Goal: Task Accomplishment & Management: Manage account settings

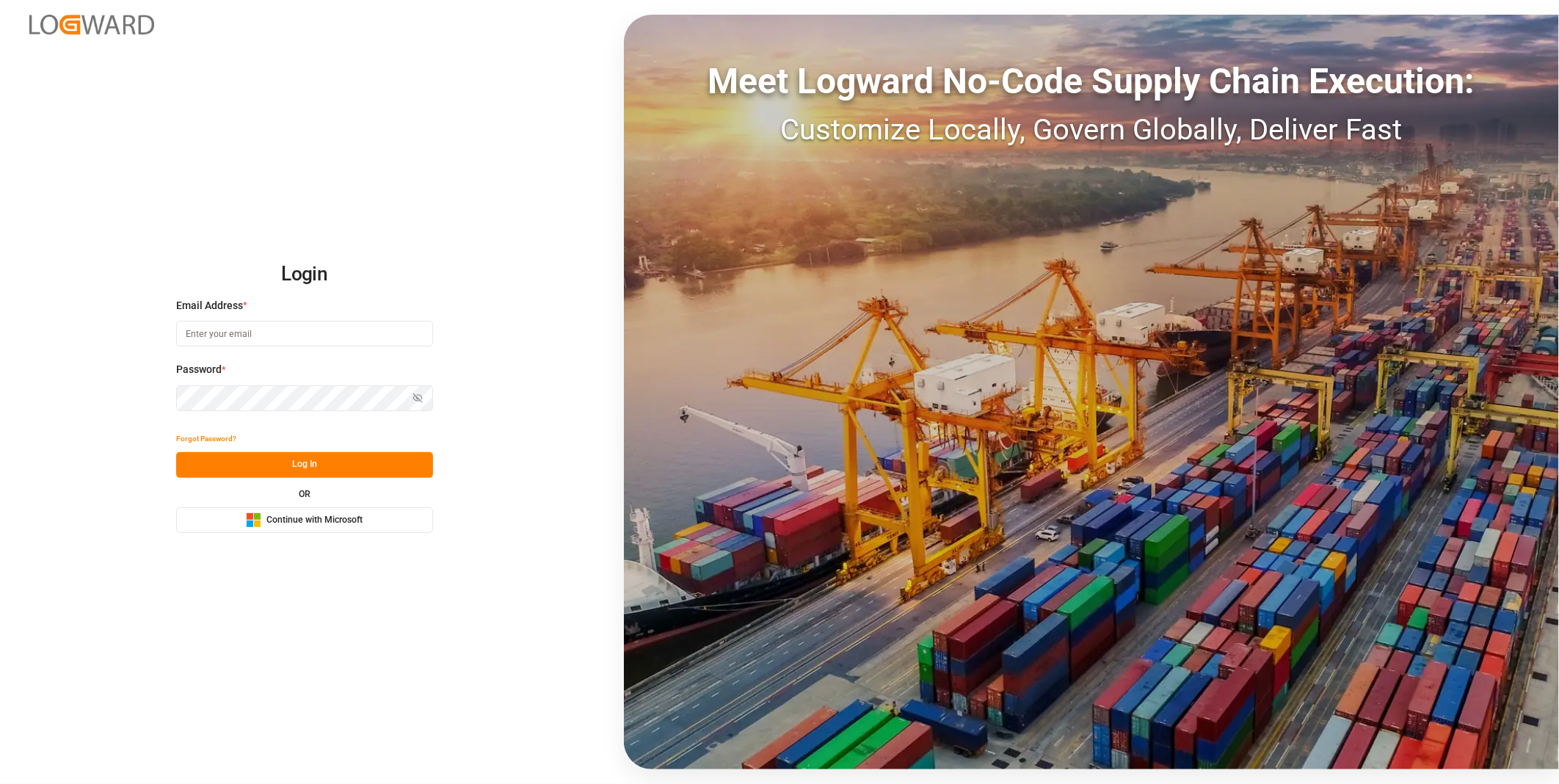
type input "julissa.then@leschaco.com"
click at [297, 466] on button "Log In" at bounding box center [304, 464] width 256 height 25
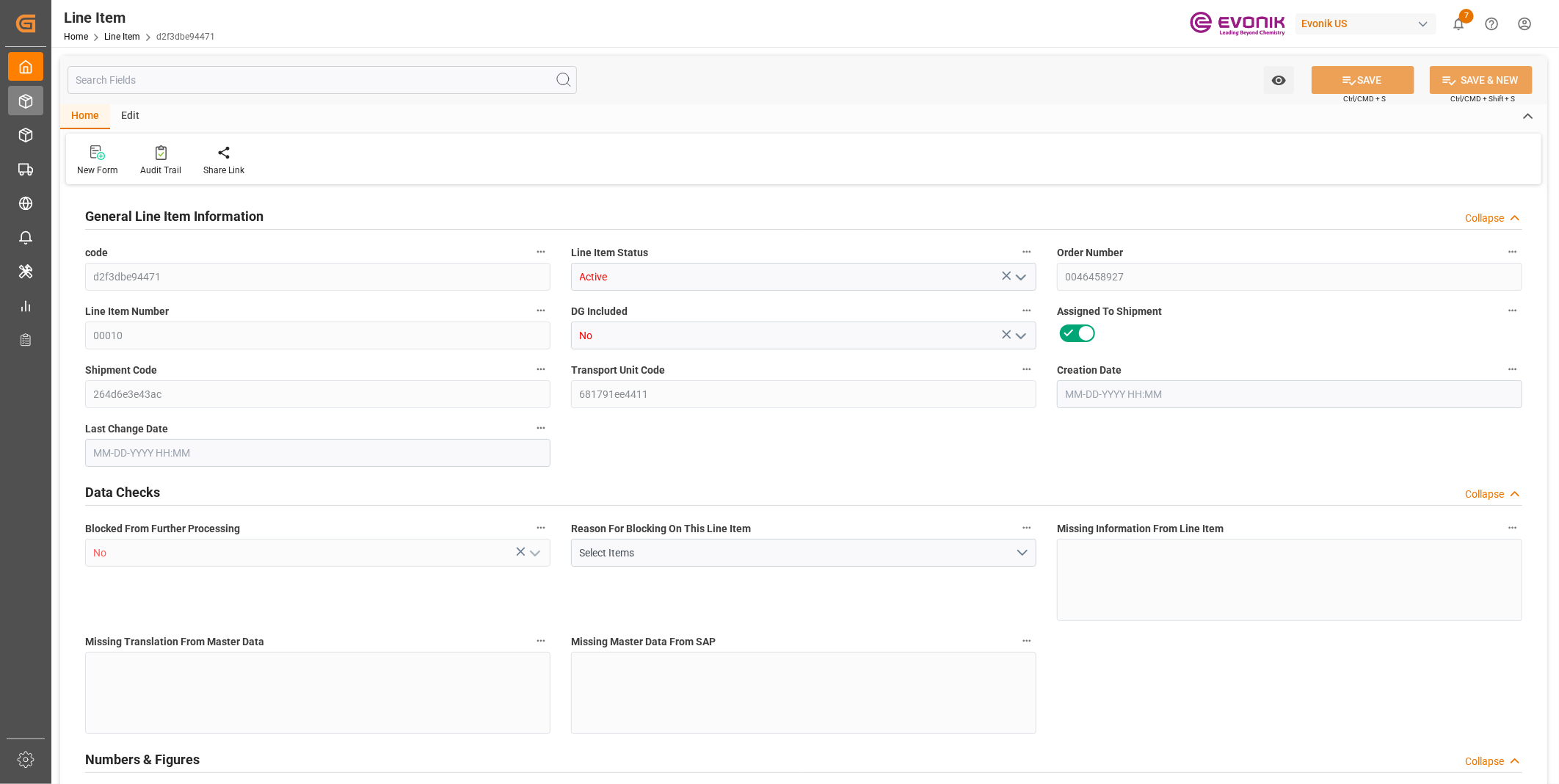
type input "6"
type input "5196.367"
type input "4807"
type input "6.6481"
type input "23"
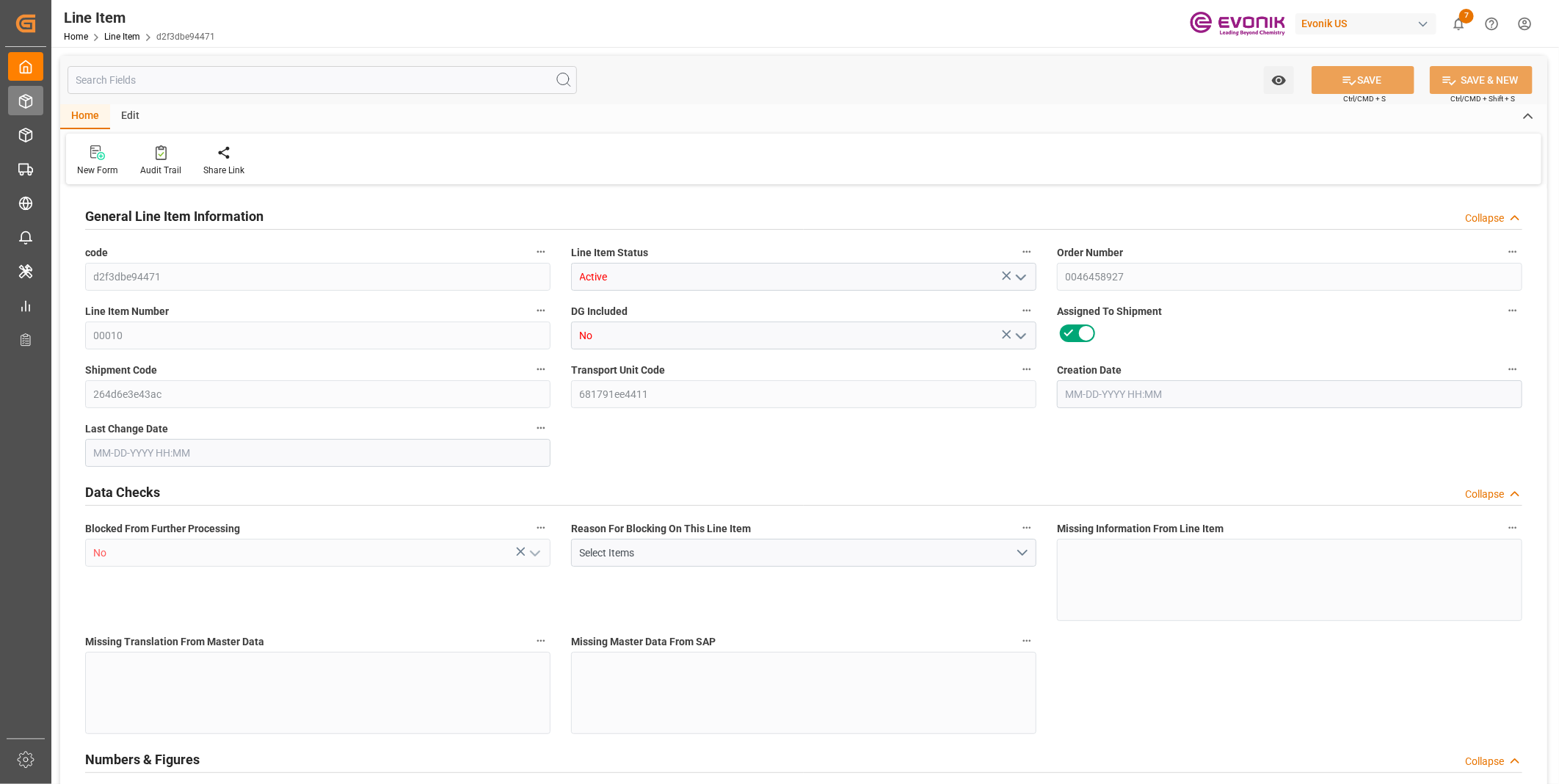
type input "25236.75"
type input "23"
type input "4807"
type input "5196.367"
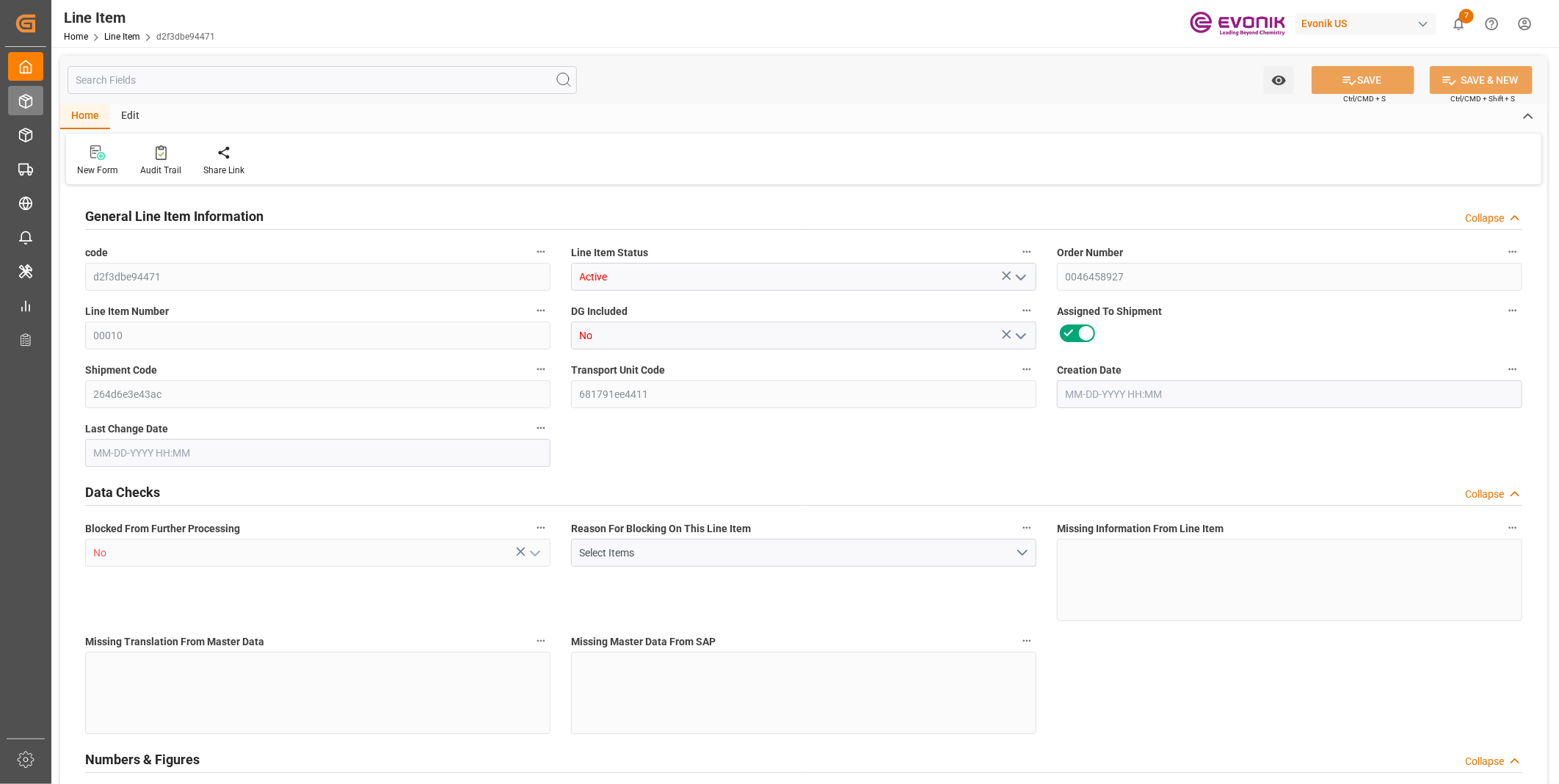
type input "5346.367"
type input "4807"
type input "6.6481"
type input "6648.081"
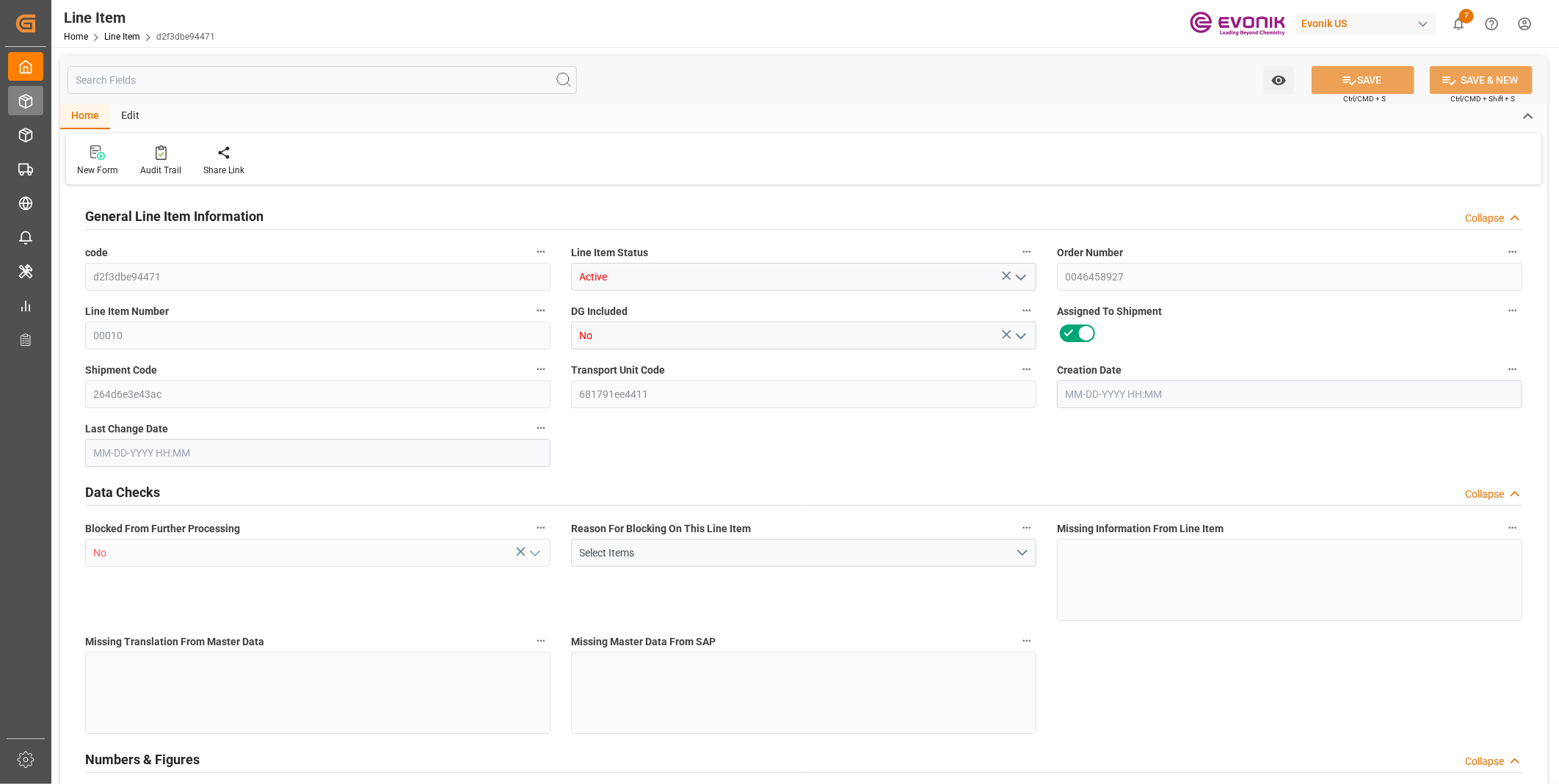
type input "23"
type input "5196.367"
type input "4807"
type input "6.6481"
click at [27, 101] on icon at bounding box center [25, 101] width 15 height 15
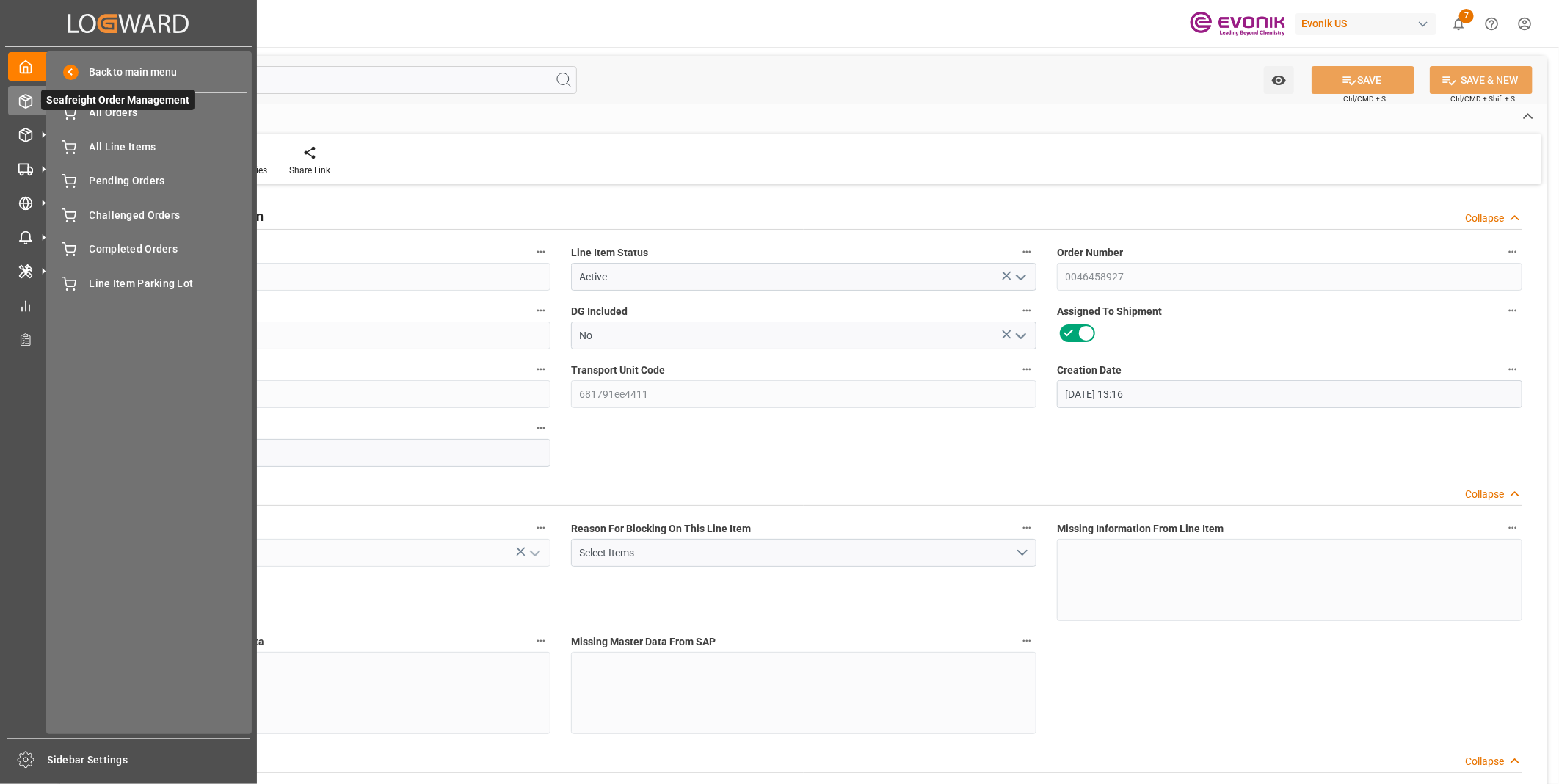
type input "06-27-2025 13:16"
type input "07-25-2025 15:21"
type input "09-25-2025"
type input "07-28-2025"
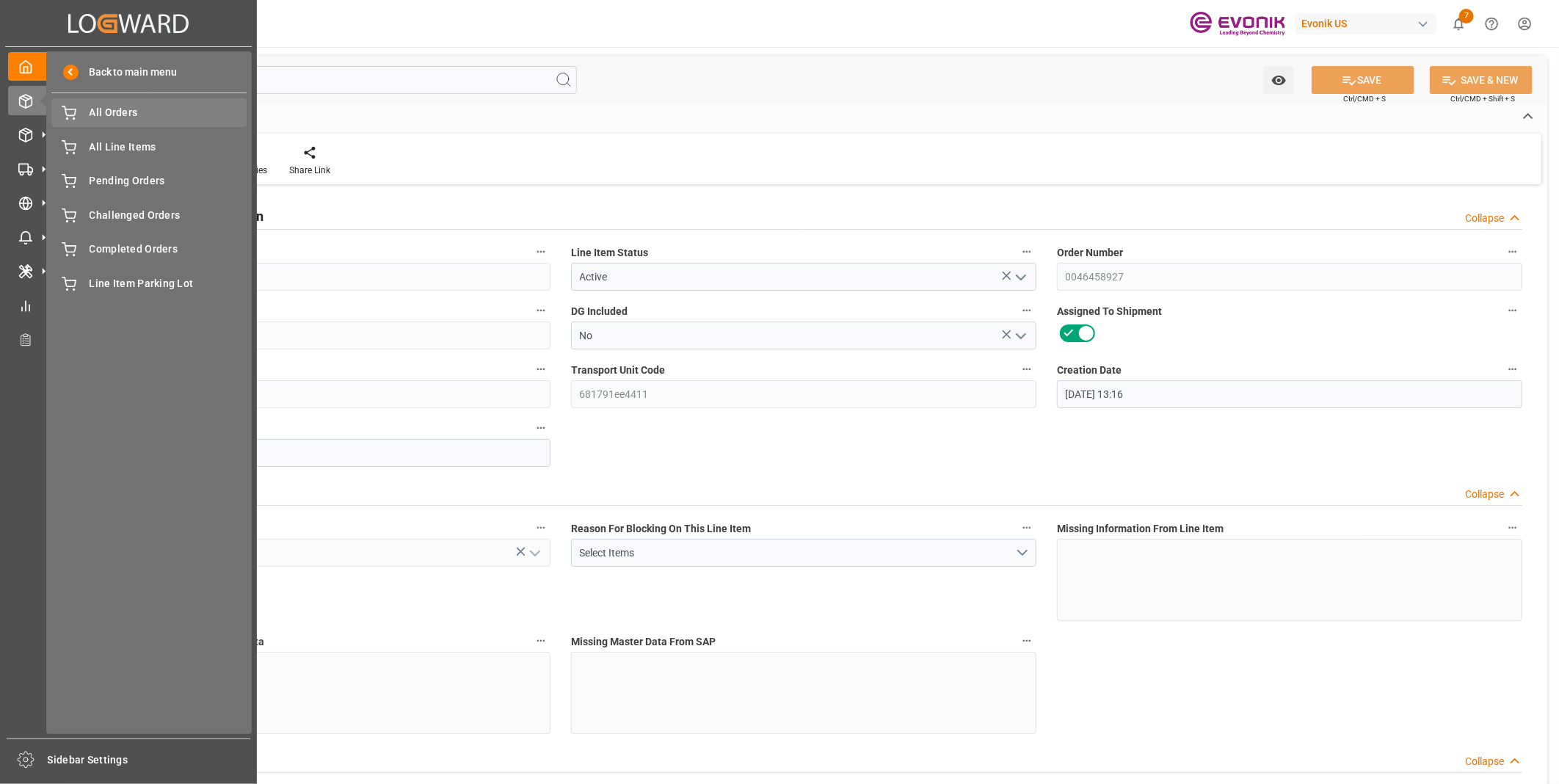
click at [122, 112] on span "All Orders" at bounding box center [168, 112] width 158 height 16
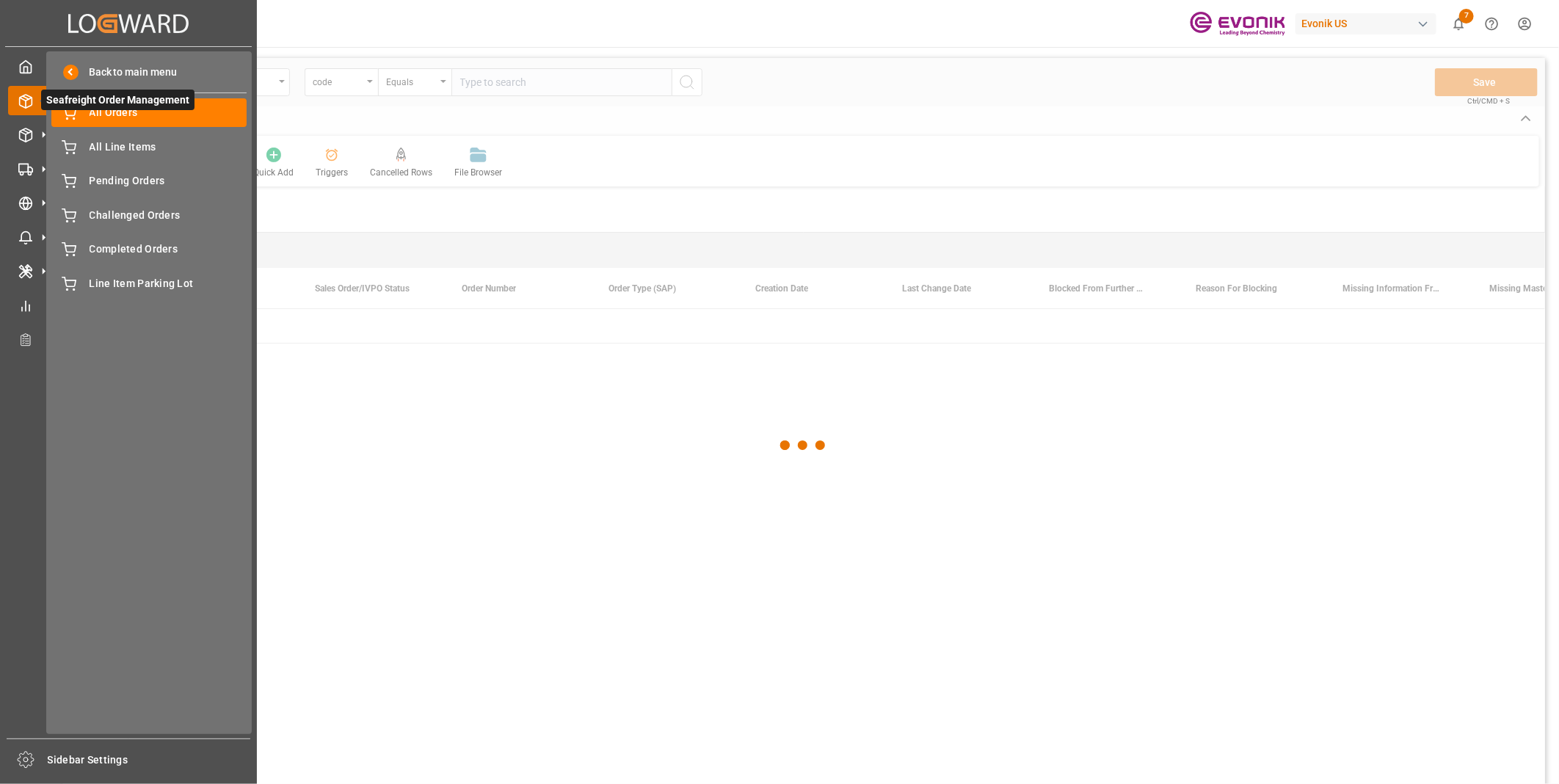
click at [33, 105] on icon at bounding box center [43, 100] width 31 height 31
click at [98, 140] on span "All Line Items" at bounding box center [168, 147] width 158 height 16
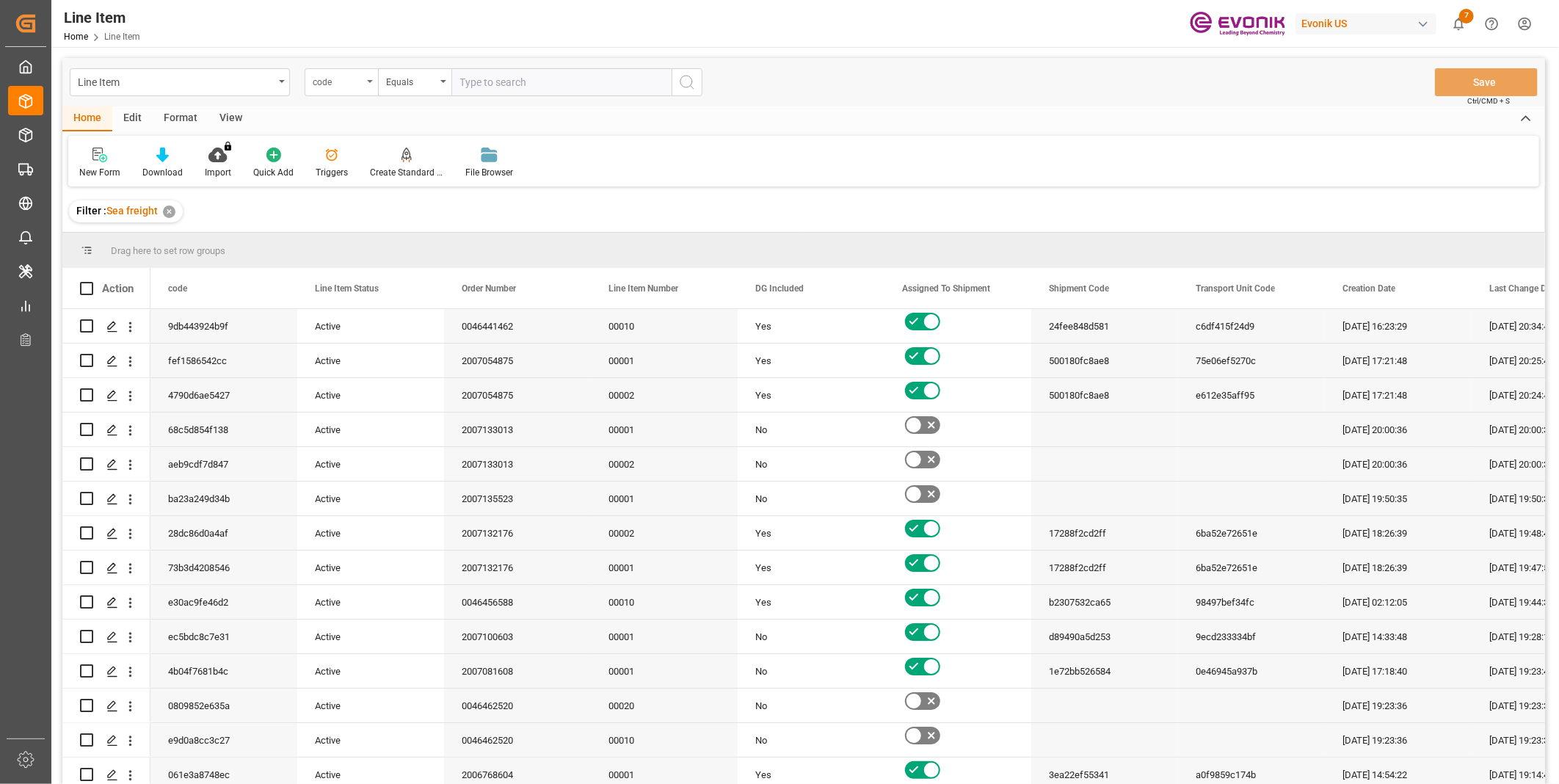
click at [342, 92] on div "code" at bounding box center [341, 82] width 73 height 28
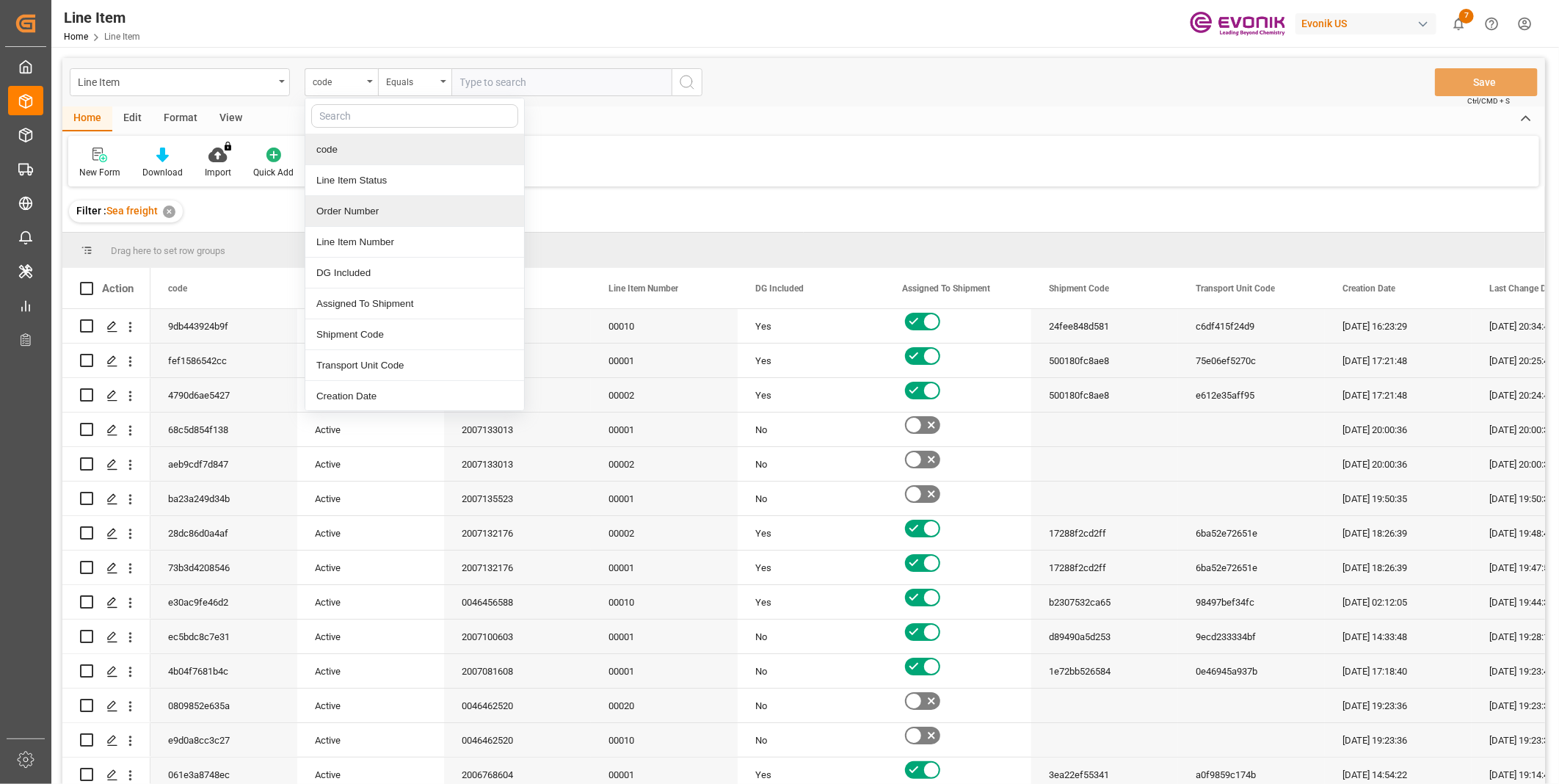
click at [332, 210] on div "Order Number" at bounding box center [414, 211] width 219 height 31
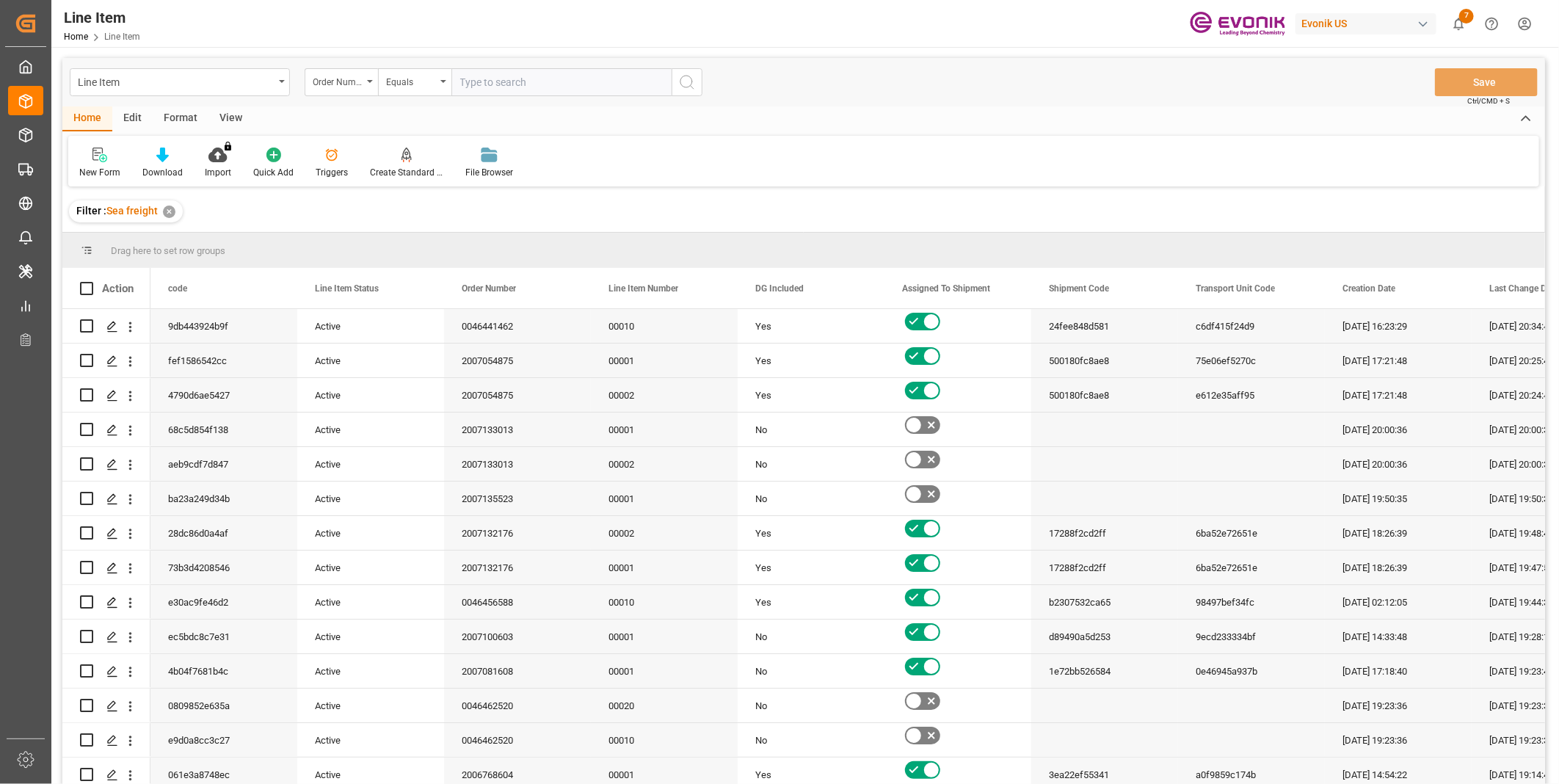
click at [503, 84] on input "text" at bounding box center [561, 82] width 220 height 28
paste input "0046459301"
type input "0046459301"
click at [687, 83] on icon "search button" at bounding box center [687, 82] width 17 height 17
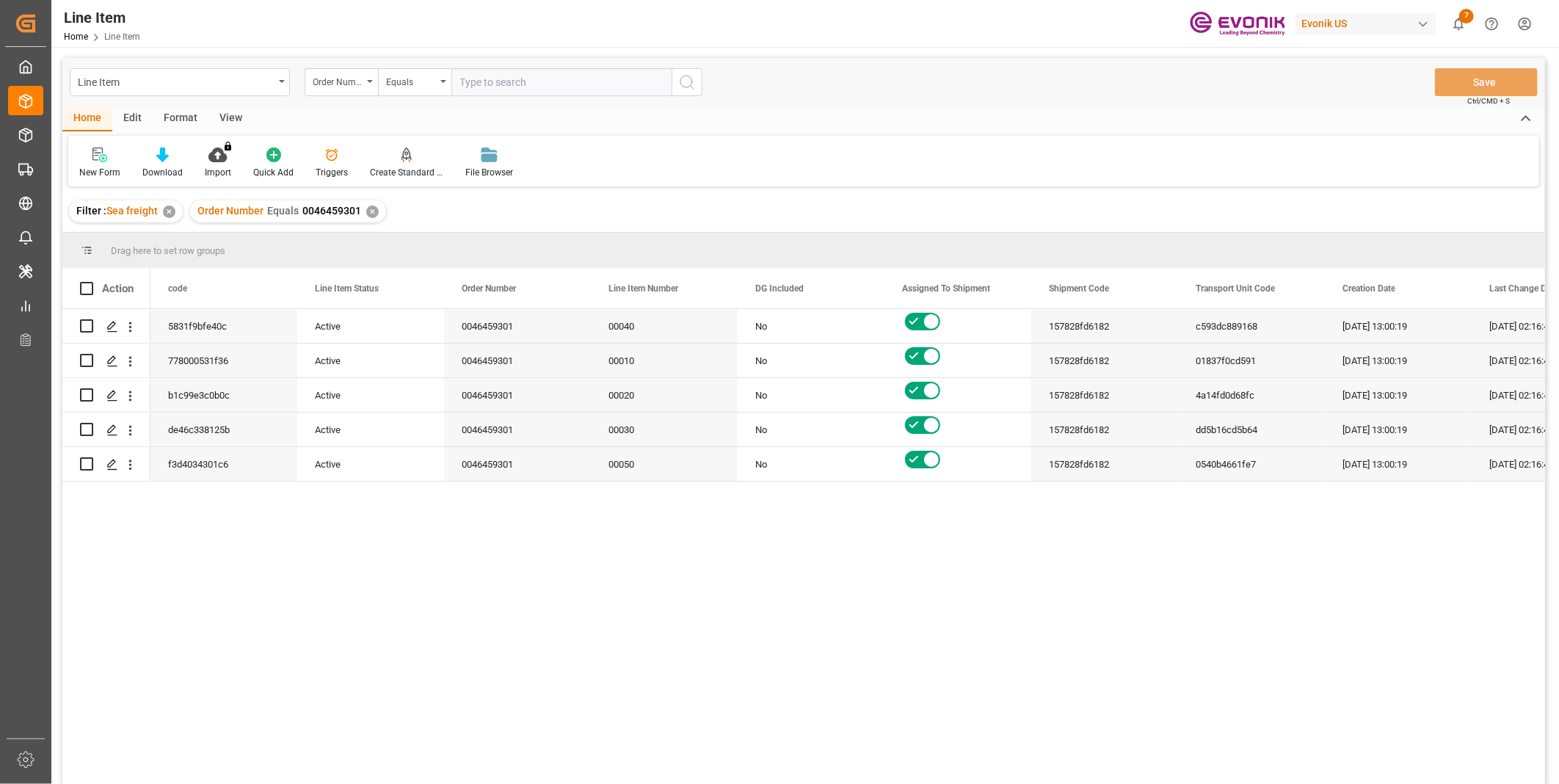
click at [226, 118] on div "View" at bounding box center [230, 119] width 44 height 25
click at [178, 160] on div at bounding box center [167, 154] width 73 height 16
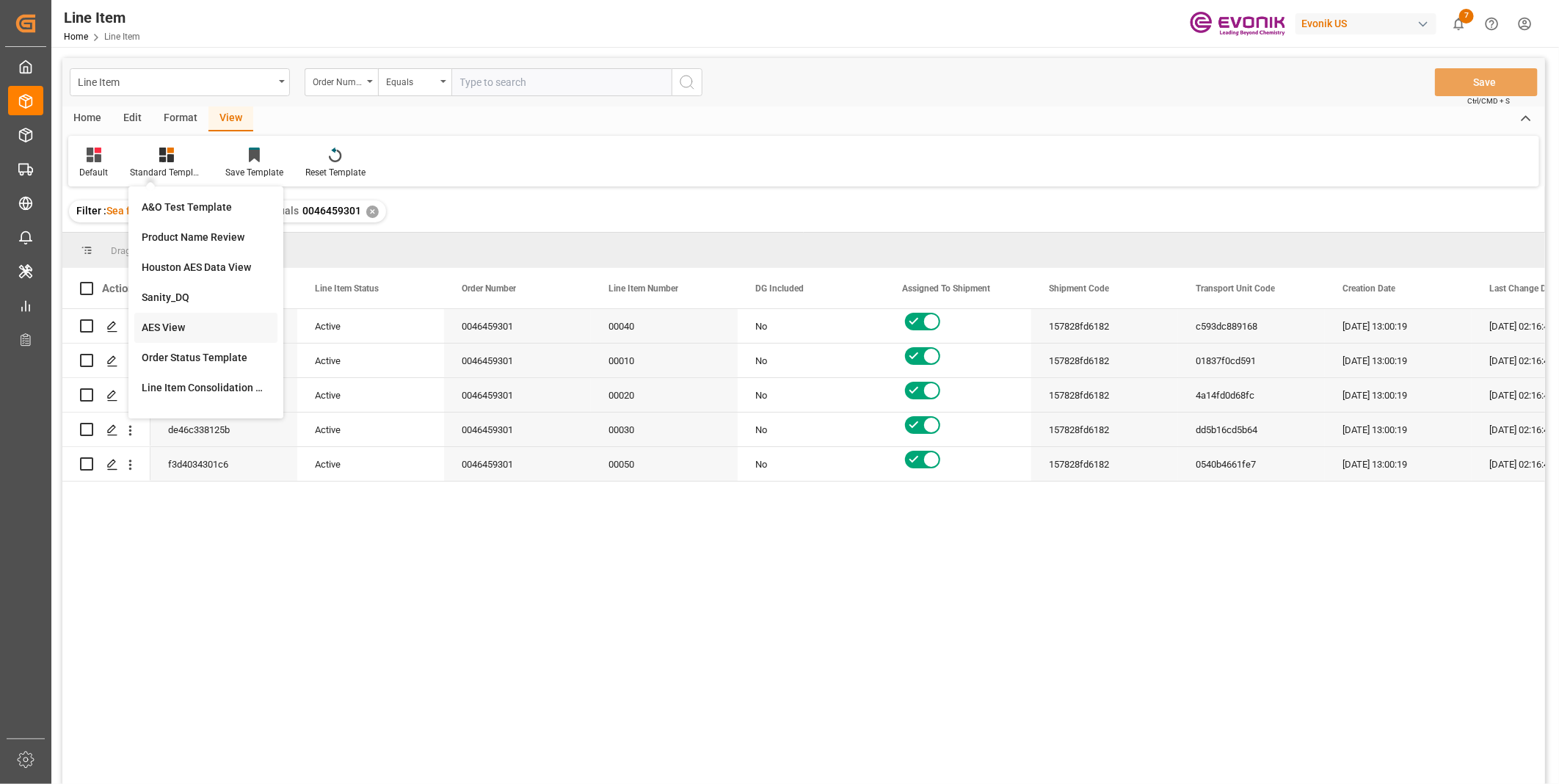
click at [150, 325] on div "AES View" at bounding box center [205, 328] width 128 height 16
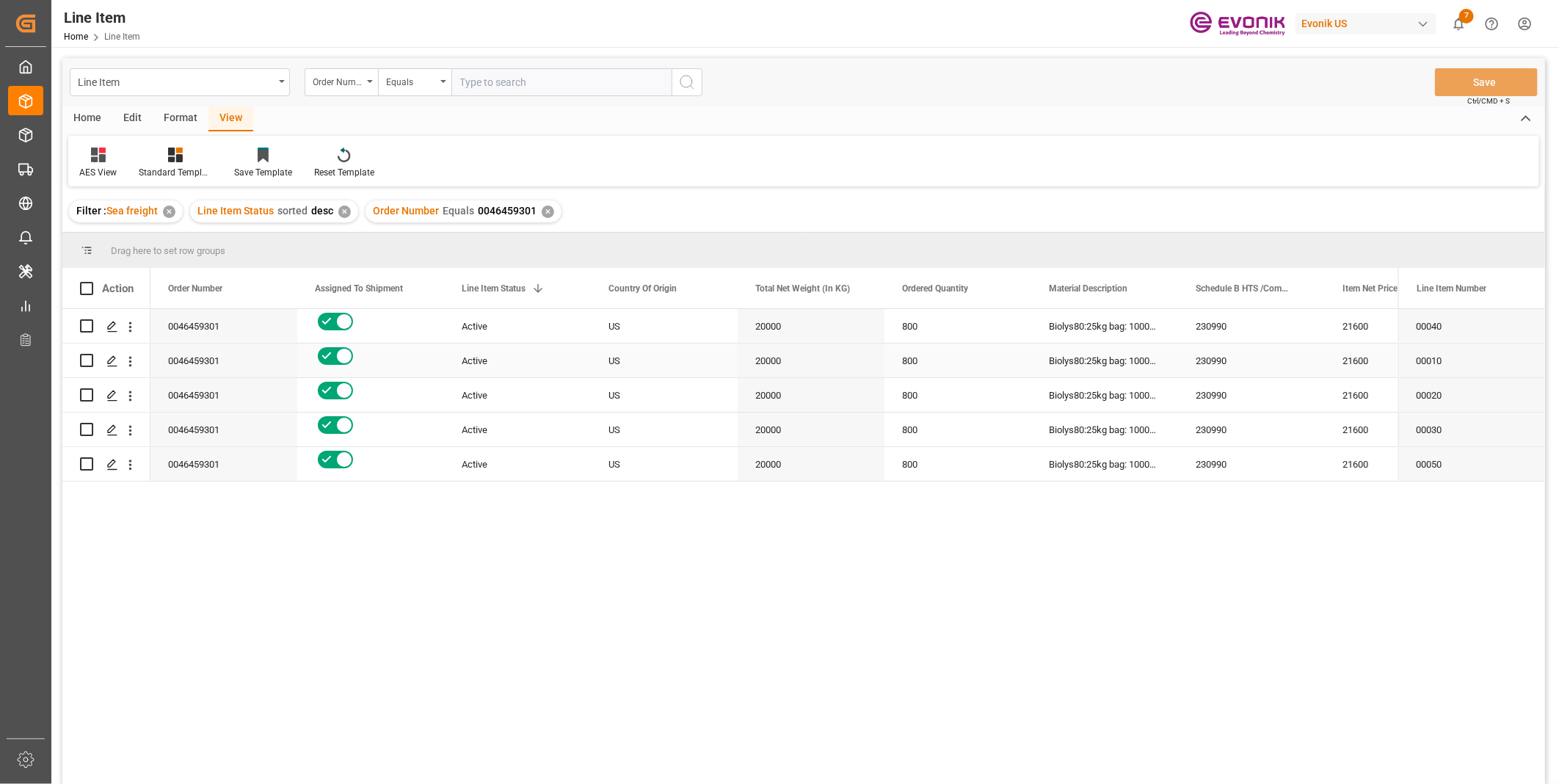
click at [1097, 371] on div "Biolys80:25kg bag: 1000kg PAL: US" at bounding box center [1104, 360] width 147 height 34
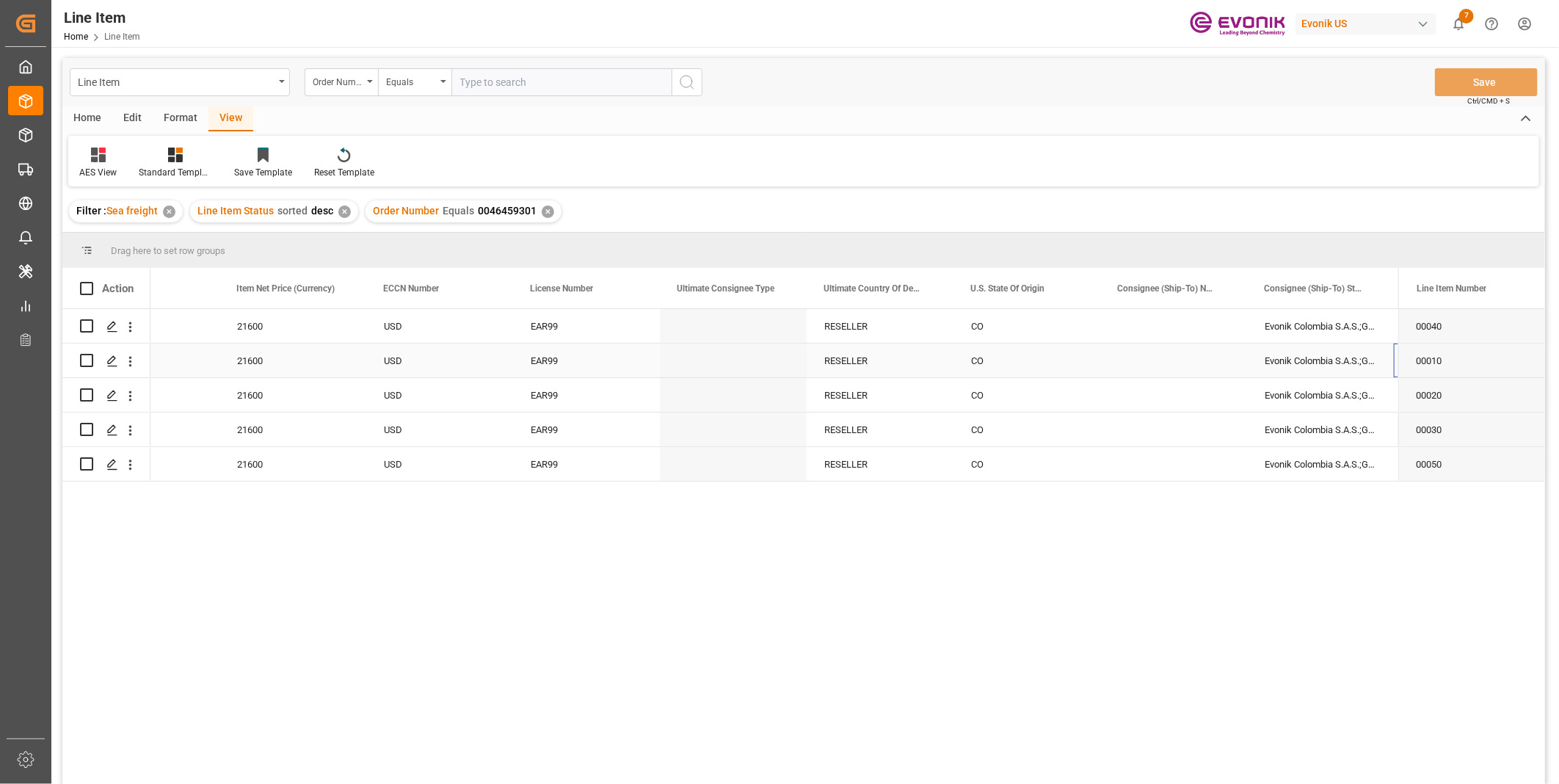
scroll to position [0, 1252]
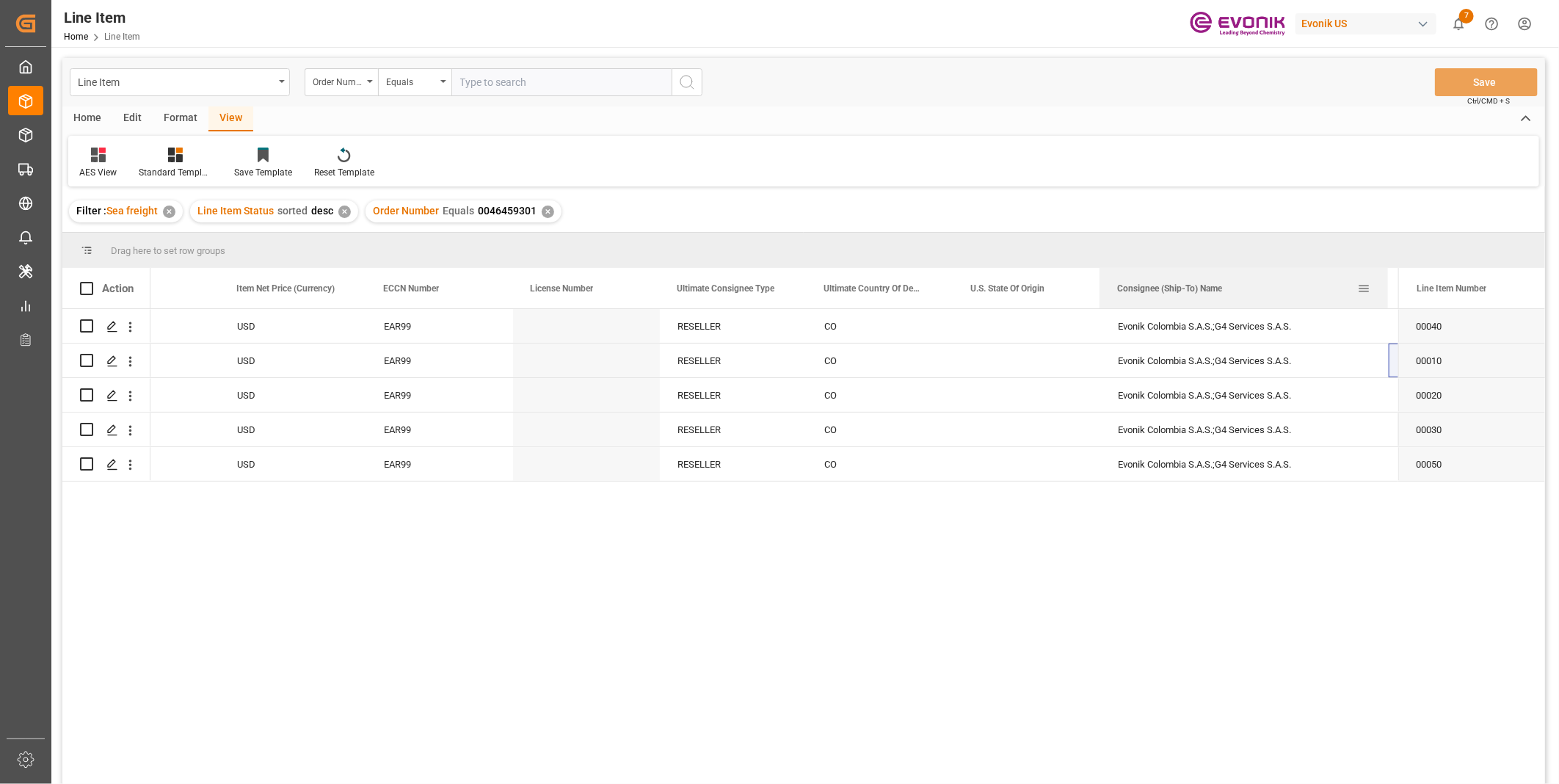
drag, startPoint x: 1243, startPoint y: 280, endPoint x: 1411, endPoint y: 298, distance: 169.0
click at [1411, 298] on div "Action Schedule B HTS /Commodity Code (HS Code) Item Net Price Item Net Price (…" at bounding box center [803, 288] width 1482 height 41
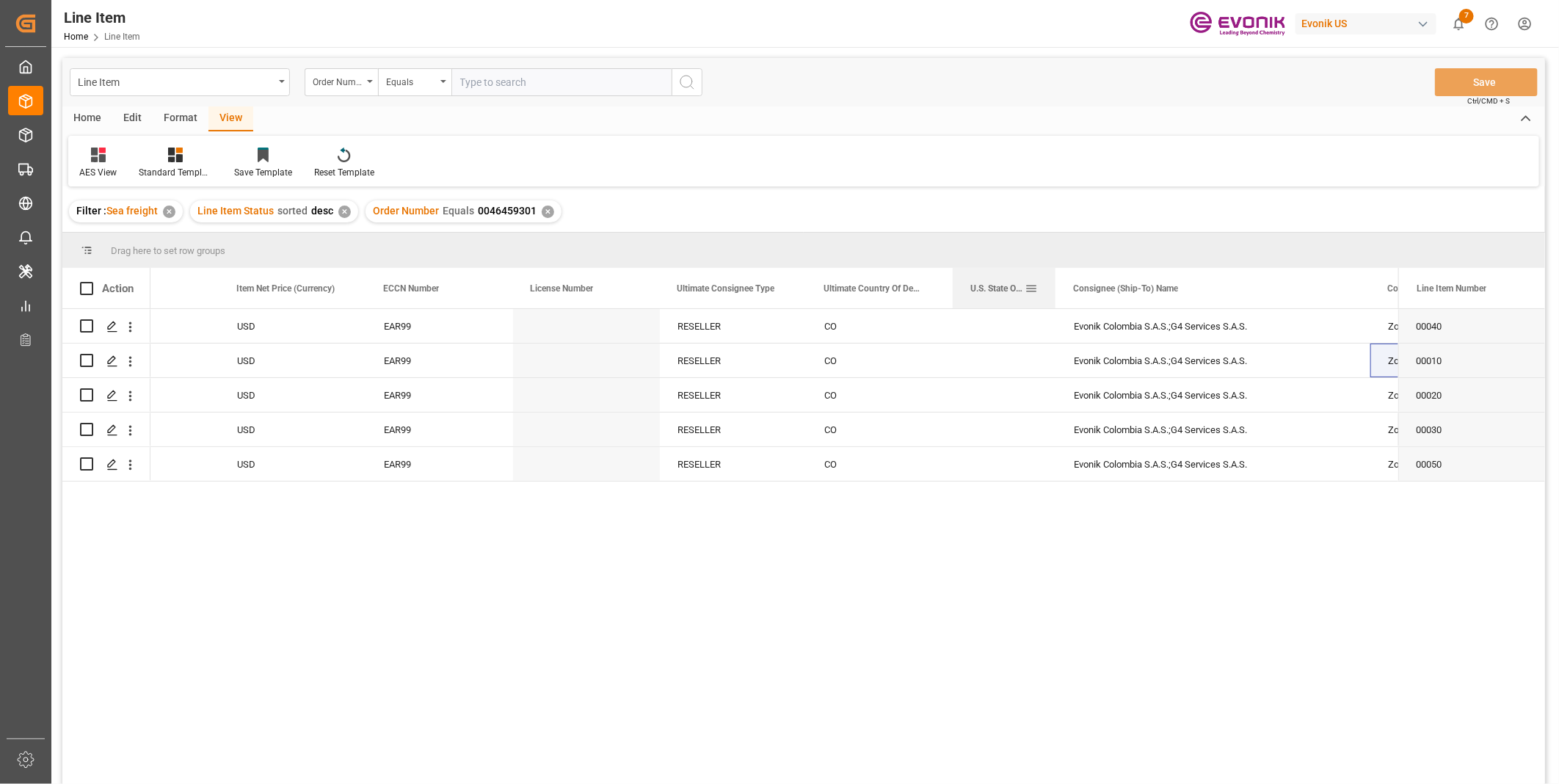
drag, startPoint x: 1098, startPoint y: 275, endPoint x: 1053, endPoint y: 275, distance: 45.0
click at [1053, 275] on div at bounding box center [1055, 288] width 6 height 40
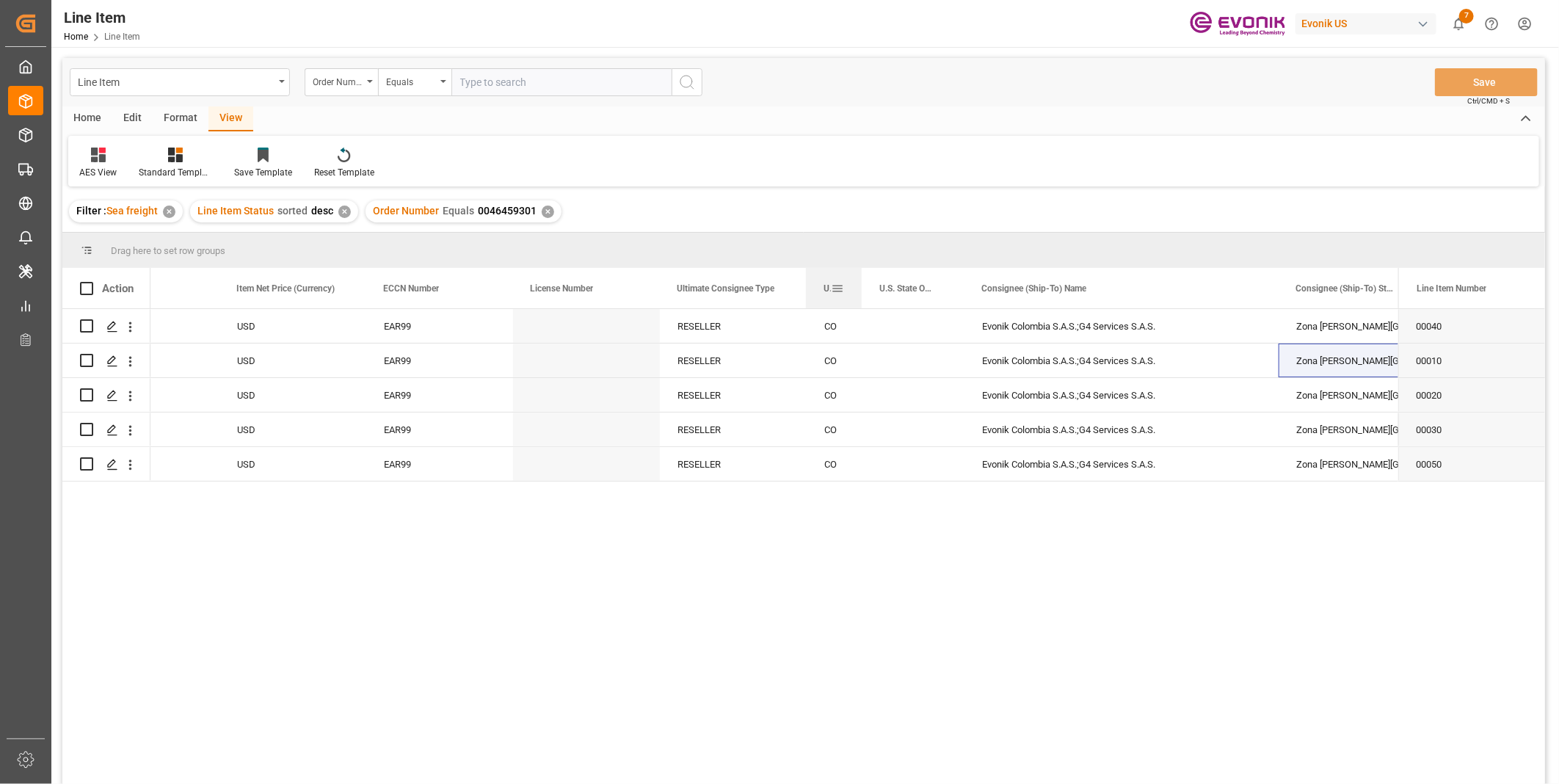
drag, startPoint x: 952, startPoint y: 279, endPoint x: 854, endPoint y: 283, distance: 98.1
click at [858, 283] on div at bounding box center [861, 288] width 6 height 40
click at [1310, 356] on div "Zona Franca La Candelaria KM 9 Mamo" at bounding box center [1345, 360] width 147 height 34
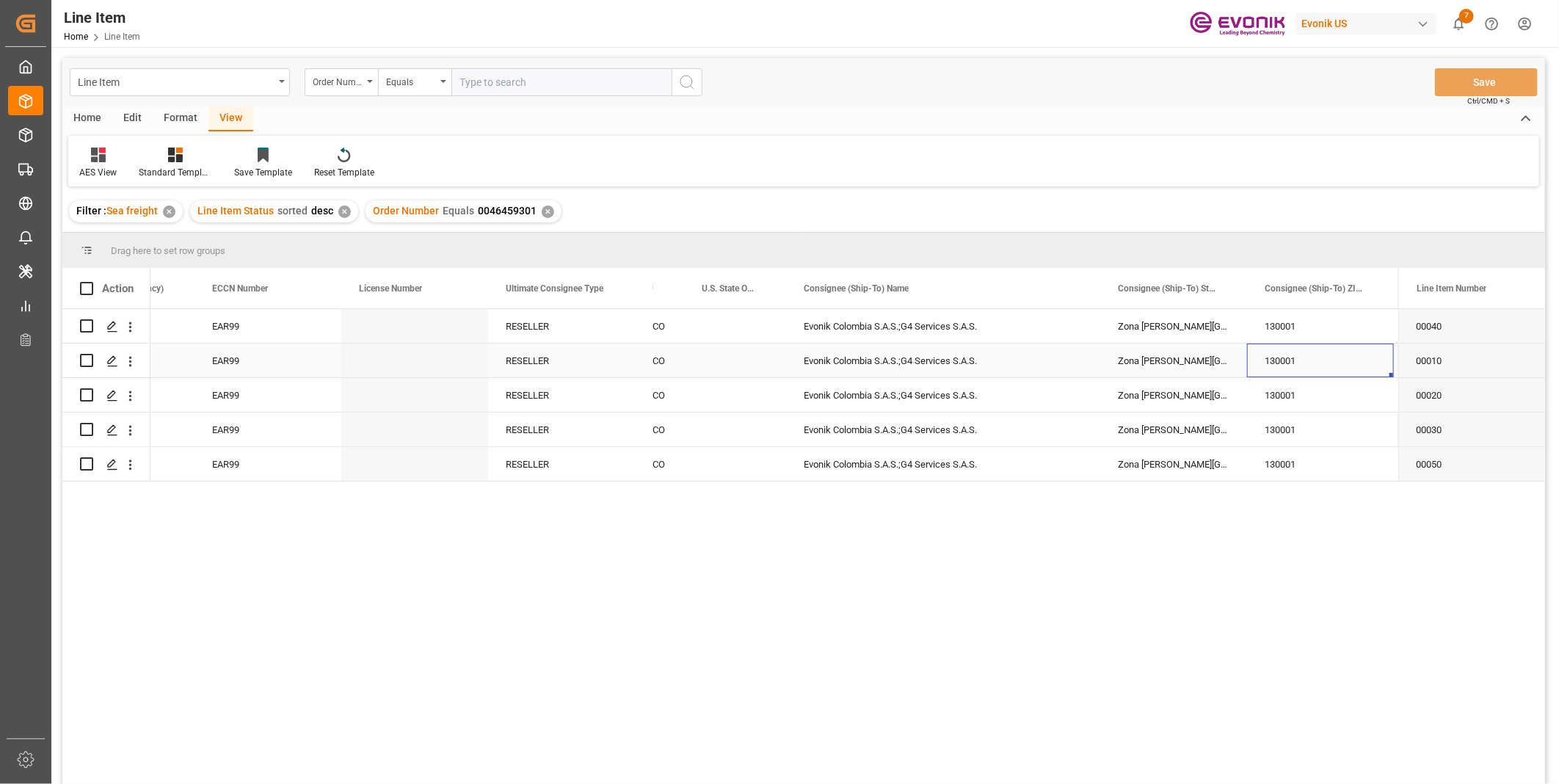
scroll to position [0, 1566]
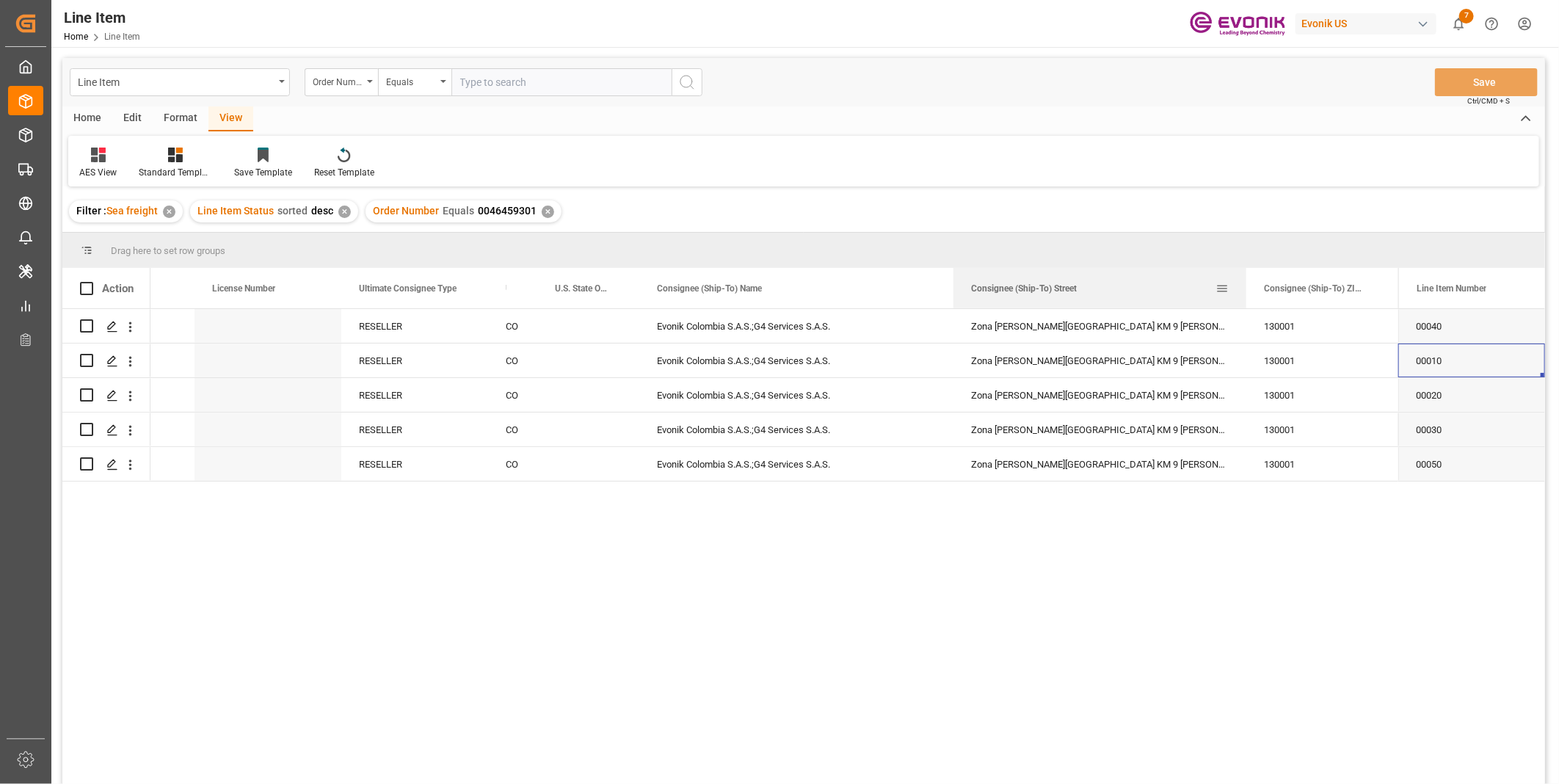
drag, startPoint x: 1098, startPoint y: 281, endPoint x: 1244, endPoint y: 294, distance: 146.6
click at [1244, 294] on div at bounding box center [1246, 288] width 6 height 40
click at [406, 340] on div "RESELLER" at bounding box center [414, 325] width 147 height 34
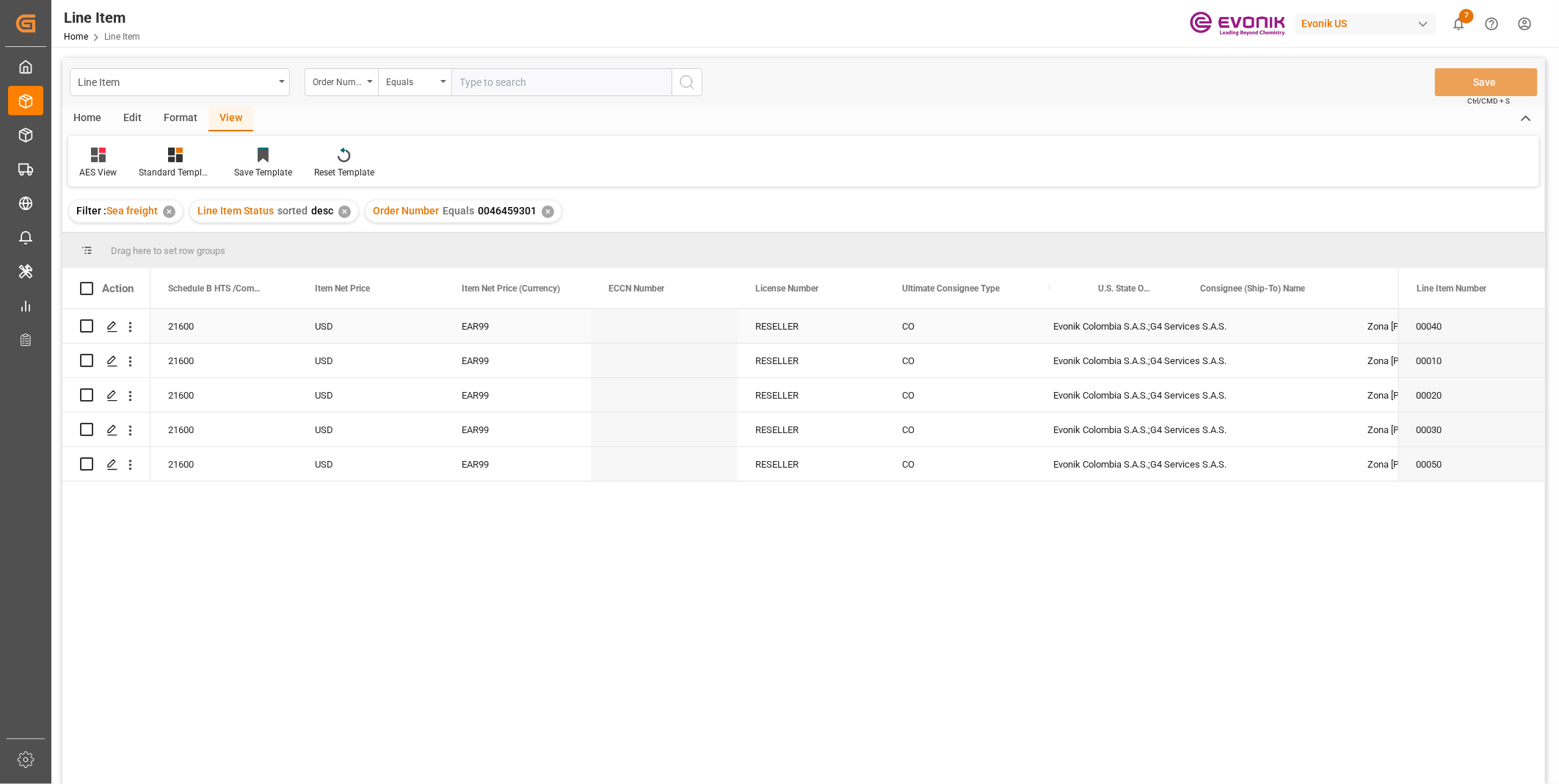
scroll to position [0, 1028]
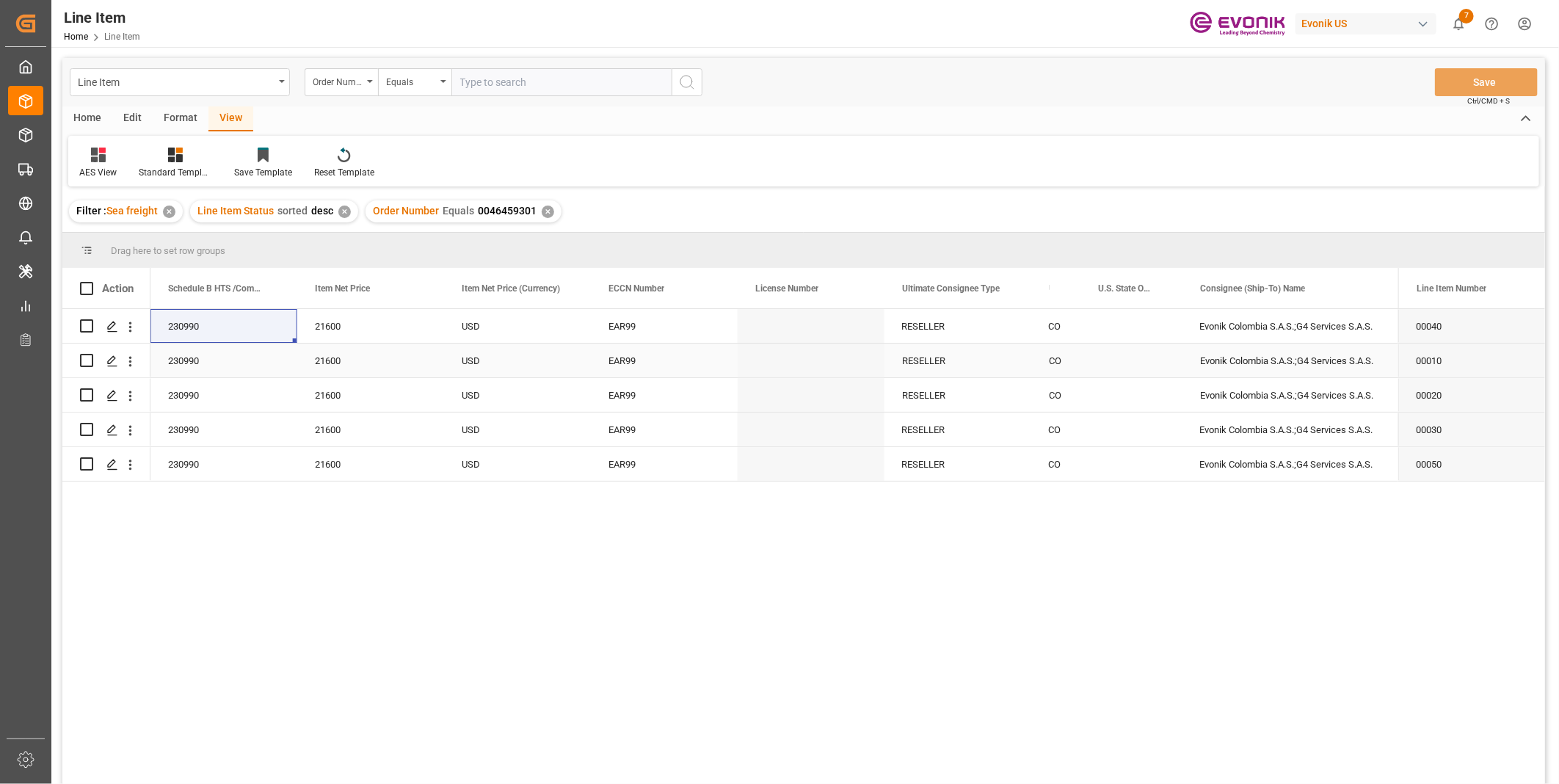
click at [174, 358] on div "230990" at bounding box center [223, 360] width 147 height 34
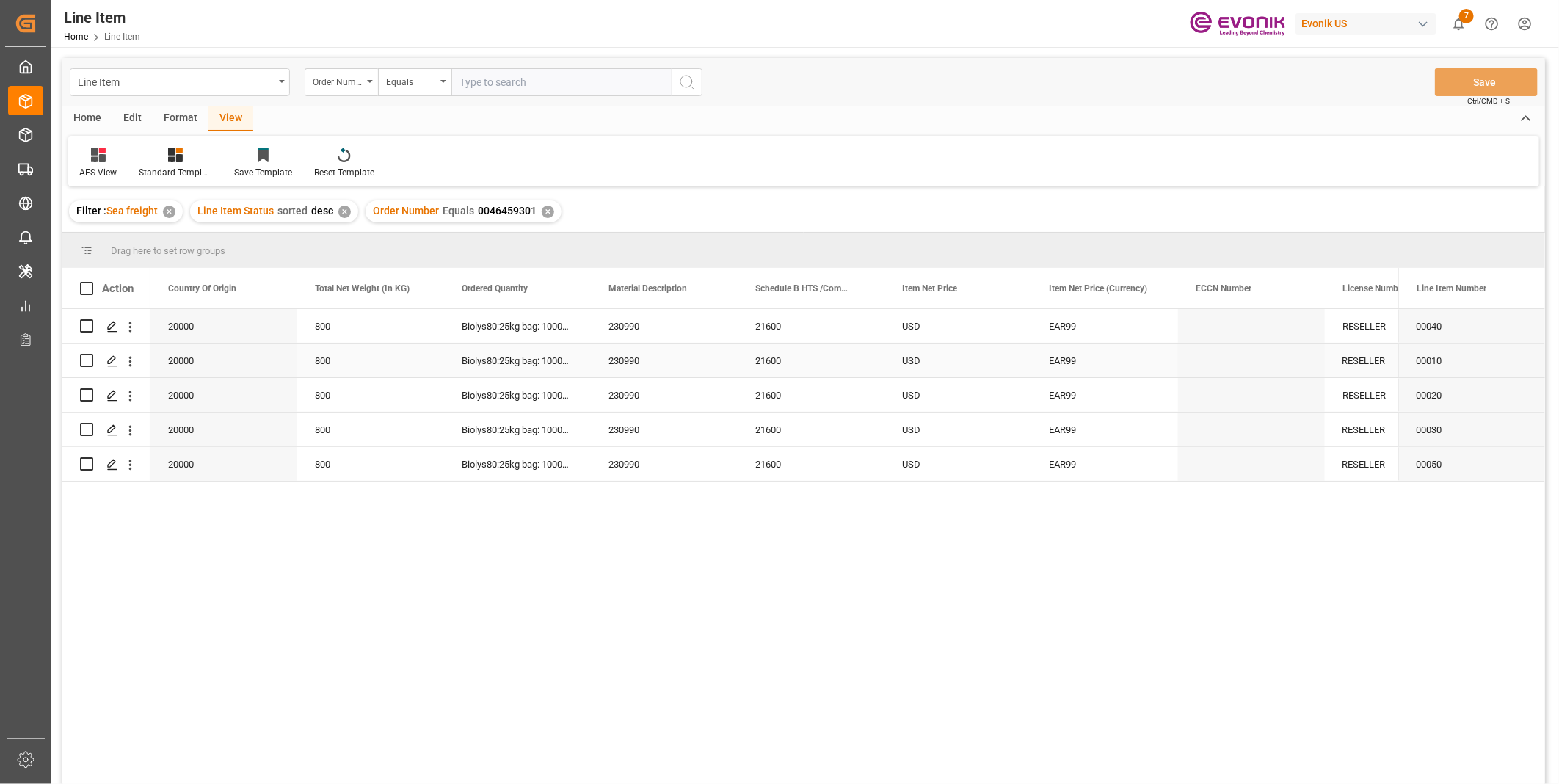
scroll to position [0, 441]
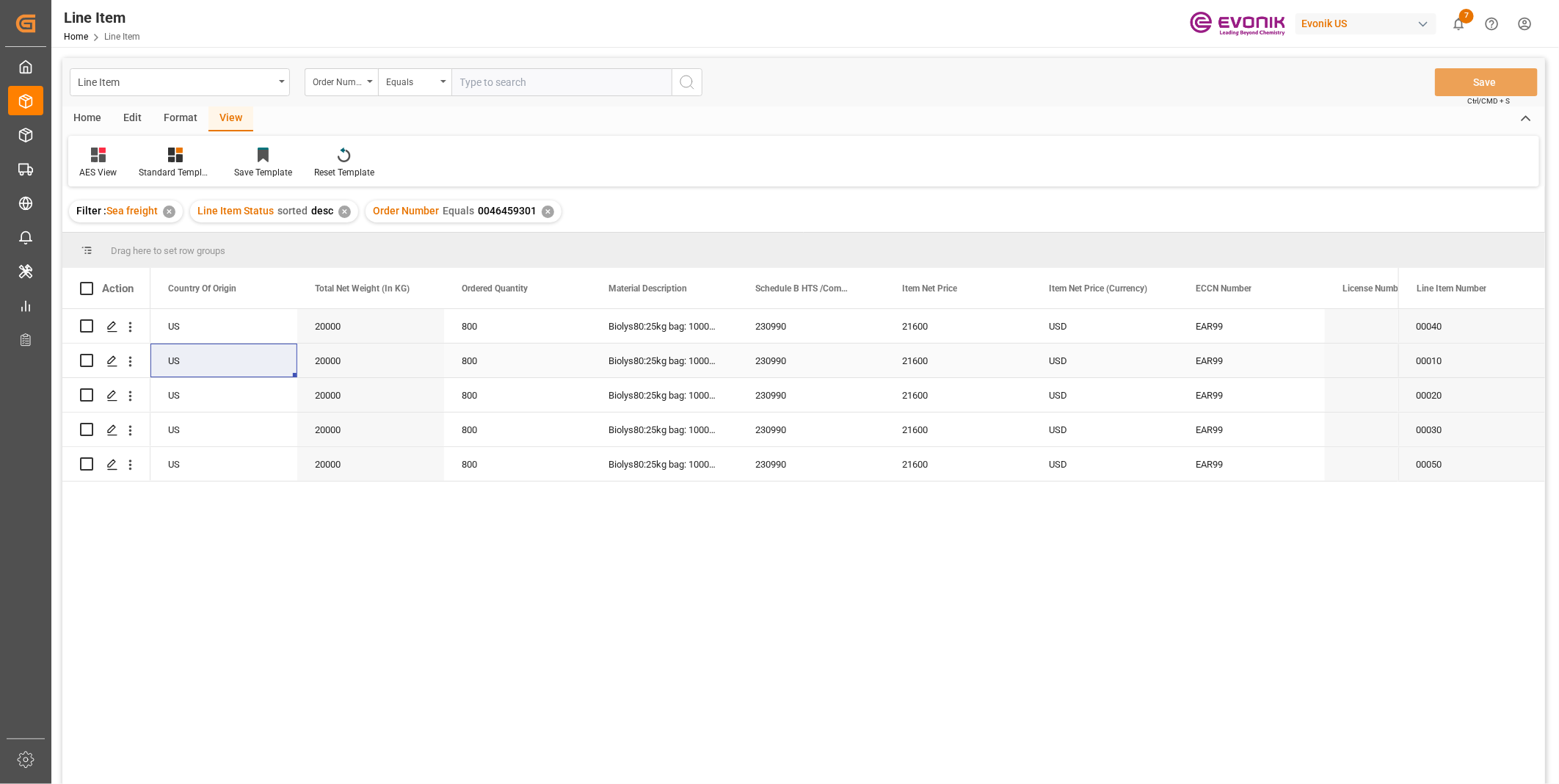
click at [926, 362] on div "21600" at bounding box center [958, 360] width 147 height 34
click at [329, 377] on div "20000" at bounding box center [371, 360] width 147 height 34
click at [911, 360] on div "21600" at bounding box center [958, 360] width 147 height 34
click at [325, 331] on div "20000" at bounding box center [371, 325] width 147 height 34
click at [921, 324] on div "21600" at bounding box center [958, 325] width 147 height 34
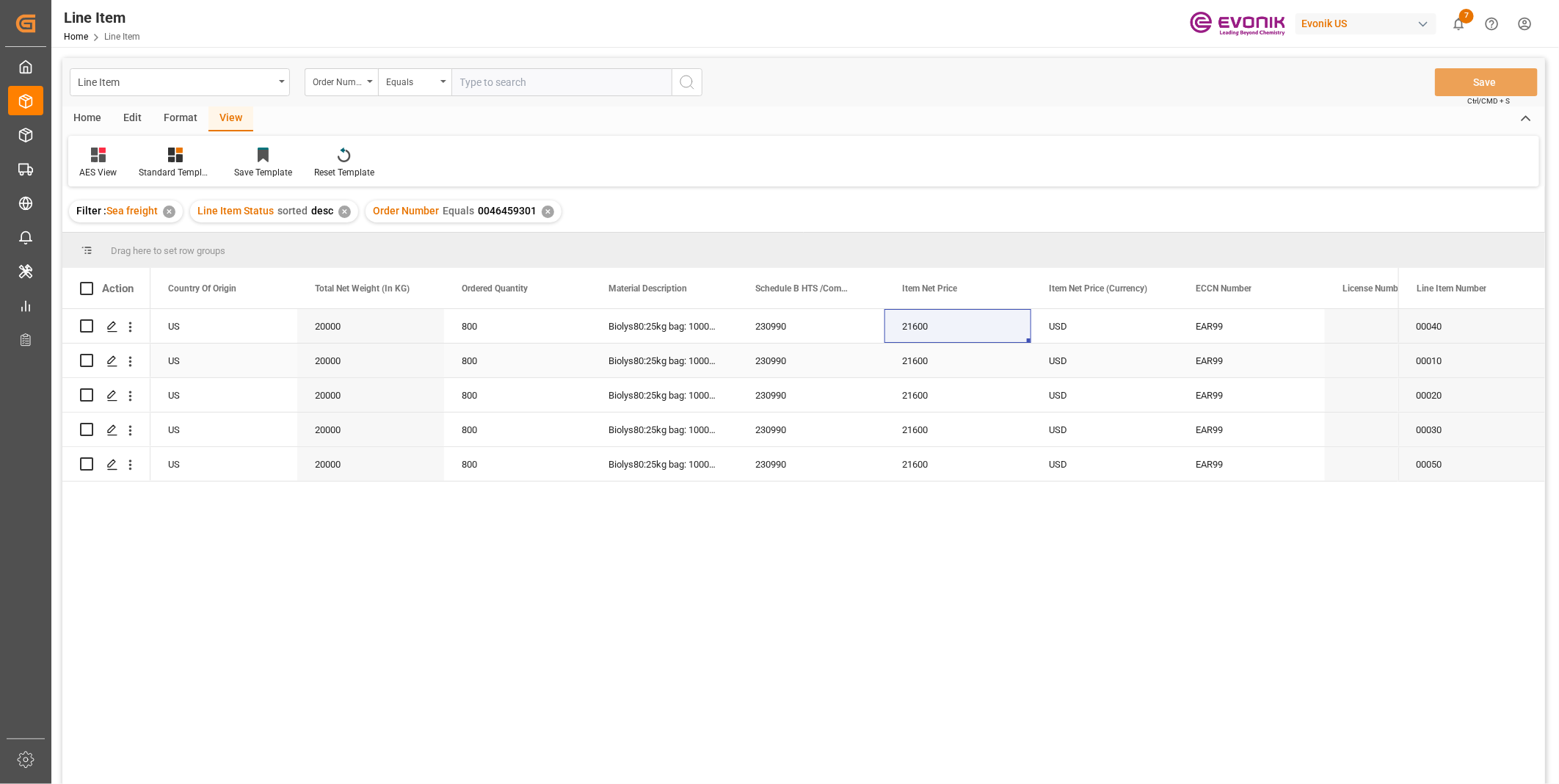
click at [920, 345] on div "21600" at bounding box center [958, 360] width 147 height 34
click at [904, 321] on div "21600" at bounding box center [958, 325] width 147 height 34
click at [518, 85] on input "text" at bounding box center [561, 82] width 220 height 28
paste input "0046461081"
type input "0046461081"
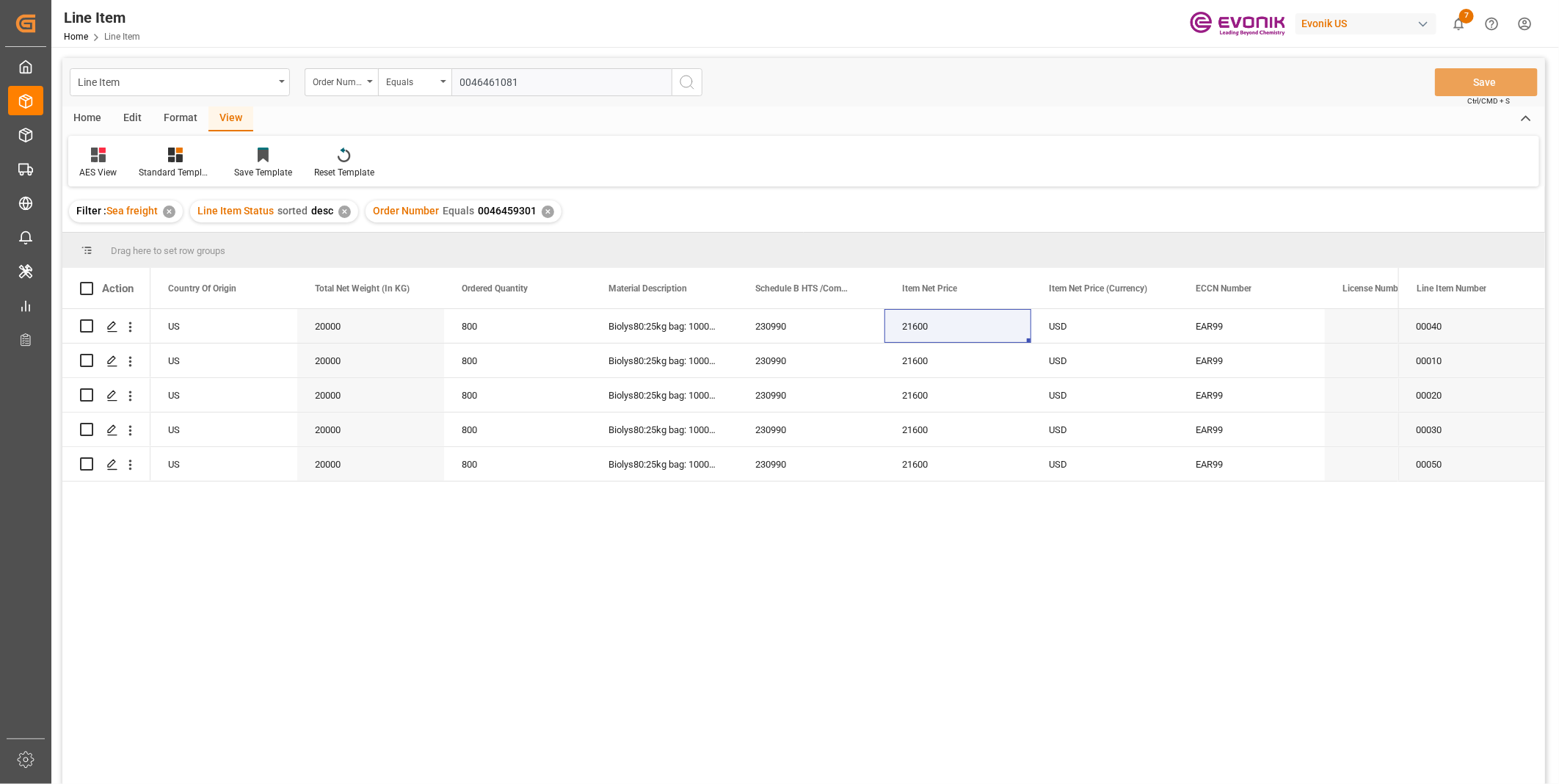
click at [690, 77] on icon "search button" at bounding box center [687, 82] width 17 height 17
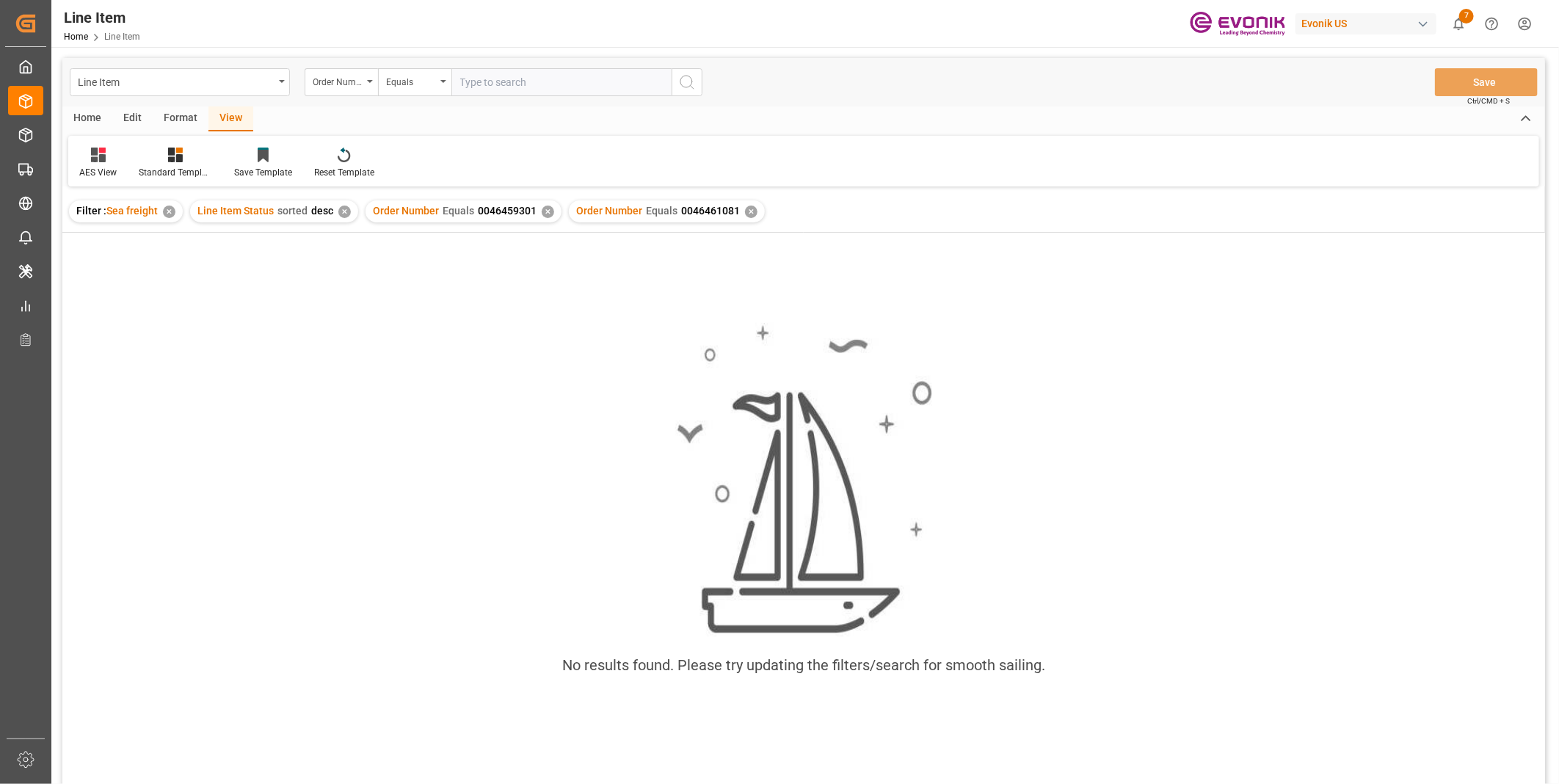
click at [542, 209] on div "✕" at bounding box center [548, 212] width 12 height 12
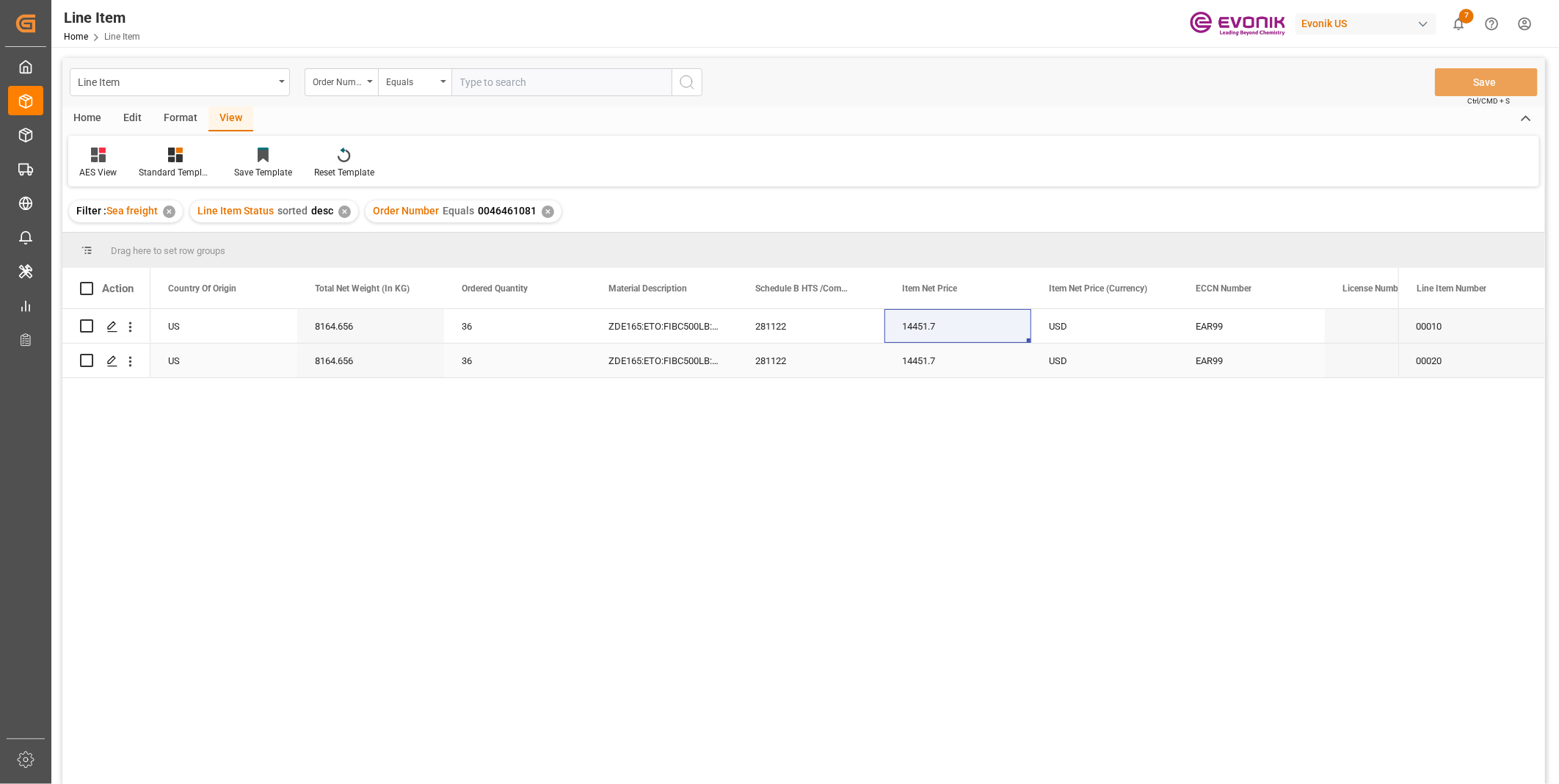
click at [824, 347] on div "281122" at bounding box center [811, 360] width 147 height 34
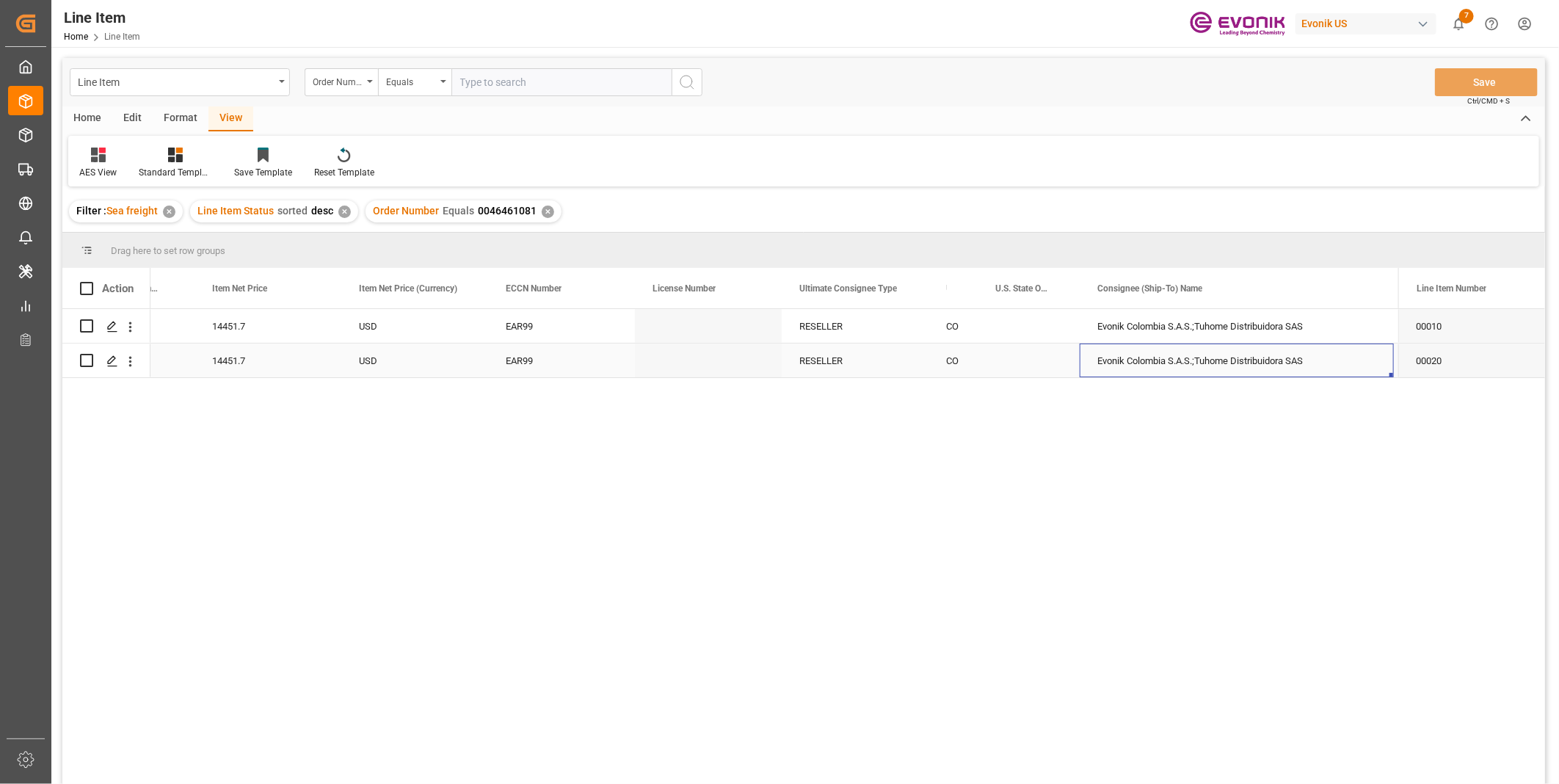
scroll to position [0, 1569]
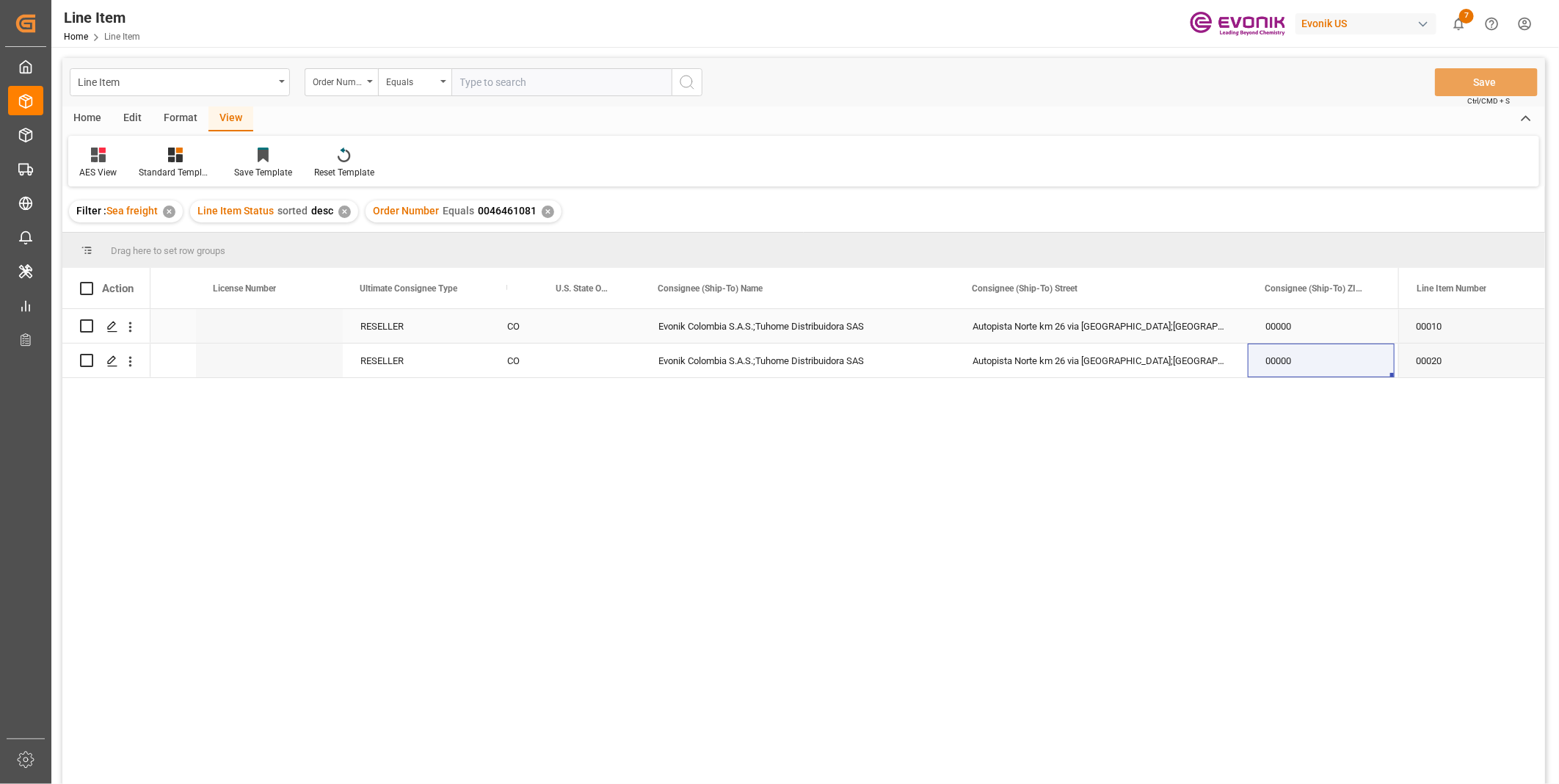
click at [384, 342] on div "RESELLER" at bounding box center [416, 325] width 147 height 34
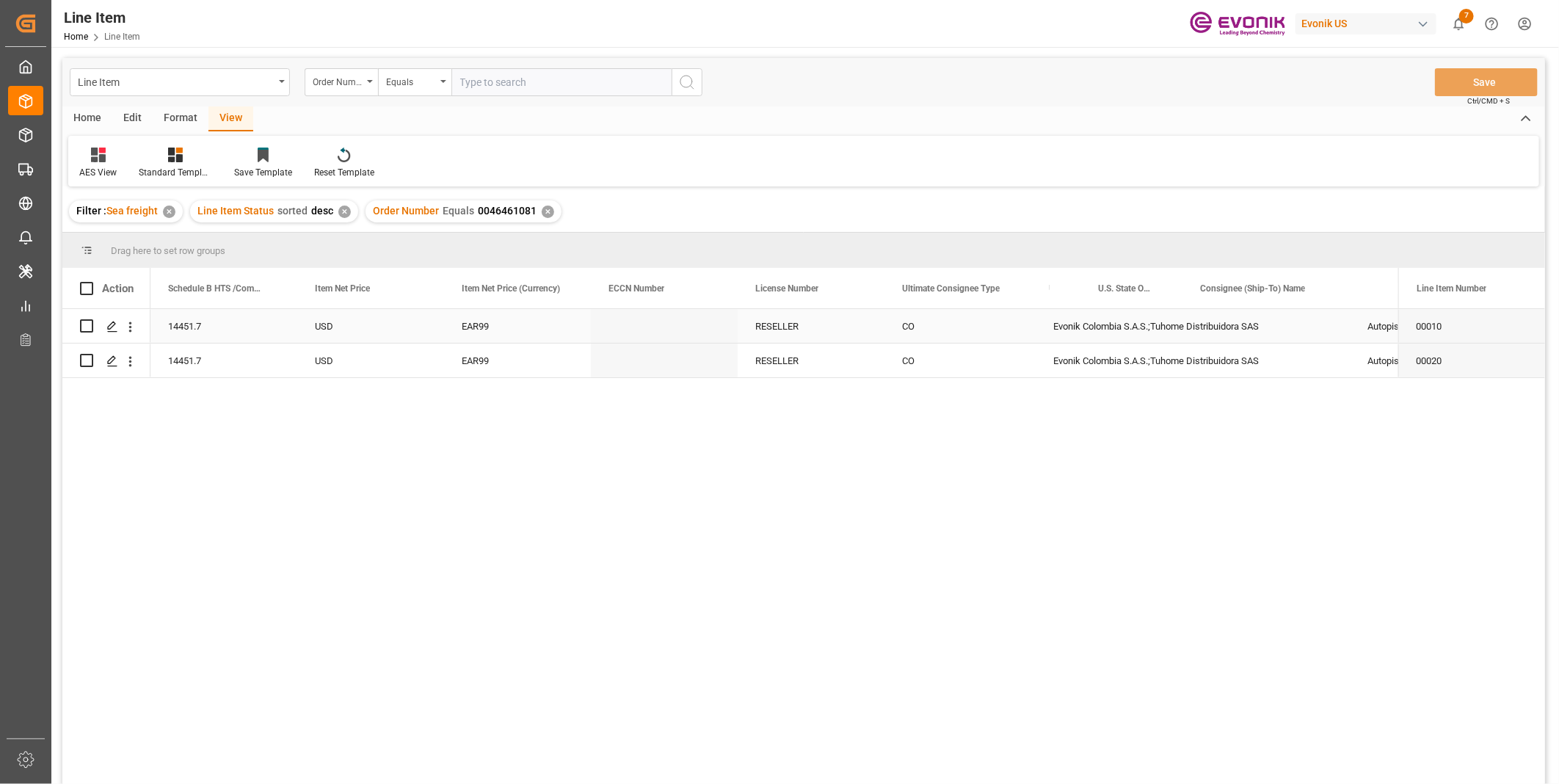
scroll to position [0, 881]
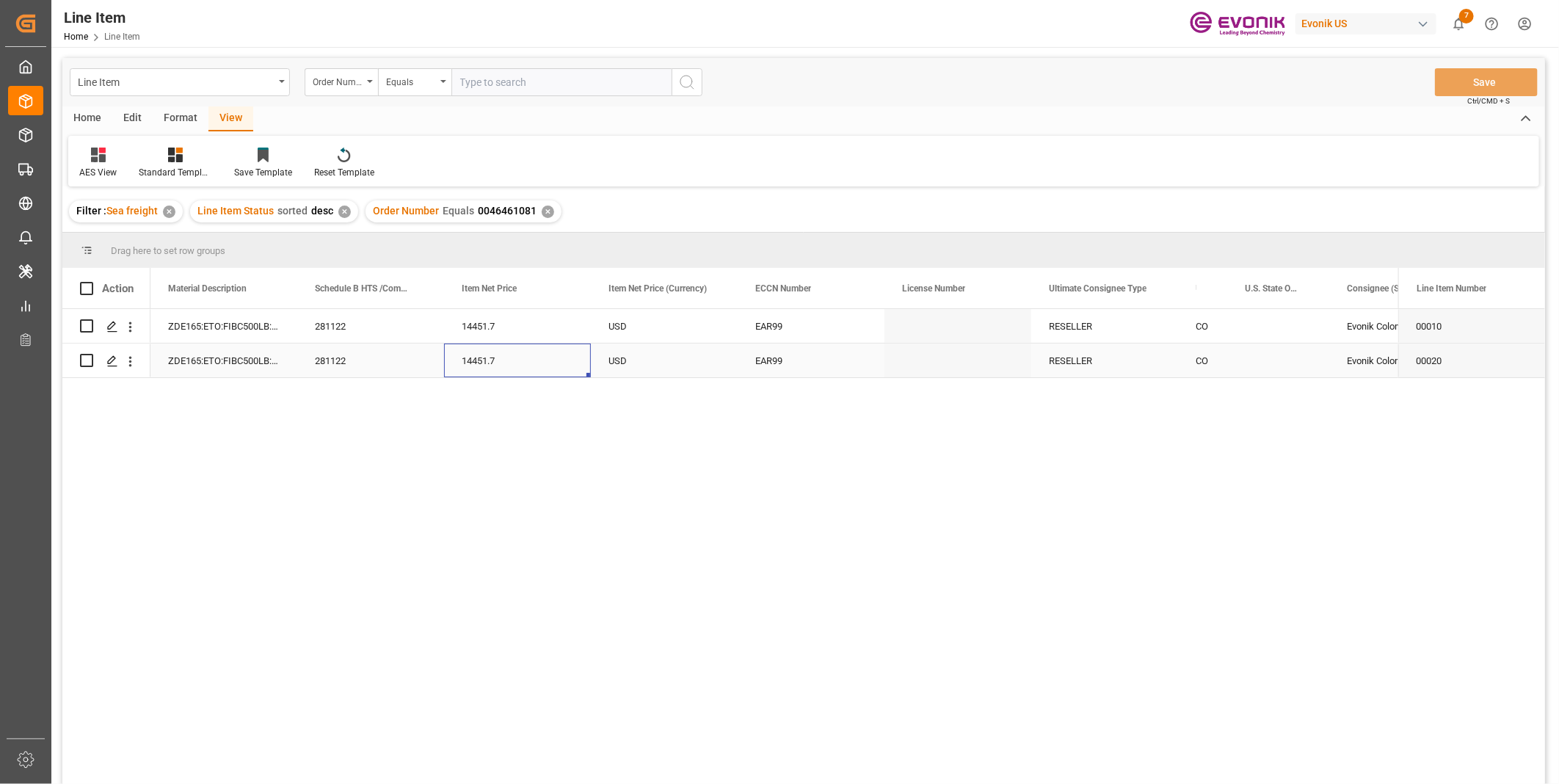
click at [452, 357] on div "14451.7" at bounding box center [517, 360] width 147 height 34
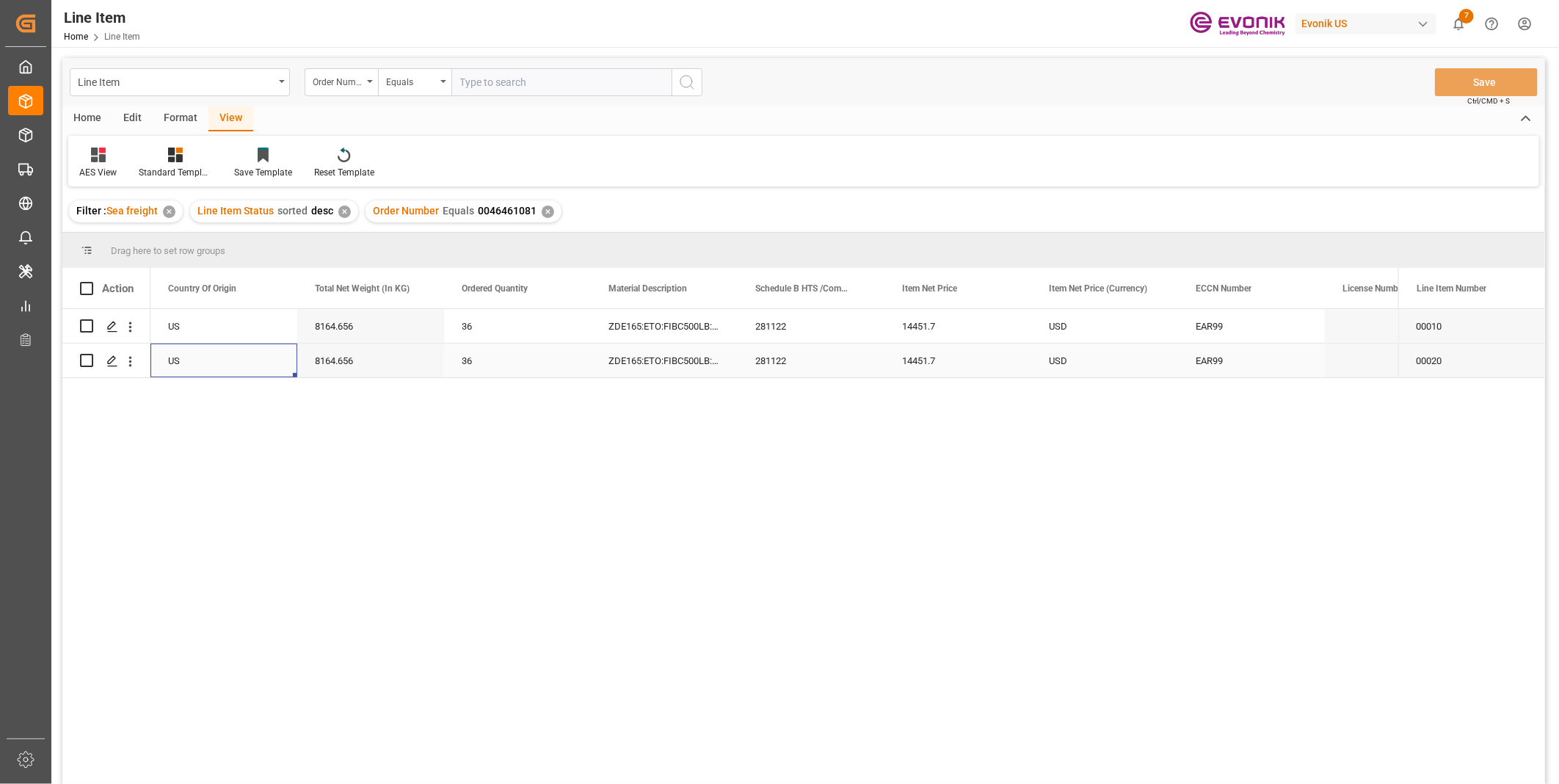
click at [401, 364] on div "8164.656" at bounding box center [371, 360] width 147 height 34
click at [933, 354] on div "14451.7" at bounding box center [958, 360] width 147 height 34
click at [318, 355] on div "8164.656" at bounding box center [371, 360] width 147 height 34
click at [929, 363] on div "14451.7" at bounding box center [958, 360] width 147 height 34
click at [510, 86] on input "text" at bounding box center [561, 82] width 220 height 28
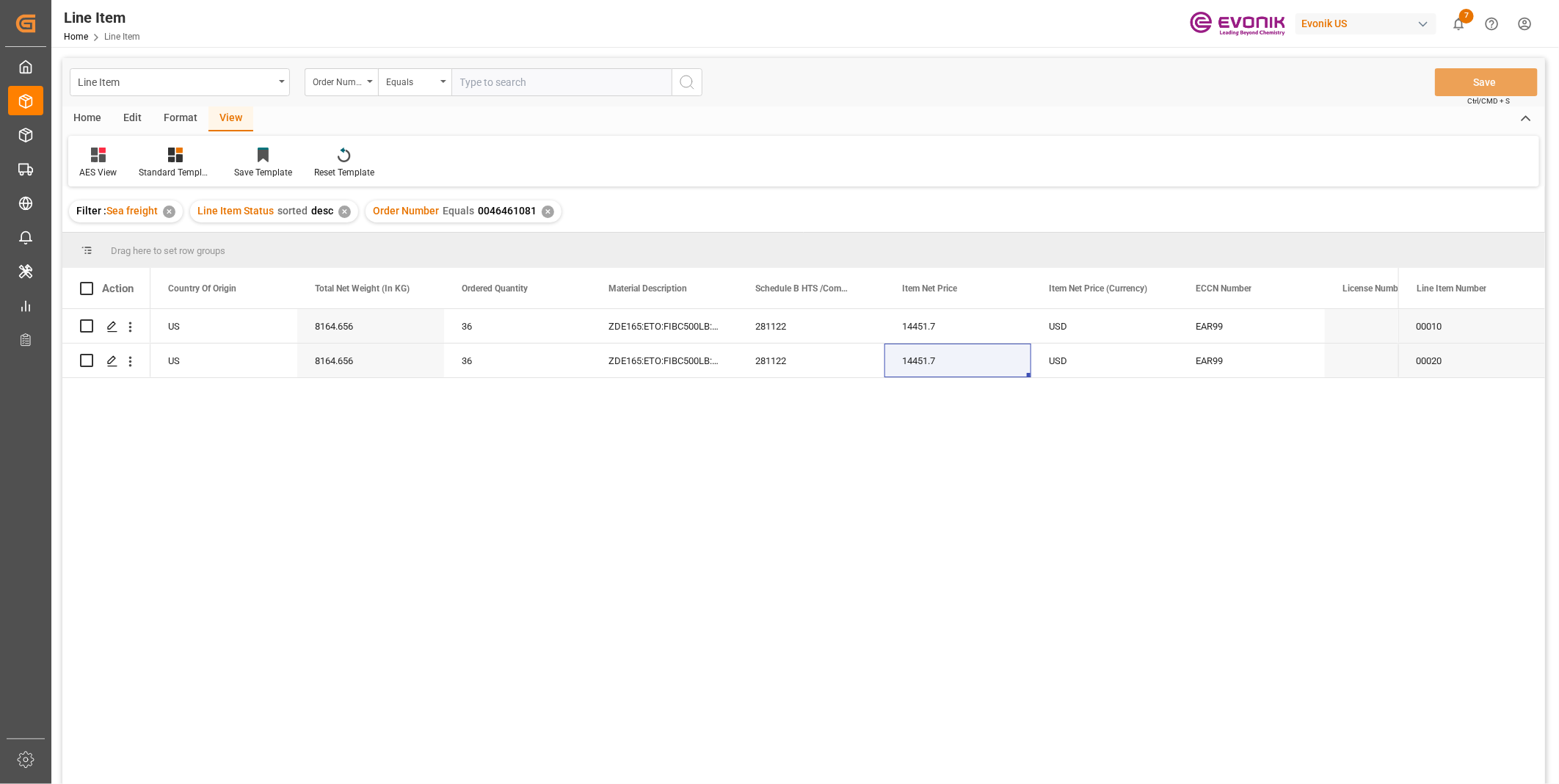
paste input "0046461083"
type input "0046461083"
click at [684, 81] on icon "search button" at bounding box center [687, 82] width 17 height 17
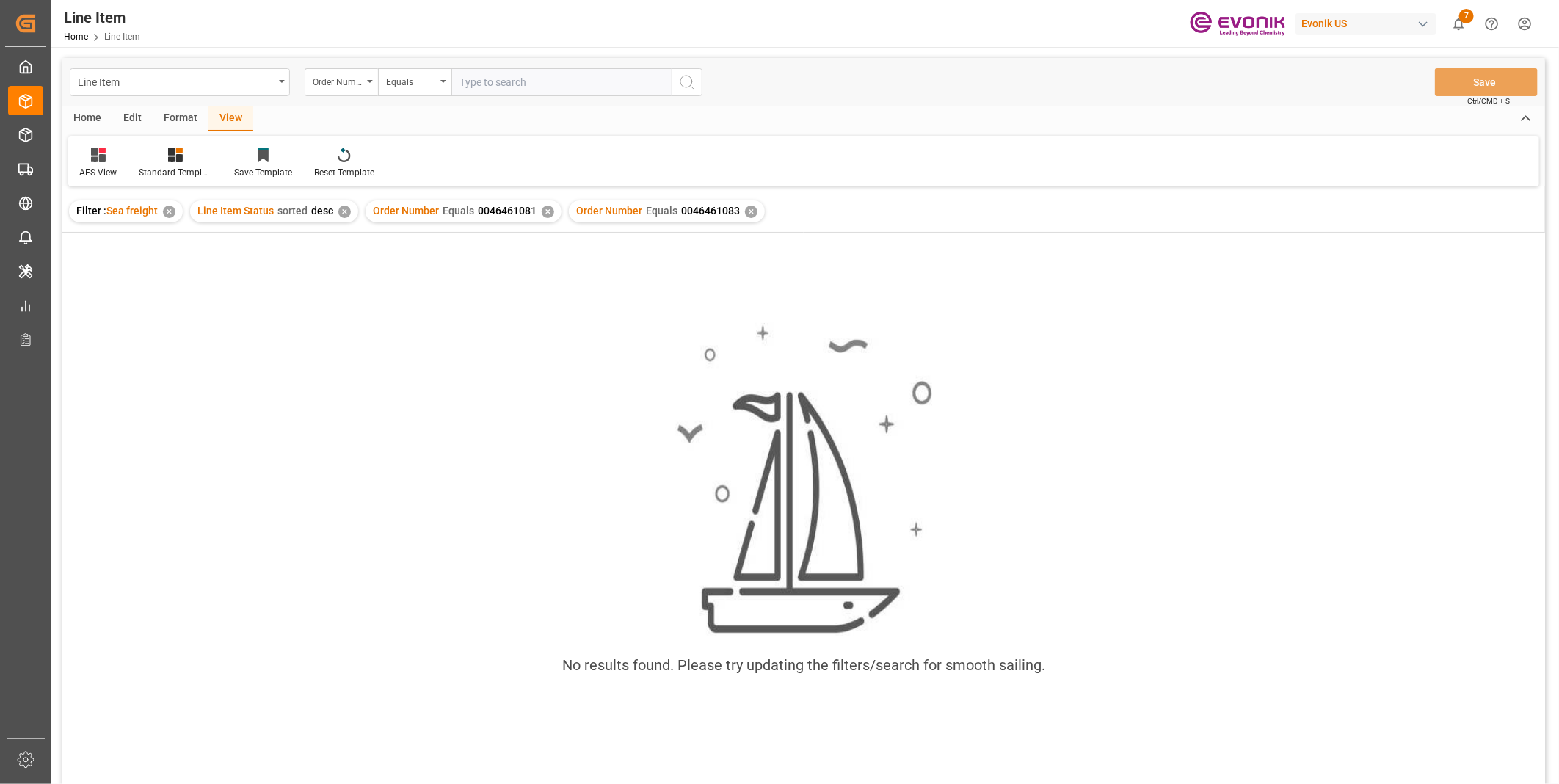
click at [544, 211] on div "✕" at bounding box center [548, 212] width 12 height 12
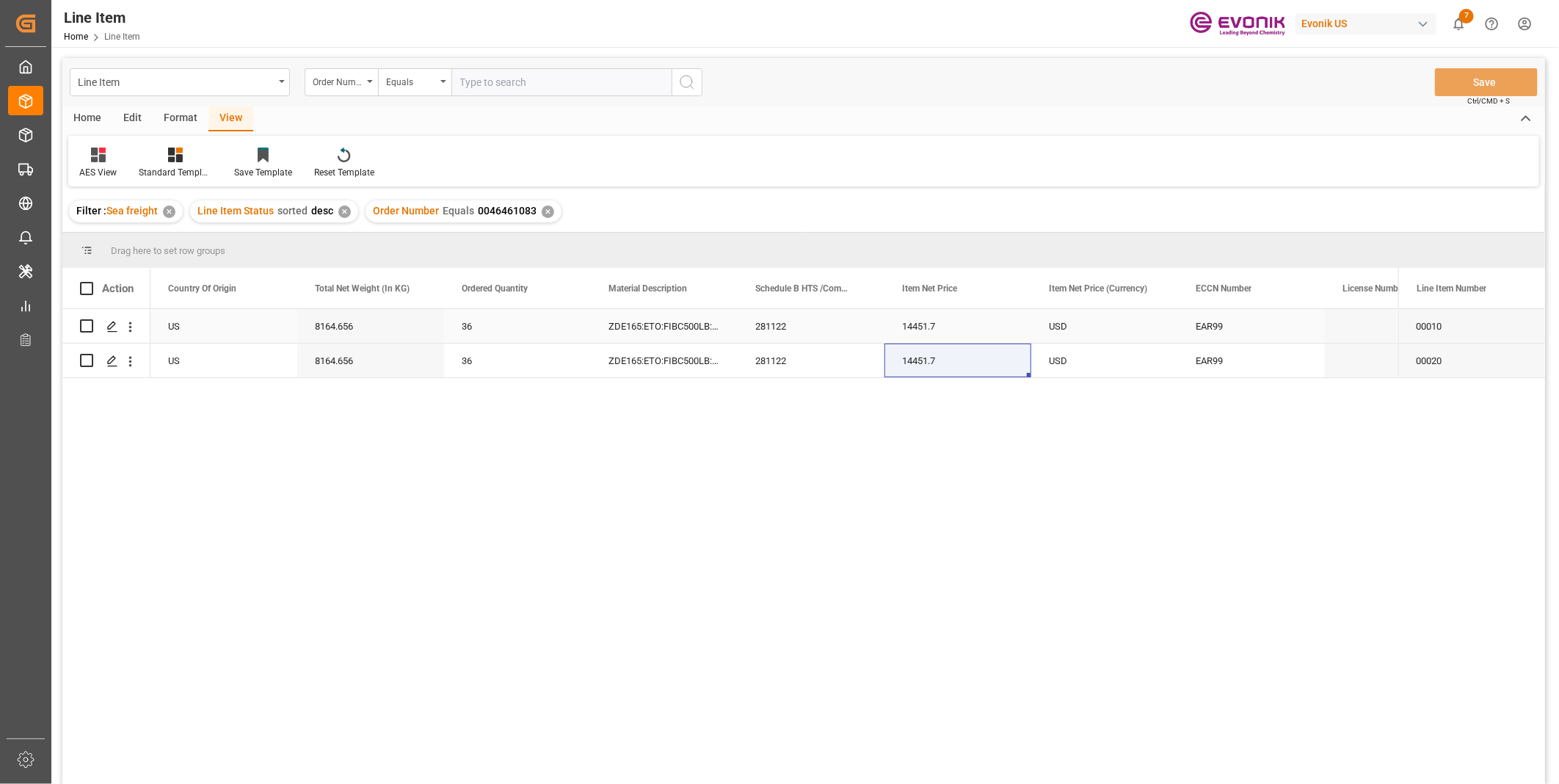
click at [385, 327] on div "8164.656" at bounding box center [371, 325] width 147 height 34
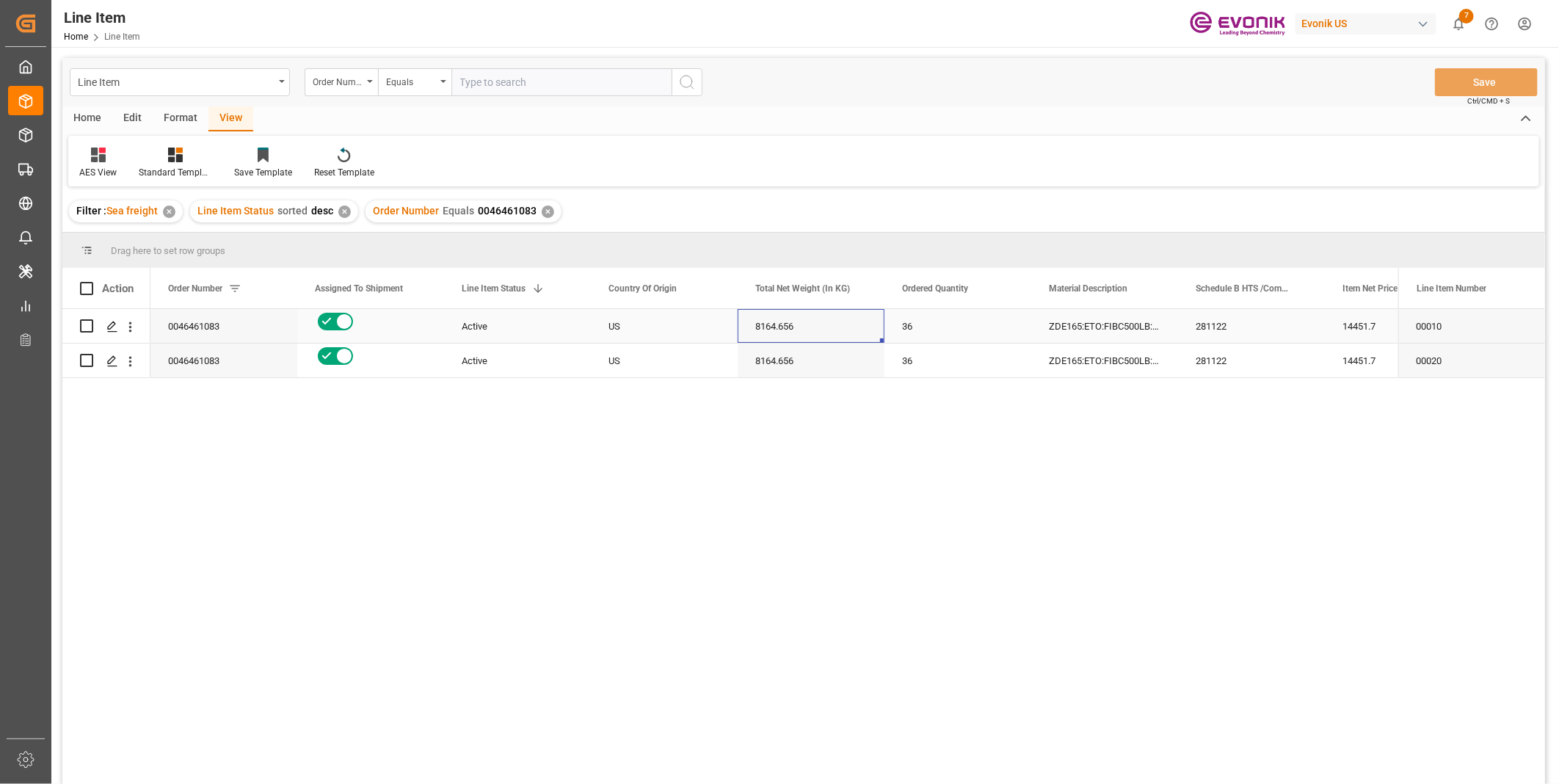
click at [784, 321] on div "8164.656" at bounding box center [811, 325] width 147 height 34
click at [1228, 320] on div "281122" at bounding box center [1251, 325] width 147 height 34
click at [1366, 321] on div "14451.7" at bounding box center [1398, 325] width 147 height 34
click at [797, 323] on div "8164.656" at bounding box center [811, 325] width 147 height 34
click at [1229, 321] on div "281122" at bounding box center [1251, 325] width 147 height 34
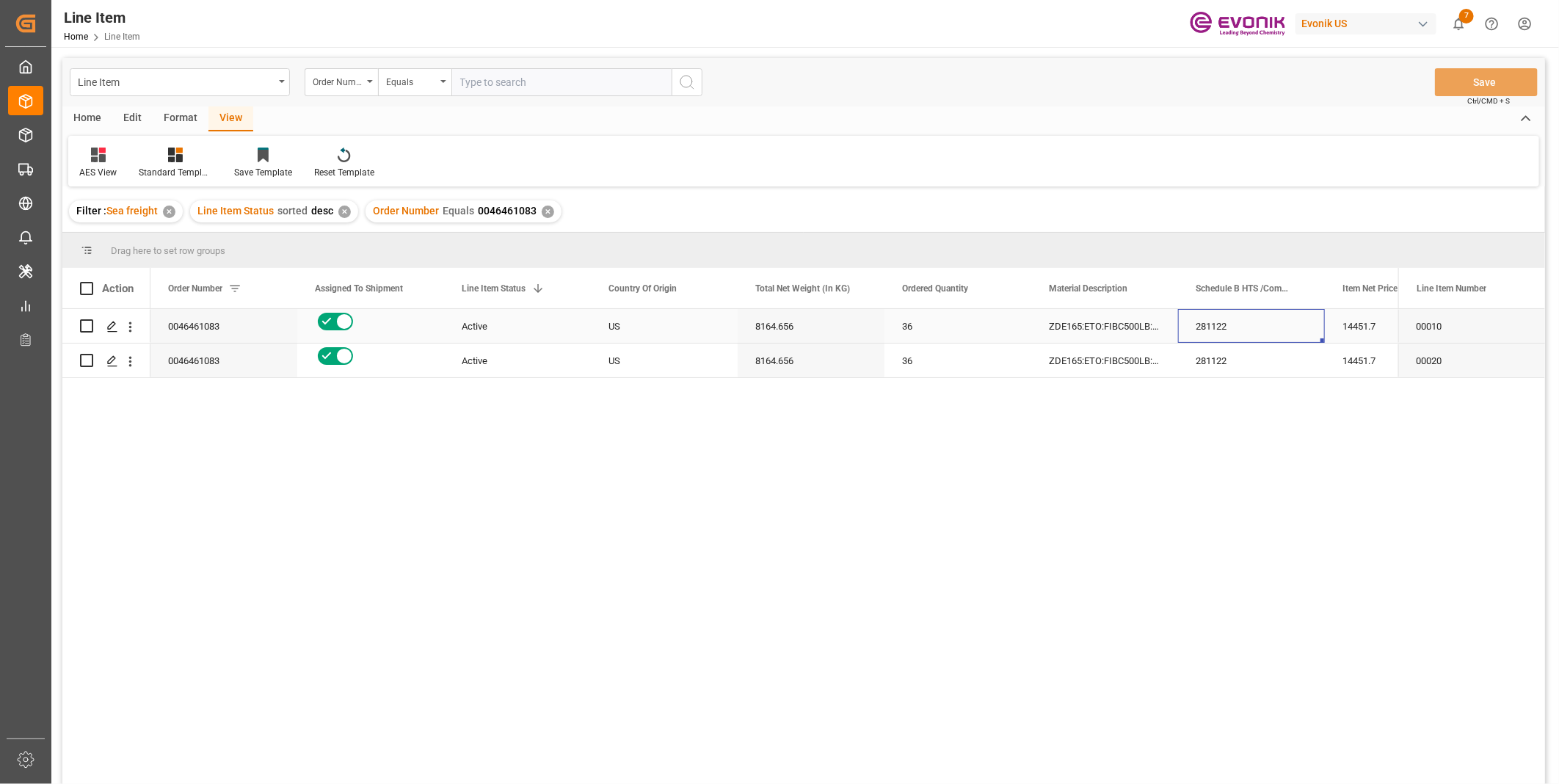
click at [1366, 331] on div "14451.7" at bounding box center [1398, 325] width 147 height 34
click at [787, 331] on div "8164.656" at bounding box center [811, 325] width 147 height 34
click at [1353, 359] on div "14451.7" at bounding box center [1398, 360] width 147 height 34
click at [400, 530] on div "Active US 8164.656 36 ZDE165:ETO:FIBC500LB:1000HP:I2:P:$ 281122 14451.7 USD 004…" at bounding box center [774, 550] width 1248 height 484
click at [480, 78] on input "text" at bounding box center [561, 82] width 220 height 28
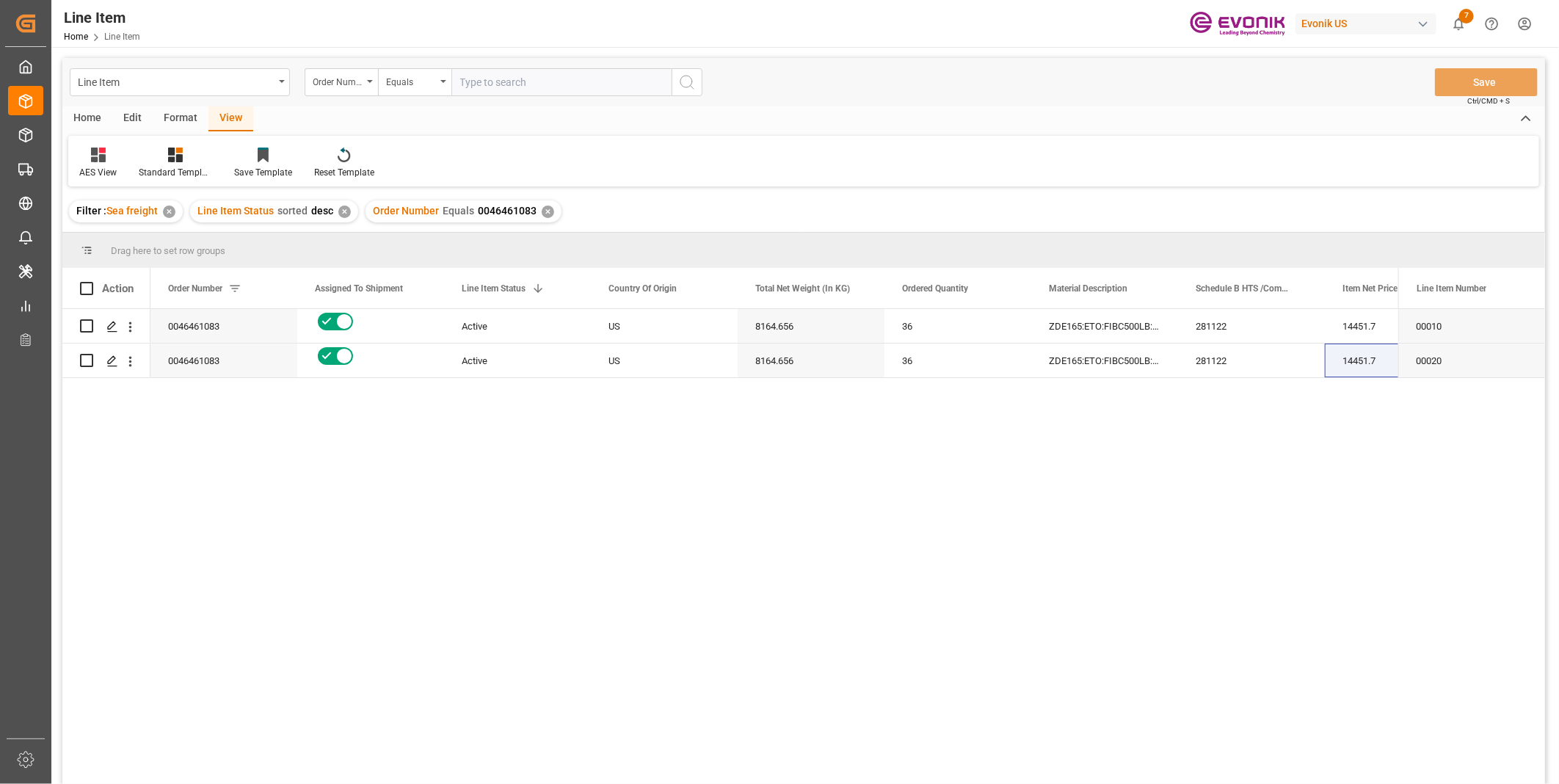
paste input "0046455420"
type input "0046455420"
click at [685, 78] on icon "search button" at bounding box center [687, 82] width 17 height 17
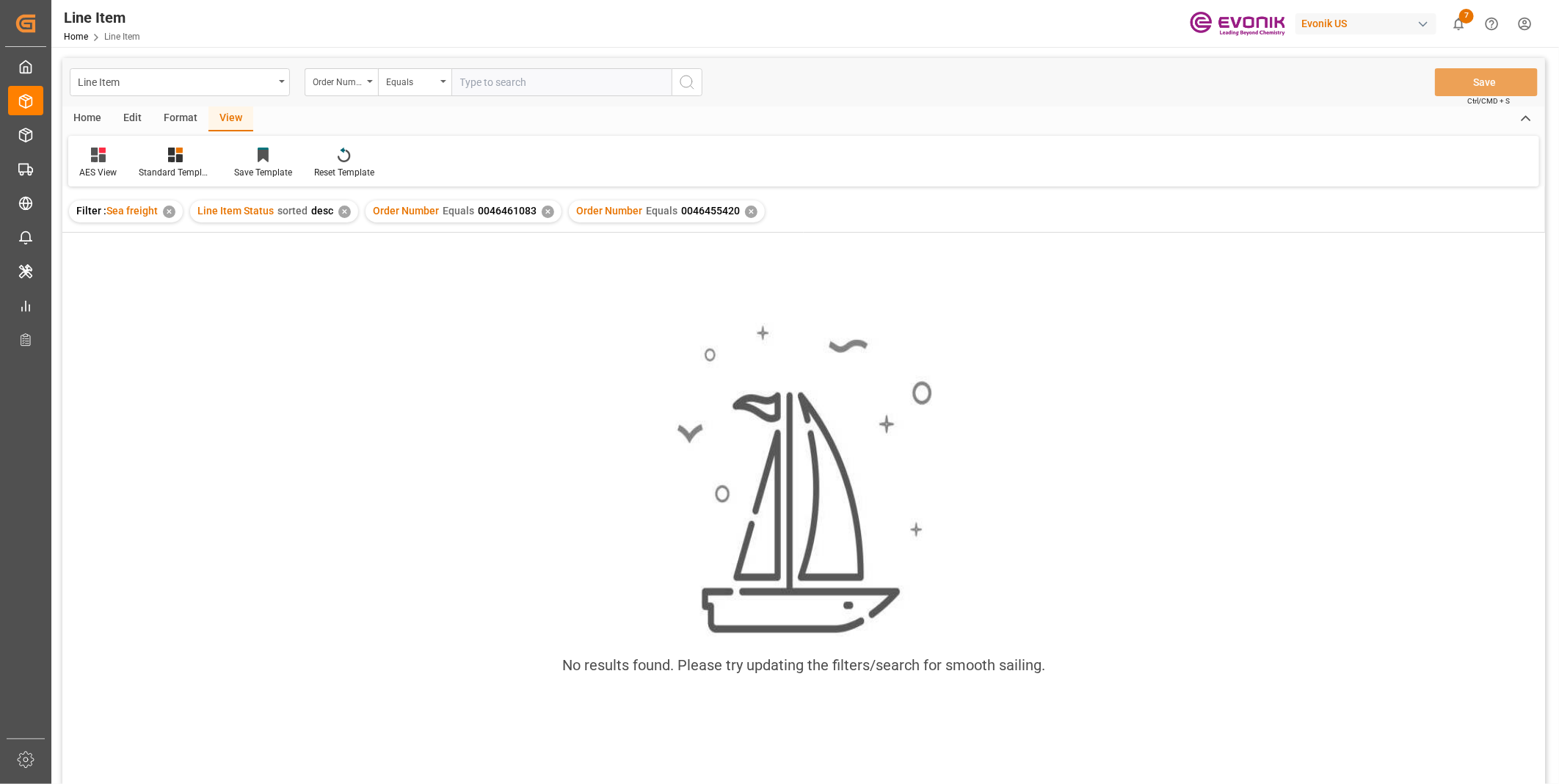
click at [545, 211] on div "✕" at bounding box center [548, 212] width 12 height 12
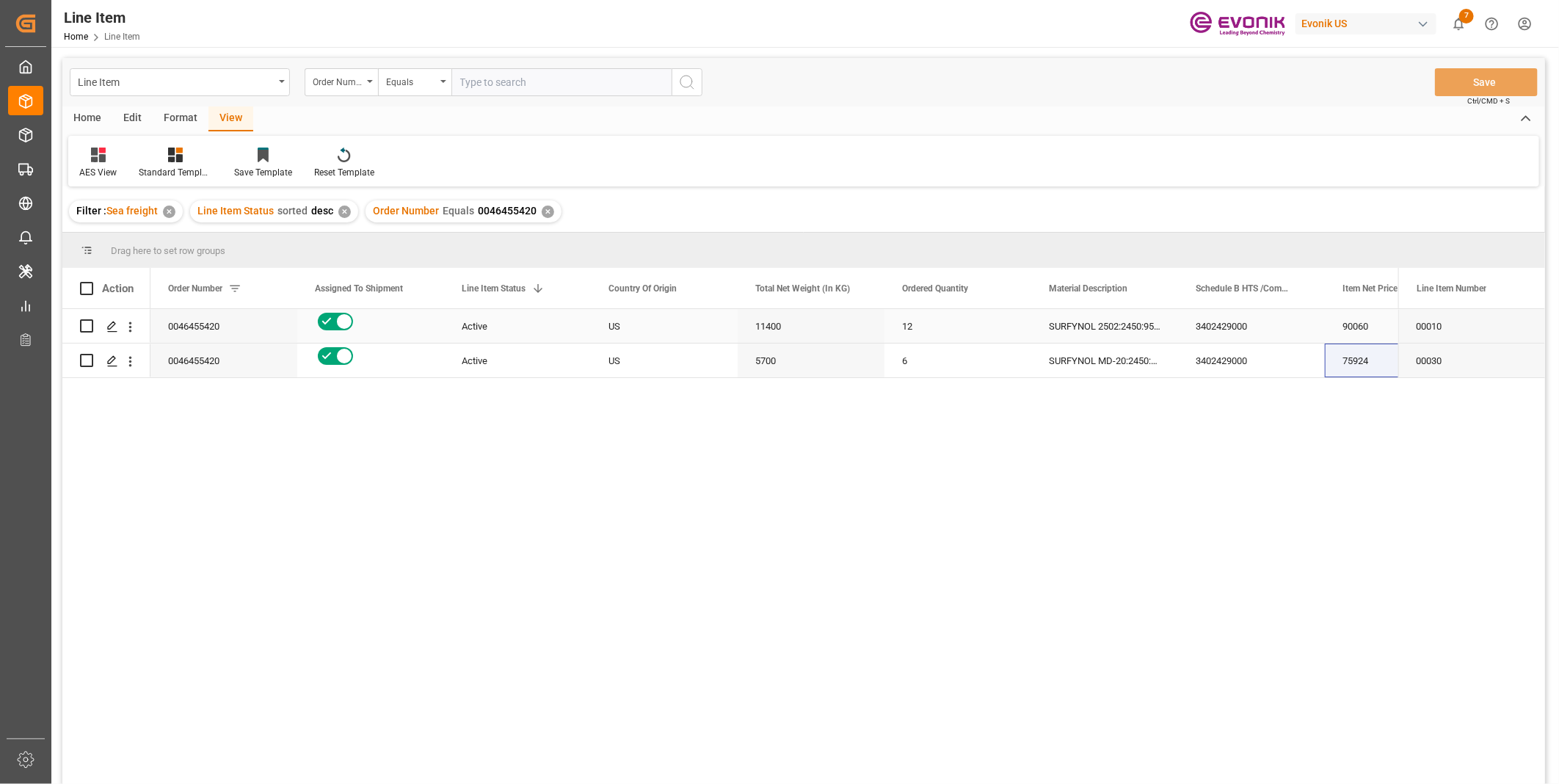
click at [908, 340] on div "12" at bounding box center [958, 325] width 147 height 34
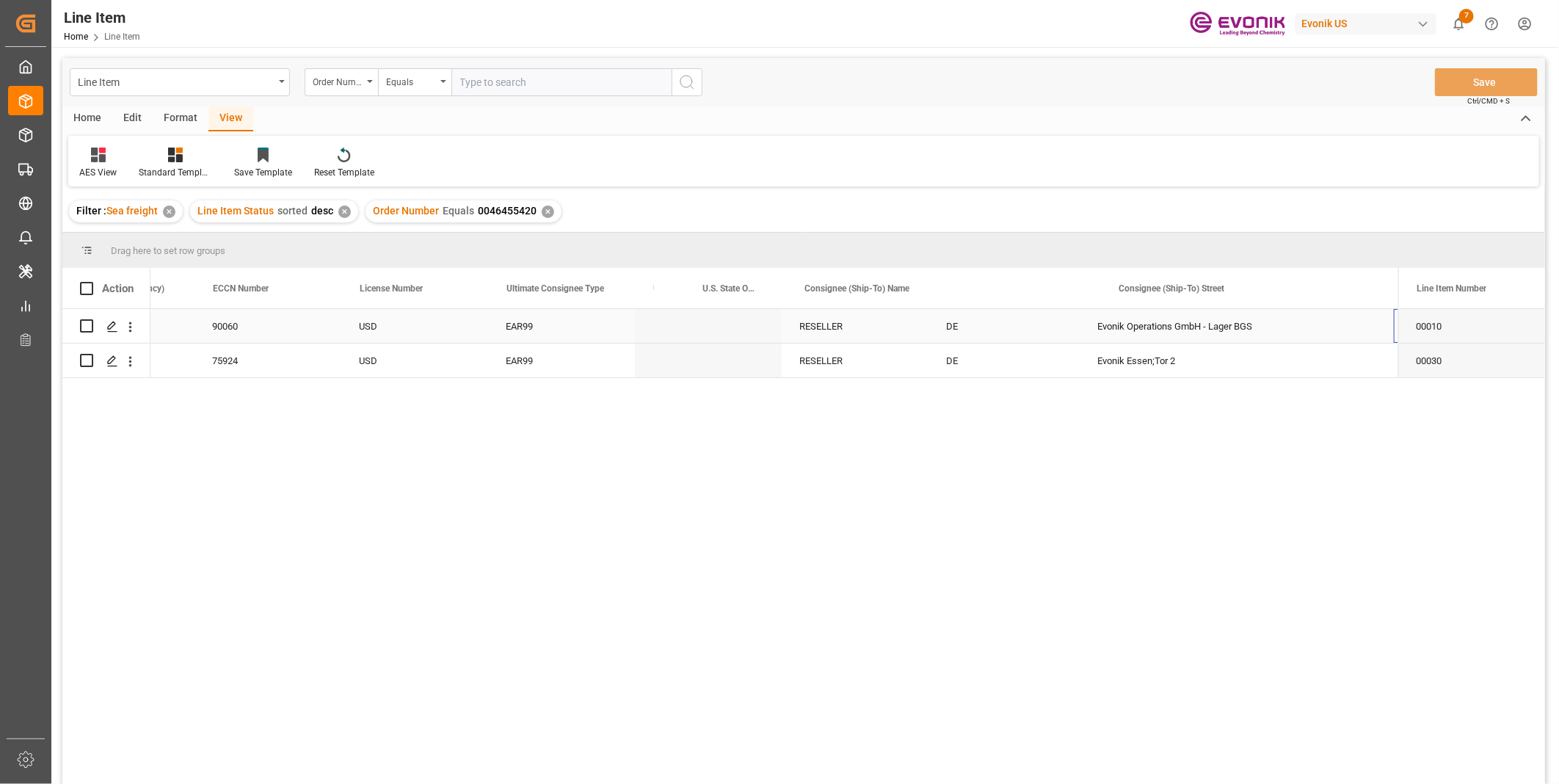
scroll to position [0, 1422]
click at [502, 331] on div "RESELLER" at bounding box center [563, 325] width 147 height 34
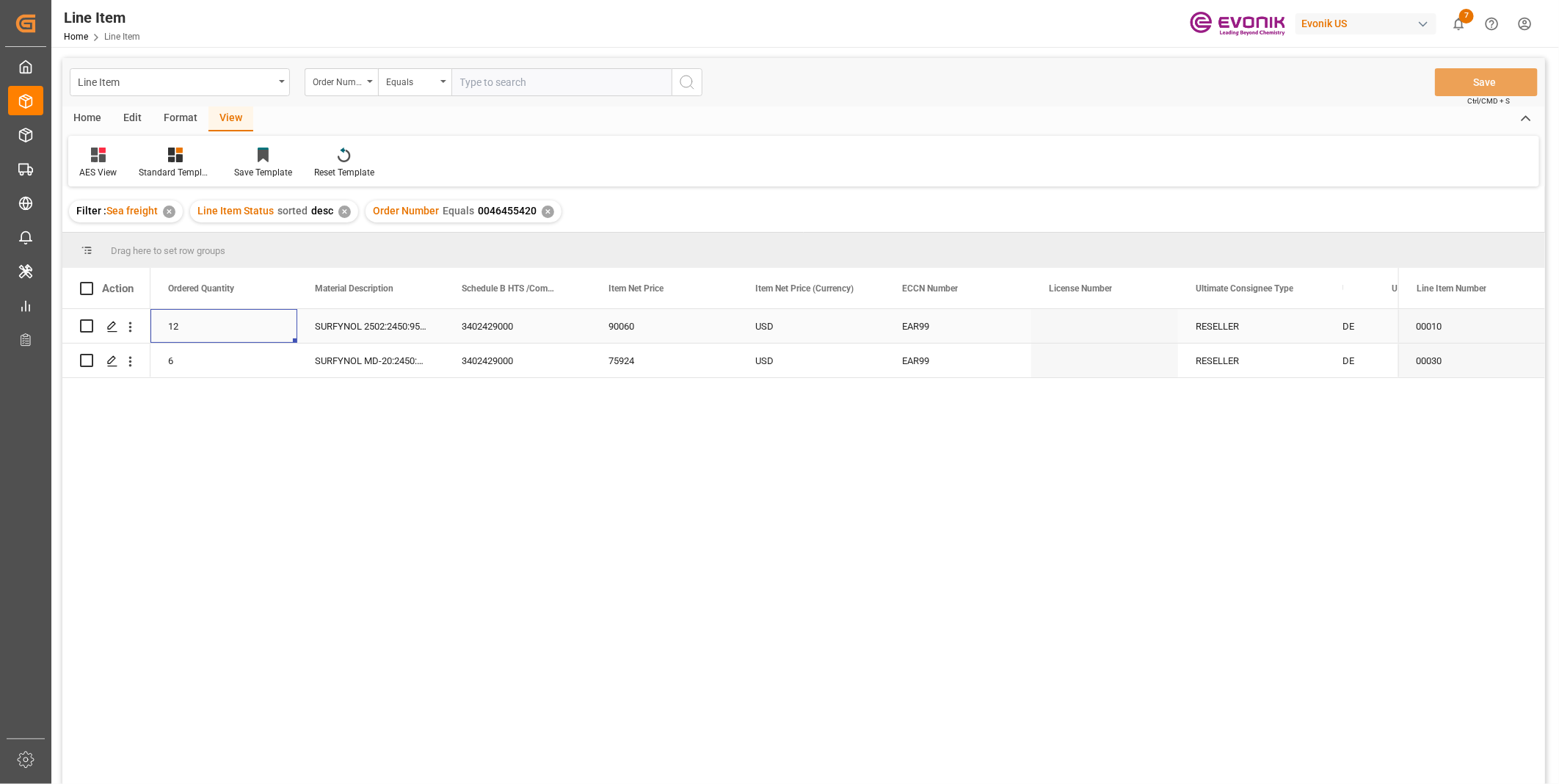
scroll to position [0, 0]
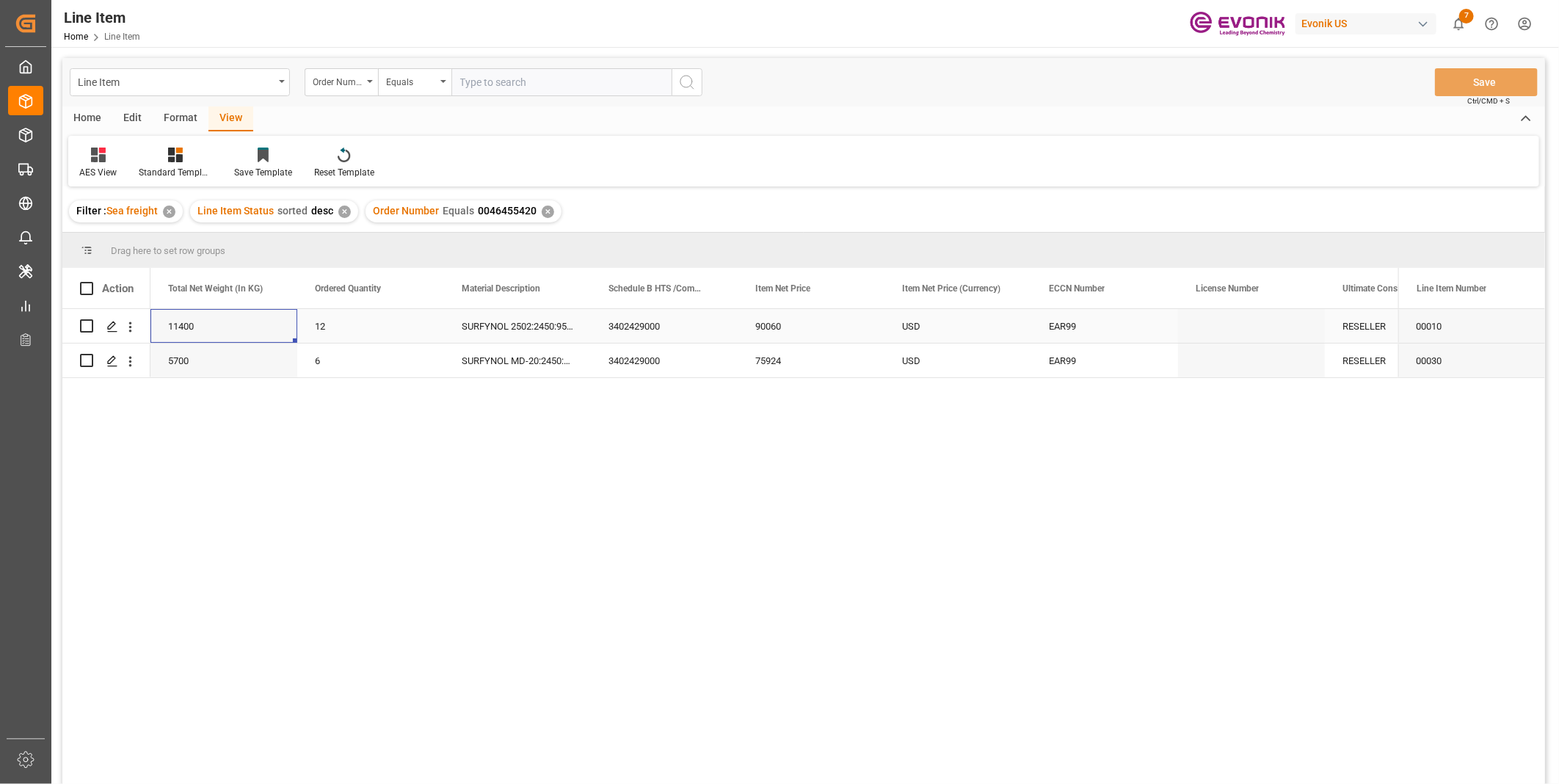
click at [633, 321] on div "3402429000" at bounding box center [664, 325] width 147 height 34
click at [201, 321] on div "11400" at bounding box center [223, 325] width 147 height 34
click at [805, 320] on div "90060" at bounding box center [811, 325] width 147 height 34
click at [224, 360] on div "5700" at bounding box center [223, 360] width 147 height 34
click at [629, 349] on div "3402429000" at bounding box center [664, 360] width 147 height 34
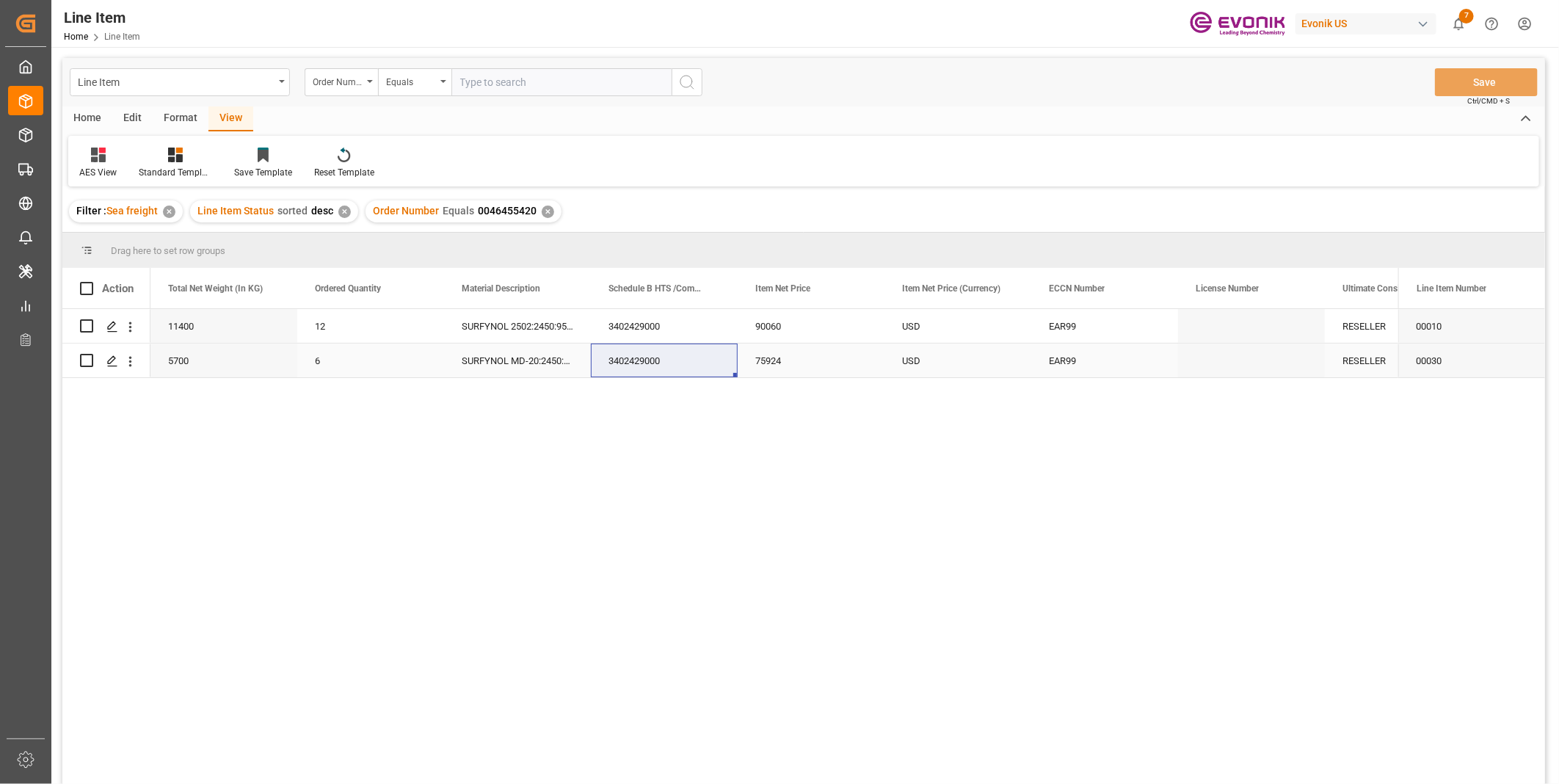
click at [201, 353] on div "5700" at bounding box center [223, 360] width 147 height 34
click at [798, 361] on div "75924" at bounding box center [811, 360] width 147 height 34
click at [496, 78] on input "text" at bounding box center [561, 82] width 220 height 28
paste input "0046454852"
type input "0046454852"
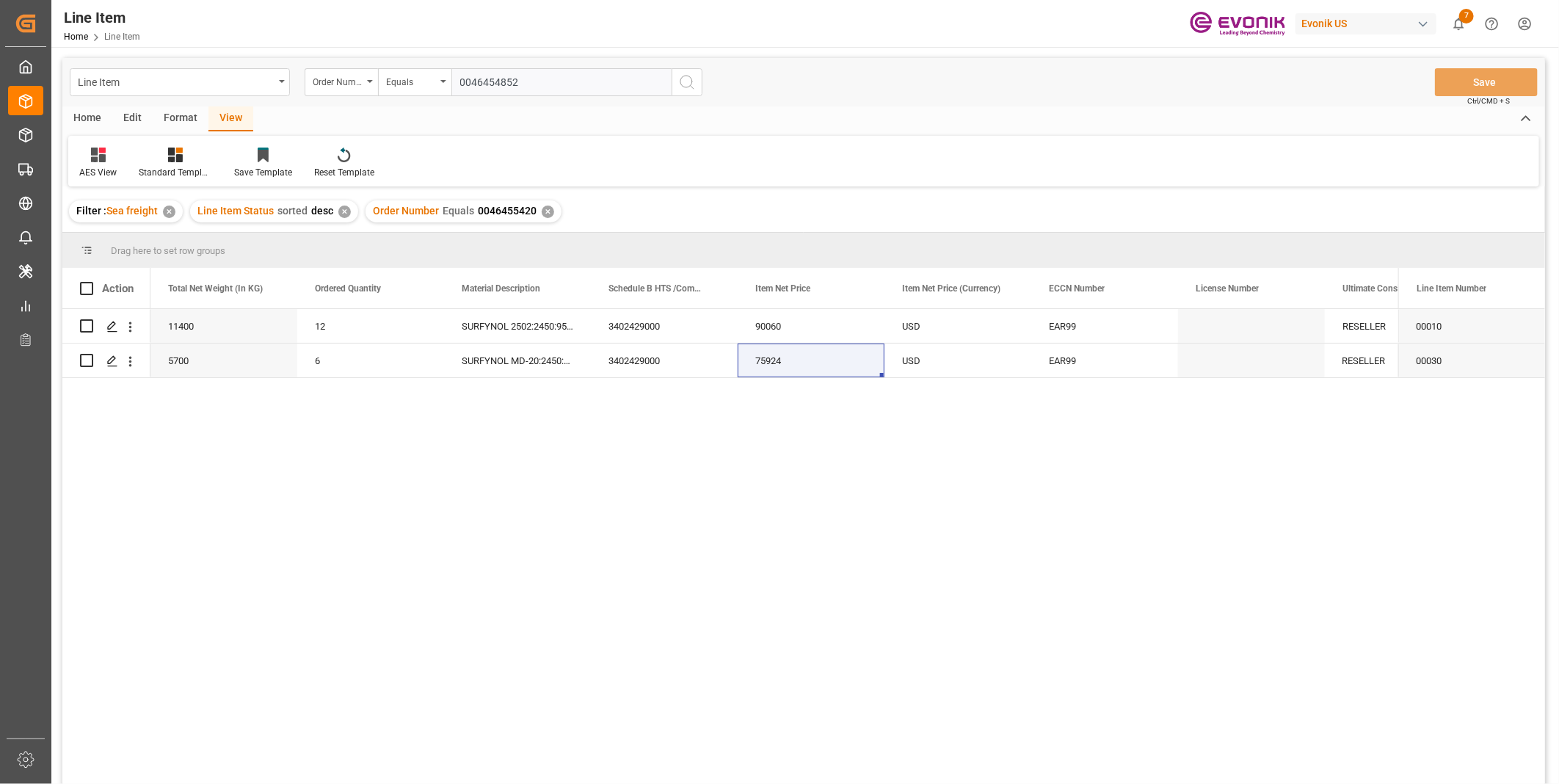
click at [692, 82] on circle "search button" at bounding box center [686, 81] width 11 height 11
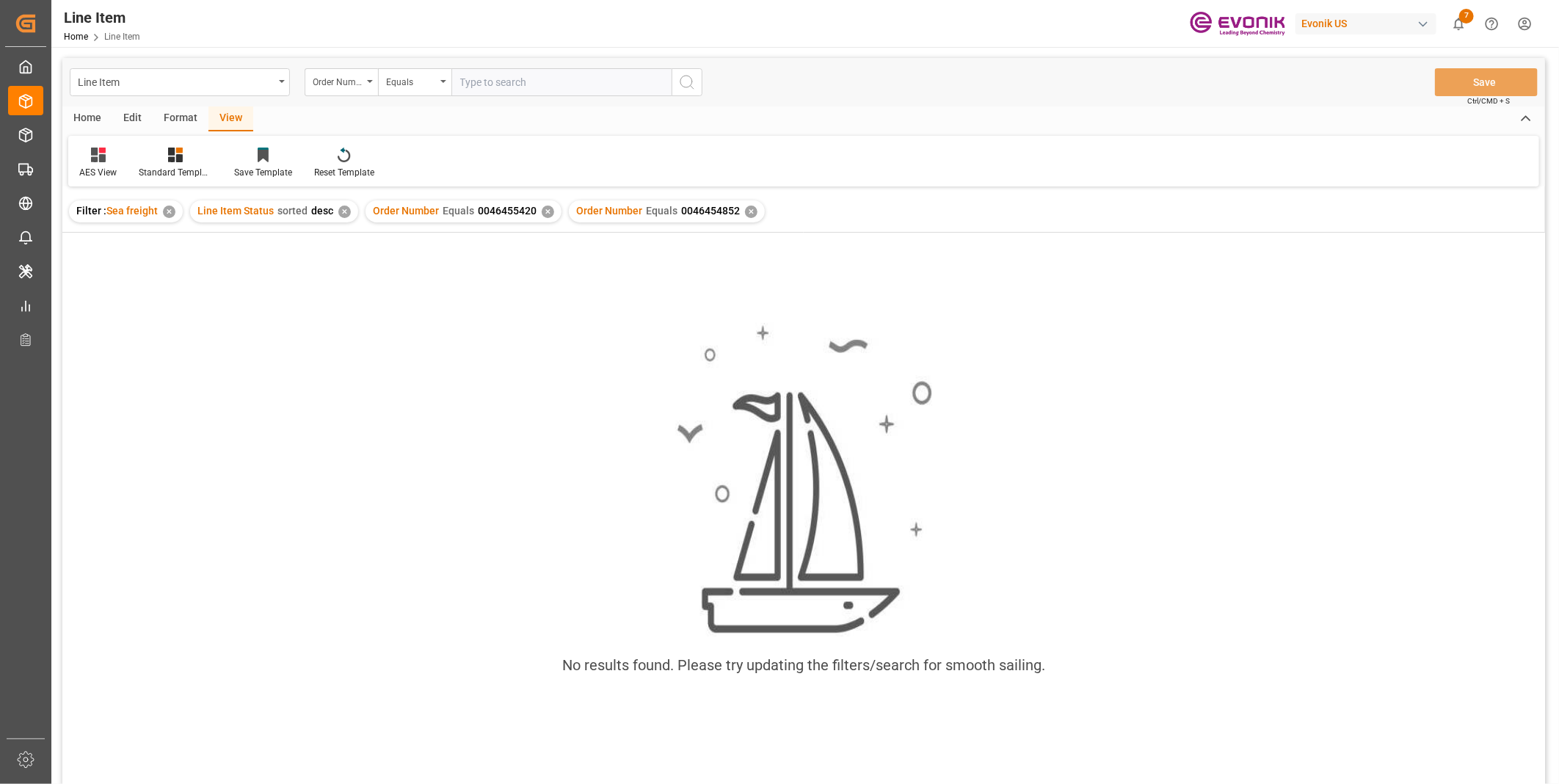
click at [544, 213] on div "✕" at bounding box center [548, 212] width 12 height 12
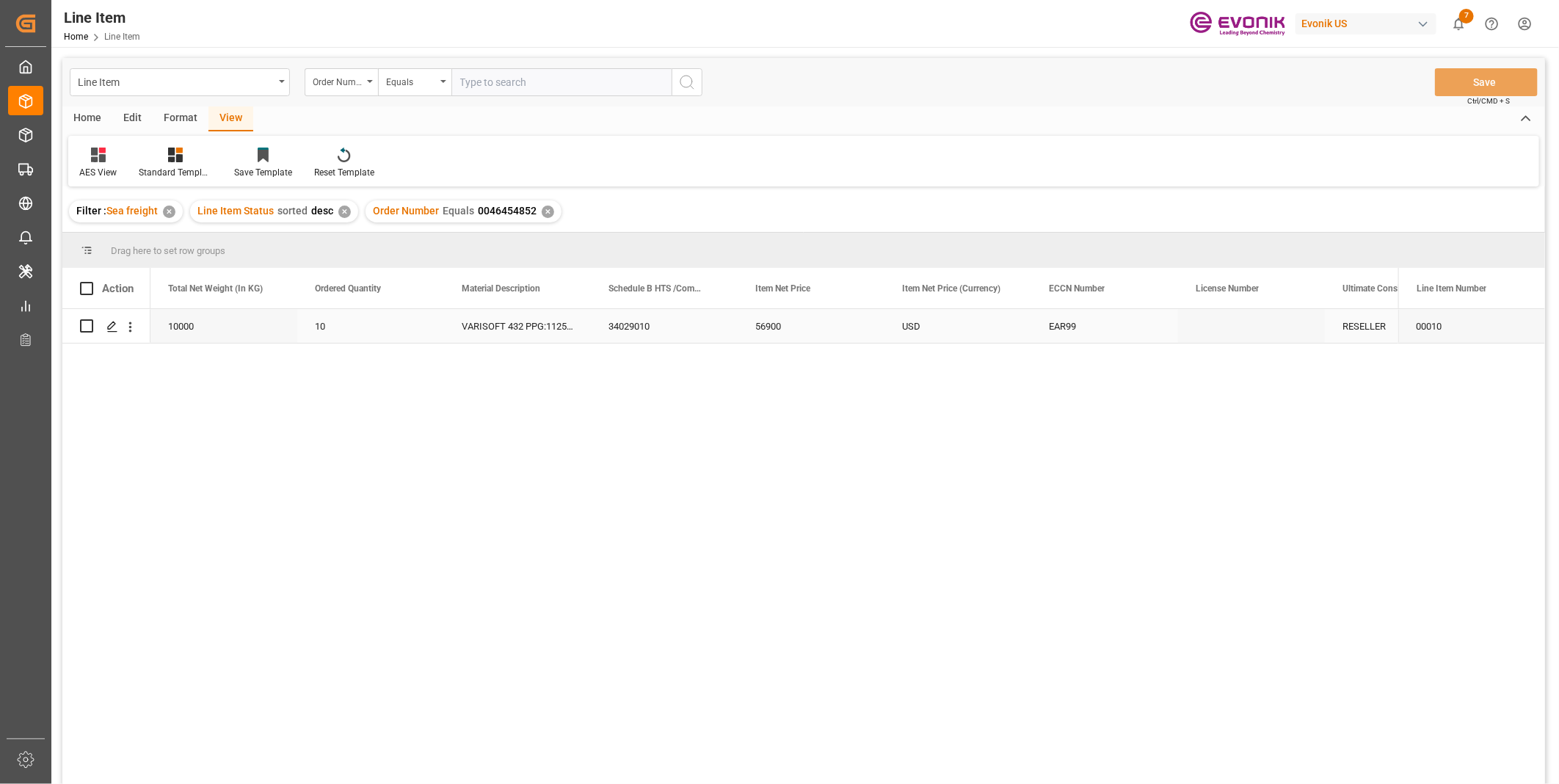
click at [1029, 329] on div "USD" at bounding box center [958, 325] width 147 height 34
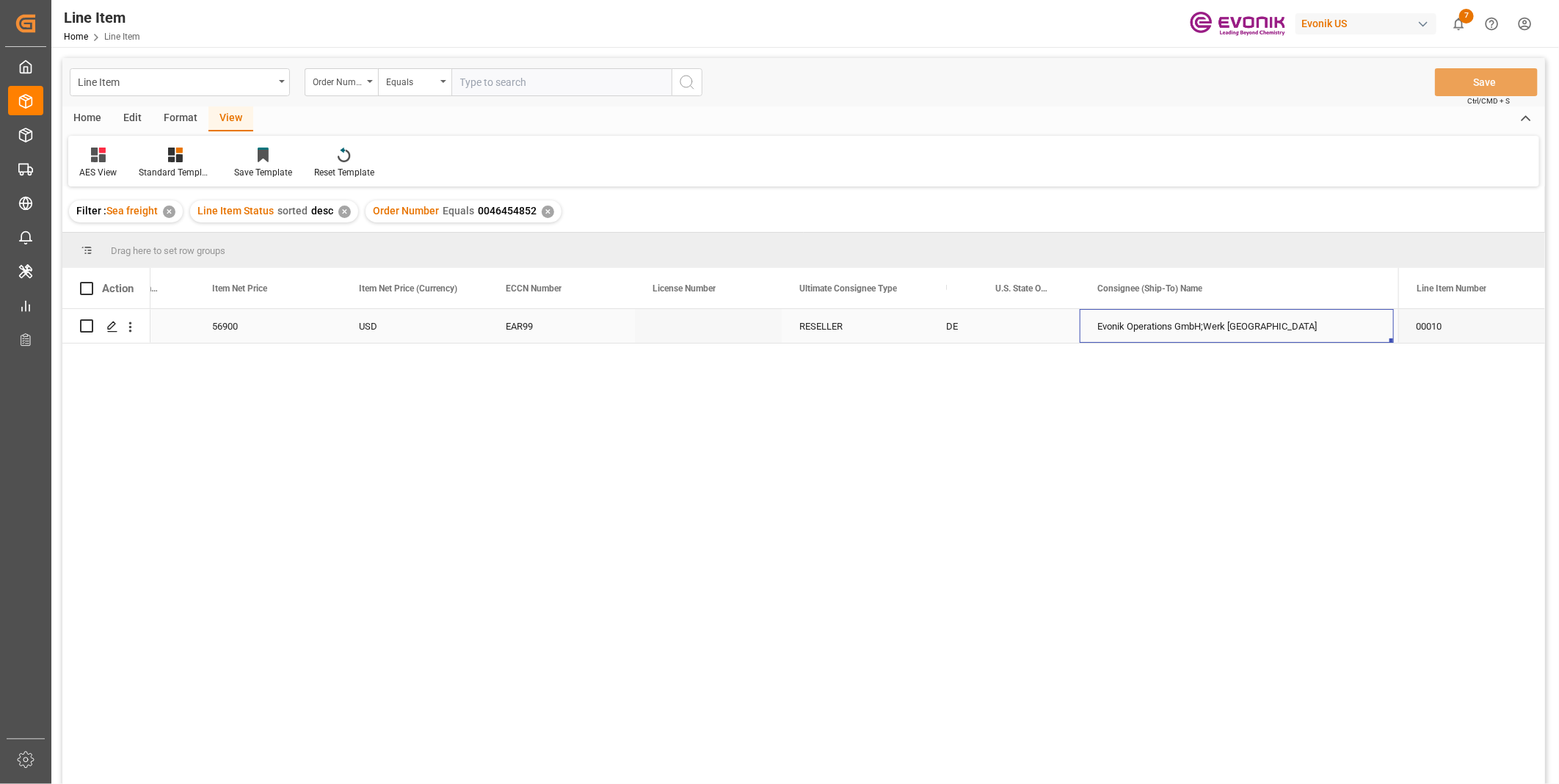
scroll to position [0, 1422]
click at [280, 323] on div "EAR99" at bounding box center [270, 326] width 112 height 34
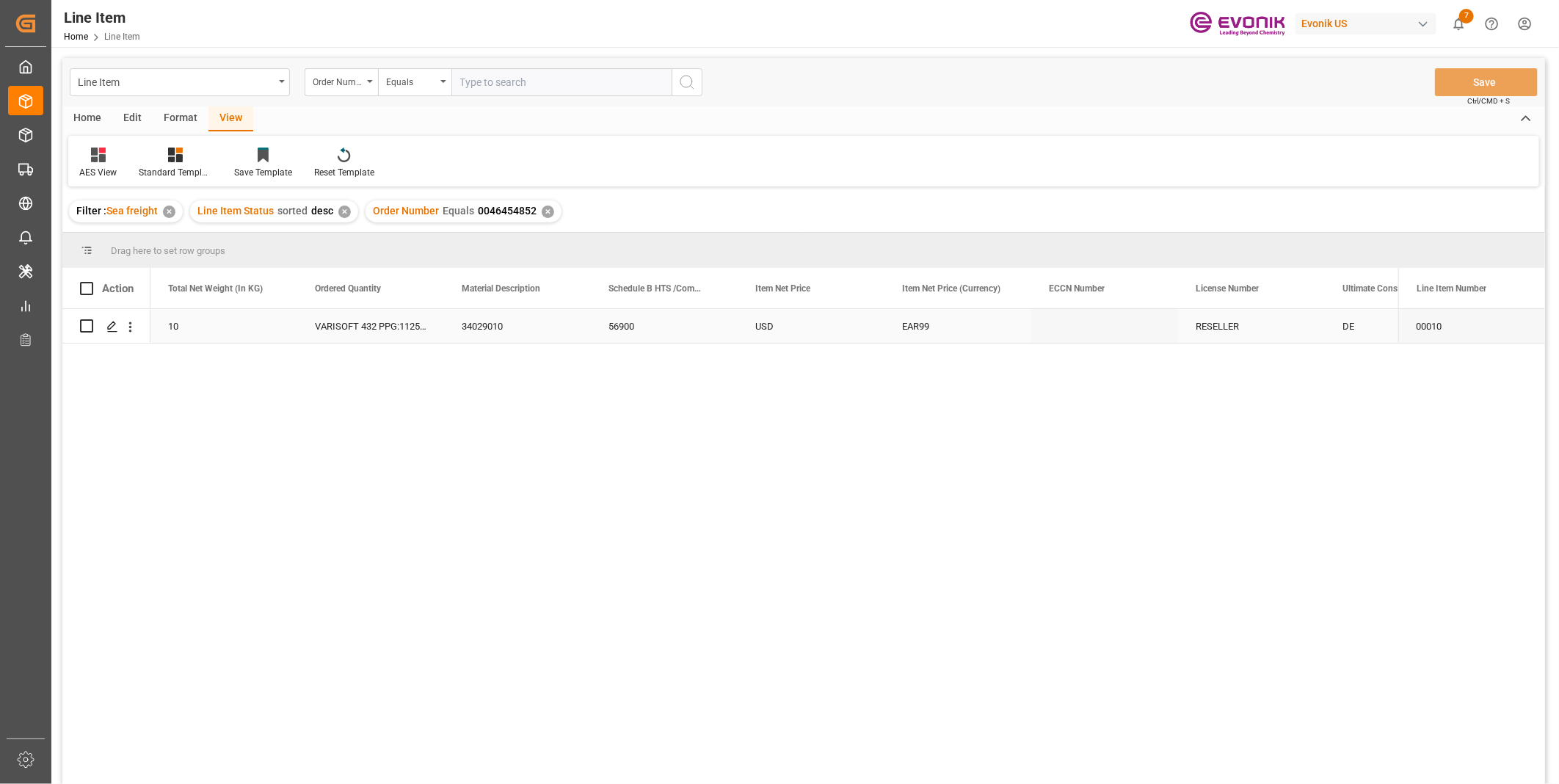
scroll to position [0, 587]
click at [775, 325] on div "56900" at bounding box center [811, 325] width 147 height 34
click at [223, 331] on div "10000" at bounding box center [223, 325] width 147 height 34
click at [787, 335] on div "56900" at bounding box center [811, 325] width 147 height 34
click at [516, 82] on input "text" at bounding box center [561, 82] width 220 height 28
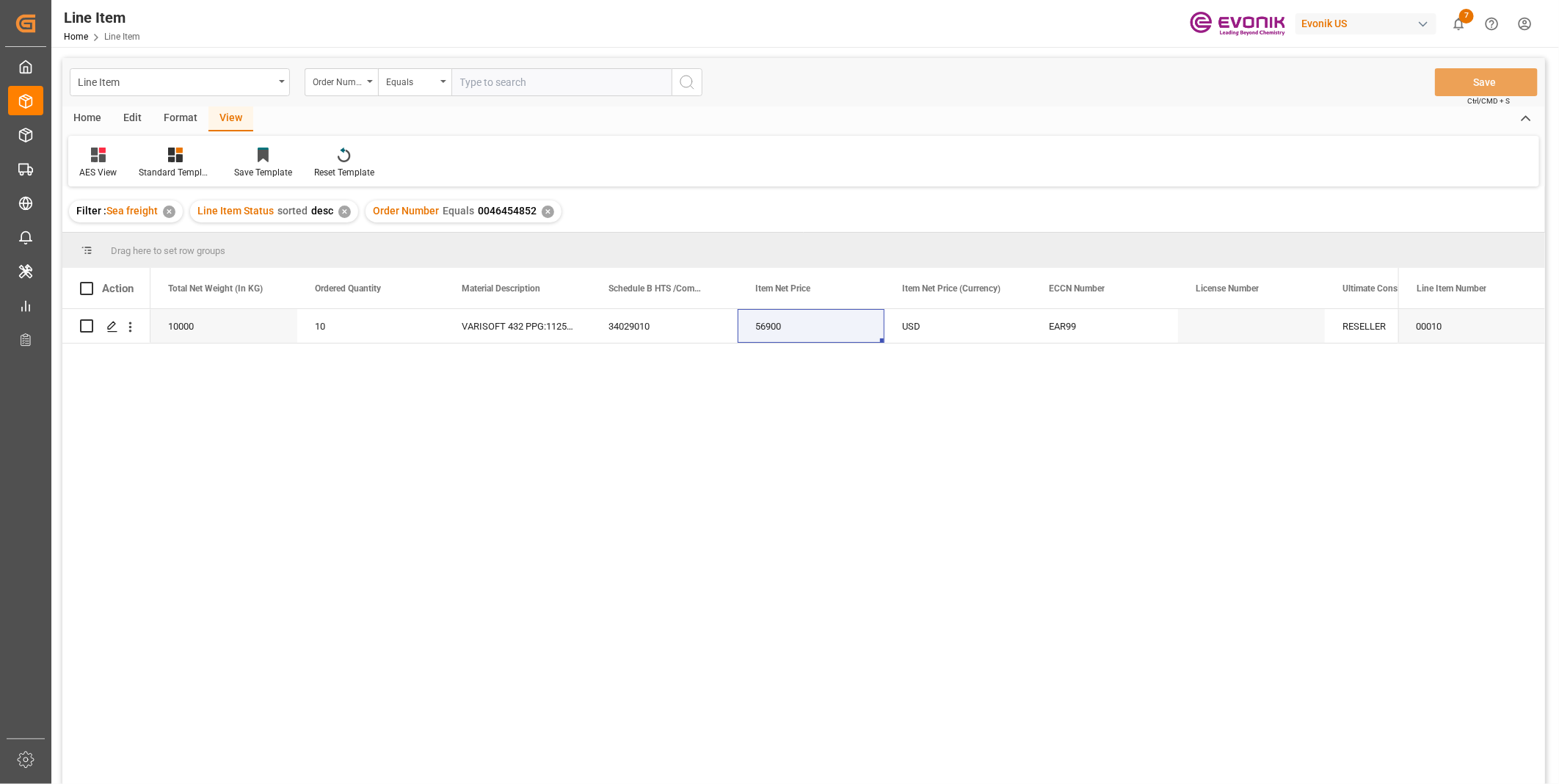
paste input "0046464830"
type input "0046464830"
click at [675, 79] on button "search button" at bounding box center [687, 82] width 31 height 28
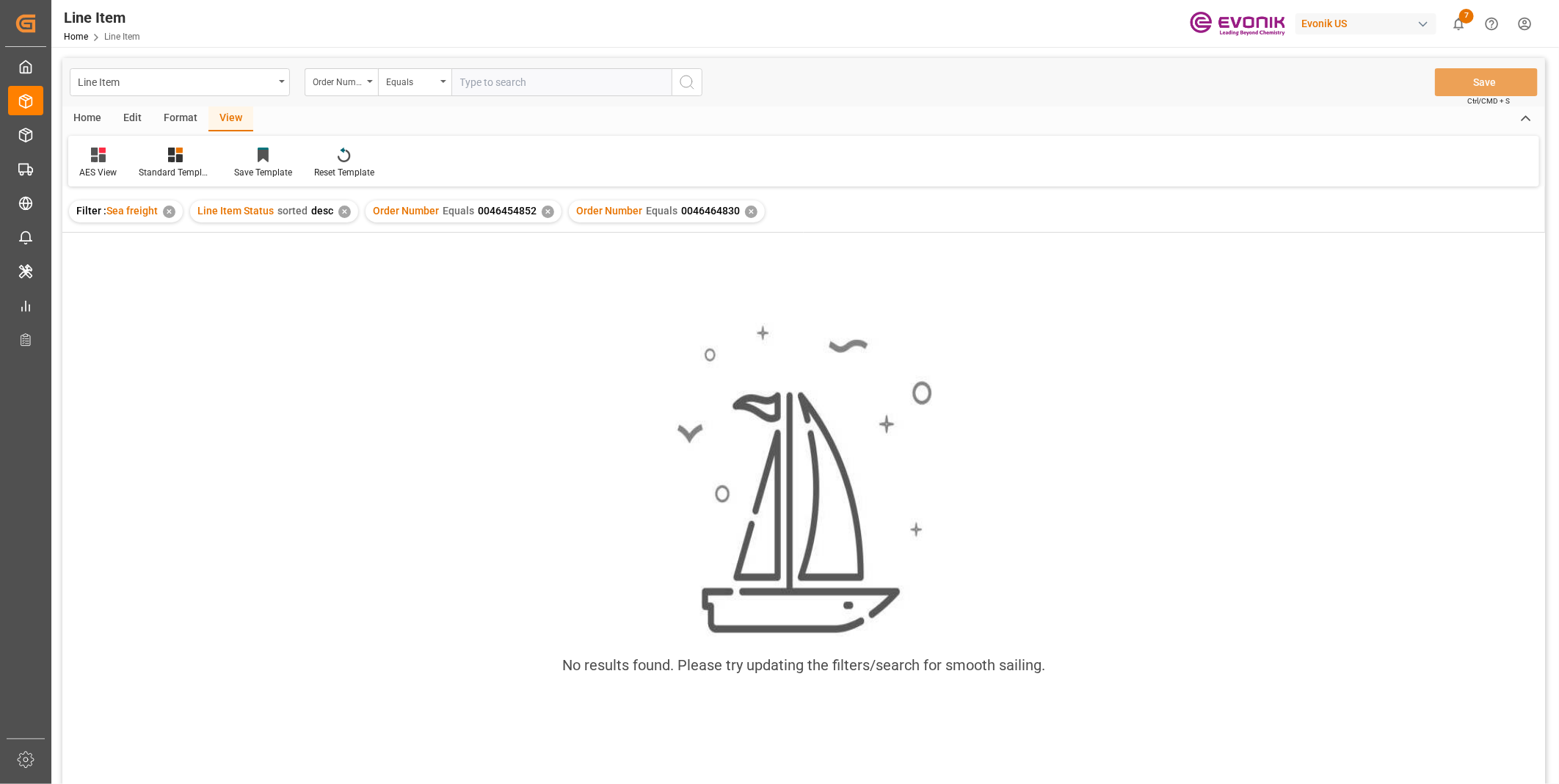
click at [547, 213] on div "✕" at bounding box center [548, 212] width 12 height 12
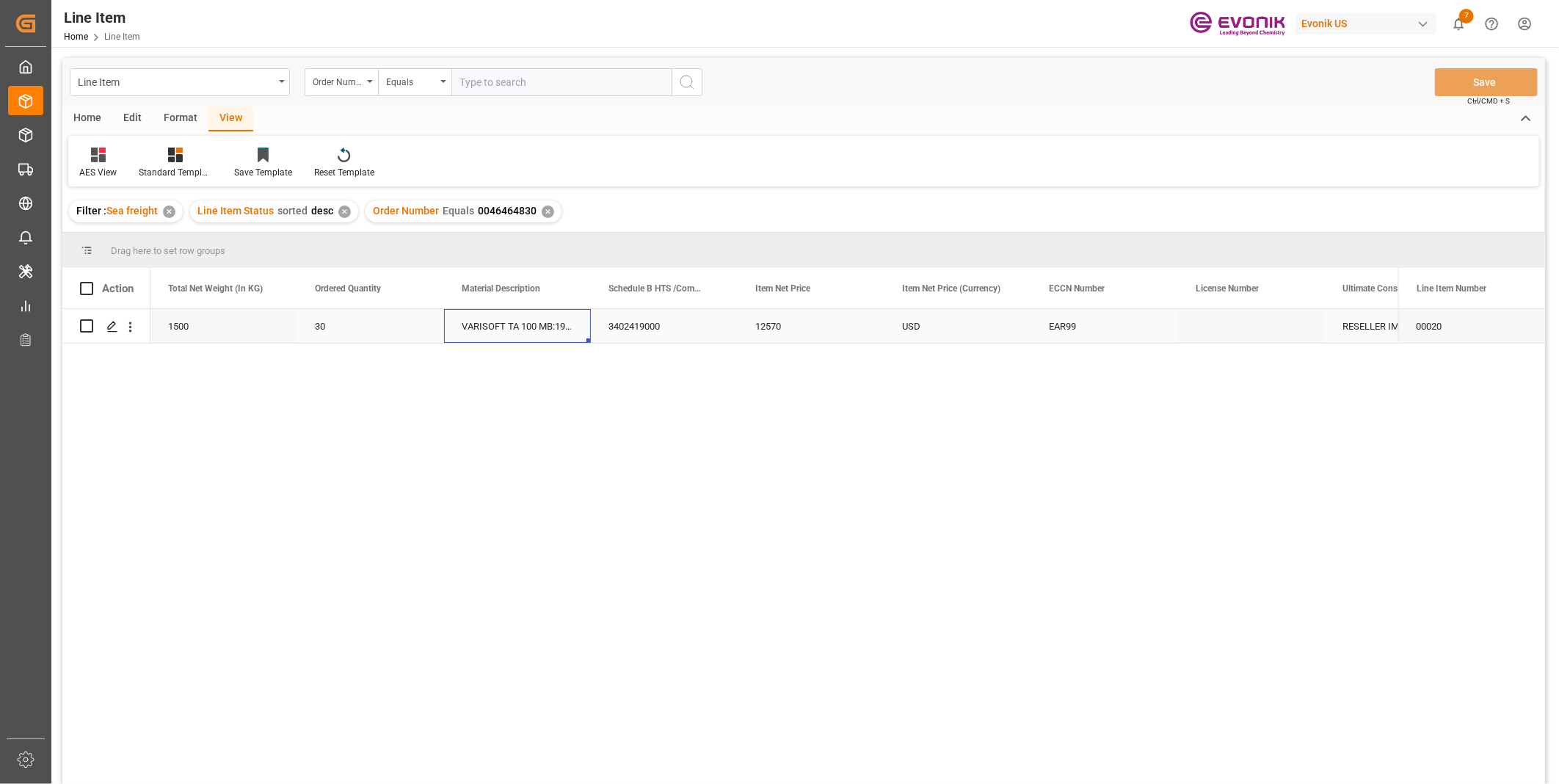
click at [457, 325] on div "VARISOFT TA 100 MB:1946:50:PP:P" at bounding box center [517, 325] width 147 height 34
click at [1209, 318] on div "3402419000" at bounding box center [1251, 325] width 147 height 34
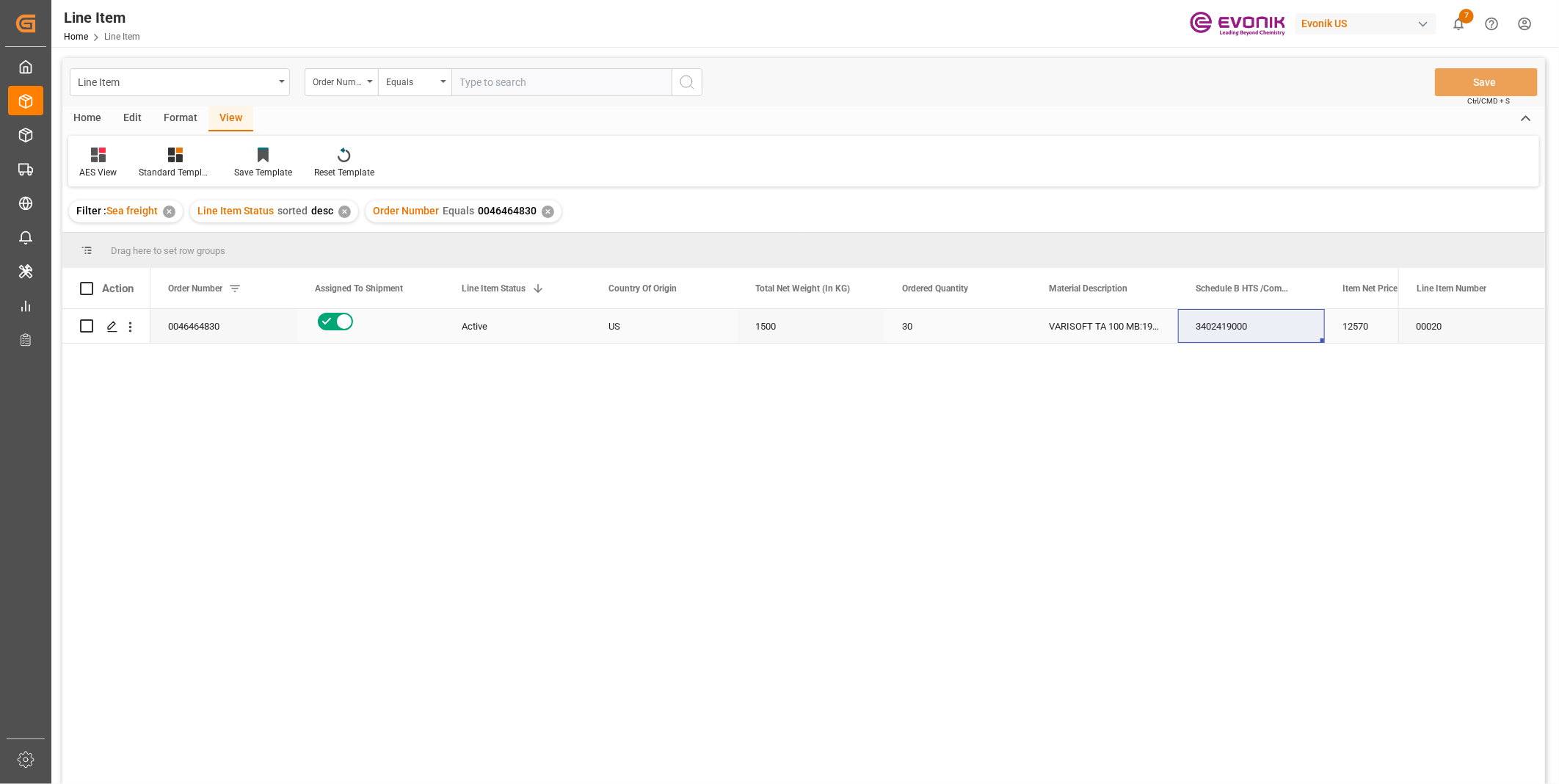
click at [769, 326] on div "1500" at bounding box center [811, 325] width 147 height 34
click at [1226, 312] on div "3402419000" at bounding box center [1251, 325] width 147 height 34
click at [1357, 319] on div "12570" at bounding box center [1398, 325] width 147 height 34
click at [502, 85] on input "text" at bounding box center [561, 82] width 220 height 28
paste input "2007020221"
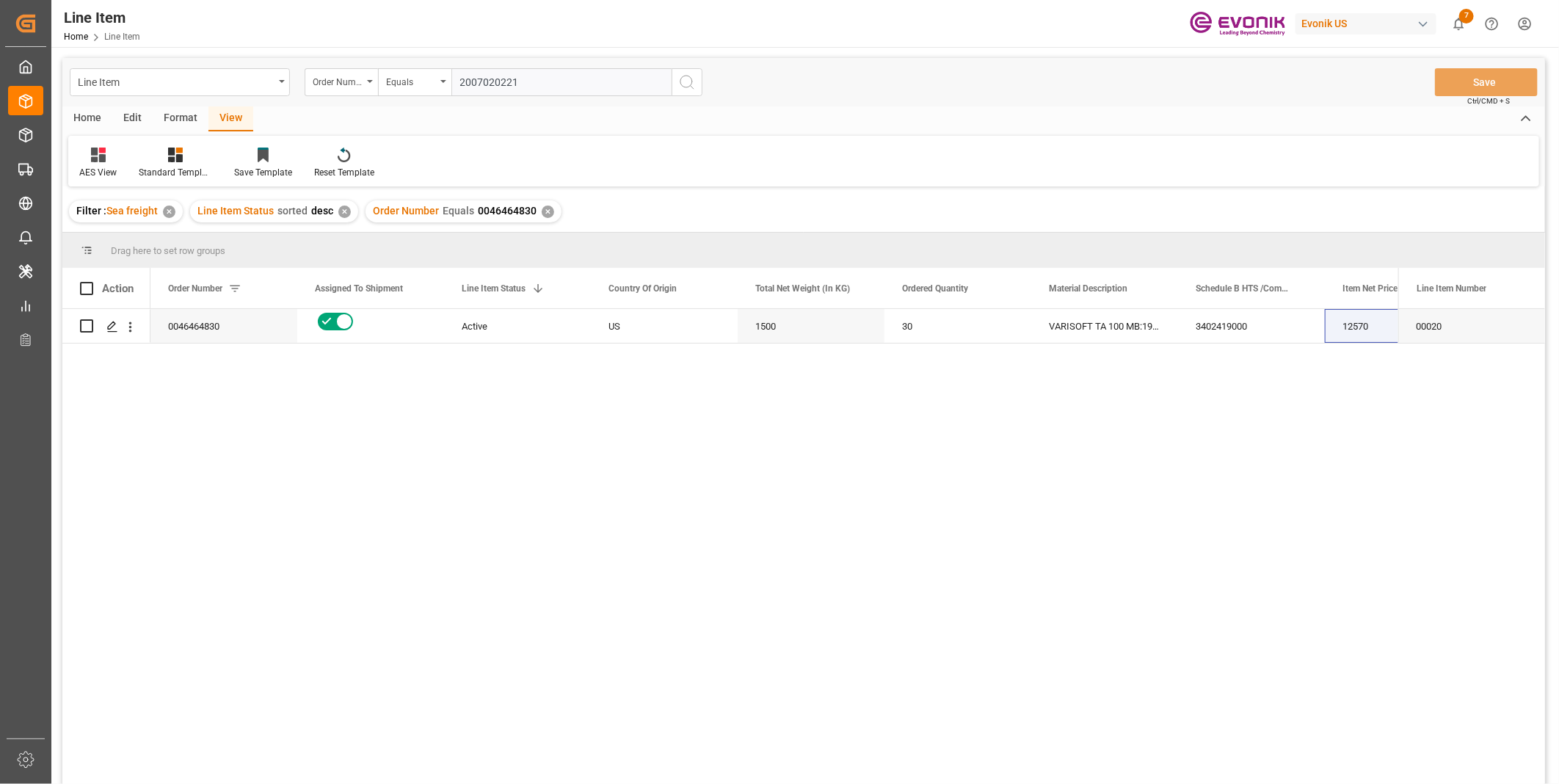
type input "2007020221"
click at [682, 81] on icon "search button" at bounding box center [687, 82] width 17 height 17
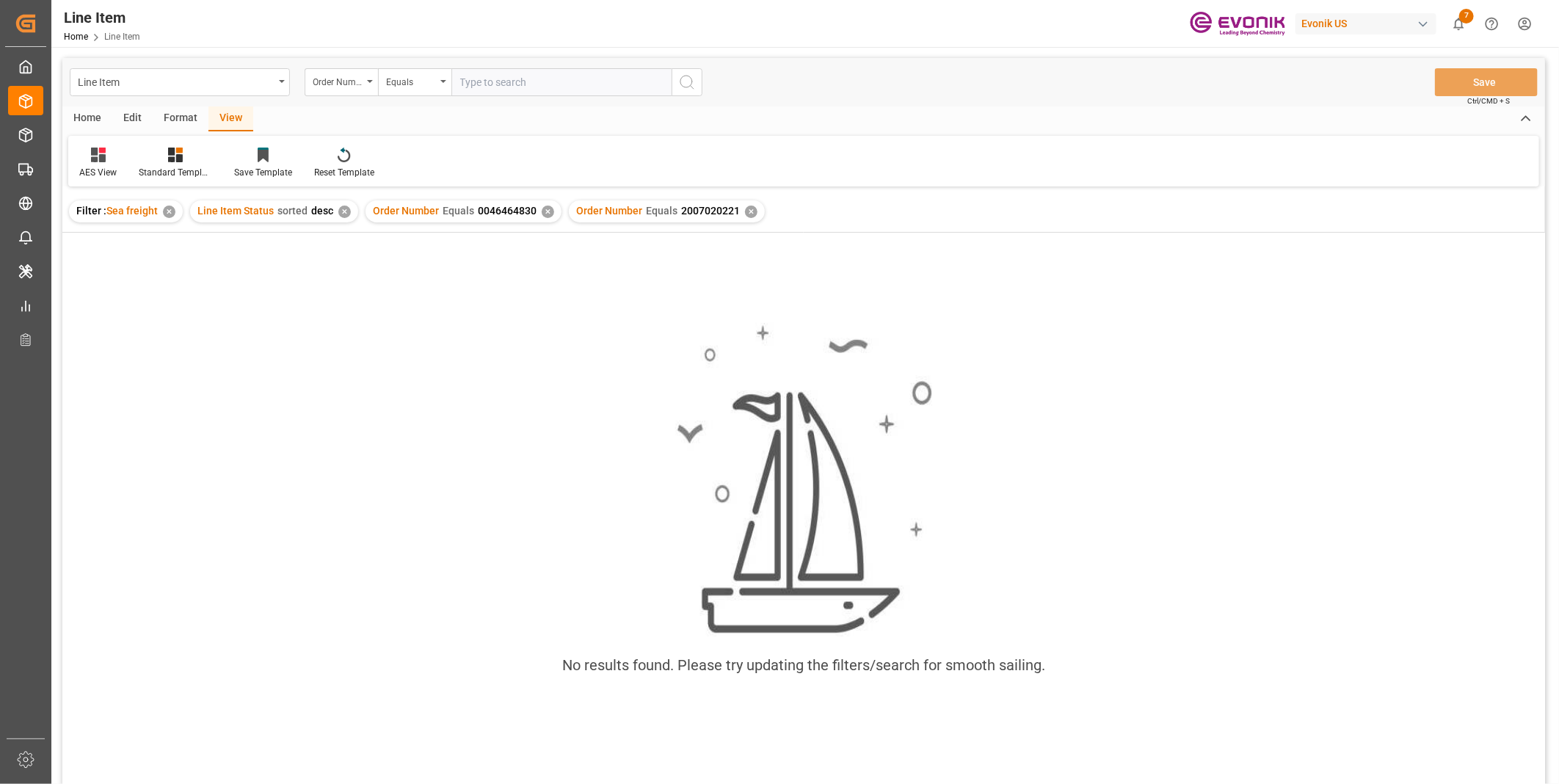
click at [544, 210] on div "✕" at bounding box center [548, 212] width 12 height 12
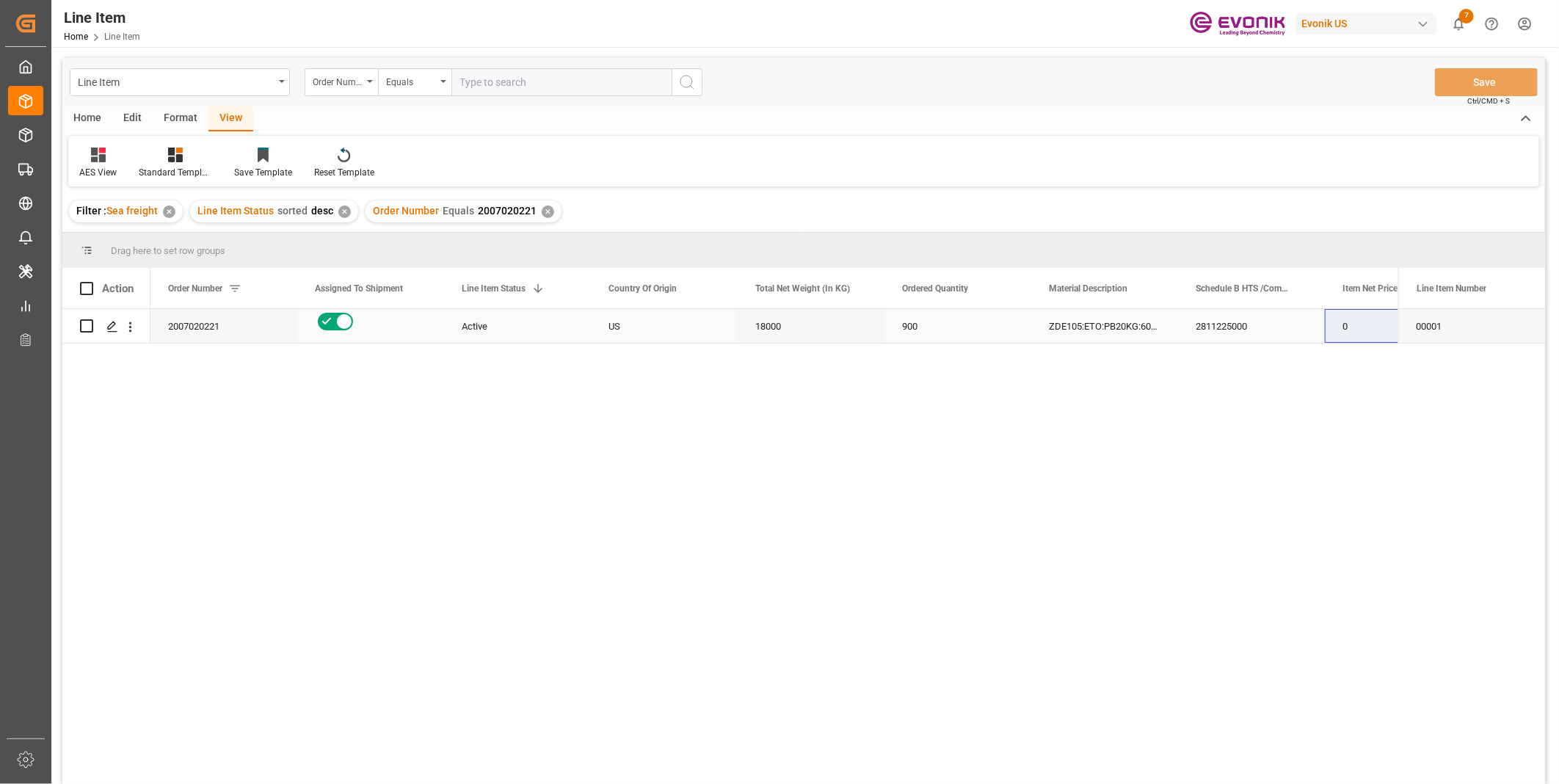
click at [1251, 319] on div "2811225000" at bounding box center [1251, 325] width 147 height 34
click at [817, 331] on div "18000" at bounding box center [811, 325] width 147 height 34
click at [1369, 304] on div "Item Net Price" at bounding box center [1391, 288] width 99 height 40
click at [1262, 333] on div "2811225000" at bounding box center [1251, 325] width 147 height 34
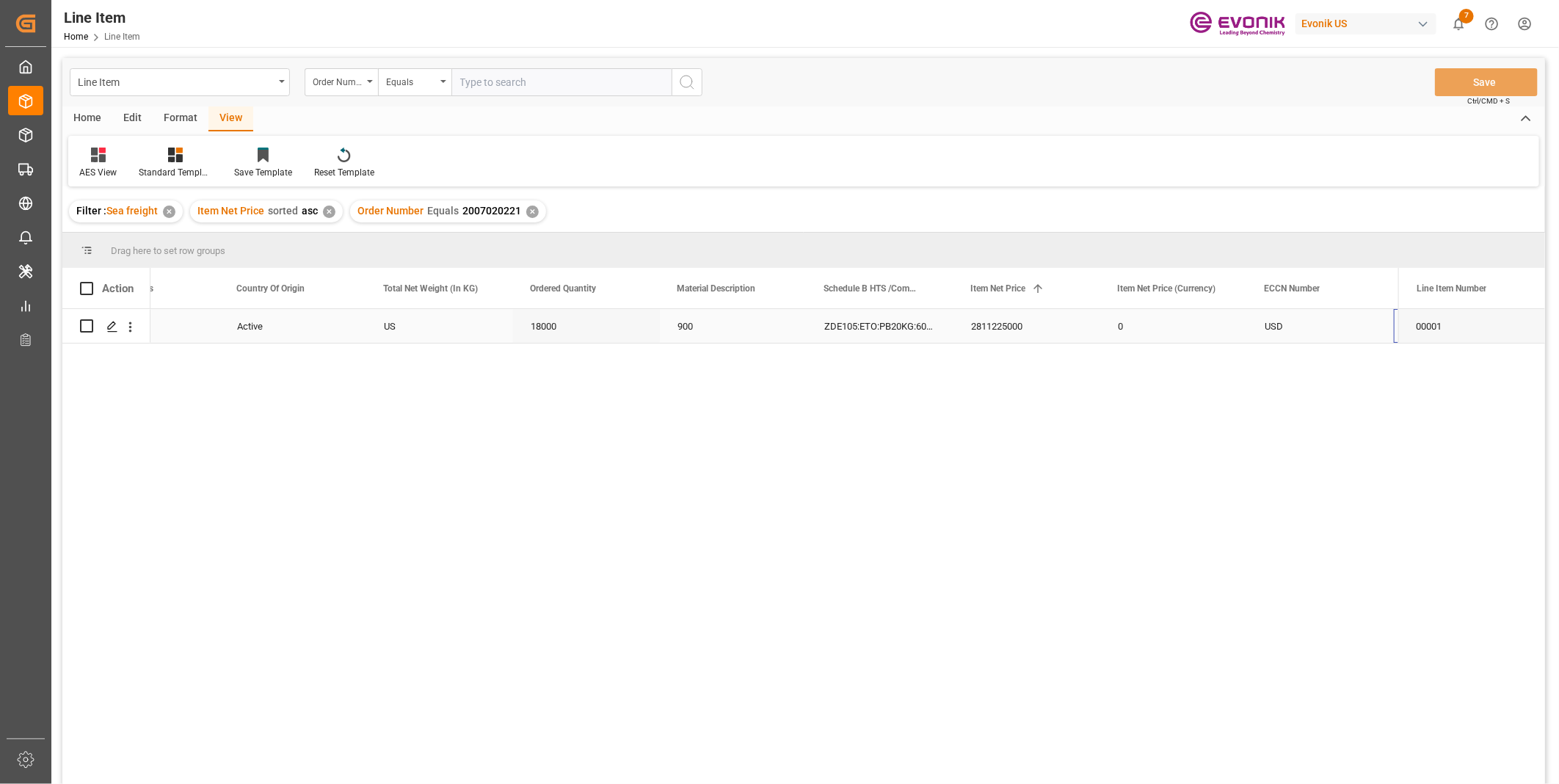
scroll to position [0, 372]
click at [501, 83] on input "text" at bounding box center [561, 82] width 220 height 28
paste input "2007096406"
type input "2007096406"
click at [687, 78] on icon "search button" at bounding box center [687, 82] width 17 height 17
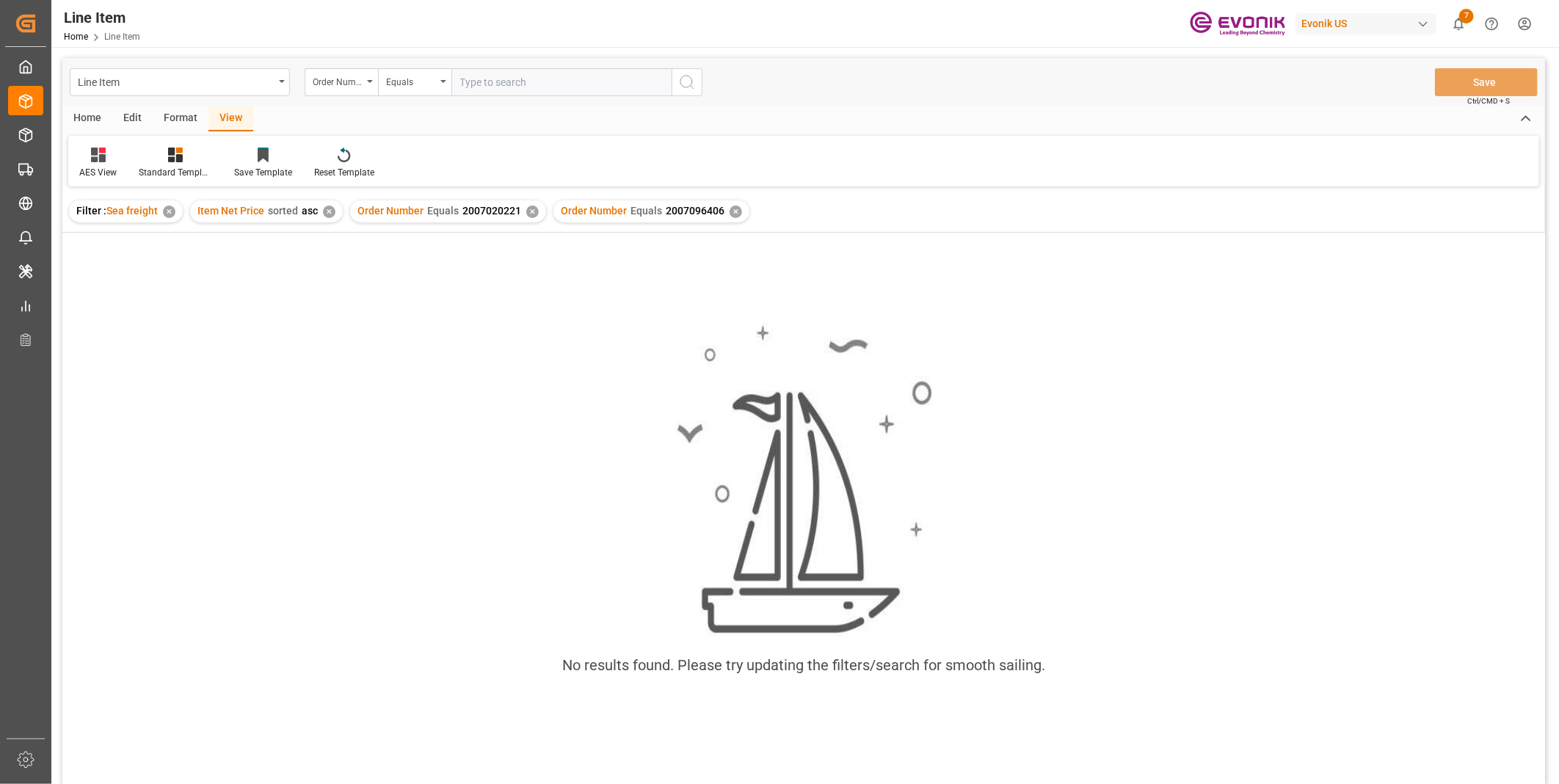
click at [529, 210] on div "✕" at bounding box center [532, 212] width 12 height 12
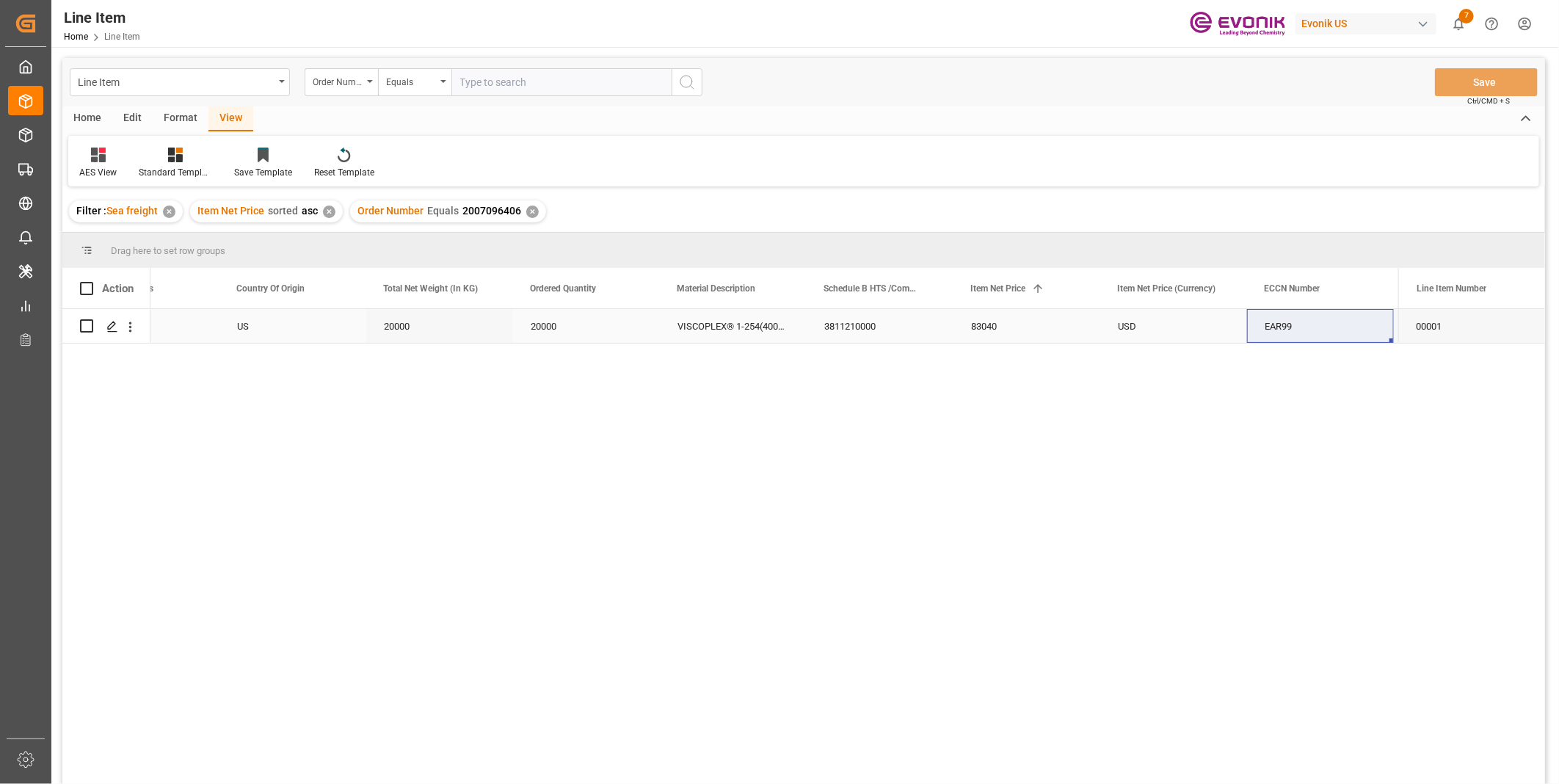
click at [870, 328] on div "3811210000" at bounding box center [880, 325] width 147 height 34
drag, startPoint x: 974, startPoint y: 329, endPoint x: 927, endPoint y: 320, distance: 47.9
click at [974, 328] on div "83040" at bounding box center [1027, 325] width 147 height 34
click at [400, 324] on div "20000" at bounding box center [440, 325] width 147 height 34
click at [899, 321] on div "3811210000" at bounding box center [880, 325] width 147 height 34
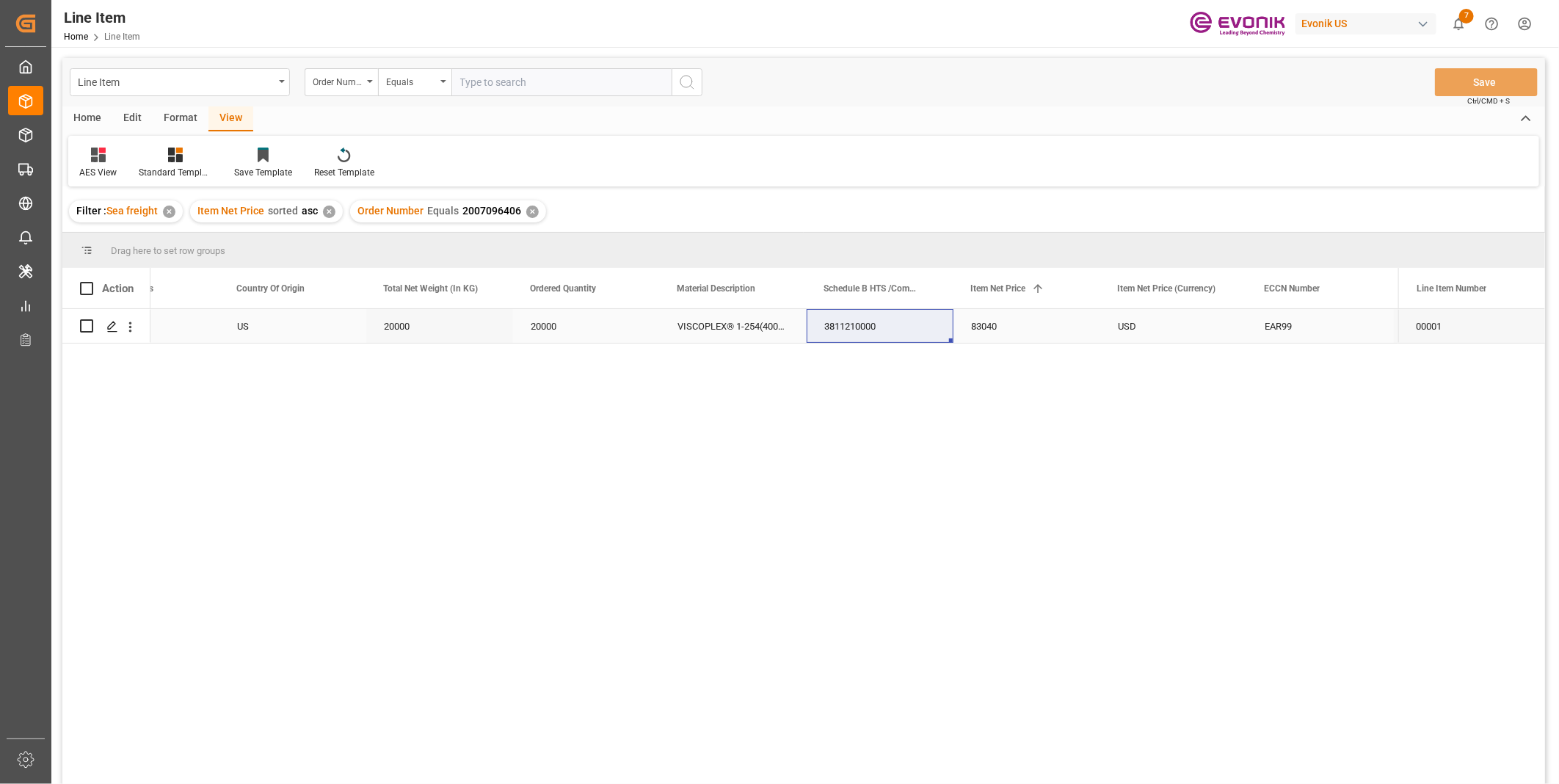
click at [550, 314] on div "20000" at bounding box center [586, 325] width 147 height 34
click at [1006, 331] on div "83040" at bounding box center [1027, 325] width 147 height 34
click at [523, 82] on input "text" at bounding box center [561, 82] width 220 height 28
paste input "2007096395"
type input "2007096395"
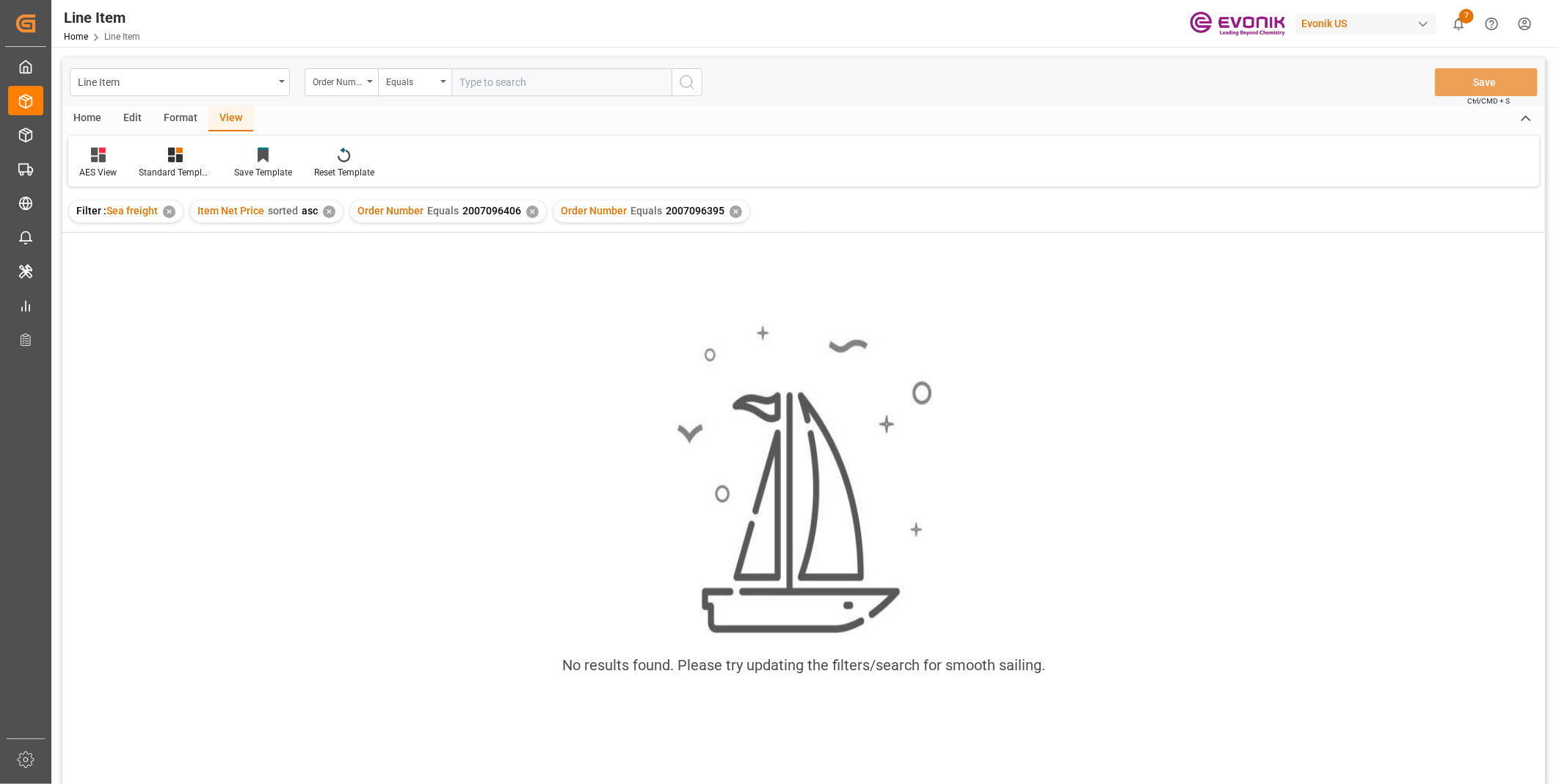
click at [729, 208] on div "✕" at bounding box center [735, 212] width 12 height 12
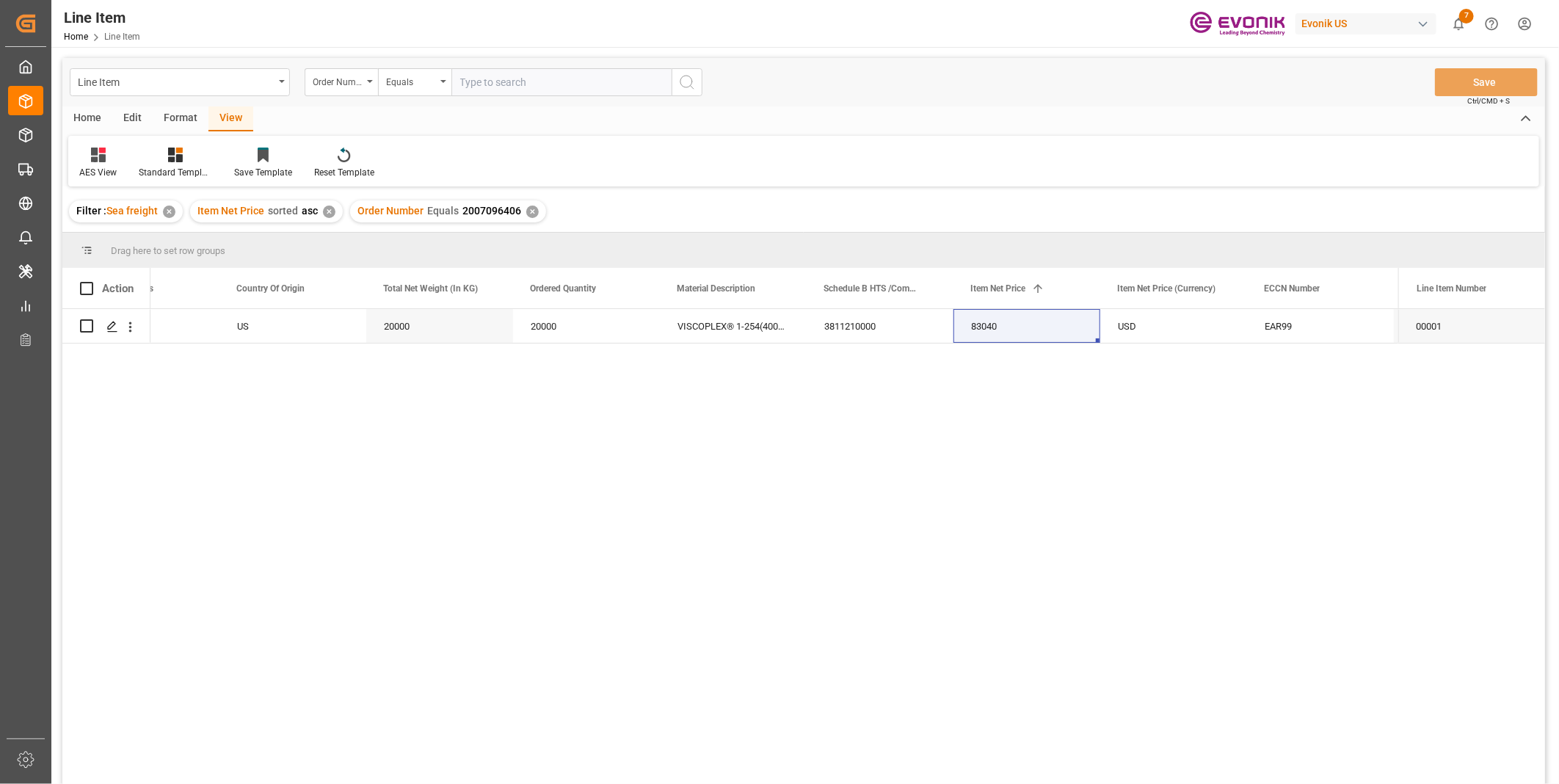
click at [495, 77] on input "text" at bounding box center [561, 82] width 220 height 28
paste input "2007096395"
type input "2007096395"
click at [686, 78] on icon "search button" at bounding box center [687, 82] width 17 height 17
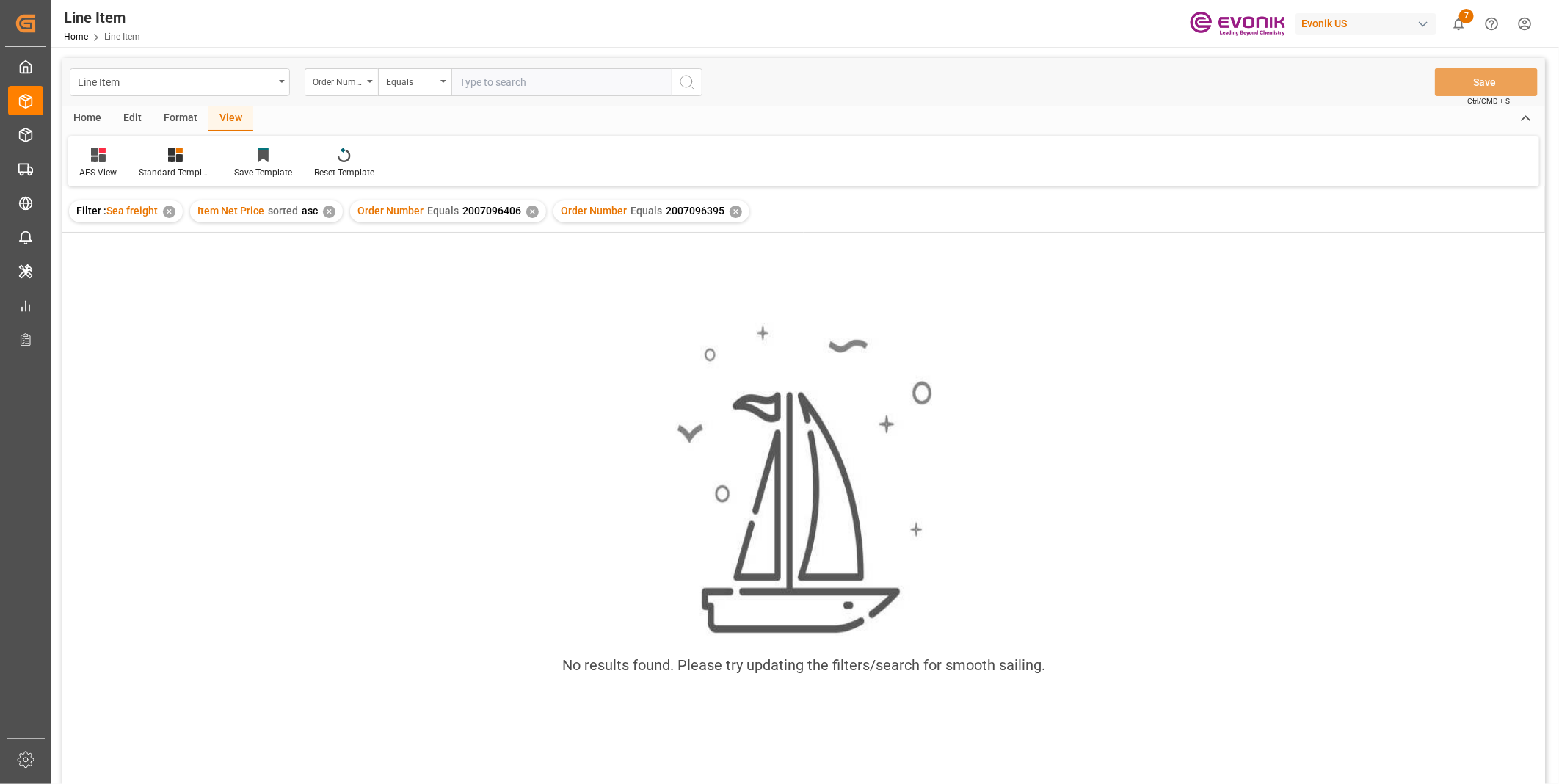
click at [526, 209] on div "✕" at bounding box center [532, 212] width 12 height 12
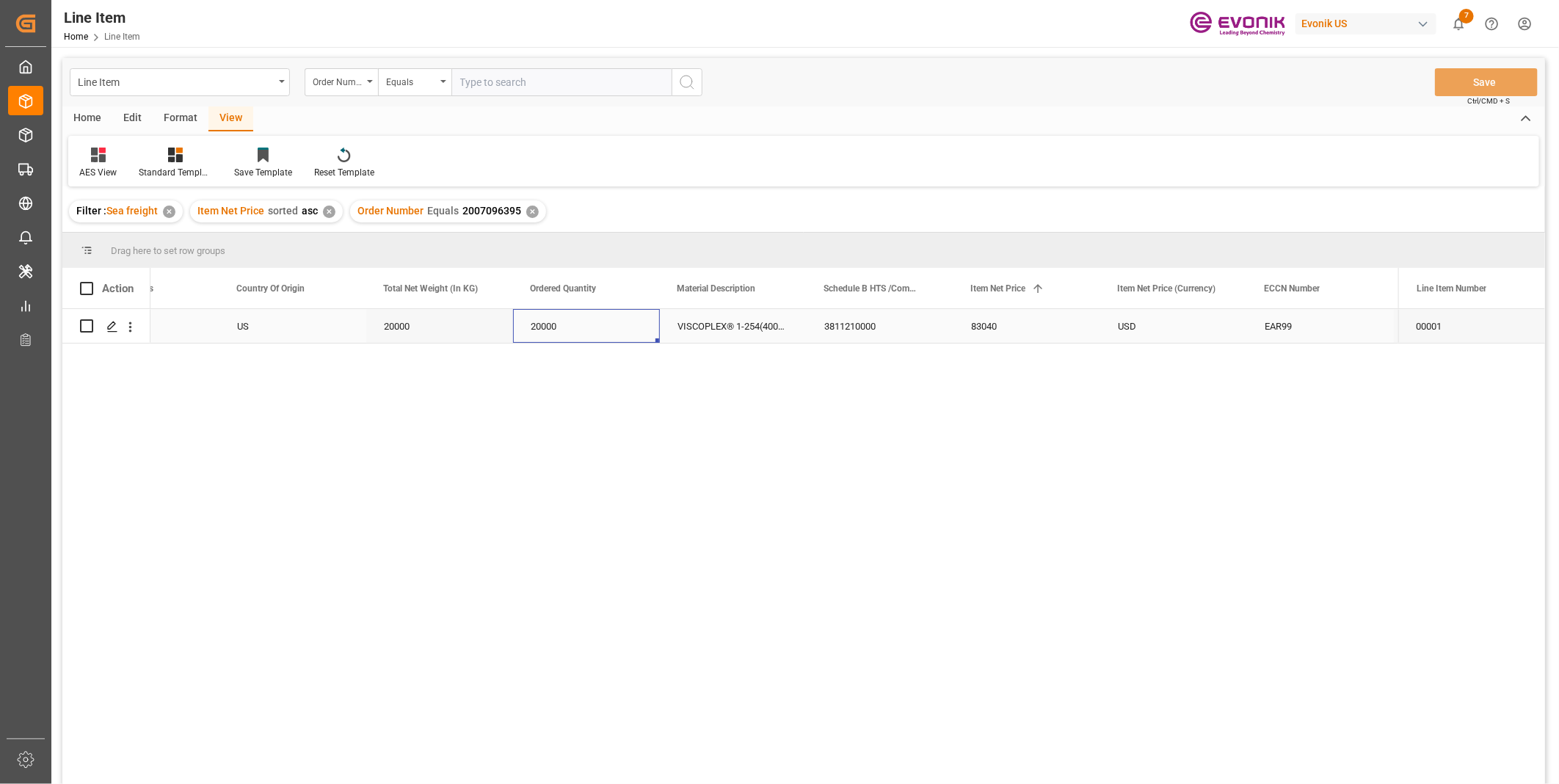
click at [521, 312] on div "20000" at bounding box center [586, 325] width 147 height 34
click at [259, 312] on div "US" at bounding box center [293, 325] width 147 height 34
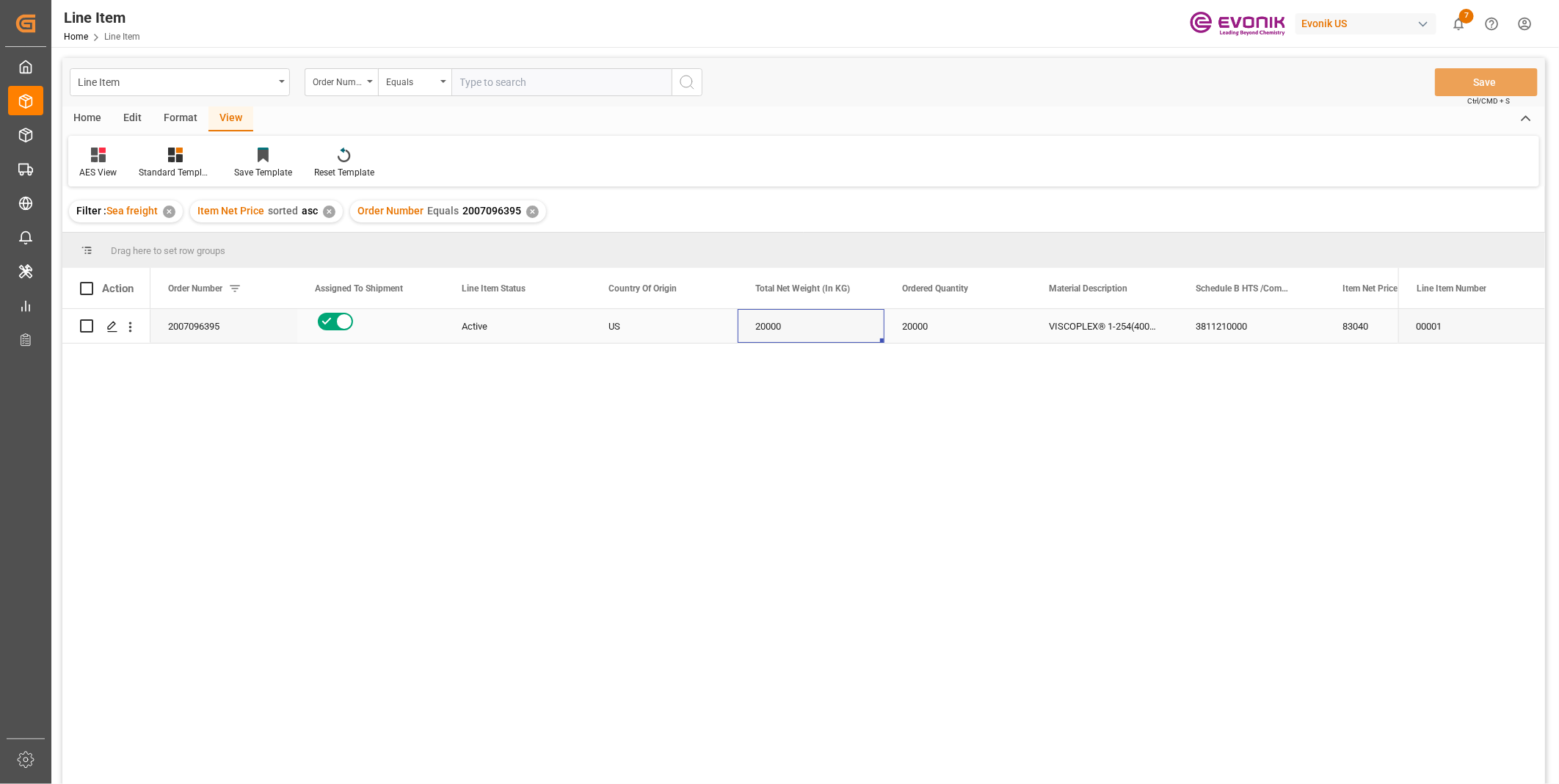
click at [760, 318] on div "20000" at bounding box center [811, 325] width 147 height 34
click at [1232, 323] on div "3811210000" at bounding box center [1251, 325] width 147 height 34
click at [764, 318] on div "20000" at bounding box center [811, 325] width 147 height 34
click at [1348, 316] on div "83040" at bounding box center [1398, 325] width 147 height 34
click at [472, 77] on input "text" at bounding box center [561, 82] width 220 height 28
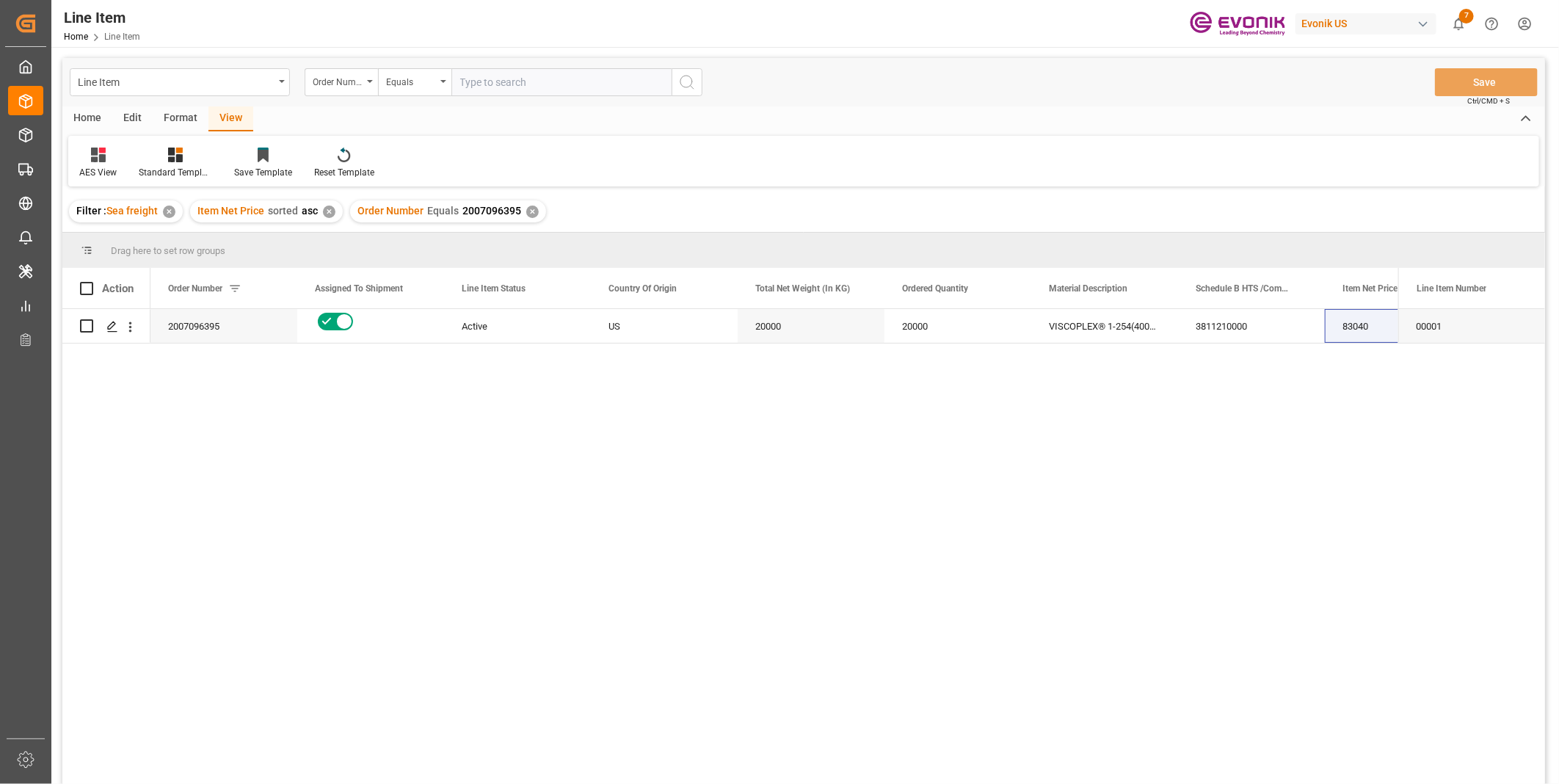
paste input "0046464713"
type input "0046464713"
click at [690, 79] on icon "search button" at bounding box center [687, 82] width 17 height 17
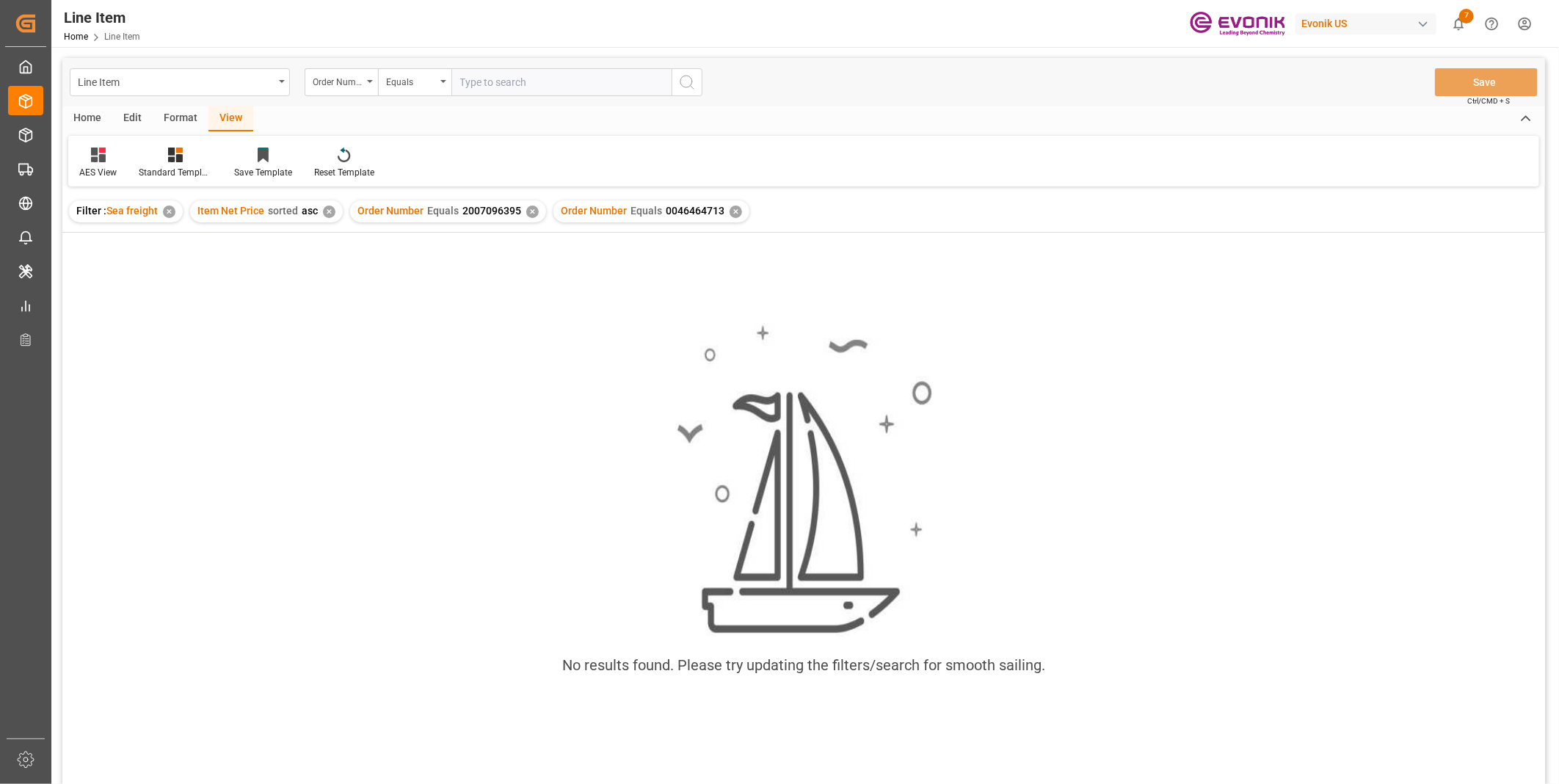
click at [526, 209] on div "✕" at bounding box center [532, 212] width 12 height 12
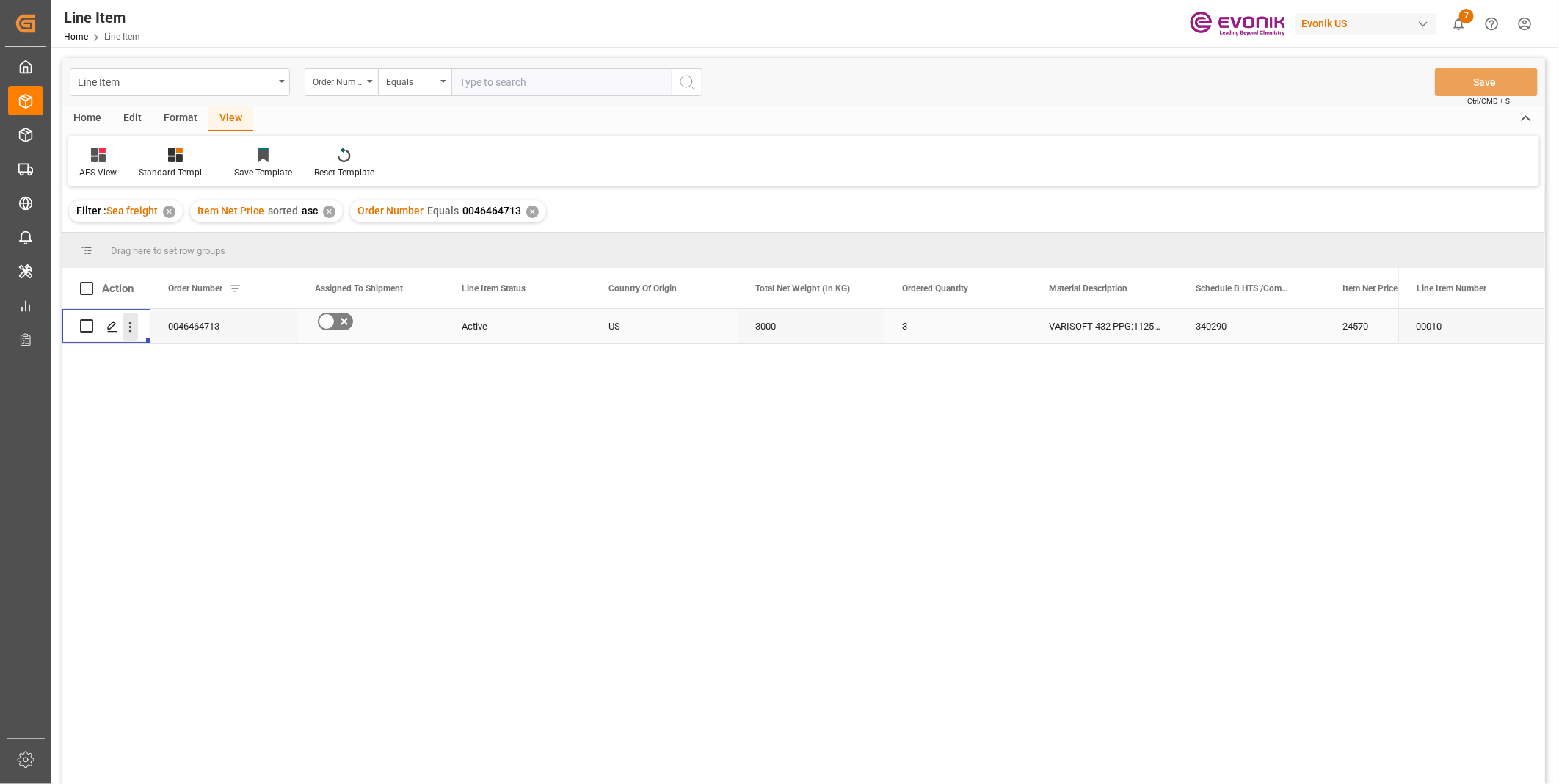
click at [134, 325] on icon "open menu" at bounding box center [130, 327] width 16 height 16
click at [188, 358] on span "Open in new tab" at bounding box center [226, 358] width 133 height 16
click at [493, 79] on input "text" at bounding box center [561, 82] width 220 height 28
paste input "2007080265"
type input "2007080265"
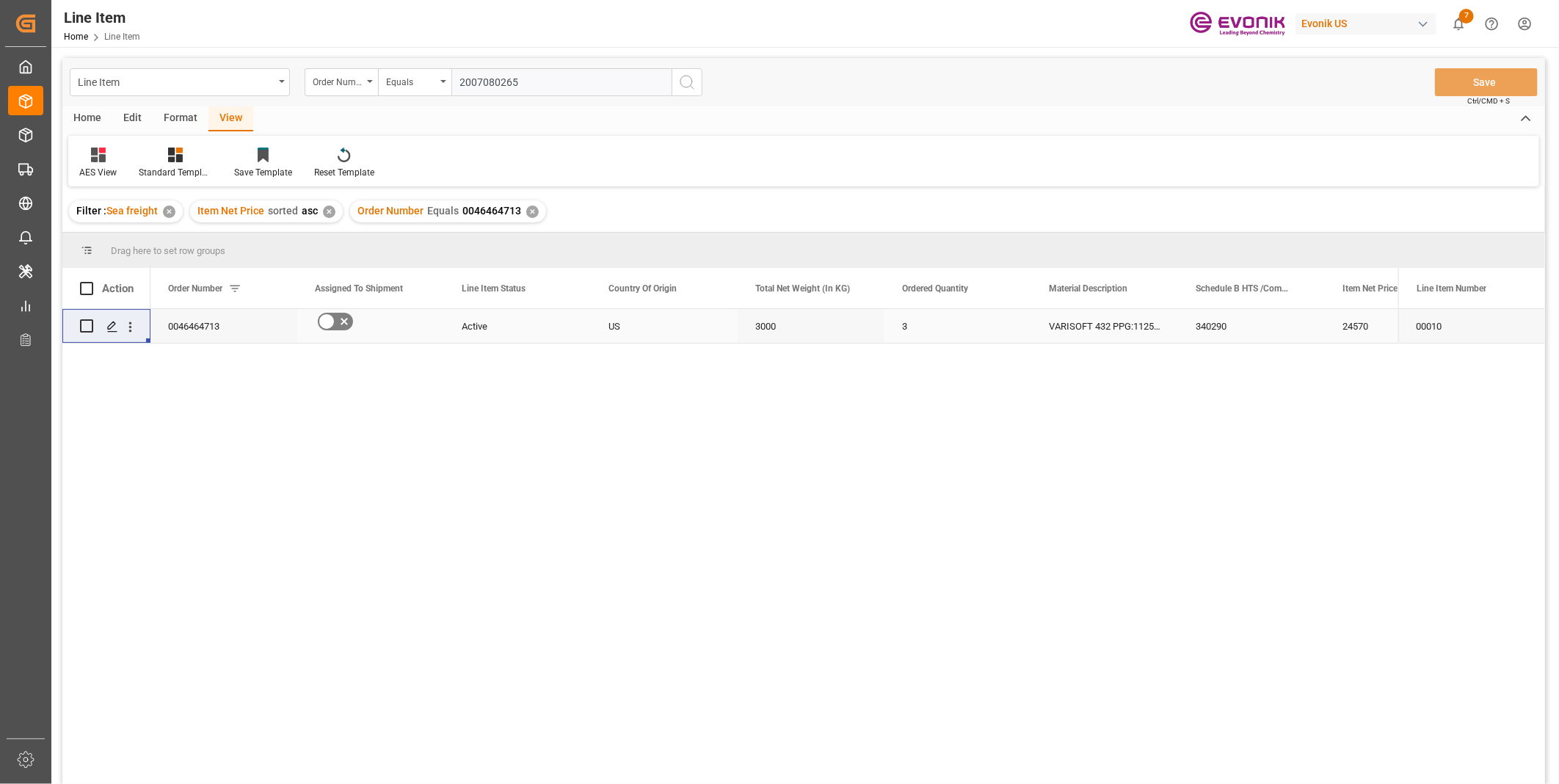
click at [684, 78] on icon "search button" at bounding box center [687, 82] width 17 height 17
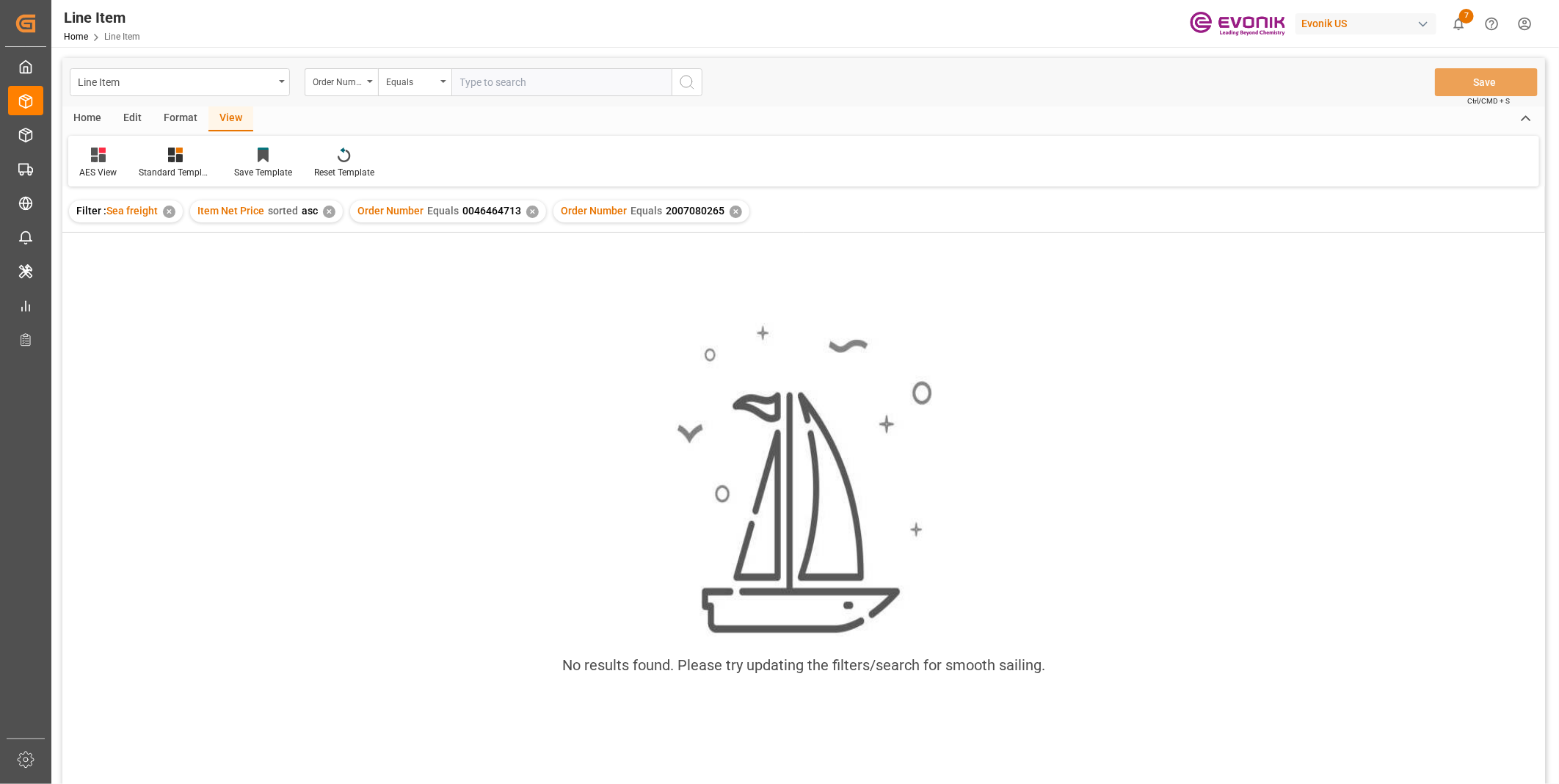
click at [526, 211] on div "✕" at bounding box center [532, 212] width 12 height 12
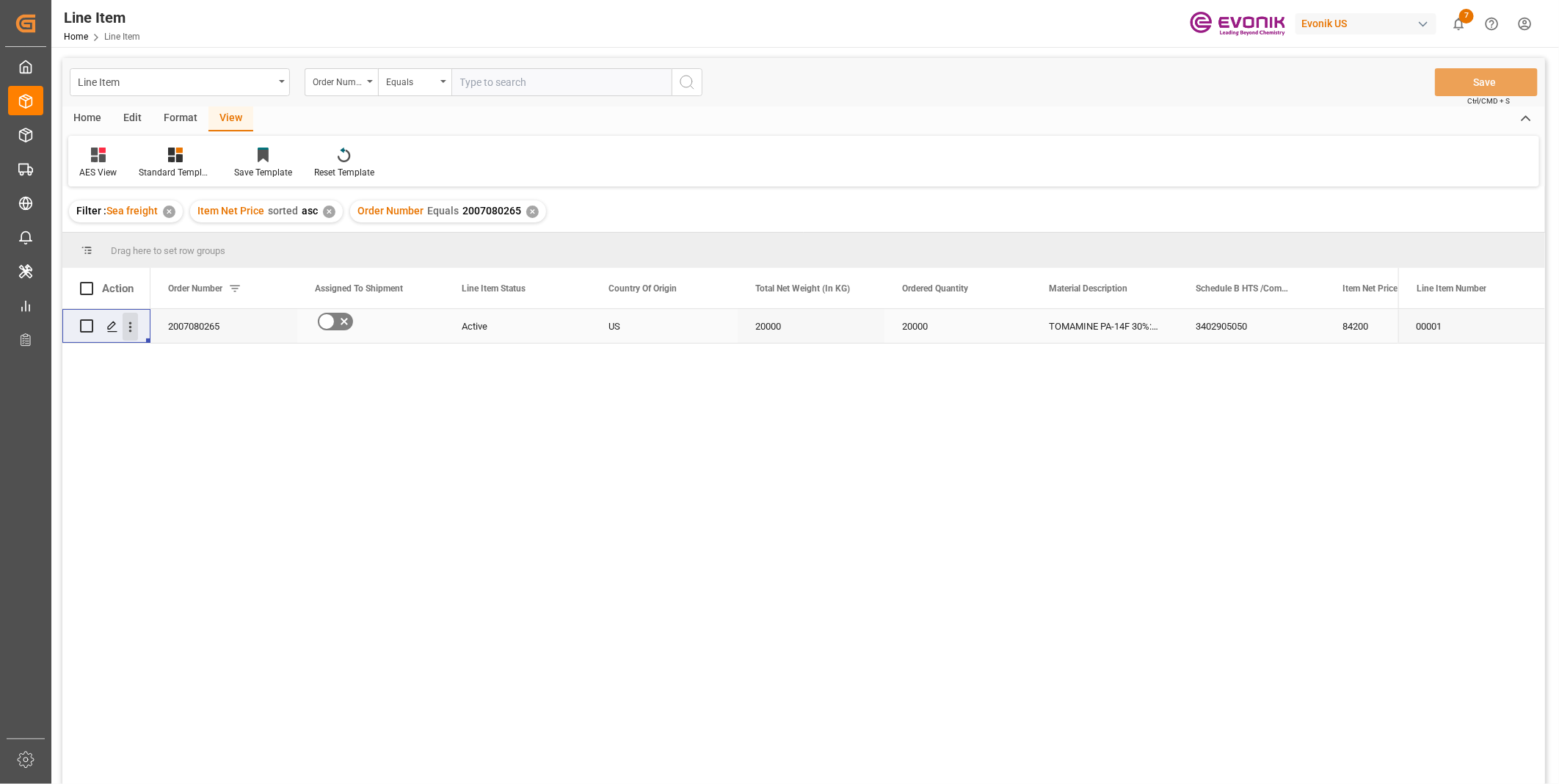
click at [126, 325] on icon "open menu" at bounding box center [130, 327] width 16 height 16
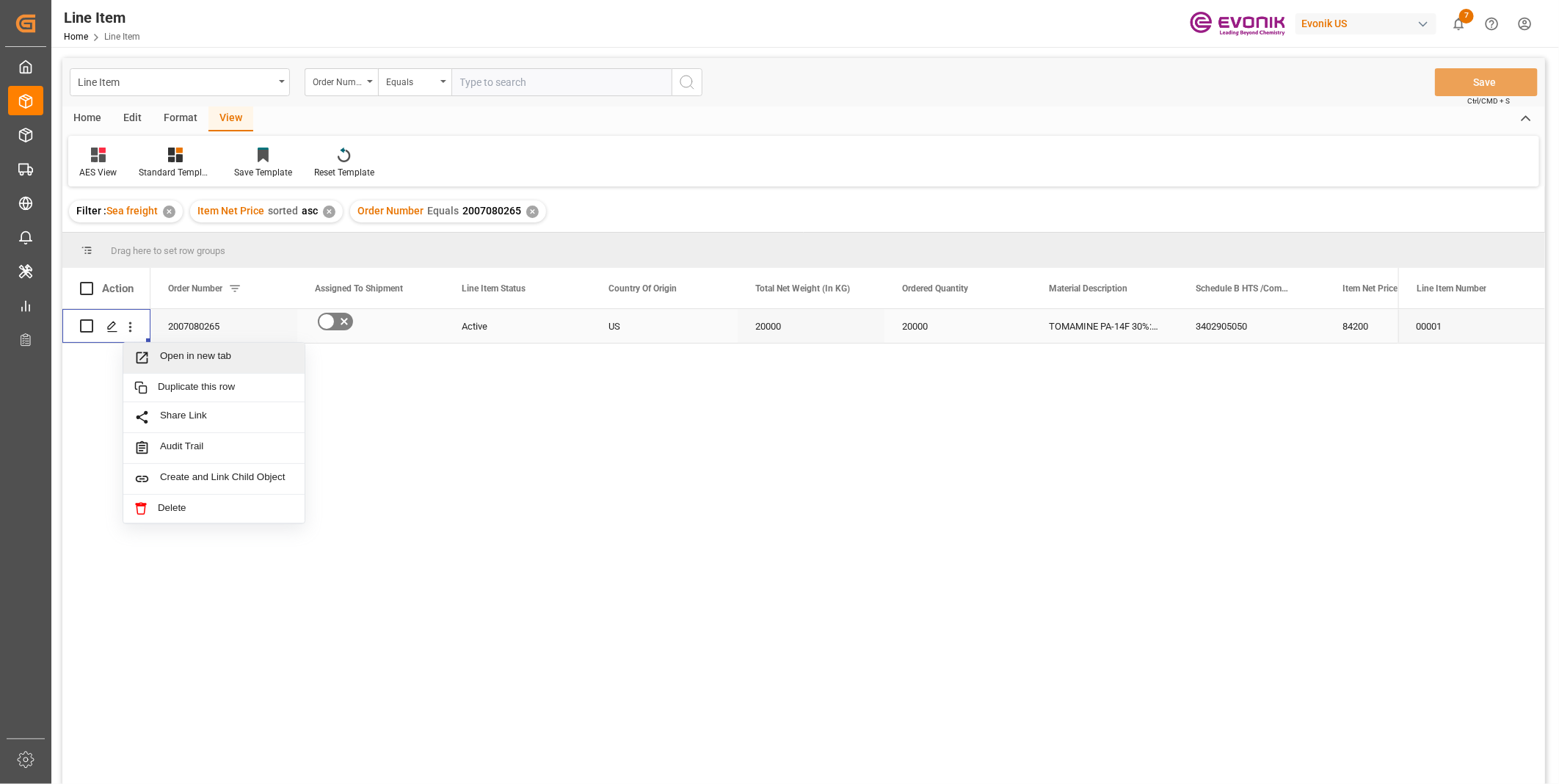
click at [244, 359] on span "Open in new tab" at bounding box center [226, 358] width 133 height 16
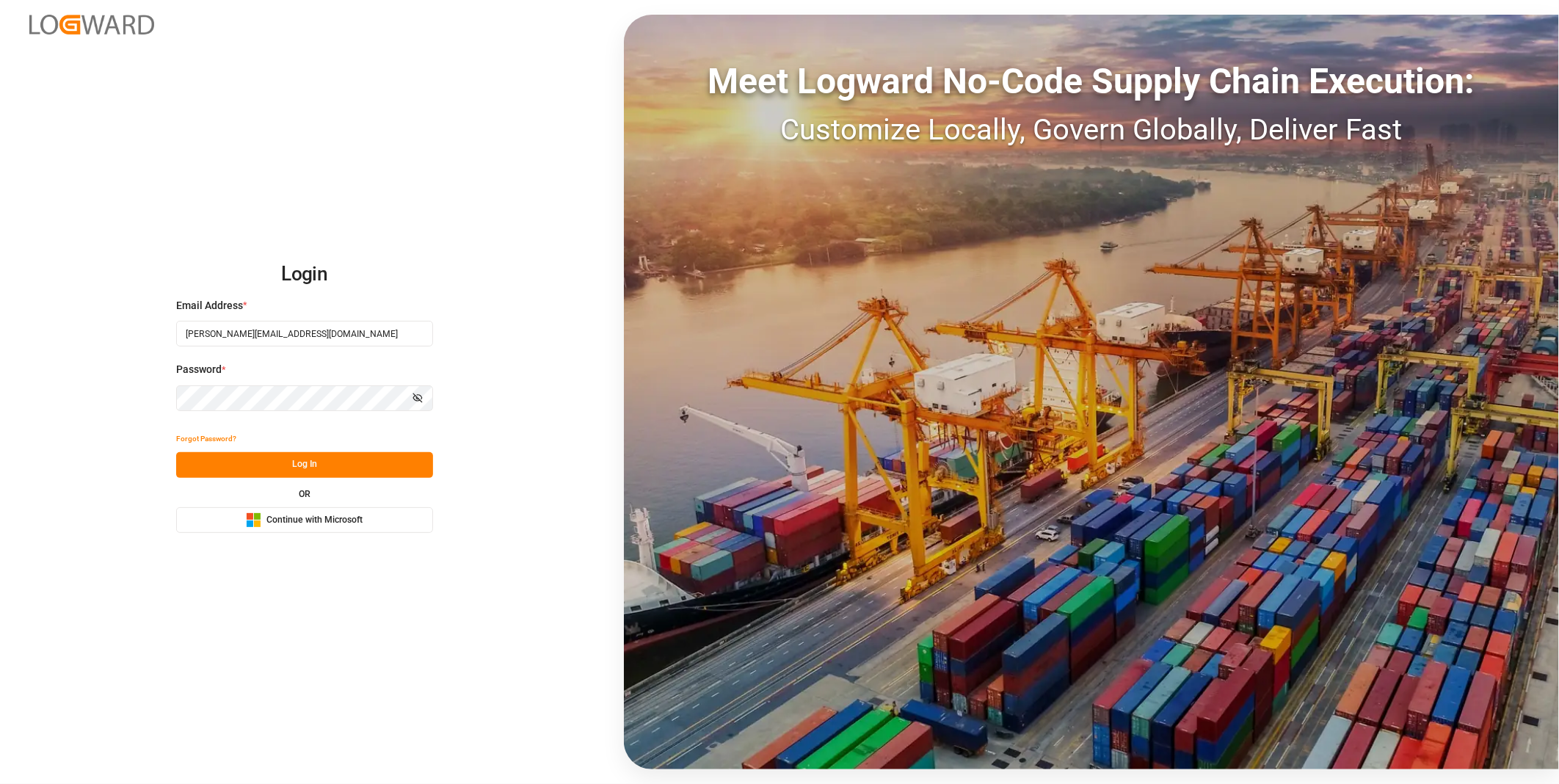
click at [309, 474] on button "Log In" at bounding box center [304, 464] width 256 height 25
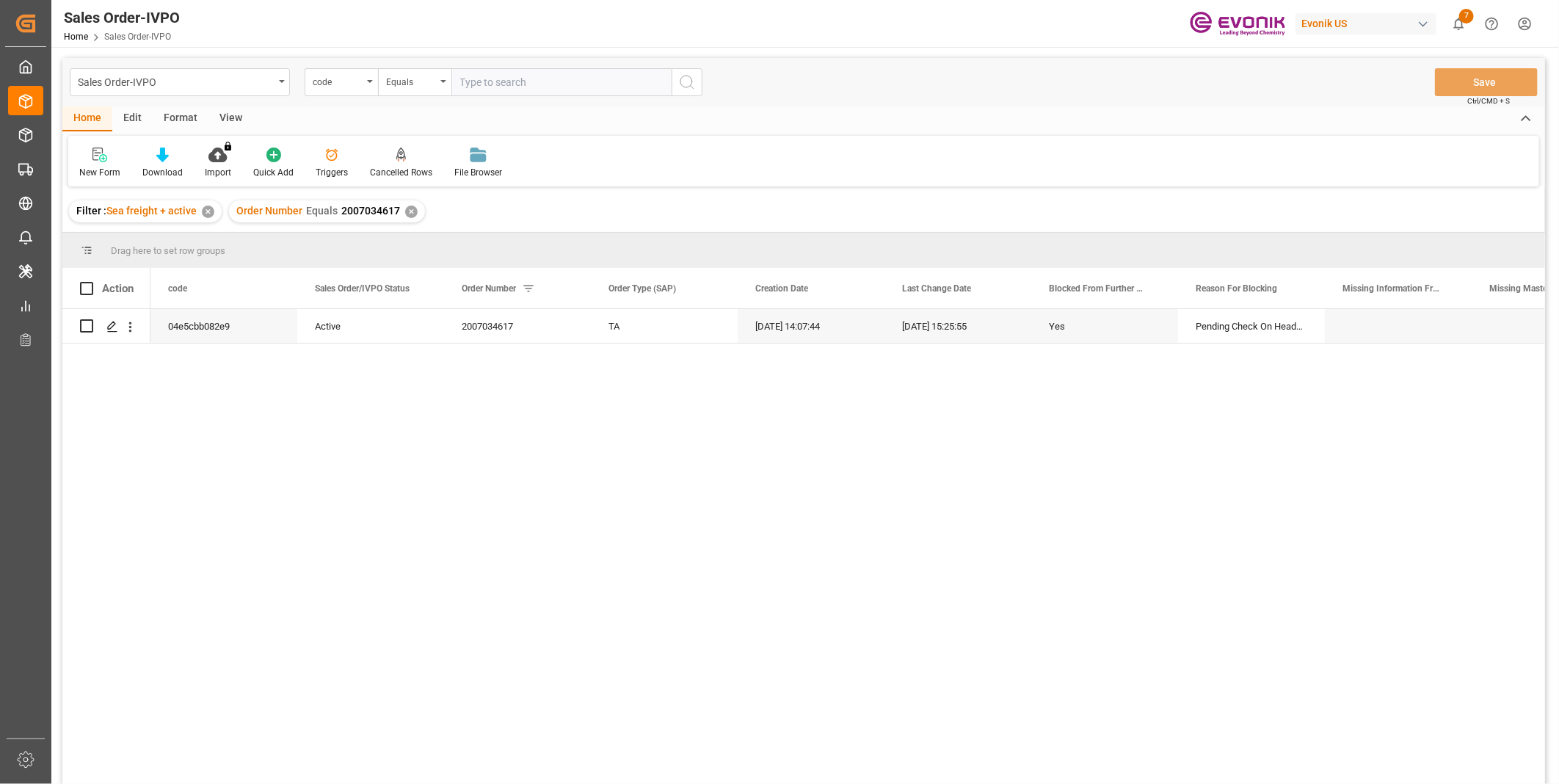
click at [481, 85] on input "text" at bounding box center [561, 82] width 220 height 28
type input "0046460218"
click at [691, 82] on icon "search button" at bounding box center [687, 82] width 17 height 17
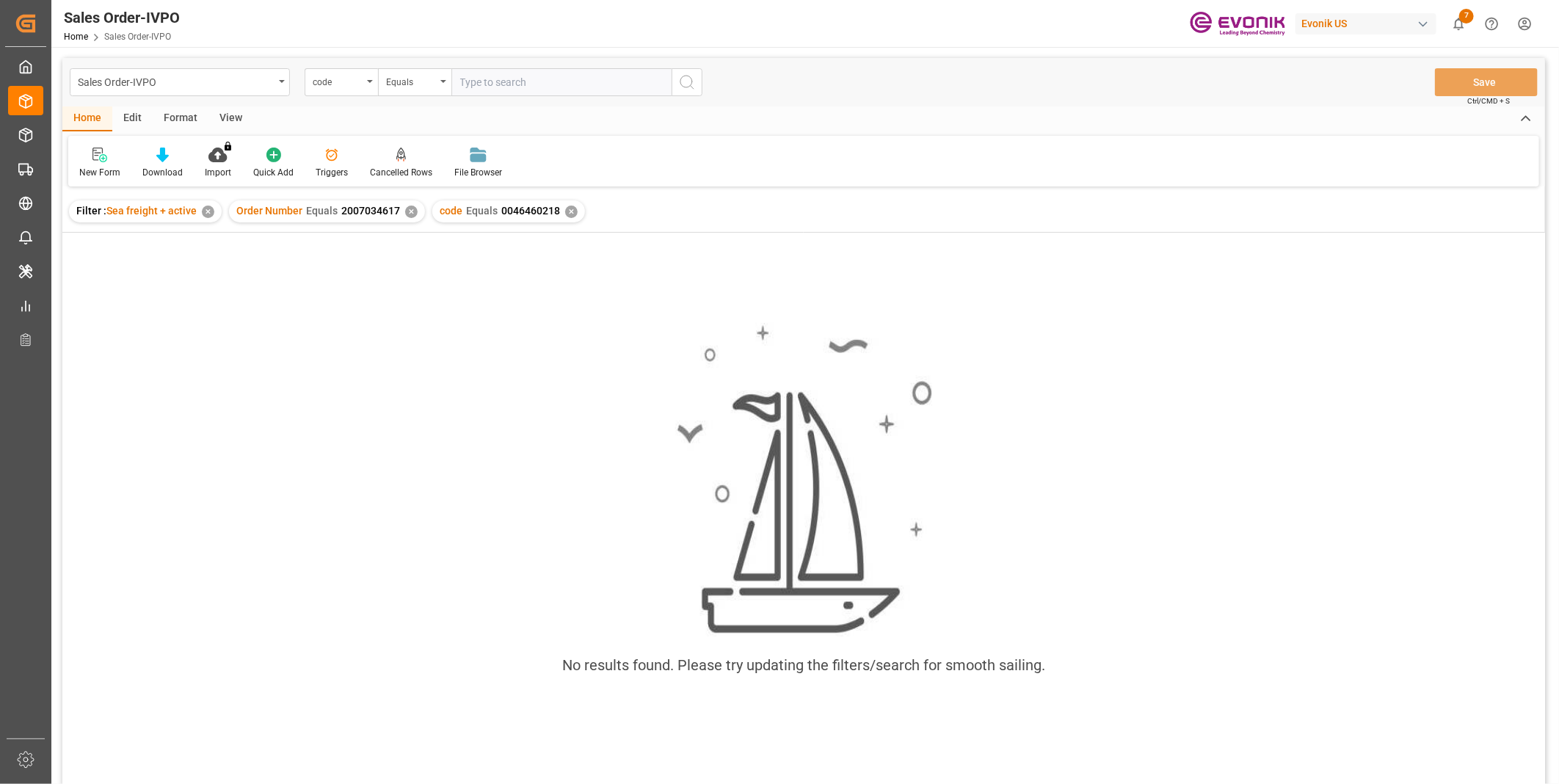
click at [407, 211] on div "✕" at bounding box center [411, 212] width 12 height 12
click at [369, 78] on div "code" at bounding box center [341, 82] width 73 height 28
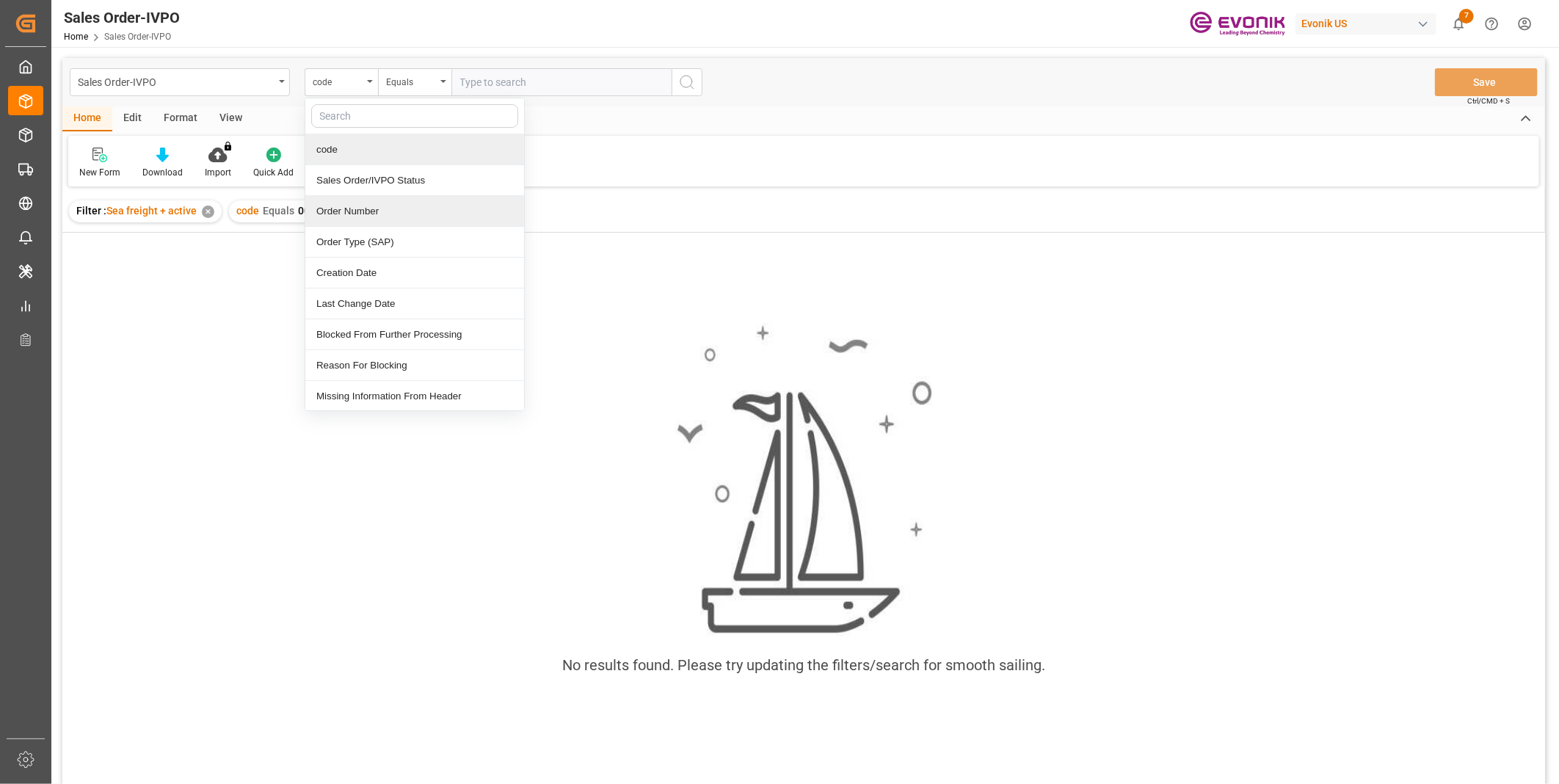
click at [333, 213] on div "Order Number" at bounding box center [414, 211] width 219 height 31
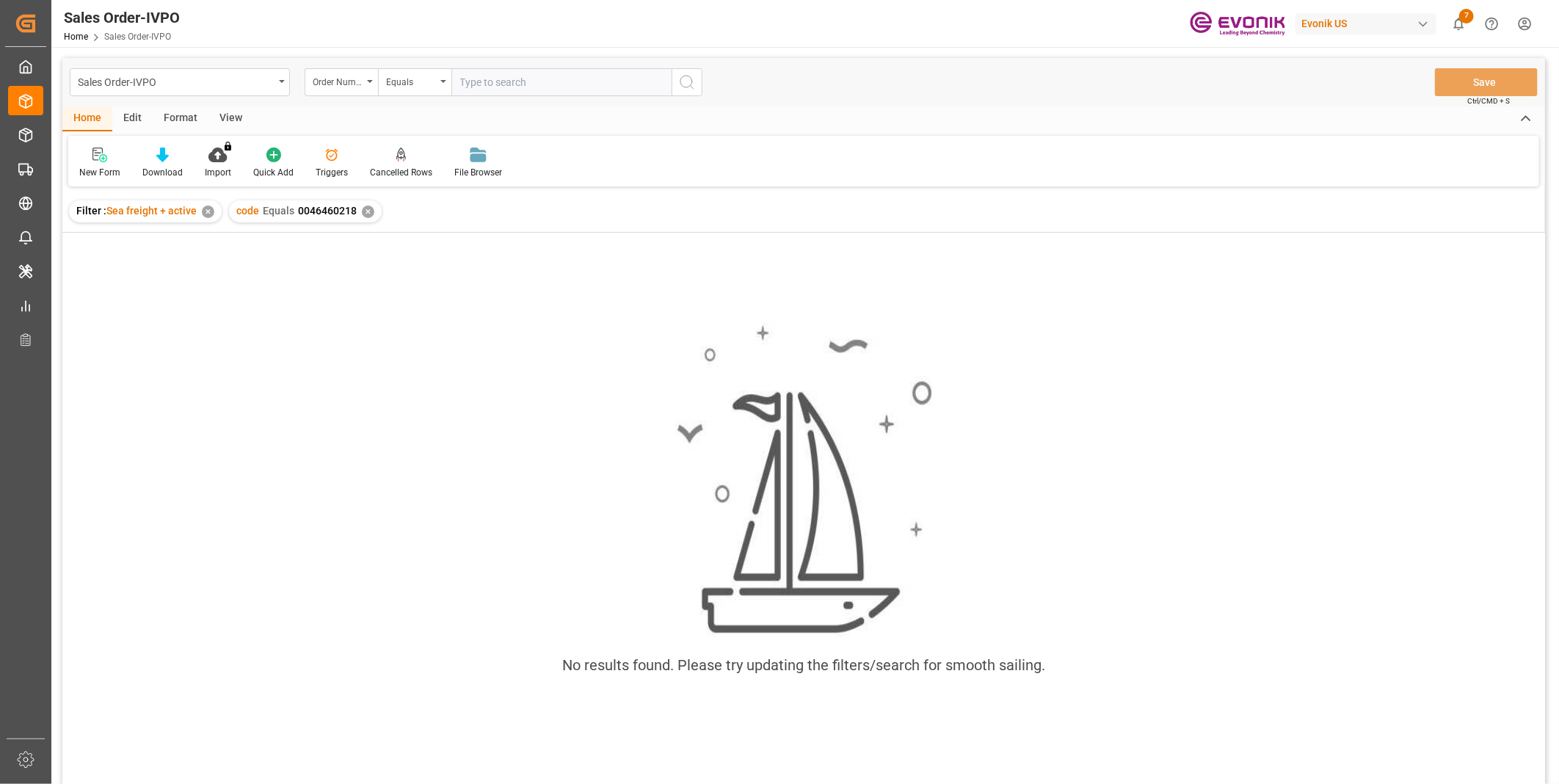
click at [489, 82] on input "text" at bounding box center [561, 82] width 220 height 28
click at [479, 78] on input "text" at bounding box center [561, 82] width 220 height 28
click at [489, 81] on input "text" at bounding box center [561, 82] width 220 height 28
click at [496, 82] on input "text" at bounding box center [561, 82] width 220 height 28
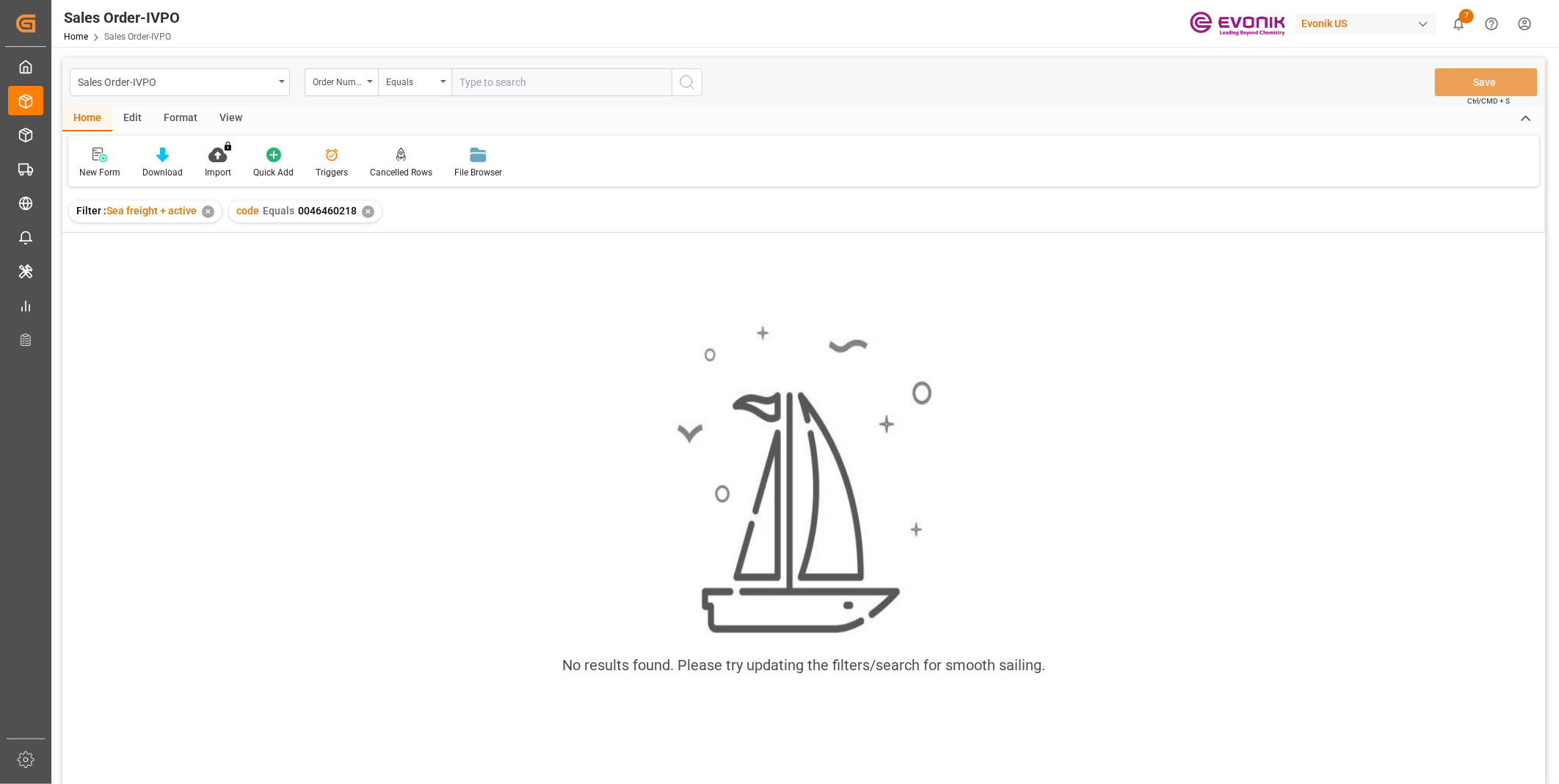
click at [488, 78] on input "text" at bounding box center [561, 82] width 220 height 28
paste input "0046460218"
type input "0046460218"
click at [681, 84] on icon "search button" at bounding box center [687, 82] width 17 height 17
click at [366, 214] on div "✕" at bounding box center [368, 212] width 12 height 12
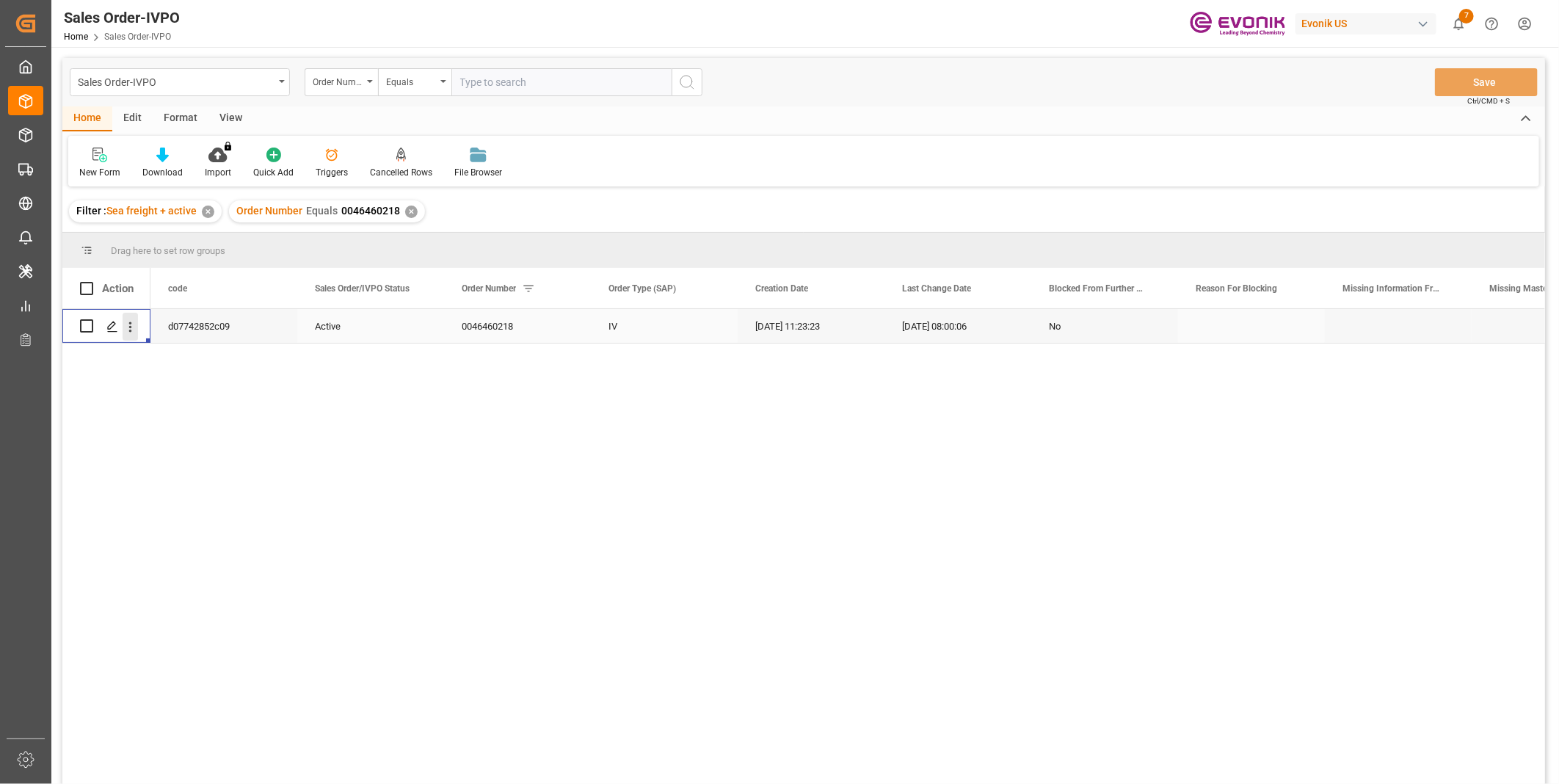
click at [133, 327] on icon "open menu" at bounding box center [130, 327] width 16 height 16
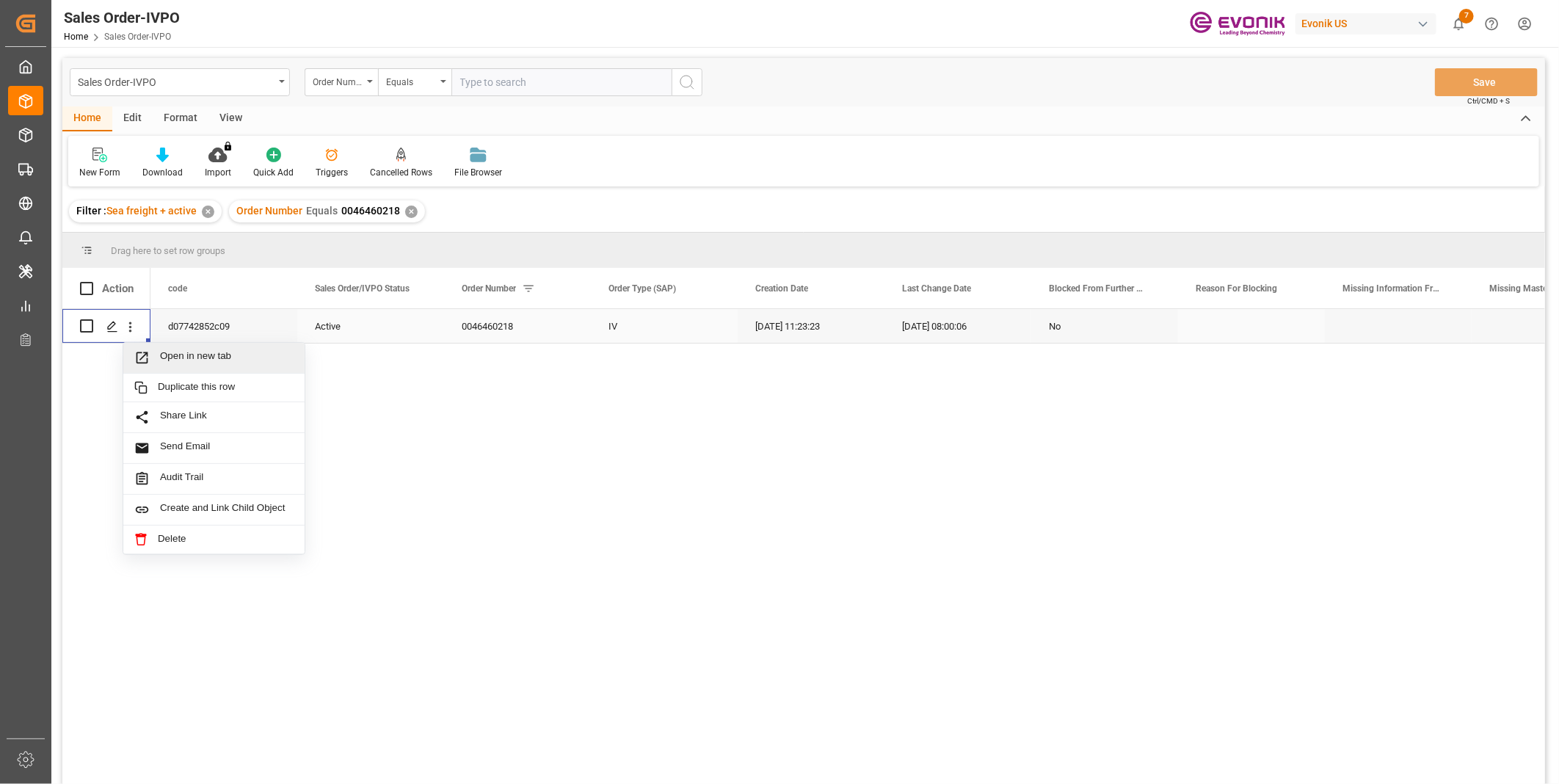
click at [215, 356] on span "Open in new tab" at bounding box center [226, 358] width 133 height 16
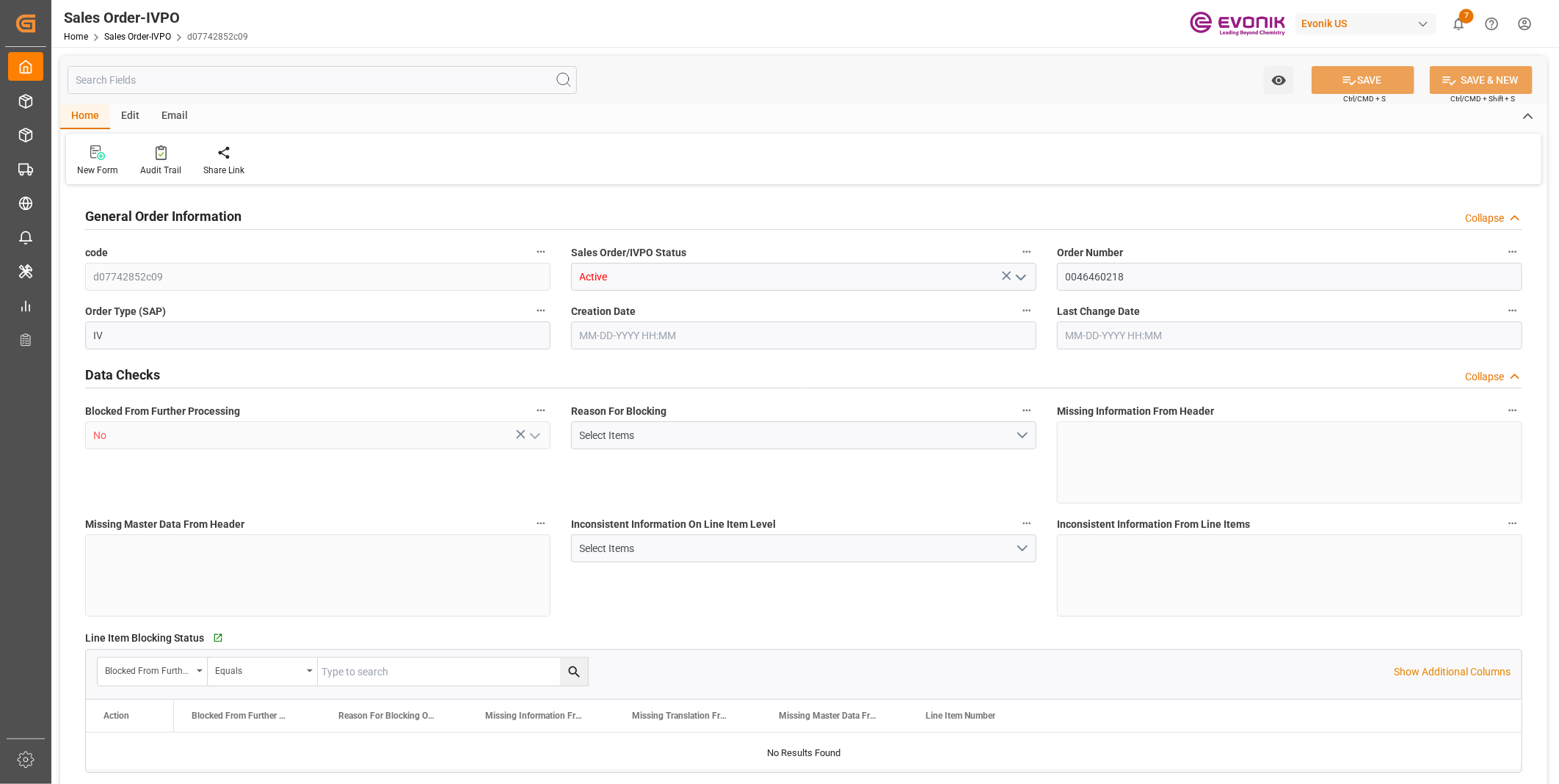
type input "CNSHA"
type input "0"
type input "1"
type input "1065"
type input "07-07-2025 11:23"
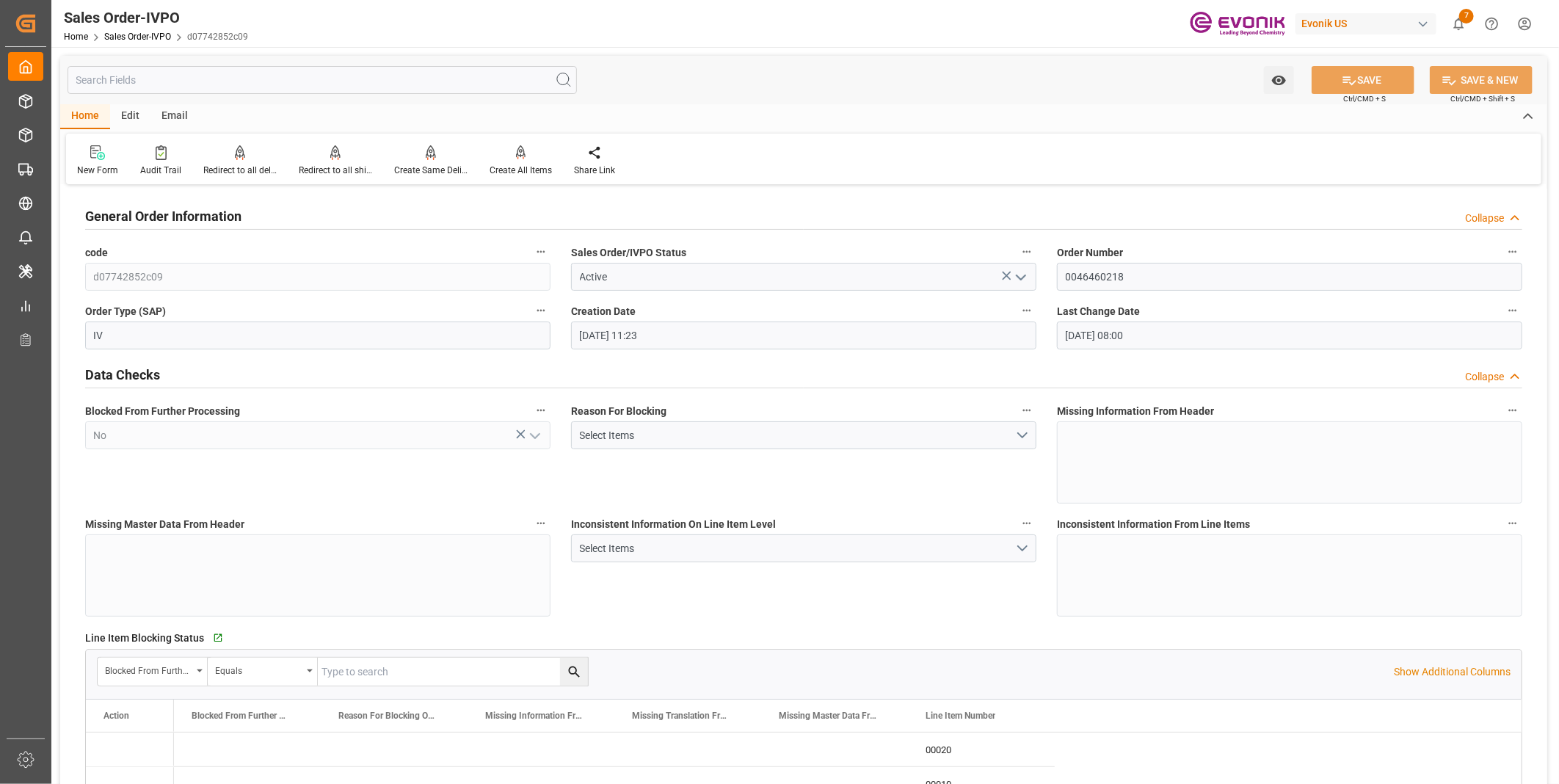
type input "08-11-2025 08:00"
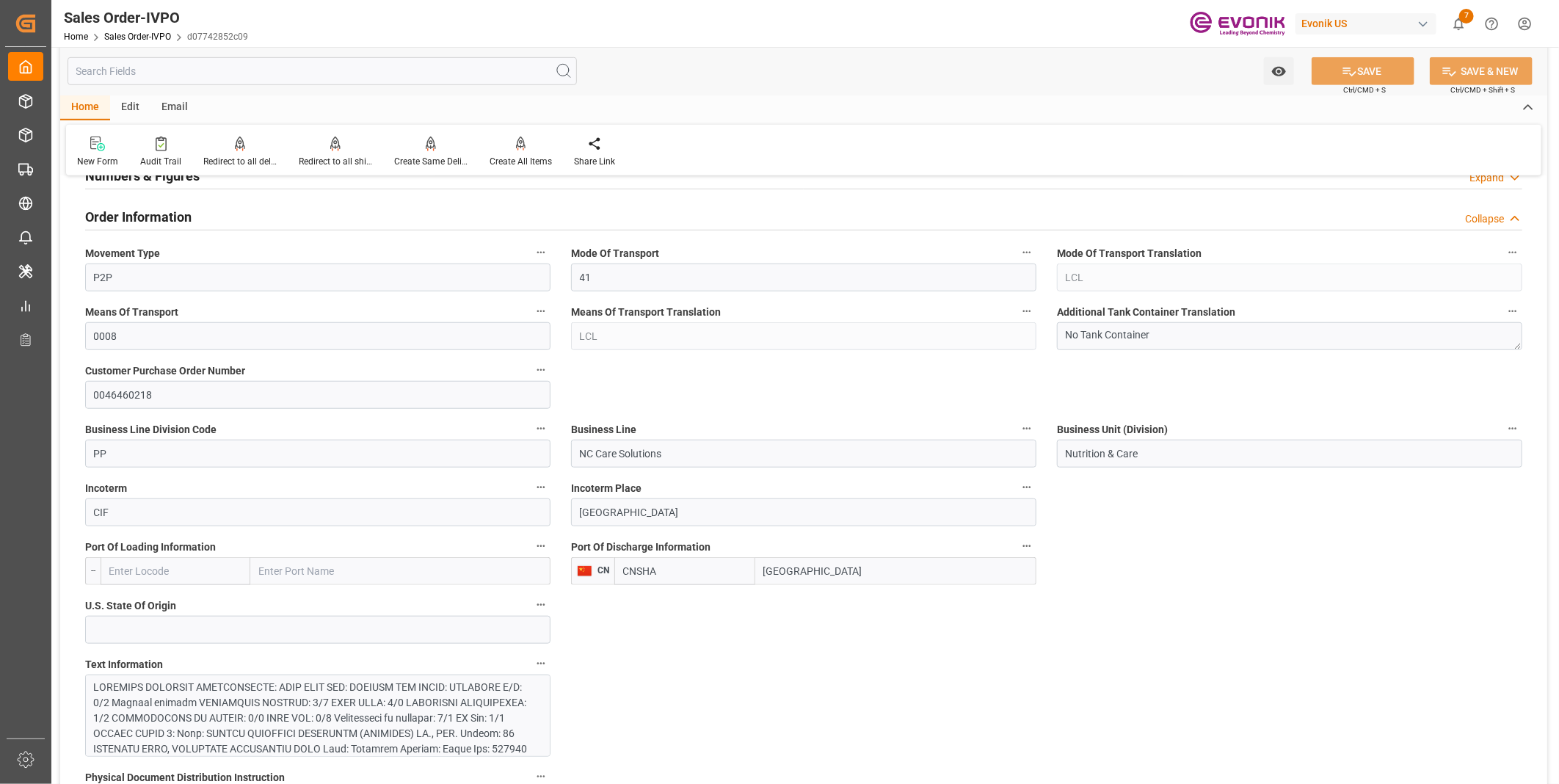
scroll to position [896, 0]
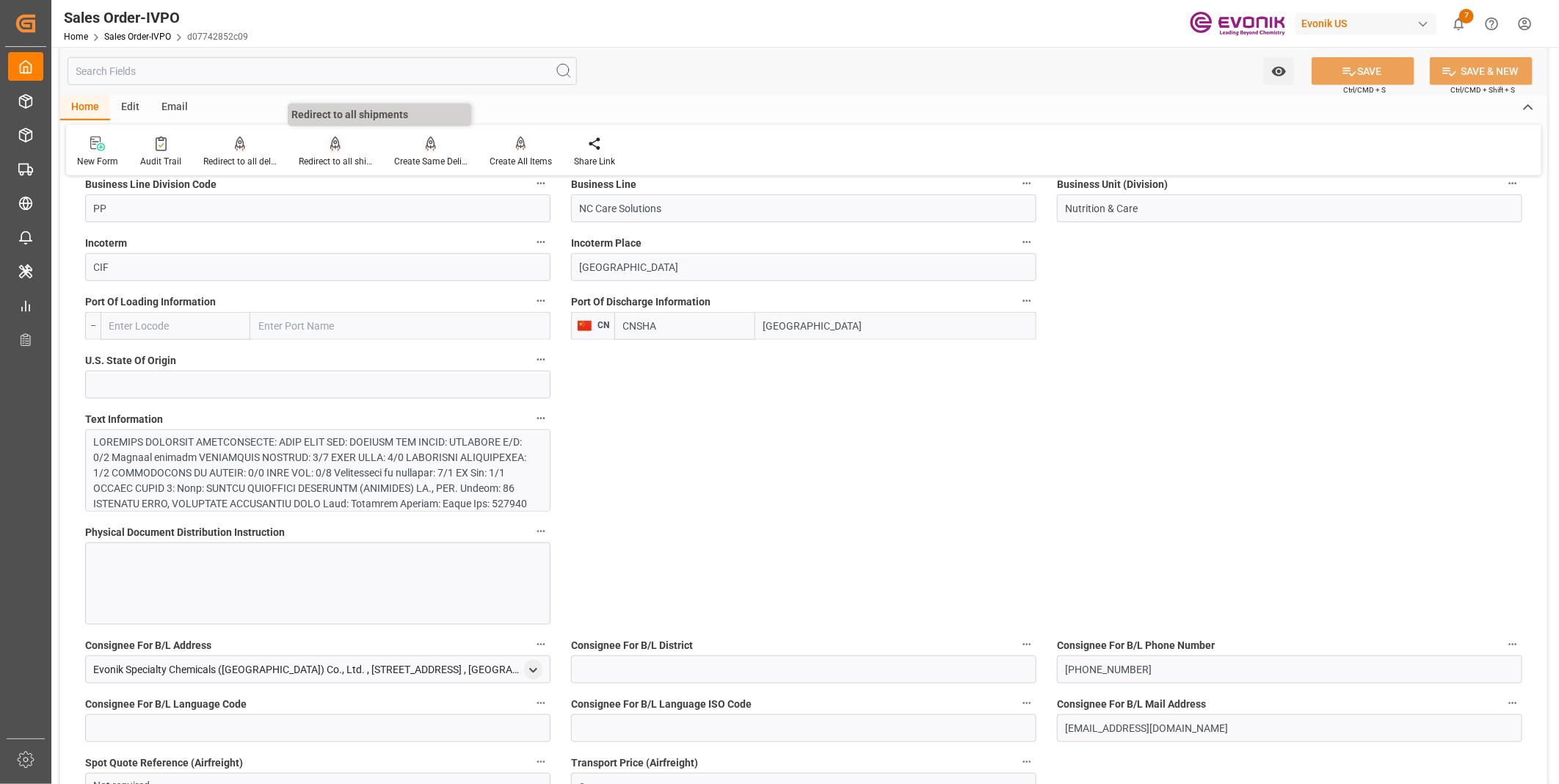
click at [345, 155] on div "Redirect to all shipments" at bounding box center [335, 161] width 73 height 13
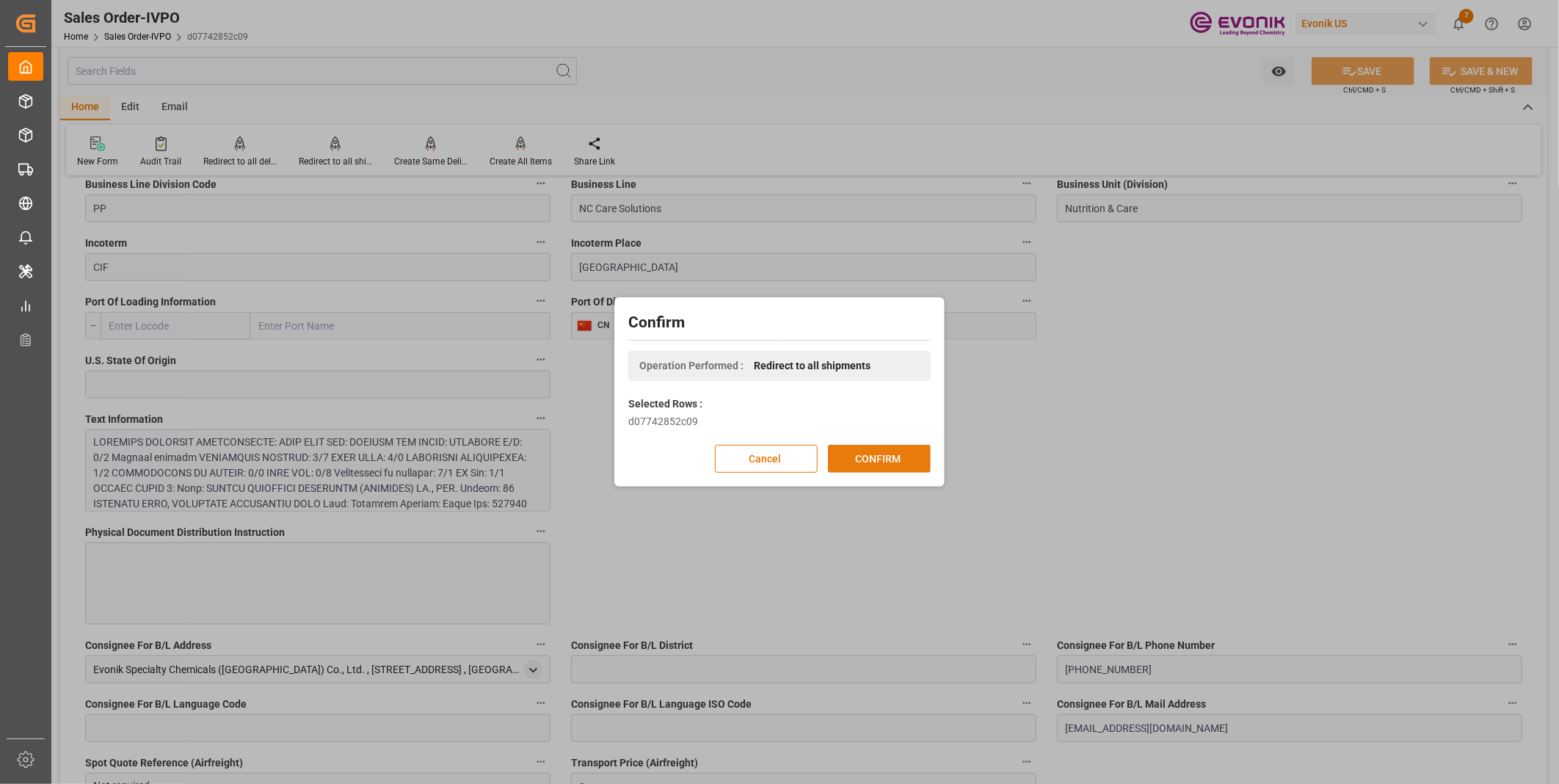
click at [877, 466] on button "CONFIRM" at bounding box center [879, 459] width 103 height 28
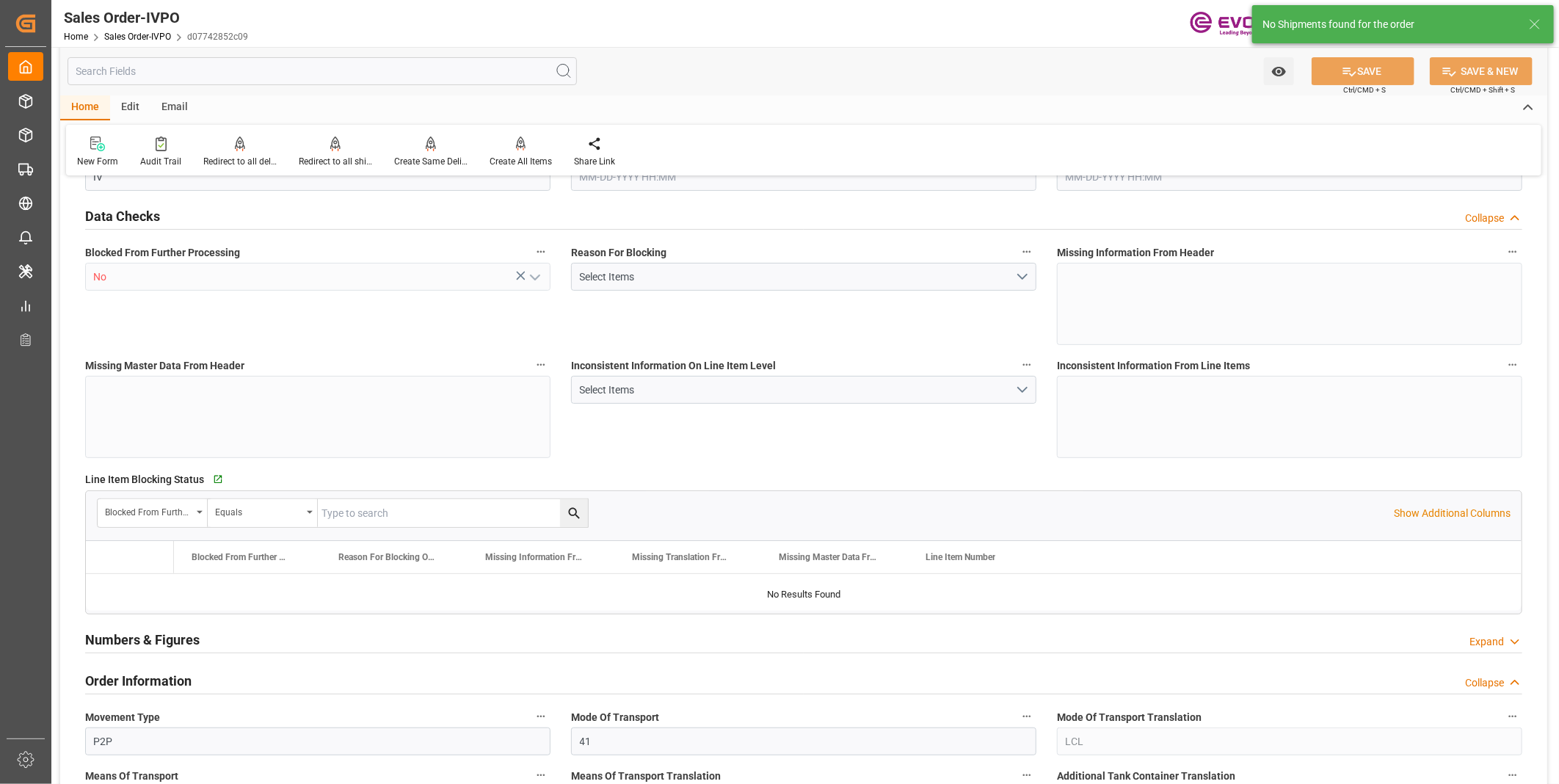
type input "d07742852c09"
type input "Active"
type input "0046460218"
type input "IV"
type input "No"
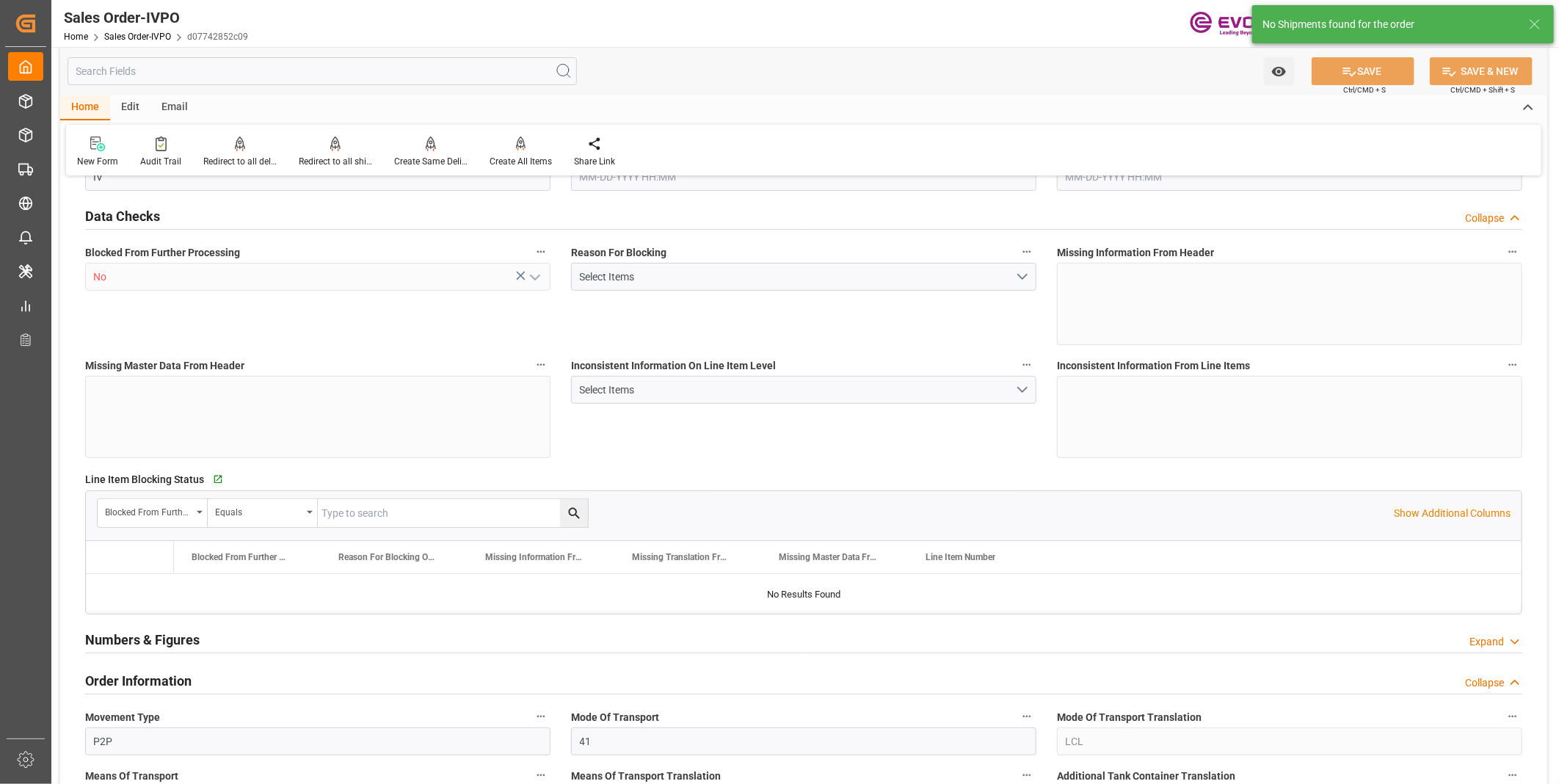
type input "P2P"
type input "41"
type input "LCL"
type input "0008"
type input "LCL"
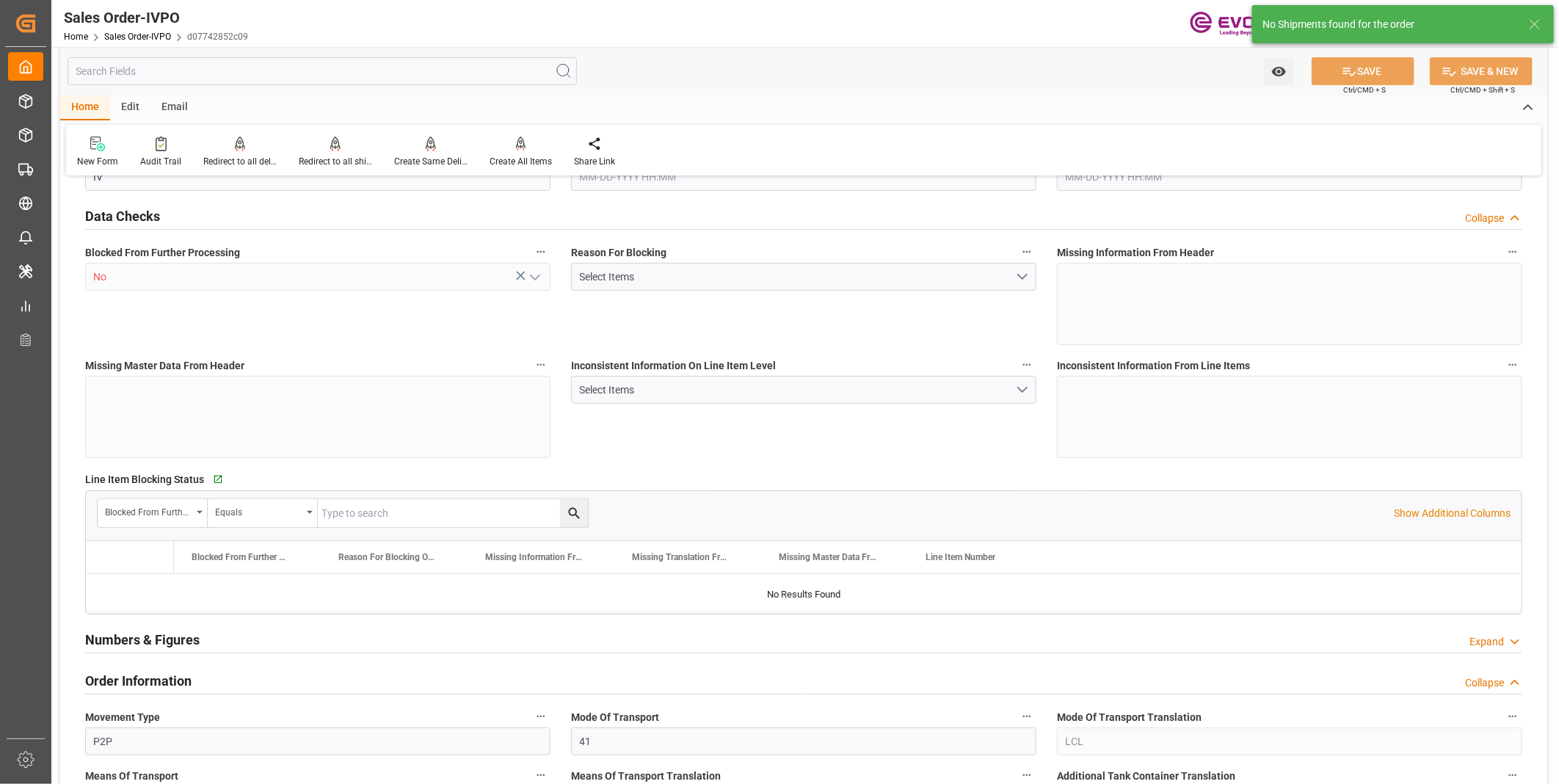
type textarea "No Tank Container"
type input "0046460218"
type input "PP"
type input "NC Care Solutions"
type input "Nutrition & Care"
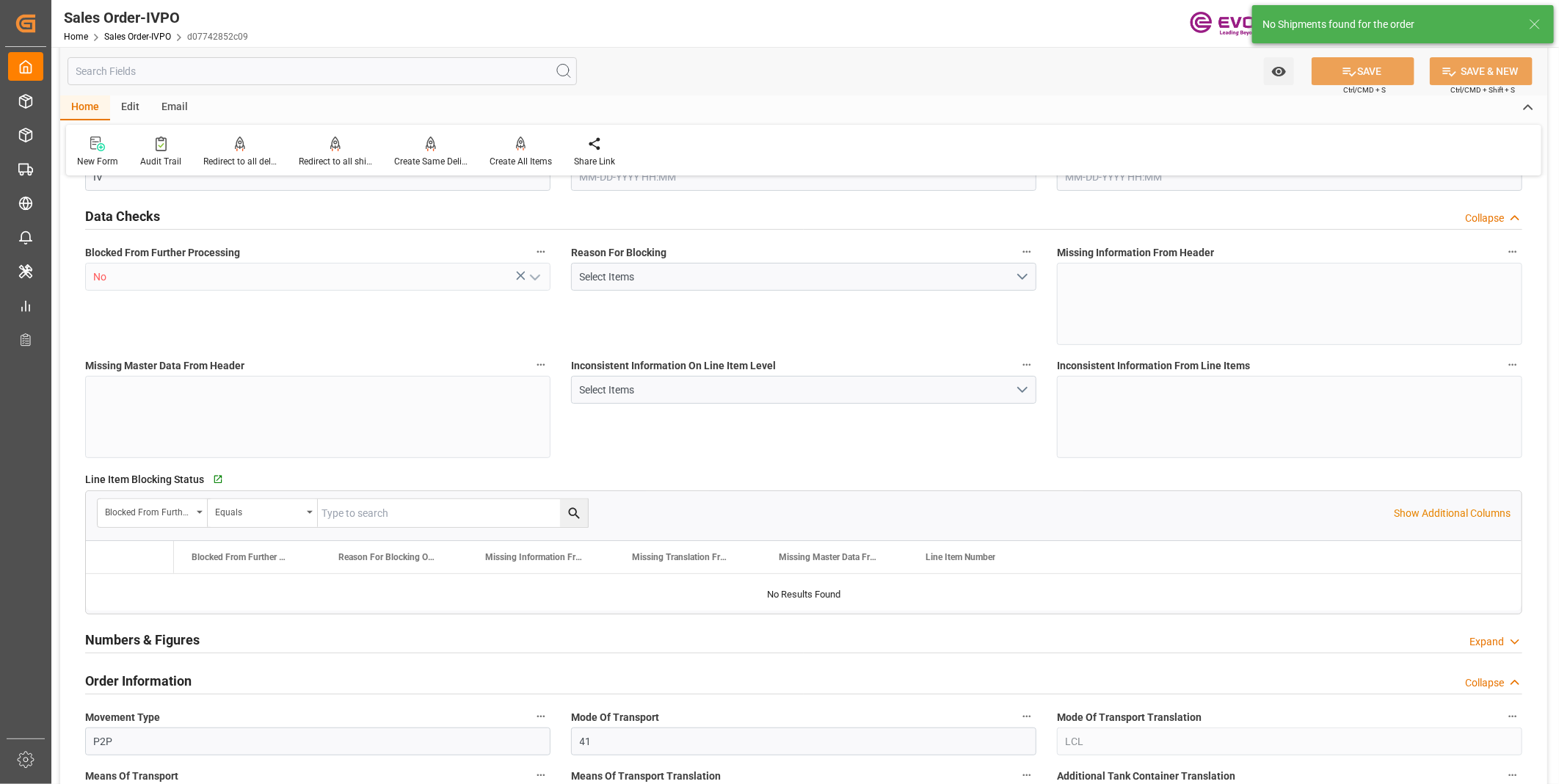
type input "CIF"
type input "[GEOGRAPHIC_DATA]"
type input "+86 21 6119 2881"
type input "hill.wu@evonik.com"
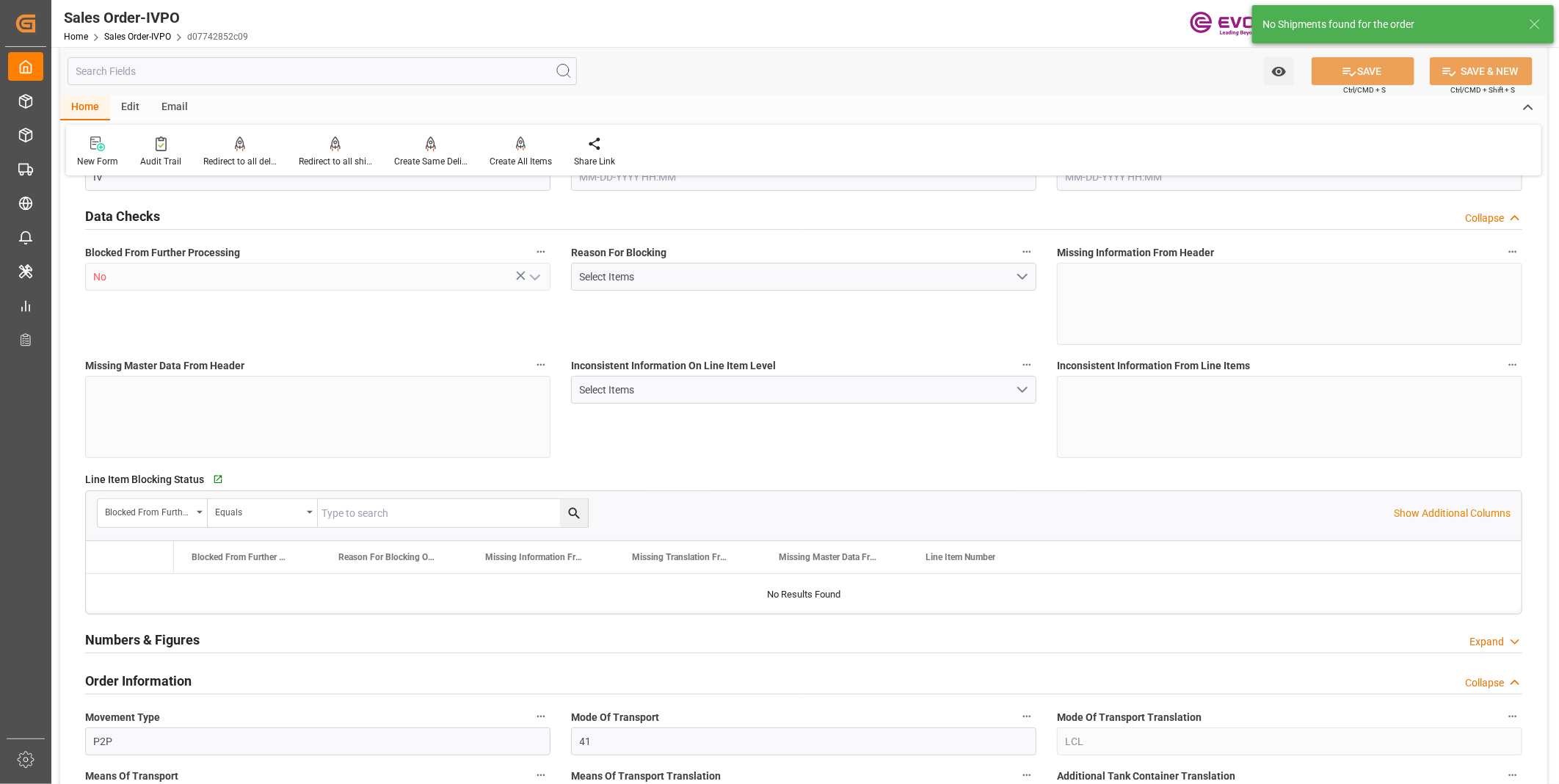
type textarea "Not required"
type textarea "Reseller"
type textarea "Express release"
type input "CN"
type input "Done"
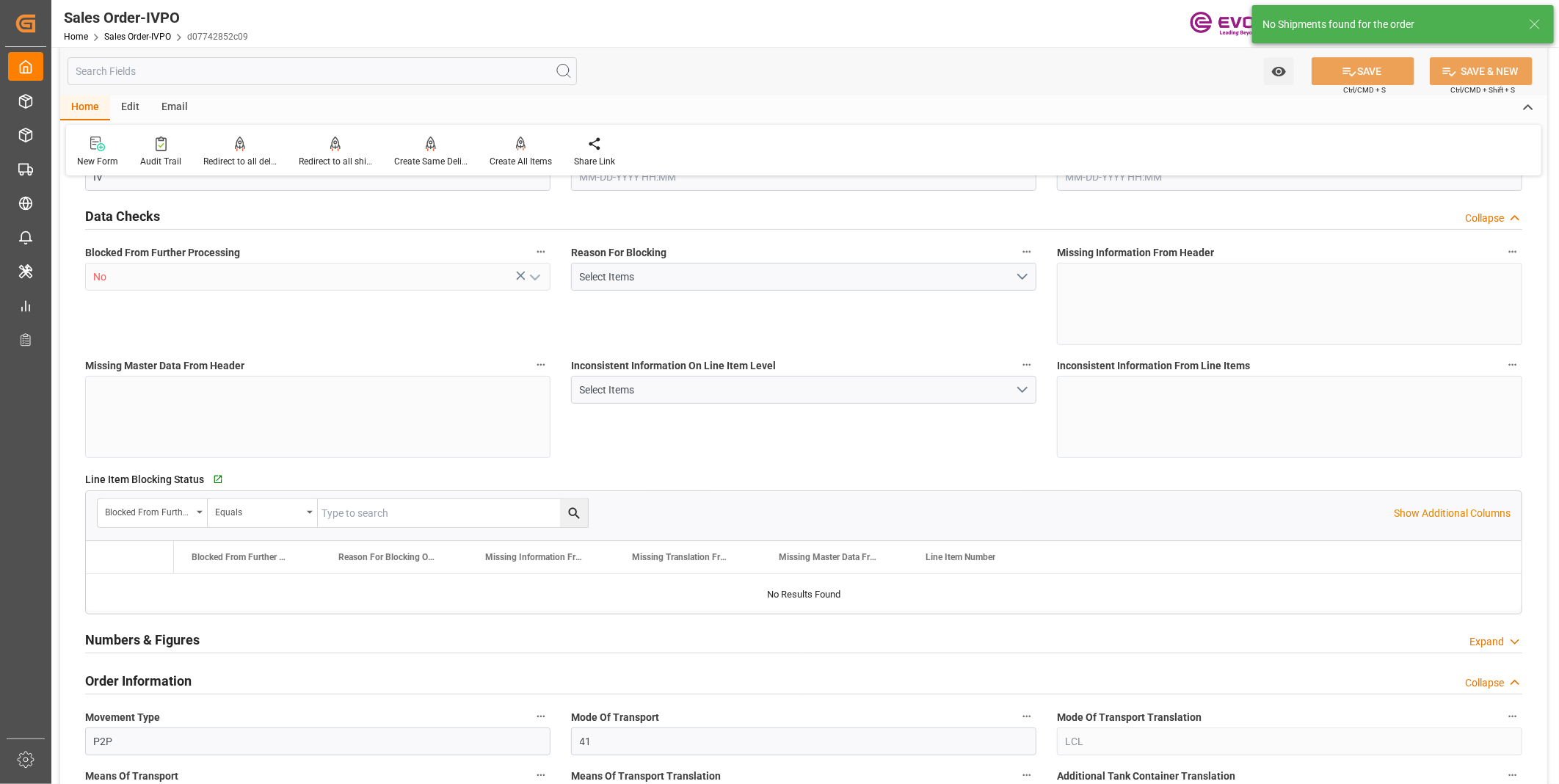
type input "Done"
type input "LCL"
type input "Done"
type input "CNSHA"
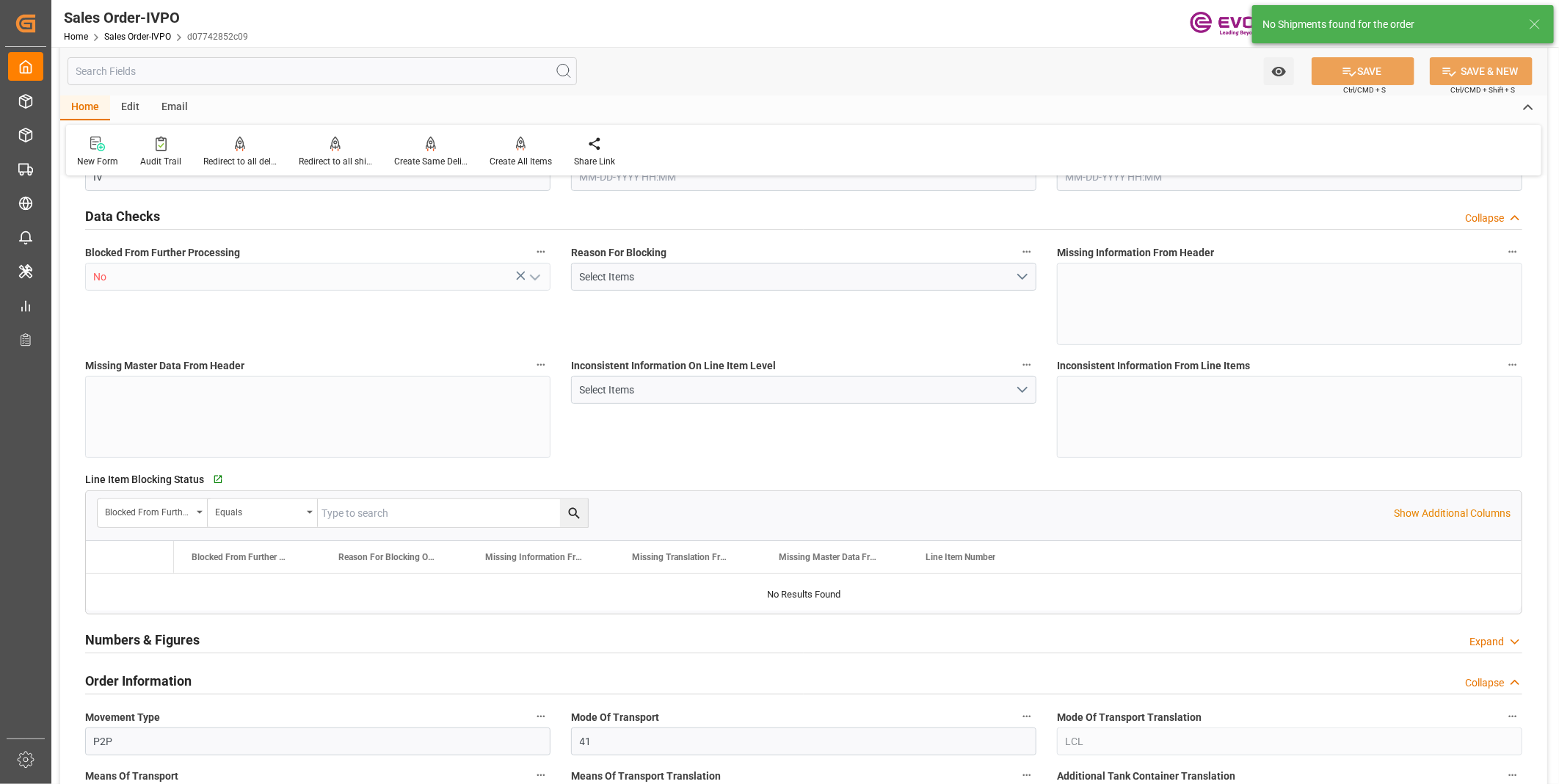
type input "0"
type input "1"
type input "1065"
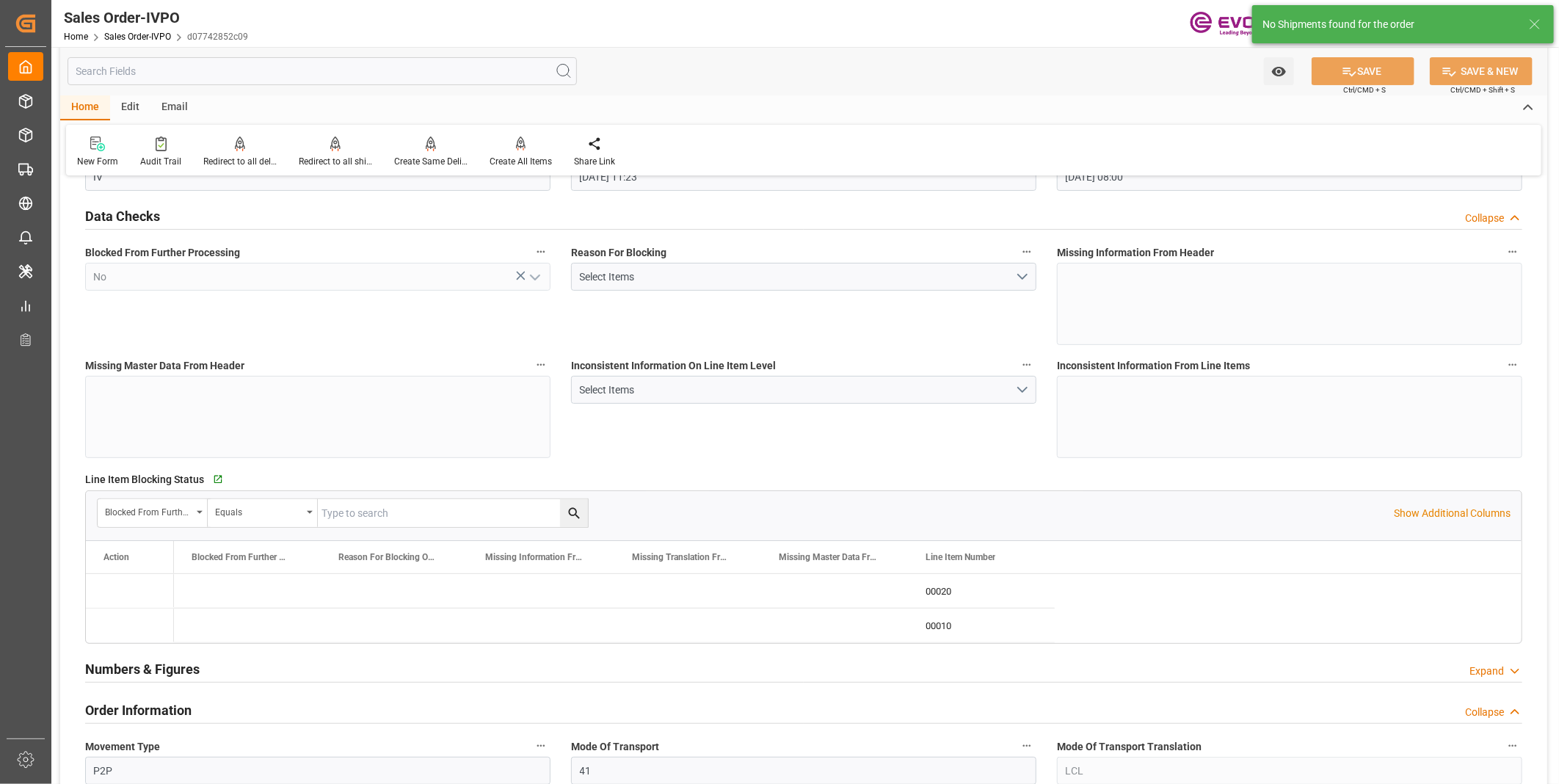
type input "07-07-2025 11:23"
type input "08-11-2025 08:00"
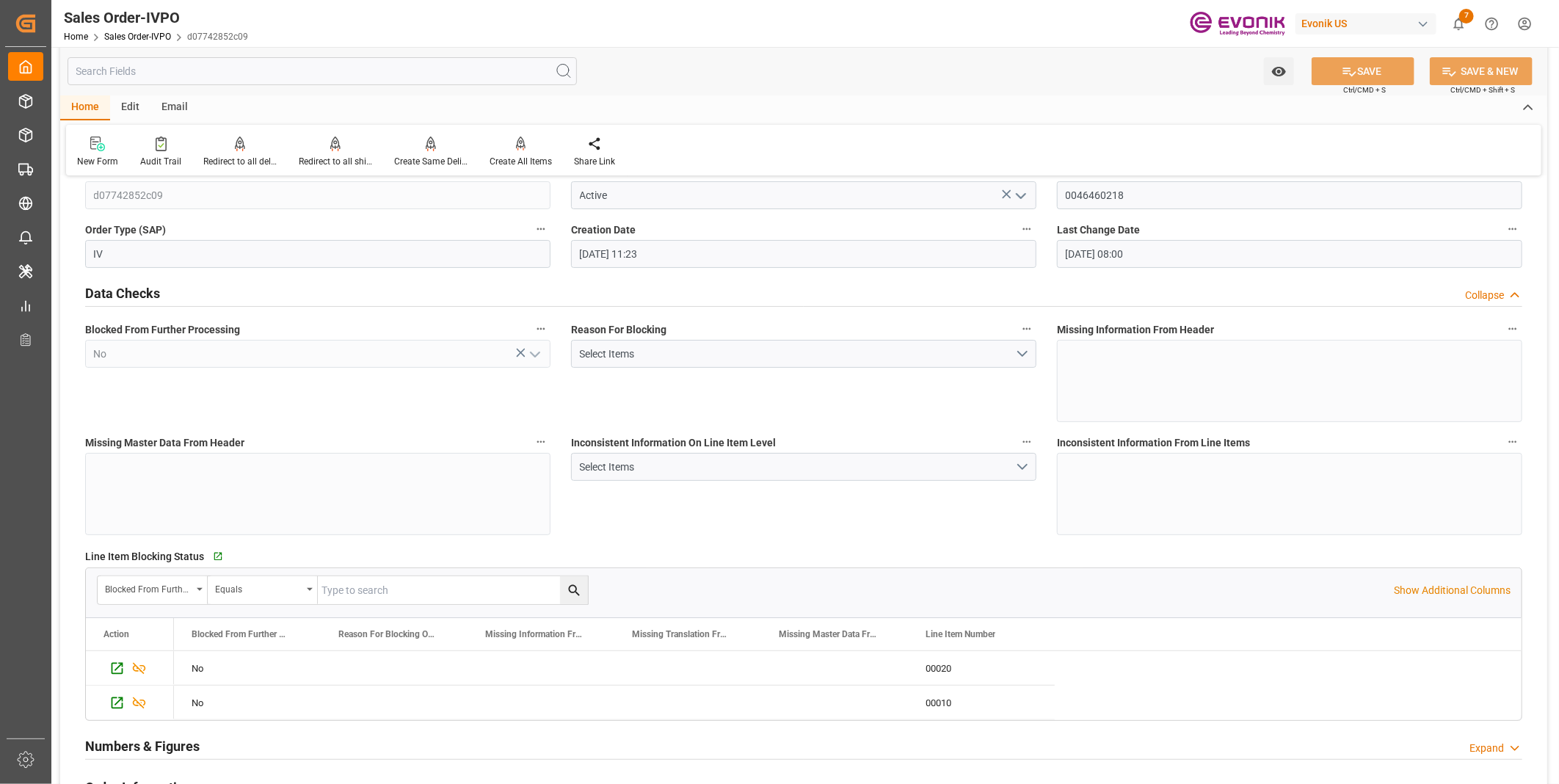
scroll to position [0, 0]
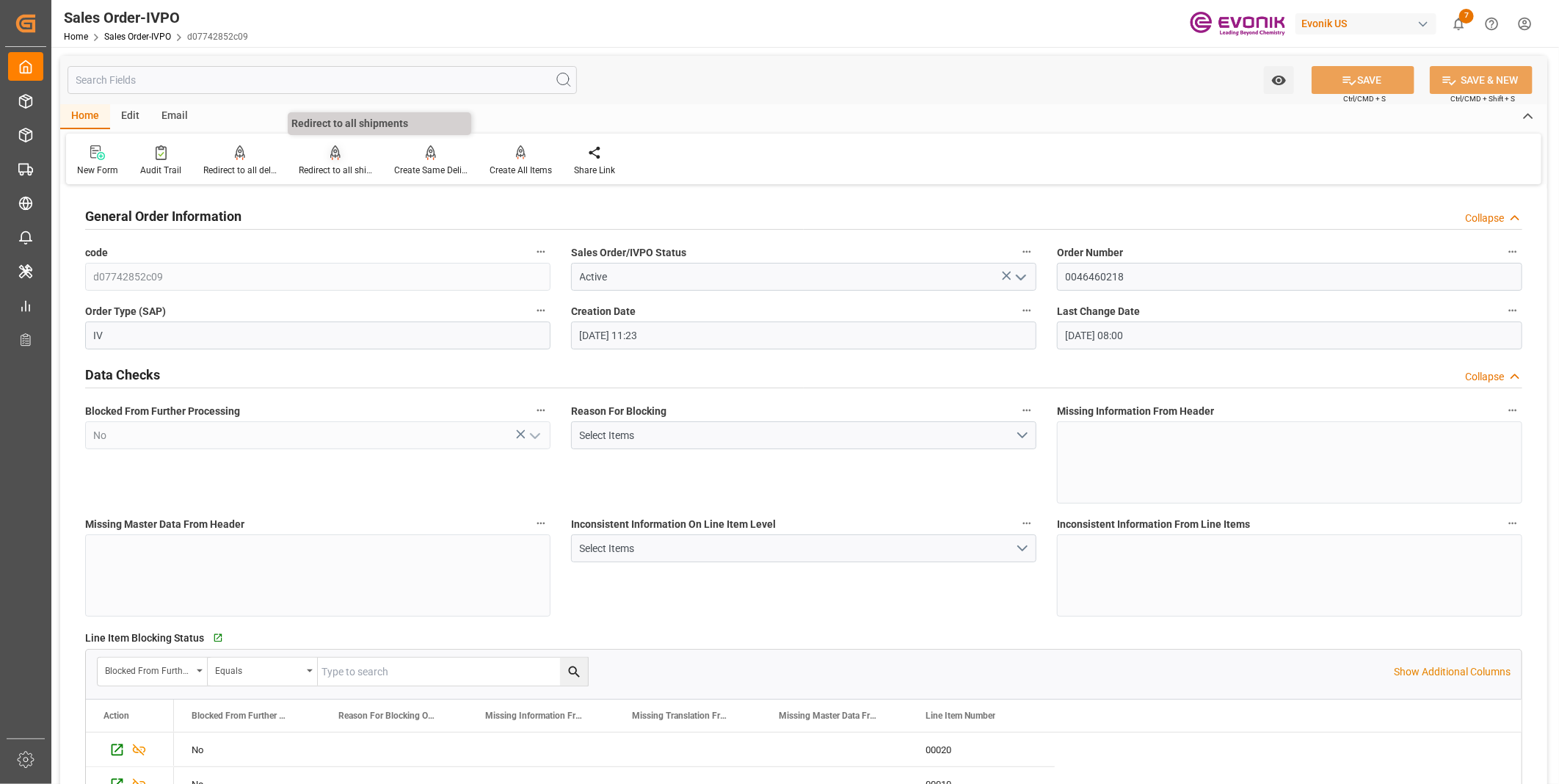
click at [338, 164] on div "Redirect to all shipments" at bounding box center [335, 170] width 73 height 13
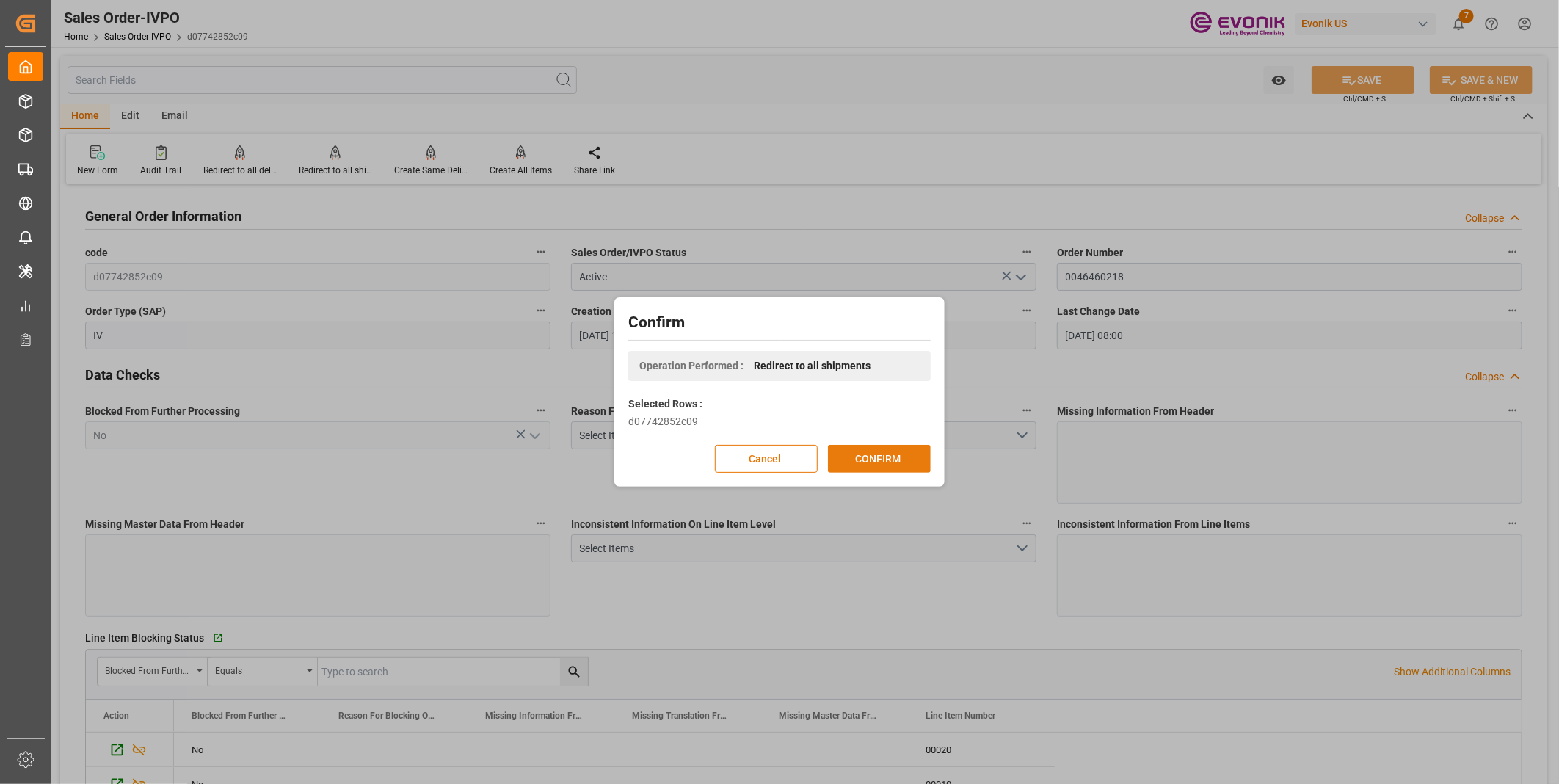
click at [878, 464] on button "CONFIRM" at bounding box center [879, 459] width 103 height 28
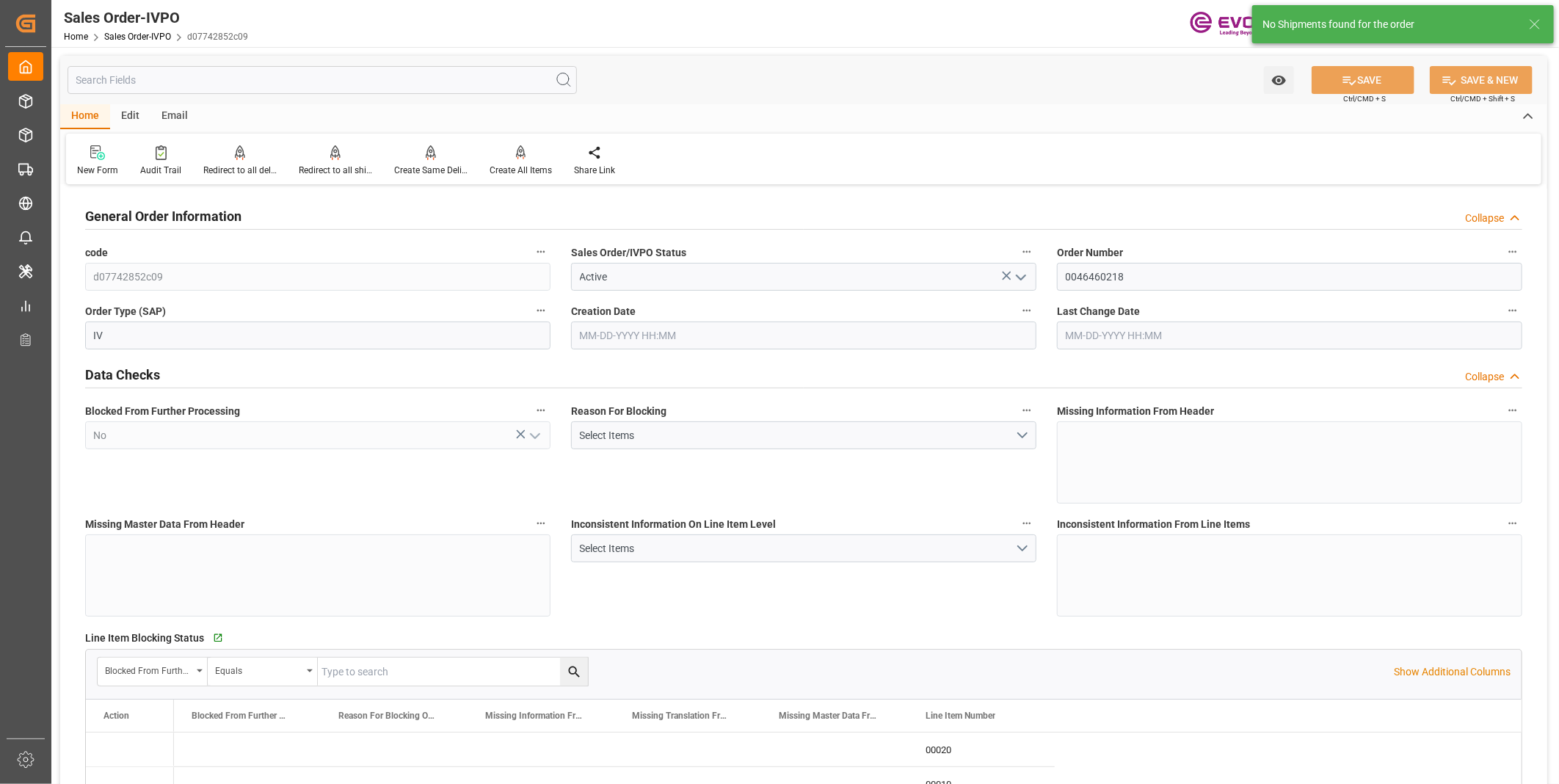
type input "CNSHA"
type input "0"
type input "1"
type input "1065"
type input "07-07-2025 11:23"
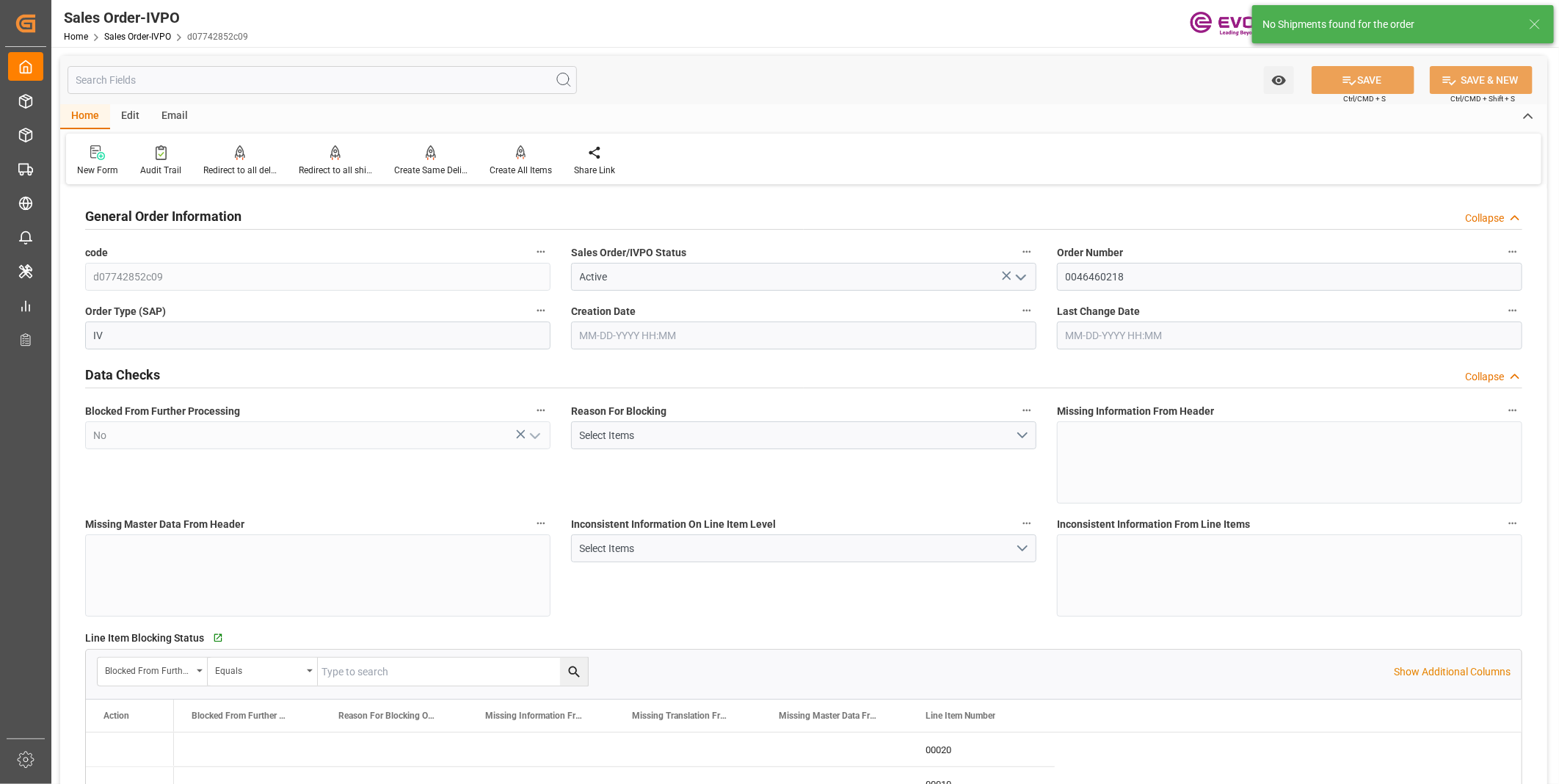
type input "08-11-2025 08:00"
click at [516, 166] on div "Create All Items" at bounding box center [521, 170] width 63 height 13
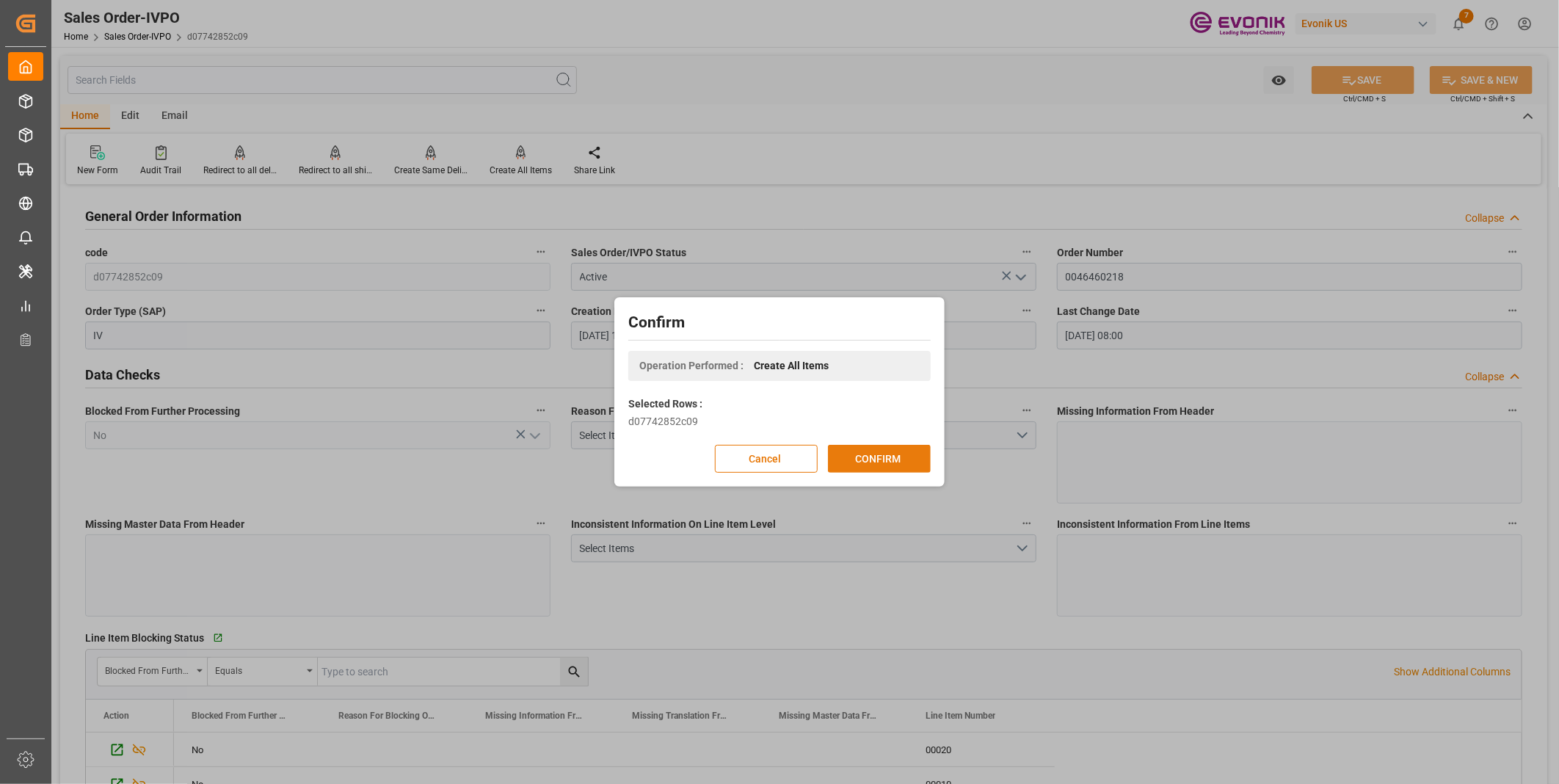
click at [856, 451] on button "CONFIRM" at bounding box center [879, 459] width 103 height 28
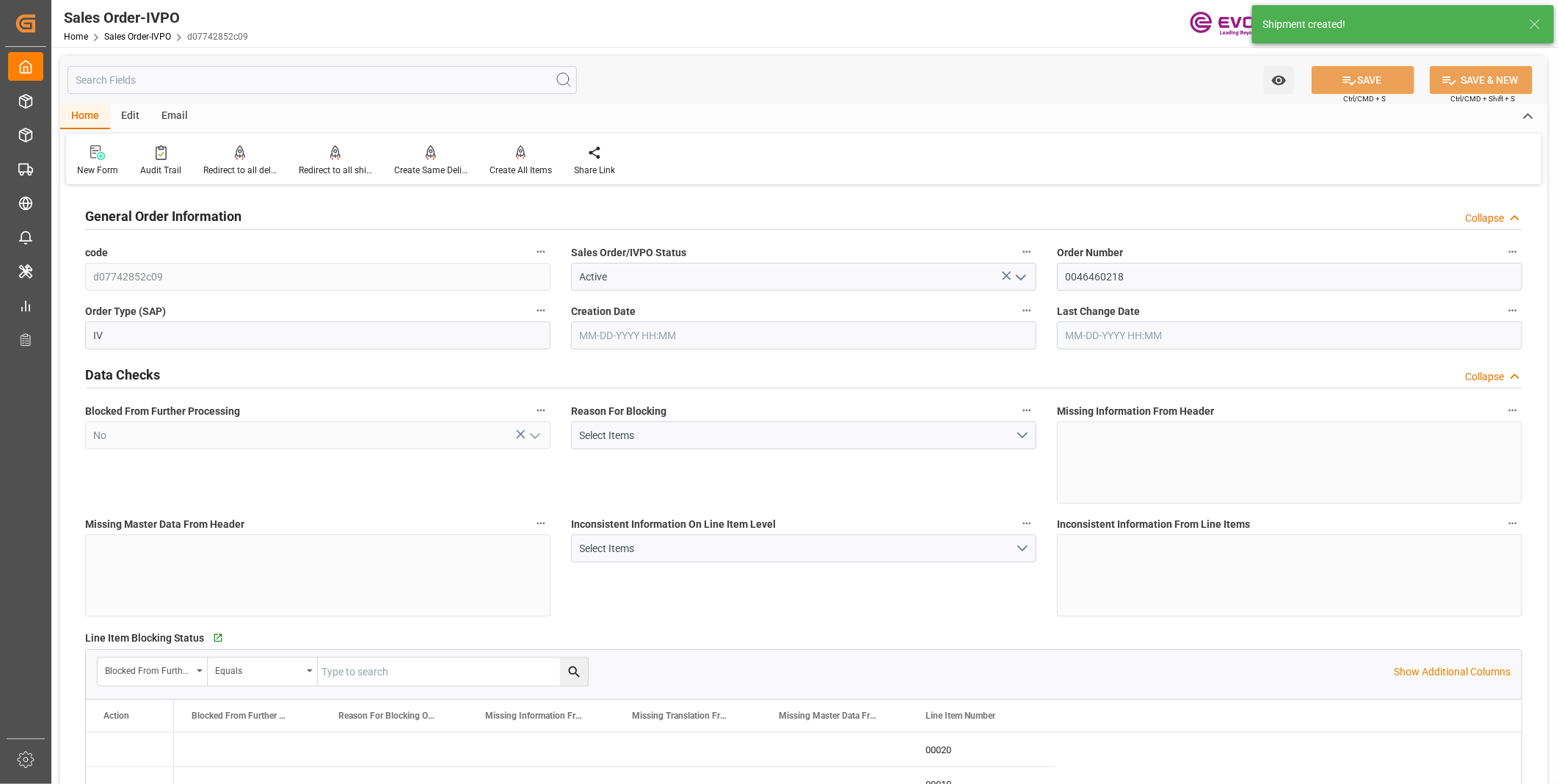
type input "CNSHA"
type input "0"
type input "1"
type input "1065"
type input "07-07-2025 11:23"
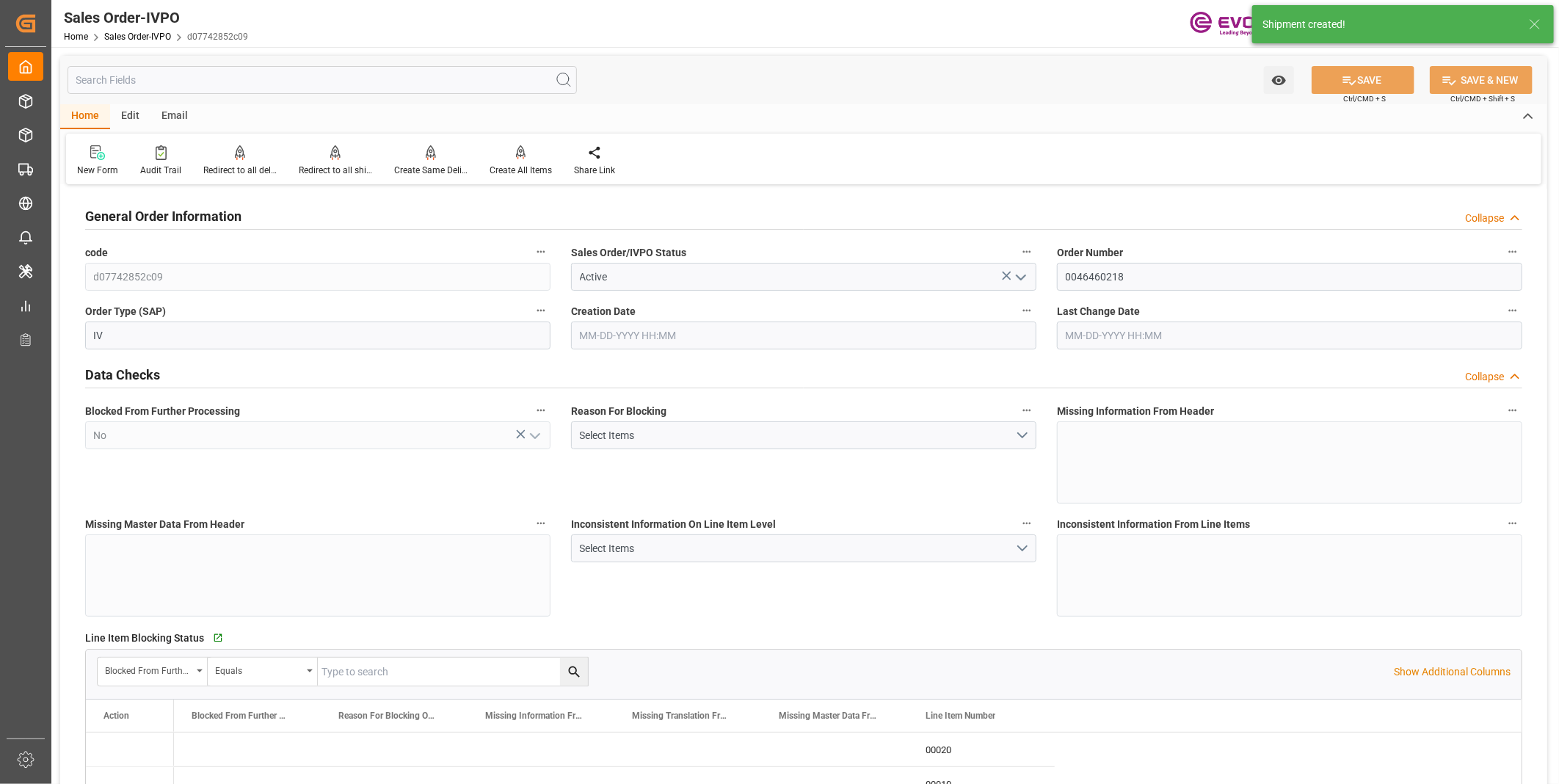
type input "[DATE] 21:48"
click at [348, 164] on div "Redirect to all shipments" at bounding box center [335, 170] width 73 height 13
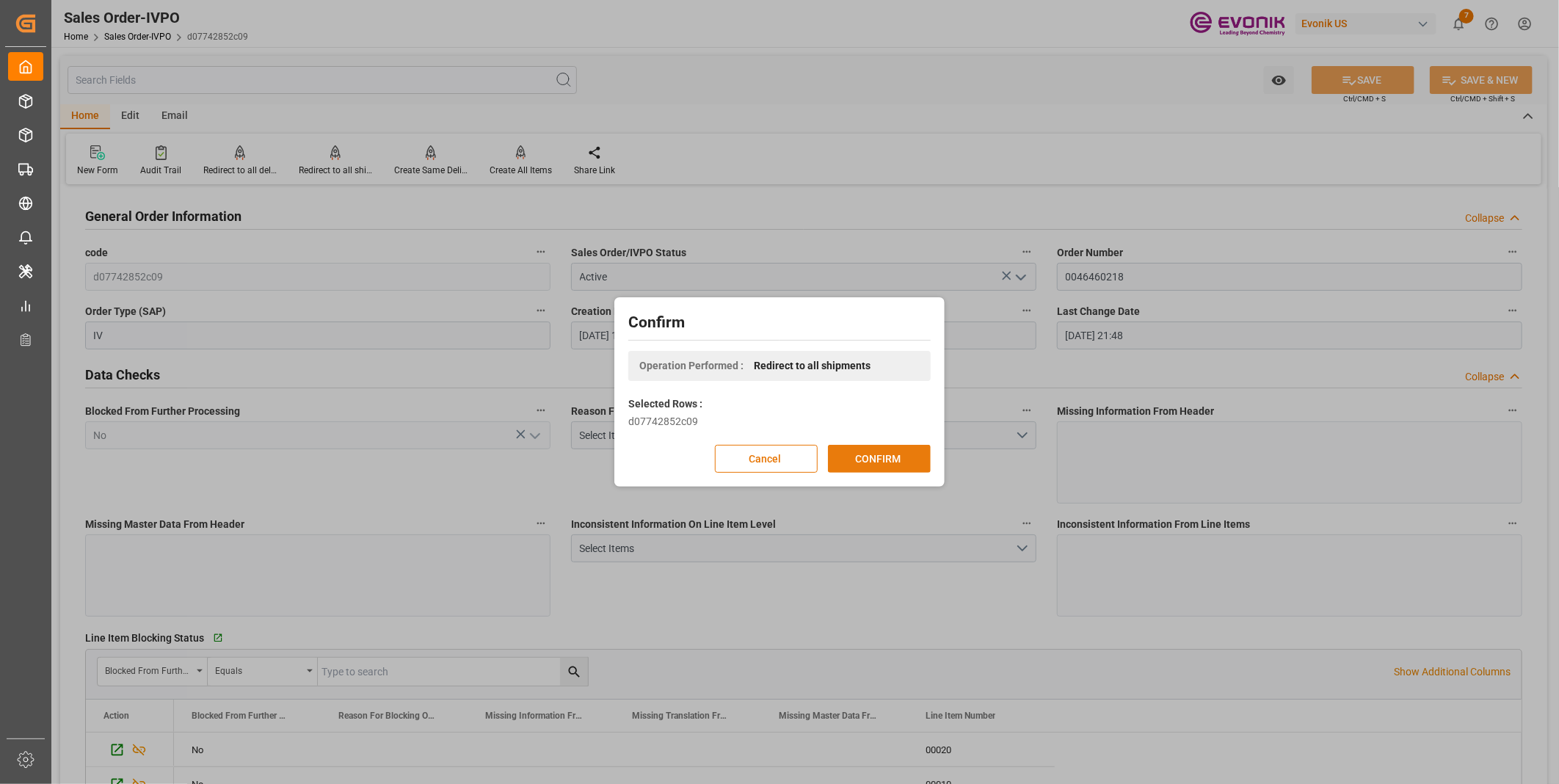
click at [892, 462] on button "CONFIRM" at bounding box center [879, 459] width 103 height 28
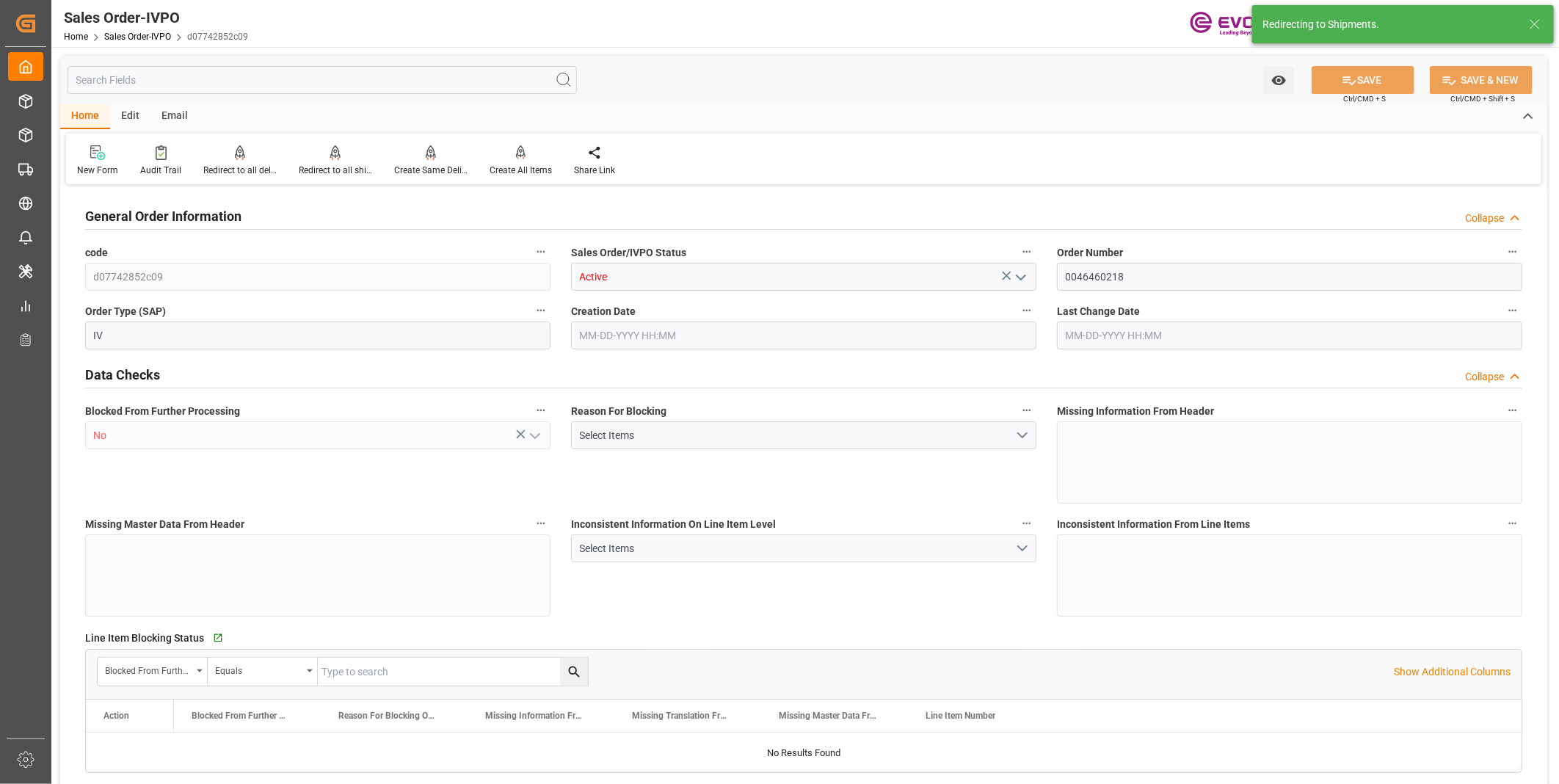
type input "CNSHA"
type input "0"
type input "1"
type input "1065"
type input "07-07-2025 11:23"
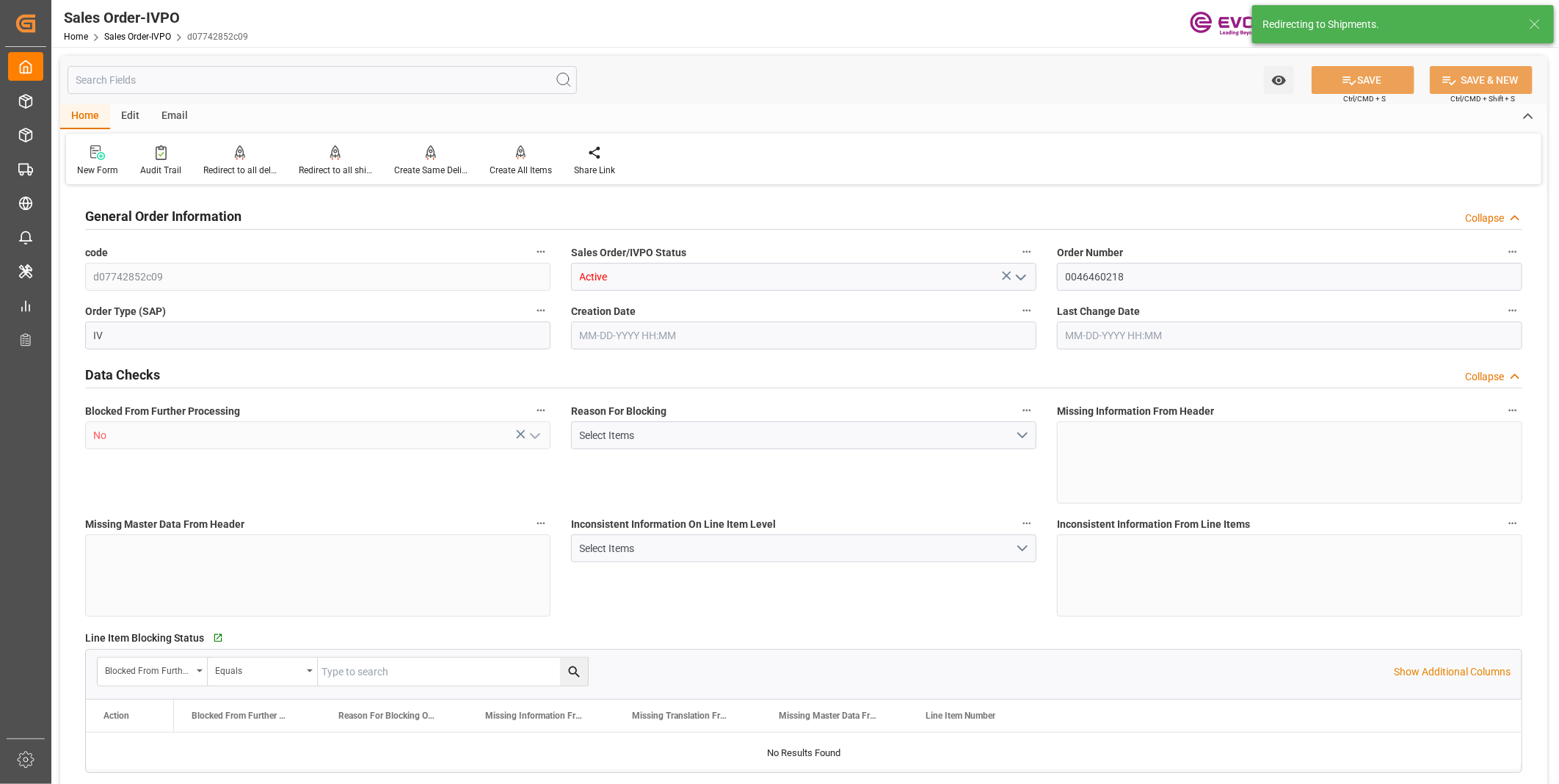
type input "[DATE] 21:48"
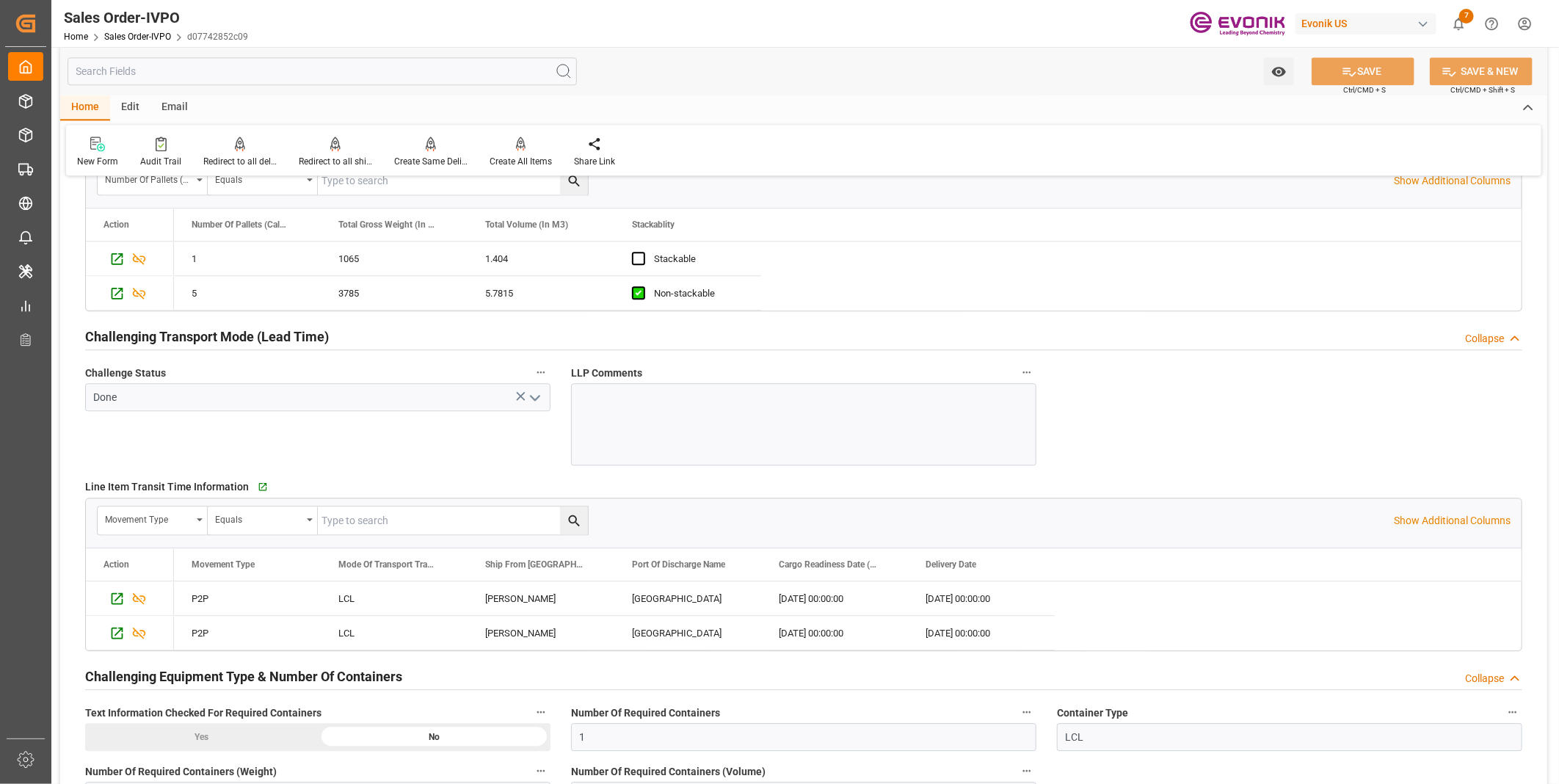
scroll to position [2526, 0]
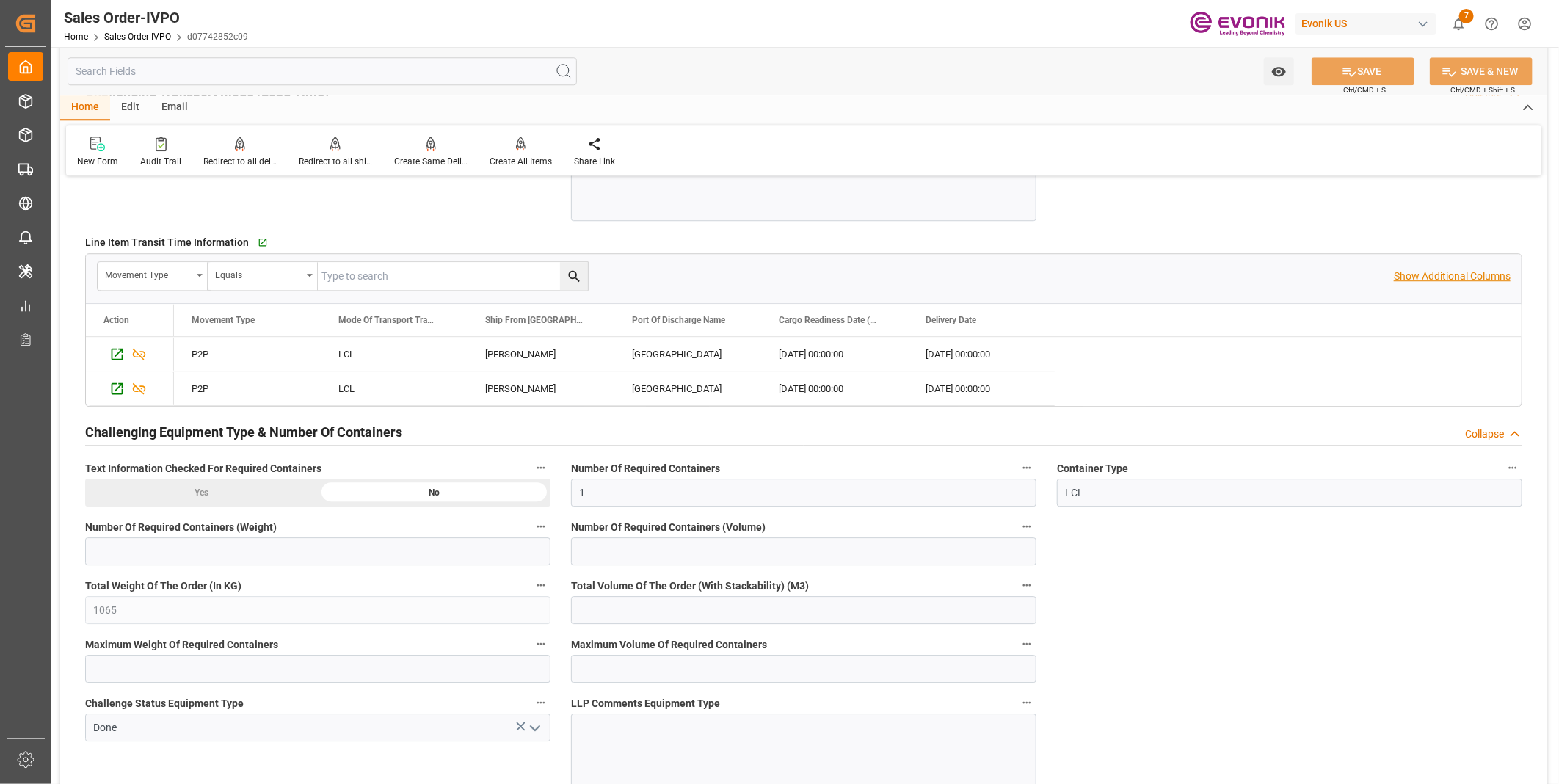
click at [1434, 276] on p "Show Additional Columns" at bounding box center [1453, 276] width 117 height 16
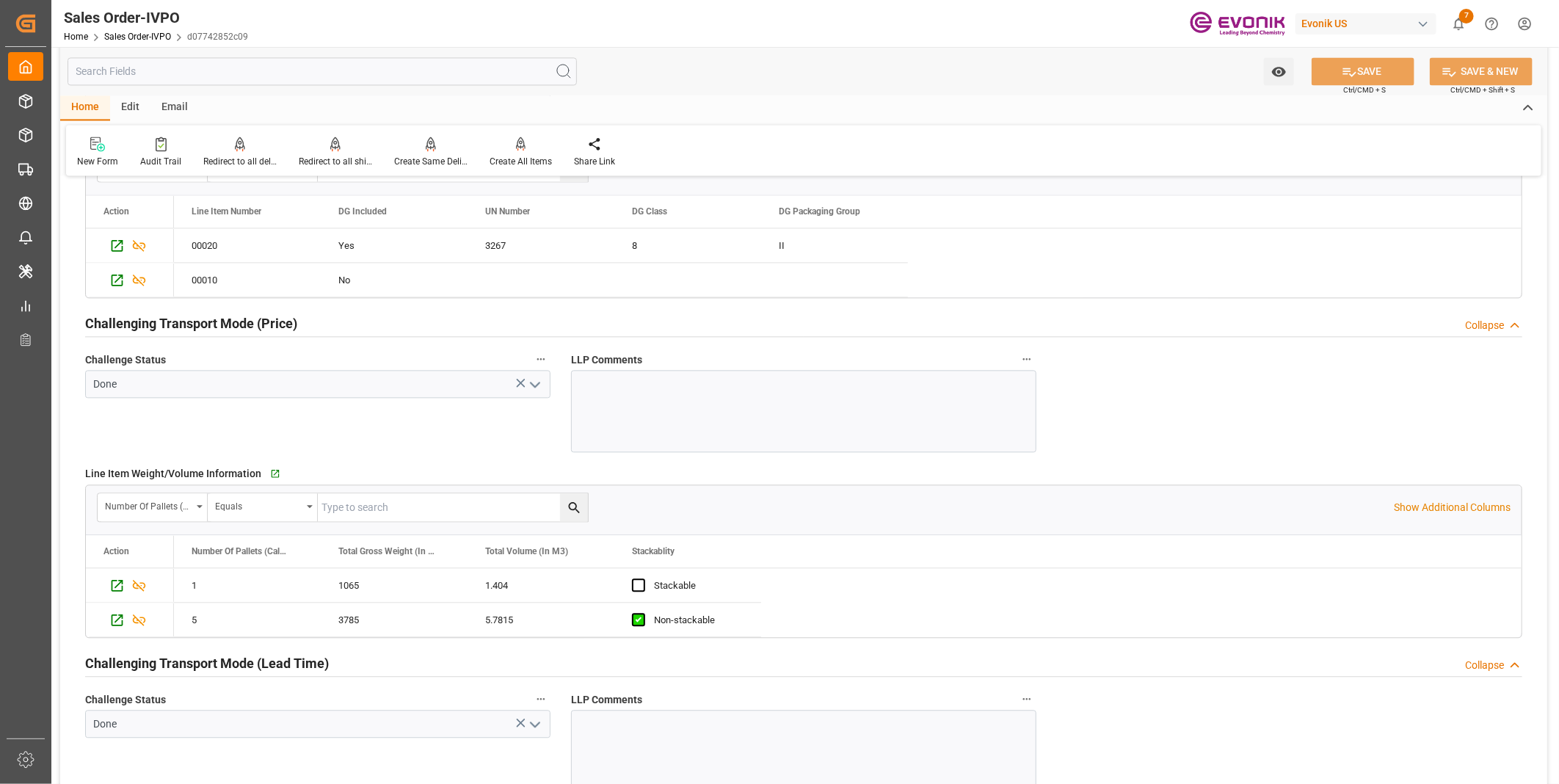
scroll to position [1793, 0]
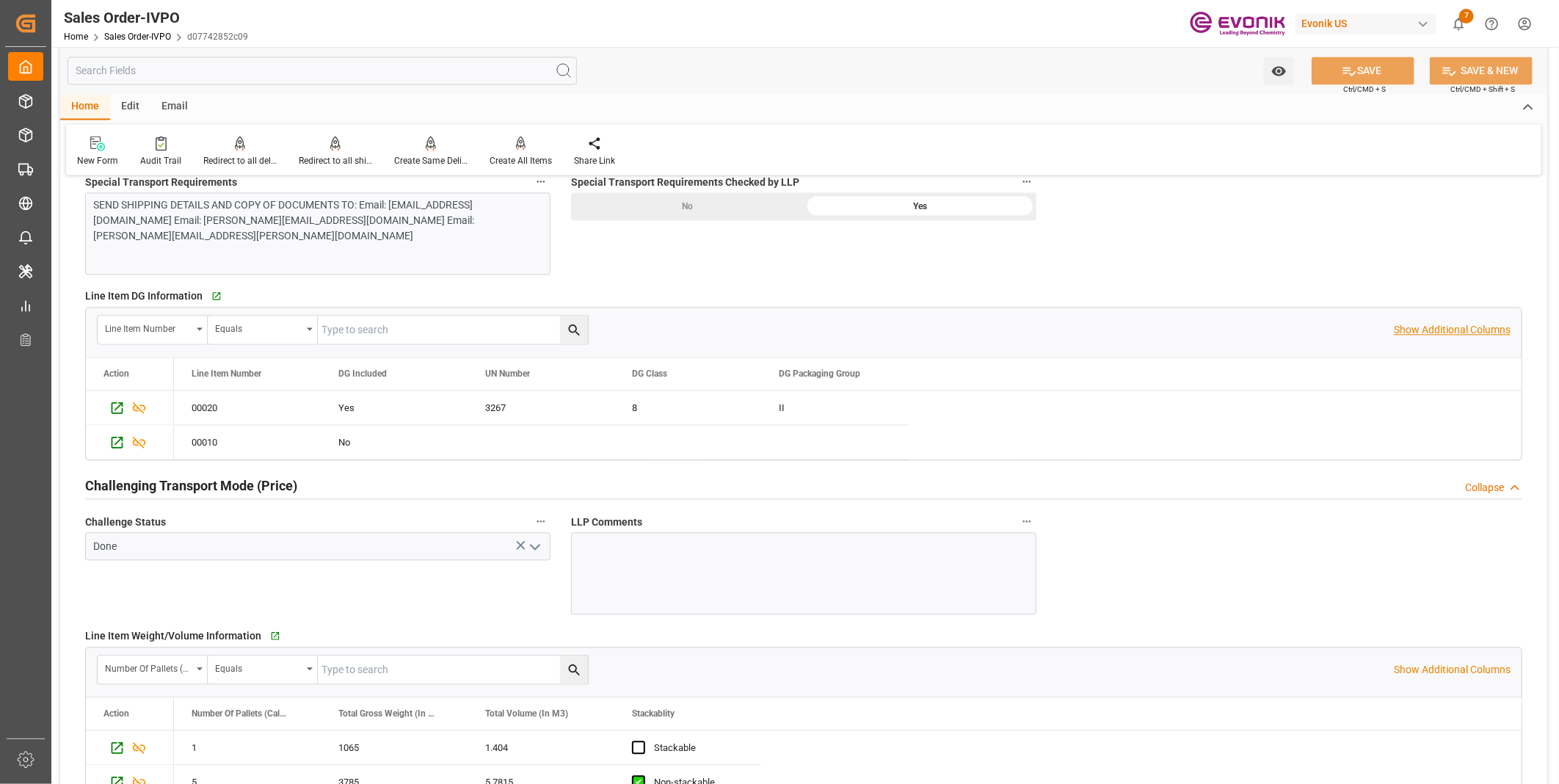
click at [1406, 324] on p "Show Additional Columns" at bounding box center [1453, 331] width 117 height 16
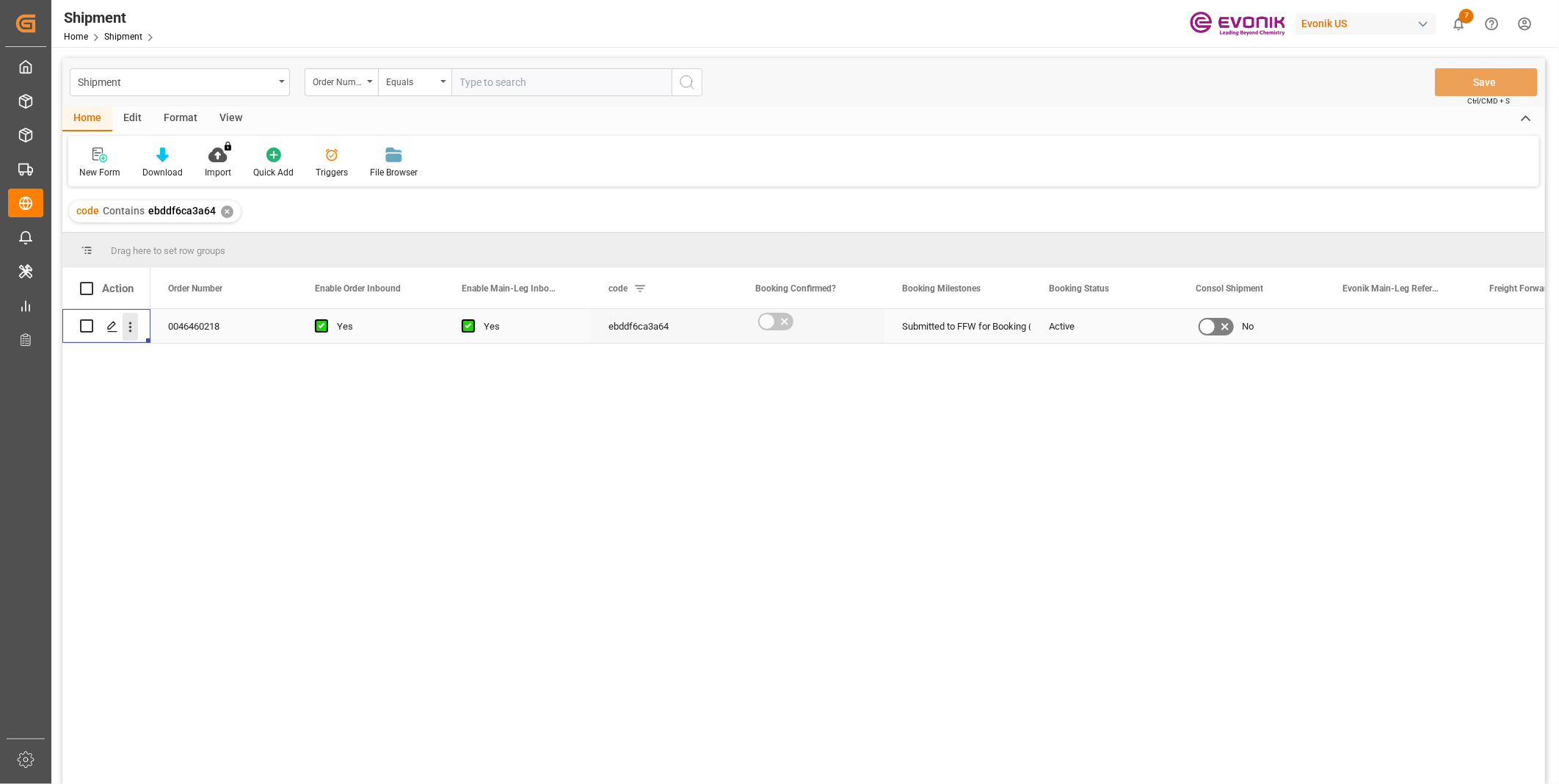
click at [128, 325] on icon "open menu" at bounding box center [130, 327] width 16 height 16
click at [113, 321] on icon "Press SPACE to select this row." at bounding box center [112, 326] width 11 height 11
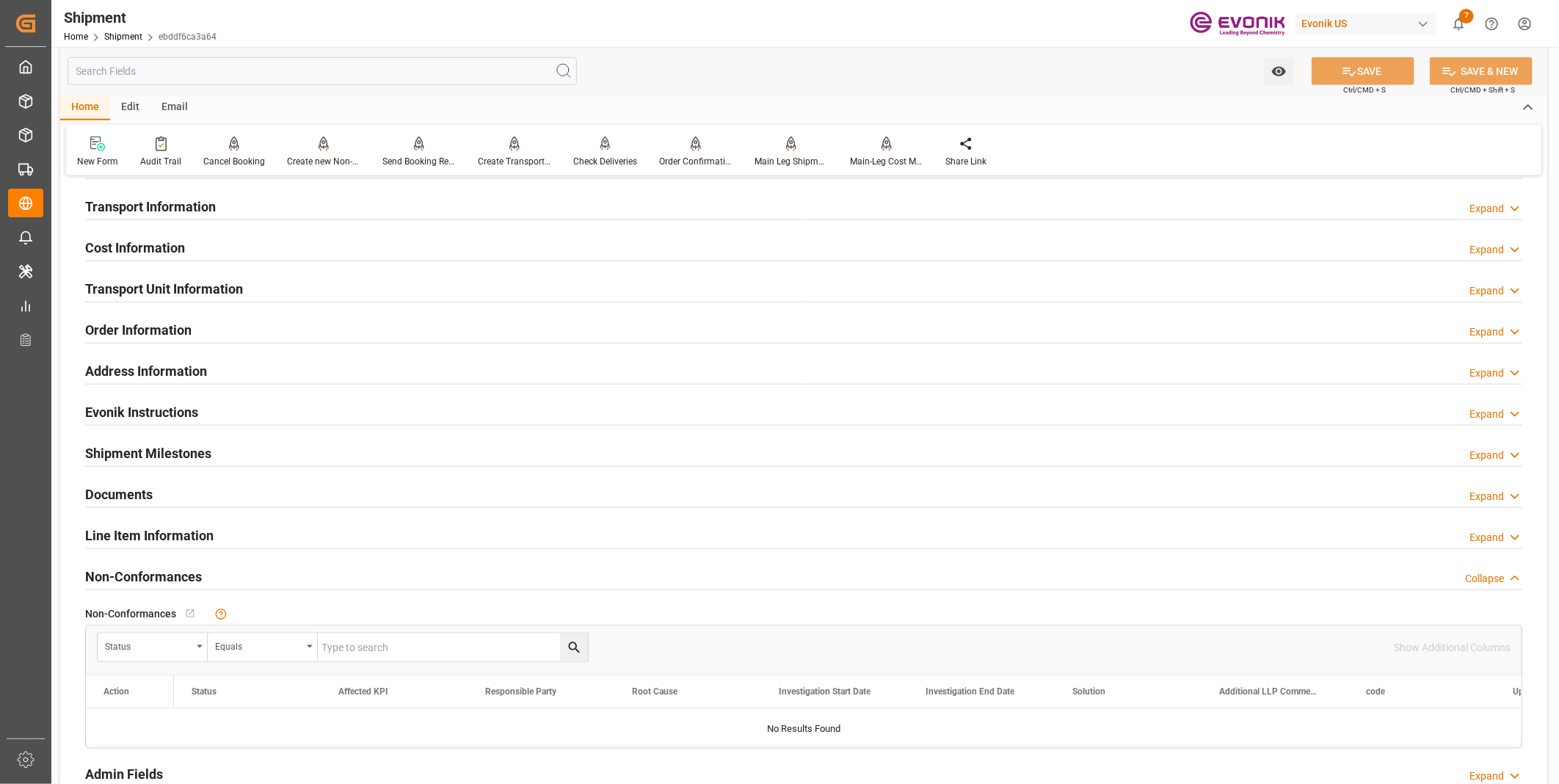
scroll to position [733, 0]
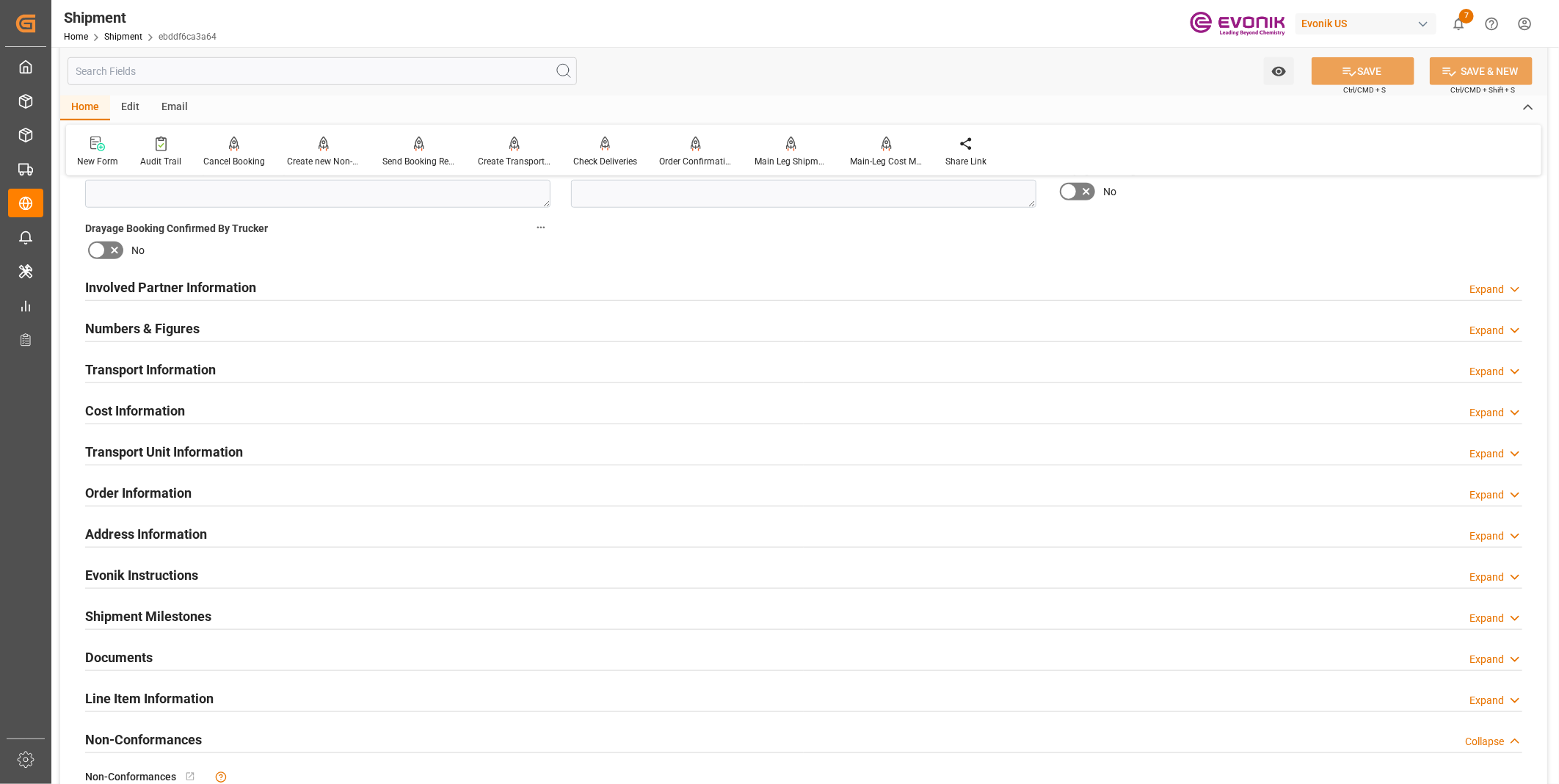
click at [375, 291] on div "Involved Partner Information Expand" at bounding box center [803, 286] width 1437 height 28
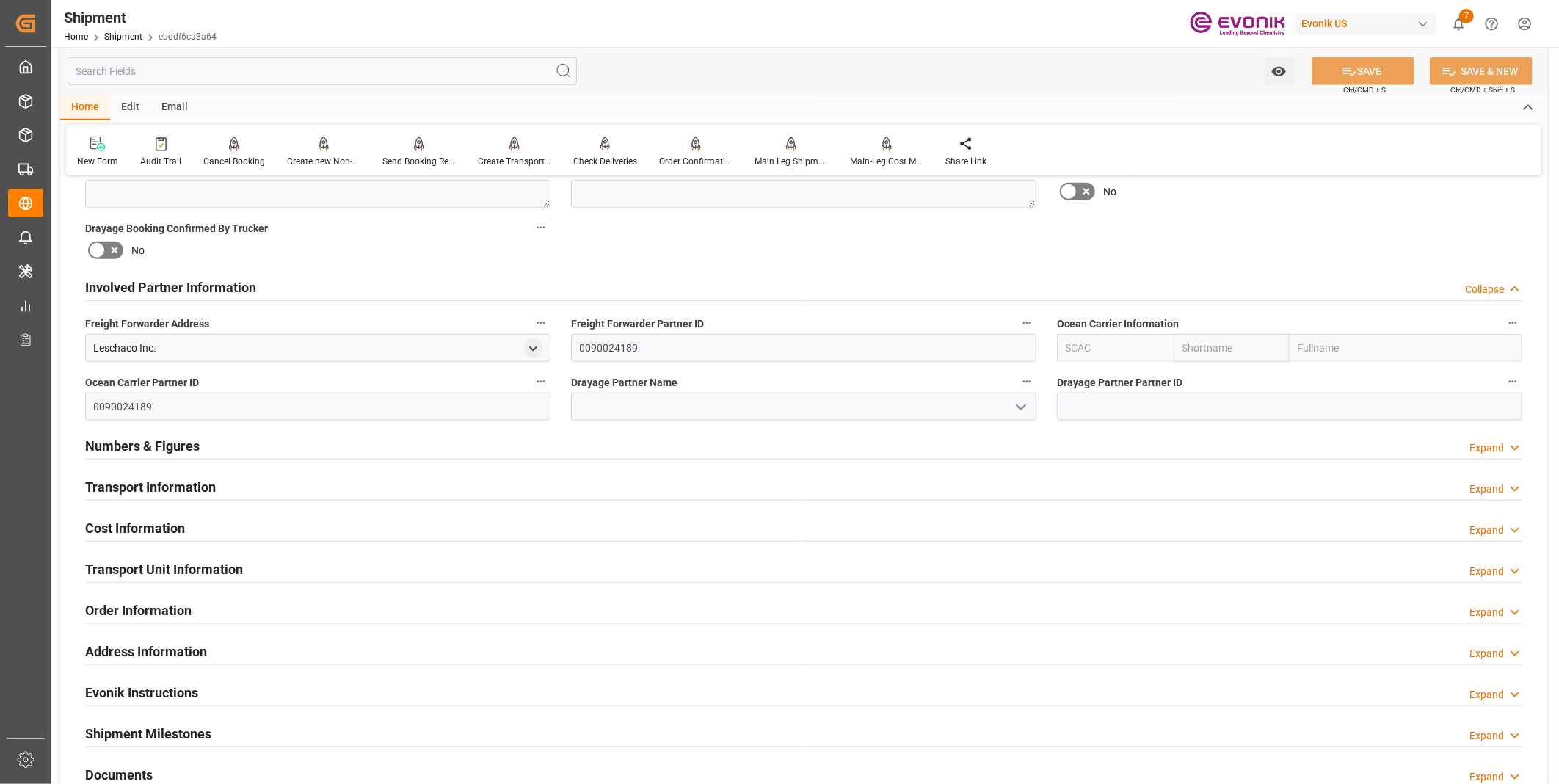
click at [1081, 347] on input "text" at bounding box center [1115, 348] width 117 height 28
type input "ALRB"
click at [1077, 379] on b "ALRB" at bounding box center [1078, 379] width 25 height 11
type input "AC Containerline"
type input "AC Containerline GmbH"
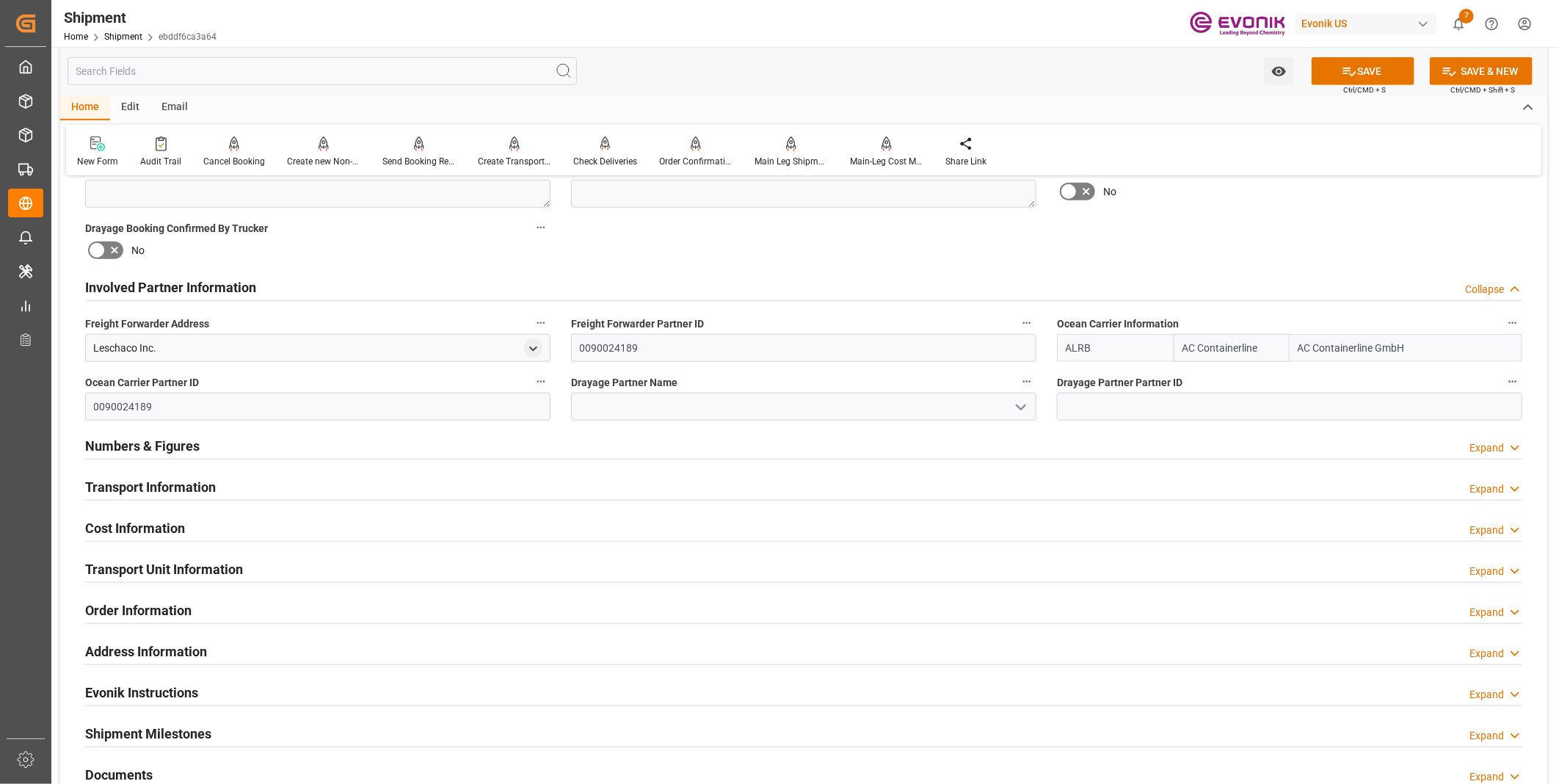
type input "ALRB"
click at [705, 411] on input at bounding box center [803, 406] width 465 height 28
type input "E"
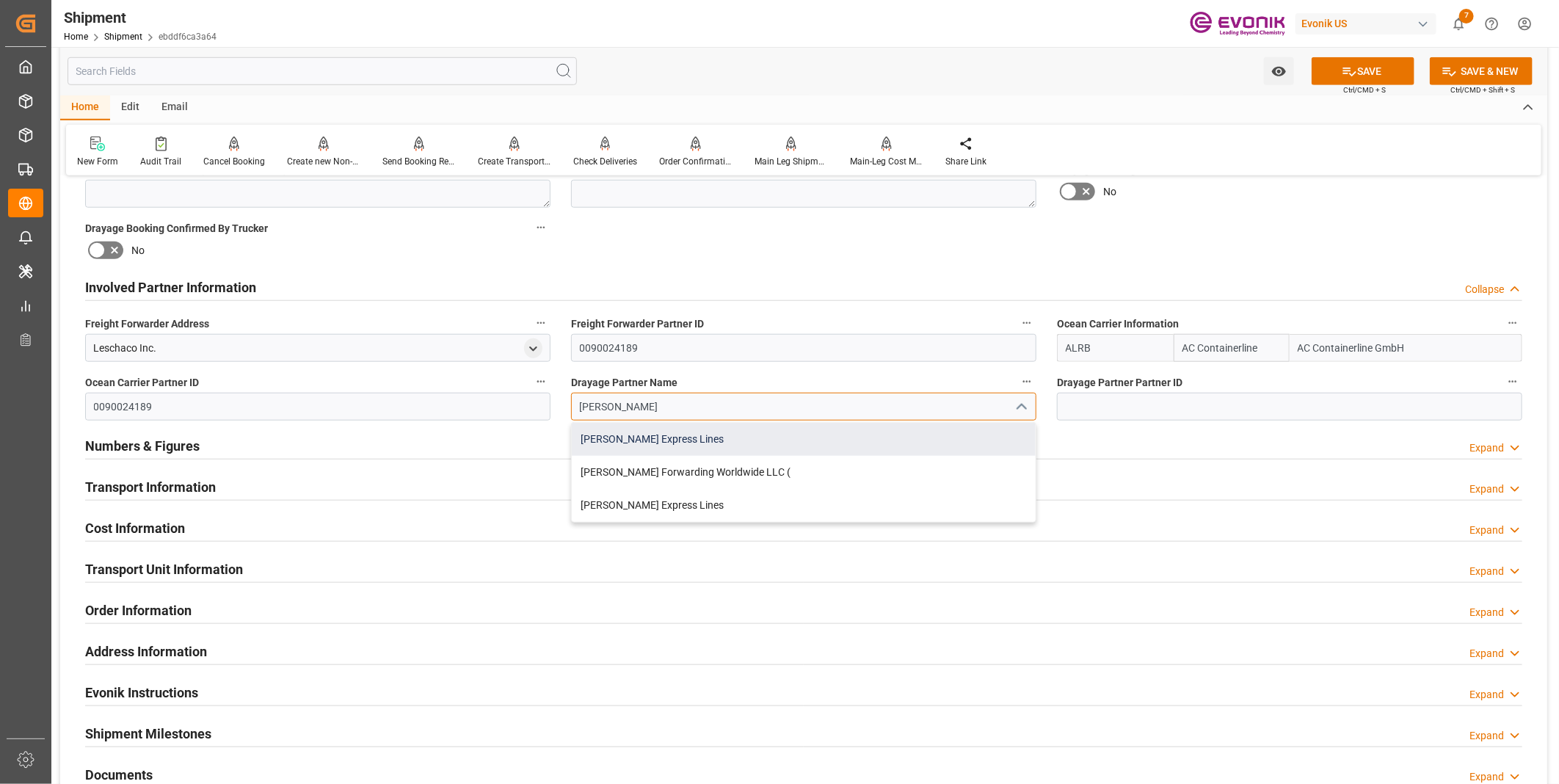
click at [666, 448] on div "Estes Express Lines" at bounding box center [803, 440] width 464 height 33
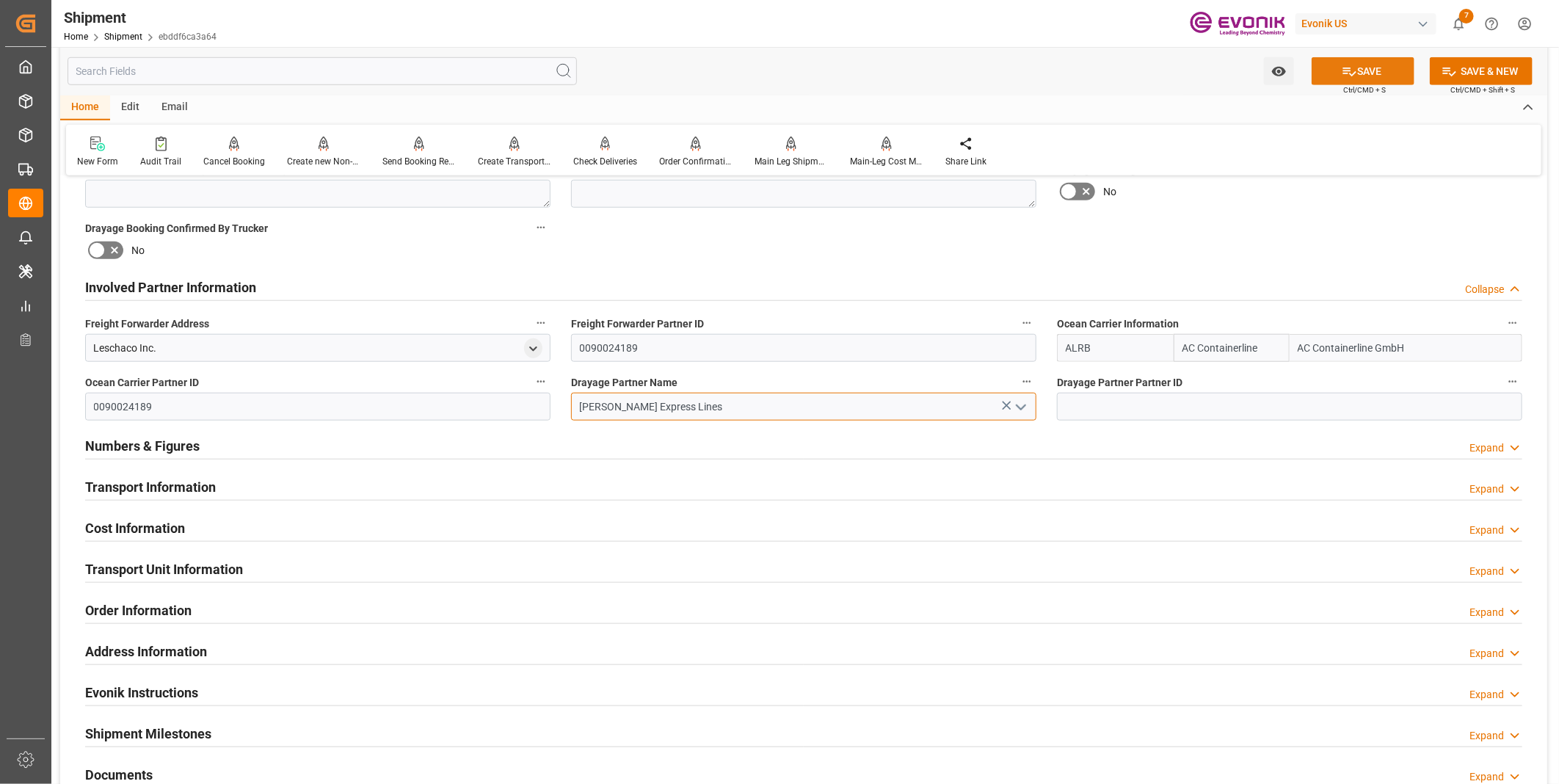
type input "Estes Express Lines"
click at [1365, 69] on button "SAVE" at bounding box center [1363, 72] width 103 height 28
click at [377, 492] on div "Transport Information Expand" at bounding box center [803, 486] width 1437 height 28
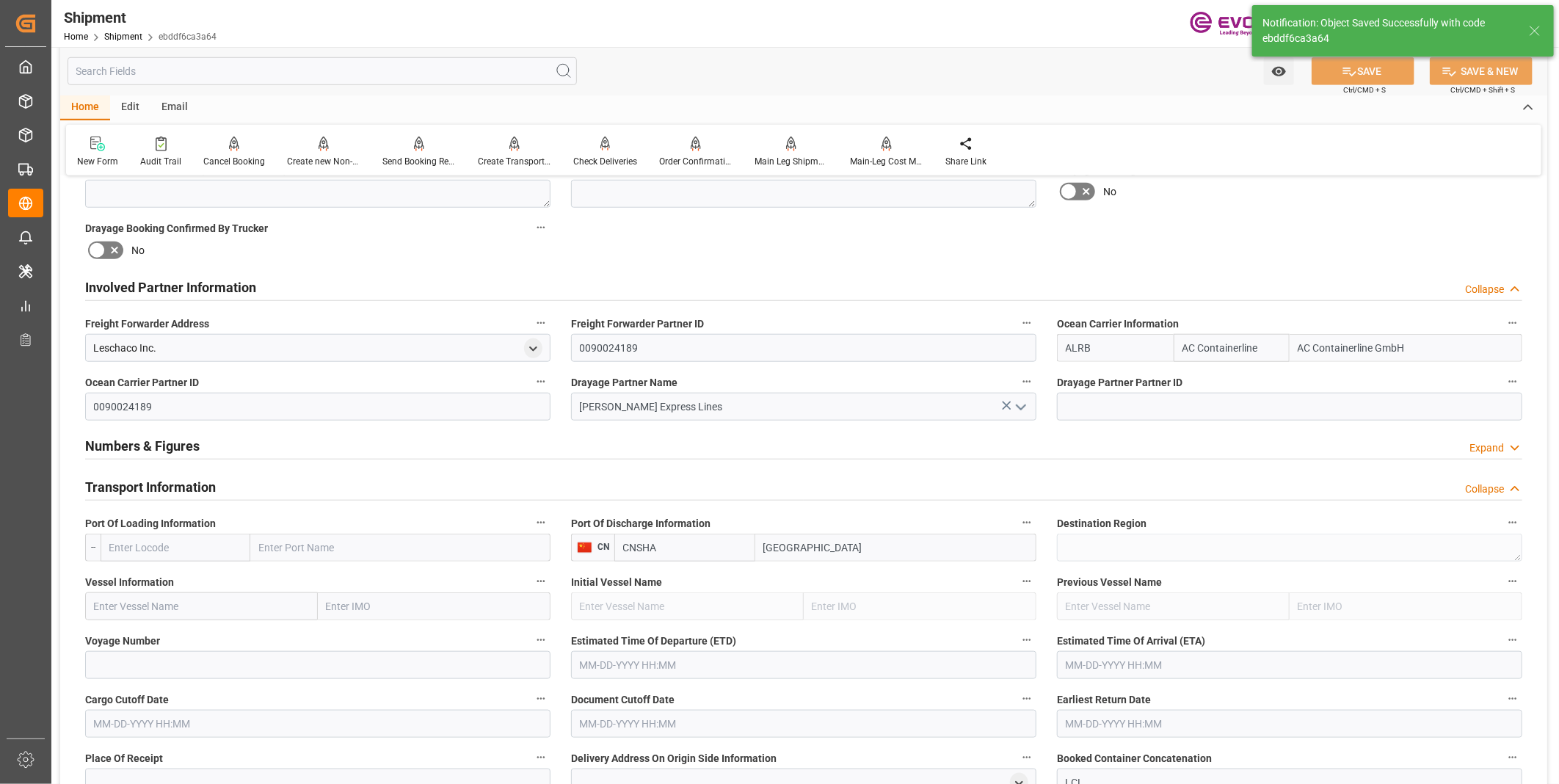
type textarea "[GEOGRAPHIC_DATA]"
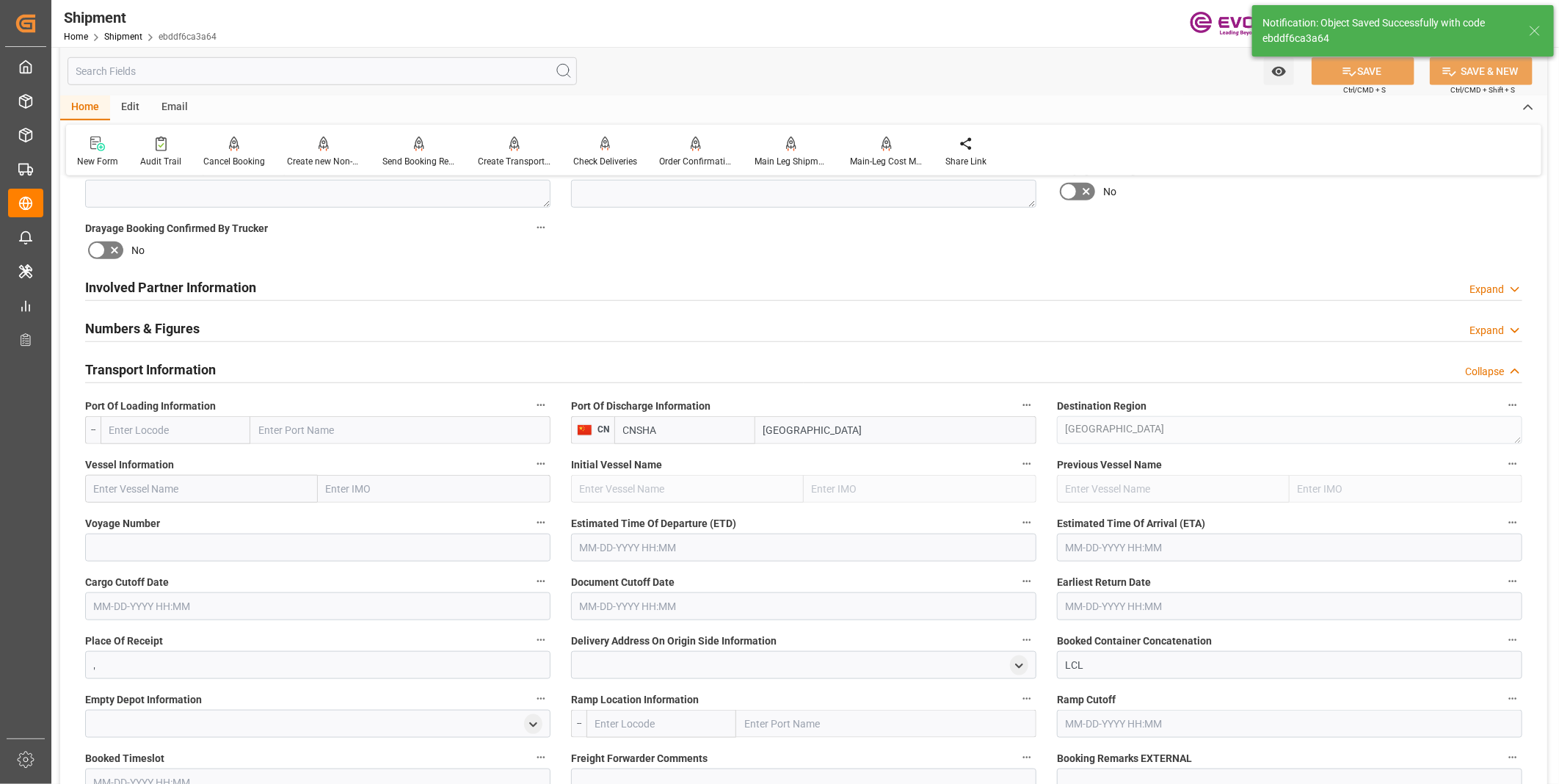
click at [165, 431] on input "text" at bounding box center [175, 430] width 150 height 28
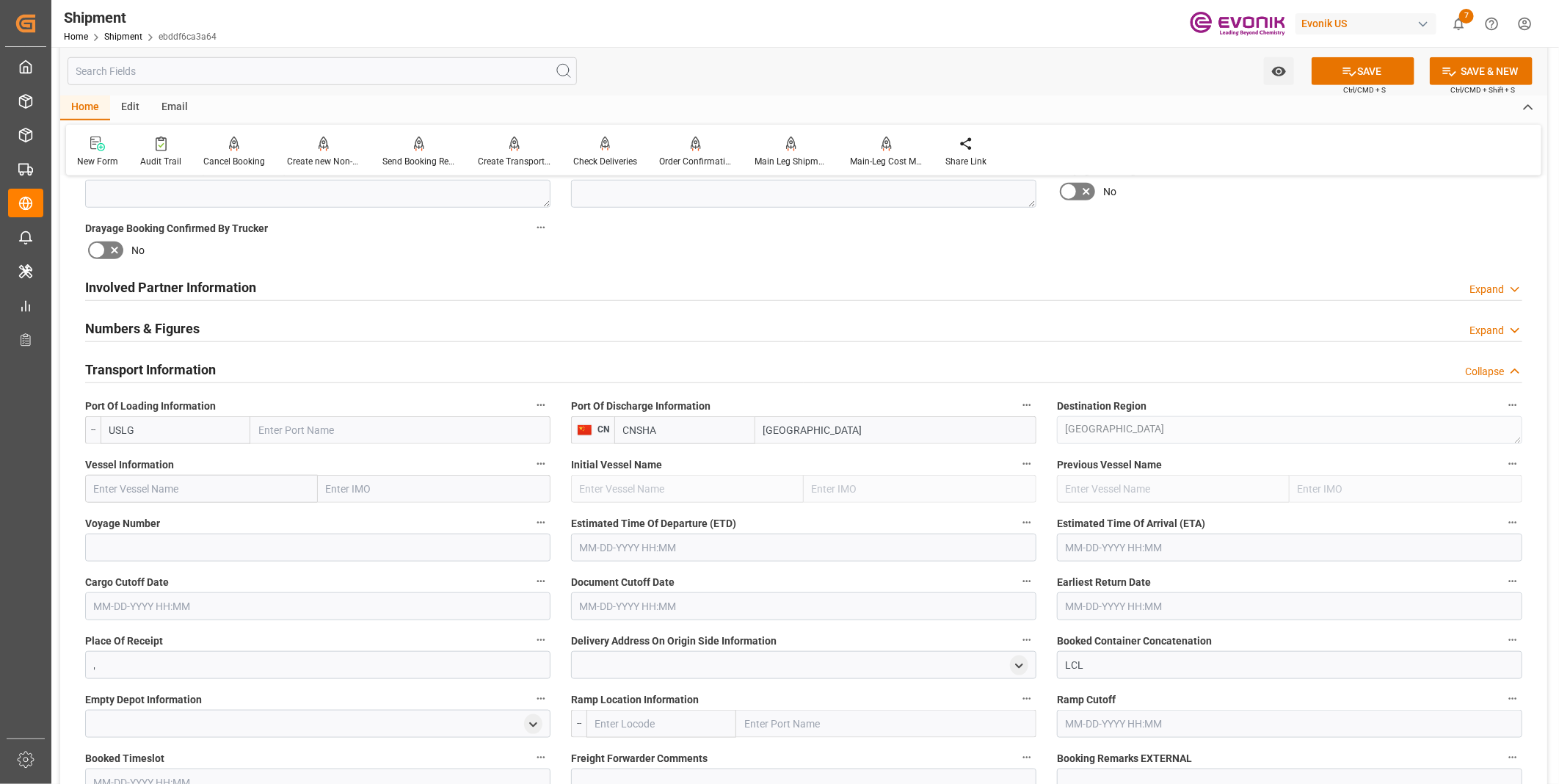
type input "USLGB"
click at [126, 463] on b "USLGB" at bounding box center [126, 461] width 33 height 11
type input "[GEOGRAPHIC_DATA]"
type input "USLGB"
click at [149, 493] on input "text" at bounding box center [202, 488] width 233 height 28
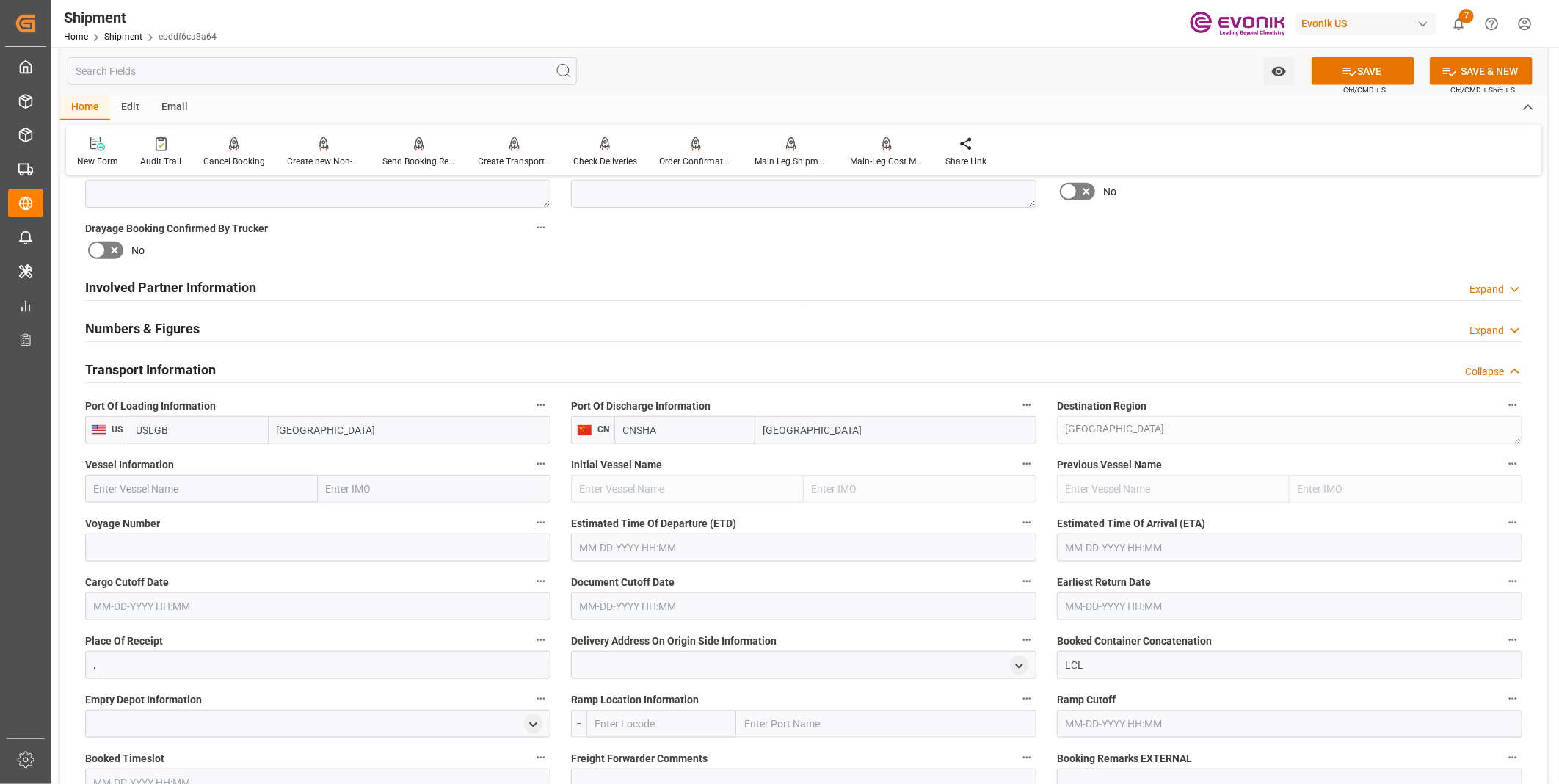
paste input "YM WISDOM"
click at [161, 523] on span "YM WISDOM - 9757216" at bounding box center [147, 521] width 103 height 11
type input "YM WISDOM"
type input "9757216"
type input "YM WISDOM"
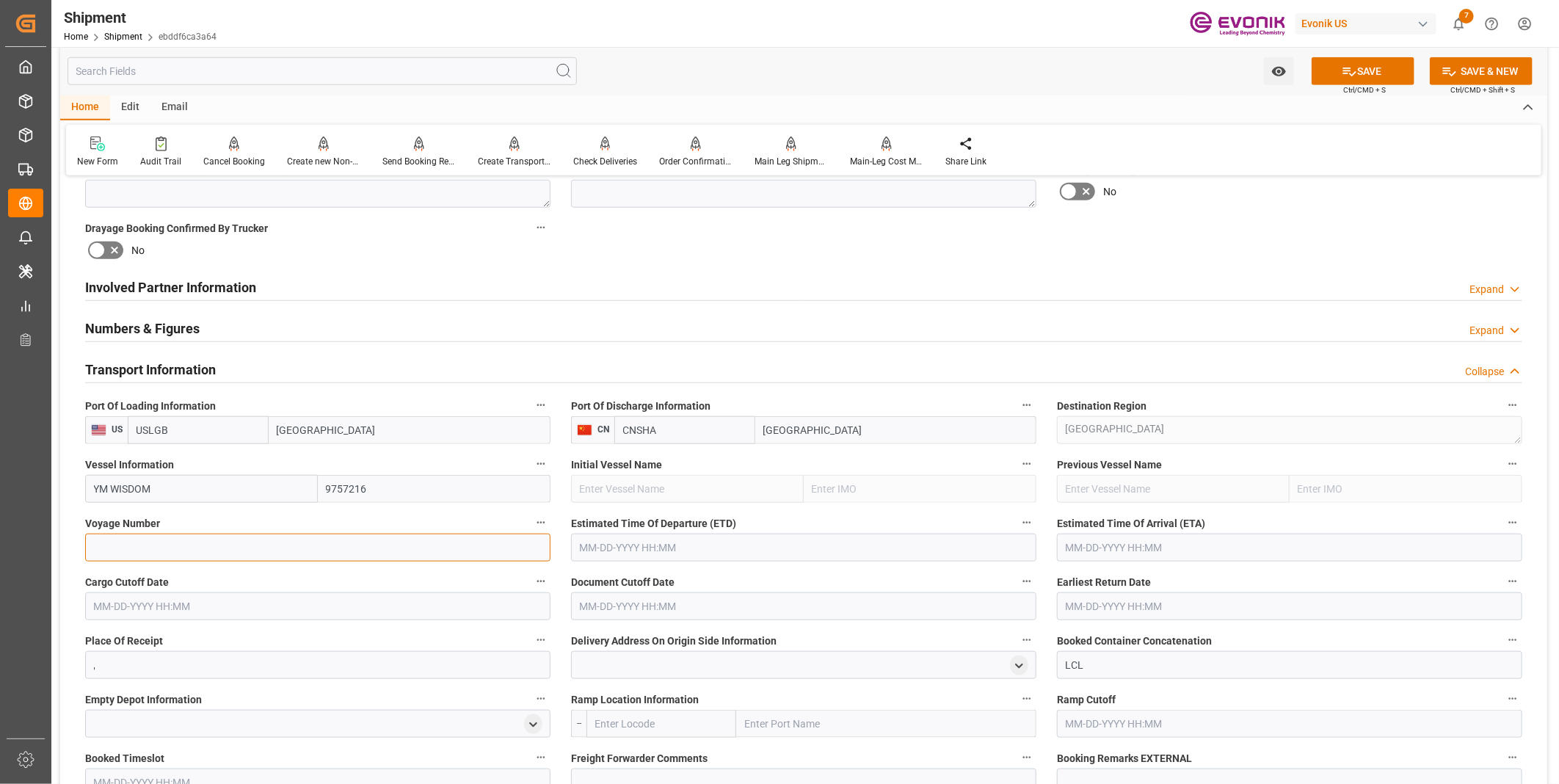
click at [149, 539] on input at bounding box center [318, 548] width 465 height 28
click at [182, 543] on input at bounding box center [318, 548] width 465 height 28
paste input "0028W"
type input "0028W"
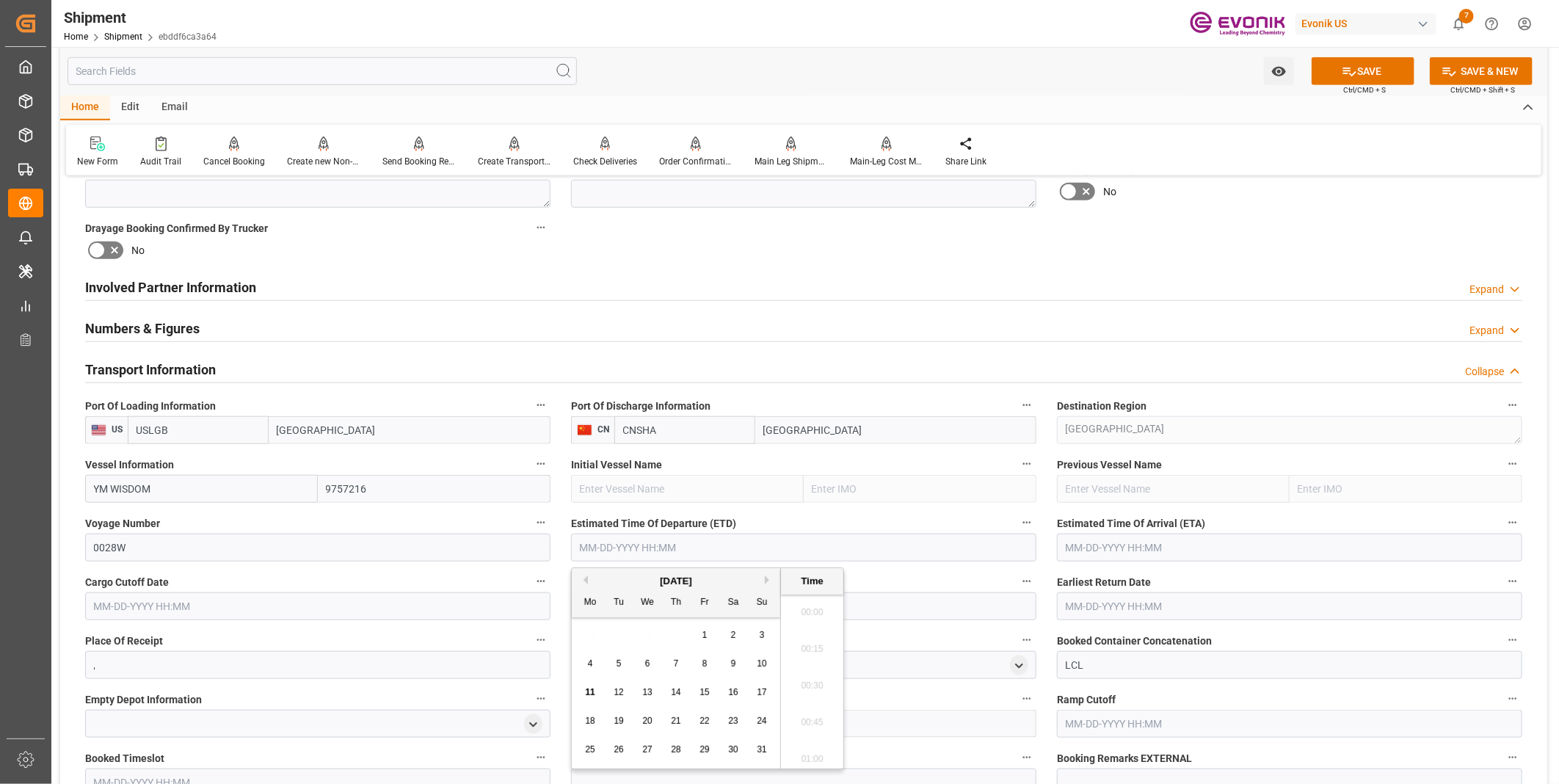
click at [613, 547] on input "text" at bounding box center [803, 548] width 465 height 28
click at [1357, 75] on button "SAVE" at bounding box center [1363, 72] width 103 height 28
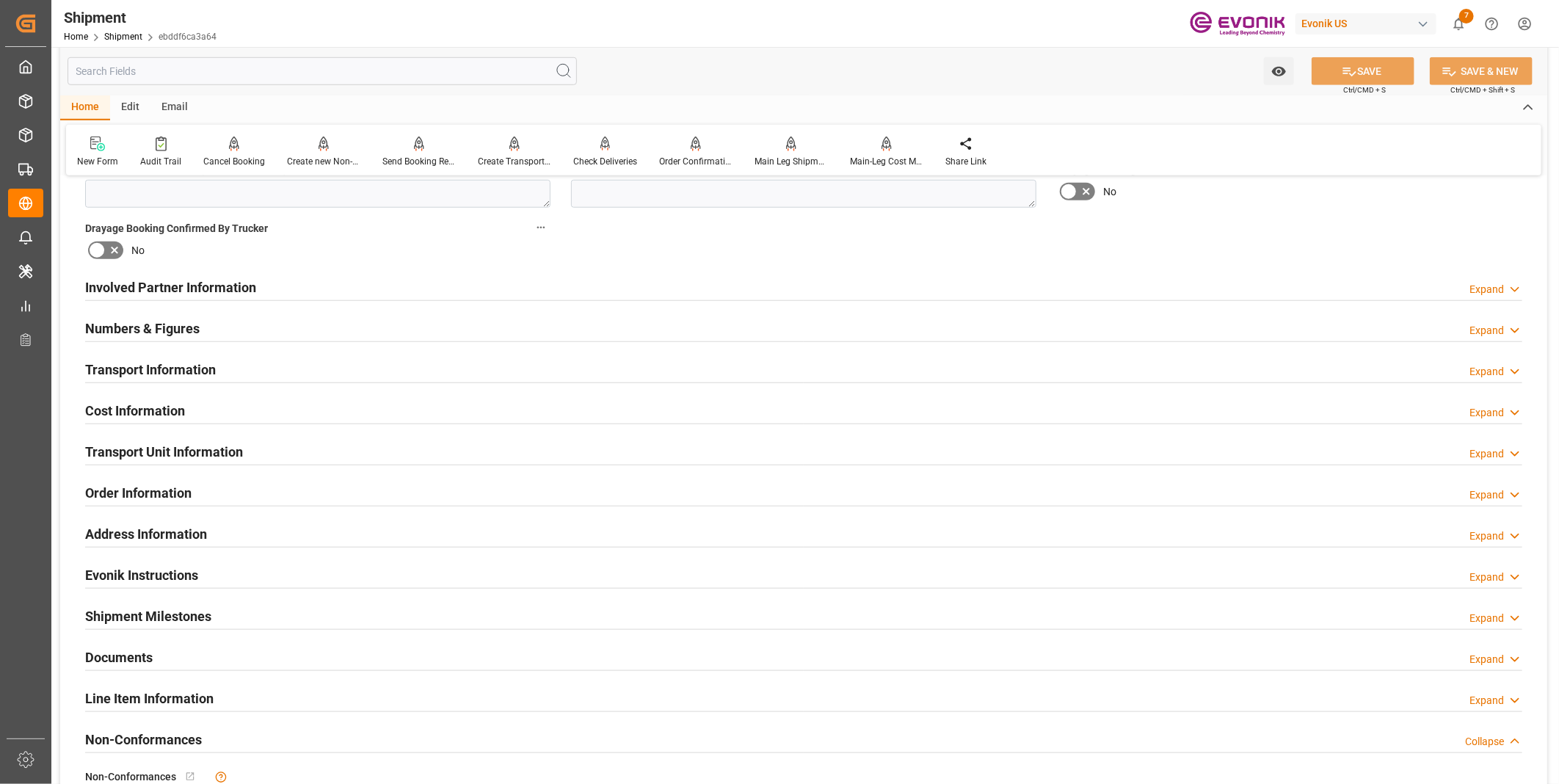
click at [302, 365] on div "Transport Information Expand" at bounding box center [803, 368] width 1437 height 28
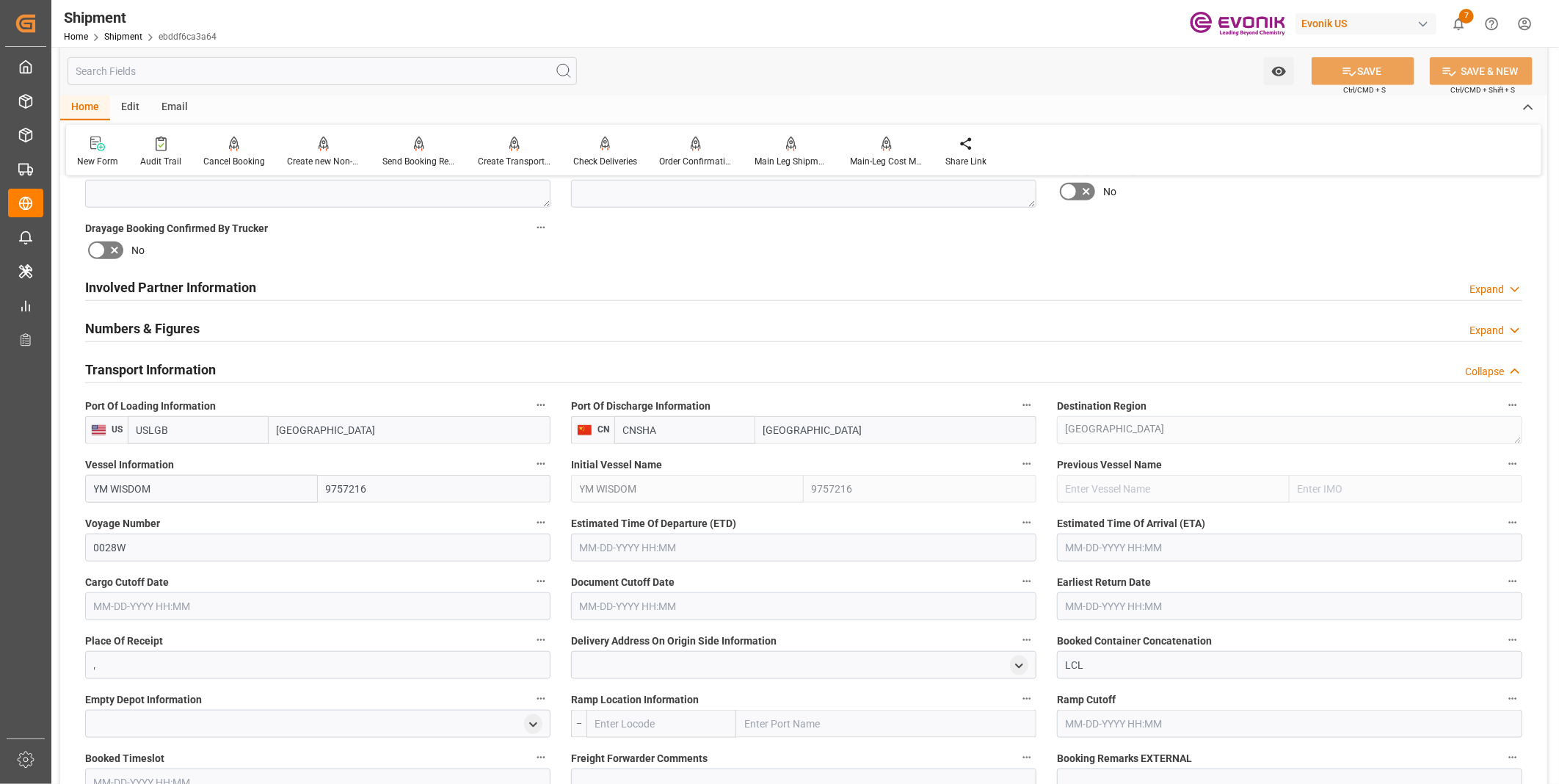
click at [590, 543] on input "text" at bounding box center [803, 548] width 465 height 28
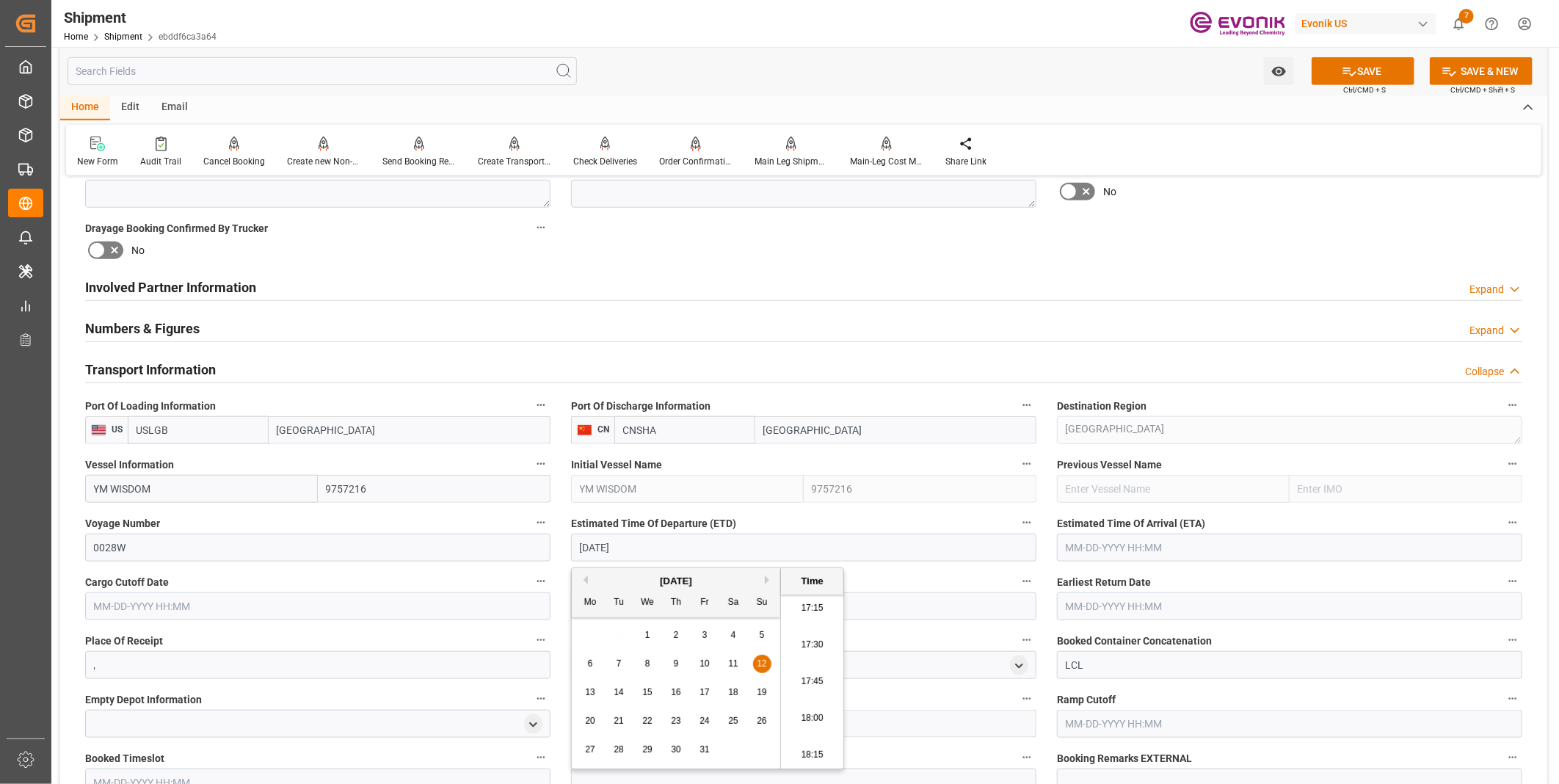
click at [805, 678] on li "17:45" at bounding box center [812, 682] width 63 height 37
type input "10-12-2025 17:45"
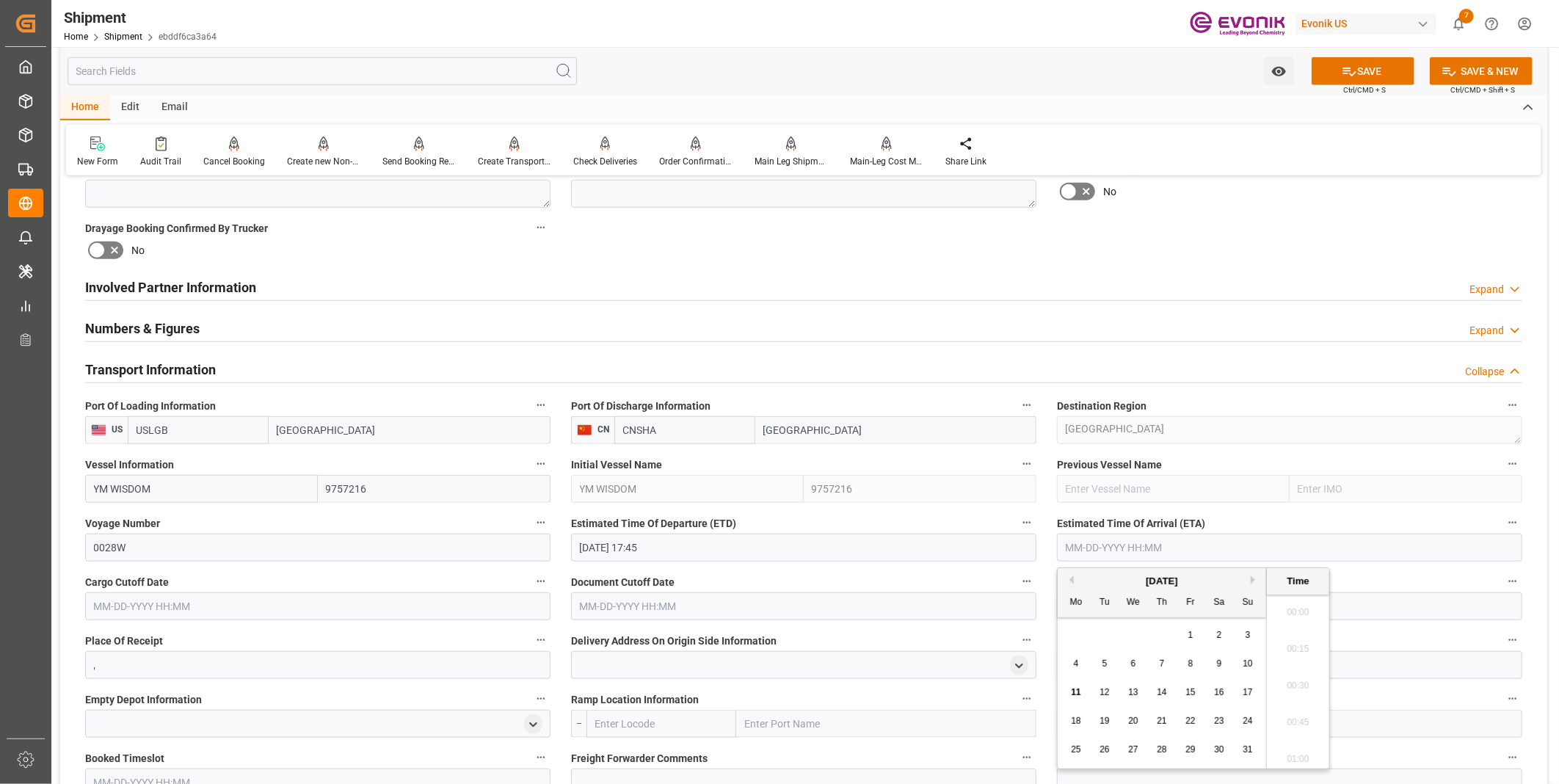
click at [1112, 541] on input "text" at bounding box center [1289, 548] width 465 height 28
type input "1"
click at [1289, 676] on li "17:45" at bounding box center [1298, 682] width 63 height 37
type input "11-05-2025 17:45"
click at [215, 608] on input "text" at bounding box center [318, 606] width 465 height 28
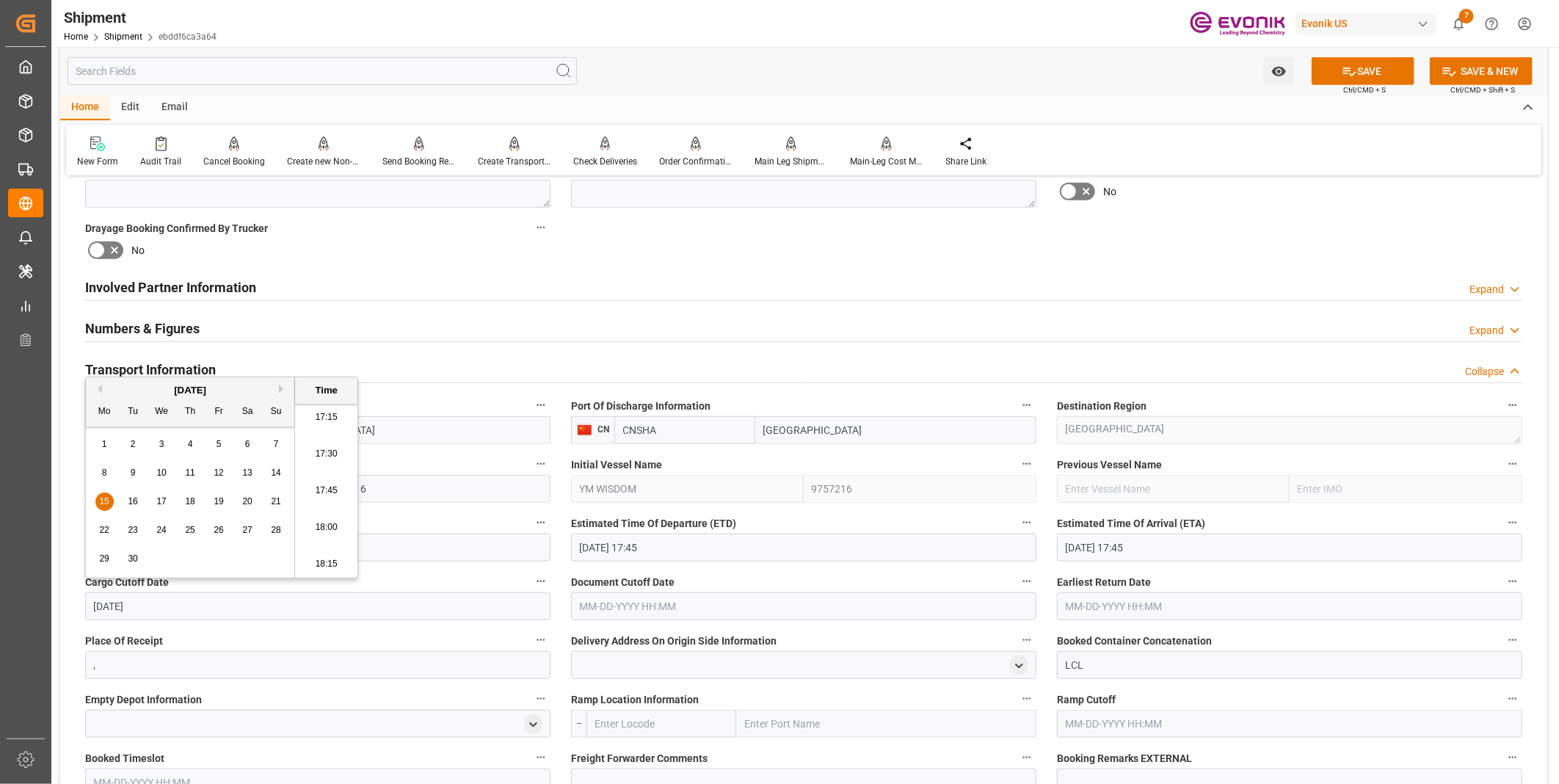
click at [316, 523] on li "18:00" at bounding box center [326, 528] width 63 height 37
type input "09-15-2025 18:00"
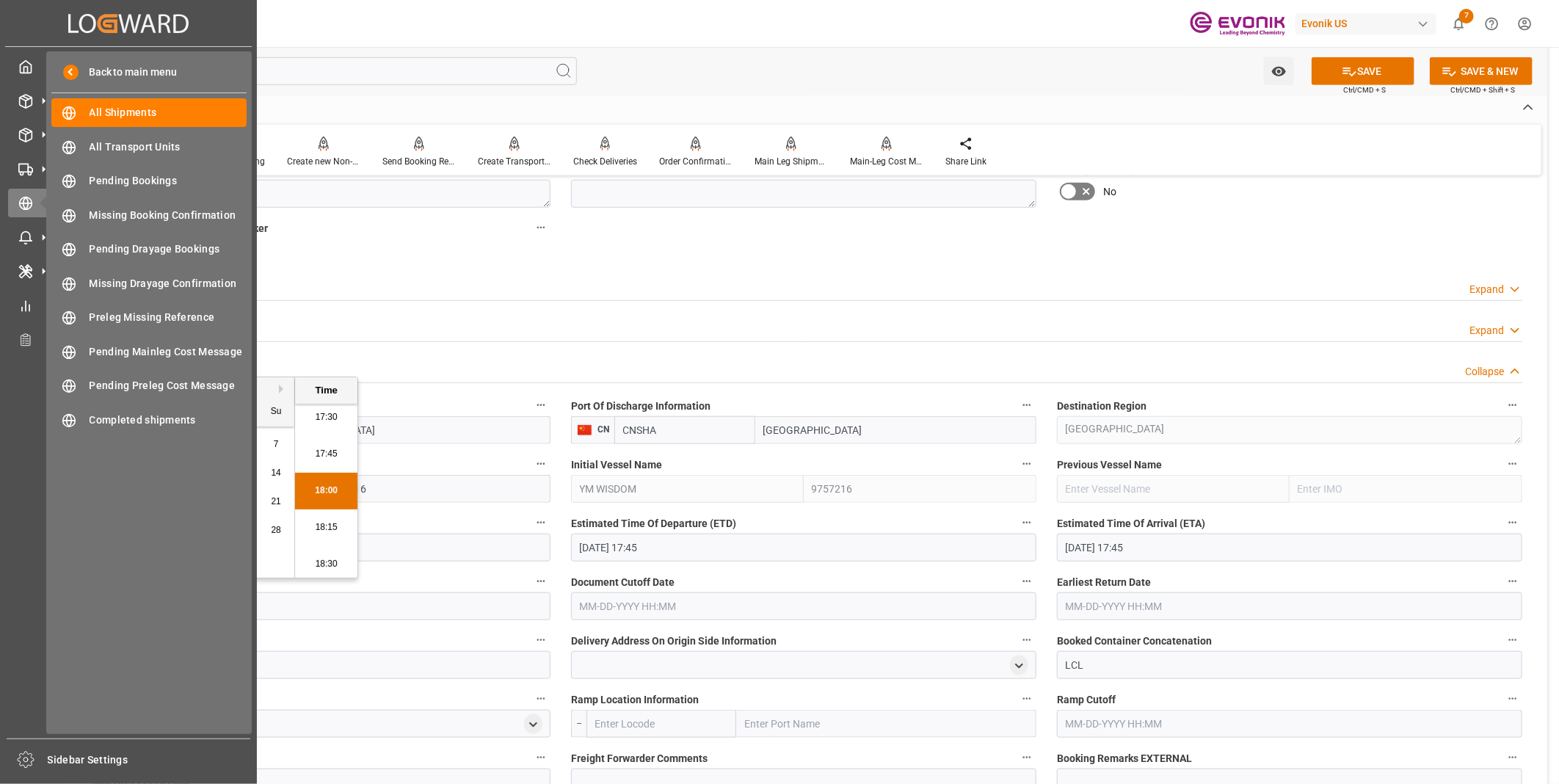
drag, startPoint x: 187, startPoint y: 602, endPoint x: 35, endPoint y: 605, distance: 152.0
click at [35, 605] on div "Created by potrace 1.15, written by Peter Selinger 2001-2017 Created by potrace…" at bounding box center [779, 392] width 1559 height 784
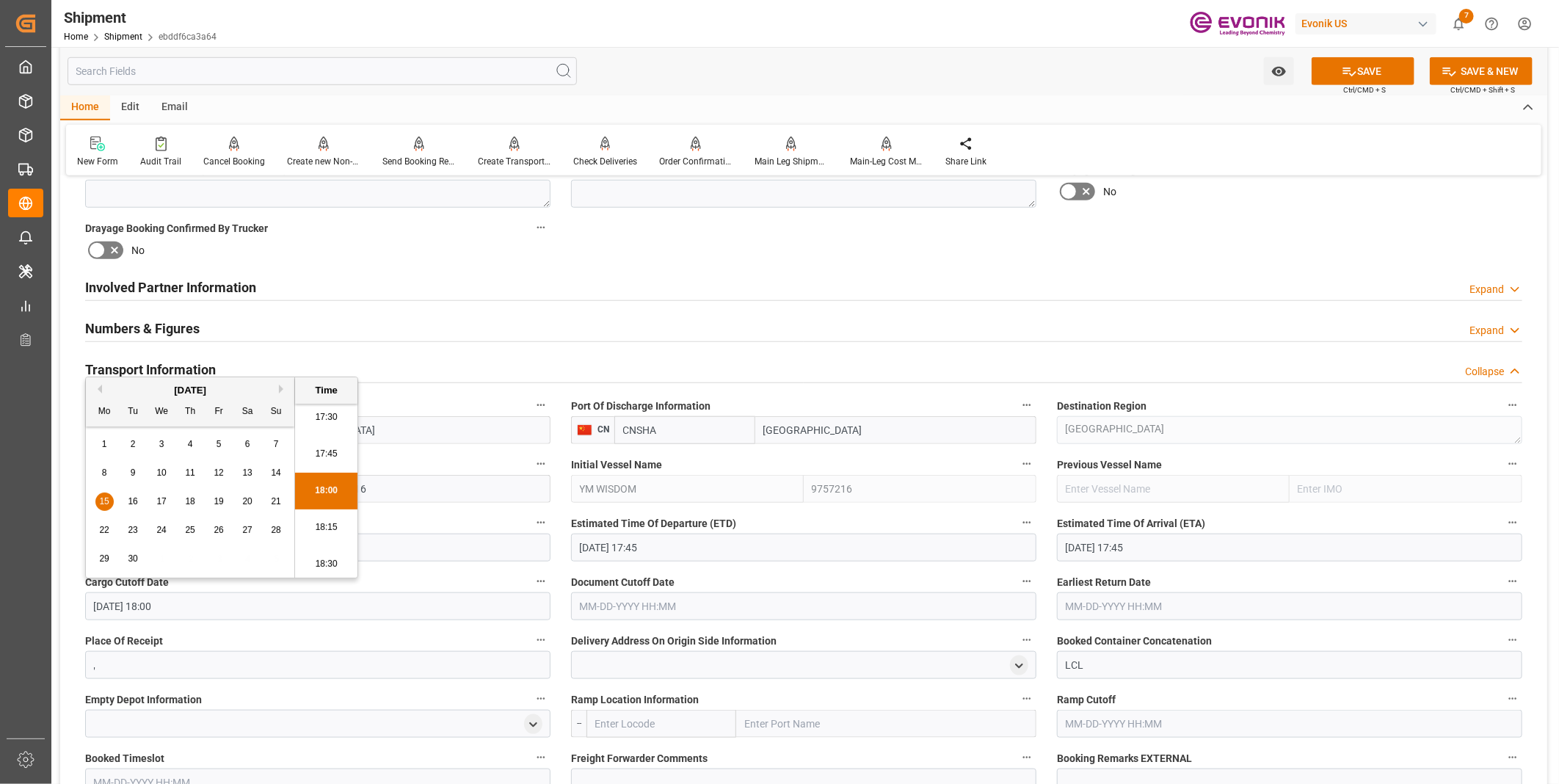
click at [603, 600] on input "text" at bounding box center [803, 606] width 465 height 28
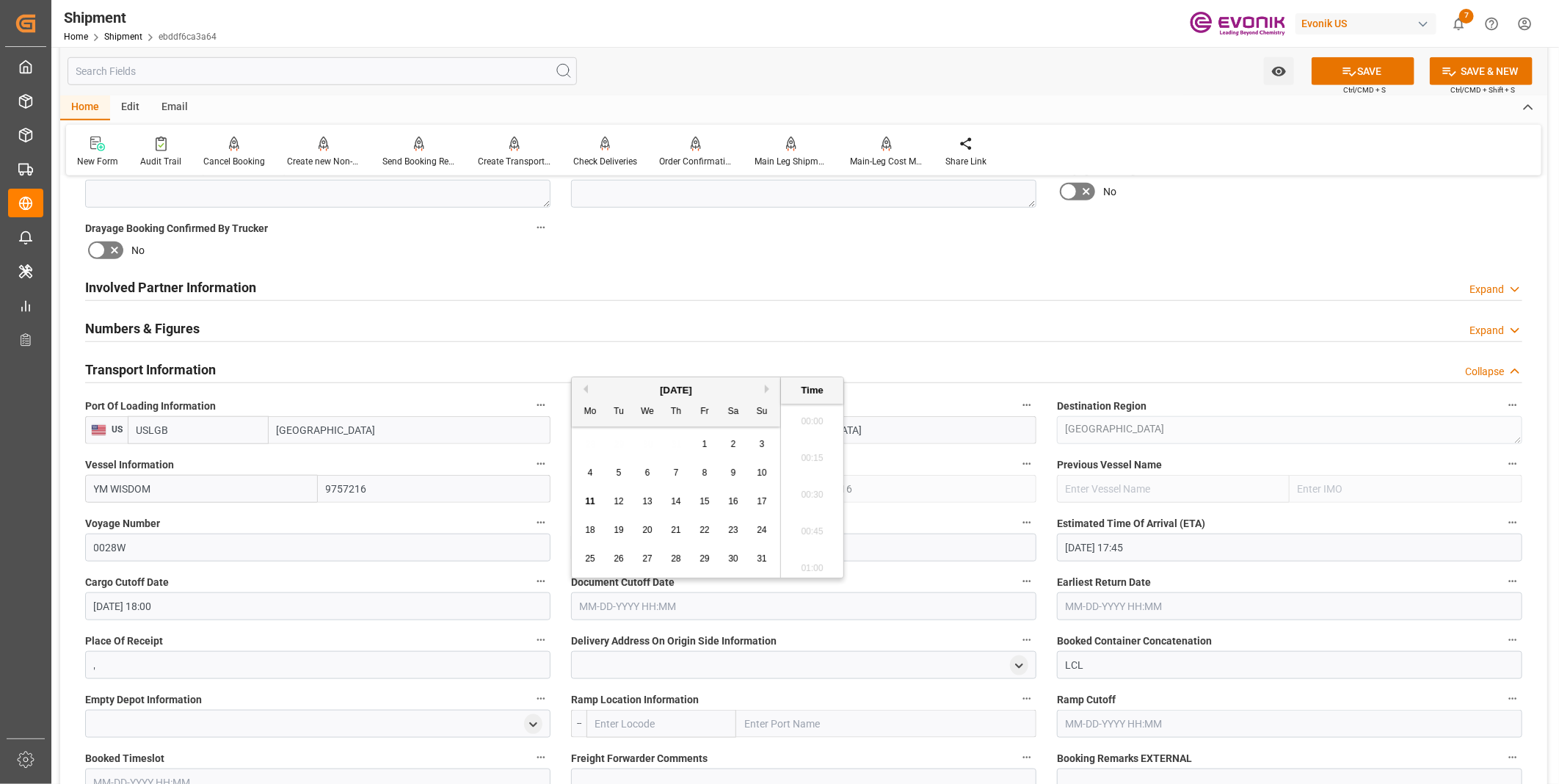
scroll to position [2536, 0]
paste input "09-15-2025 18:00"
type input "09-15-2025 18:00"
click at [1090, 599] on input "text" at bounding box center [1289, 606] width 465 height 28
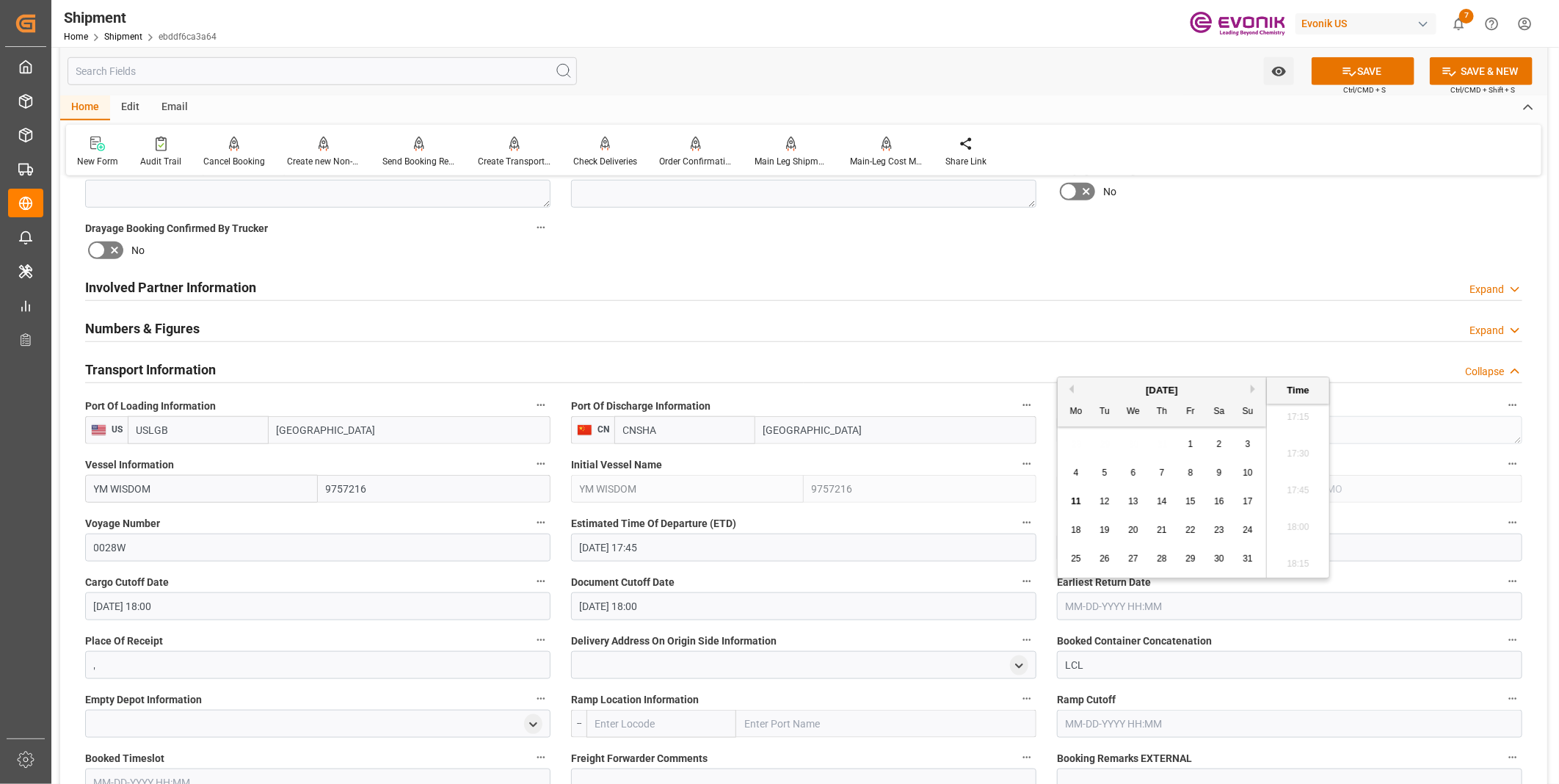
paste input "09-15-2025 18:00"
type input "09-15-2025 18:00"
click at [1293, 525] on li "18:00" at bounding box center [1298, 528] width 63 height 37
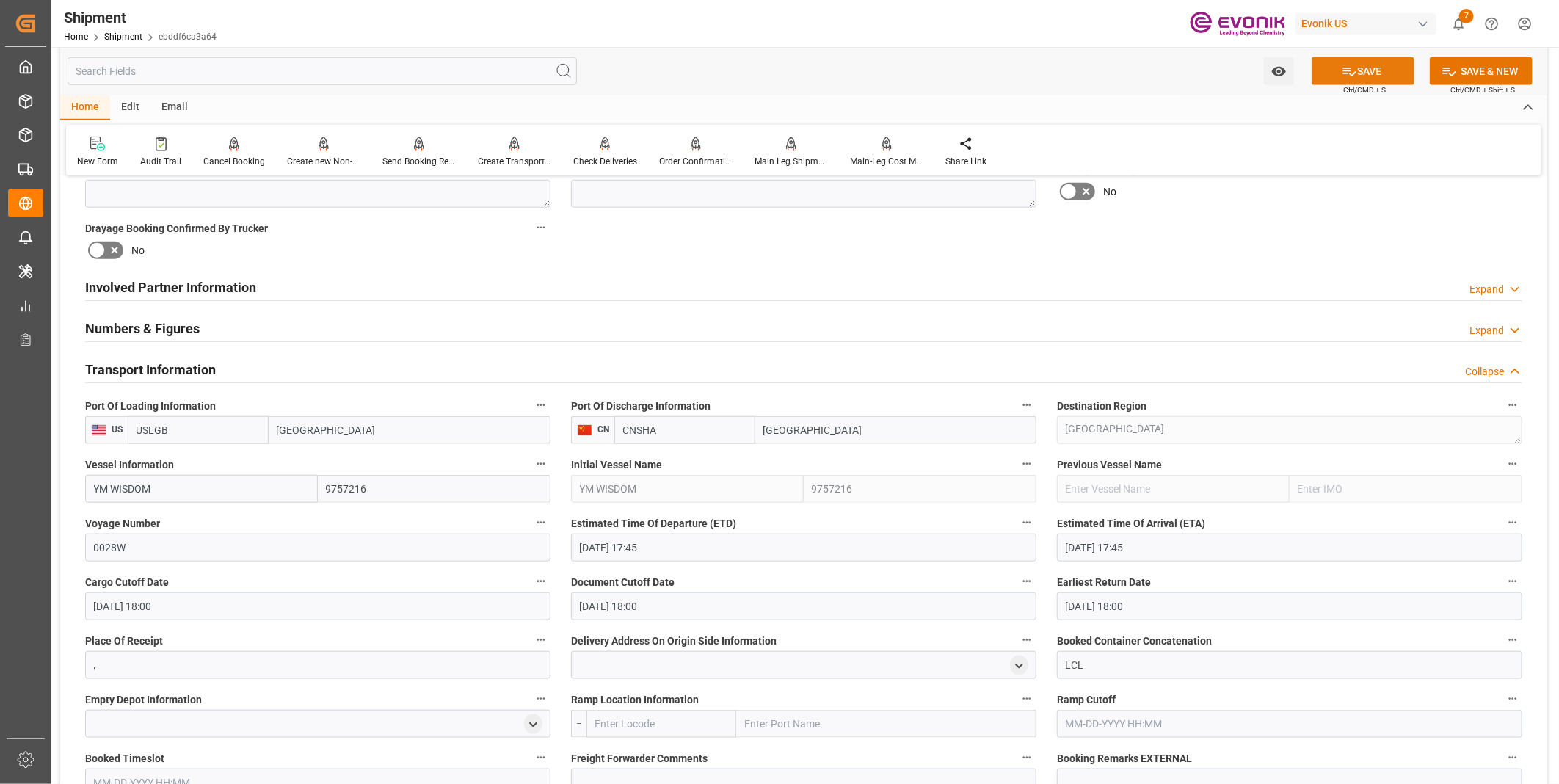
click at [1357, 69] on button "SAVE" at bounding box center [1363, 72] width 103 height 28
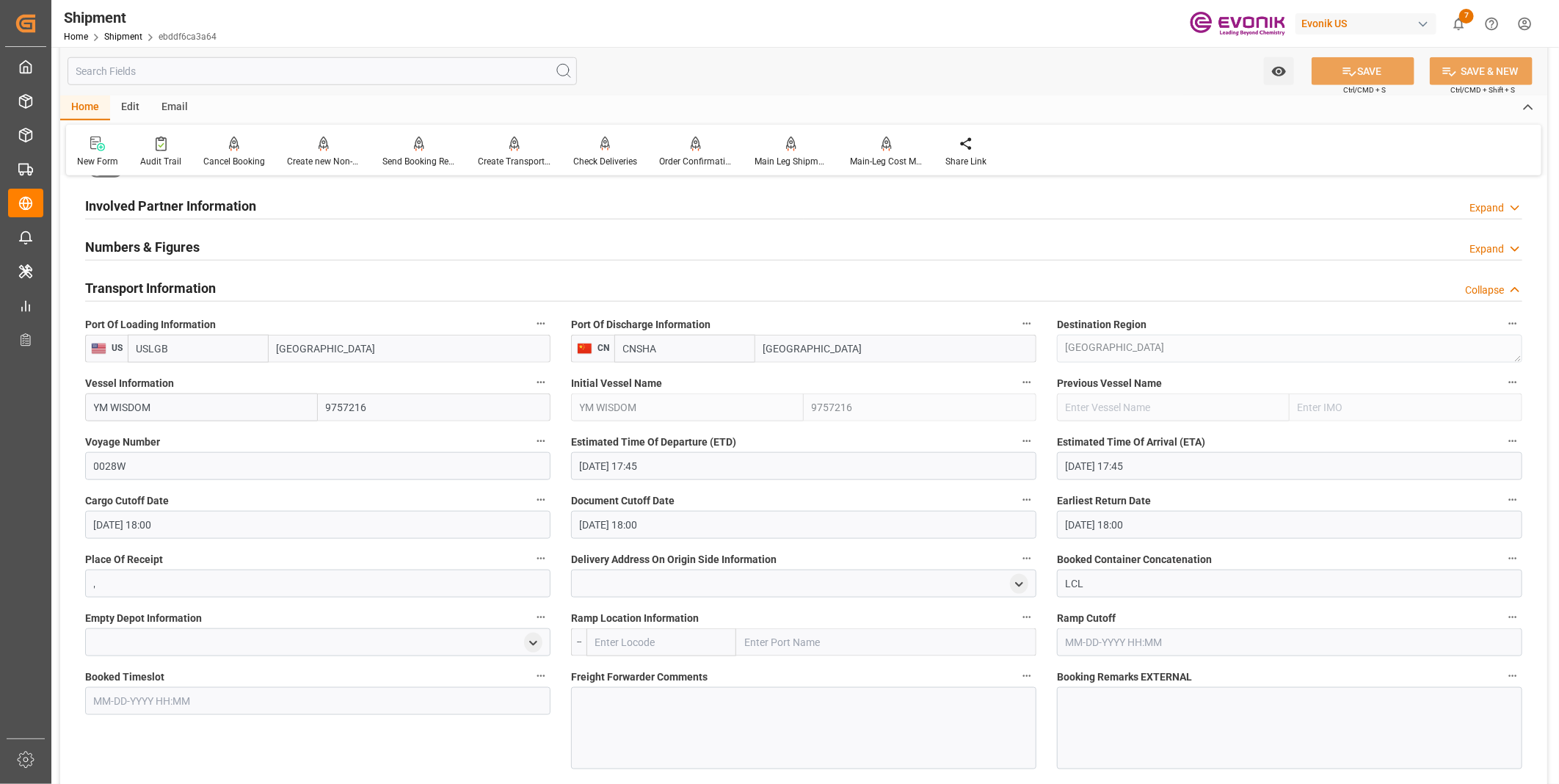
scroll to position [896, 0]
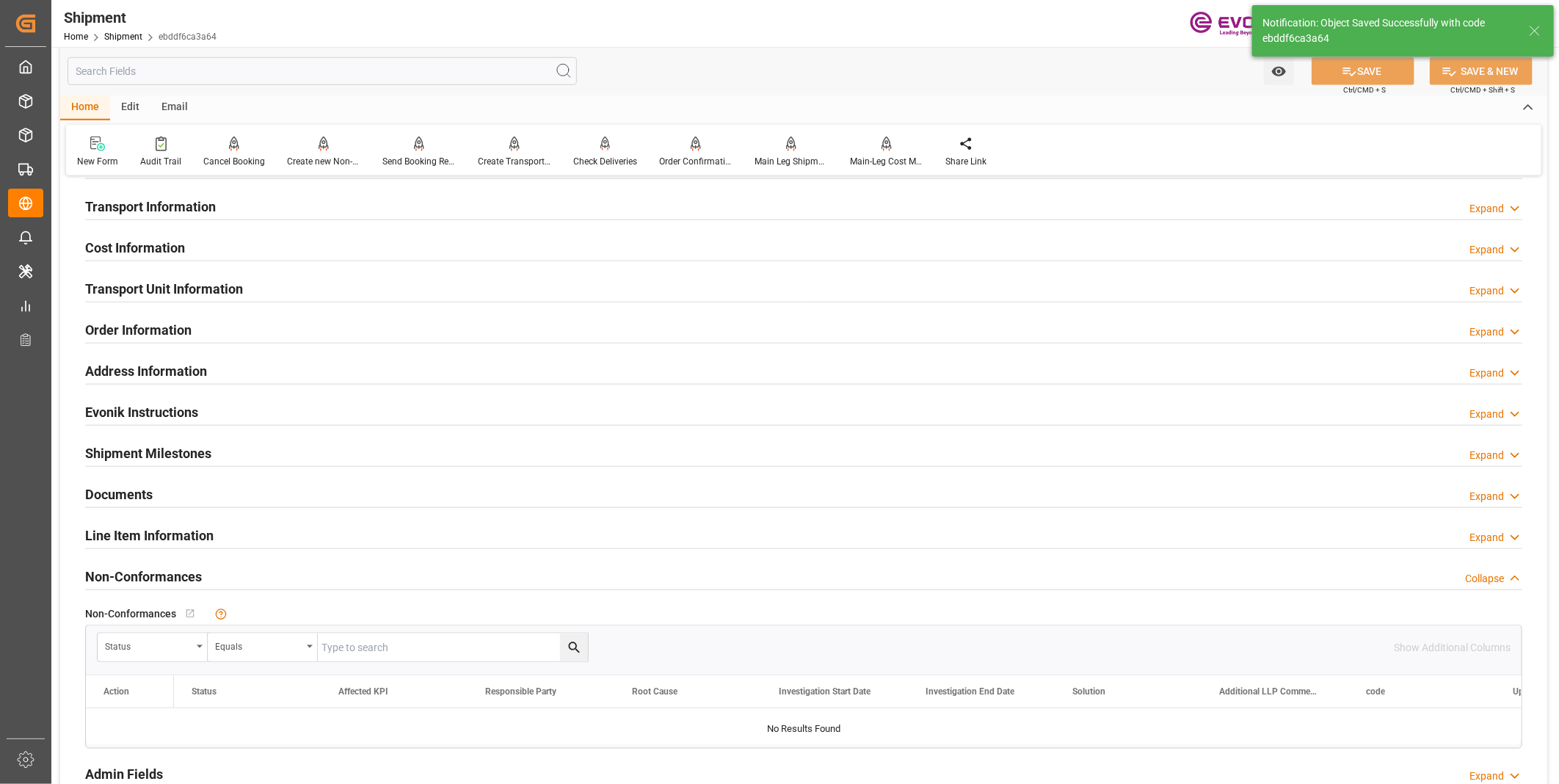
click at [270, 206] on div "Transport Information Expand" at bounding box center [803, 206] width 1437 height 28
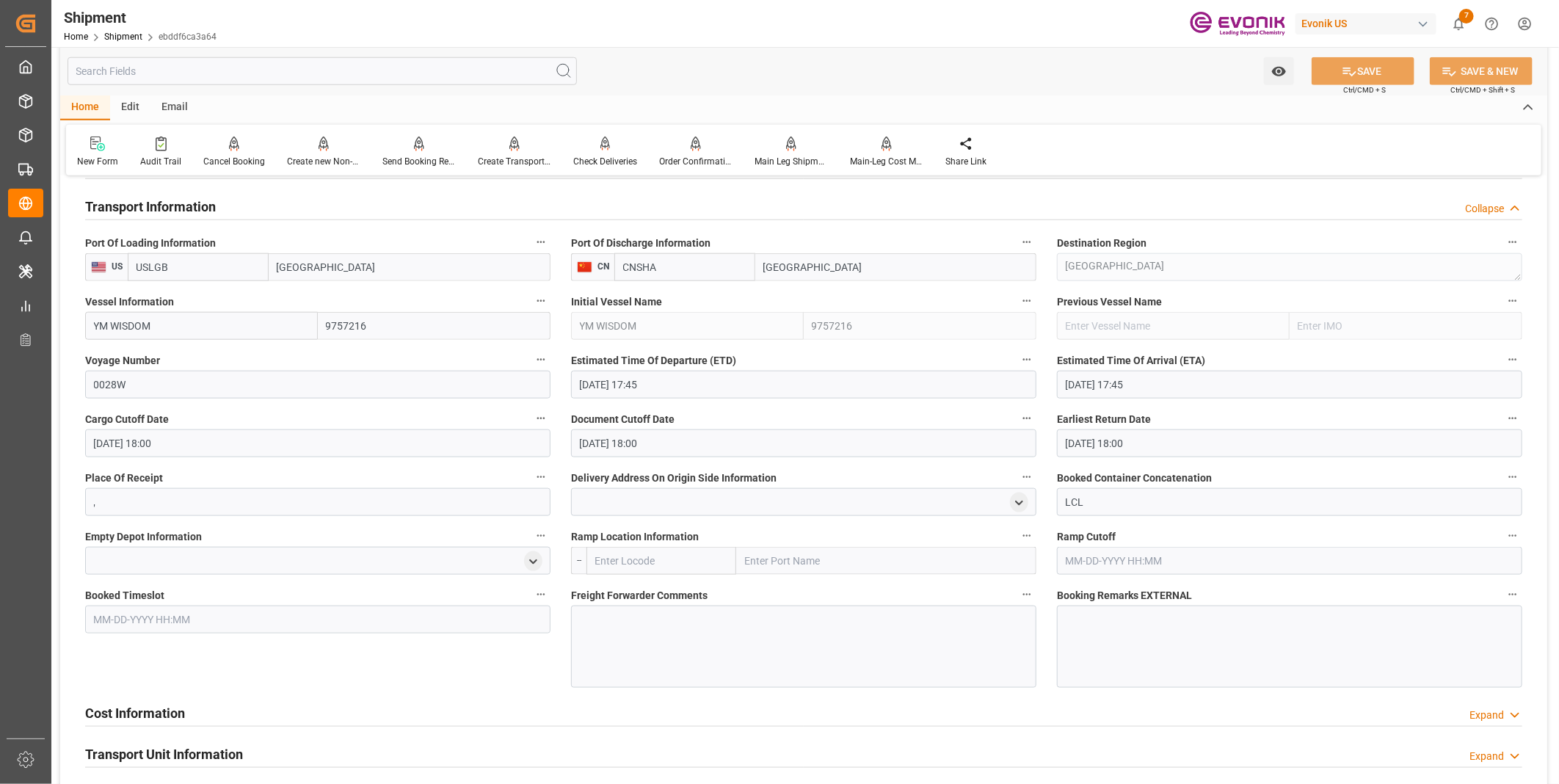
scroll to position [978, 0]
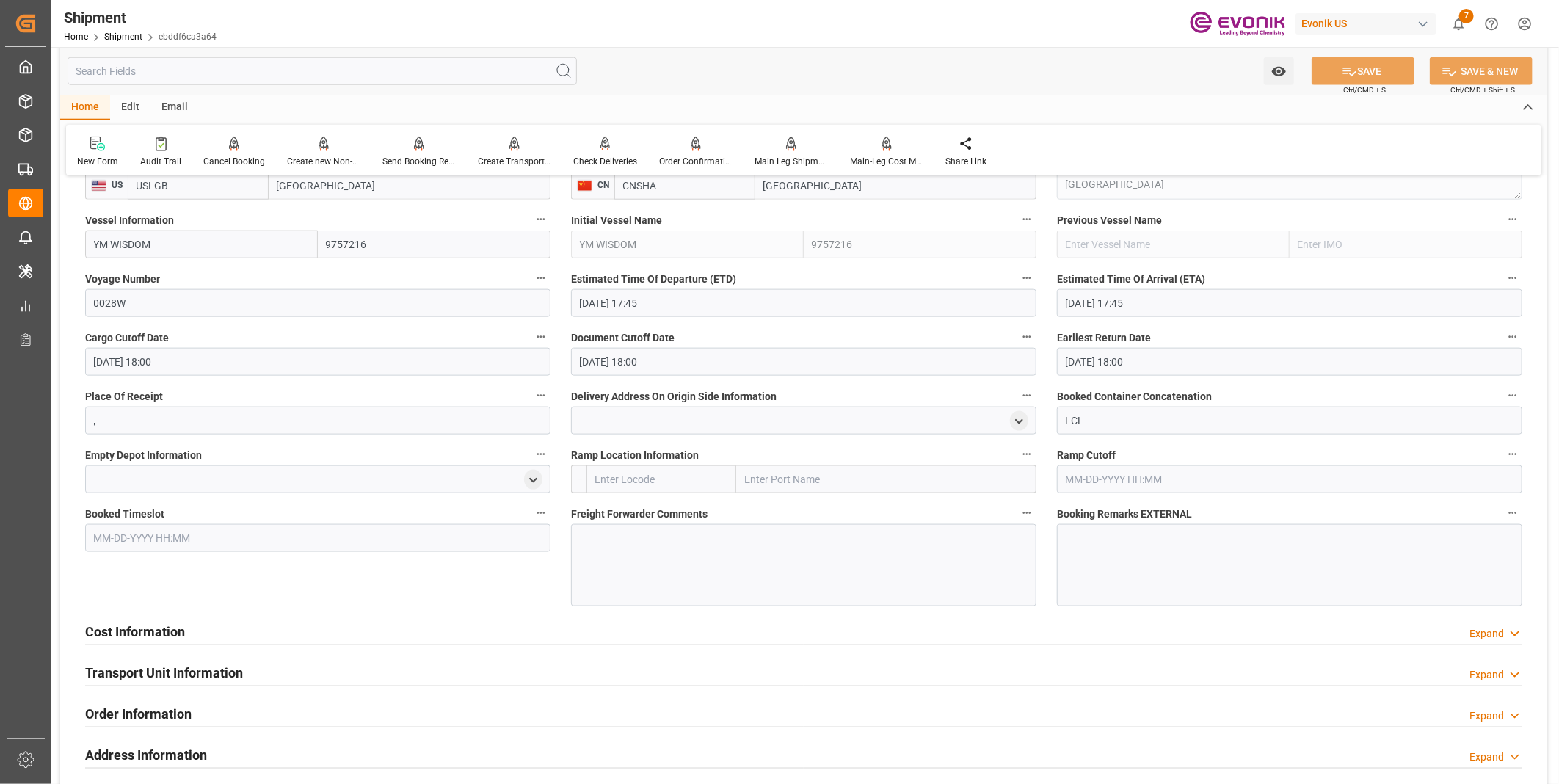
click at [614, 548] on div at bounding box center [803, 565] width 465 height 82
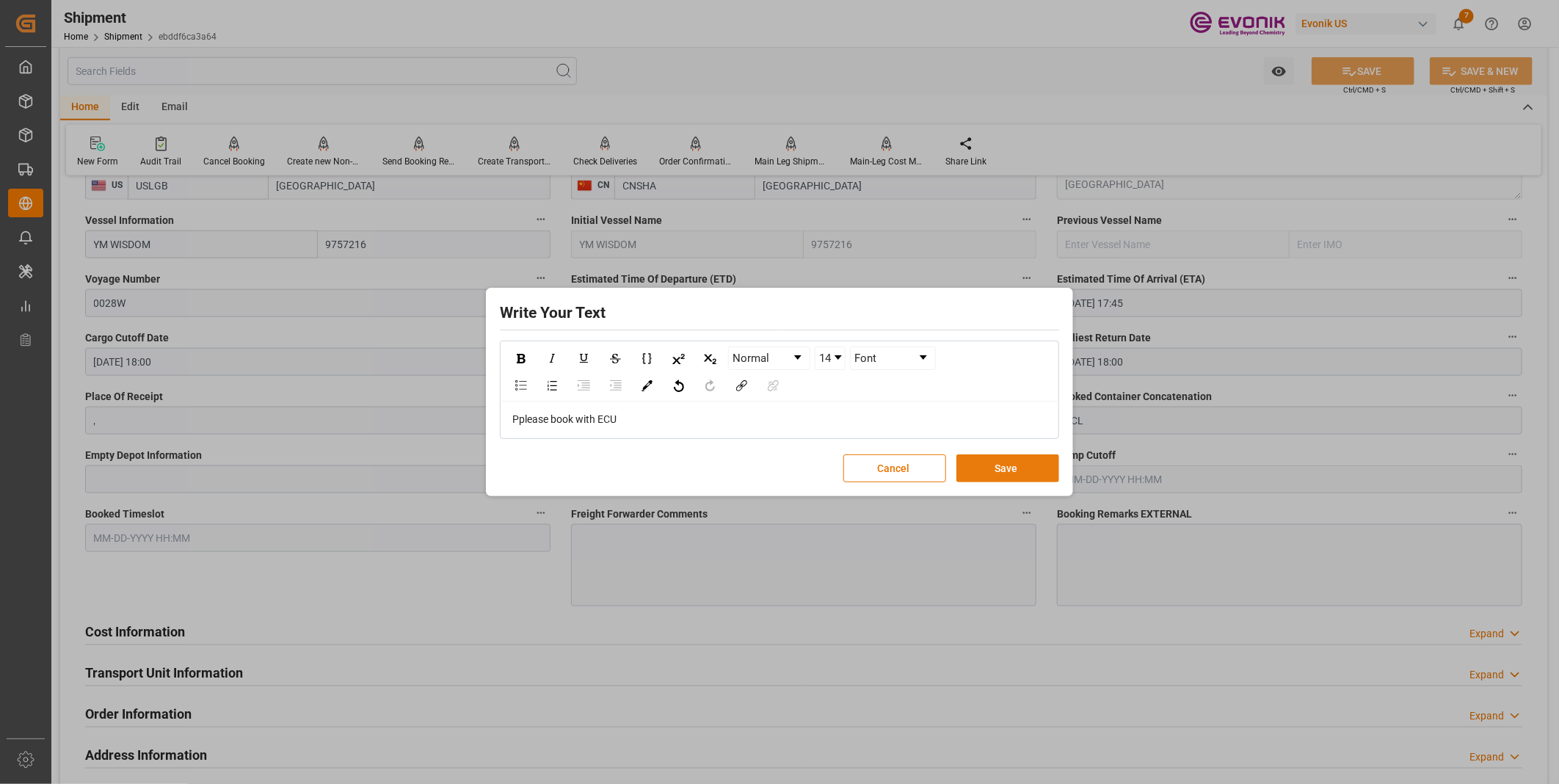
click at [1003, 465] on button "Save" at bounding box center [1008, 468] width 103 height 28
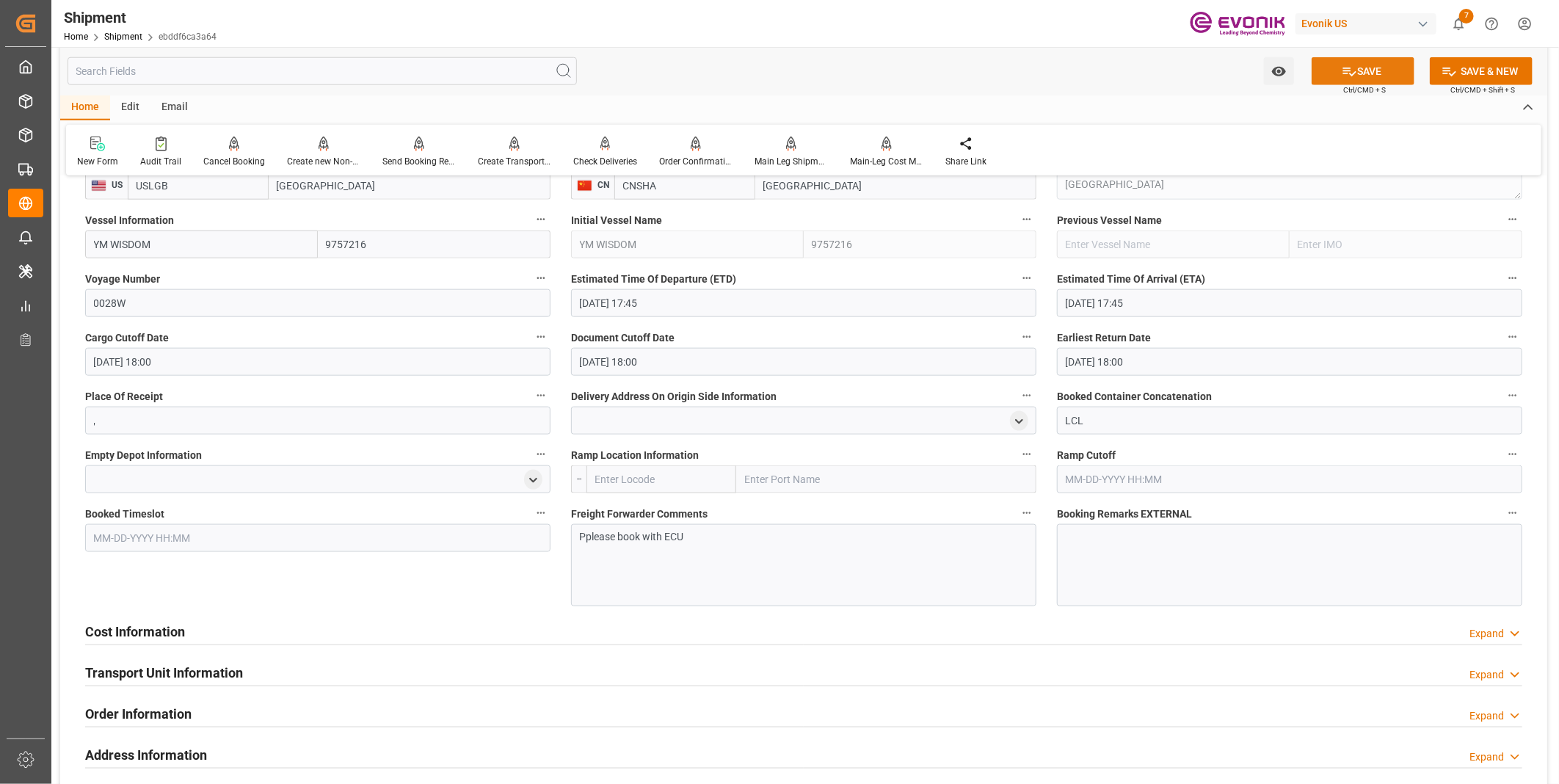
click at [1359, 74] on button "SAVE" at bounding box center [1363, 72] width 103 height 28
click at [496, 627] on div "Cost Information Expand" at bounding box center [803, 631] width 1437 height 28
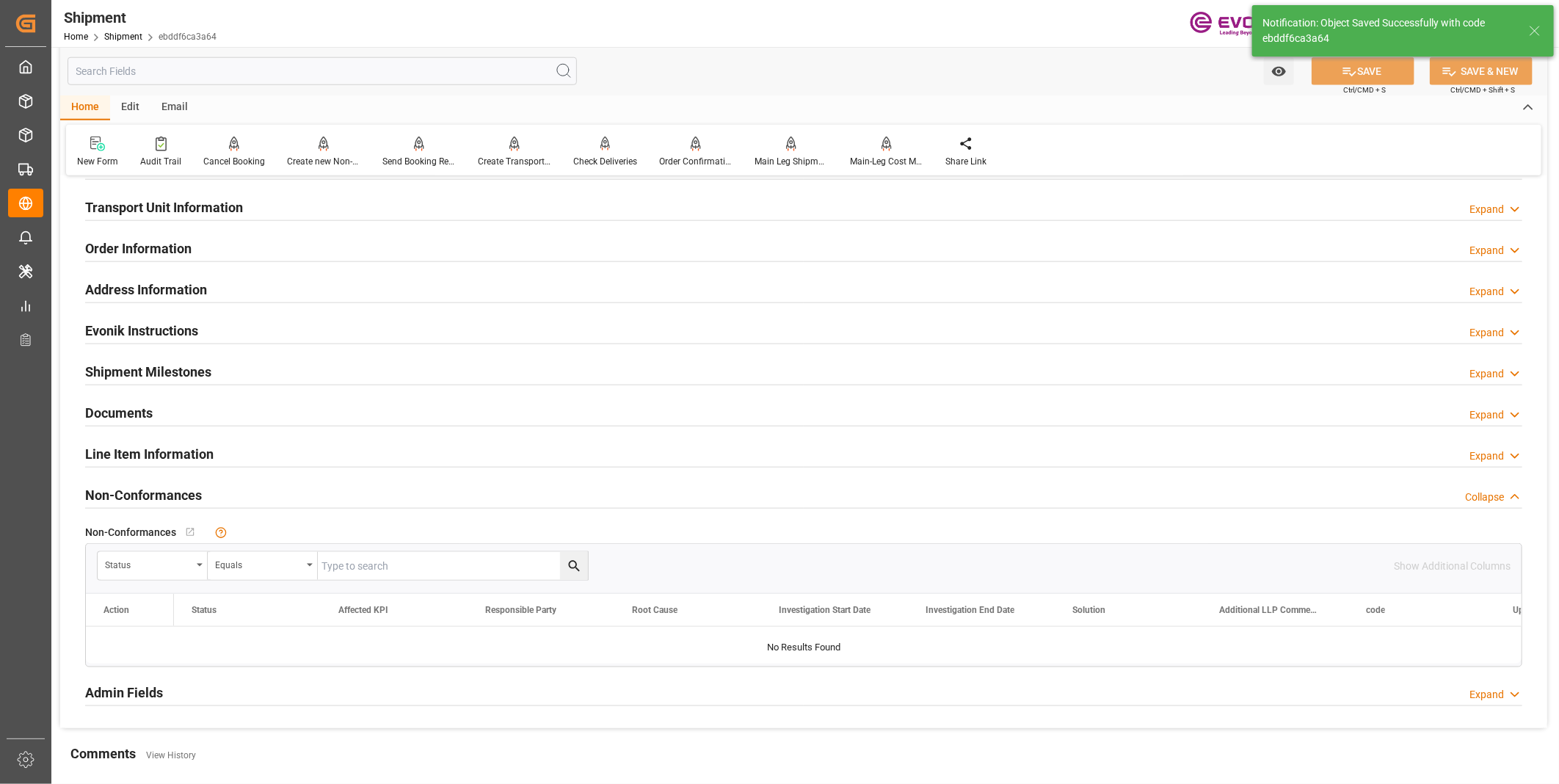
scroll to position [896, 0]
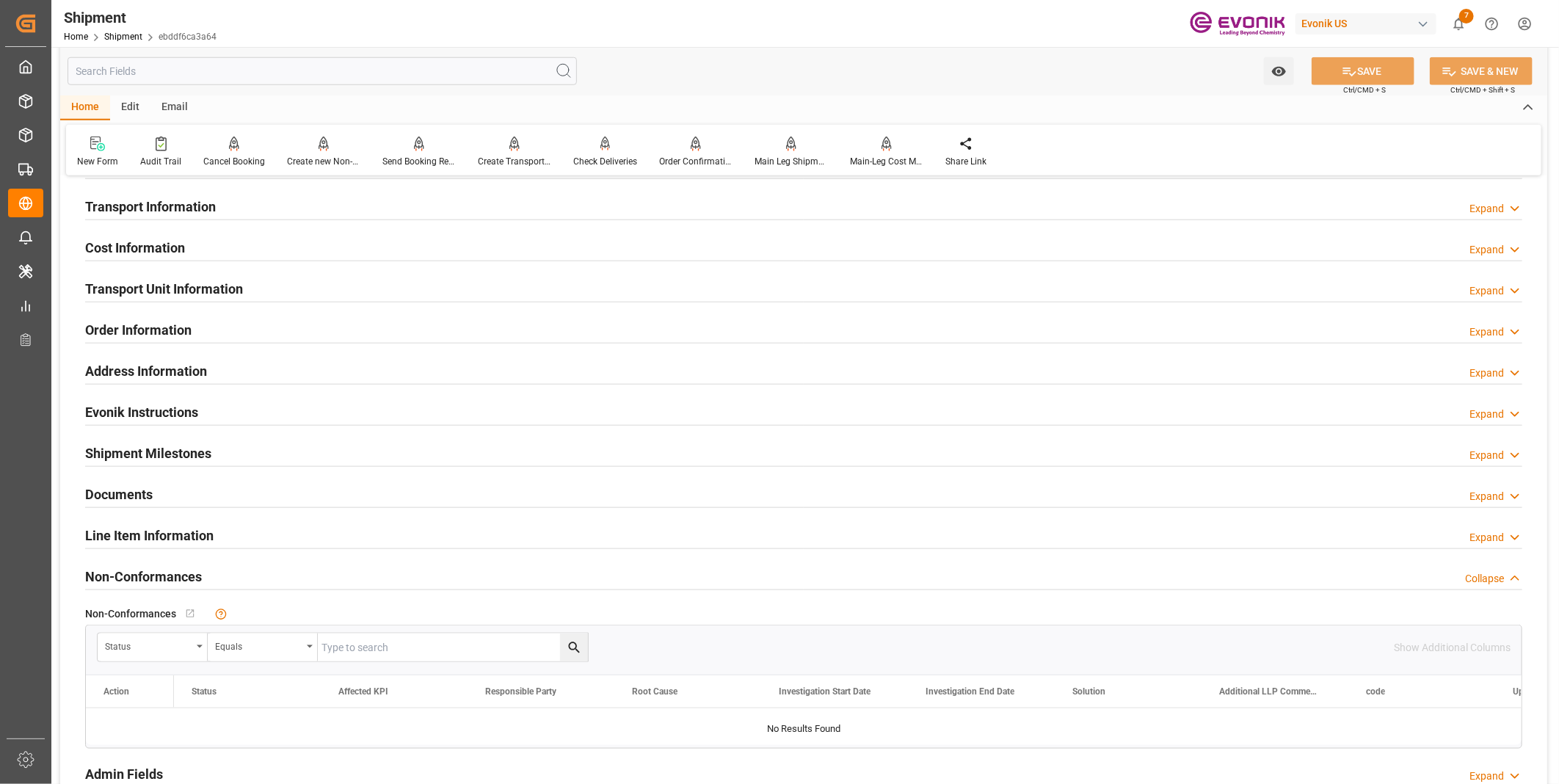
click at [291, 193] on div "Transport Information Expand" at bounding box center [803, 206] width 1437 height 28
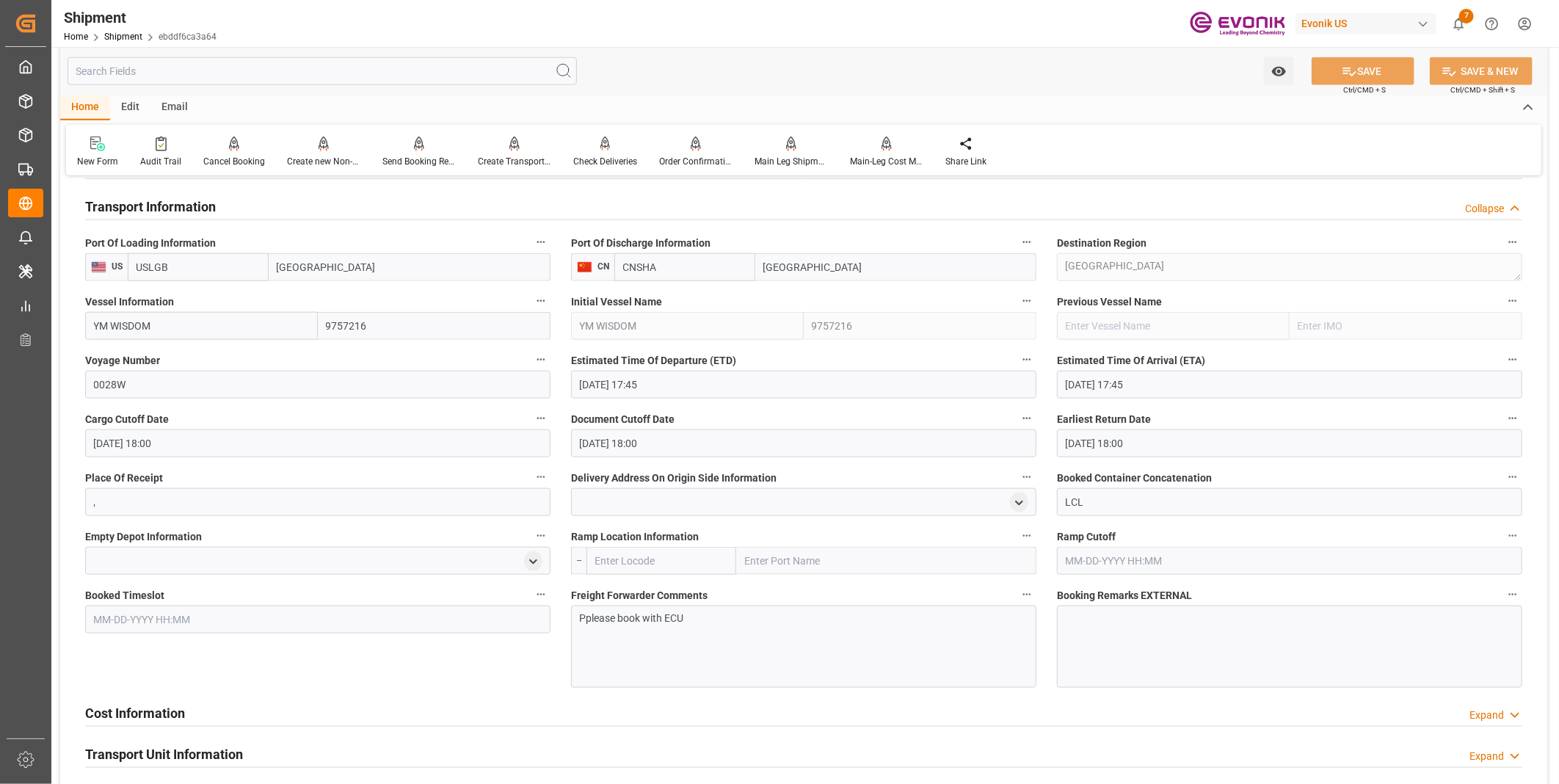
click at [207, 709] on div "Cost Information Expand" at bounding box center [803, 712] width 1437 height 28
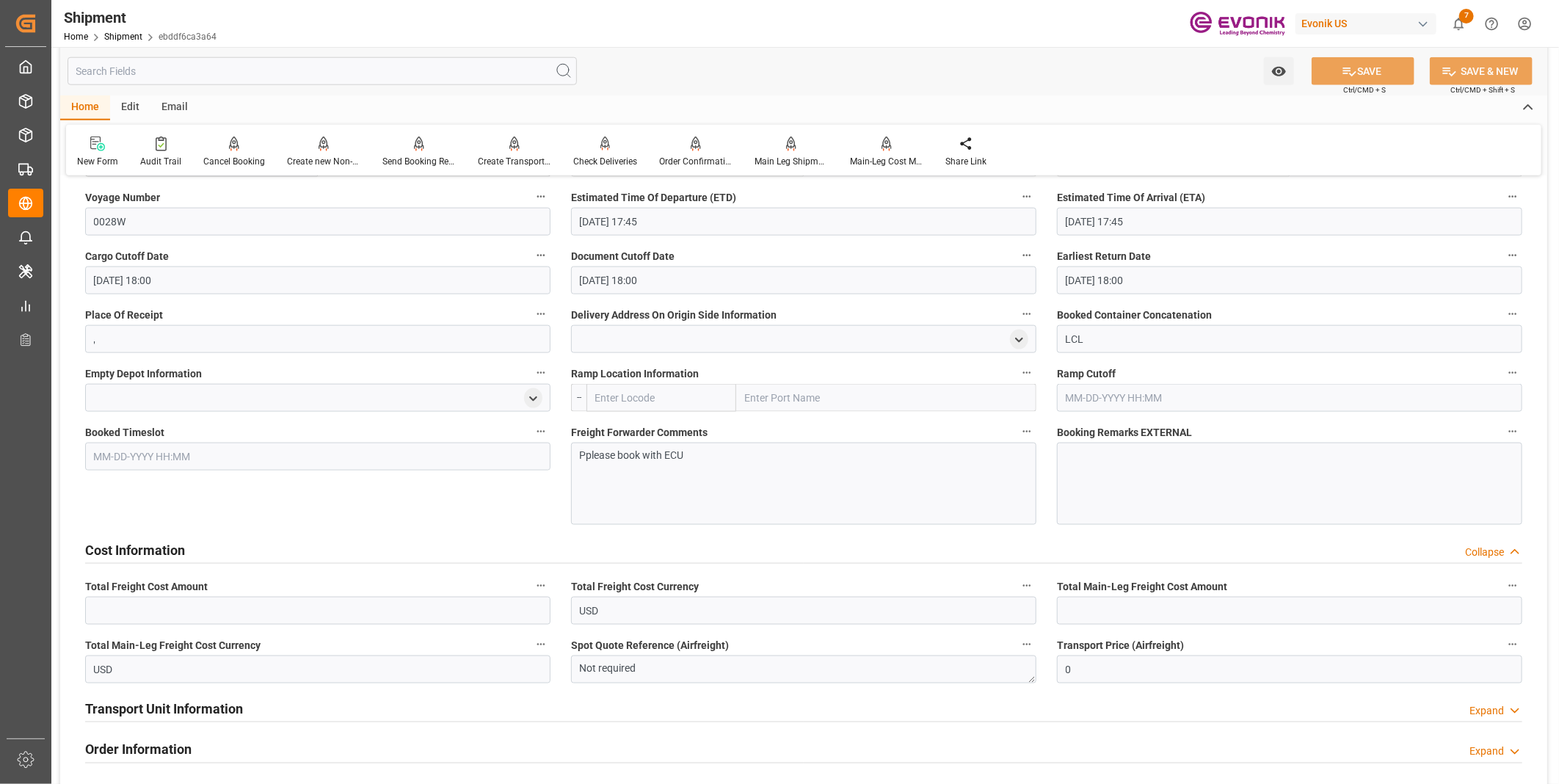
click at [587, 451] on p "Pplease book with ECU" at bounding box center [797, 455] width 435 height 16
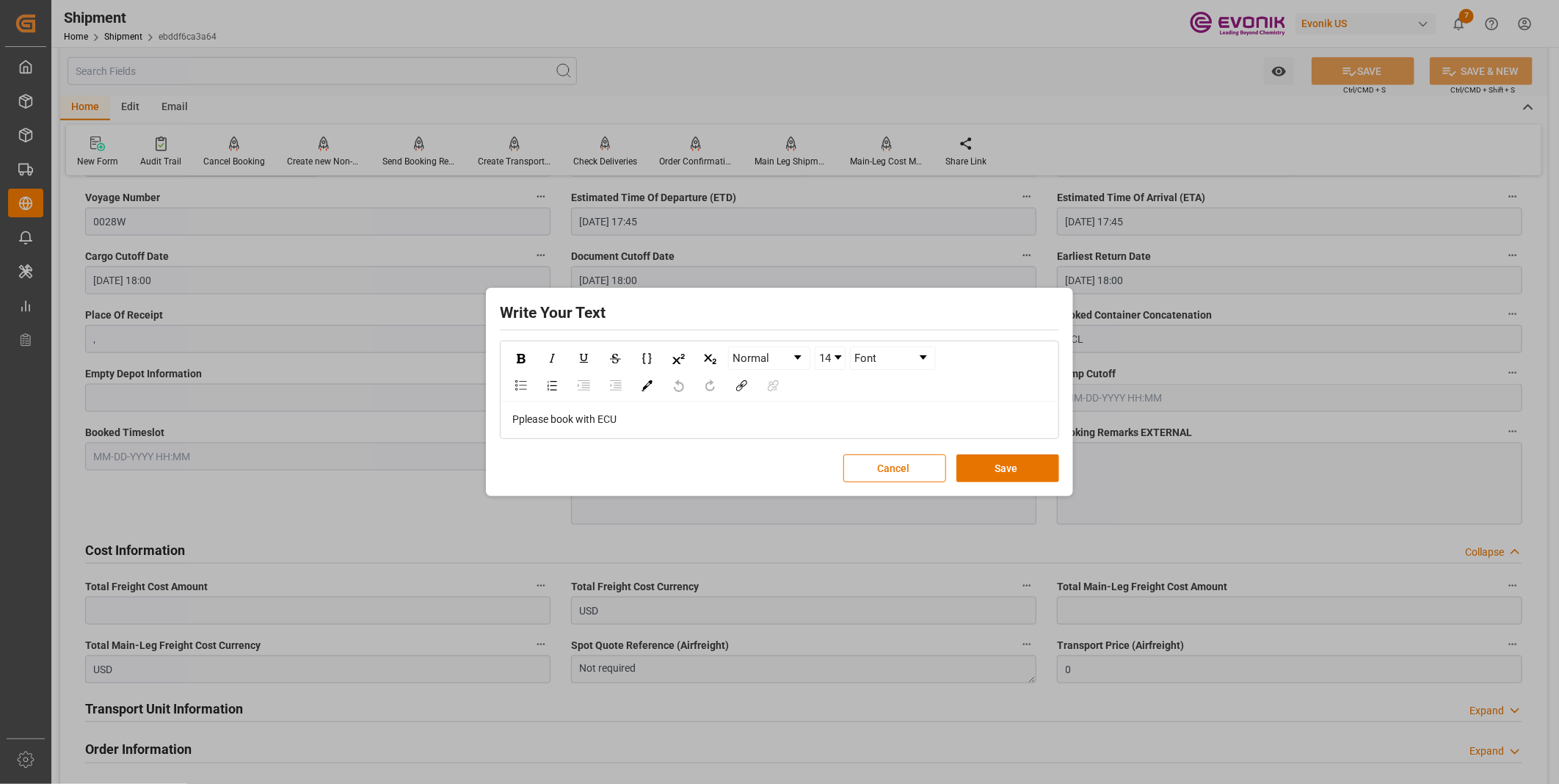
click at [525, 423] on span "Pplease book with ECU" at bounding box center [564, 419] width 104 height 11
drag, startPoint x: 978, startPoint y: 462, endPoint x: 1019, endPoint y: 389, distance: 83.7
click at [979, 462] on button "Save" at bounding box center [1008, 468] width 103 height 28
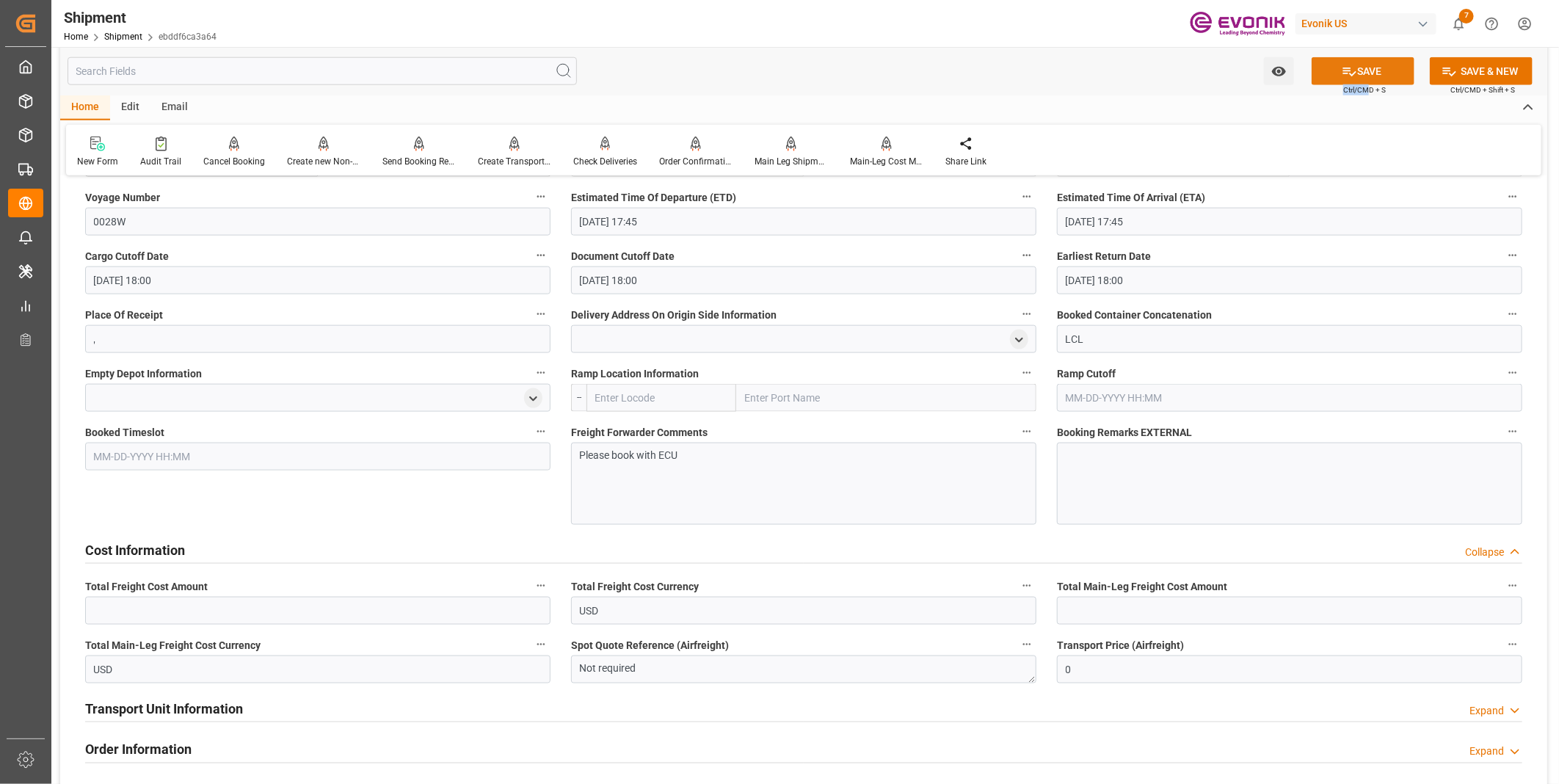
click at [1370, 83] on div "SAVE Ctrl/CMD + S" at bounding box center [1363, 72] width 133 height 28
drag, startPoint x: 1370, startPoint y: 83, endPoint x: 1361, endPoint y: 72, distance: 14.2
click at [1361, 72] on button "SAVE" at bounding box center [1363, 72] width 103 height 28
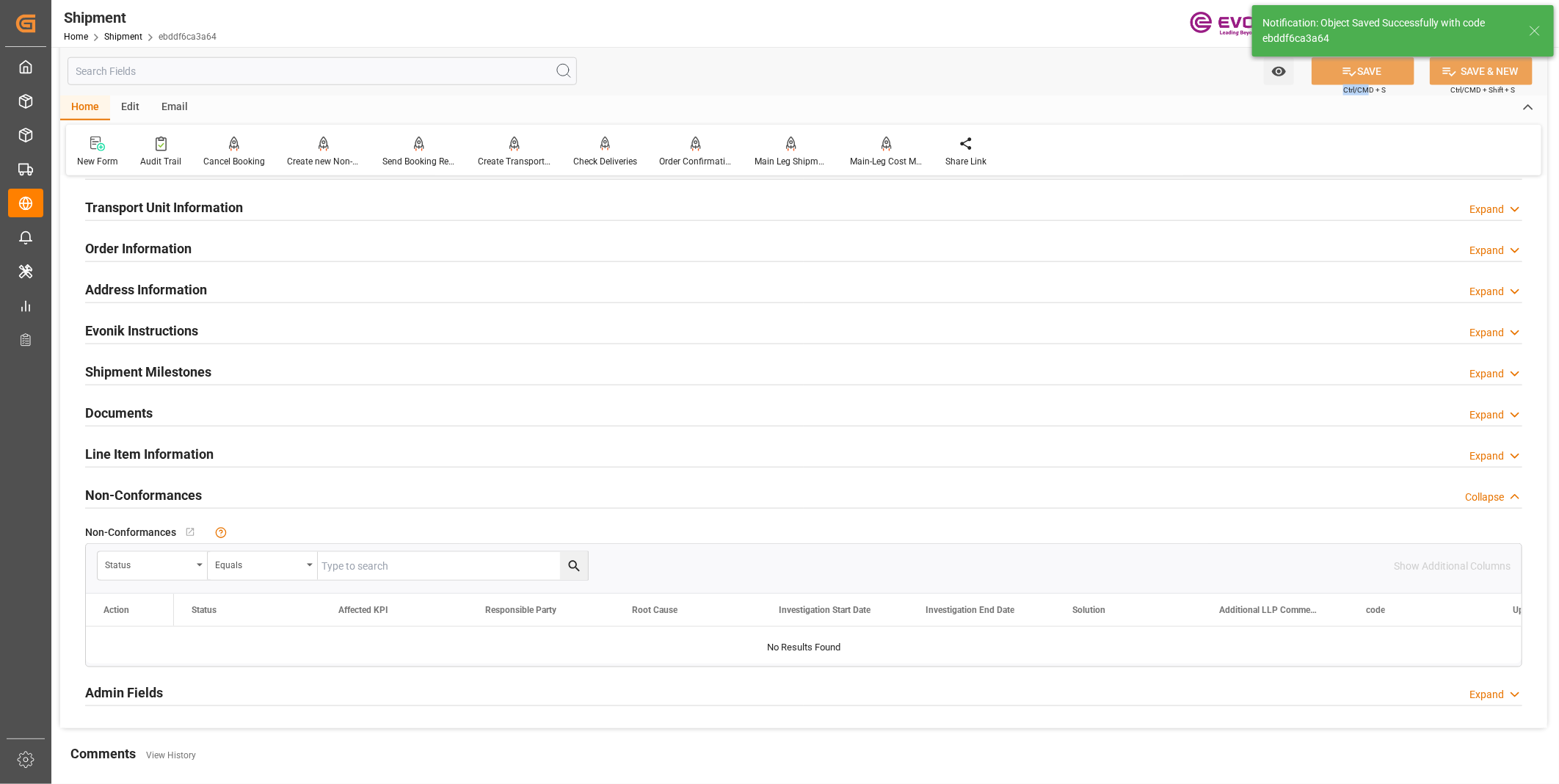
scroll to position [896, 0]
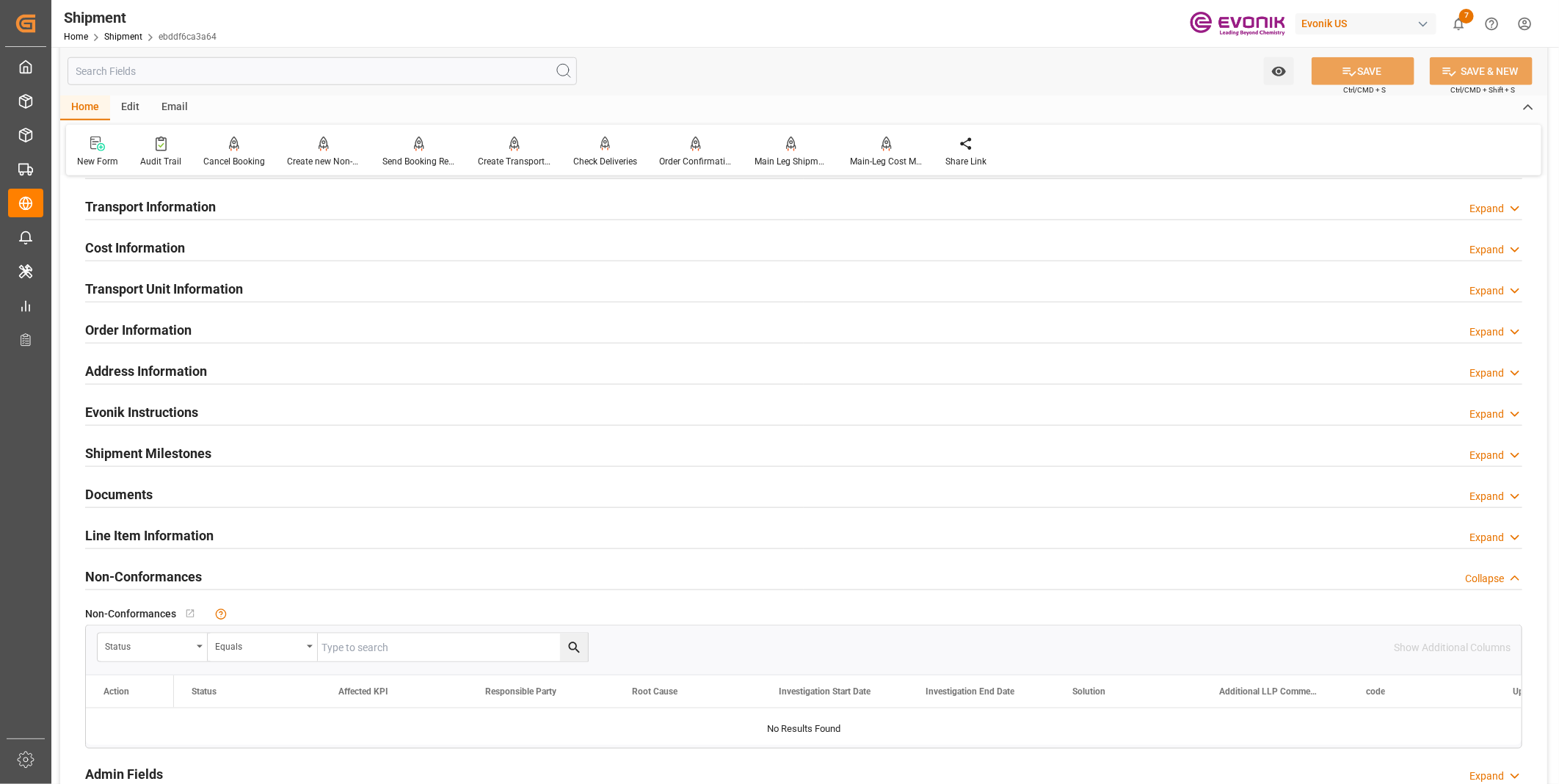
click at [321, 283] on div "Transport Unit Information Expand" at bounding box center [803, 288] width 1437 height 28
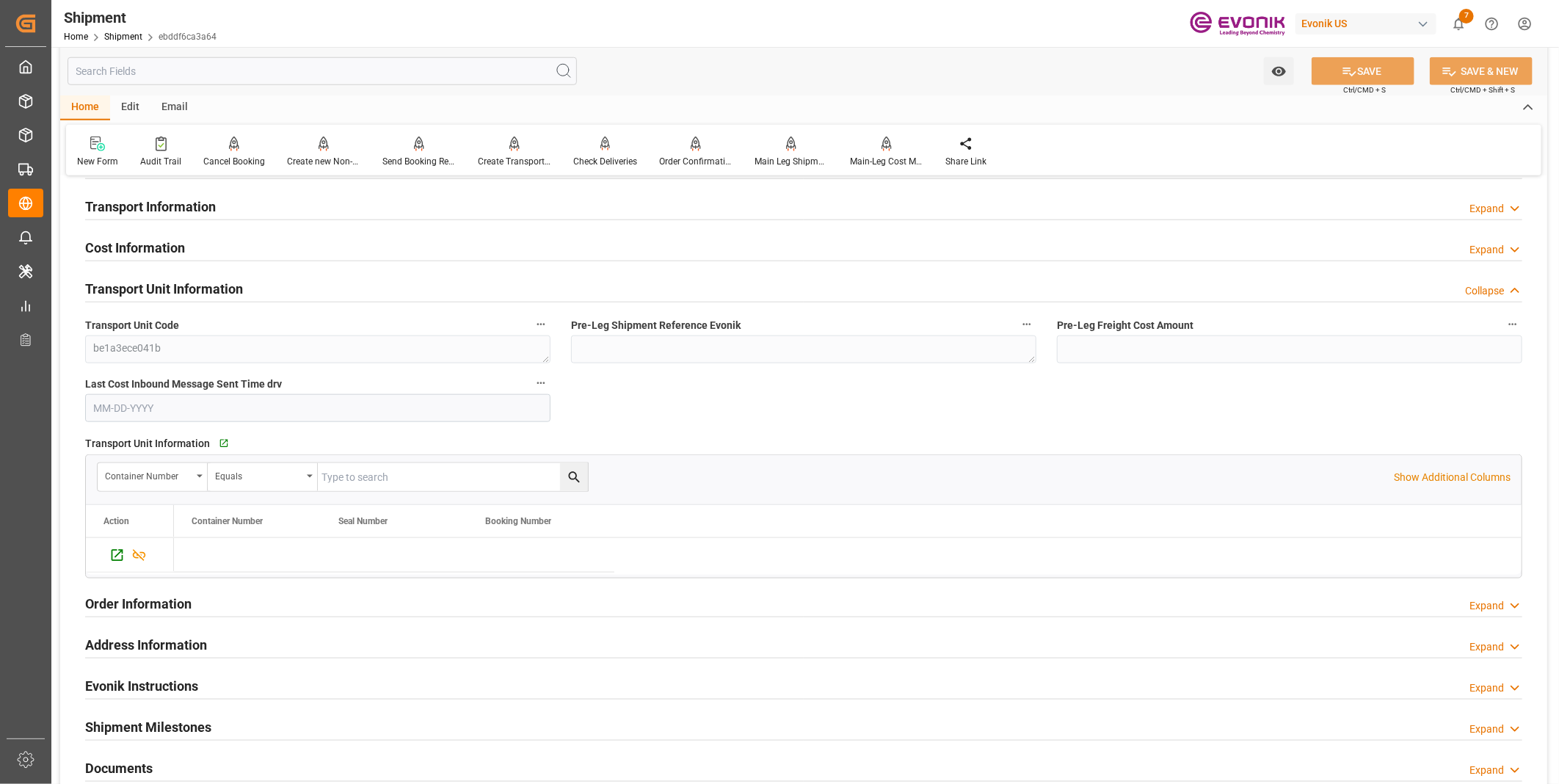
click at [321, 283] on div "Transport Unit Information Collapse" at bounding box center [803, 288] width 1437 height 28
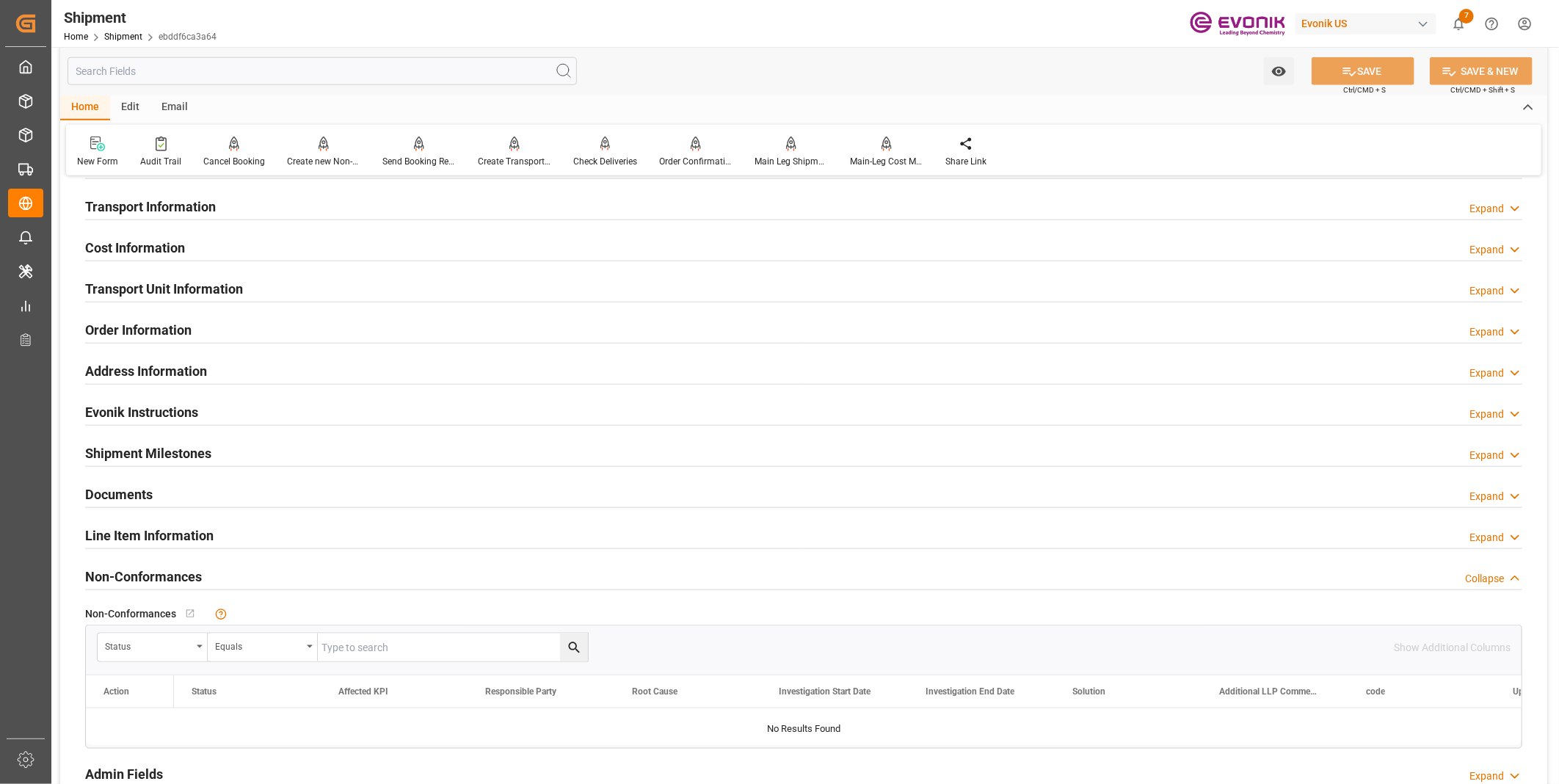
click at [321, 253] on div "Cost Information Expand" at bounding box center [803, 247] width 1437 height 28
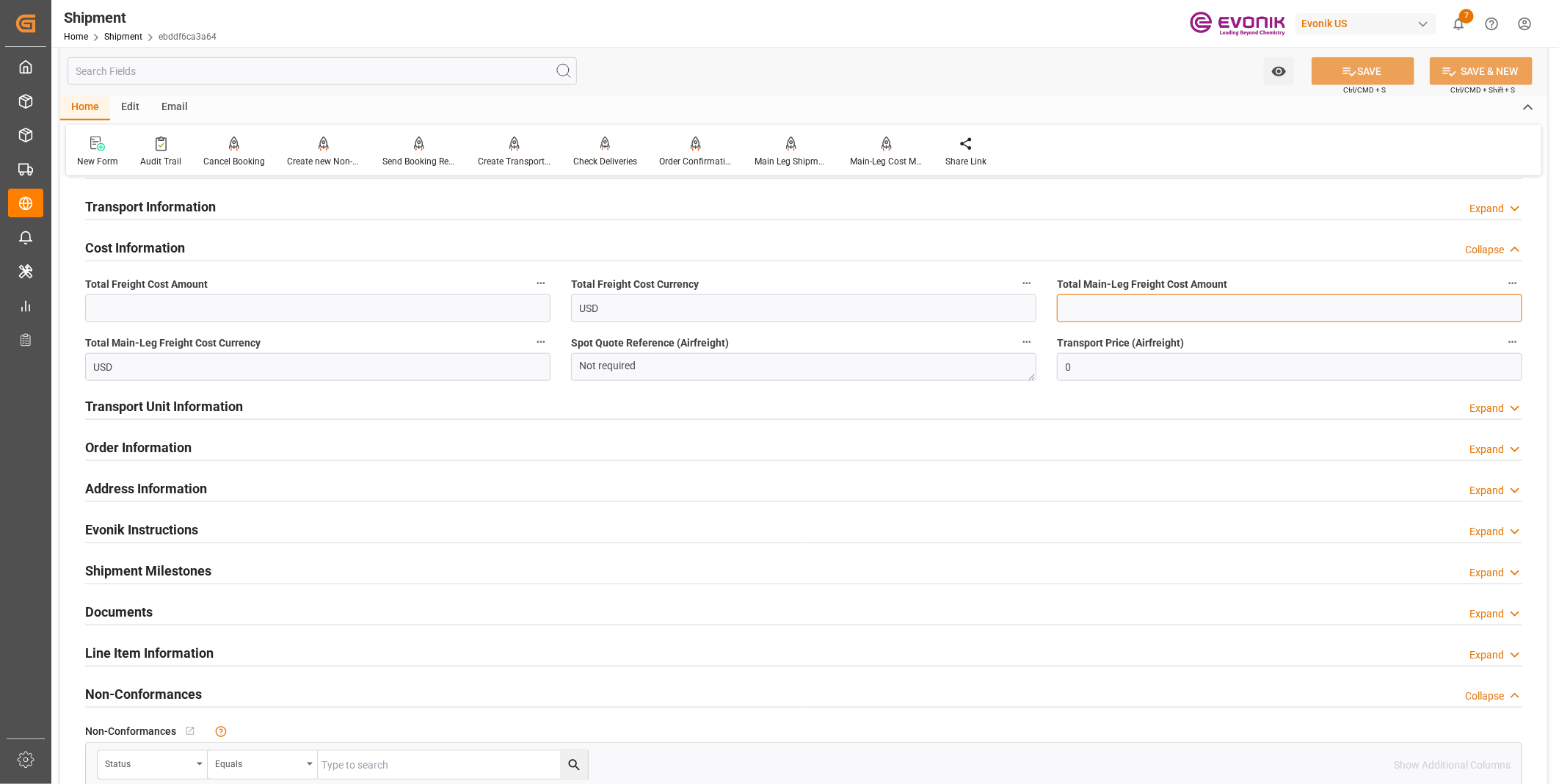
click at [1113, 306] on input "text" at bounding box center [1289, 308] width 465 height 28
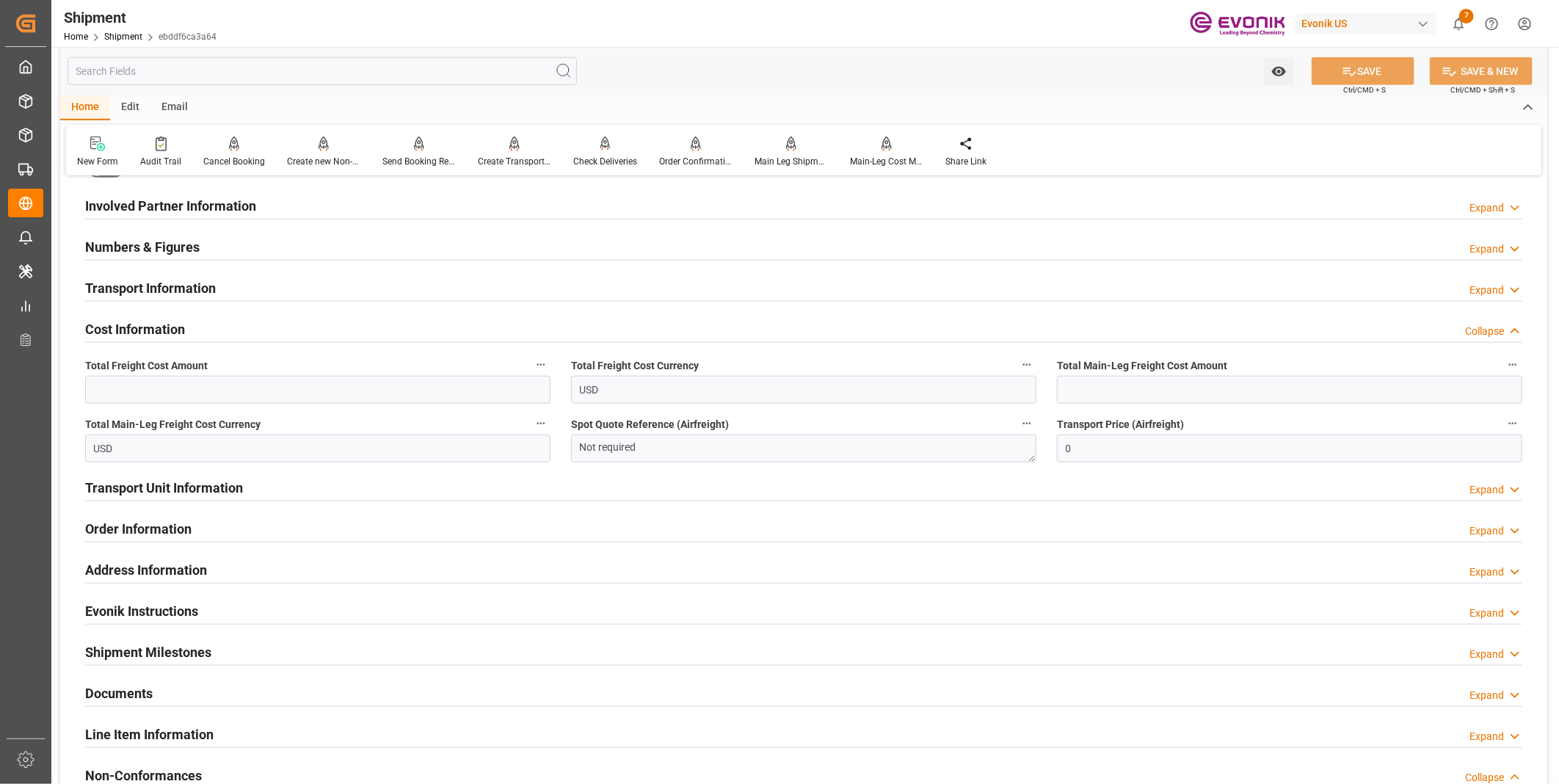
click at [581, 247] on div "Numbers & Figures Expand" at bounding box center [803, 246] width 1437 height 28
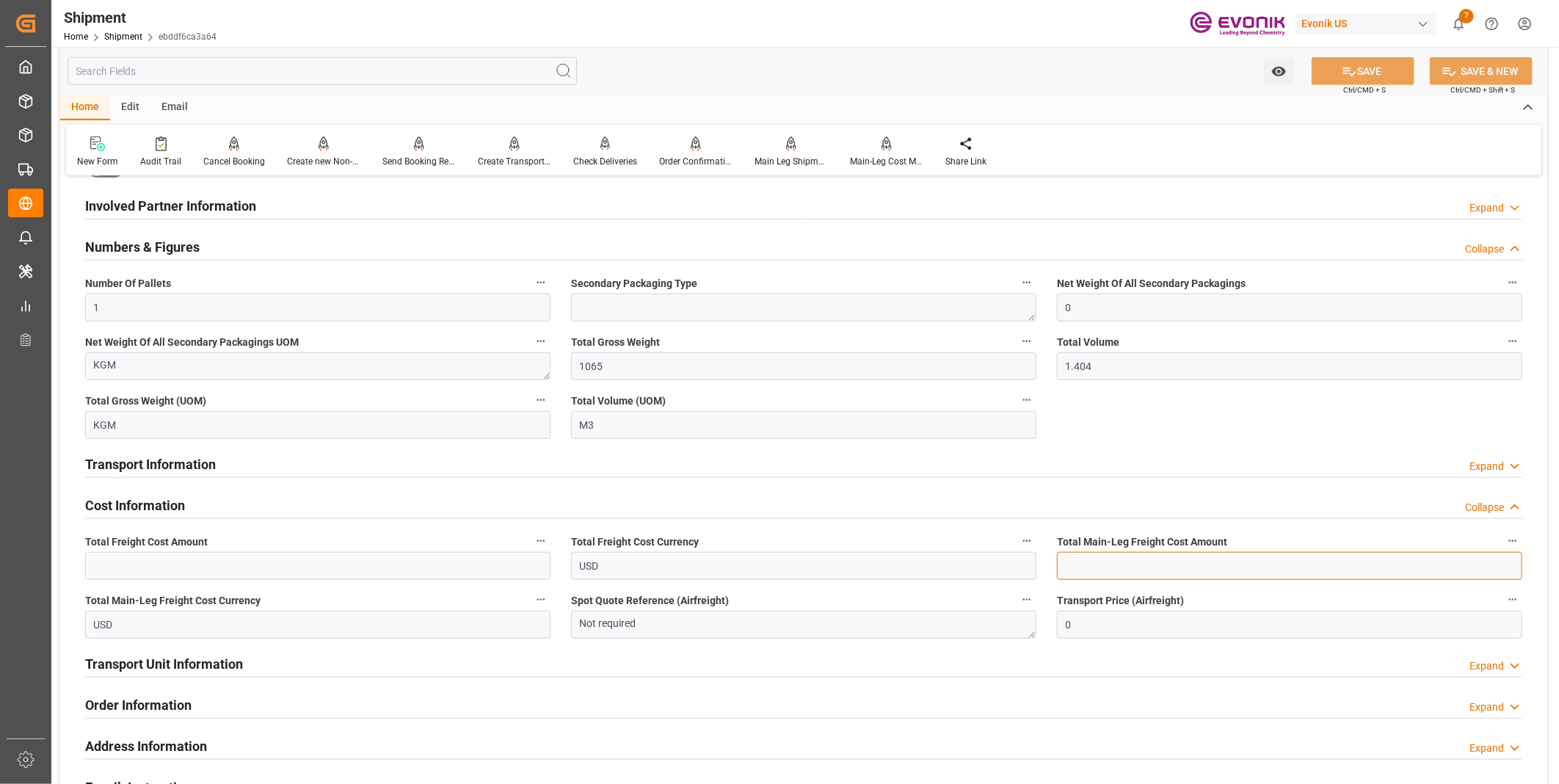
click at [1103, 552] on input "text" at bounding box center [1289, 566] width 465 height 28
type input "444"
click at [1387, 66] on button "SAVE" at bounding box center [1363, 72] width 103 height 28
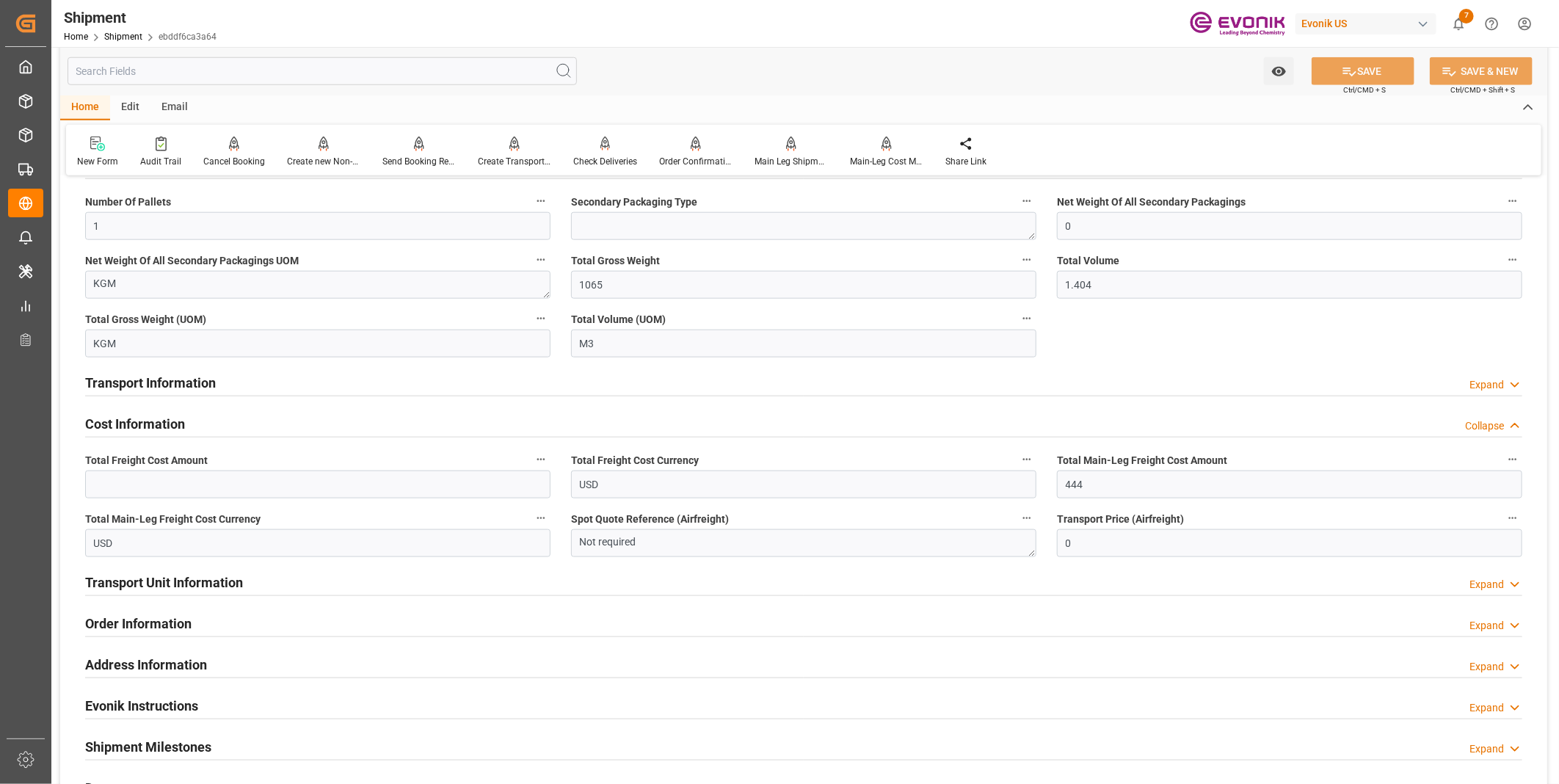
scroll to position [978, 0]
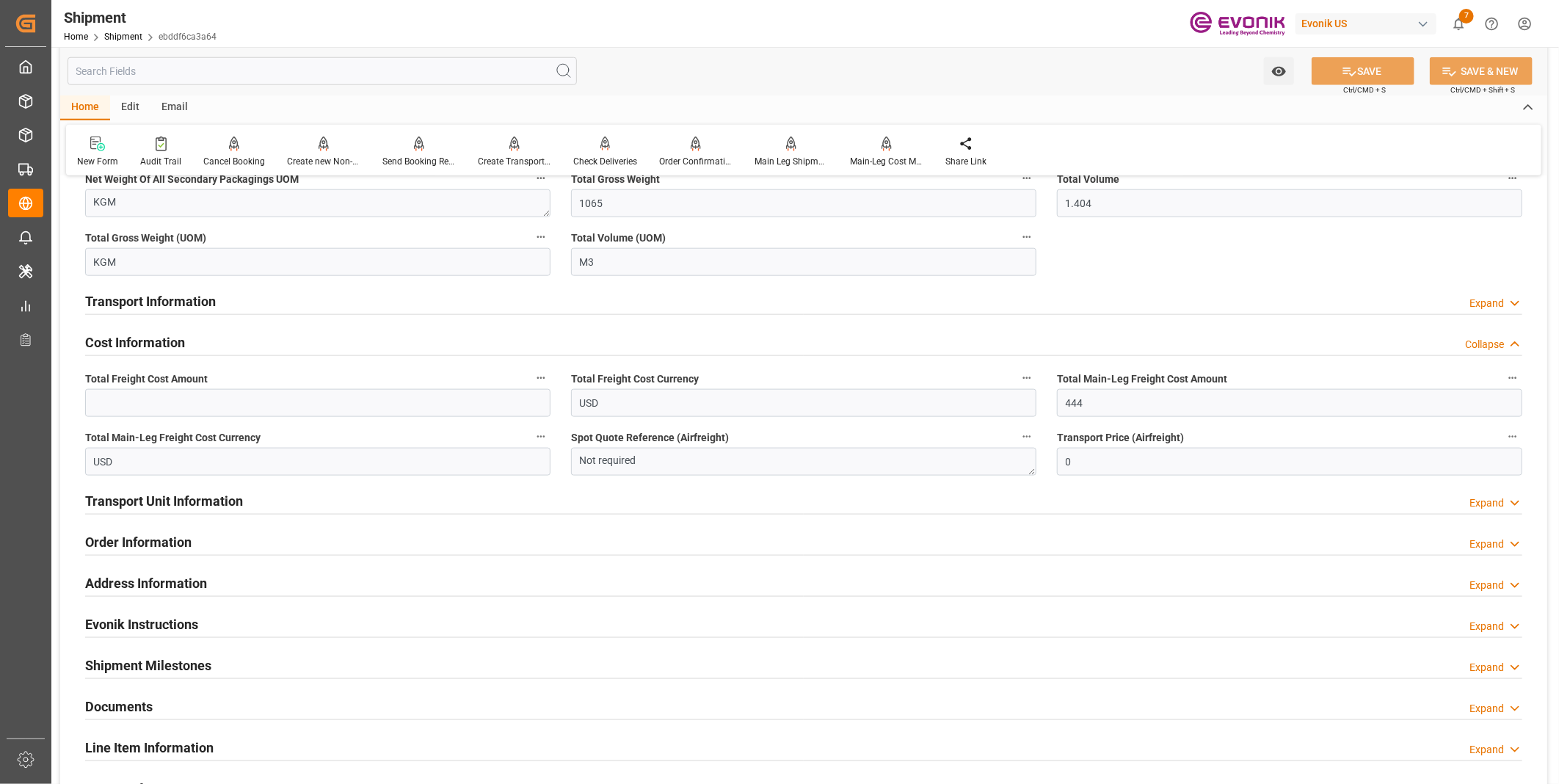
click at [165, 496] on h2 "Transport Unit Information" at bounding box center [164, 501] width 158 height 20
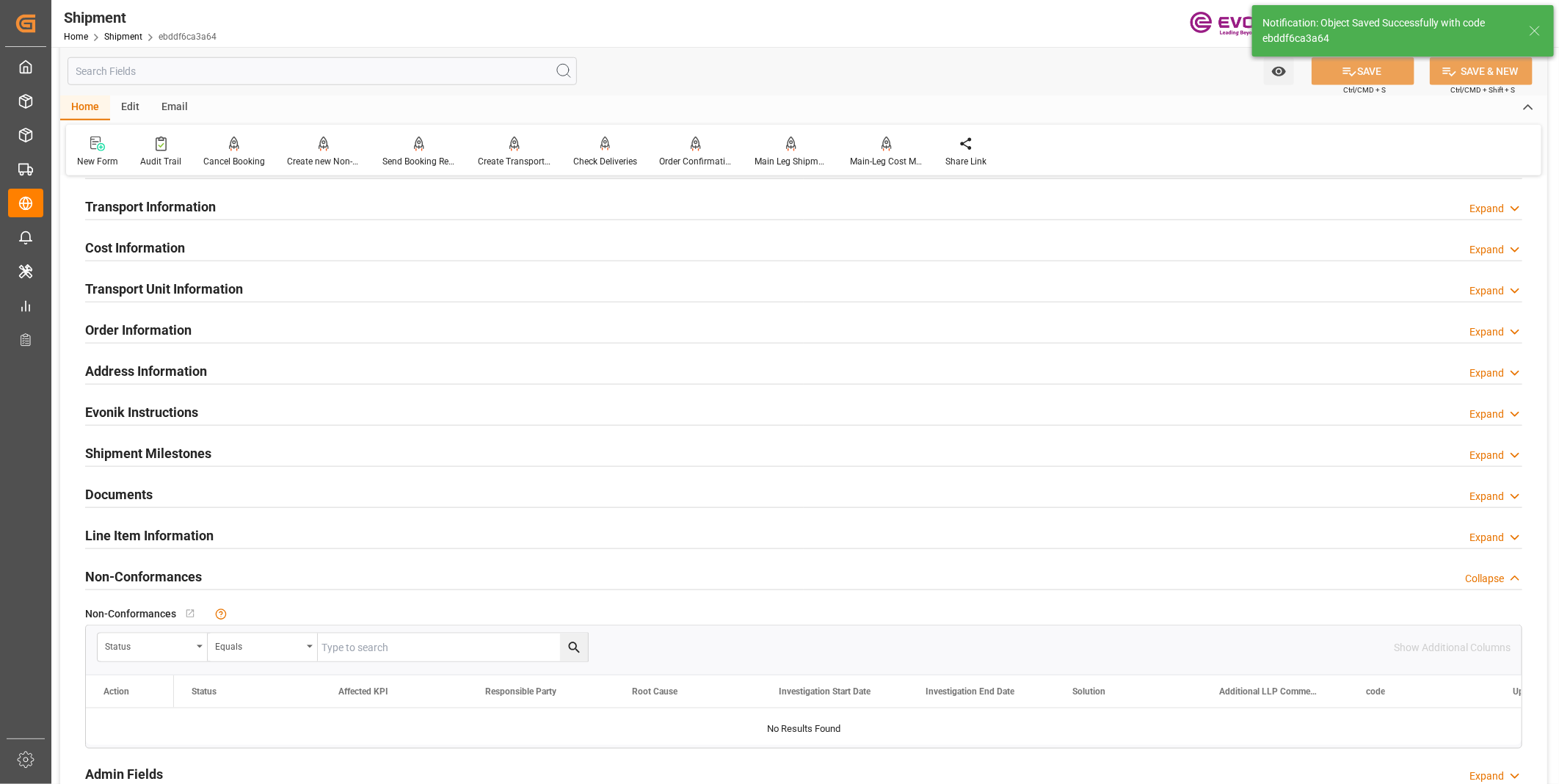
scroll to position [733, 0]
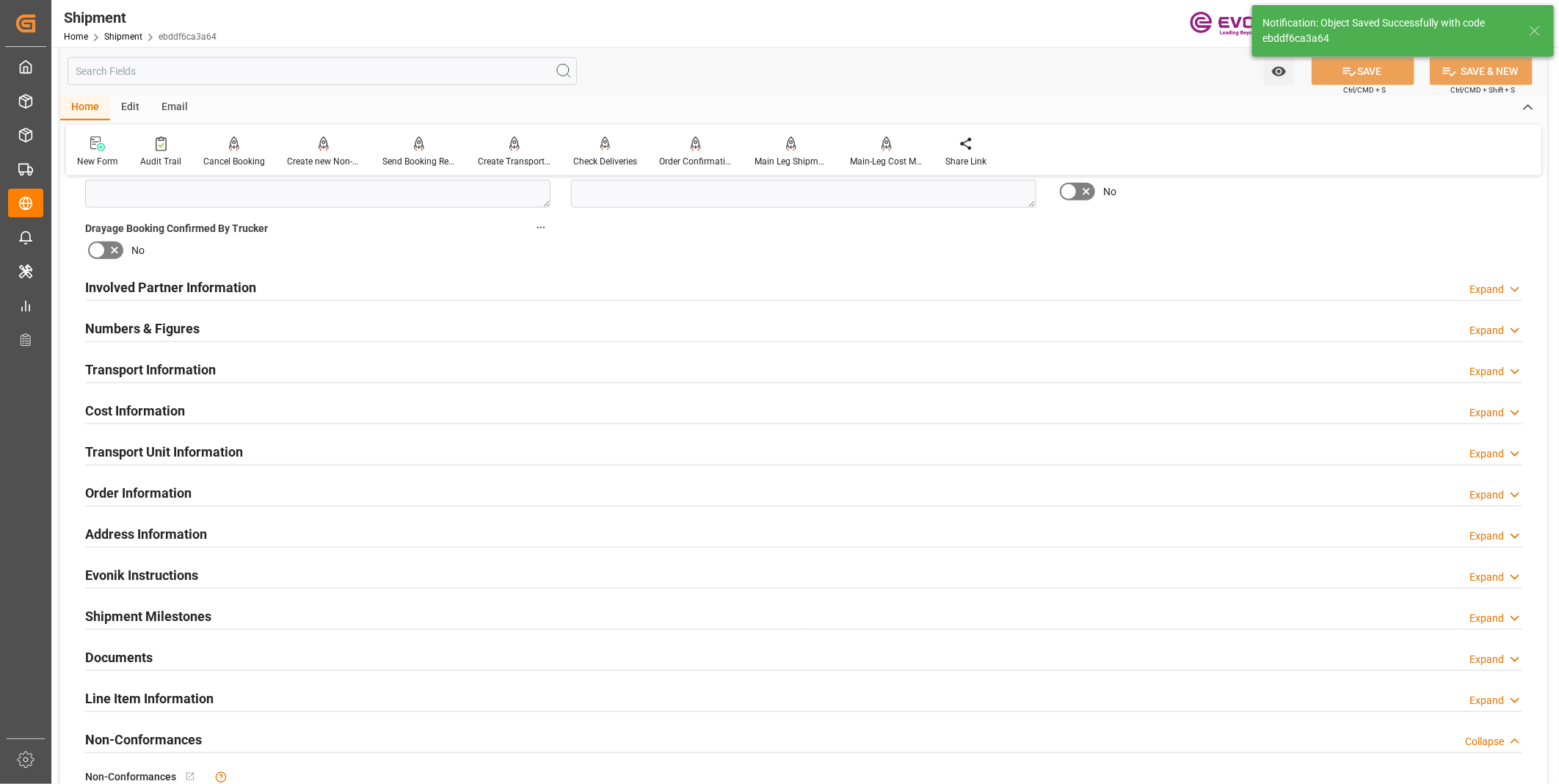
click at [134, 451] on h2 "Transport Unit Information" at bounding box center [164, 451] width 158 height 20
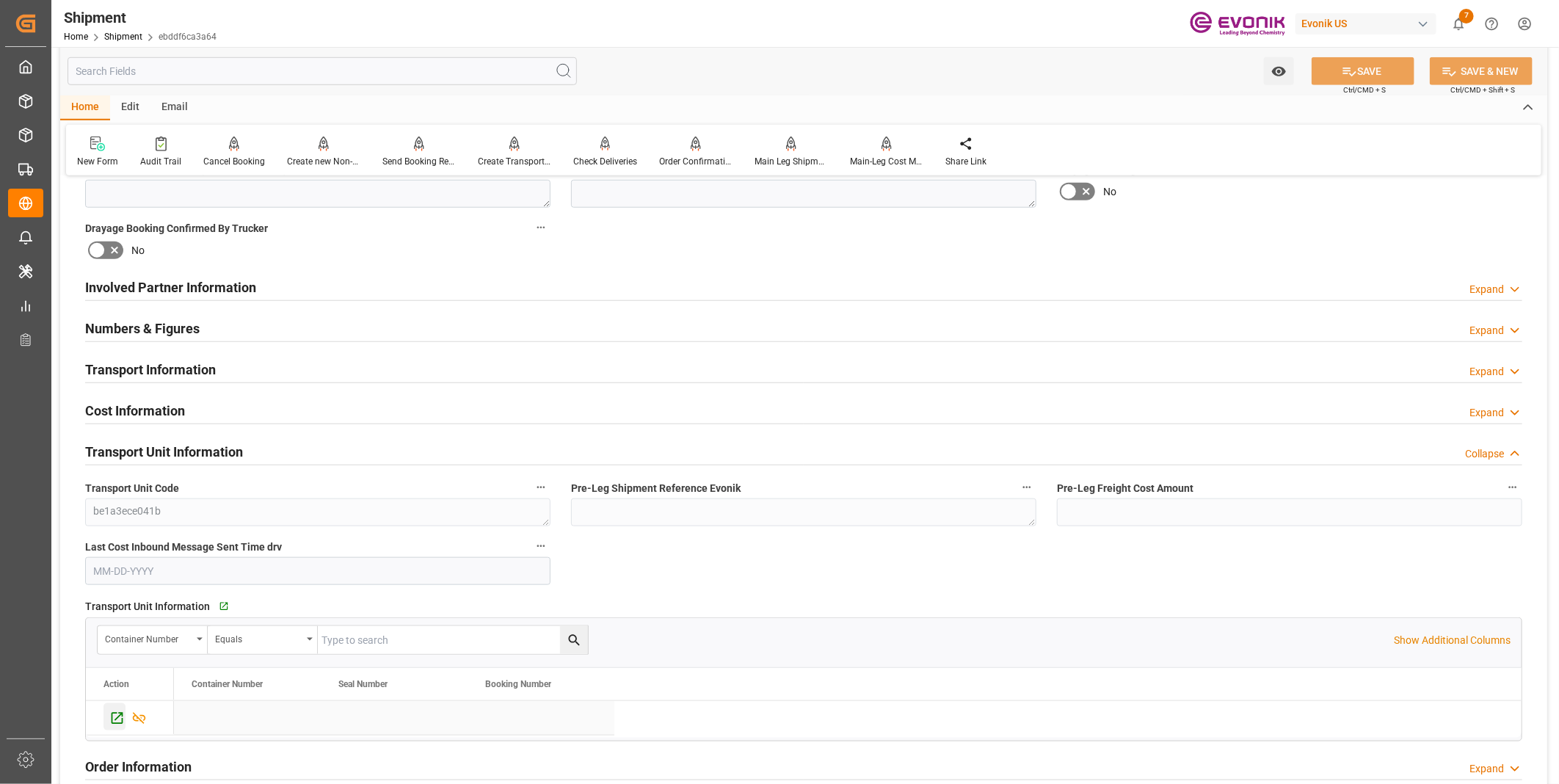
click at [116, 713] on icon "Press SPACE to select this row." at bounding box center [117, 718] width 16 height 16
click at [171, 402] on h2 "Cost Information" at bounding box center [135, 410] width 99 height 20
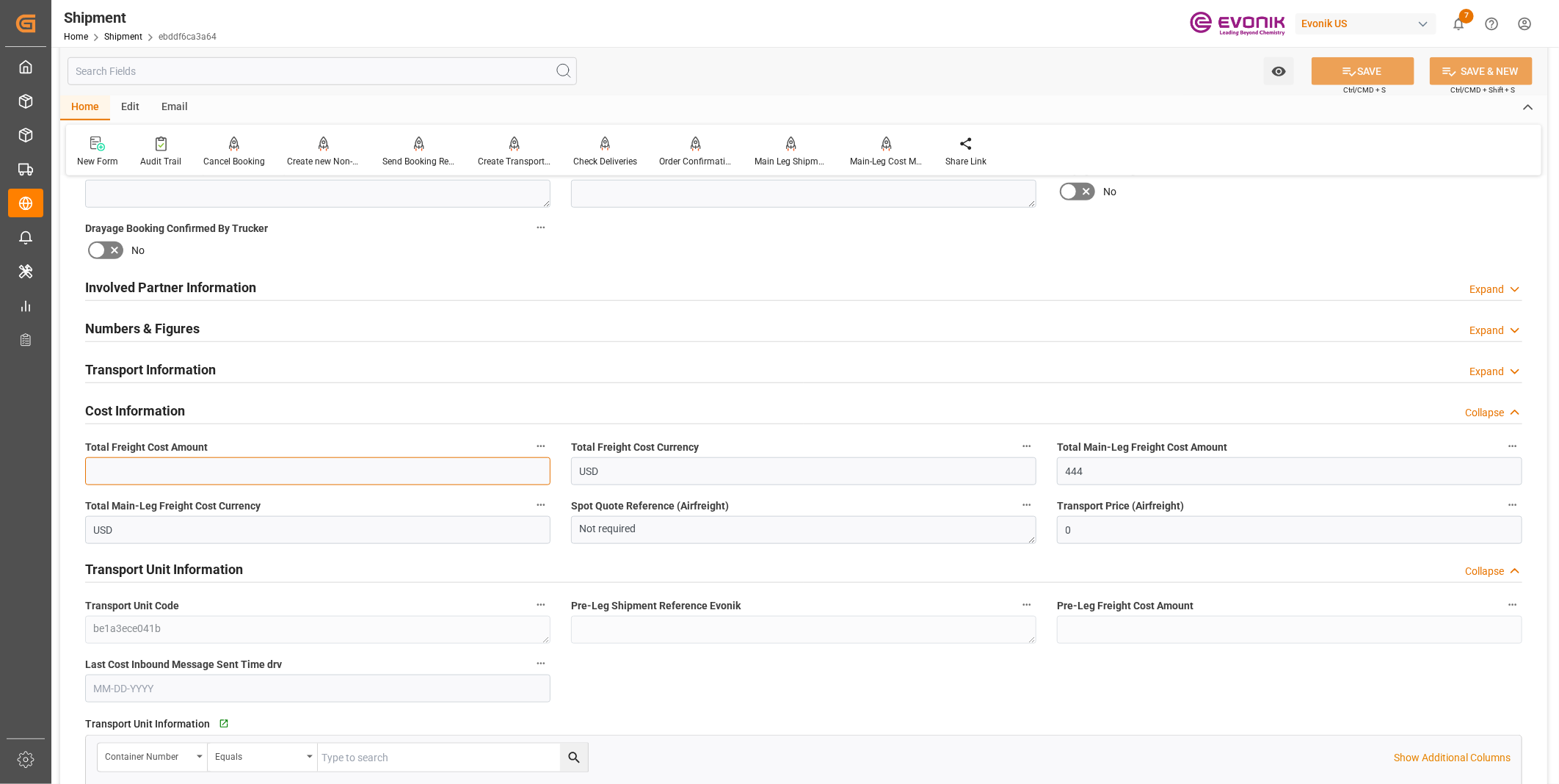
click at [234, 467] on input "text" at bounding box center [318, 471] width 465 height 28
type input "546"
click at [1385, 60] on button "SAVE" at bounding box center [1363, 72] width 103 height 28
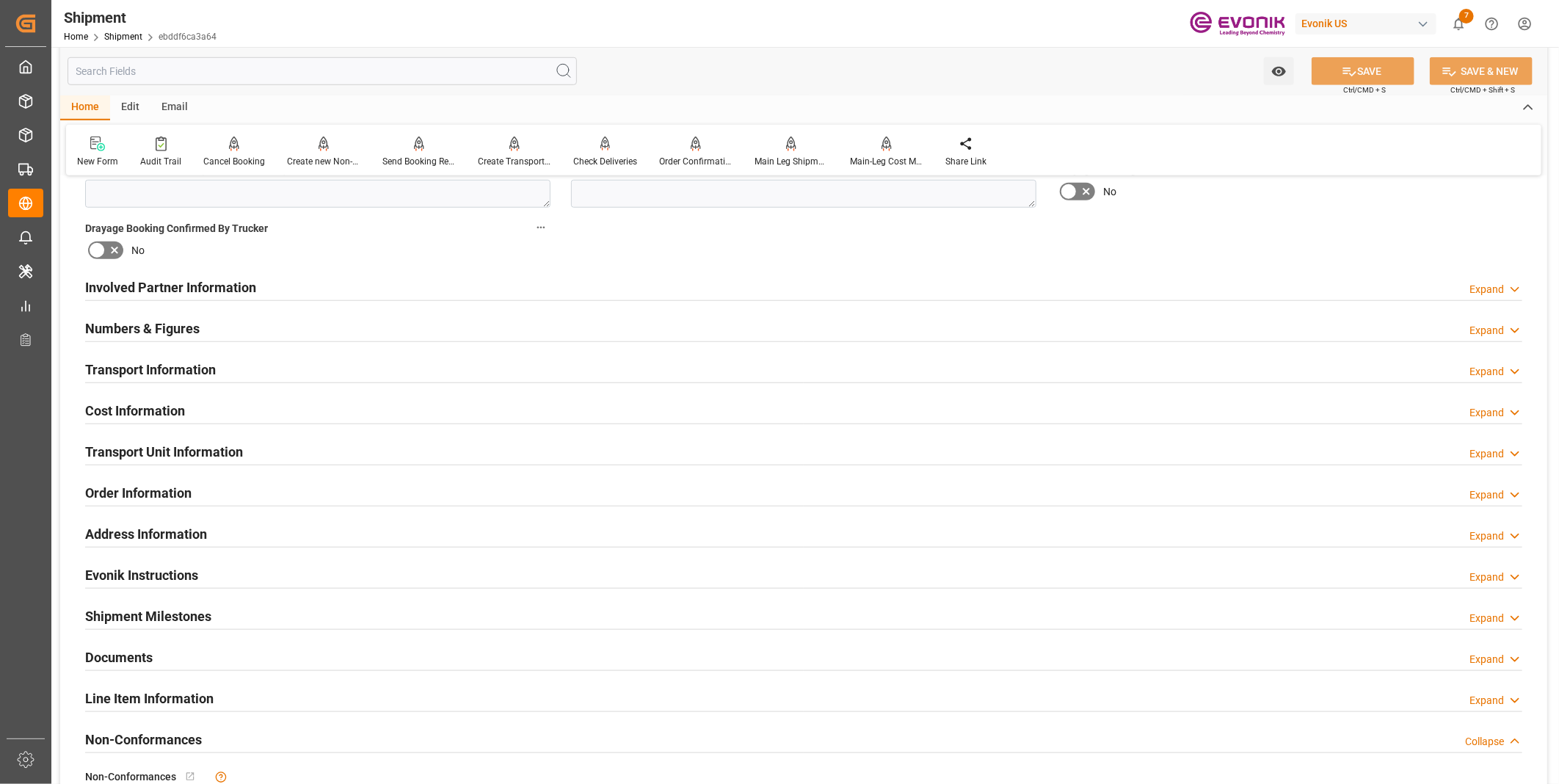
click at [219, 412] on div "Cost Information Expand" at bounding box center [803, 409] width 1437 height 28
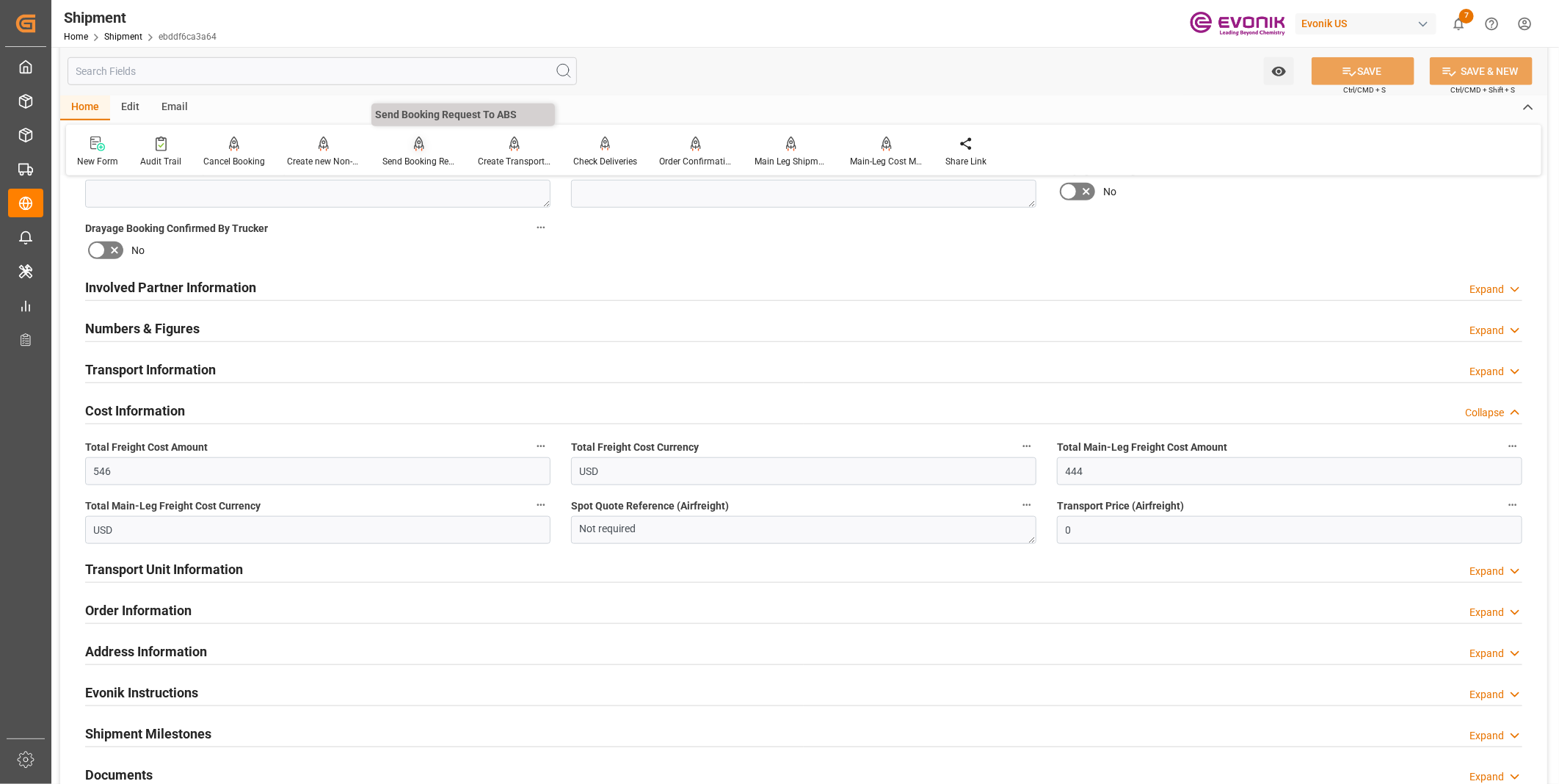
click at [421, 150] on div at bounding box center [419, 144] width 73 height 16
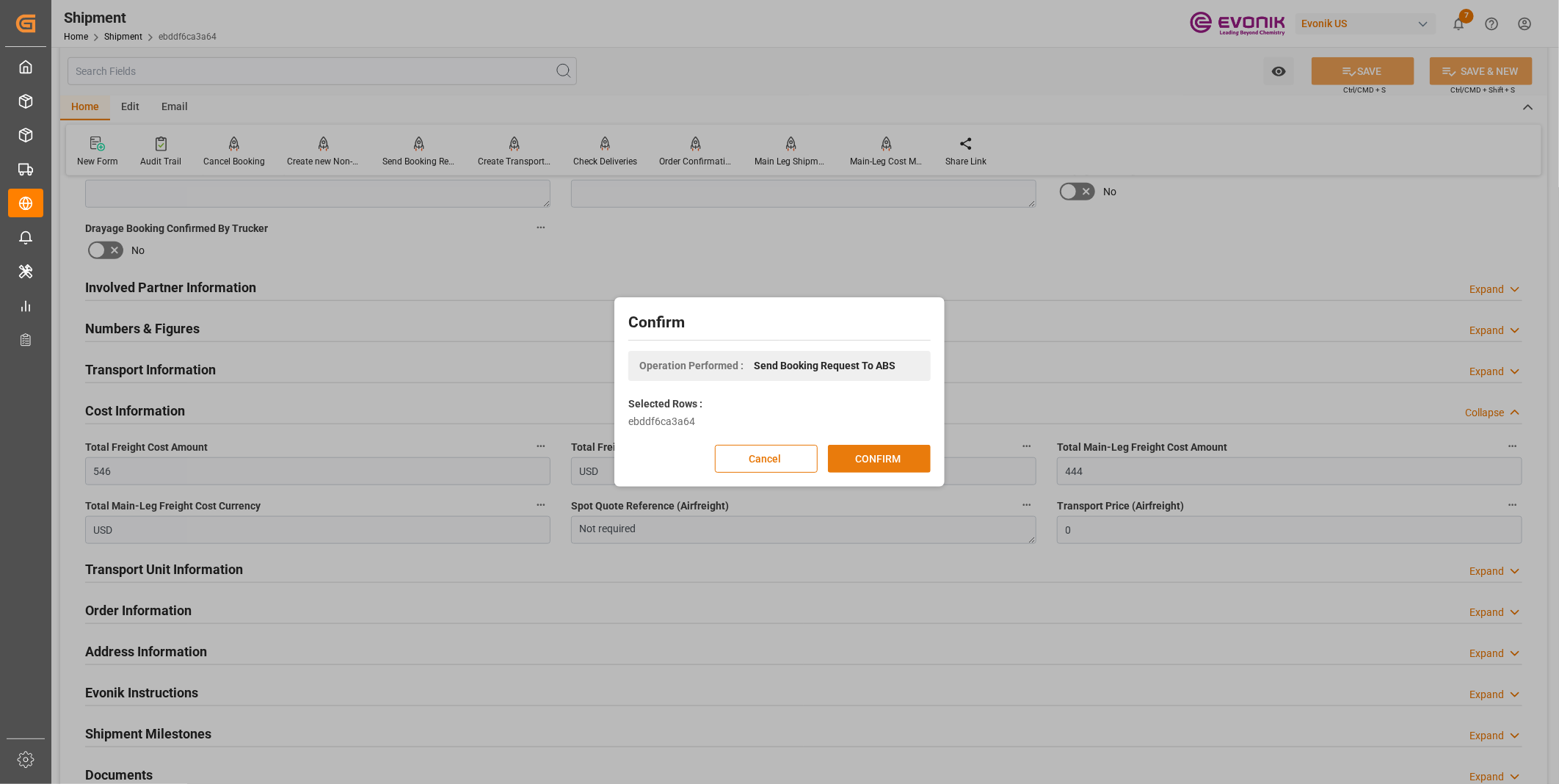
click at [882, 456] on button "CONFIRM" at bounding box center [879, 459] width 103 height 28
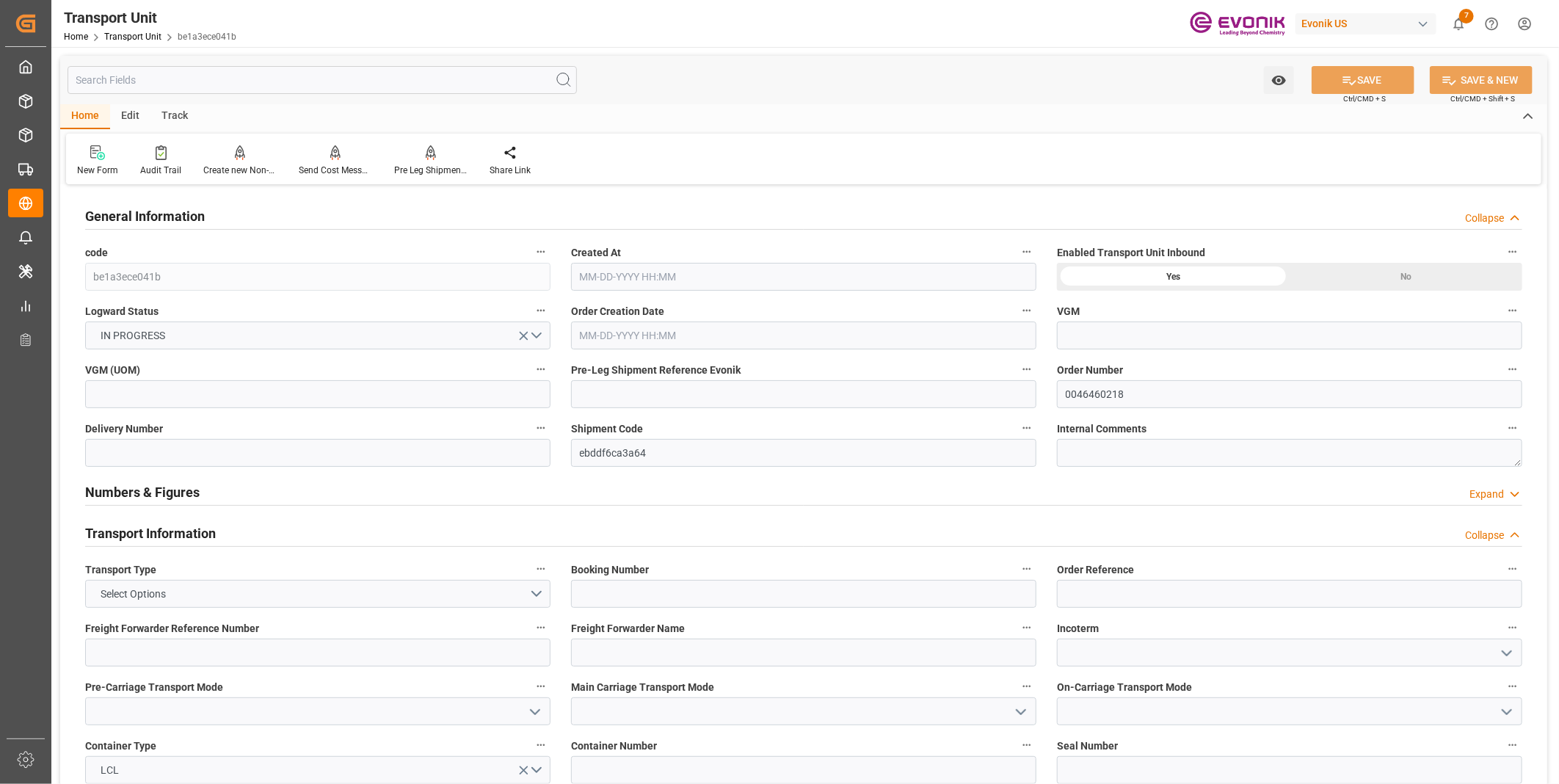
type input "AC Containerline"
type input "Leschaco Inc."
type input "USLGB"
type input "CNSHA"
type input "1065"
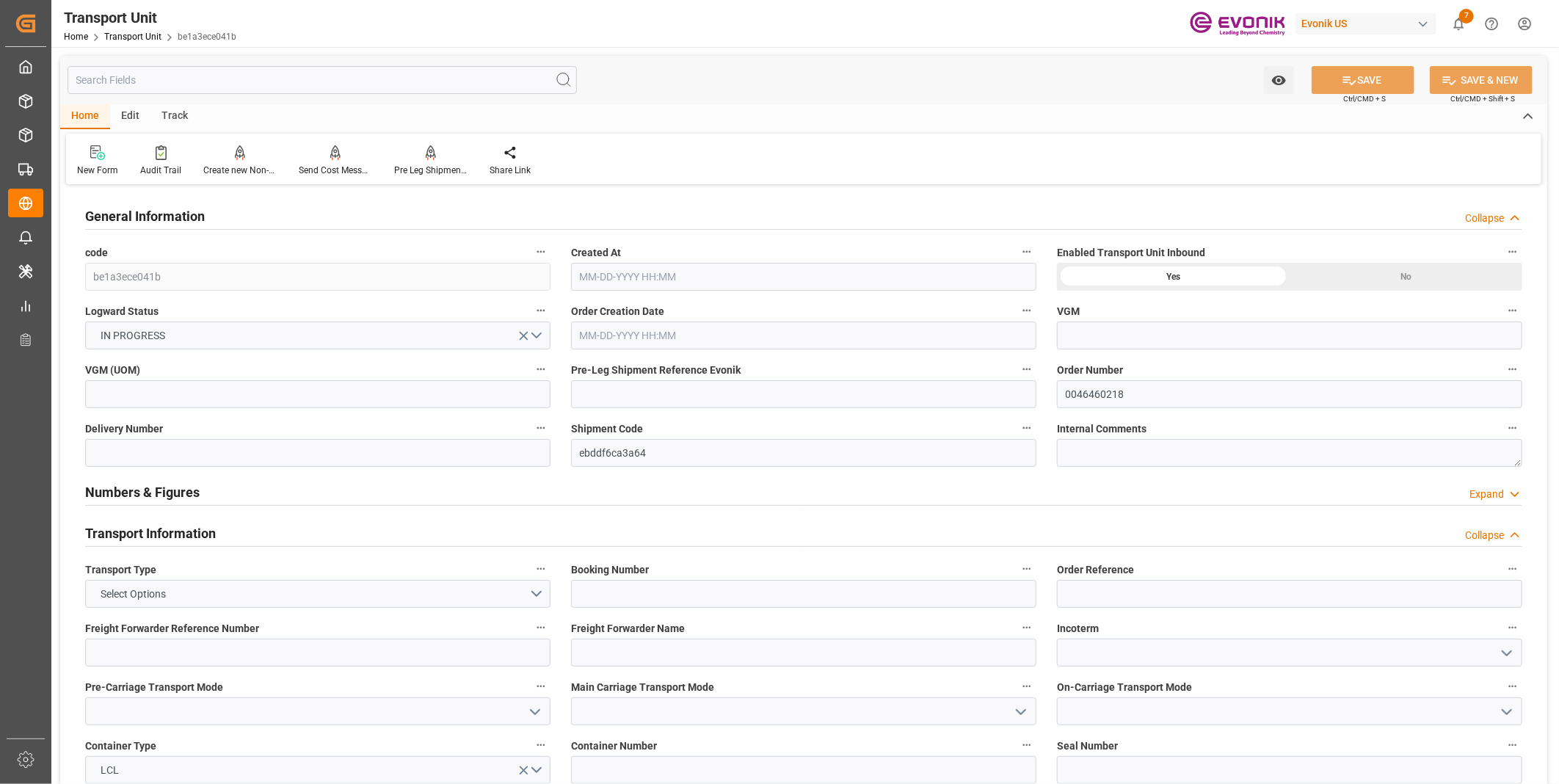
type input "[DATE] 21:48"
type input "[DATE]"
type input "[DATE] 17:45"
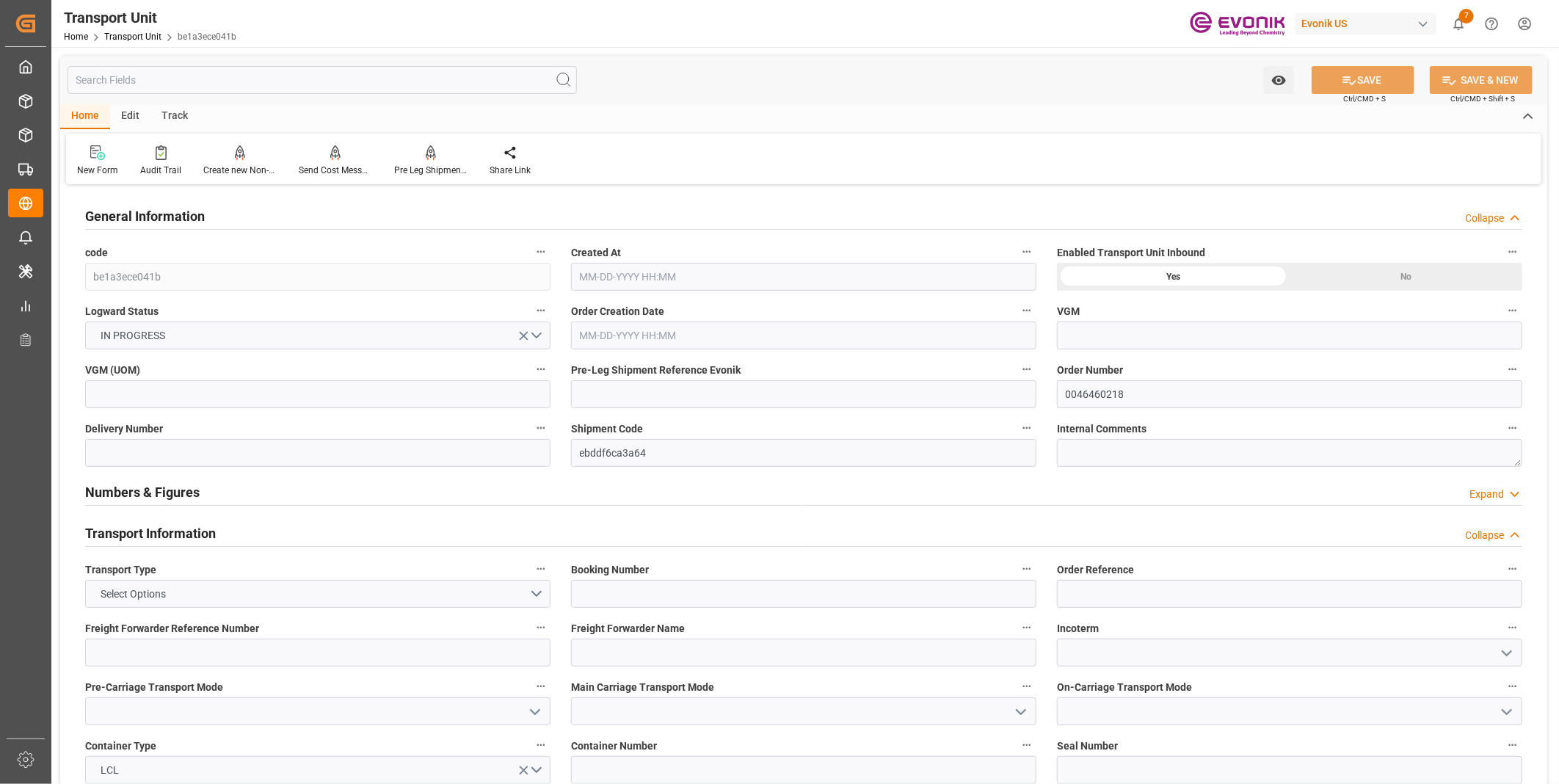
type input "[DATE] 17:45"
type input "[DATE] 18:00"
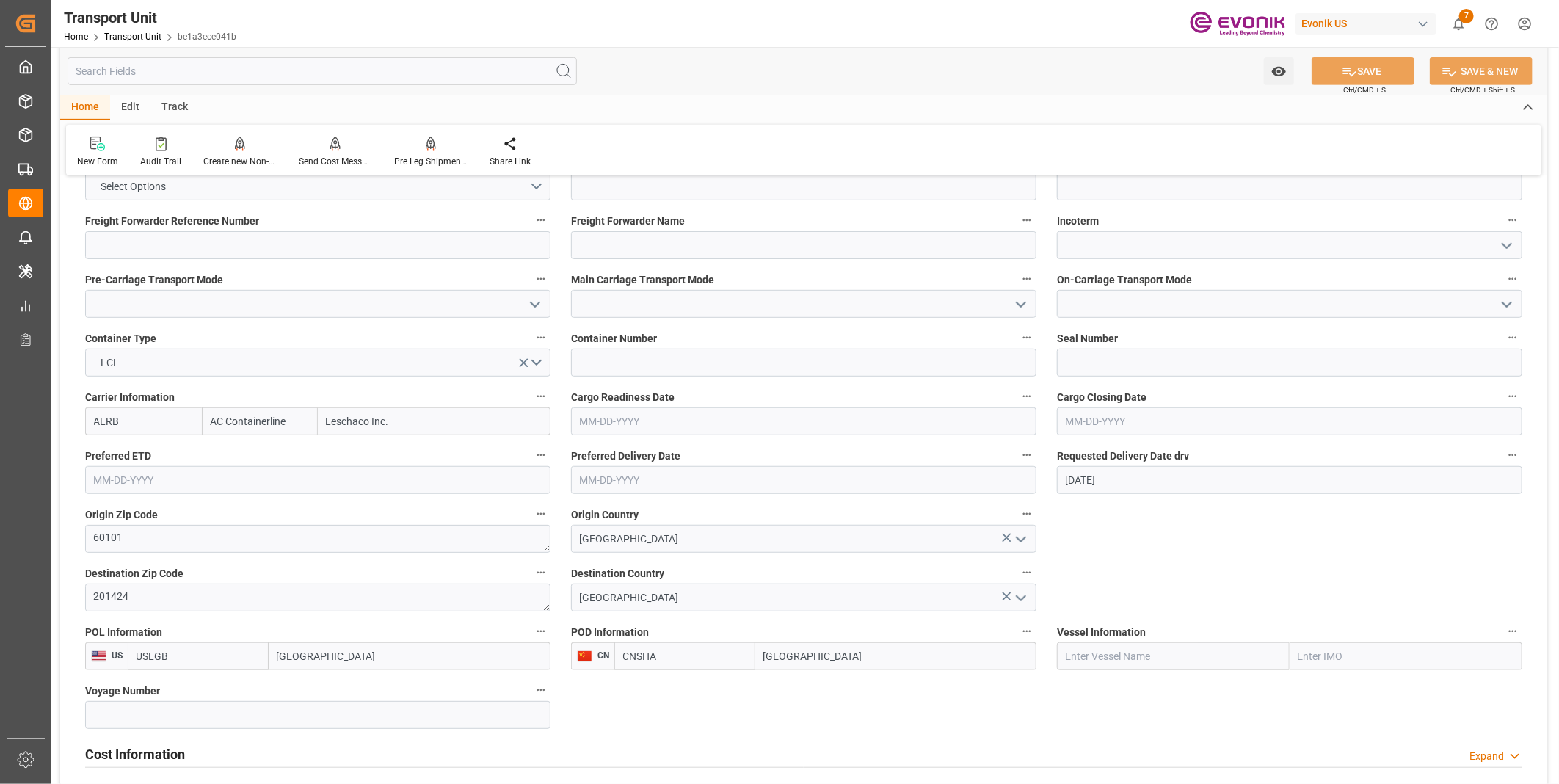
scroll to position [570, 0]
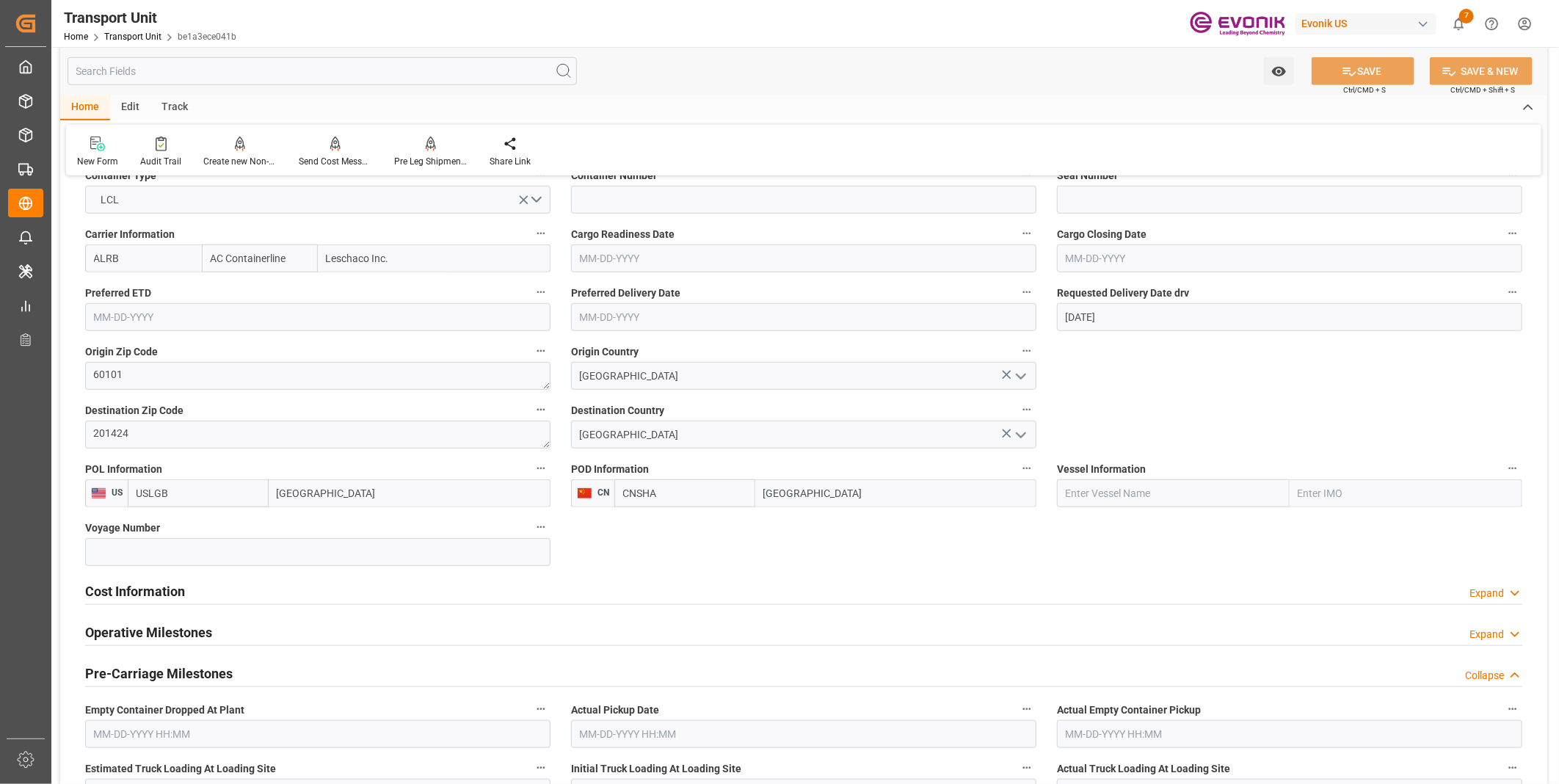
click at [106, 582] on h2 "Cost Information" at bounding box center [135, 590] width 99 height 20
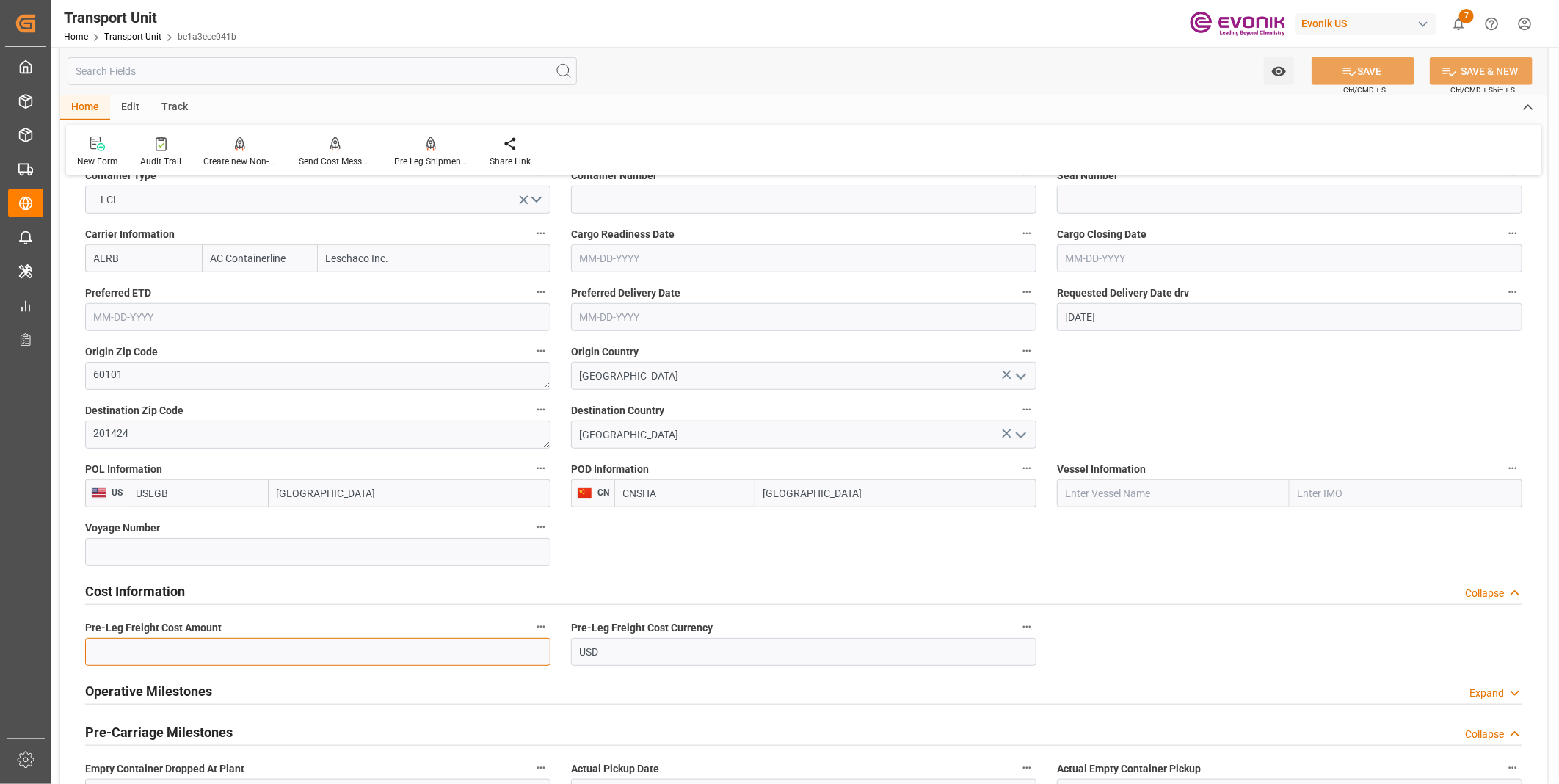
click at [187, 650] on input "text" at bounding box center [318, 651] width 465 height 28
type input "102"
click at [1338, 66] on button "SAVE" at bounding box center [1363, 72] width 103 height 28
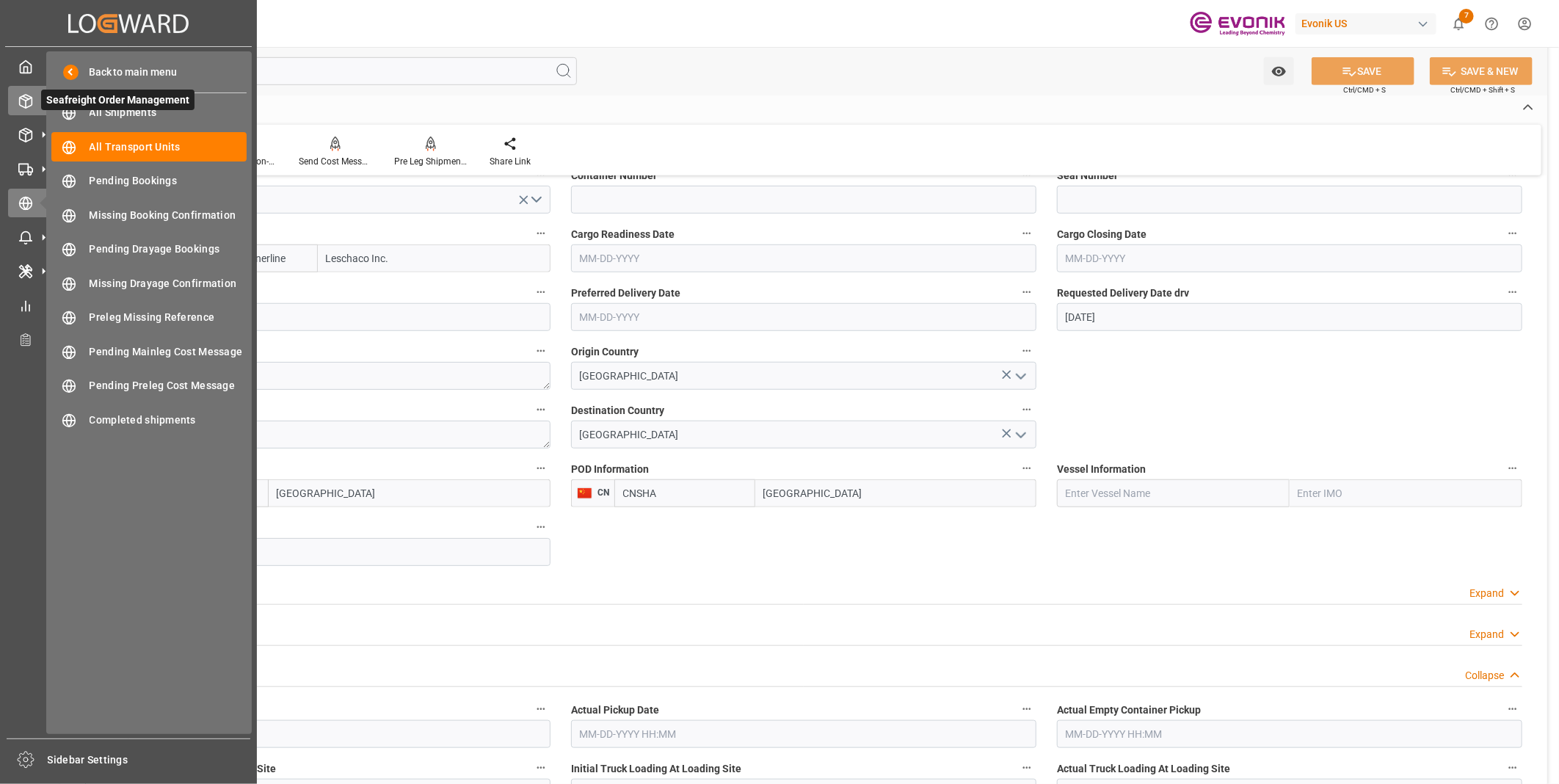
click at [27, 103] on icon at bounding box center [25, 101] width 15 height 15
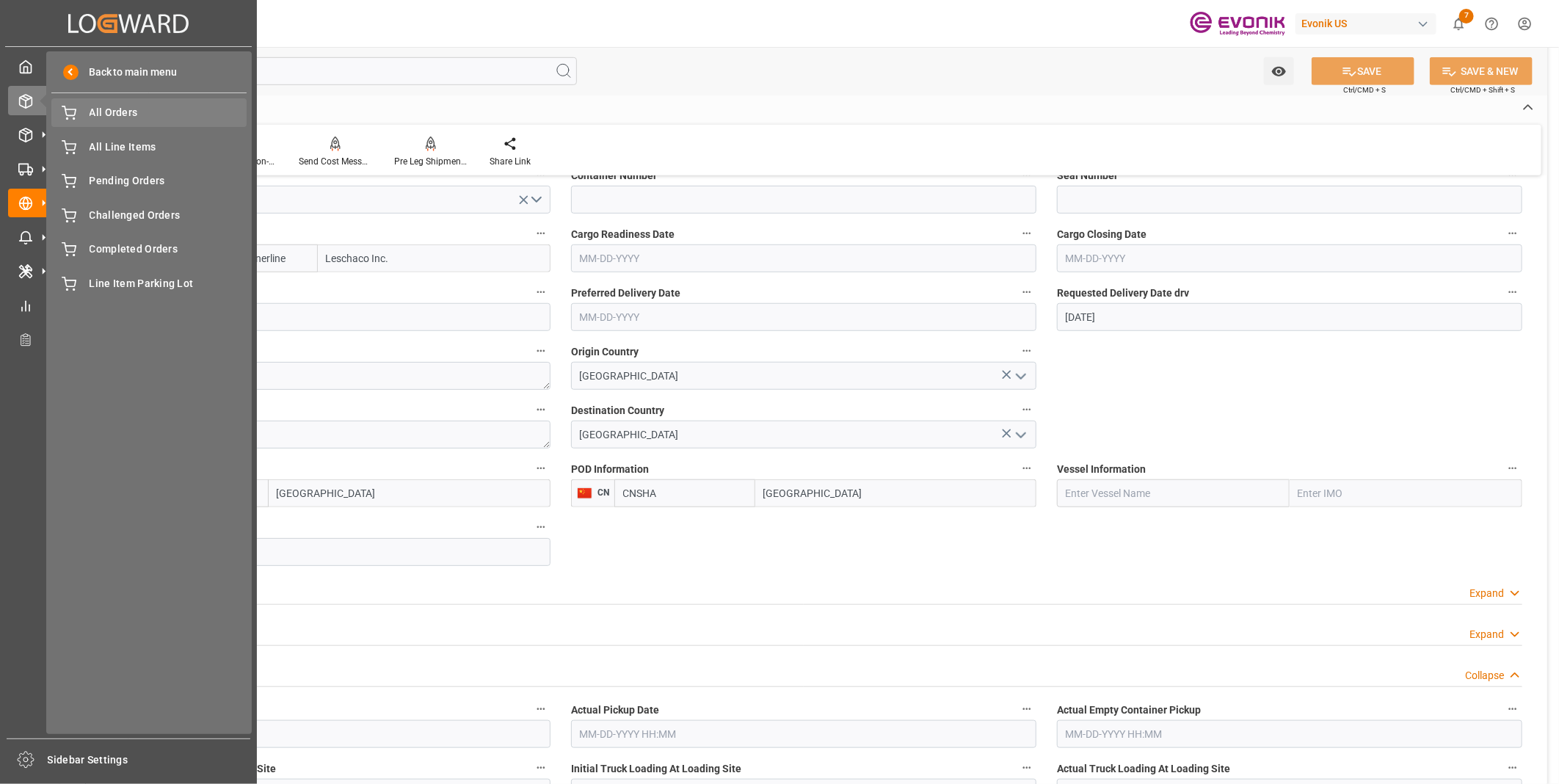
click at [132, 108] on span "All Orders" at bounding box center [168, 112] width 158 height 16
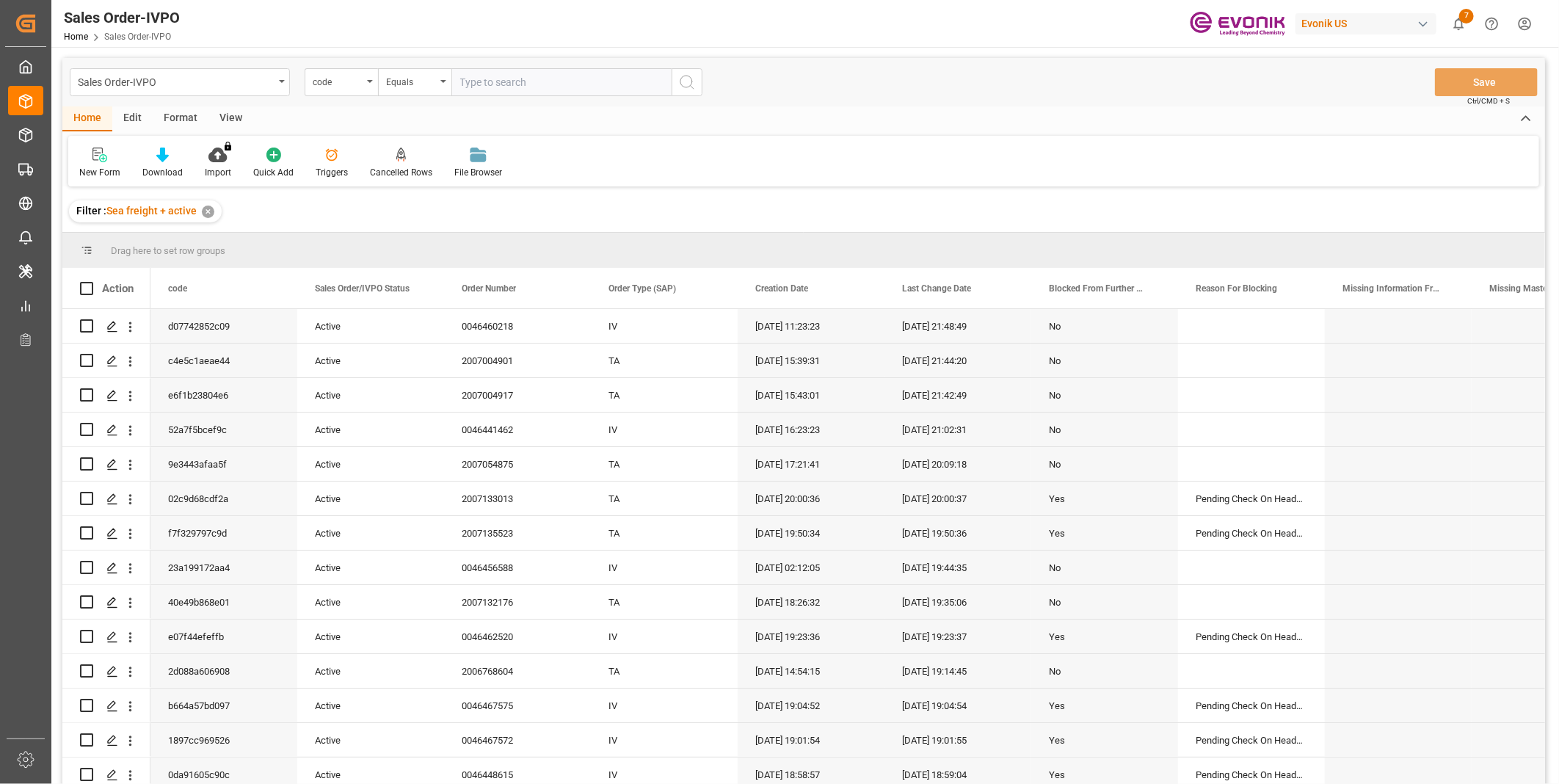
click at [353, 85] on div "code" at bounding box center [337, 79] width 50 height 17
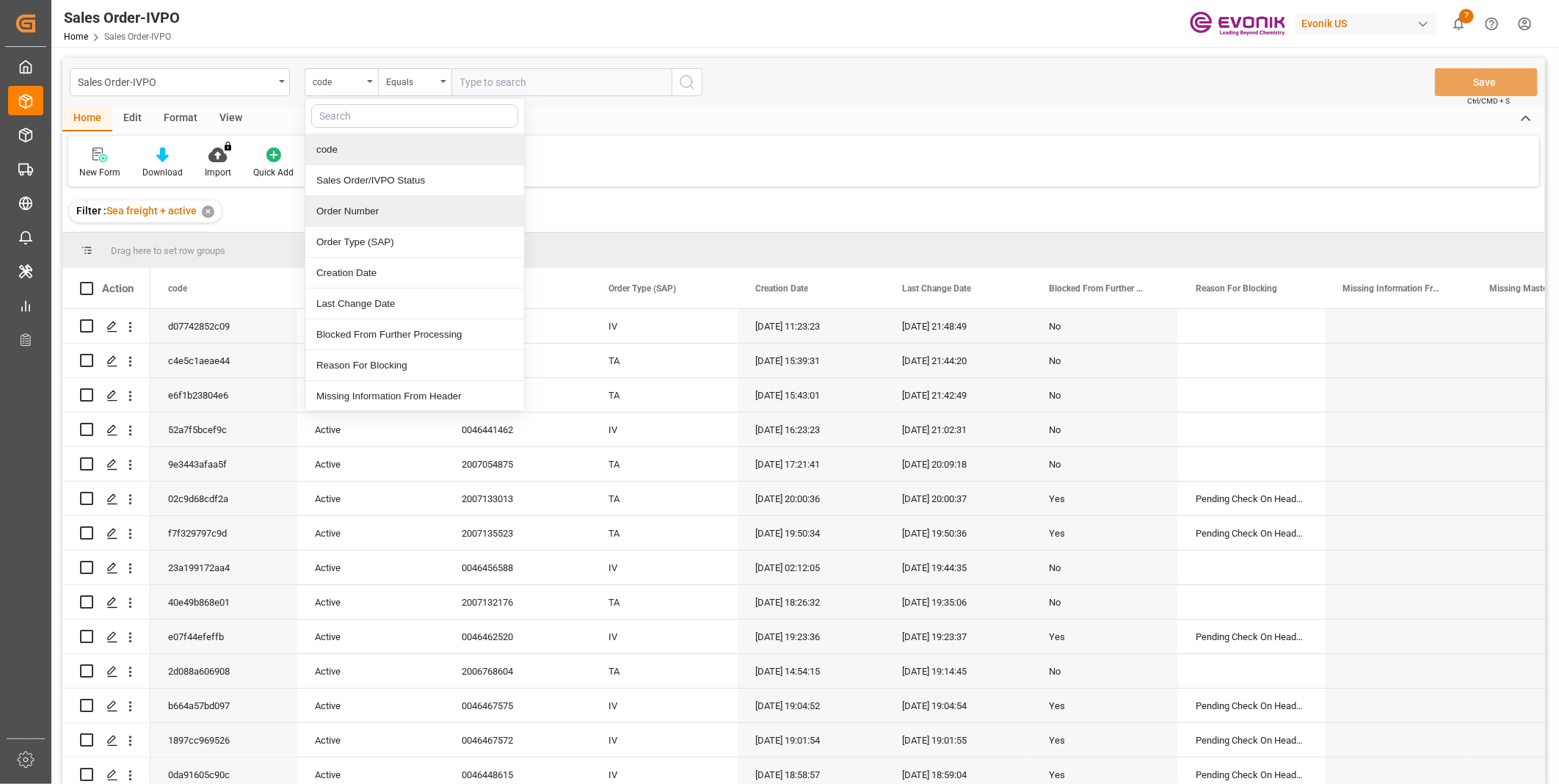
click at [372, 216] on div "Order Number" at bounding box center [414, 211] width 219 height 31
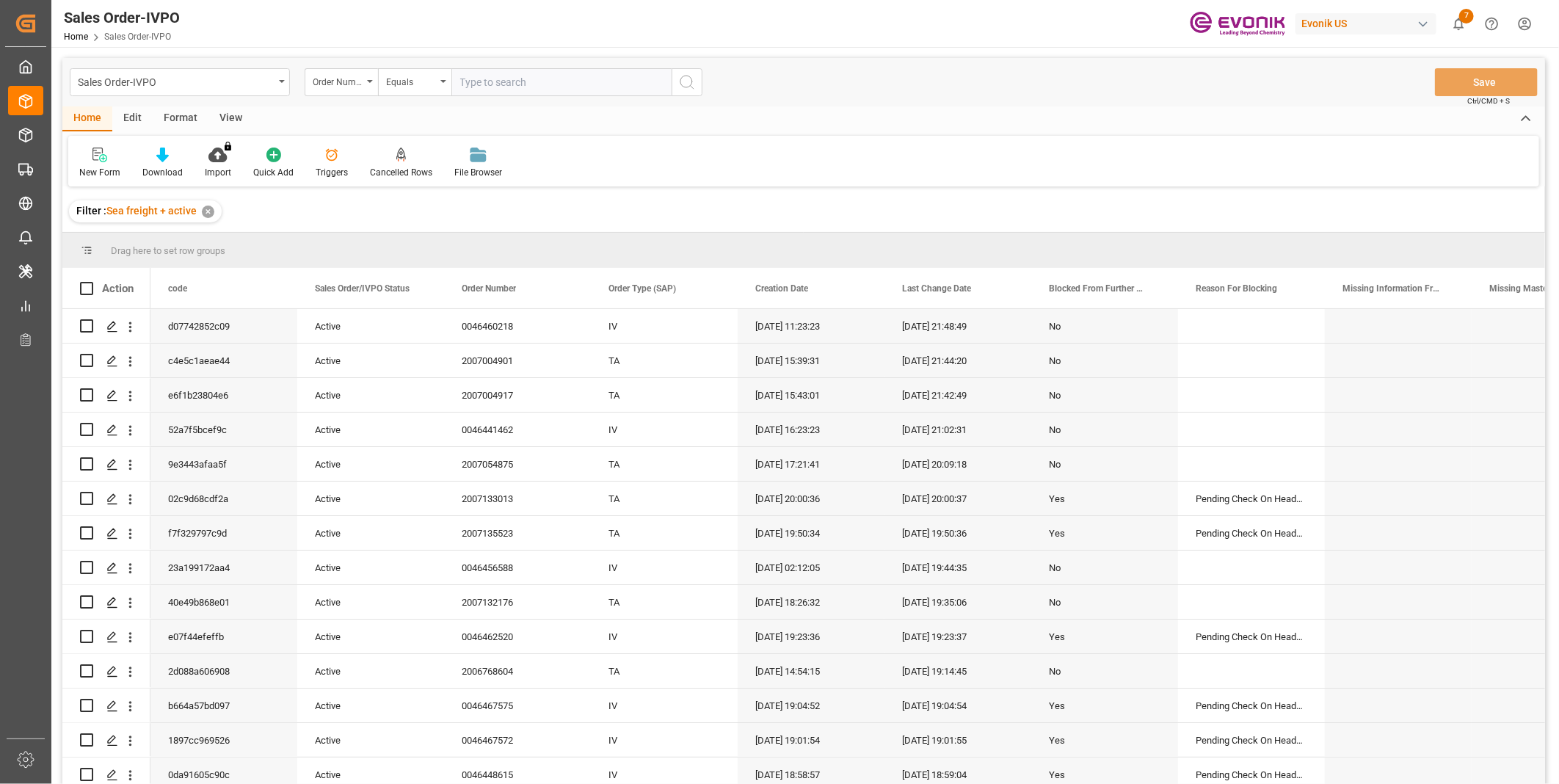
click at [517, 85] on input "text" at bounding box center [561, 82] width 220 height 28
paste input "0046464713"
type input "0046464713"
click at [694, 78] on icon "search button" at bounding box center [687, 82] width 17 height 17
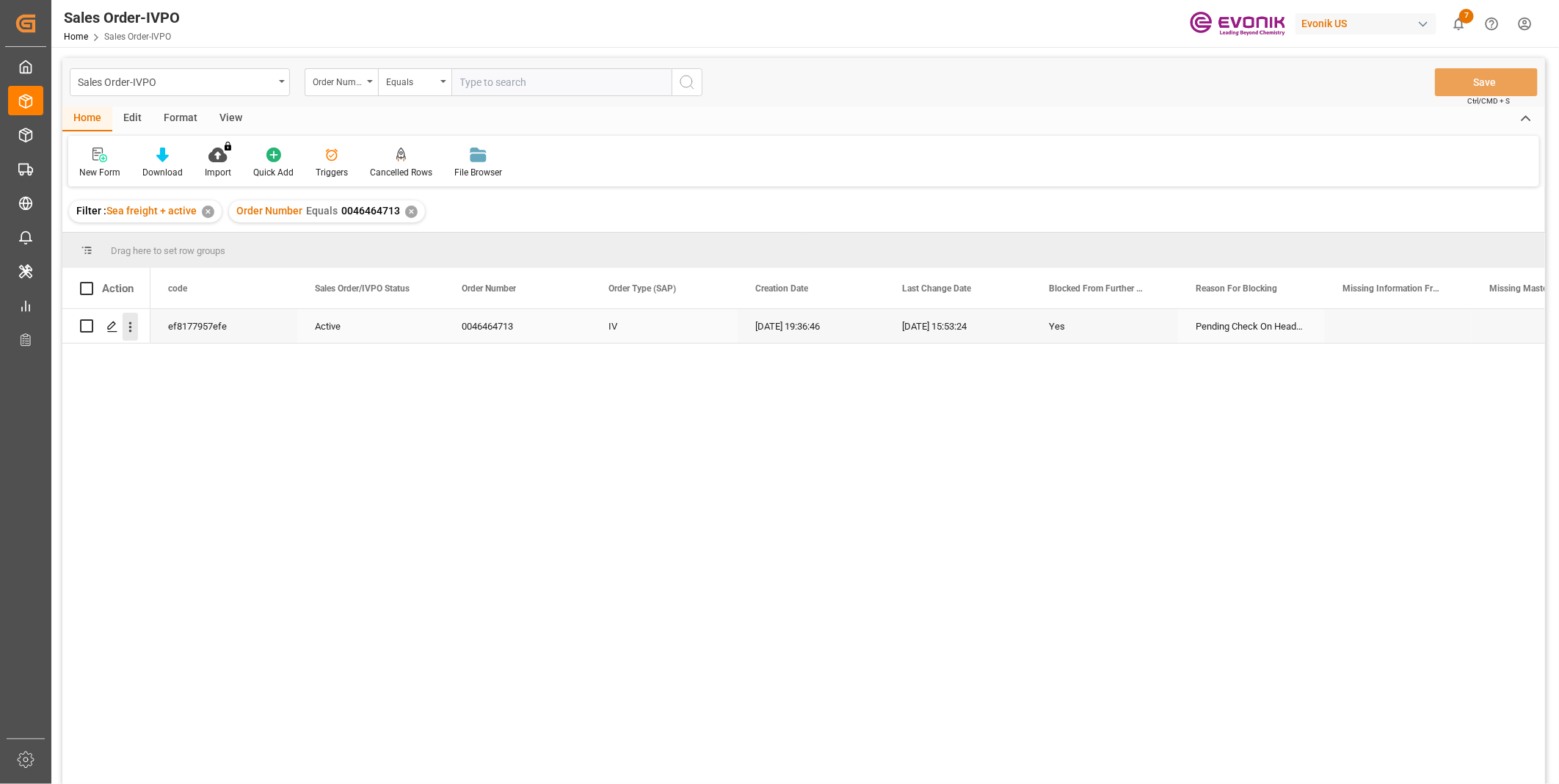
click at [132, 328] on icon "open menu" at bounding box center [130, 327] width 16 height 16
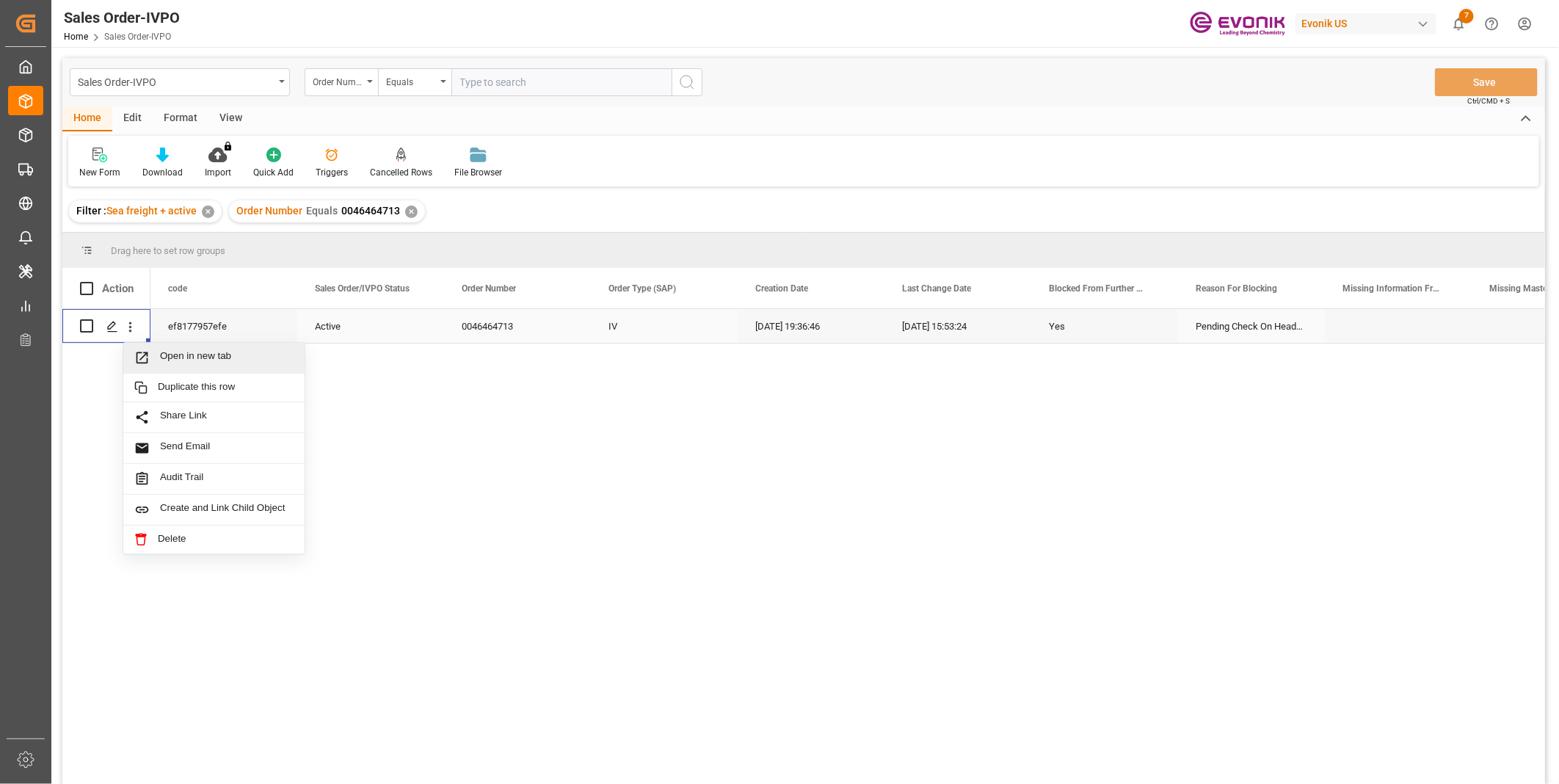
click at [178, 351] on span "Open in new tab" at bounding box center [226, 358] width 133 height 16
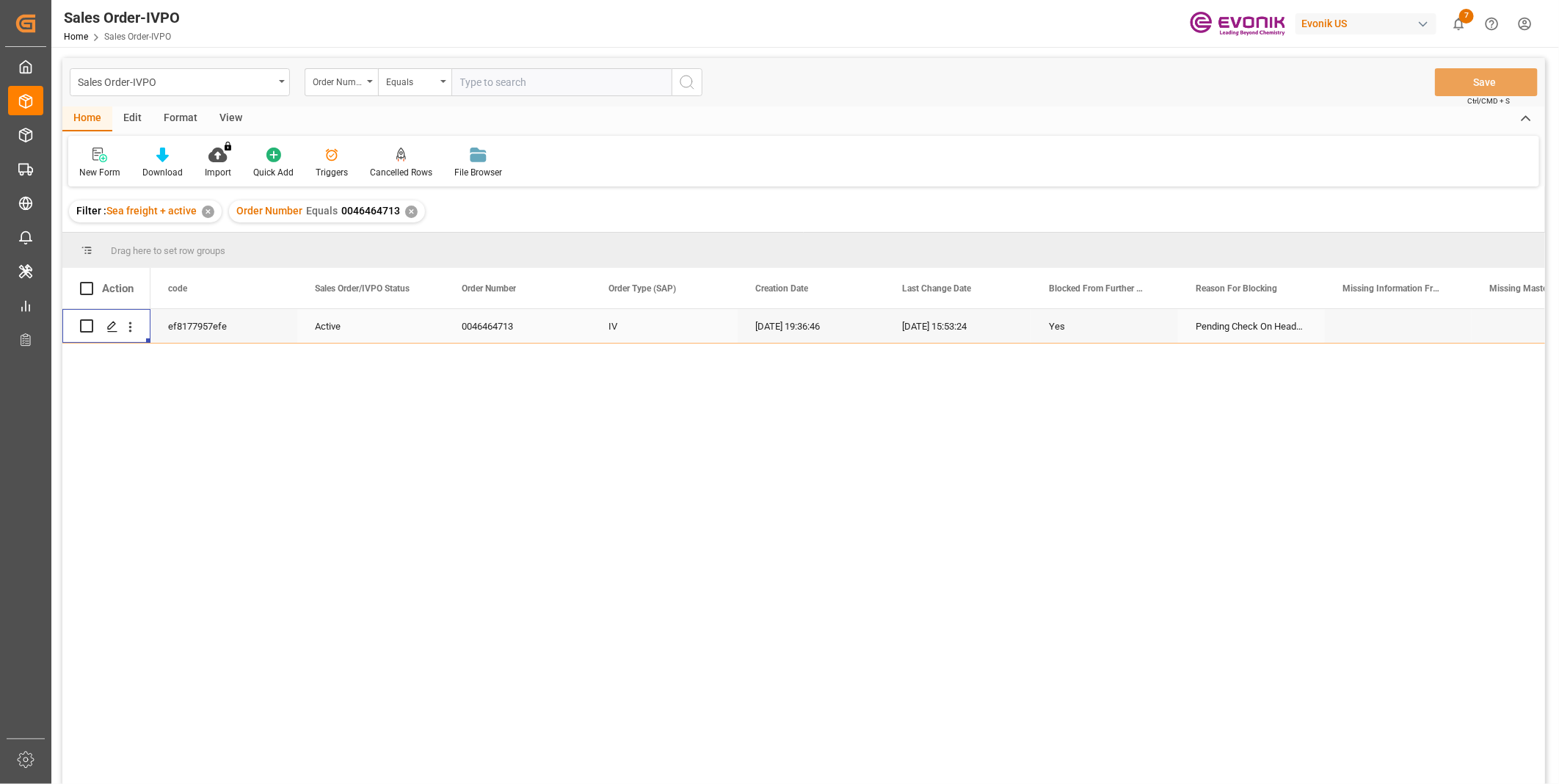
click at [504, 76] on input "text" at bounding box center [561, 82] width 220 height 28
paste input "2007080265"
type input "2007080265"
click at [688, 85] on icon "search button" at bounding box center [687, 82] width 17 height 17
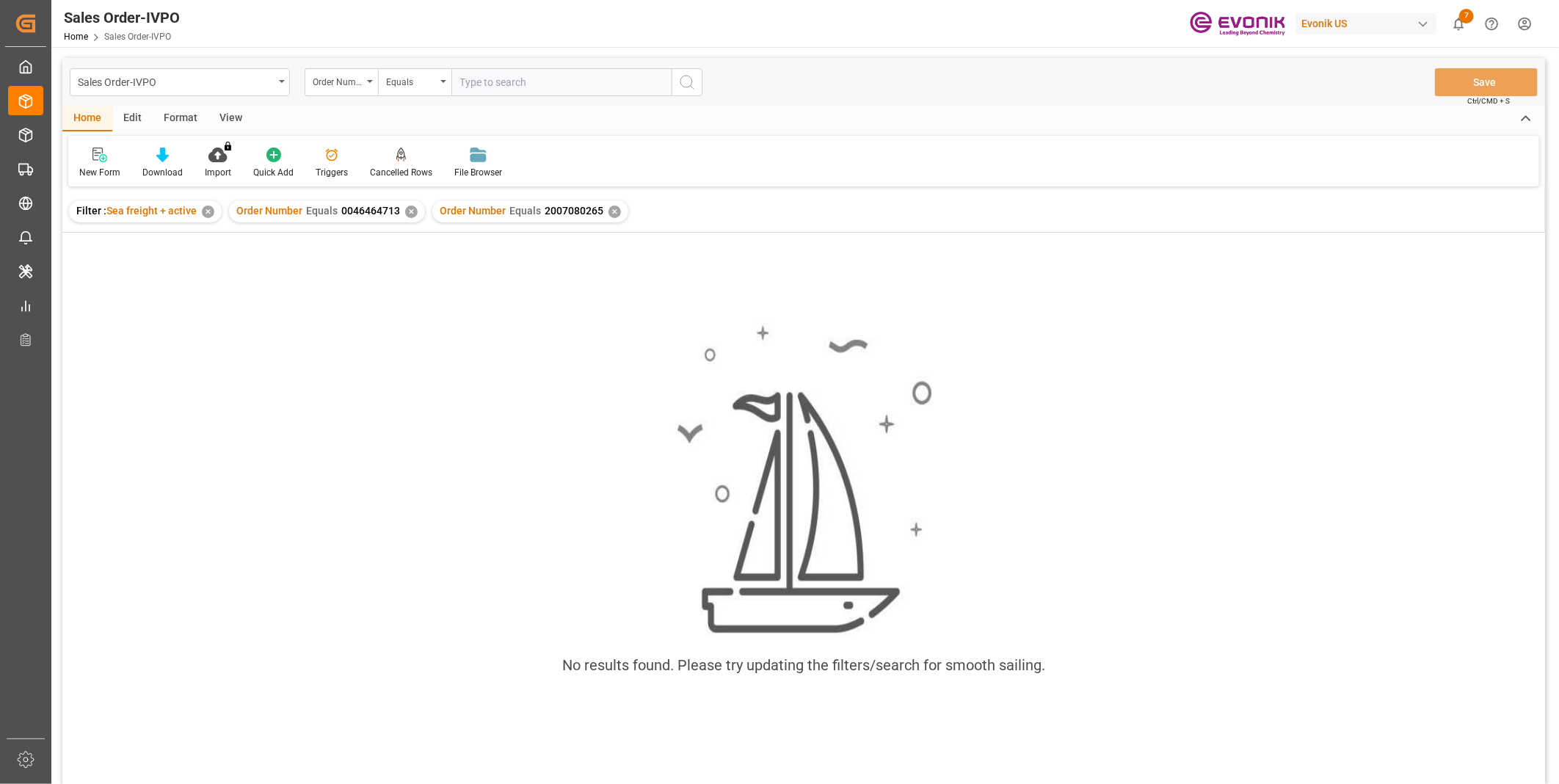
click at [407, 207] on div "✕" at bounding box center [411, 212] width 12 height 12
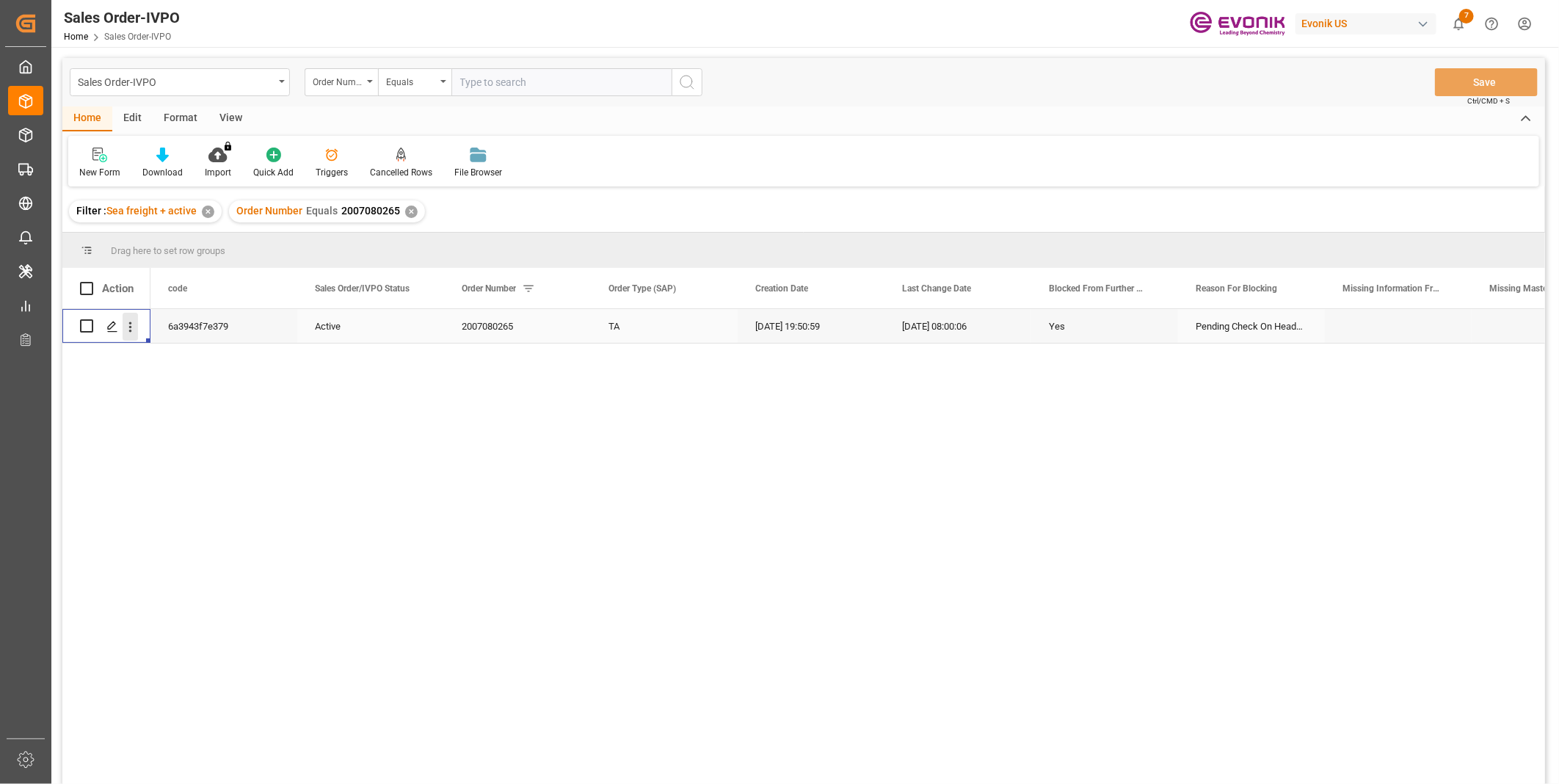
click at [132, 328] on icon "open menu" at bounding box center [130, 327] width 16 height 16
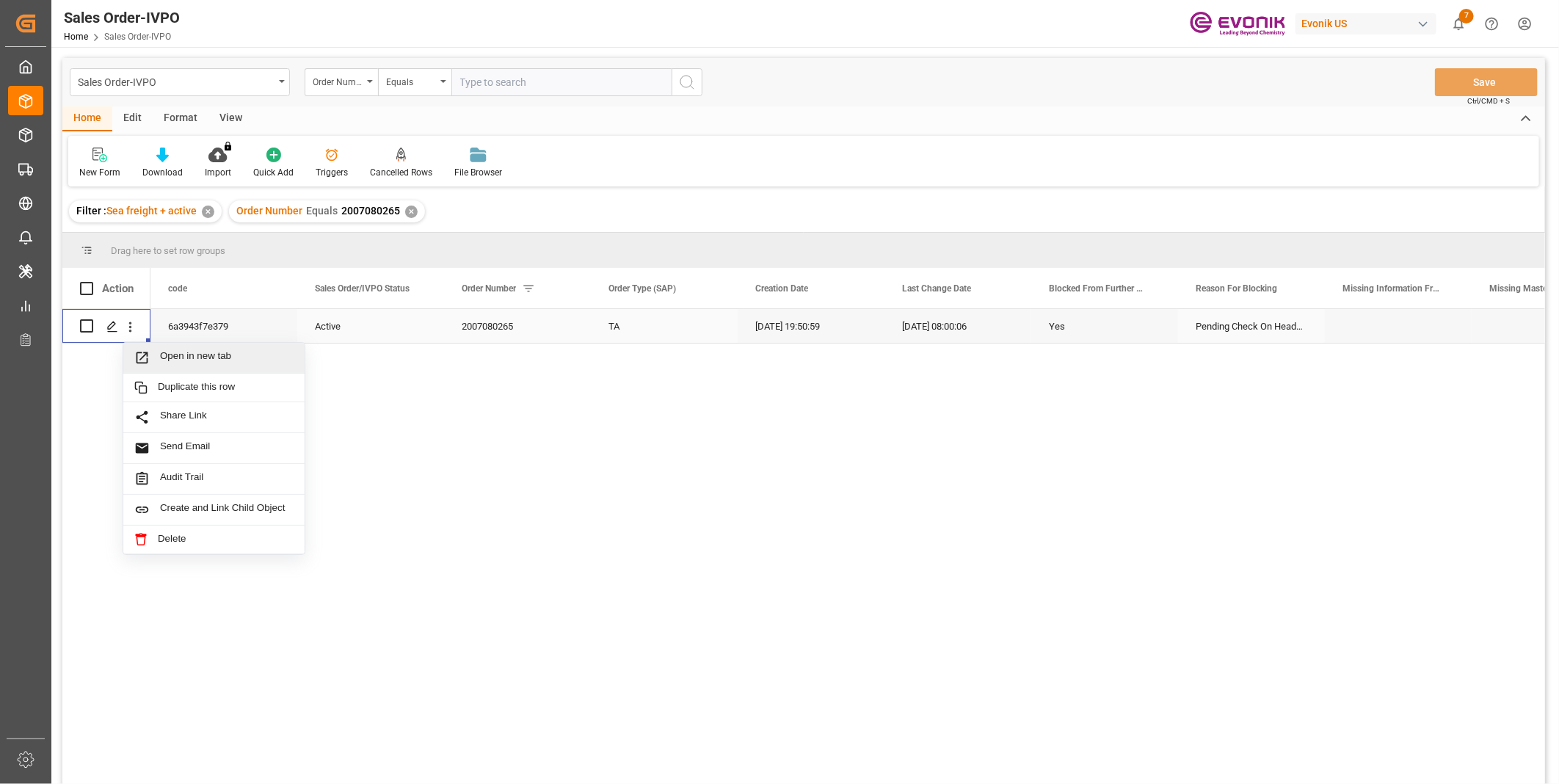
click at [208, 354] on span "Open in new tab" at bounding box center [226, 358] width 133 height 16
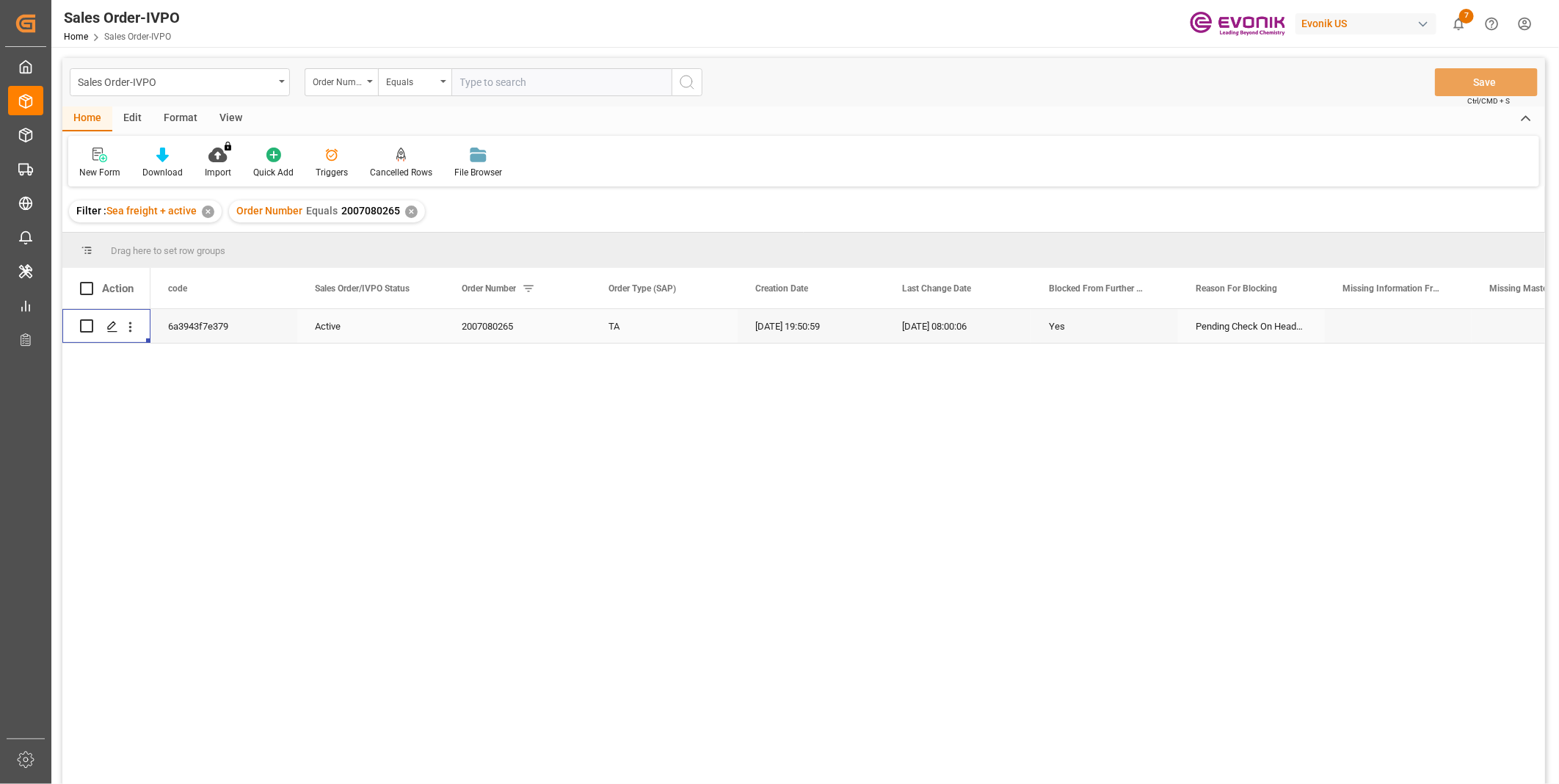
click at [564, 85] on input "text" at bounding box center [561, 82] width 220 height 28
paste input "2007080265"
type input "2007080265"
click at [690, 79] on icon "search button" at bounding box center [687, 82] width 17 height 17
click at [407, 208] on div "✕" at bounding box center [411, 212] width 12 height 12
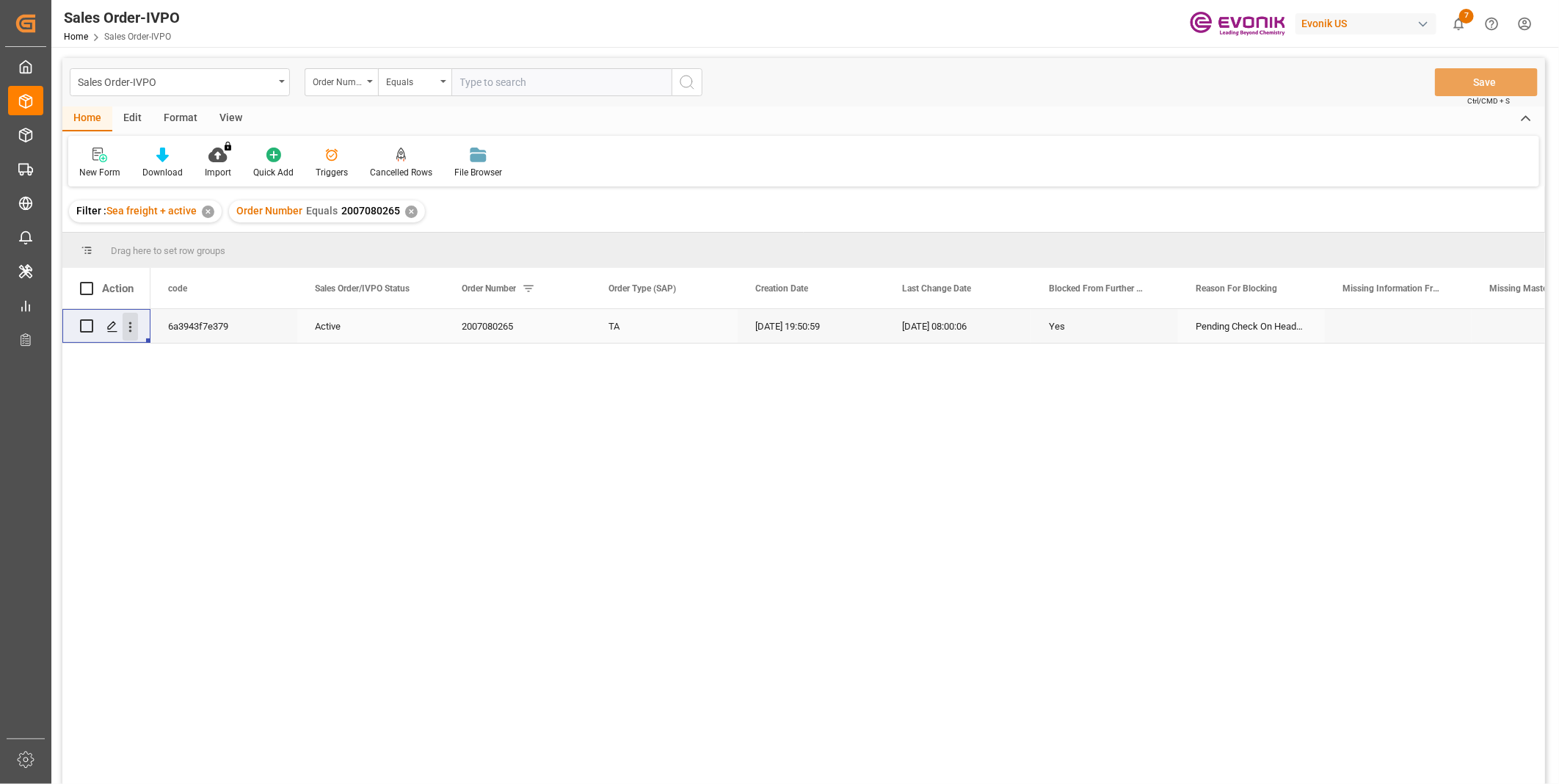
click at [128, 327] on icon "open menu" at bounding box center [130, 327] width 16 height 16
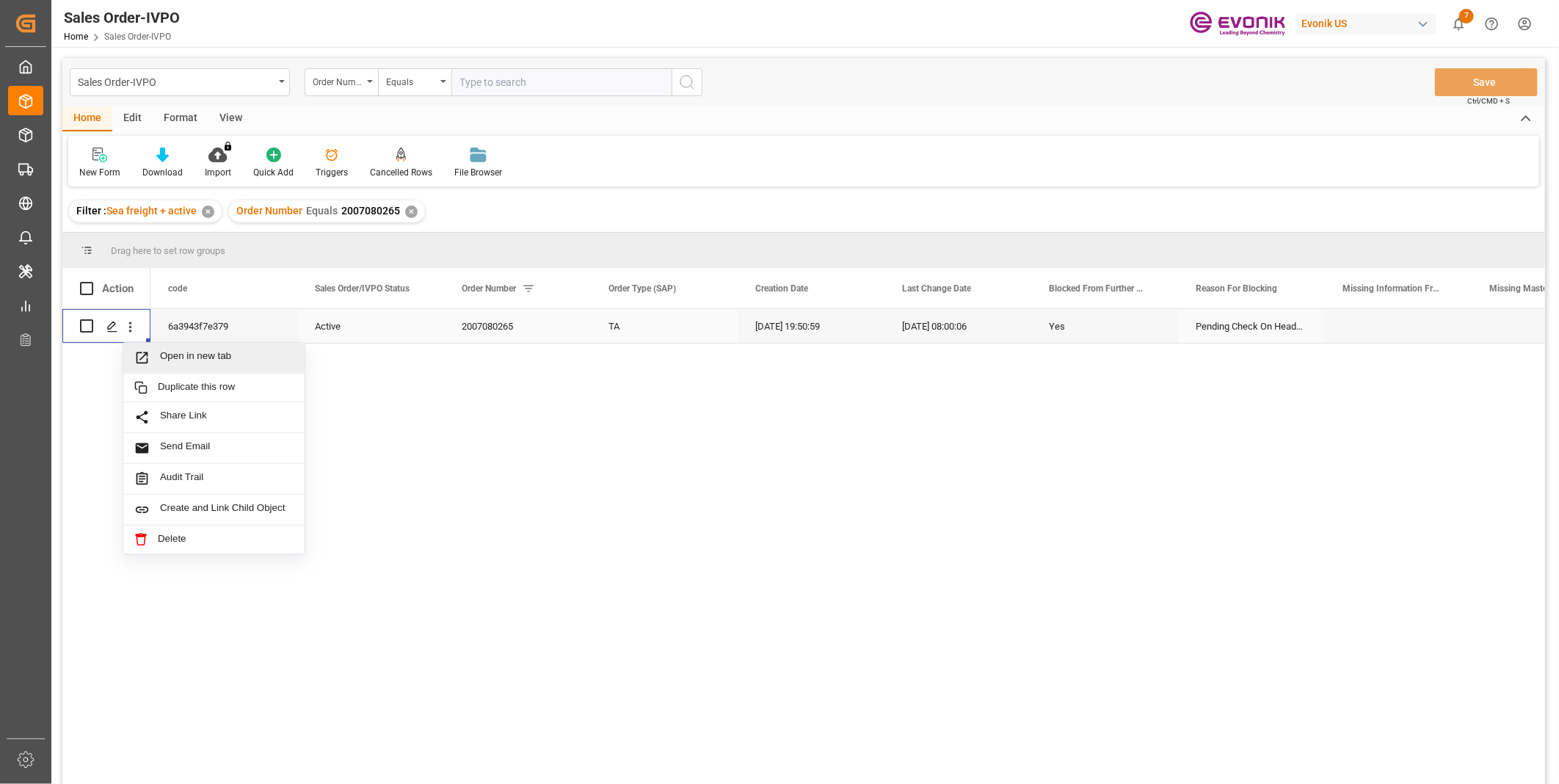
click at [176, 354] on span "Open in new tab" at bounding box center [226, 358] width 133 height 16
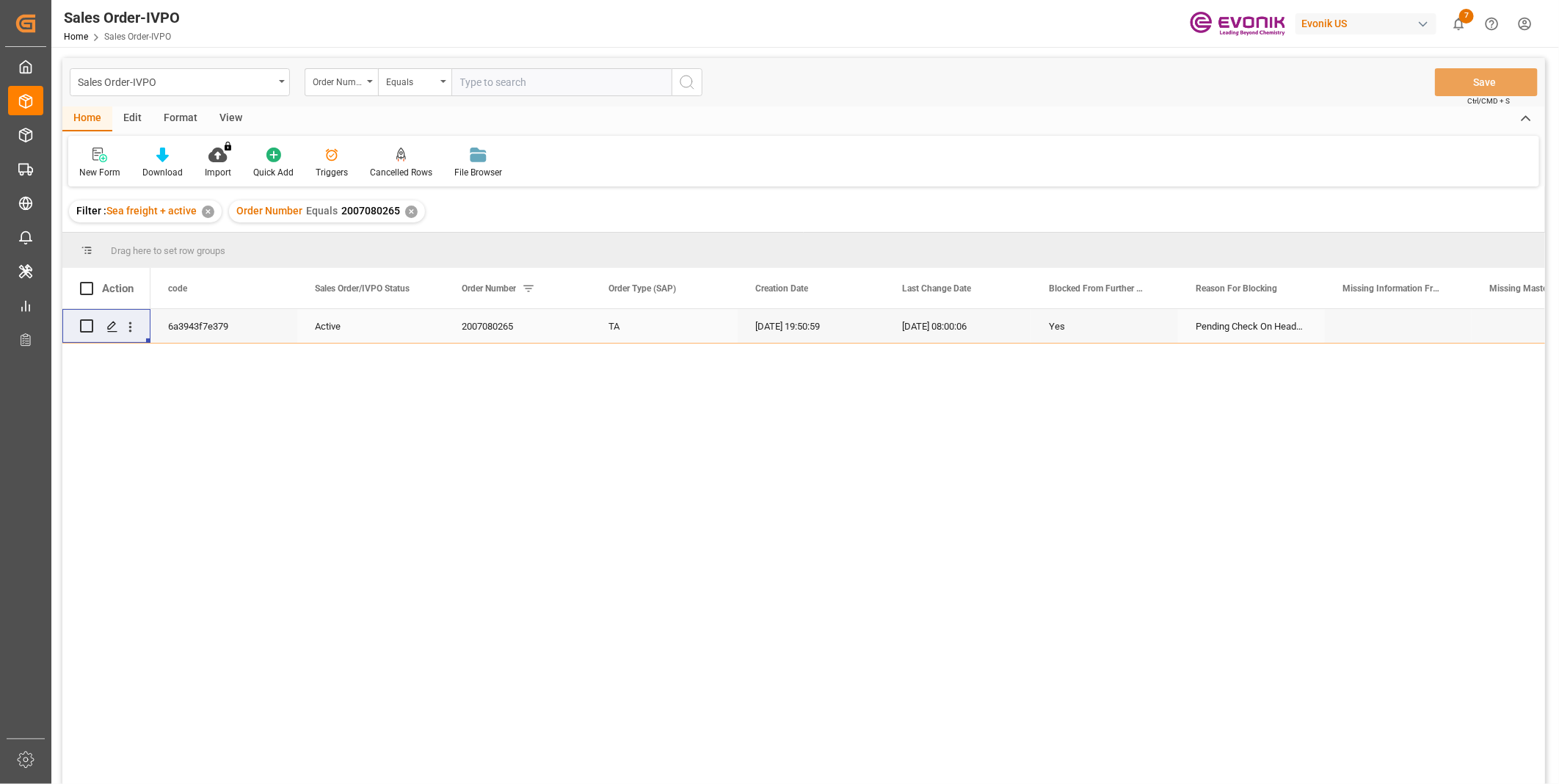
click at [511, 85] on input "text" at bounding box center [561, 82] width 220 height 28
paste input "2006868286"
type input "2006868286"
click at [694, 75] on icon "search button" at bounding box center [687, 82] width 17 height 17
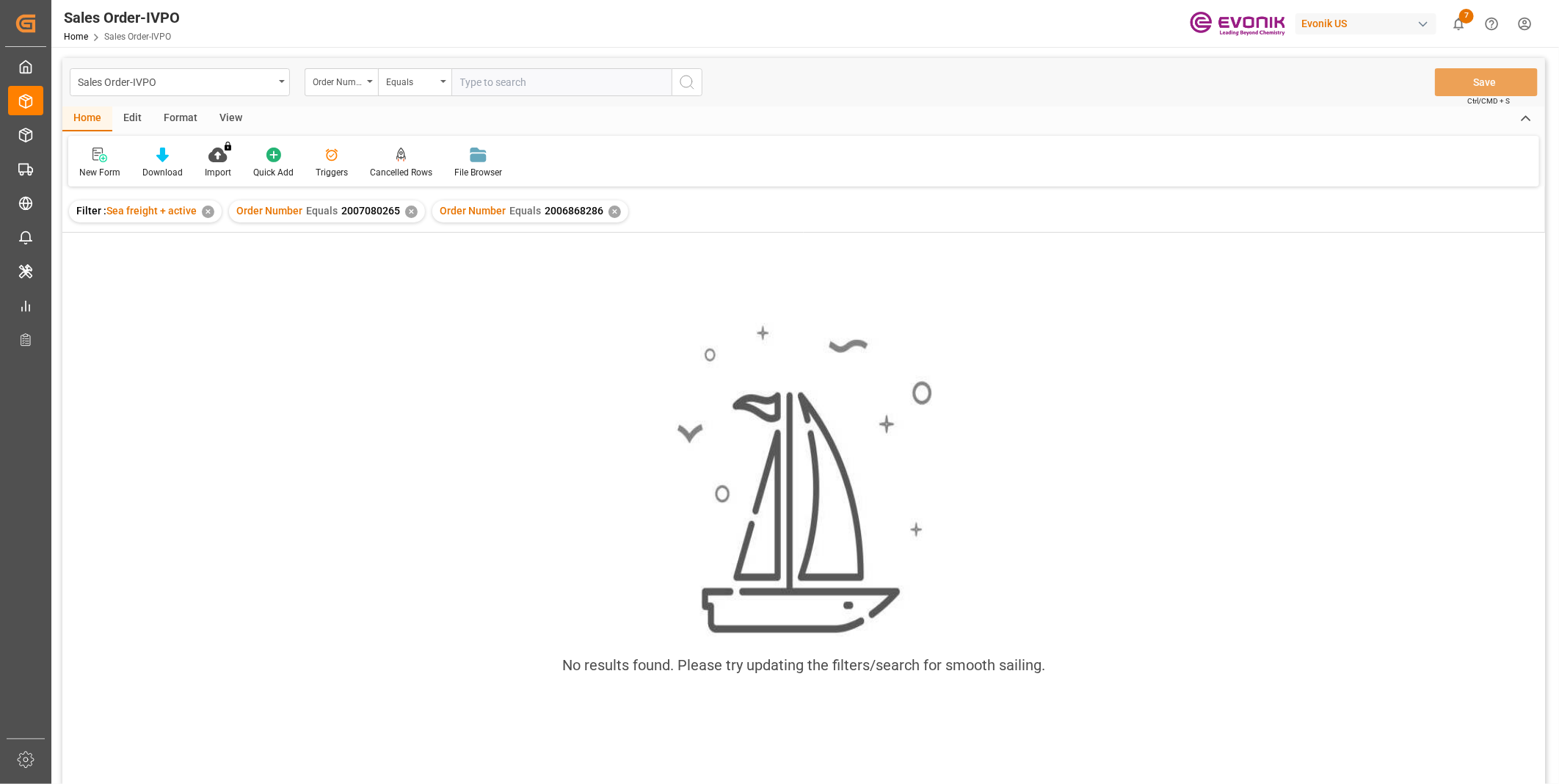
click at [405, 210] on div "✕" at bounding box center [411, 212] width 12 height 12
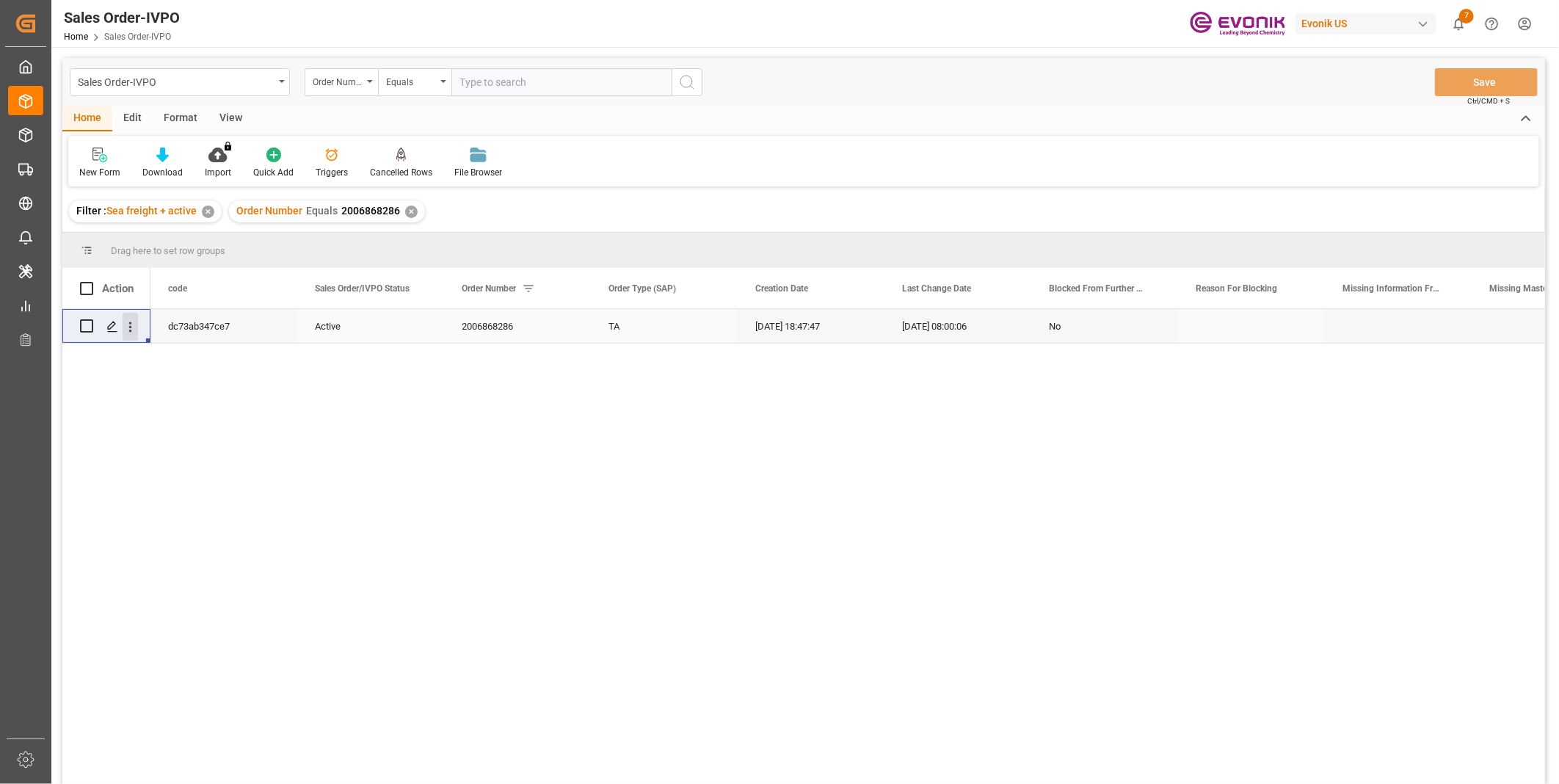
click at [126, 333] on icon "open menu" at bounding box center [130, 327] width 16 height 16
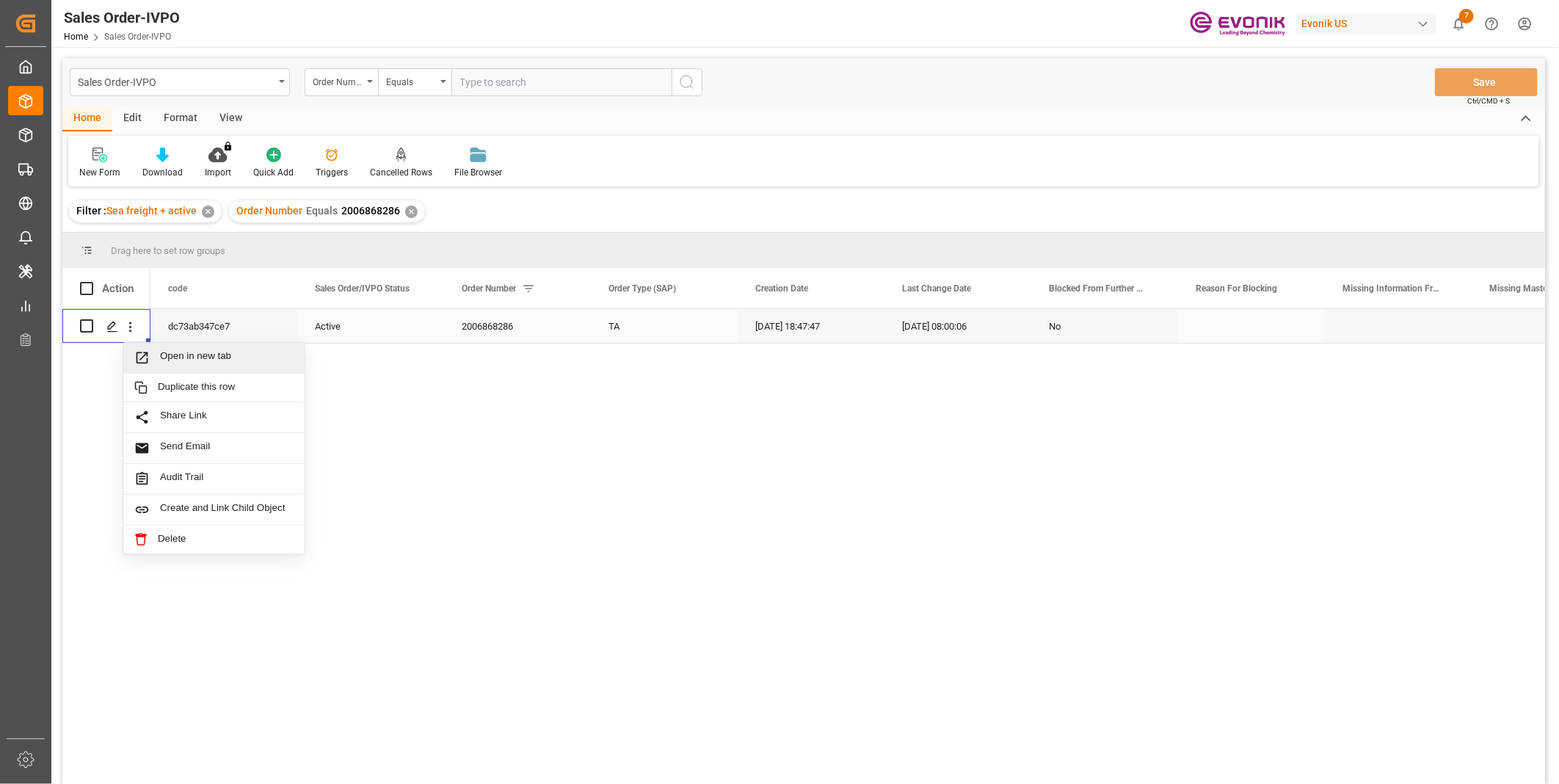
click at [180, 361] on span "Open in new tab" at bounding box center [226, 358] width 133 height 16
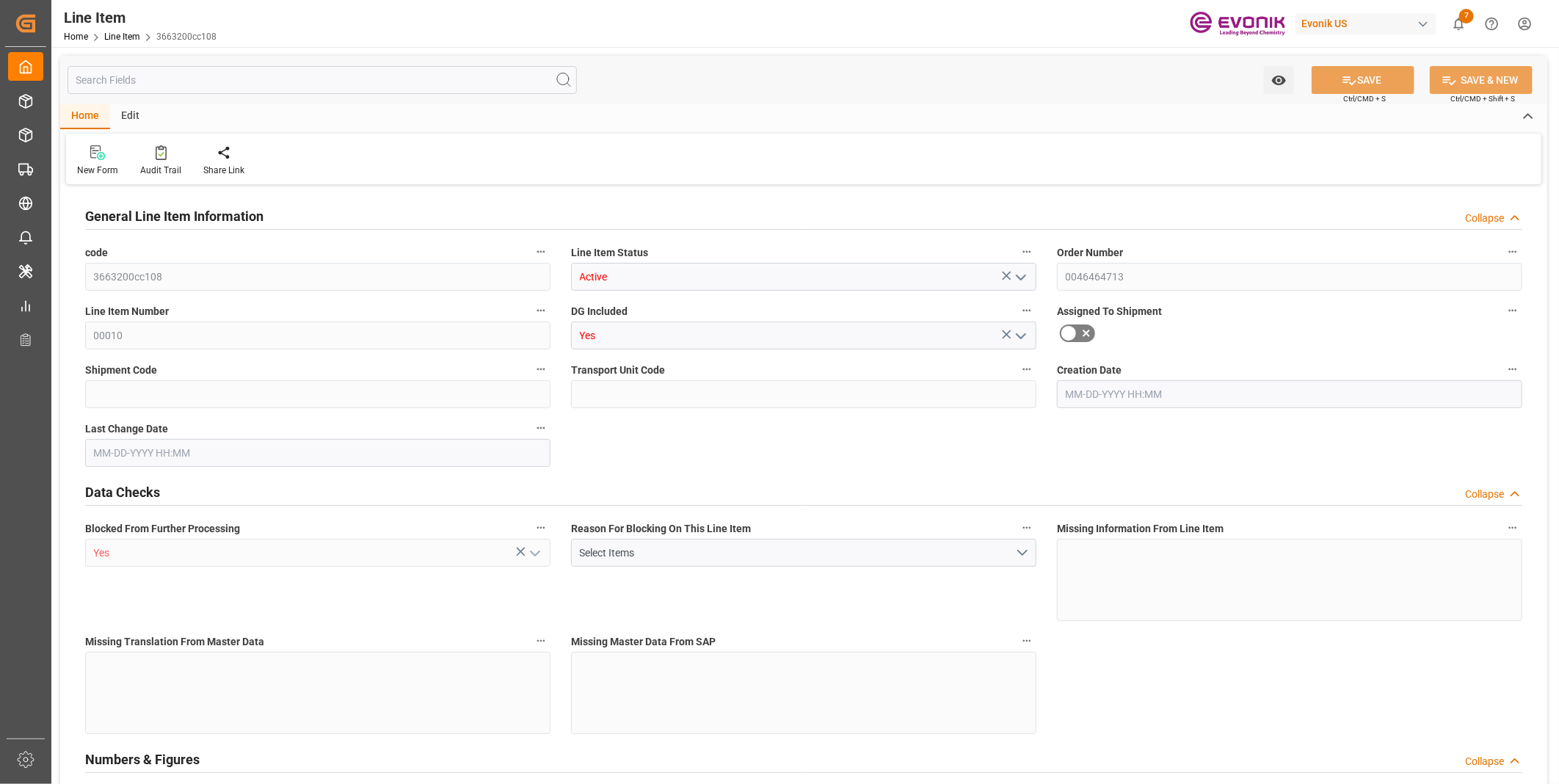
type input "3"
type input "3195"
type input "3000"
type input "4.212"
type input "3"
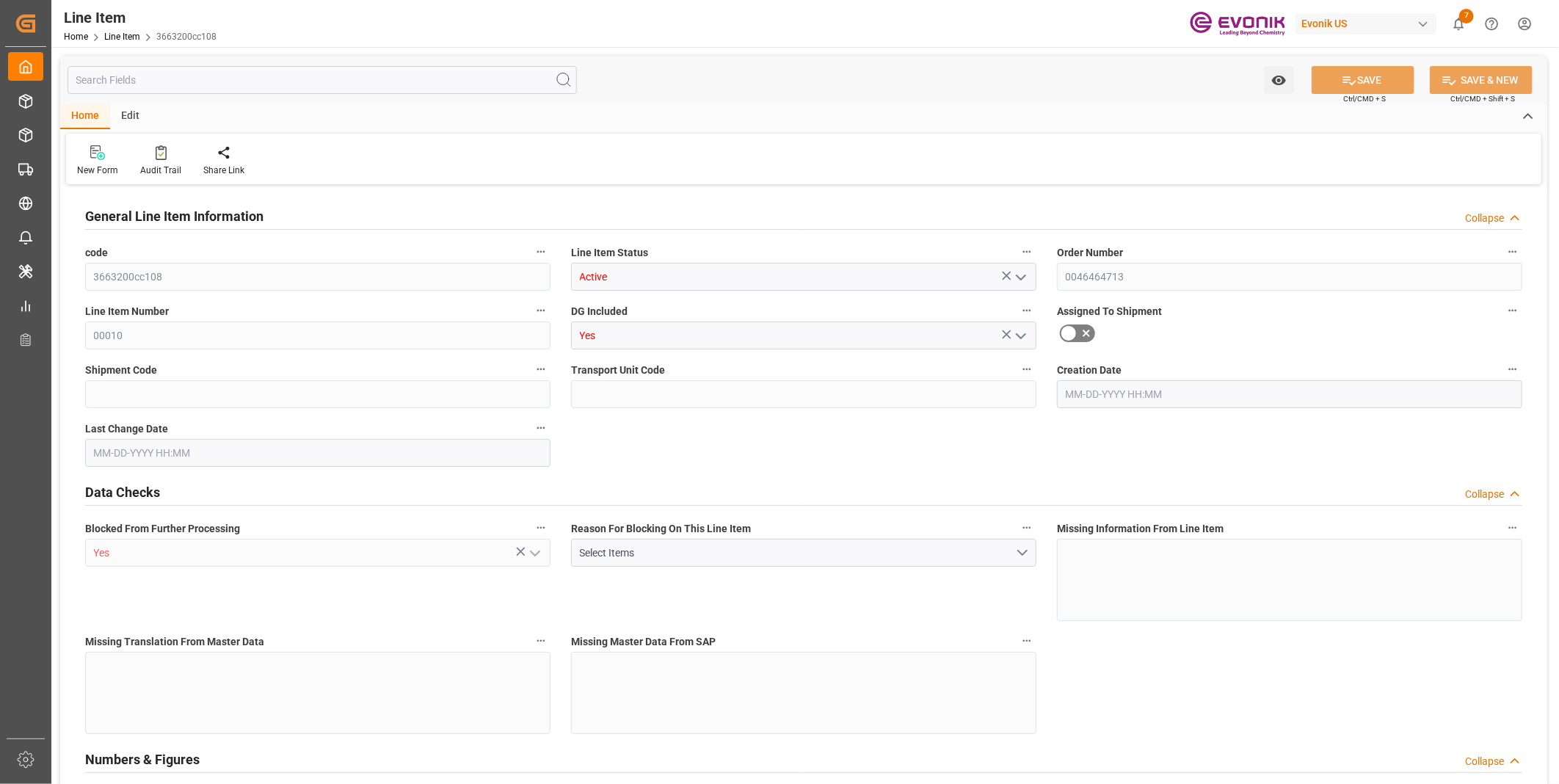
type input "24570"
type input "3"
type input "3000"
type input "3195"
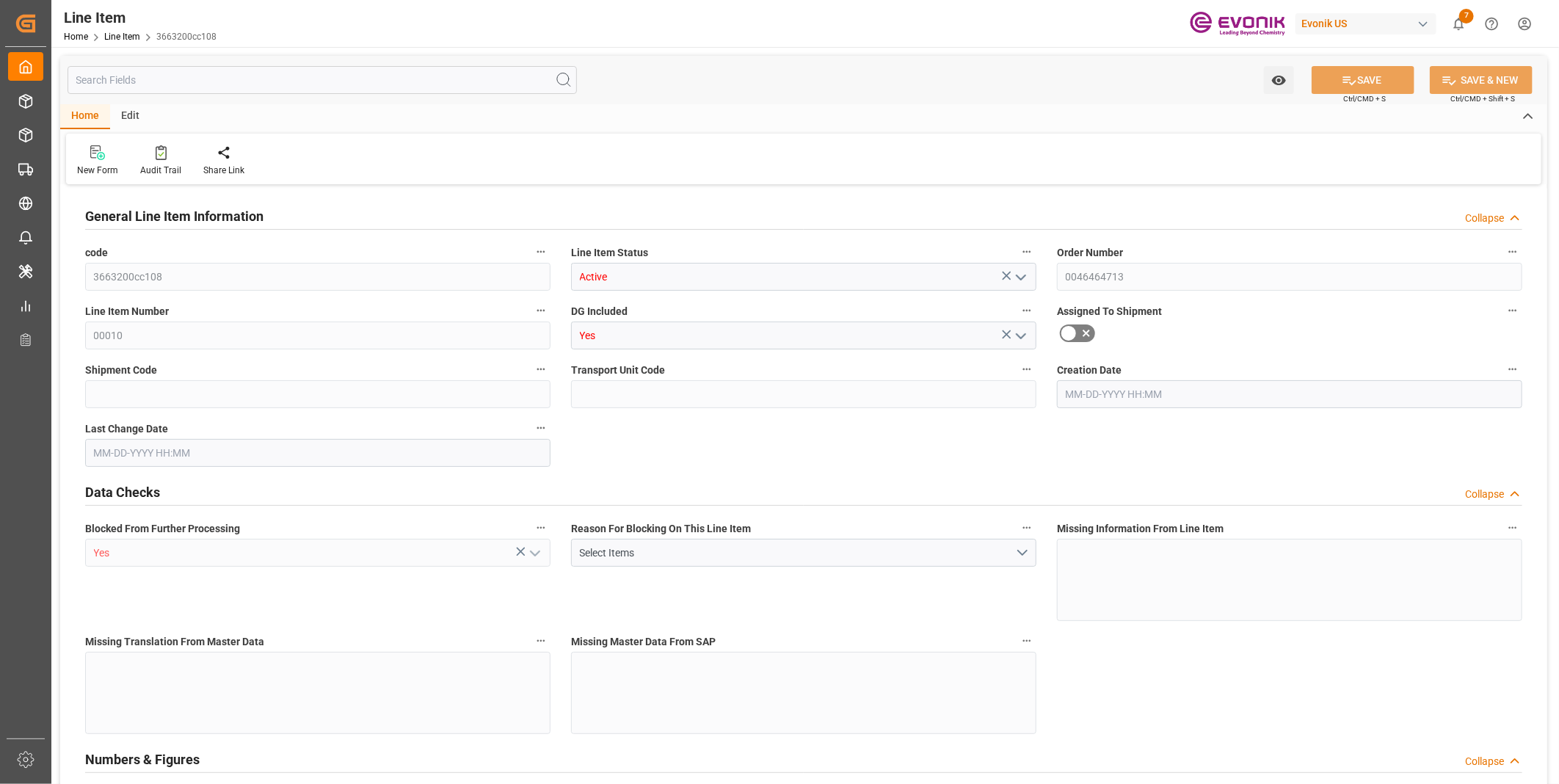
type input "3195"
type input "3000"
type input "4.212"
type input "4212"
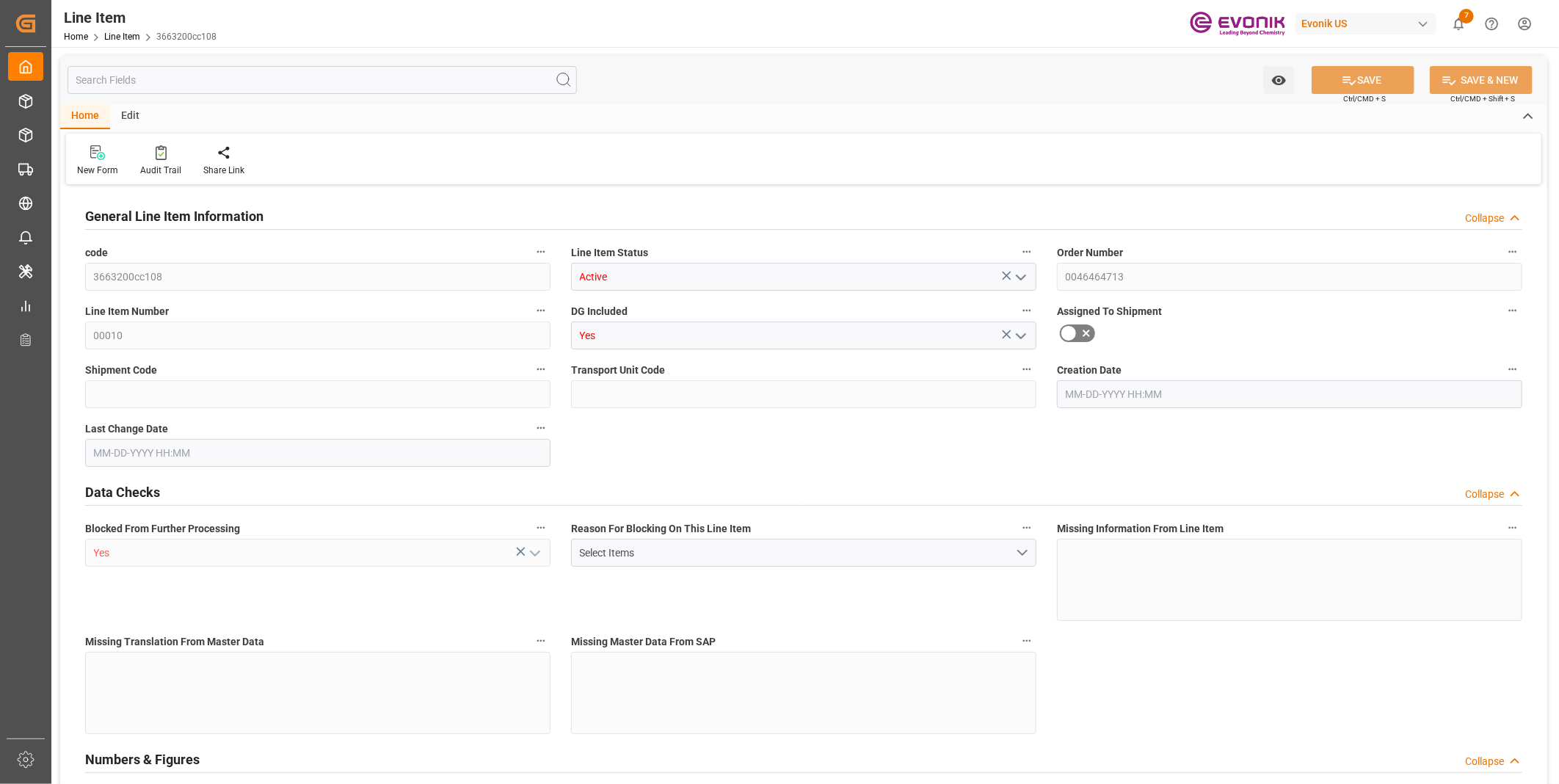
type input "0"
type input "[DATE] 19:36"
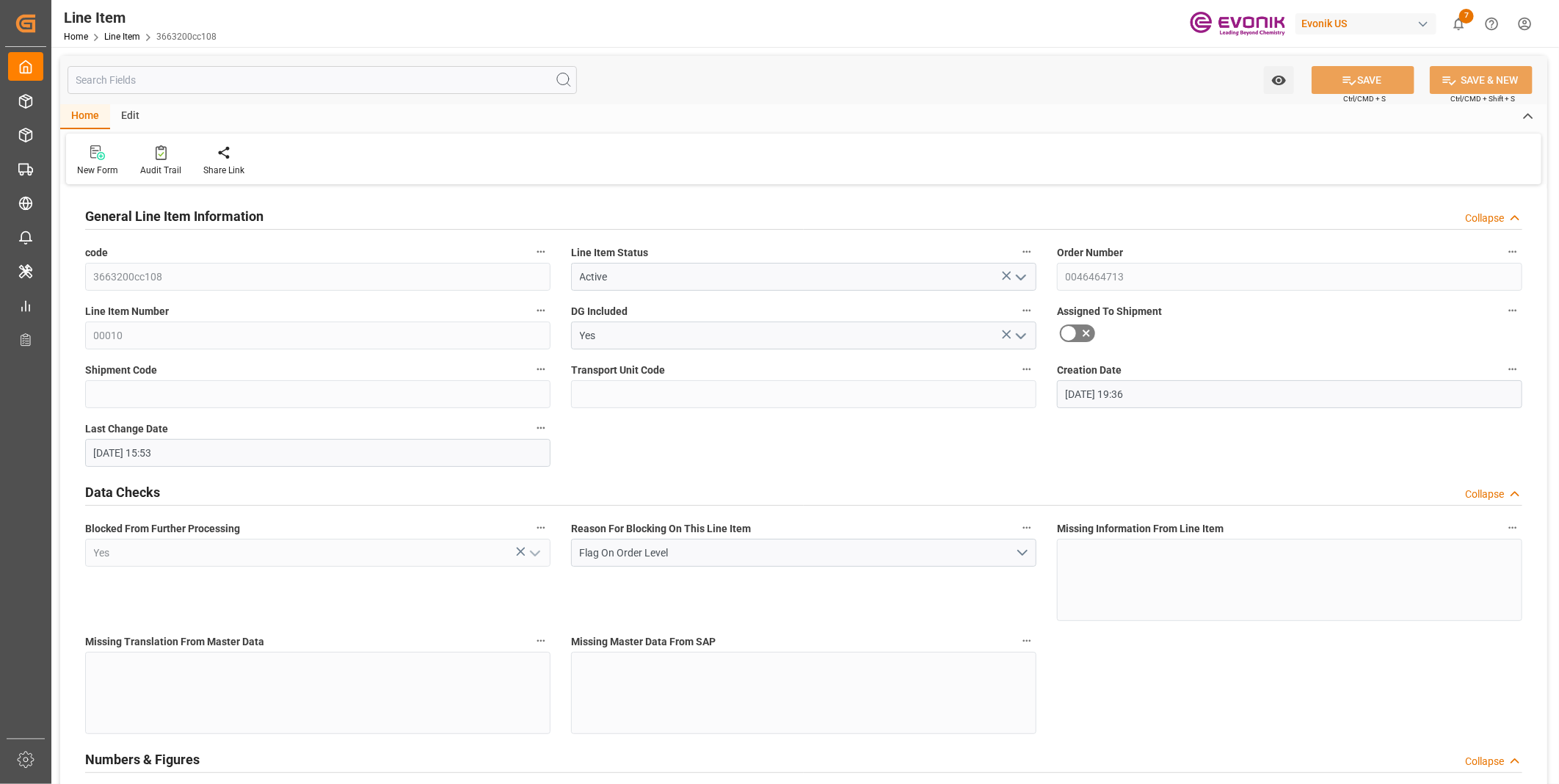
type input "[DATE] 15:53"
type input "09-30-2025"
type input "08-15-2025"
type input "08-08-2025"
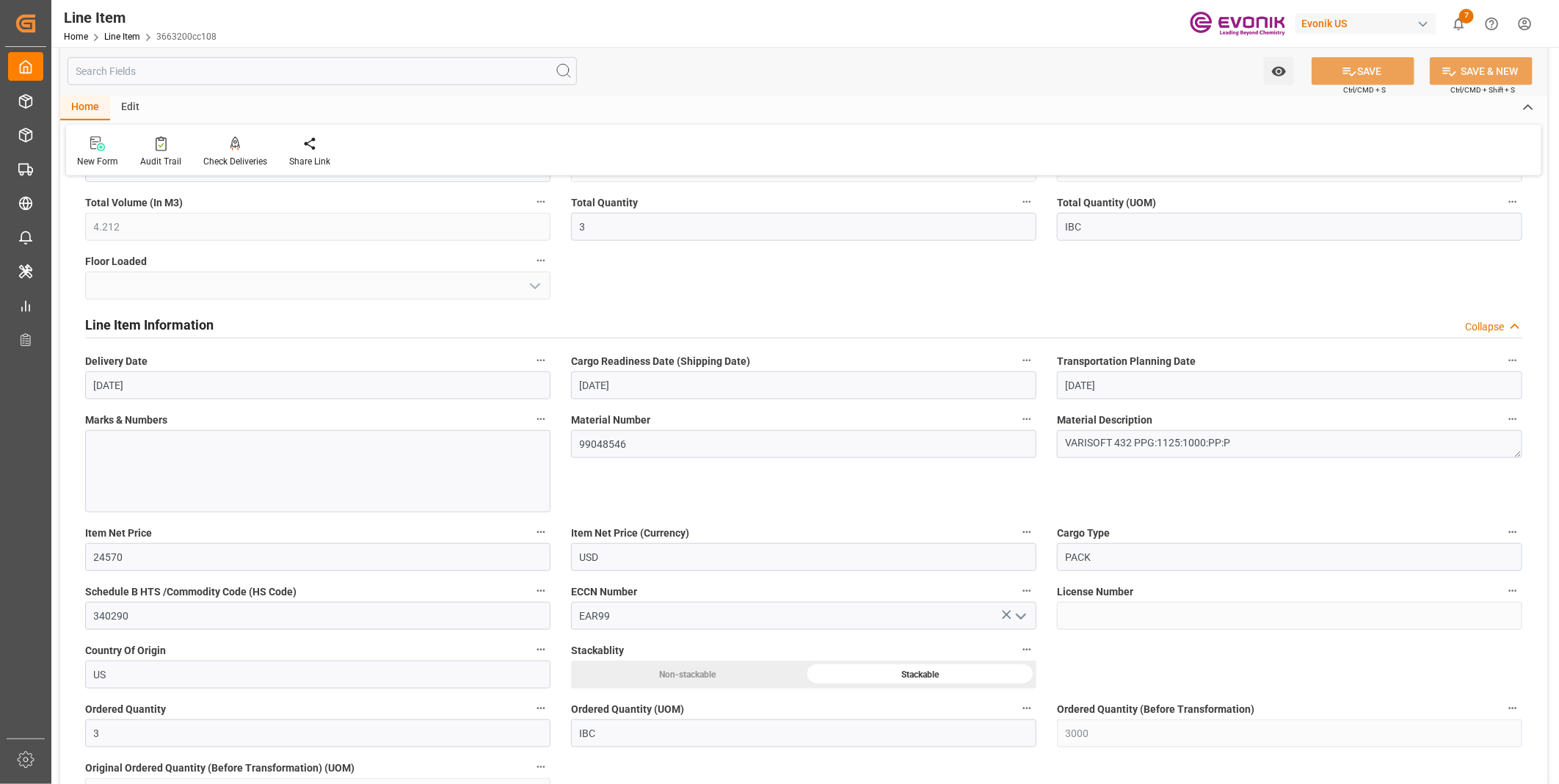
scroll to position [488, 0]
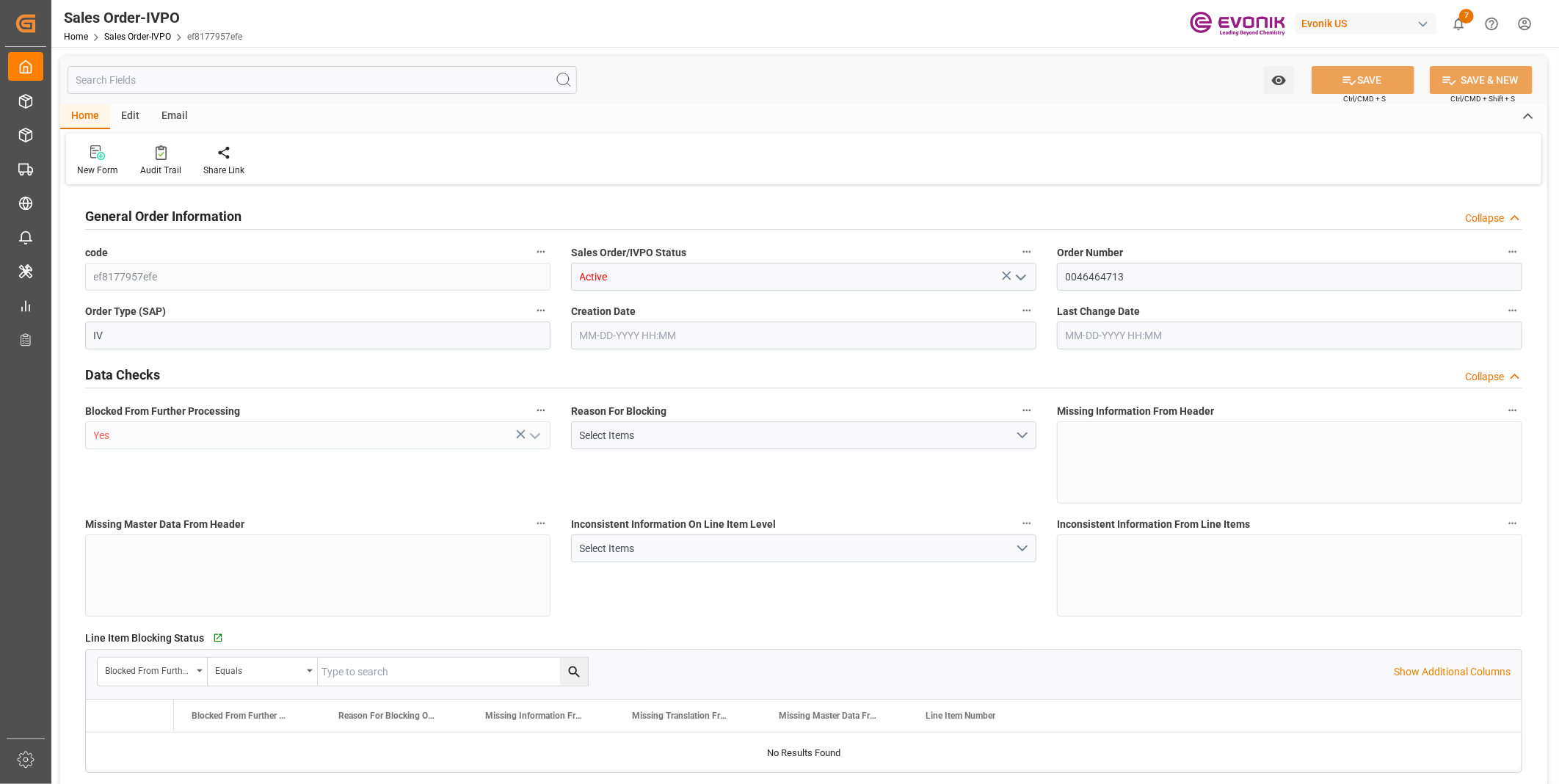
type input "CNSHA"
type input "0"
type input "1"
type input "3195"
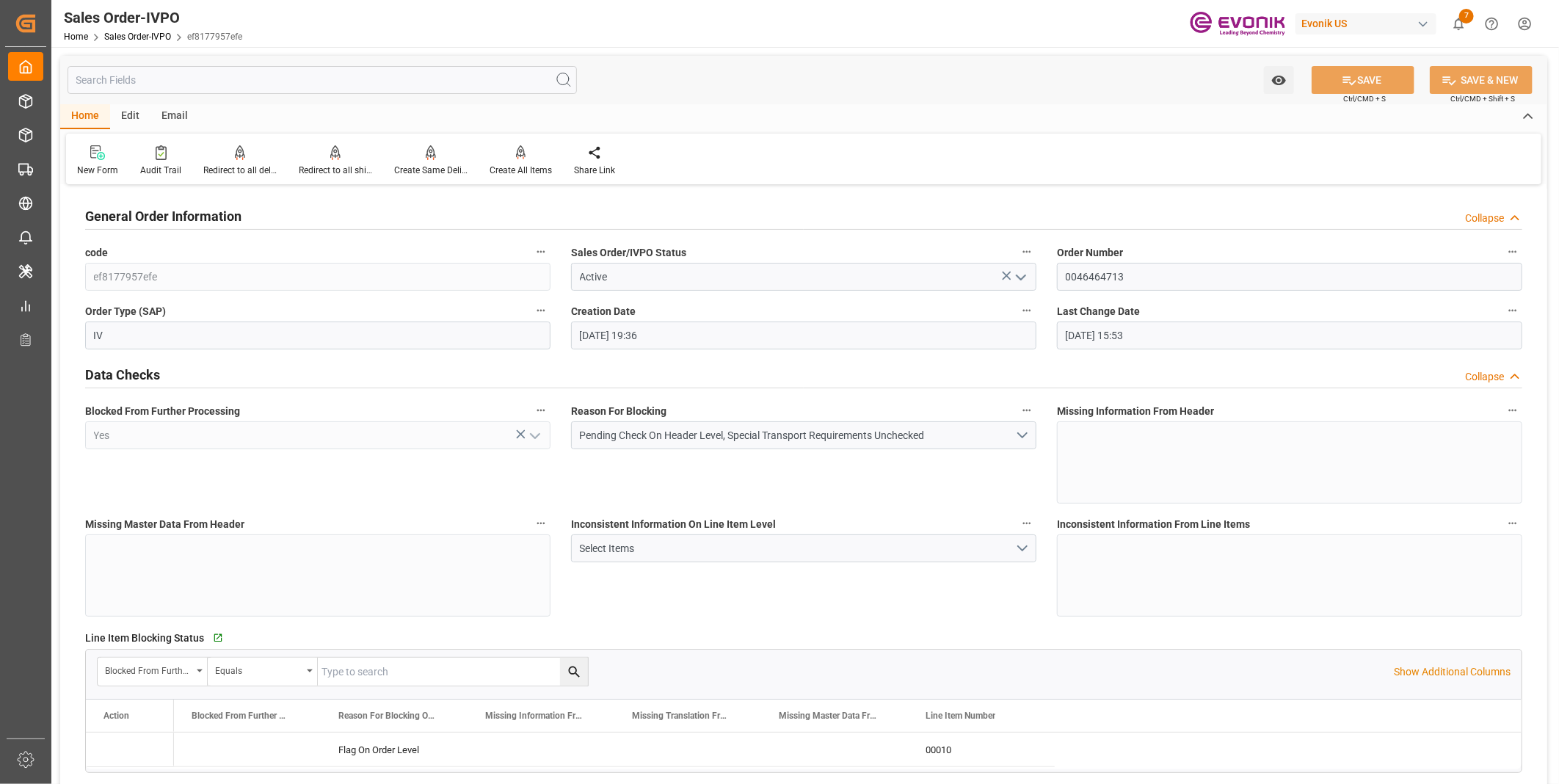
type input "[DATE] 19:36"
type input "[DATE] 15:53"
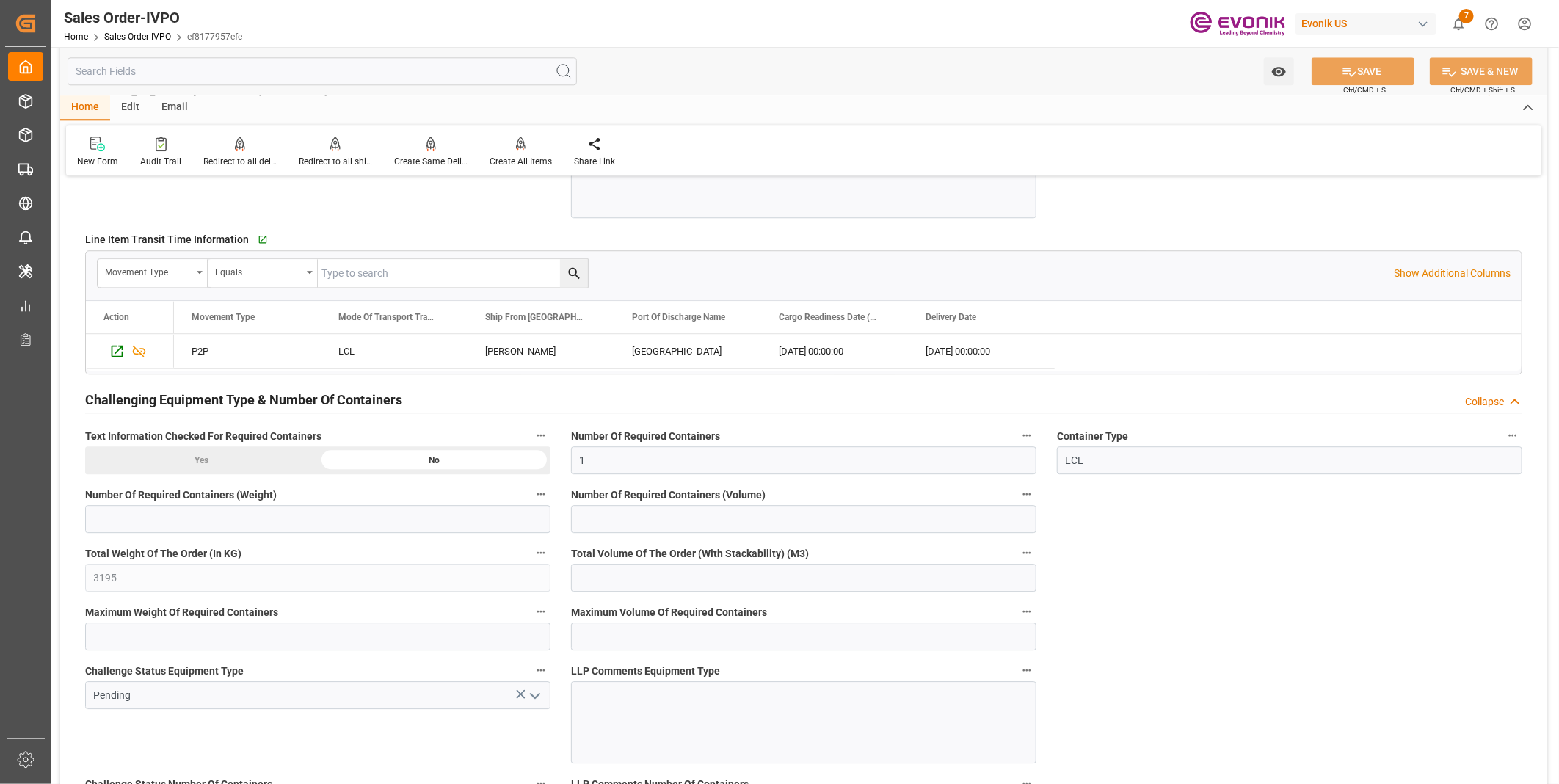
scroll to position [2687, 0]
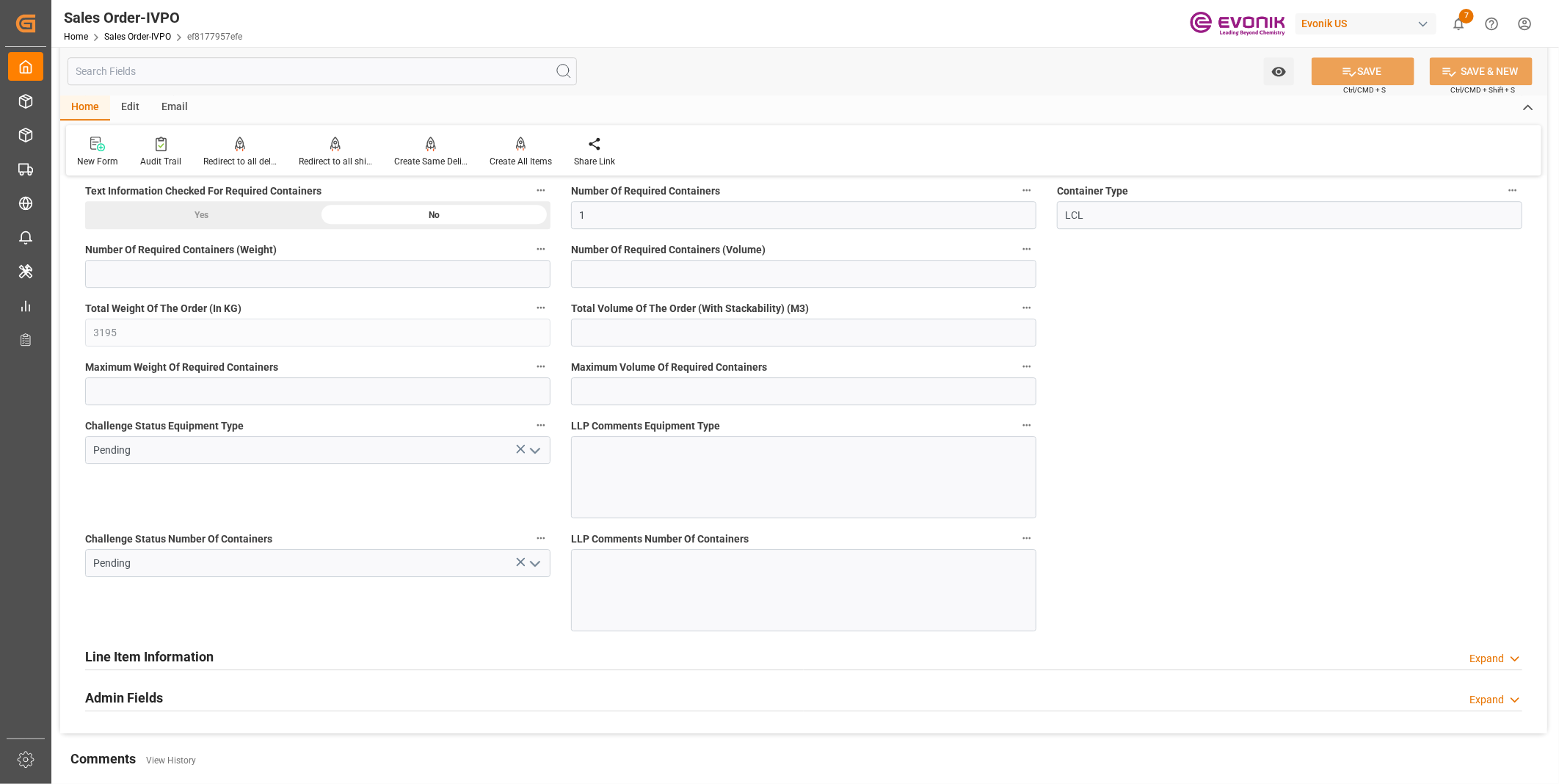
click at [533, 560] on icon "open menu" at bounding box center [535, 563] width 17 height 17
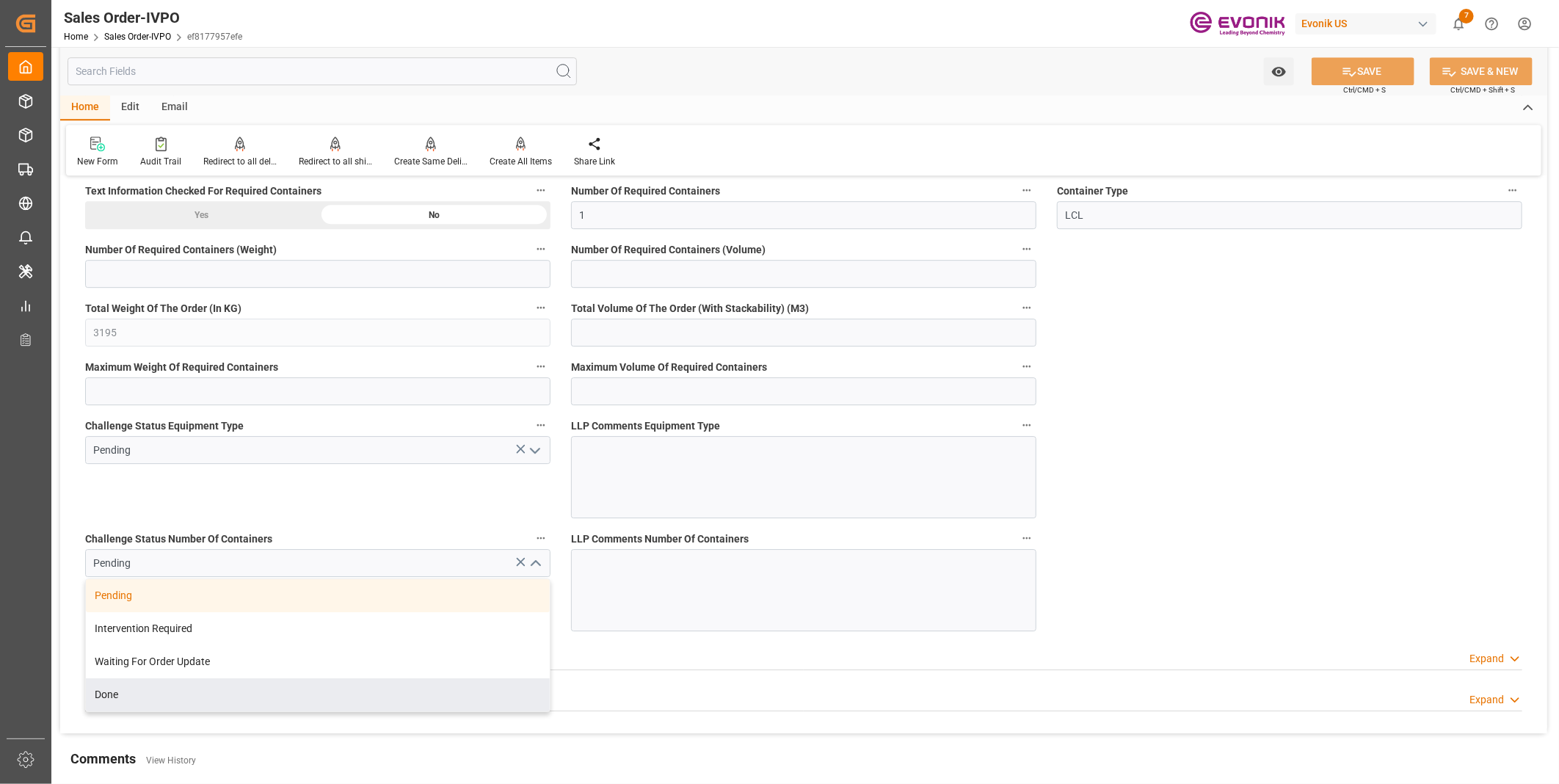
click at [161, 702] on div "Done" at bounding box center [318, 694] width 464 height 33
type input "Done"
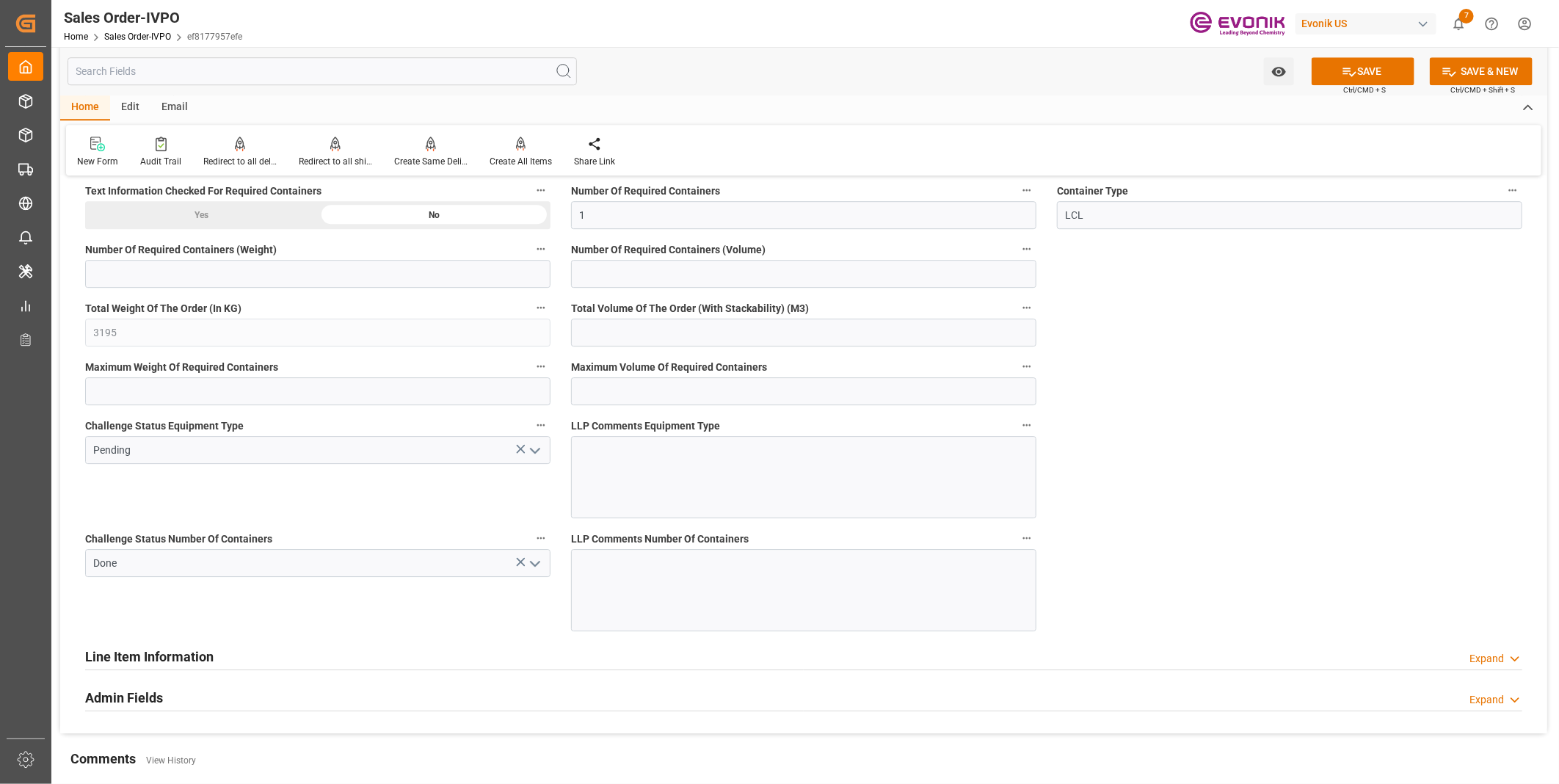
click at [534, 451] on icon "open menu" at bounding box center [535, 450] width 17 height 17
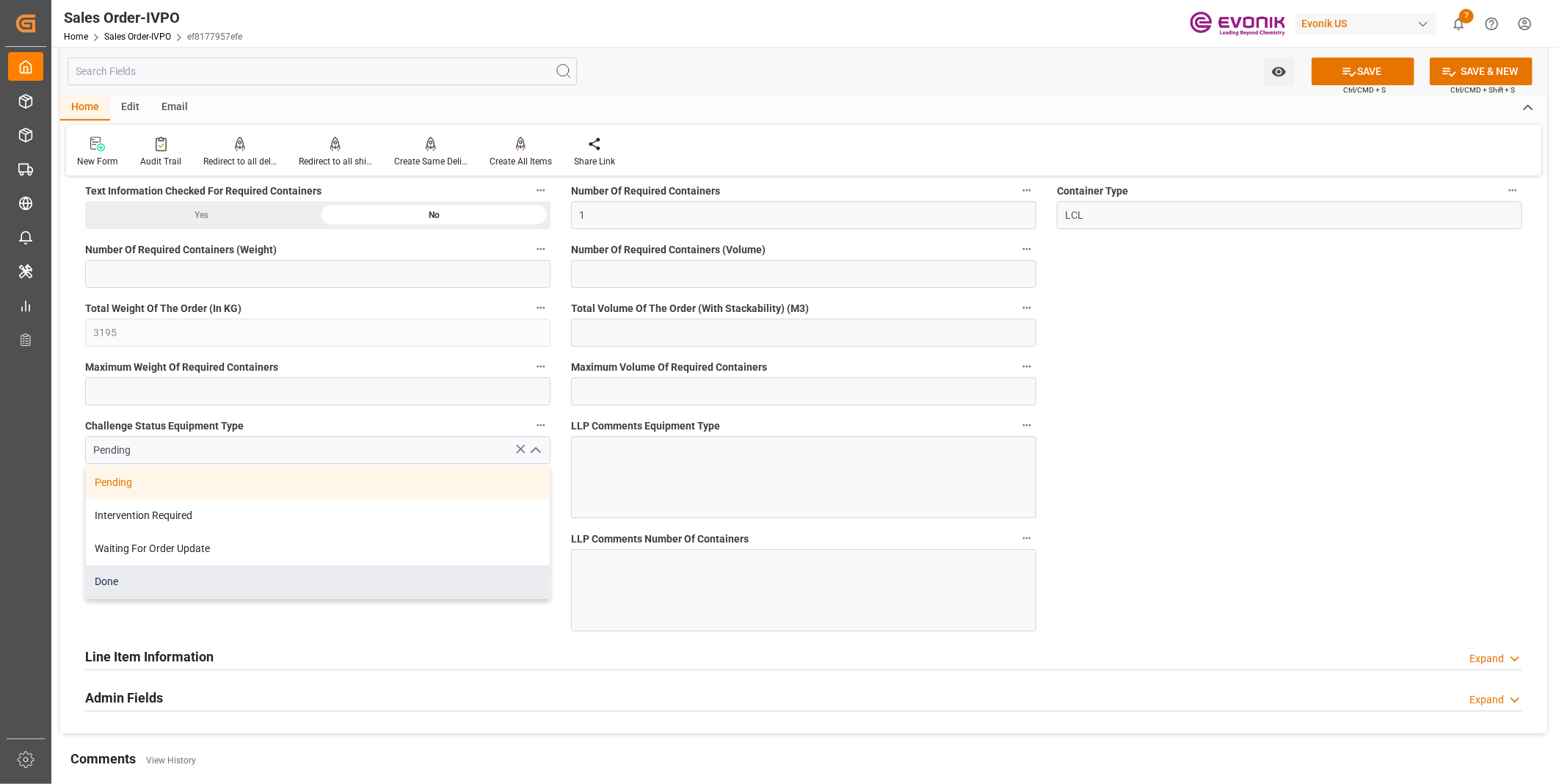
click at [213, 587] on div "Done" at bounding box center [318, 582] width 464 height 33
type input "Done"
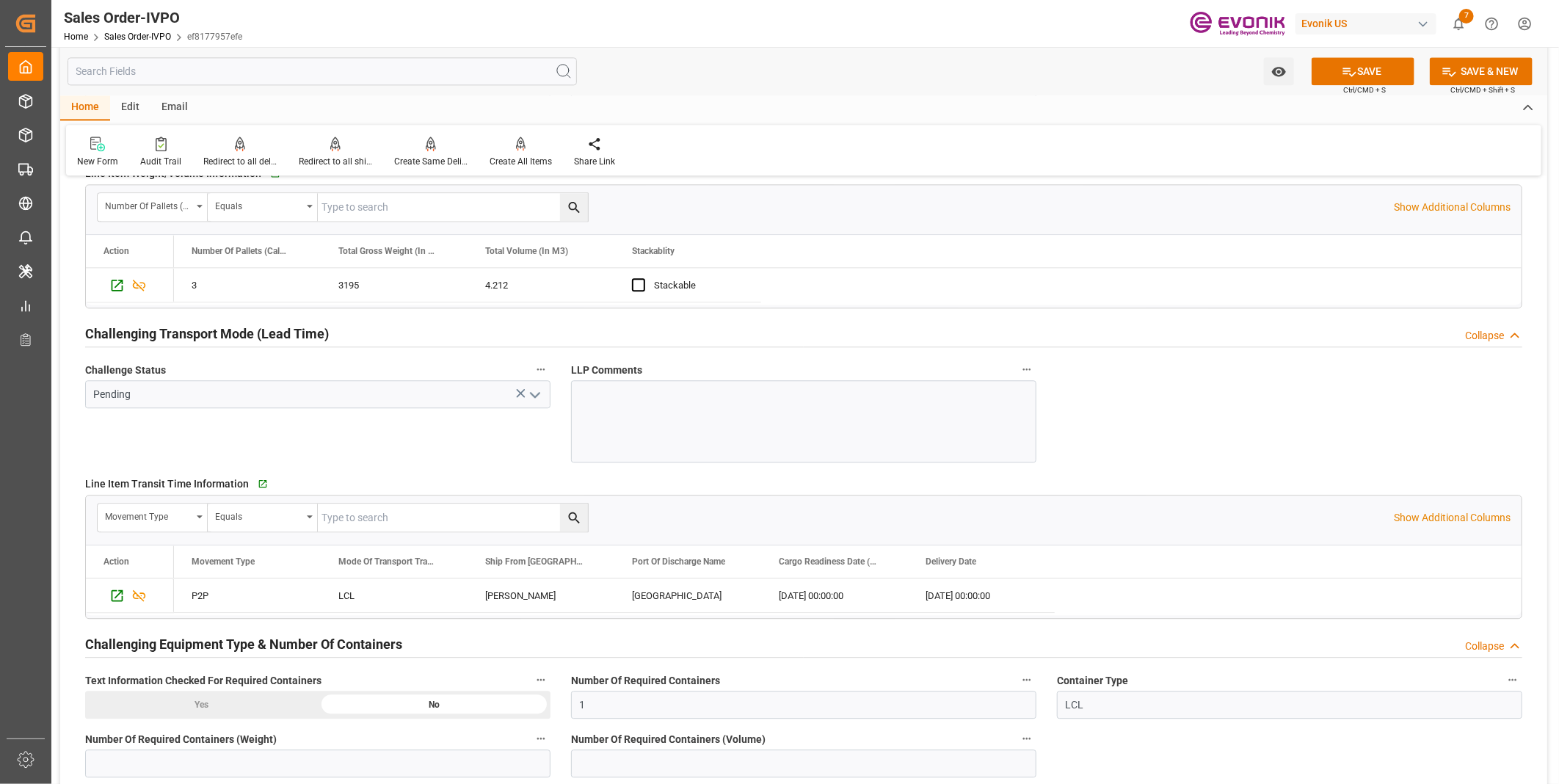
scroll to position [2116, 0]
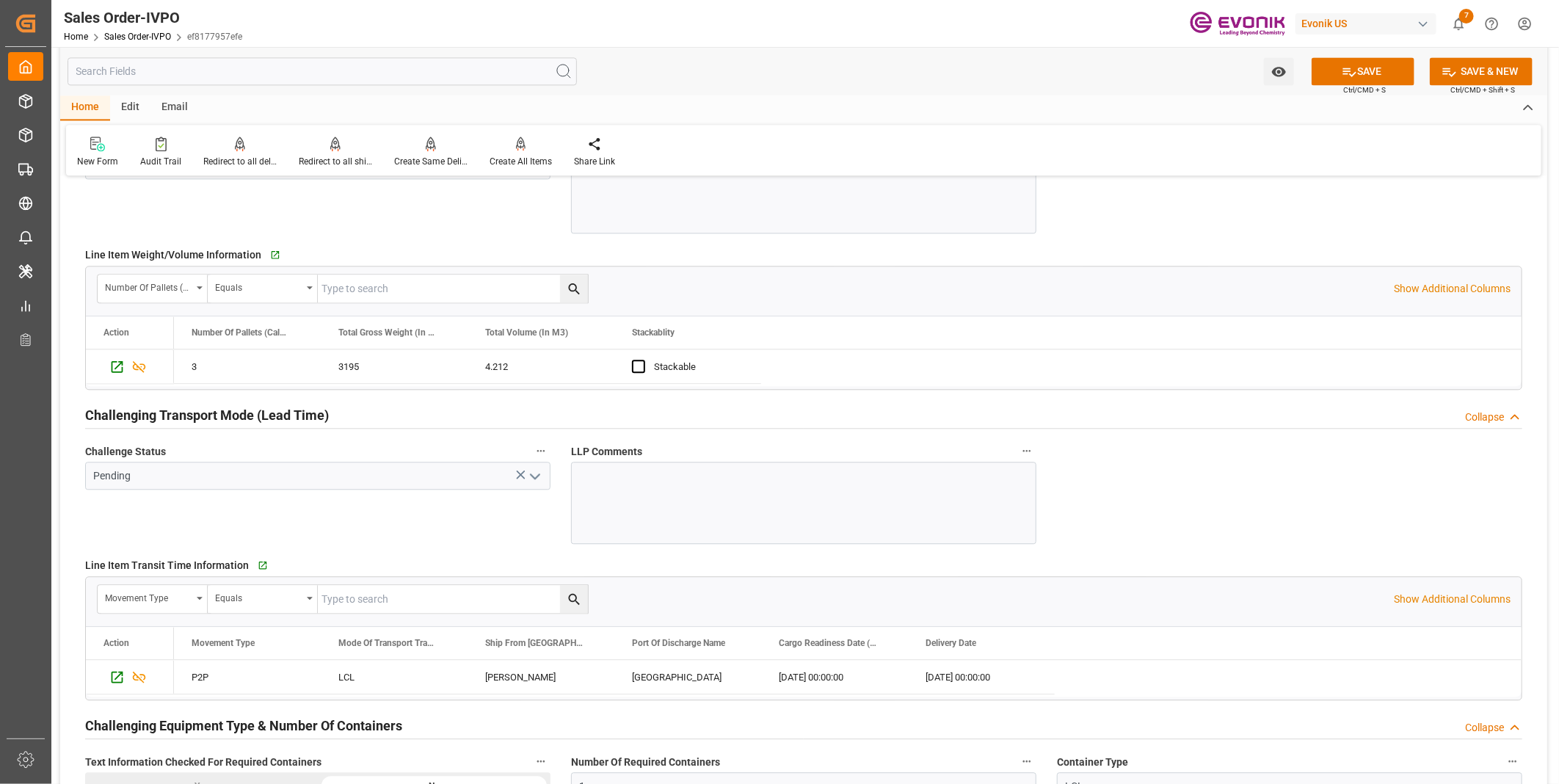
click at [534, 479] on polyline "open menu" at bounding box center [535, 475] width 9 height 4
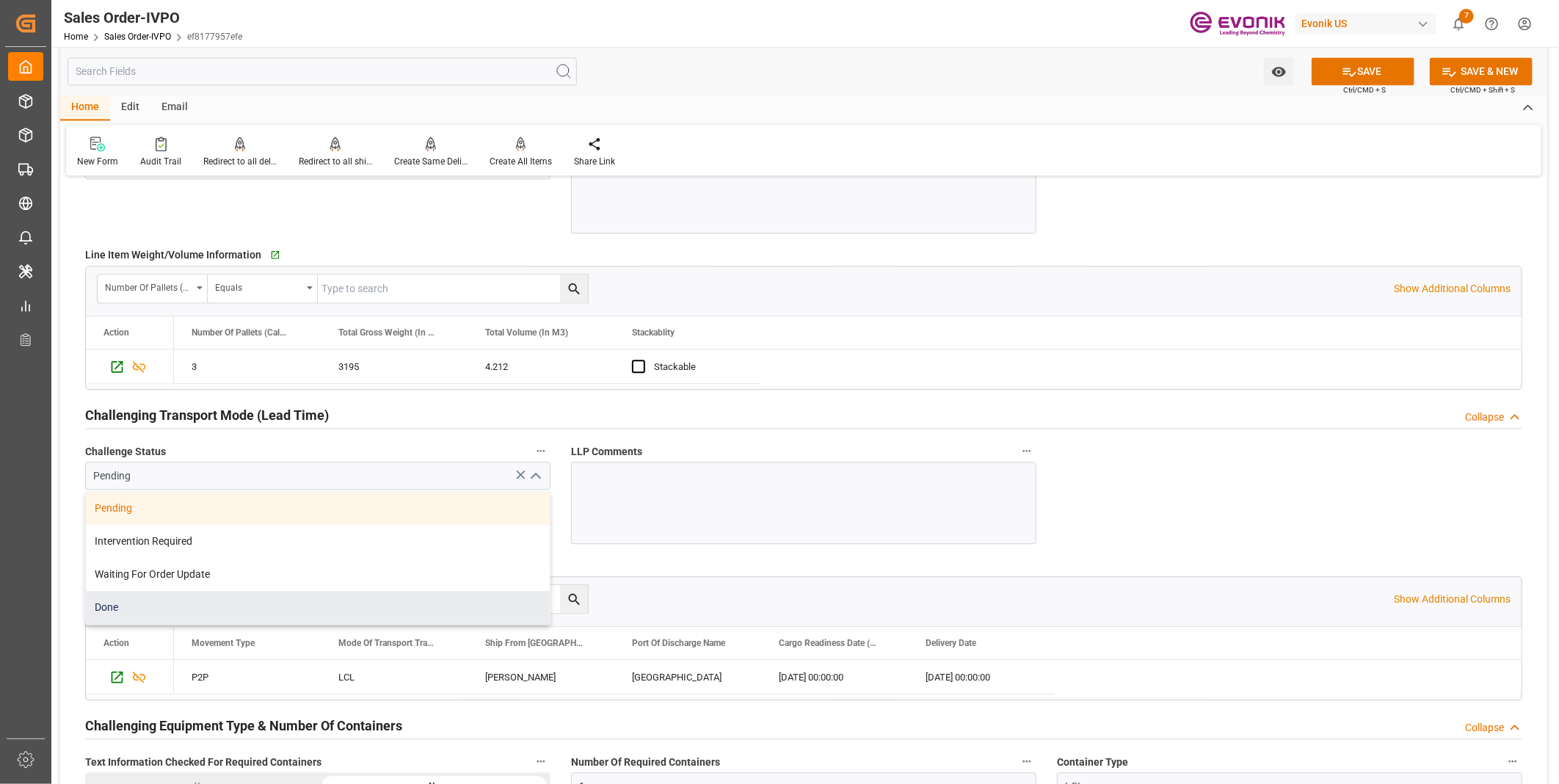
click at [206, 608] on div "Done" at bounding box center [318, 607] width 464 height 33
type input "Done"
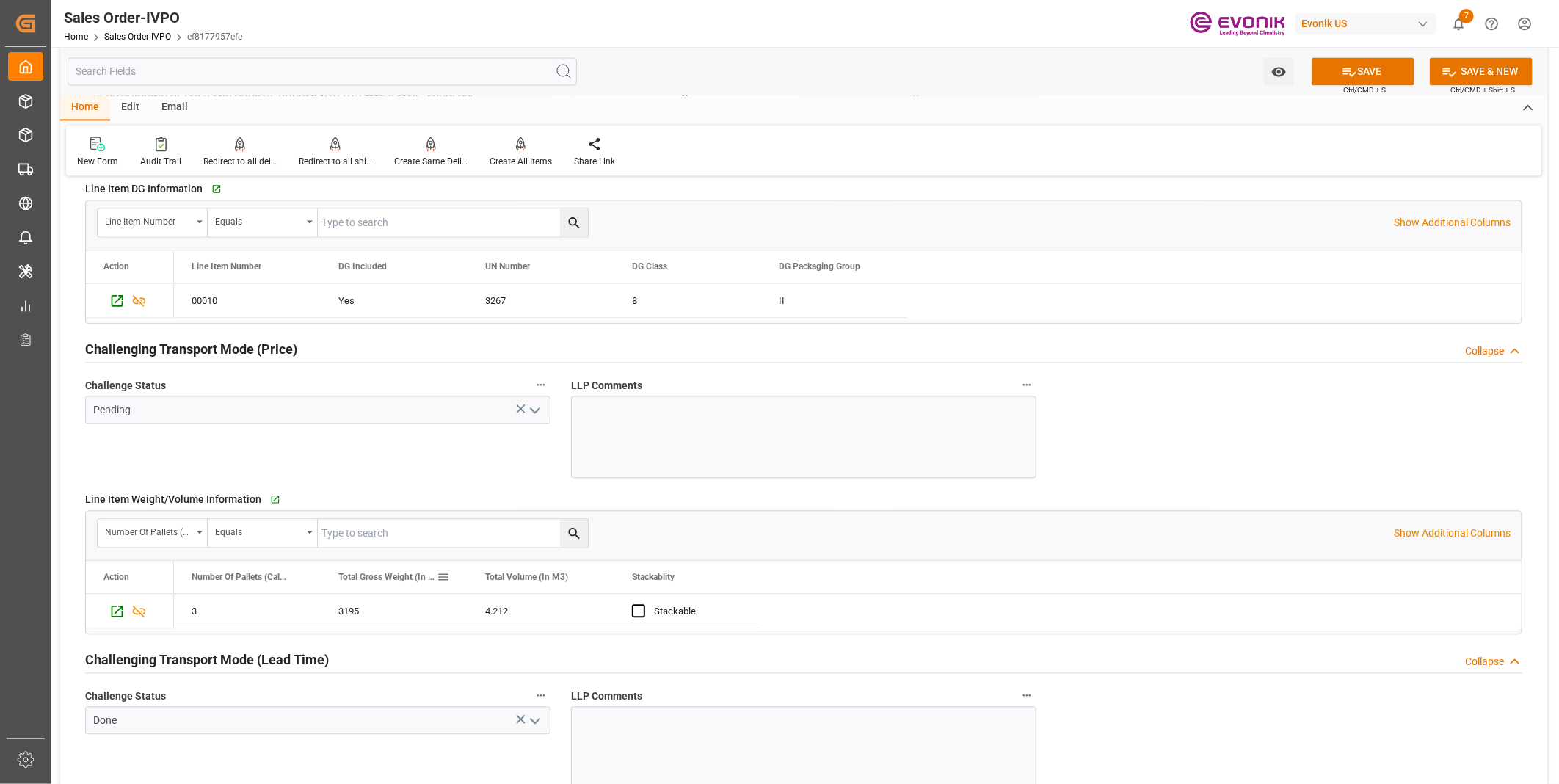
scroll to position [1790, 0]
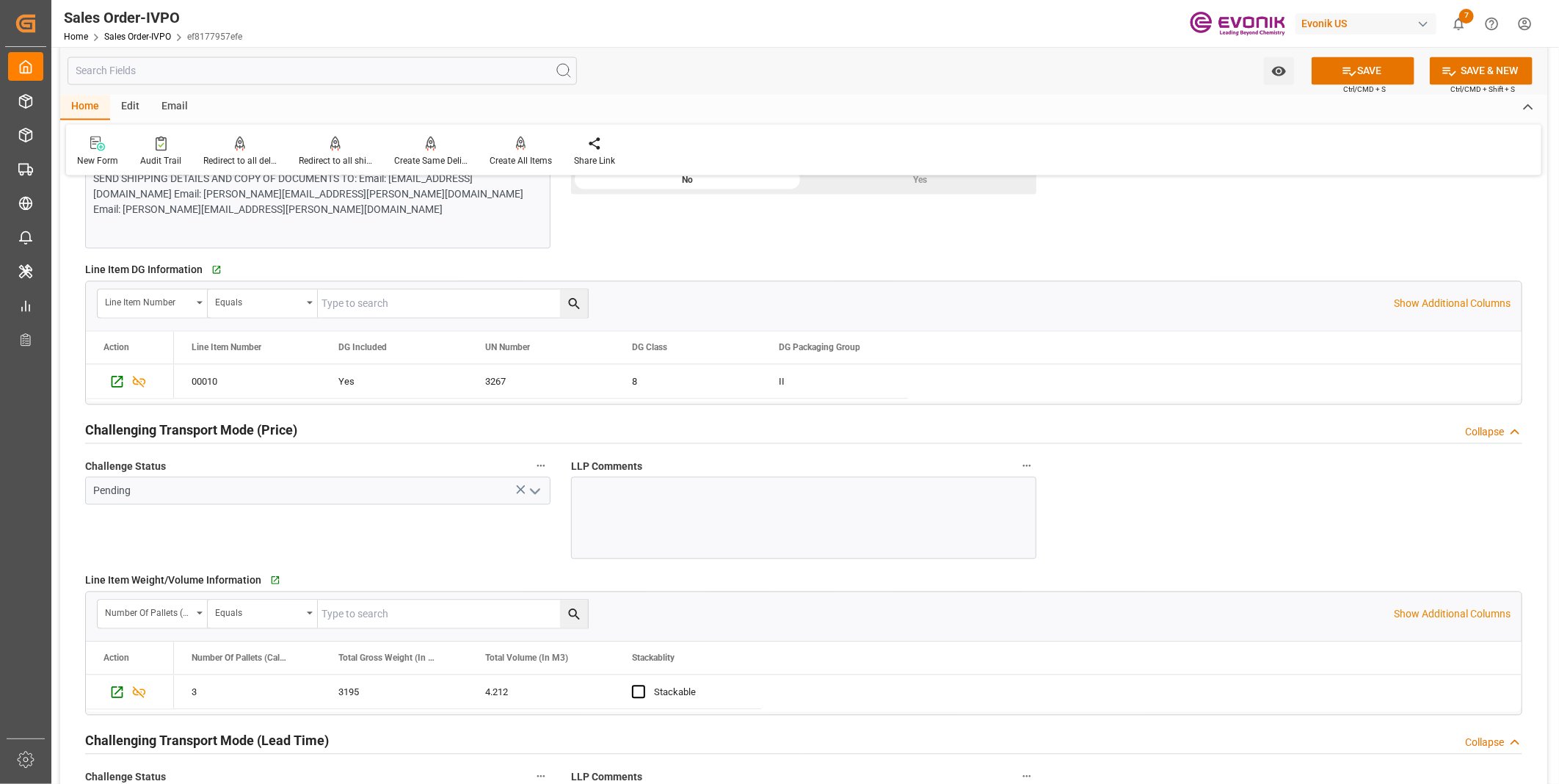
click at [537, 489] on icon "open menu" at bounding box center [535, 492] width 17 height 17
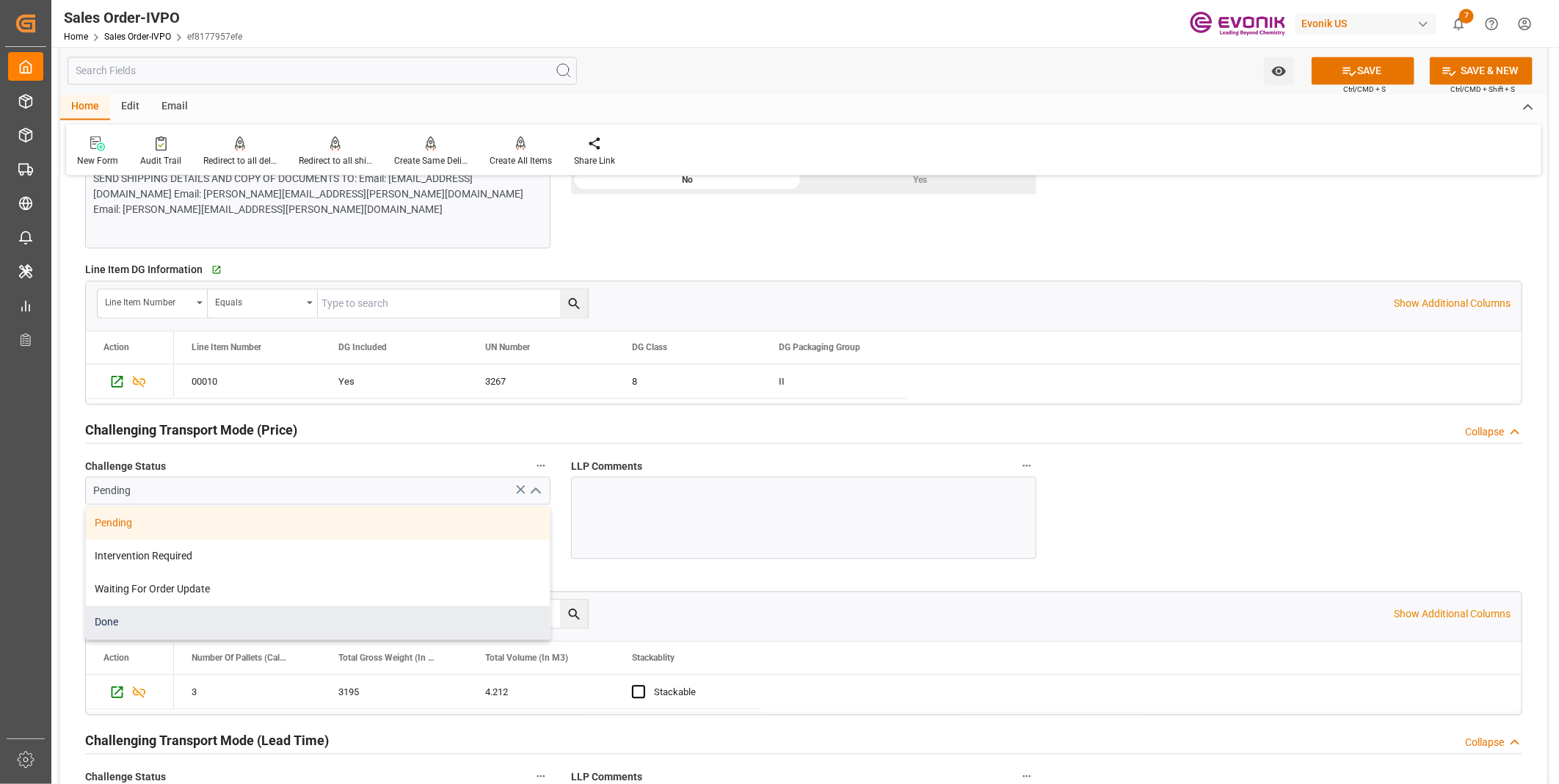
click at [186, 622] on div "Done" at bounding box center [318, 623] width 464 height 33
type input "Done"
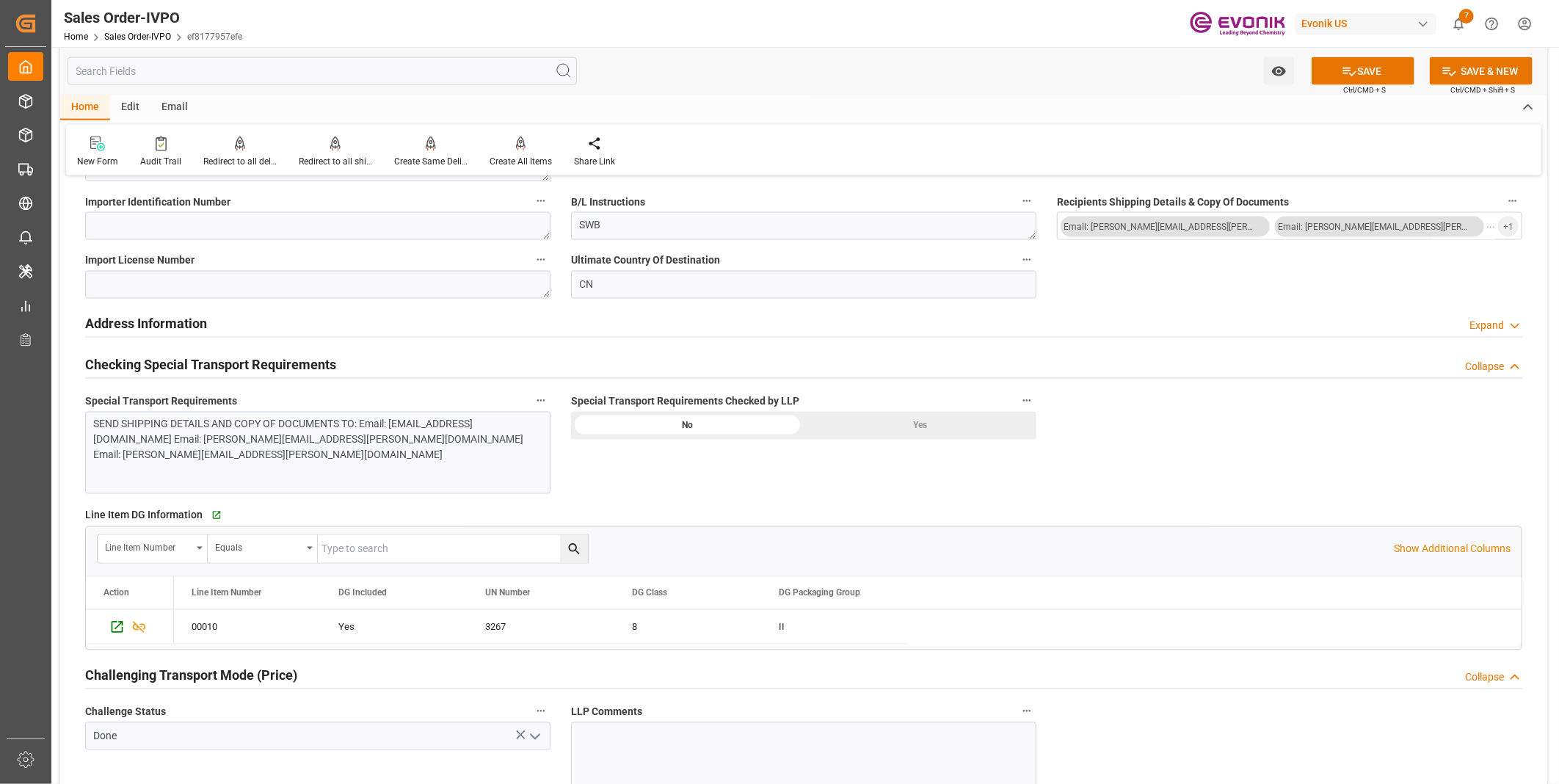
scroll to position [1301, 0]
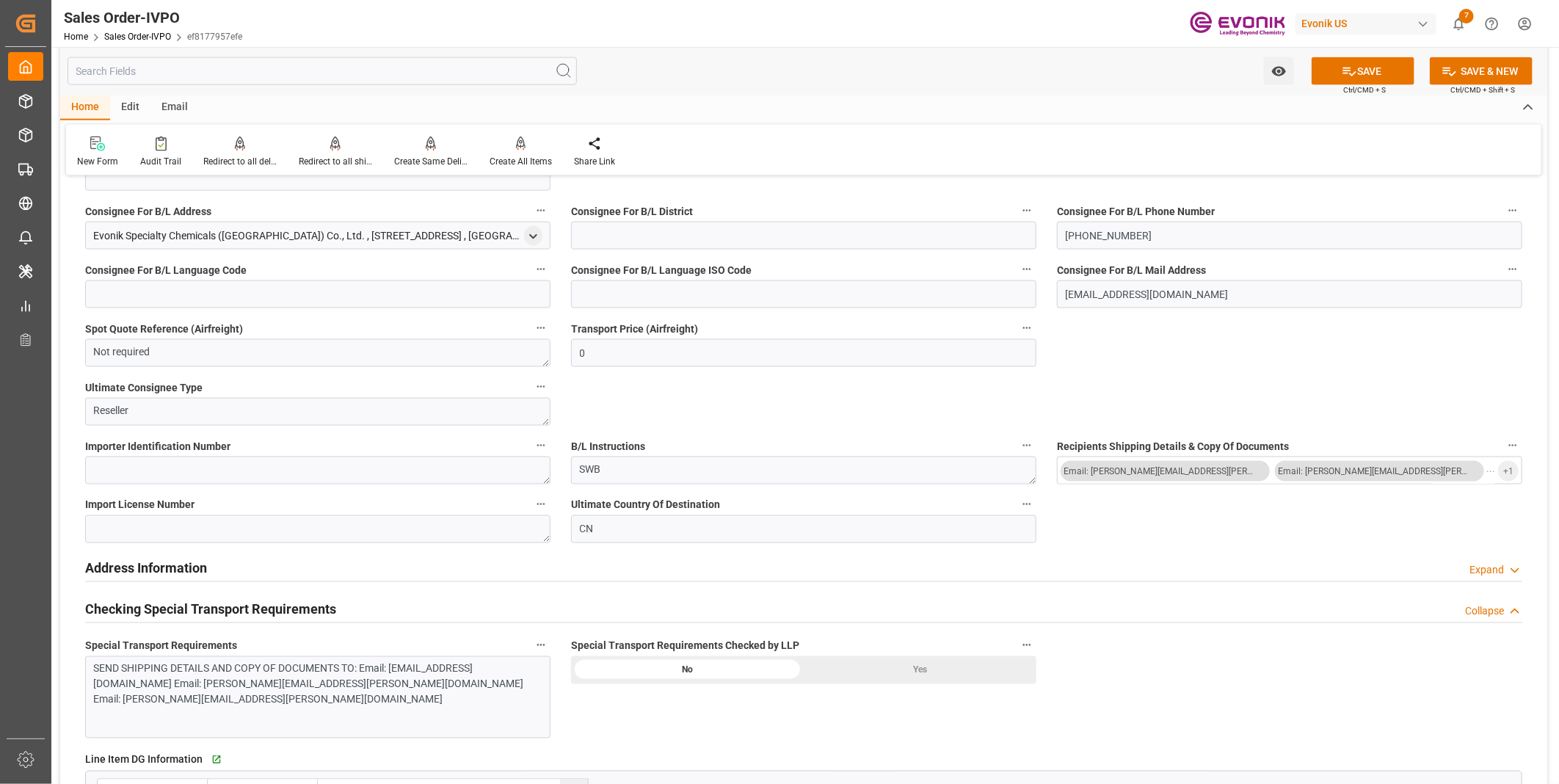
click at [940, 658] on div "Yes" at bounding box center [920, 670] width 233 height 28
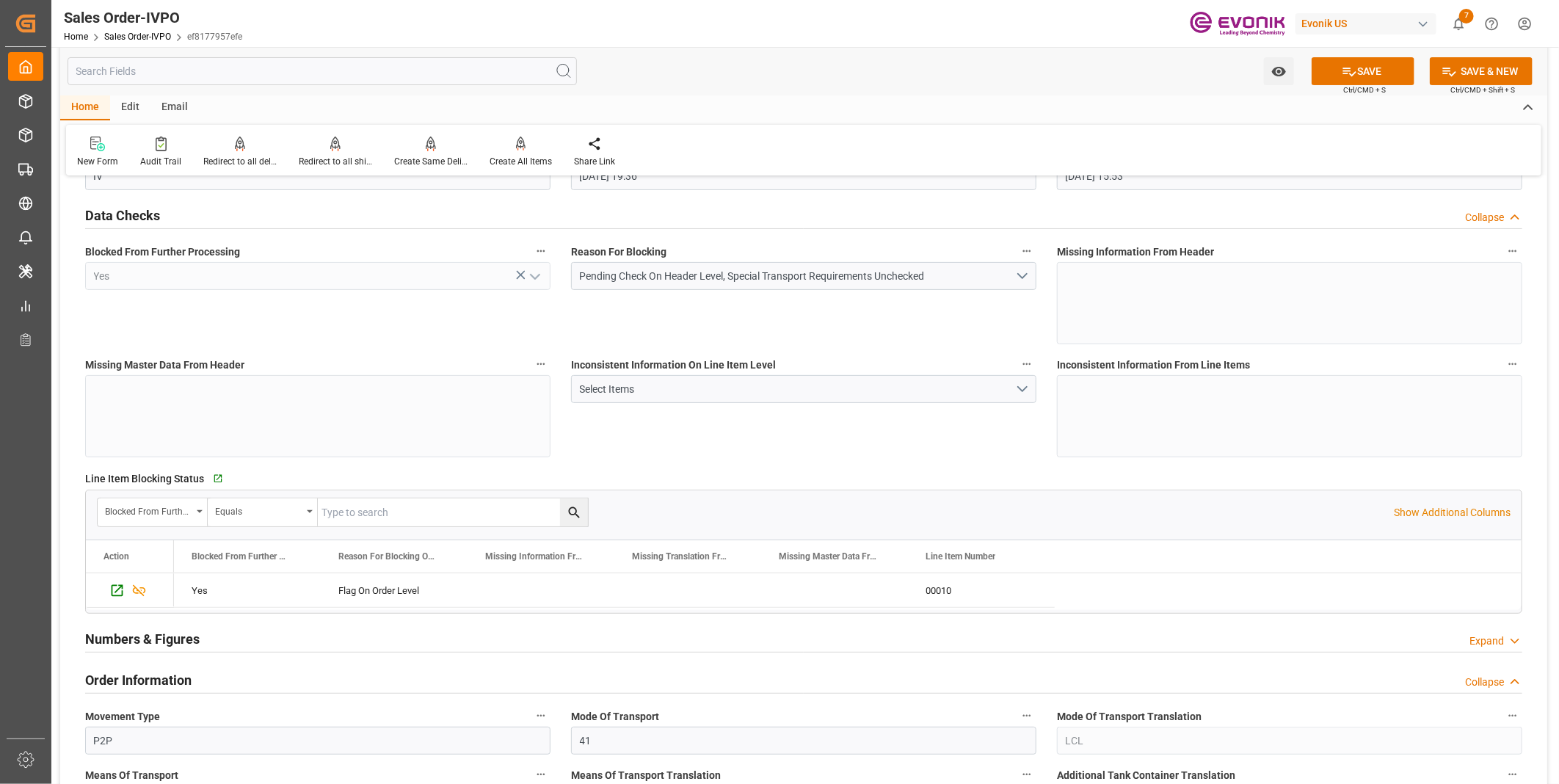
scroll to position [0, 0]
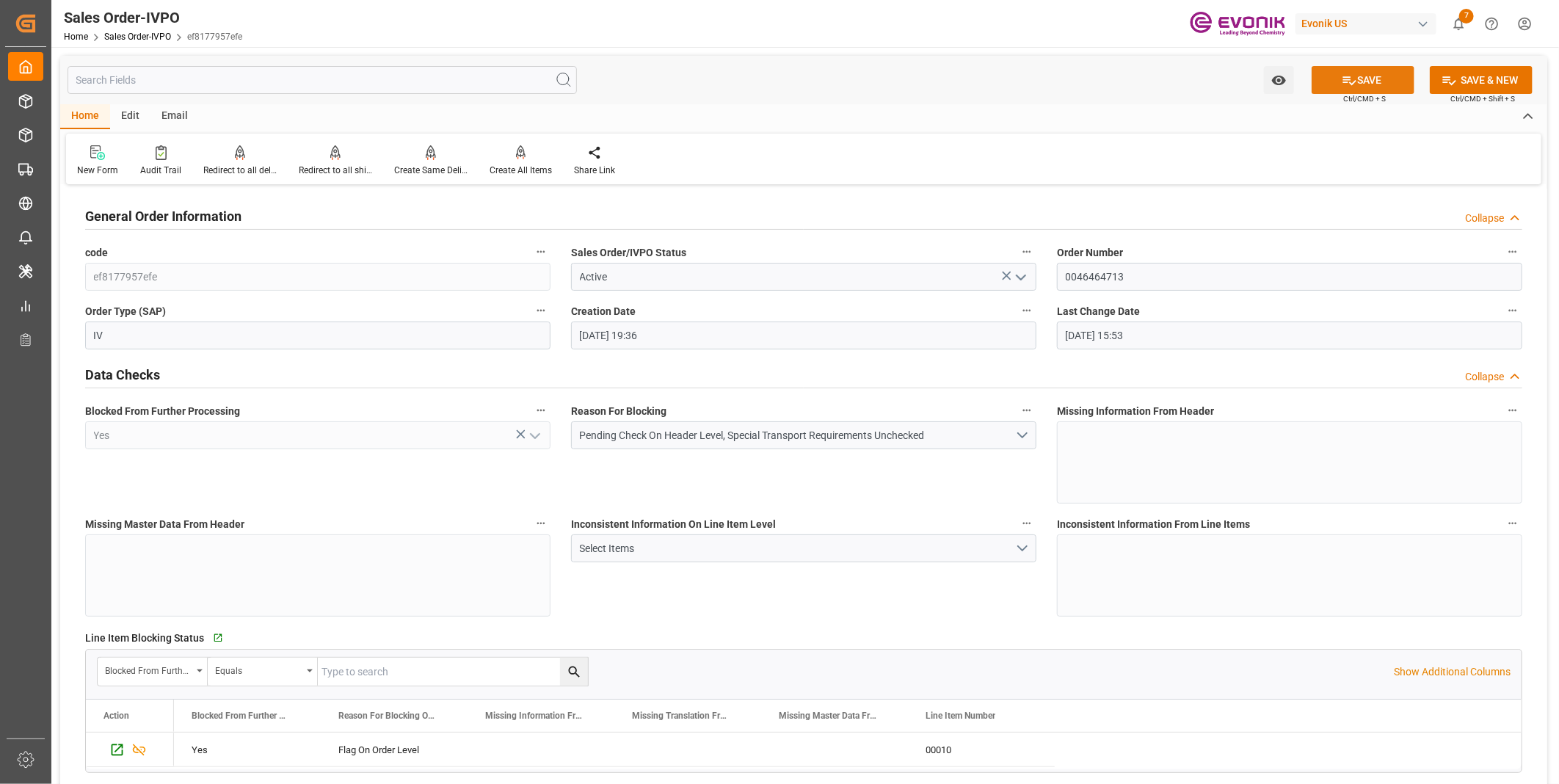
click at [1365, 72] on button "SAVE" at bounding box center [1363, 80] width 103 height 28
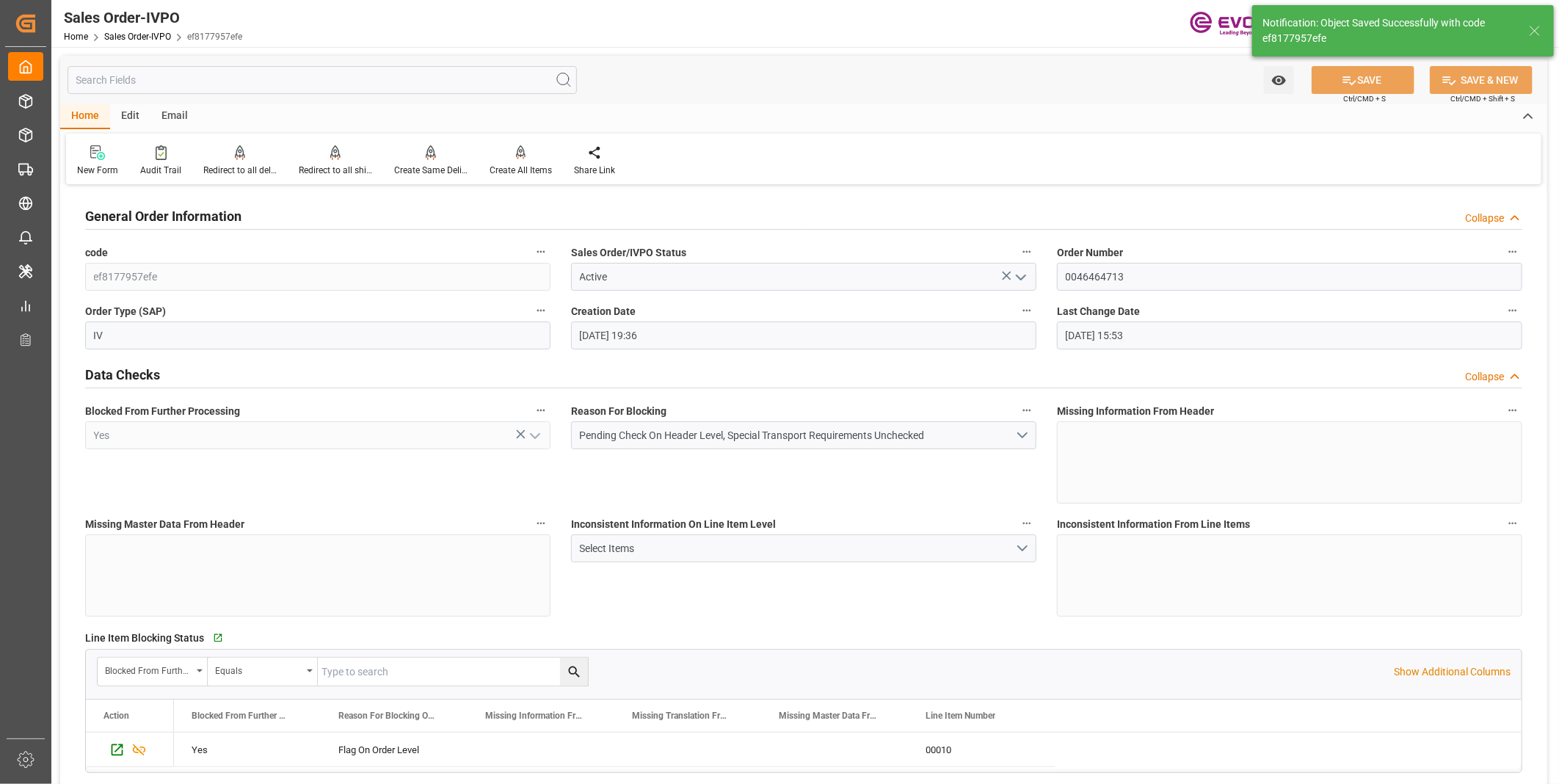
type input "[DATE] 22:01"
type input "No"
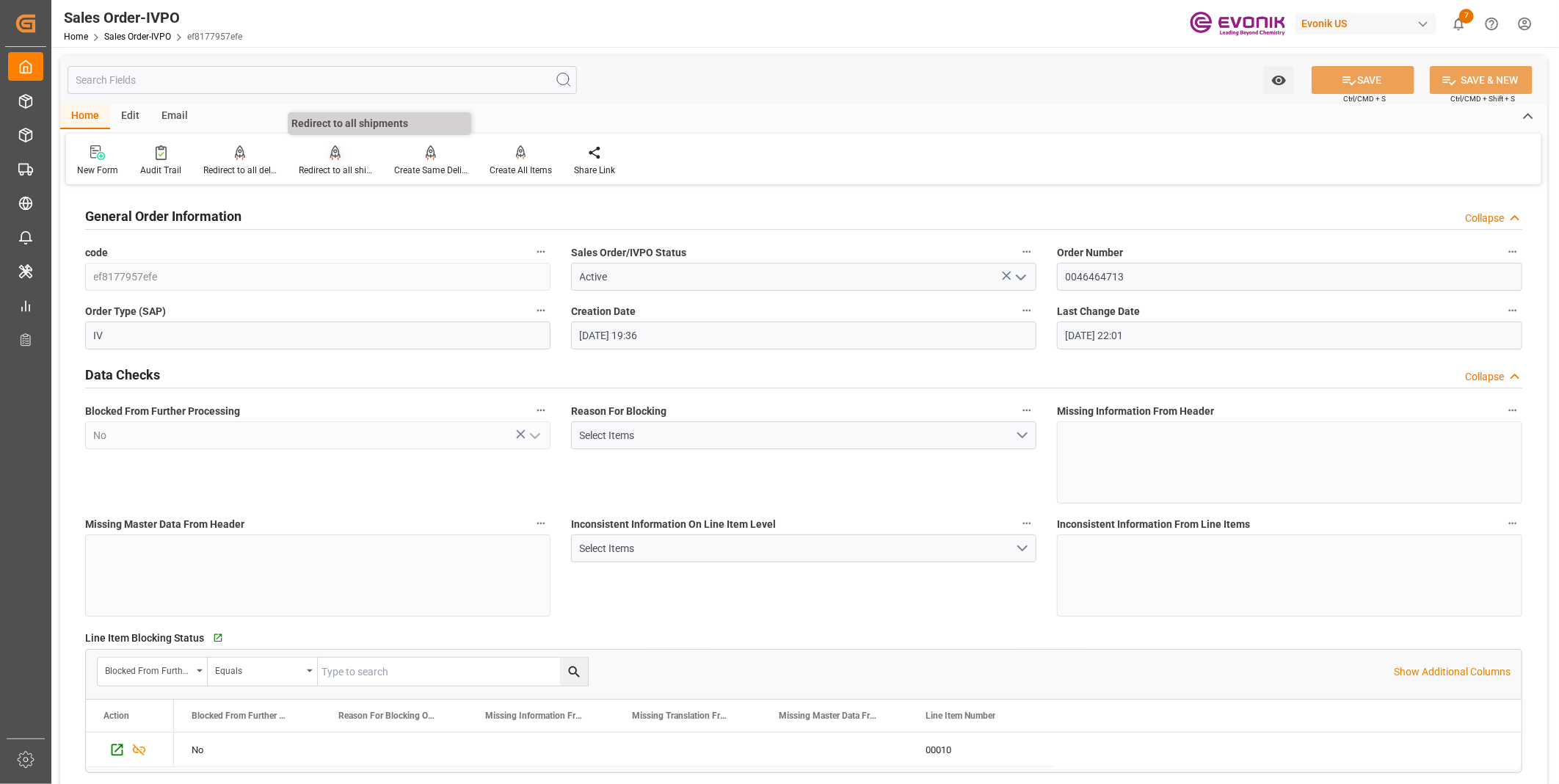
click at [345, 164] on div "Redirect to all shipments" at bounding box center [335, 170] width 73 height 13
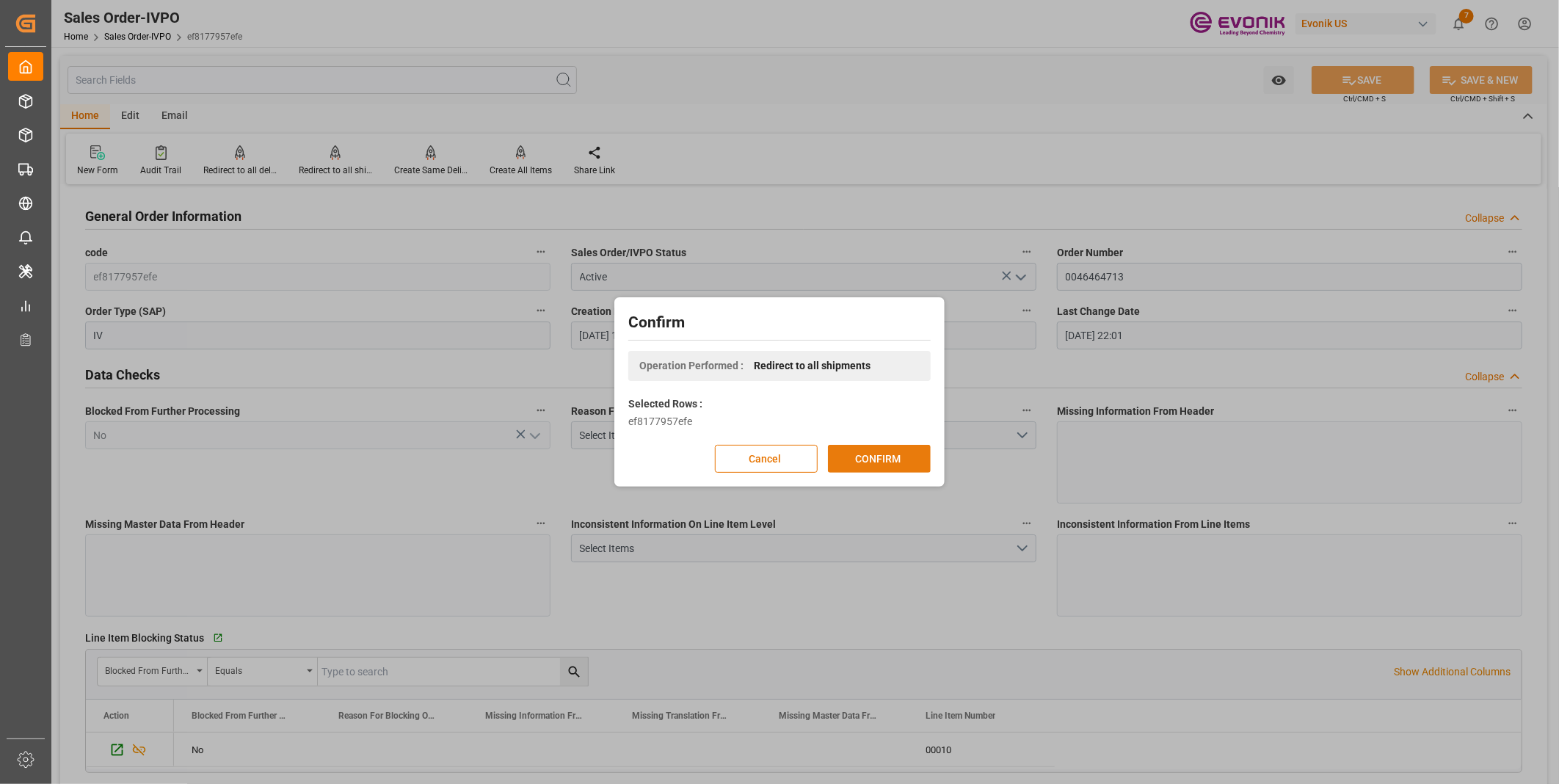
click at [871, 459] on button "CONFIRM" at bounding box center [879, 459] width 103 height 28
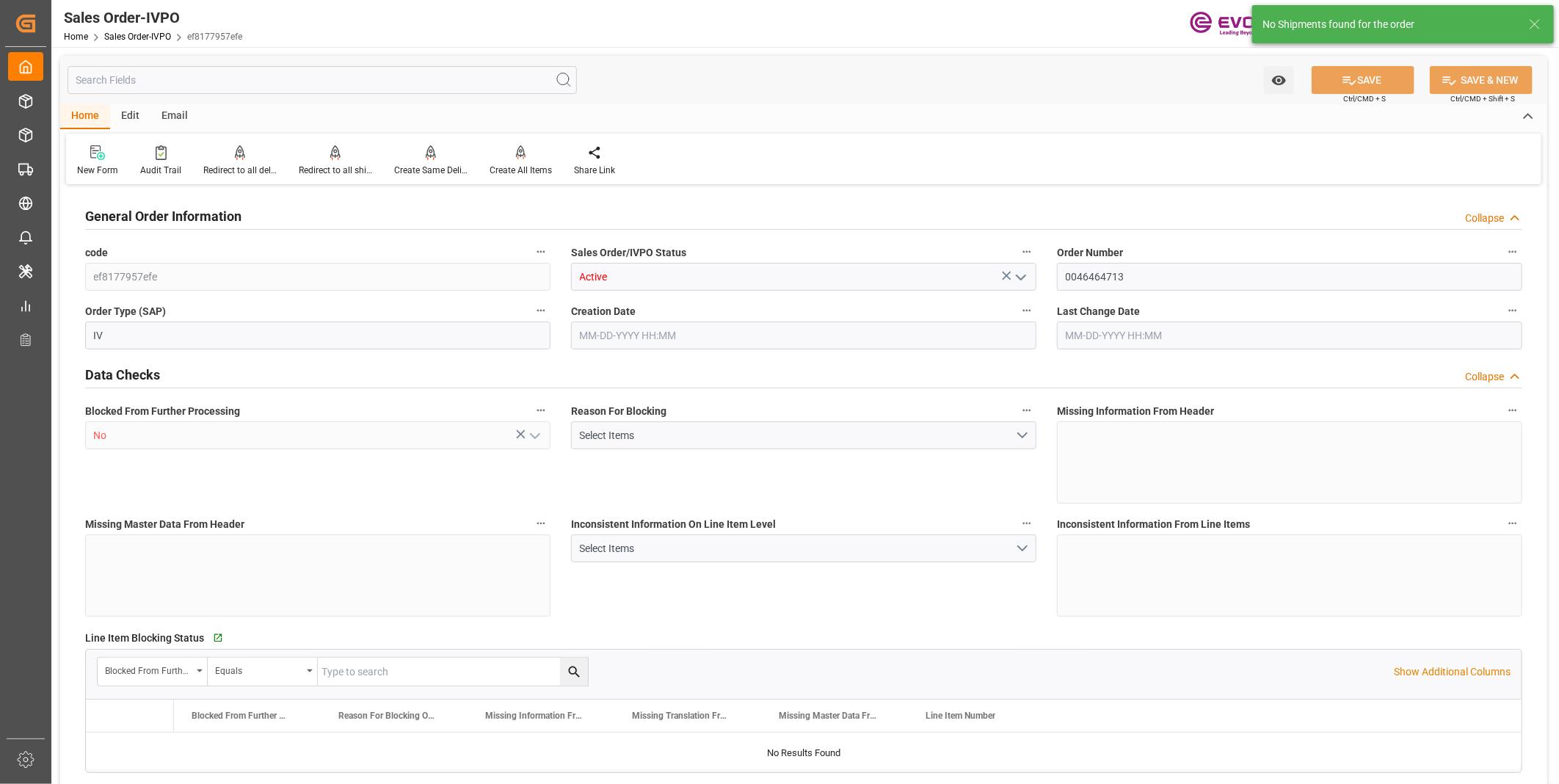
type input "CNSHA"
type input "0"
type input "1"
type input "3195"
type input "08-07-2025 19:36"
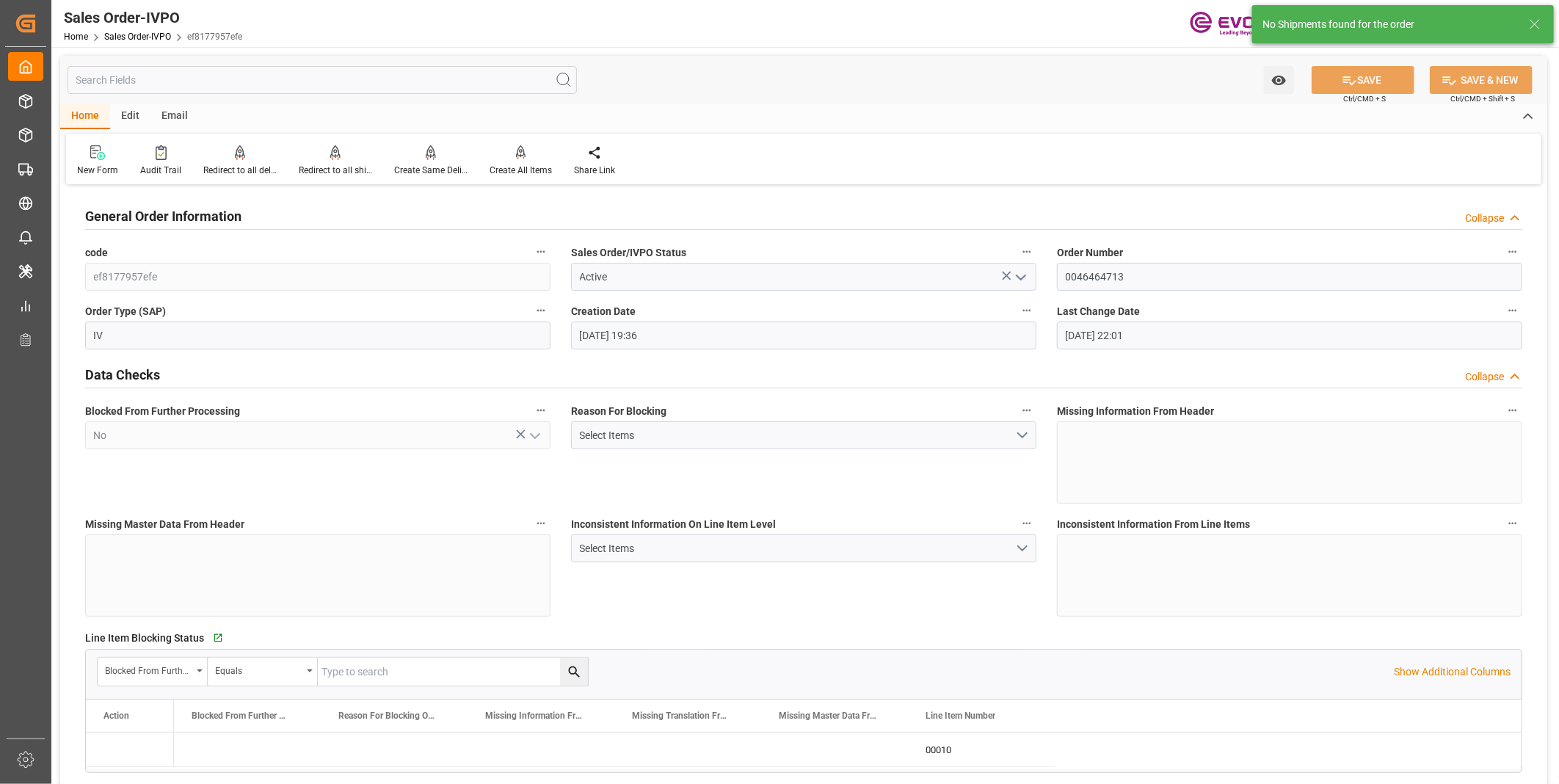
type input "[DATE] 22:01"
click at [506, 167] on div "Create All Items" at bounding box center [521, 170] width 63 height 13
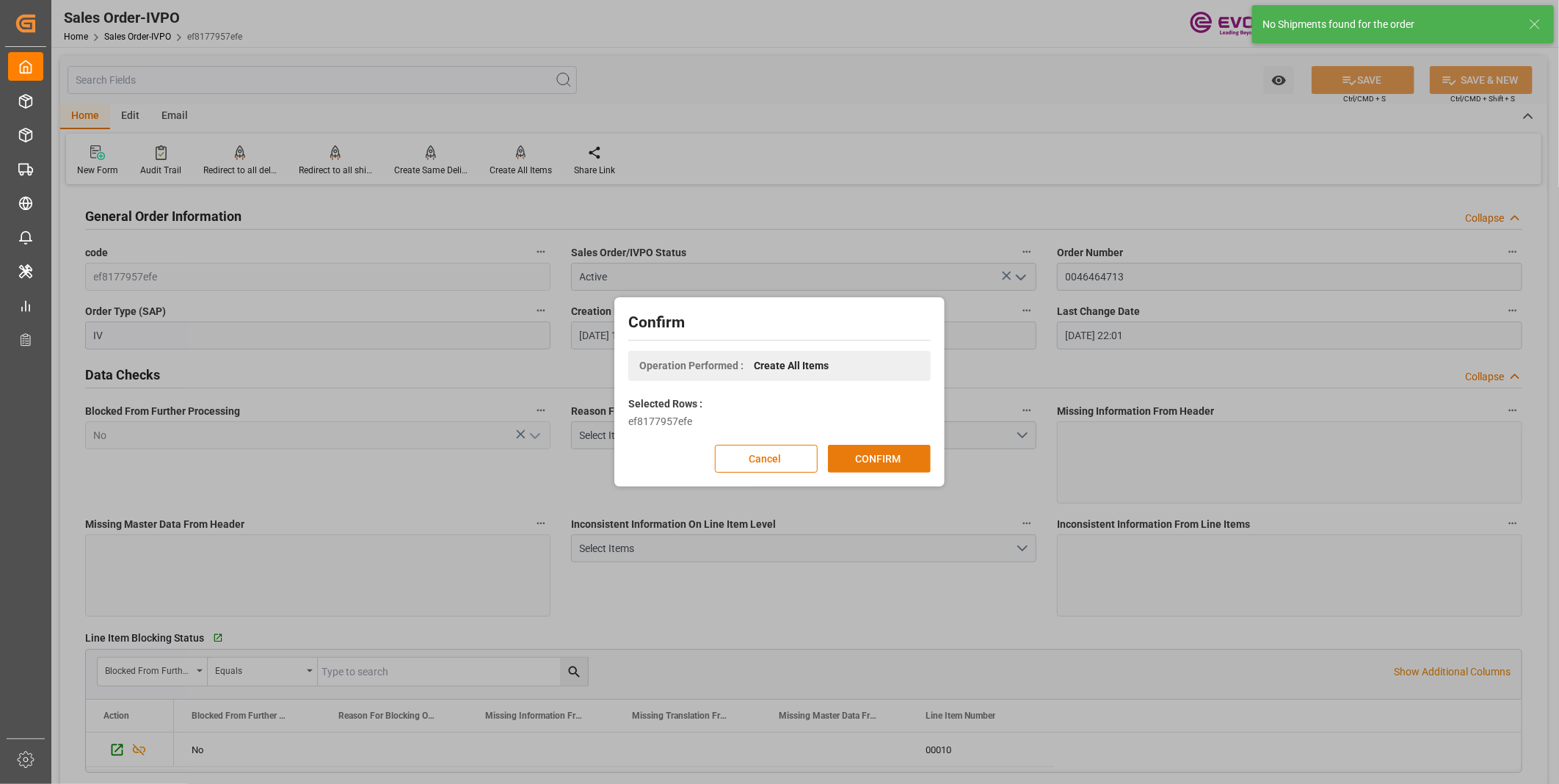
click at [893, 471] on button "CONFIRM" at bounding box center [879, 459] width 103 height 28
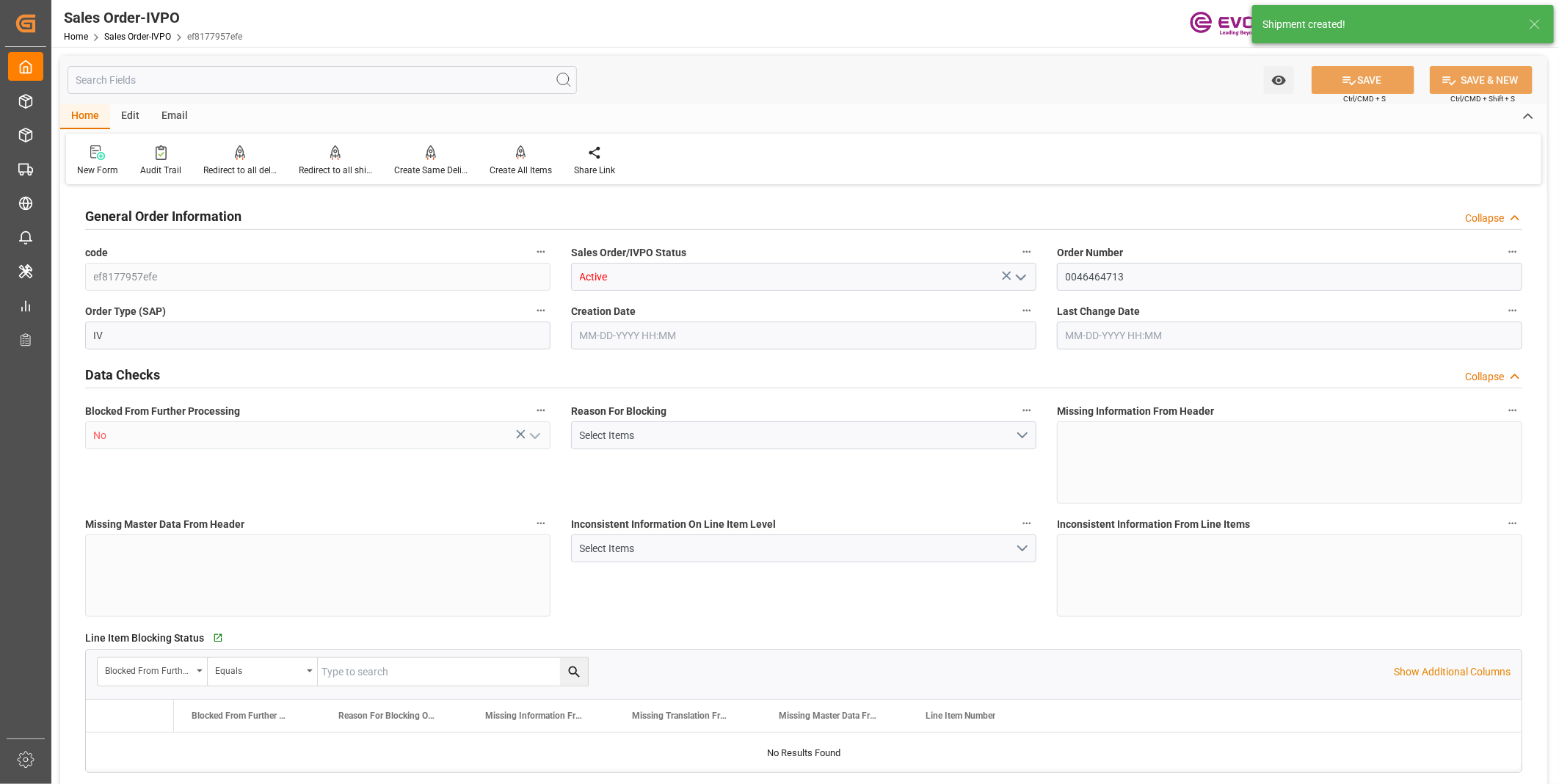
type input "CNSHA"
type input "0"
type input "1"
type input "3195"
type input "08-07-2025 19:36"
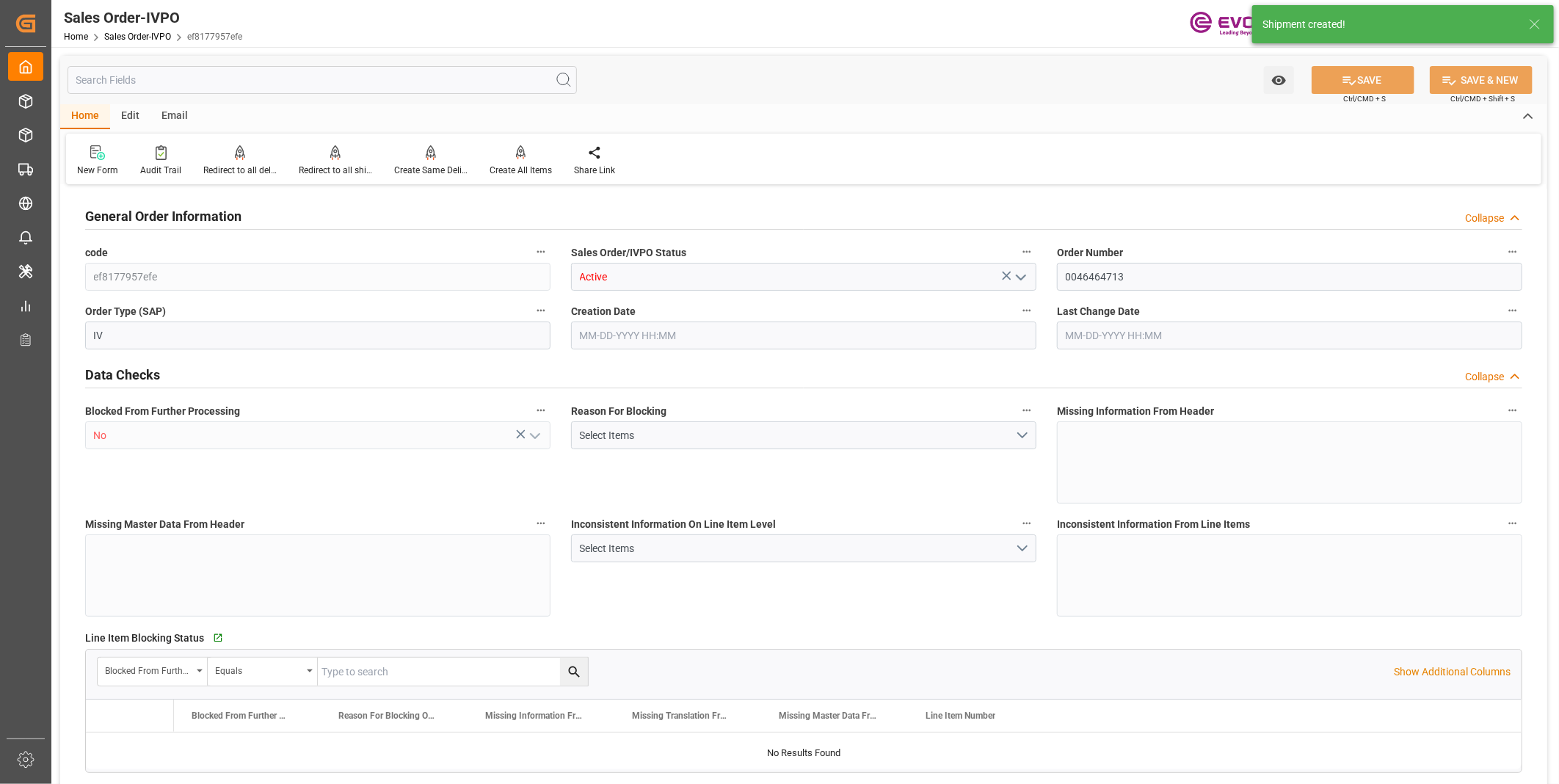
type input "[DATE] 22:01"
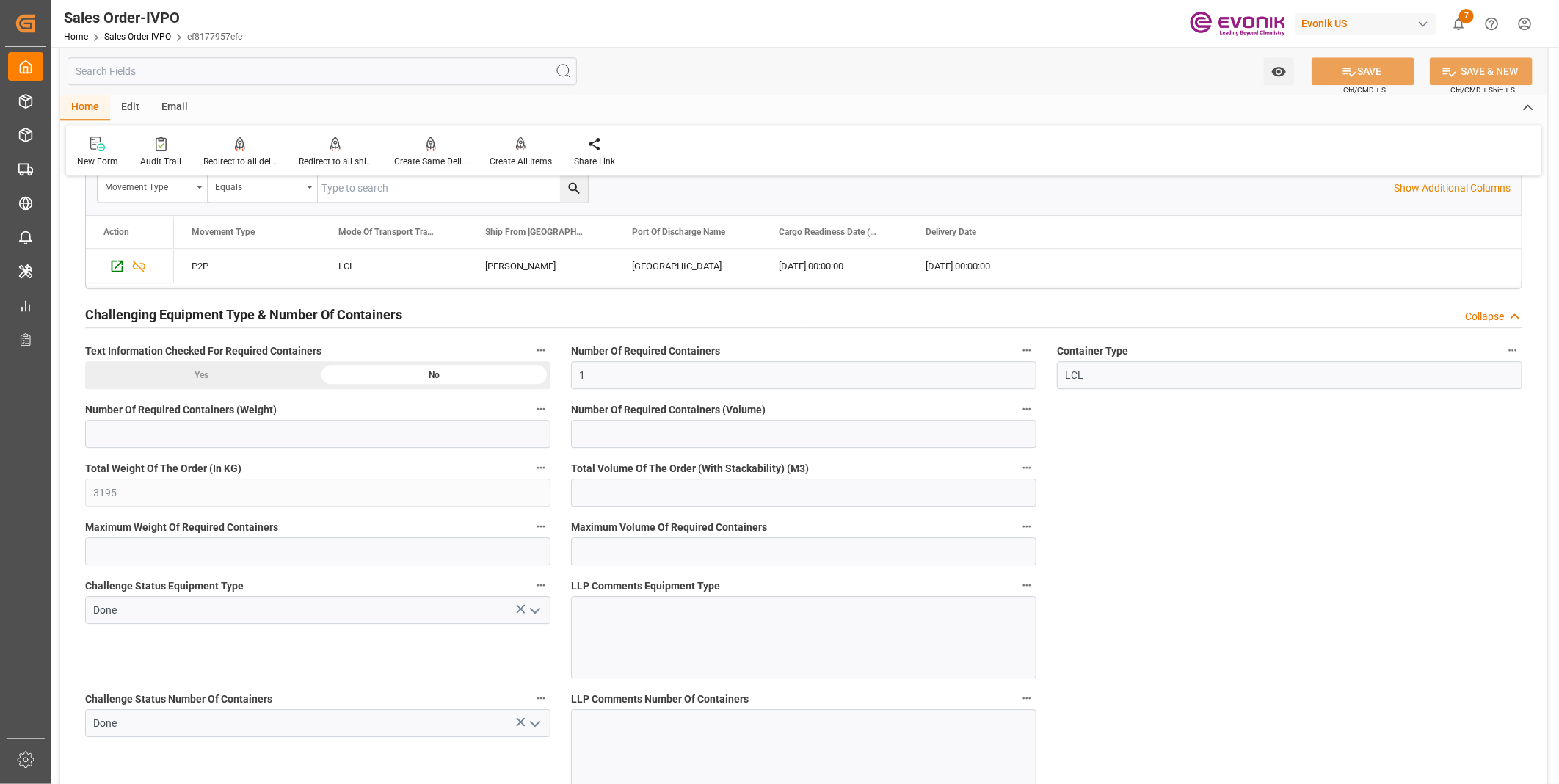
scroll to position [2853, 0]
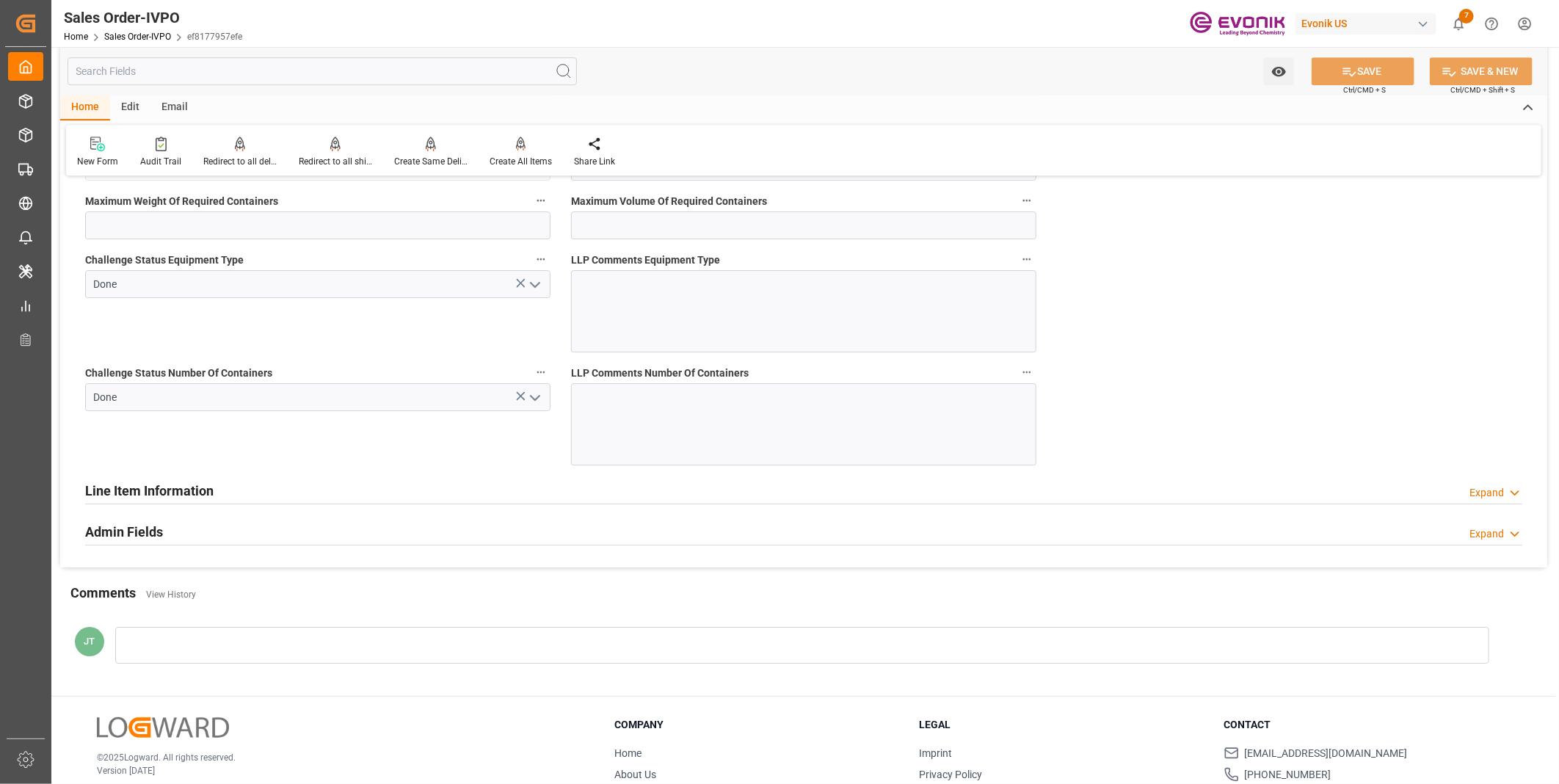
click at [203, 487] on h2 "Line Item Information" at bounding box center [149, 490] width 128 height 20
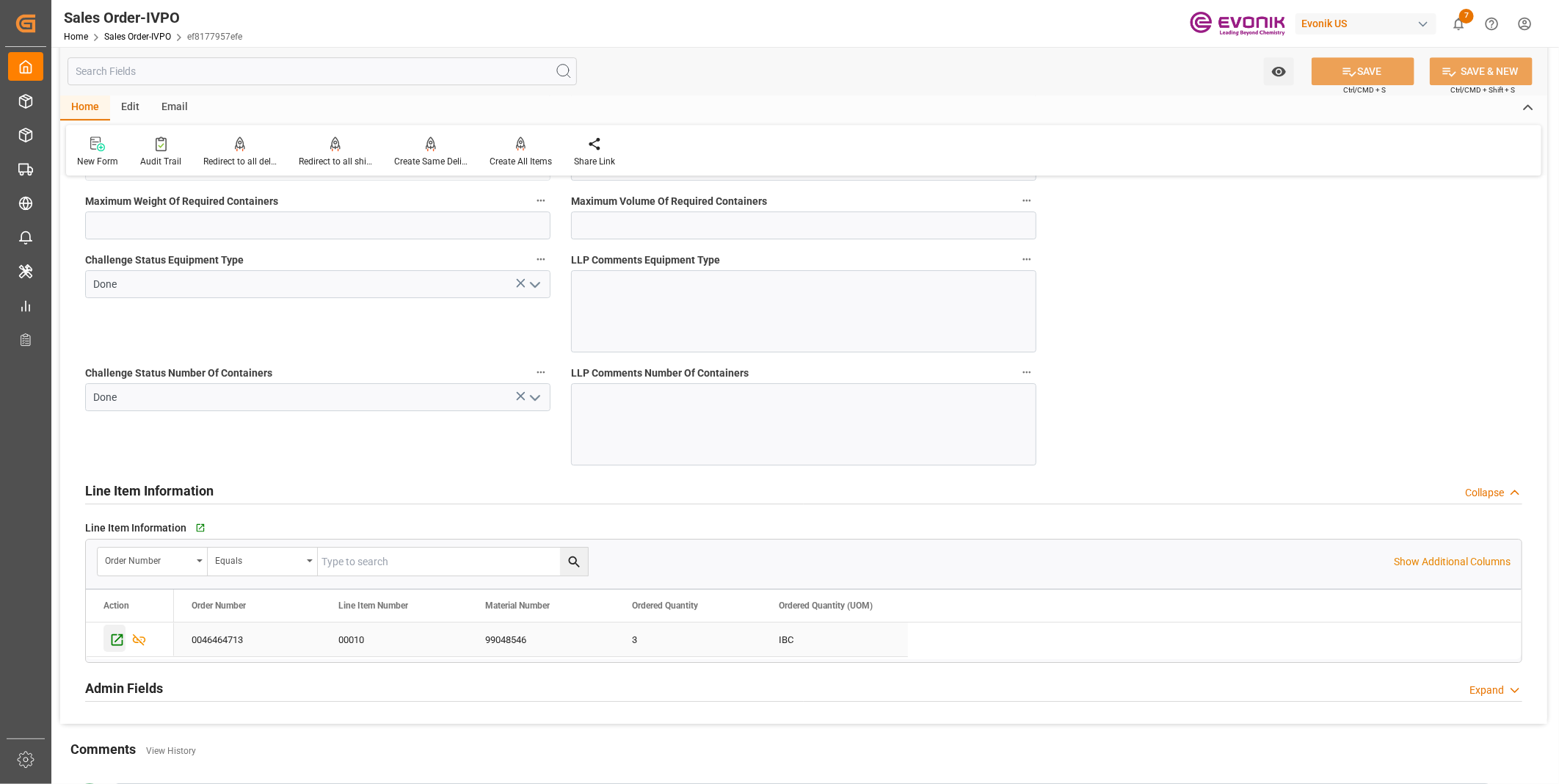
click at [120, 644] on icon "Press SPACE to select this row." at bounding box center [117, 639] width 16 height 16
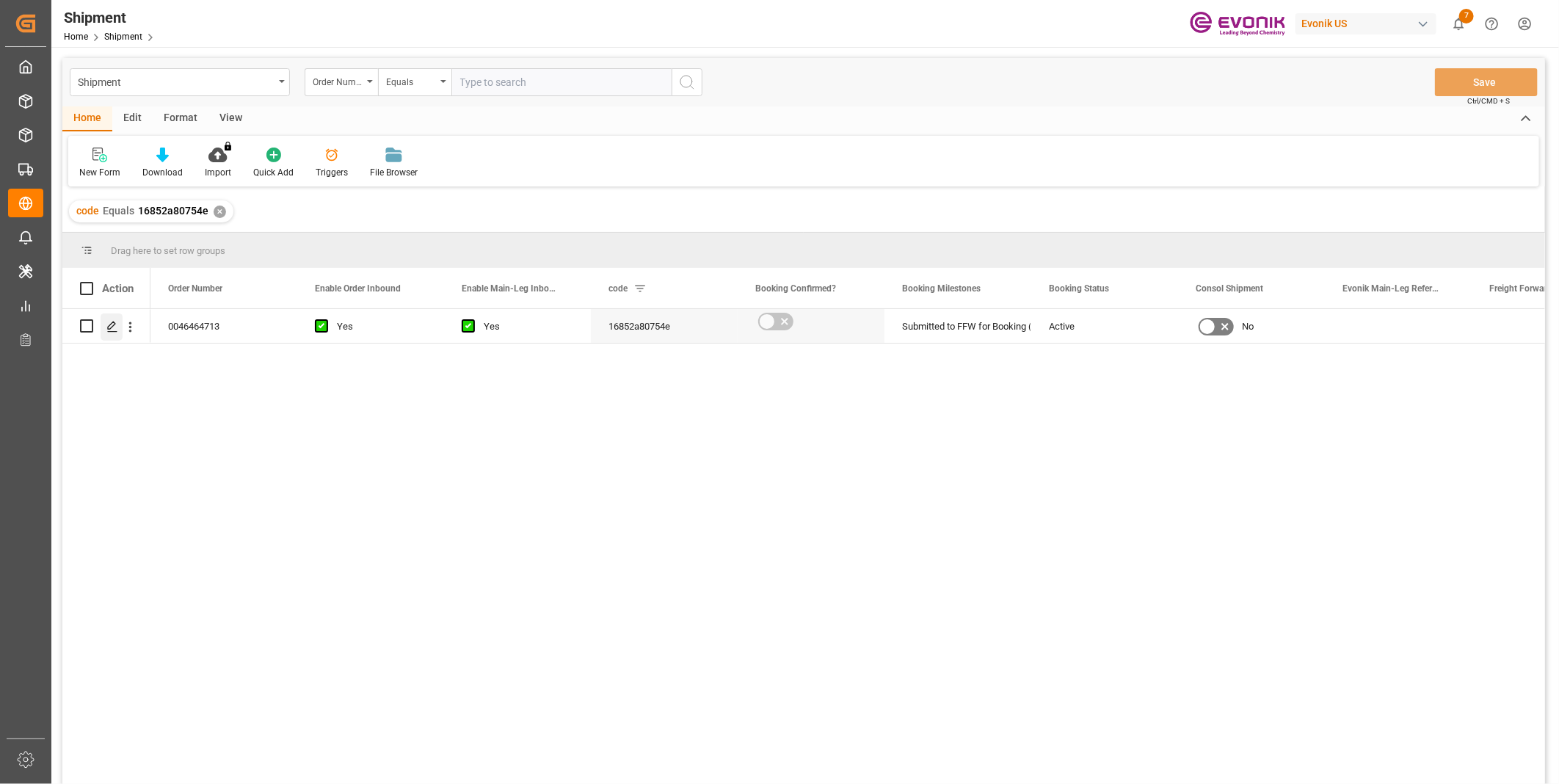
drag, startPoint x: 0, startPoint y: 0, endPoint x: 110, endPoint y: 325, distance: 343.1
click at [110, 325] on icon "Press SPACE to select this row." at bounding box center [112, 326] width 11 height 11
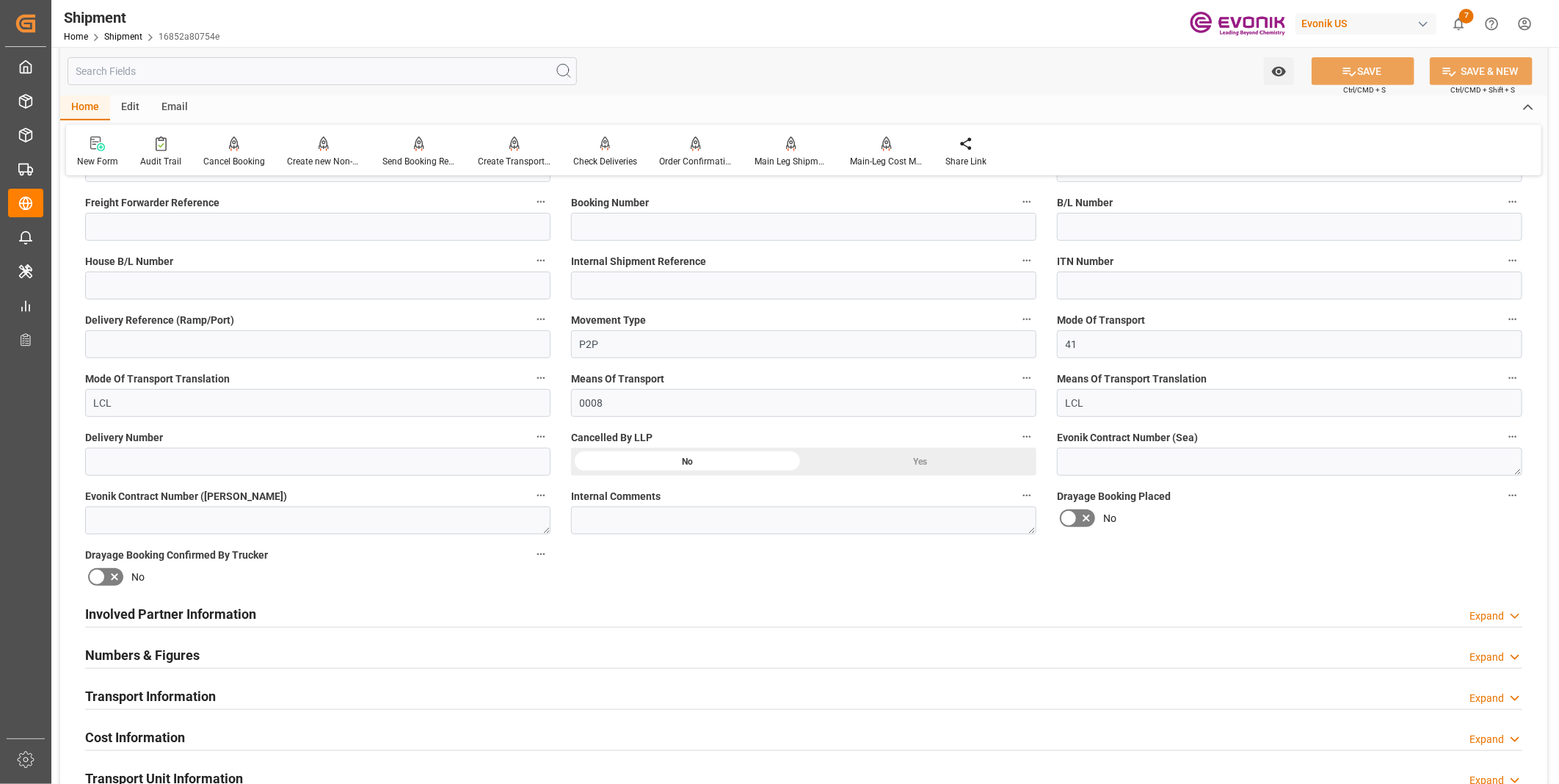
scroll to position [488, 0]
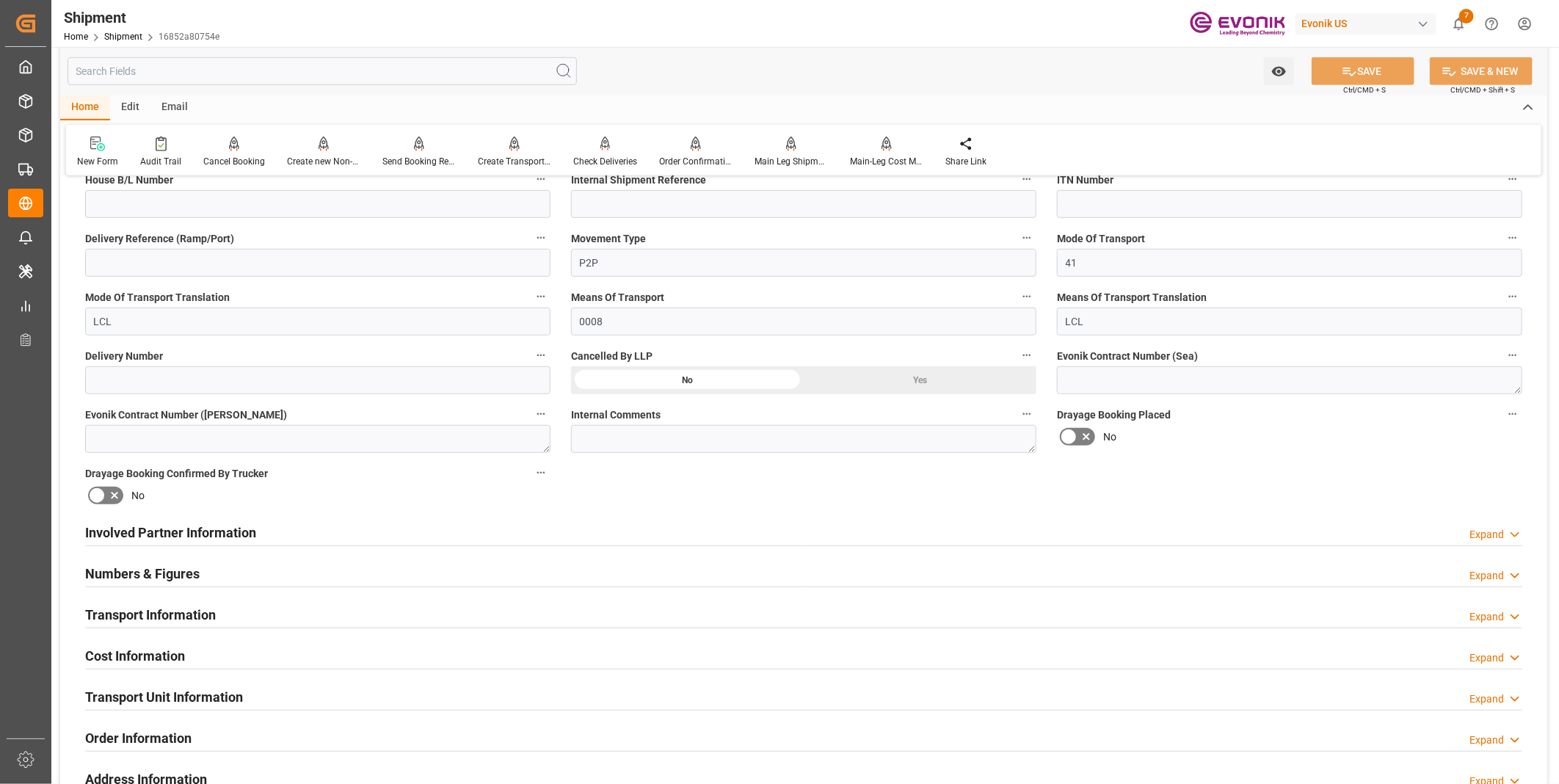
click at [331, 526] on div "Involved Partner Information Expand" at bounding box center [803, 531] width 1437 height 28
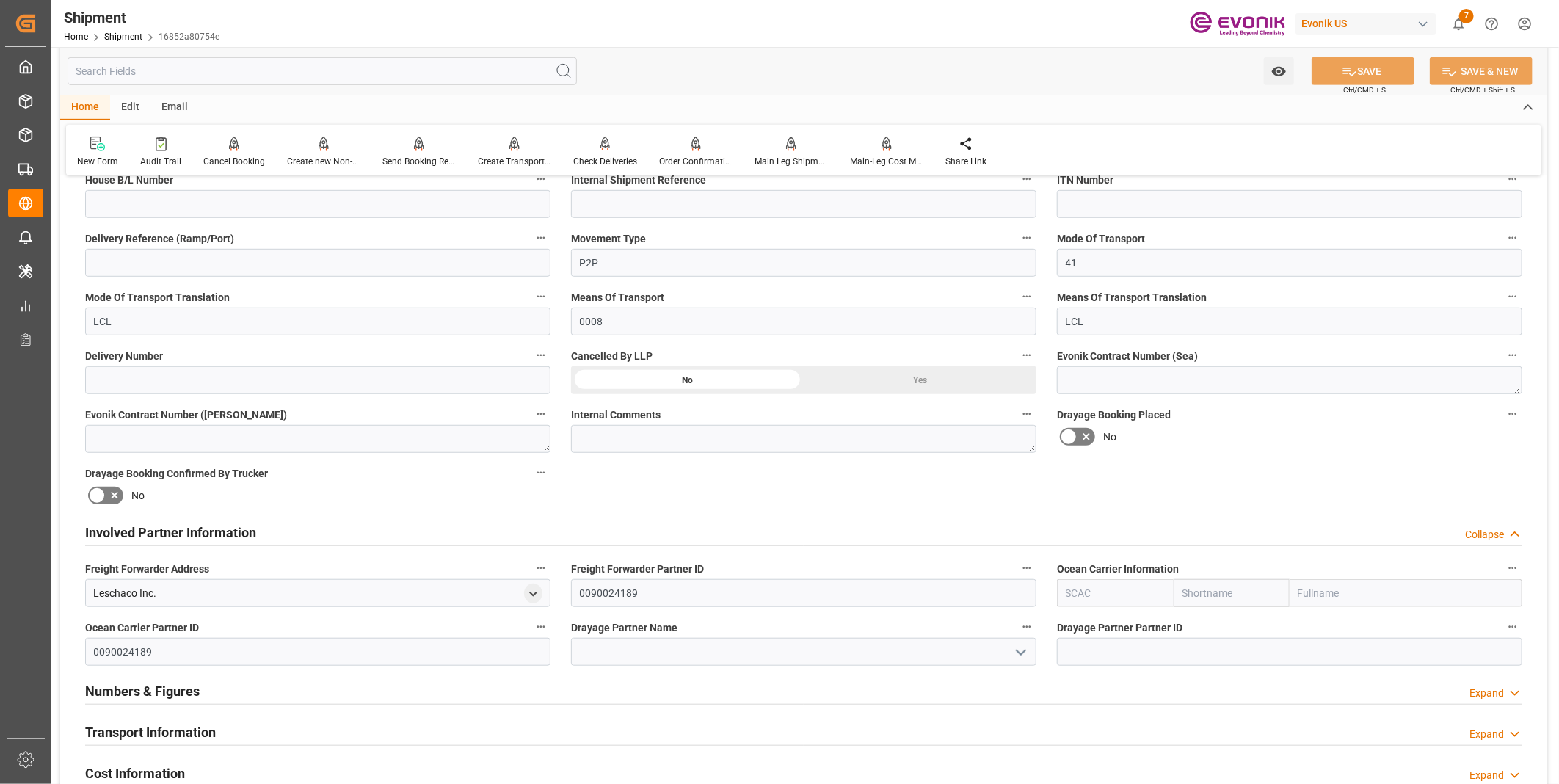
click at [1117, 592] on input "text" at bounding box center [1115, 593] width 117 height 28
drag, startPoint x: 1089, startPoint y: 622, endPoint x: 1067, endPoint y: 625, distance: 22.2
click at [1089, 622] on b "ALRB" at bounding box center [1078, 624] width 25 height 11
type input "ALRB"
type input "AC Containerline"
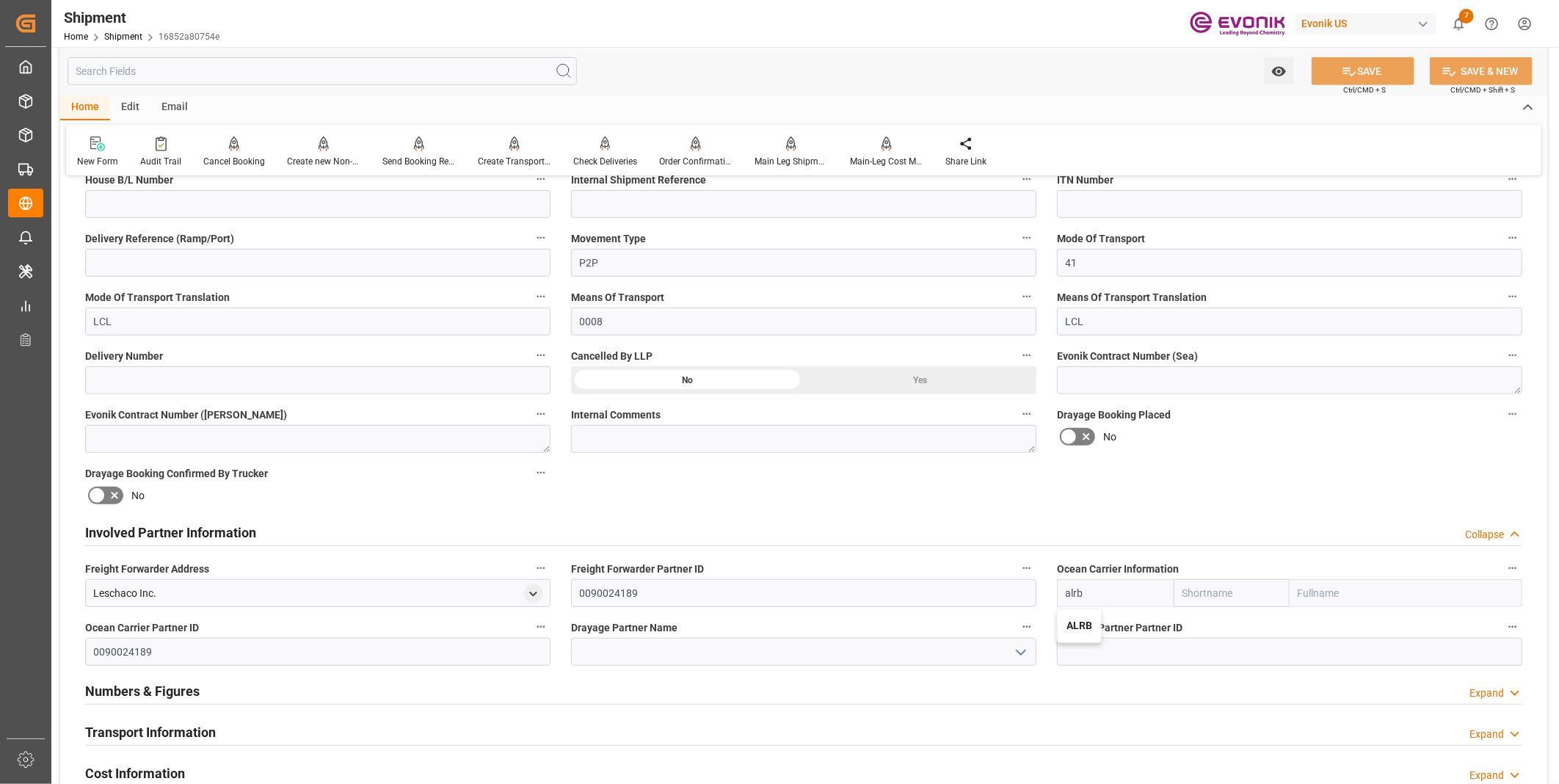
type input "AC Containerline GmbH"
type input "ALRB"
click at [632, 651] on input at bounding box center [803, 651] width 465 height 28
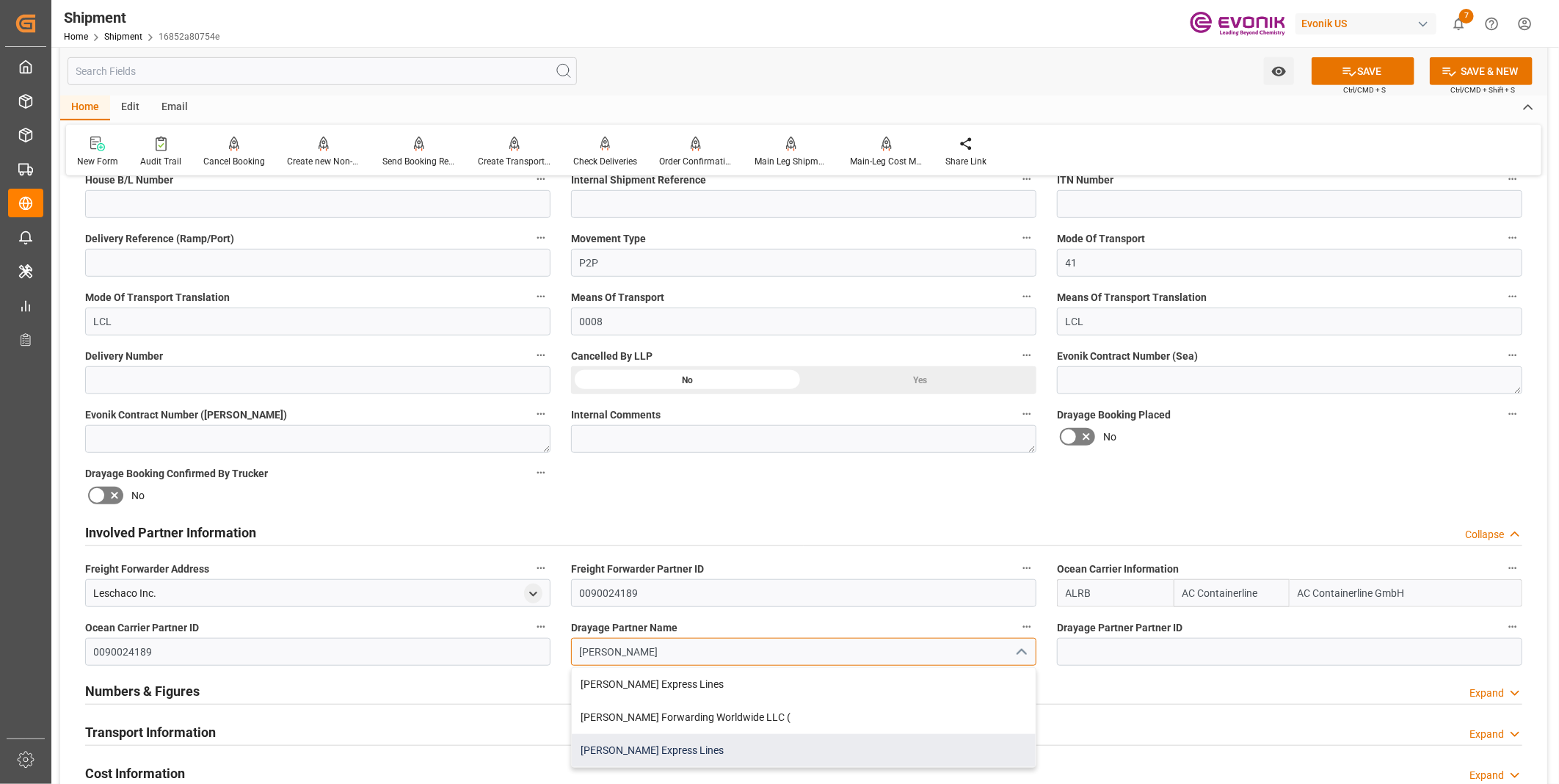
click at [637, 743] on div "[PERSON_NAME] Express Lines" at bounding box center [803, 750] width 464 height 33
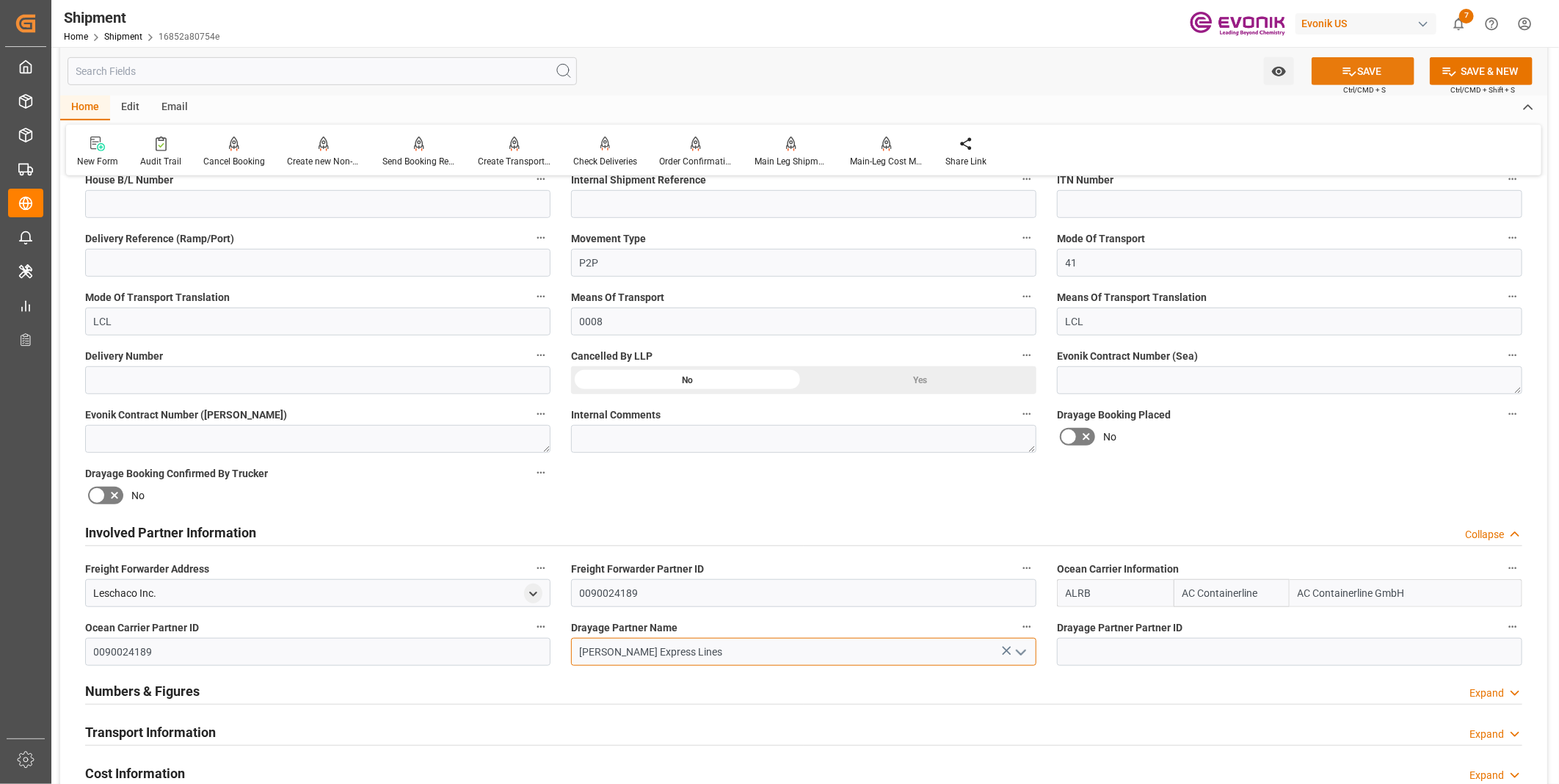
type input "[PERSON_NAME] Express Lines"
click at [1371, 71] on button "SAVE" at bounding box center [1363, 72] width 103 height 28
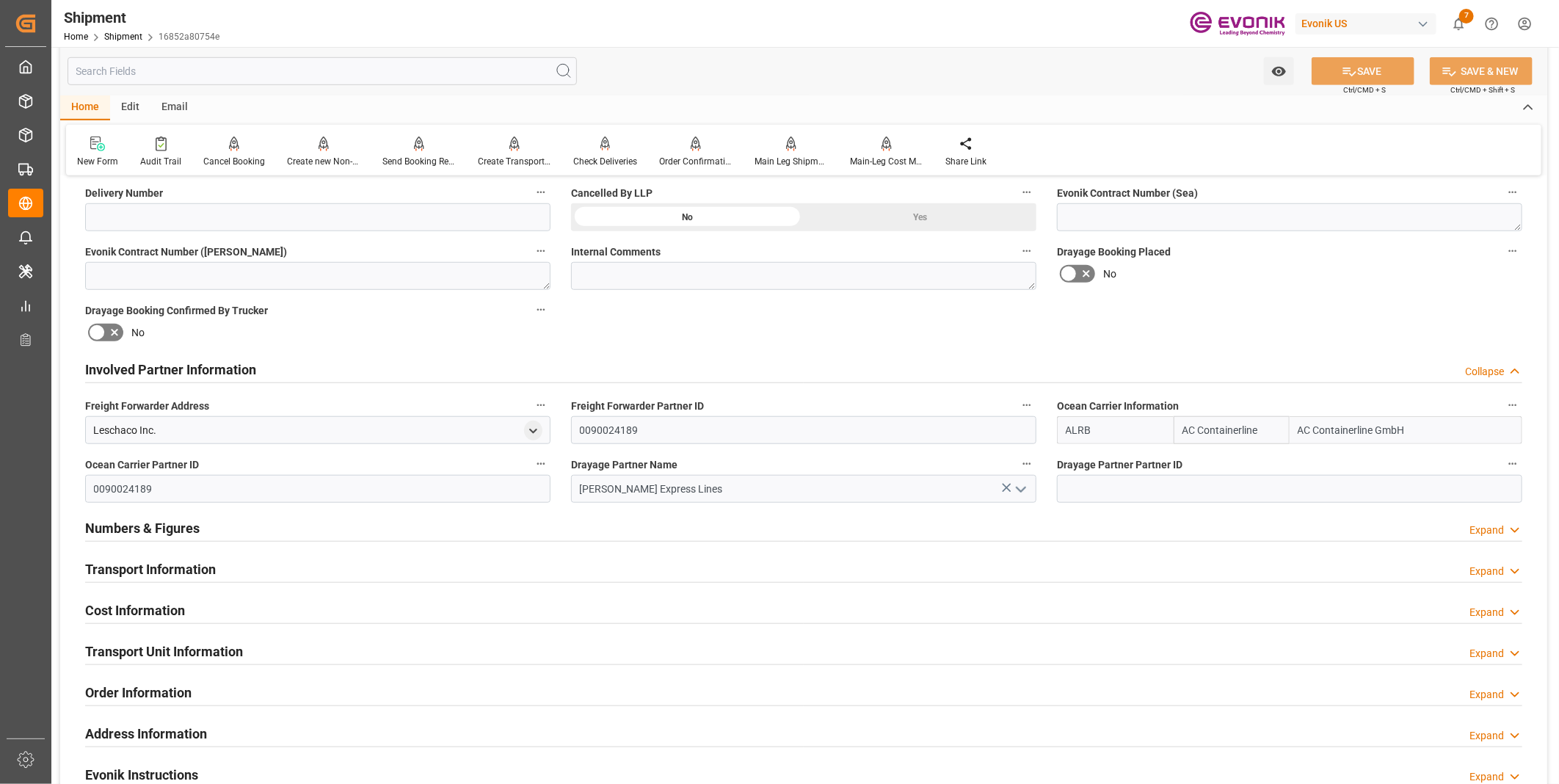
scroll to position [733, 0]
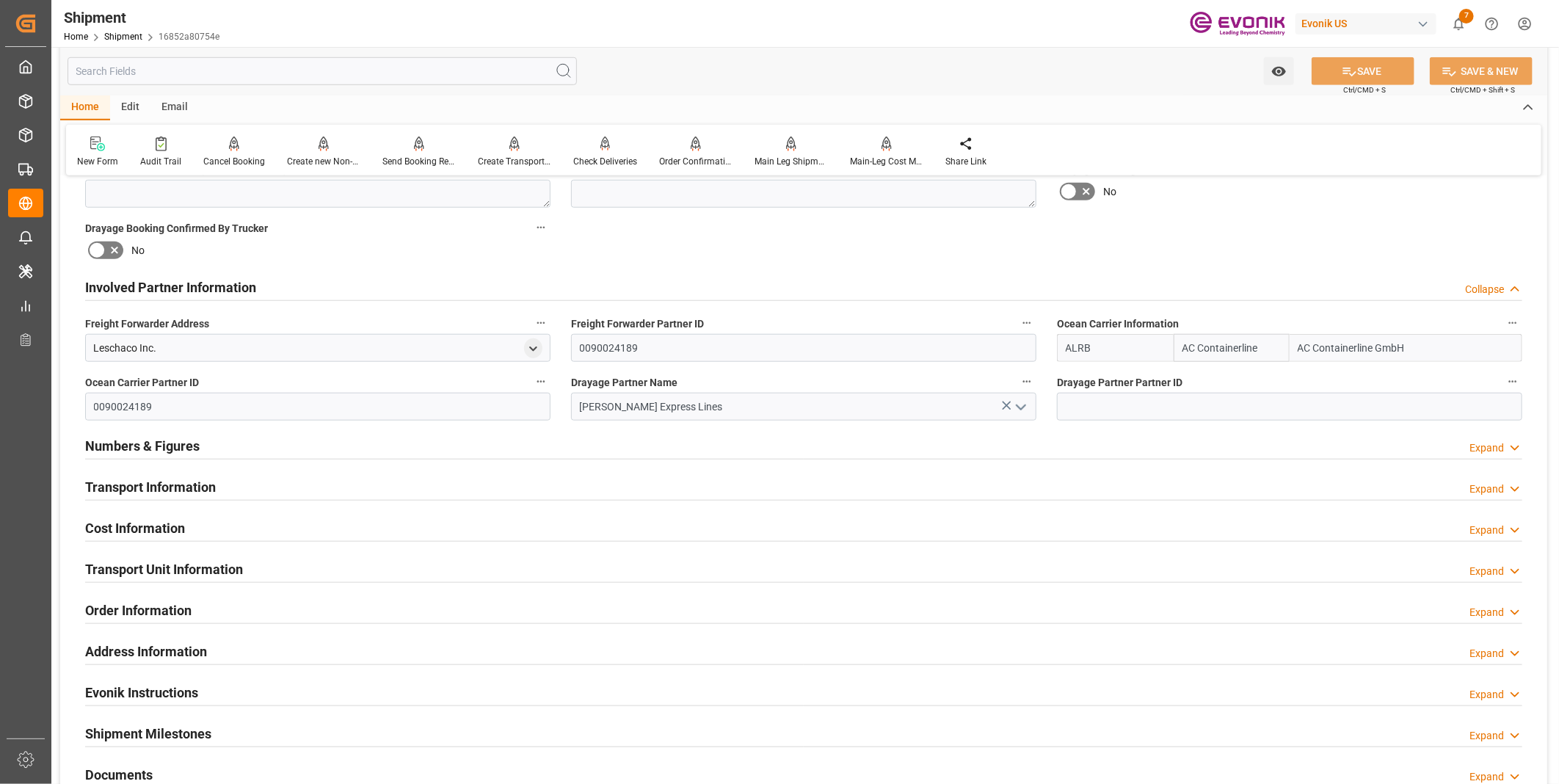
click at [215, 482] on div "Transport Information Expand" at bounding box center [803, 486] width 1437 height 28
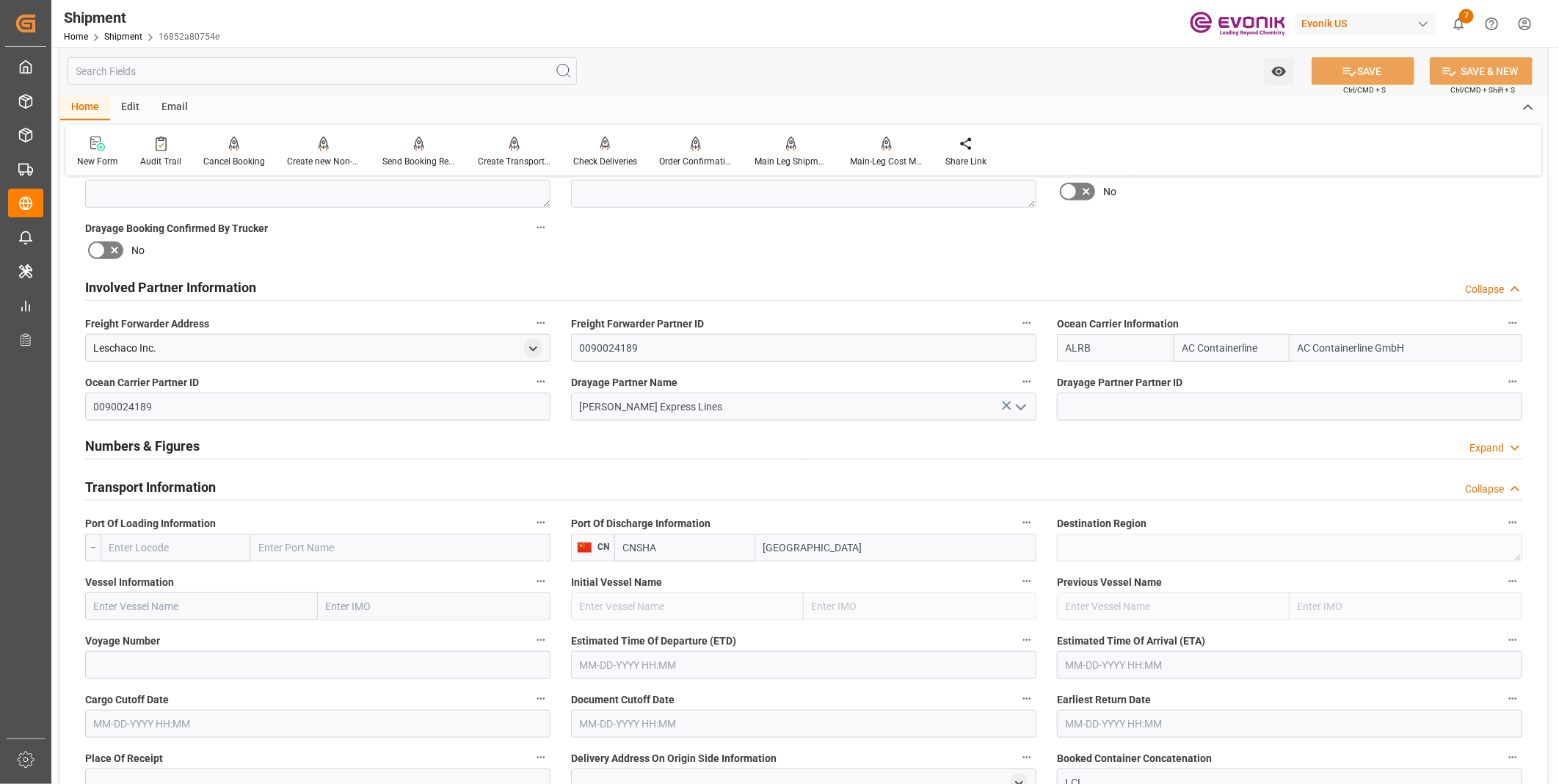
click at [164, 543] on input "text" at bounding box center [175, 548] width 150 height 28
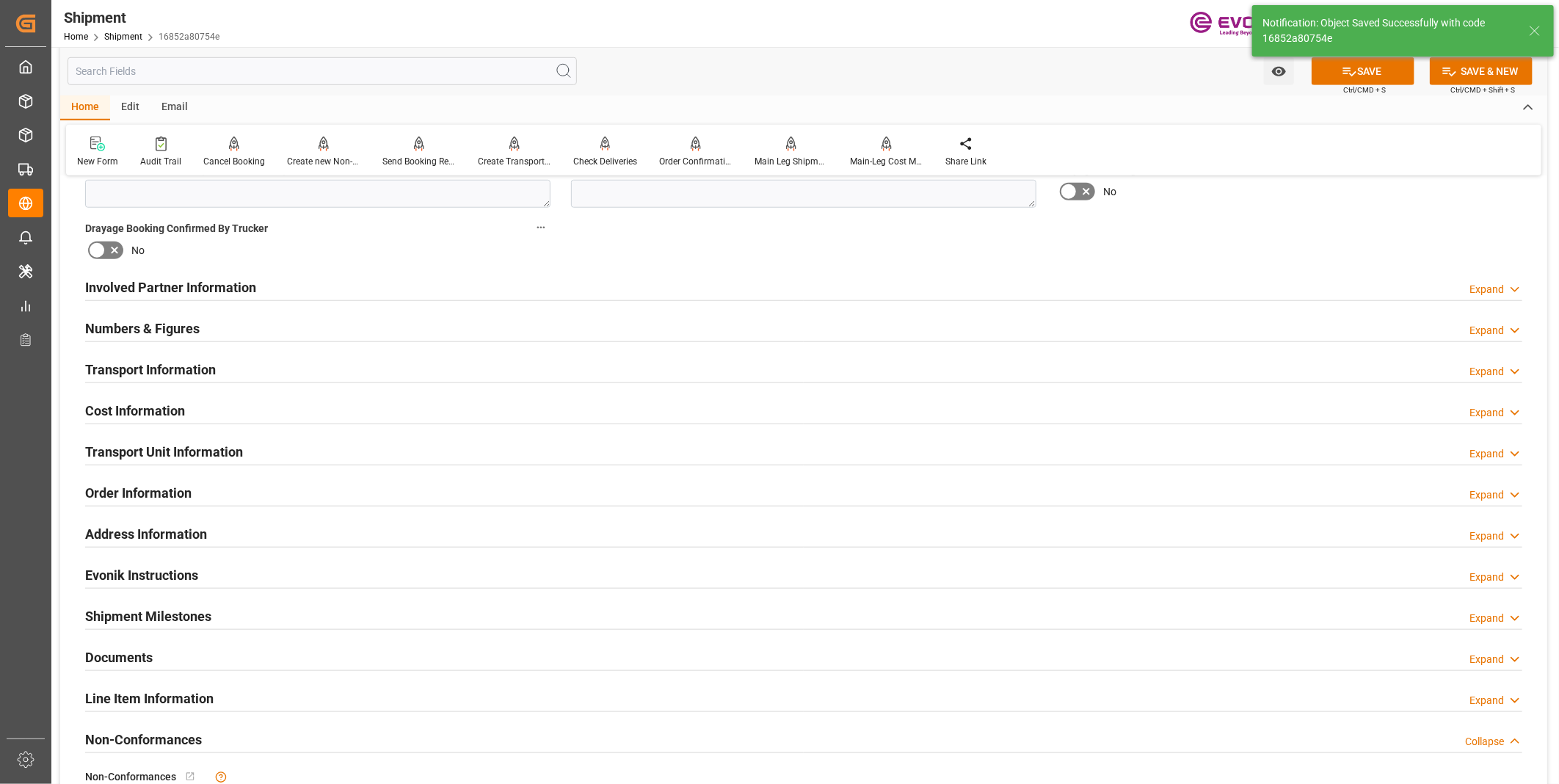
click at [202, 363] on h2 "Transport Information" at bounding box center [151, 369] width 131 height 20
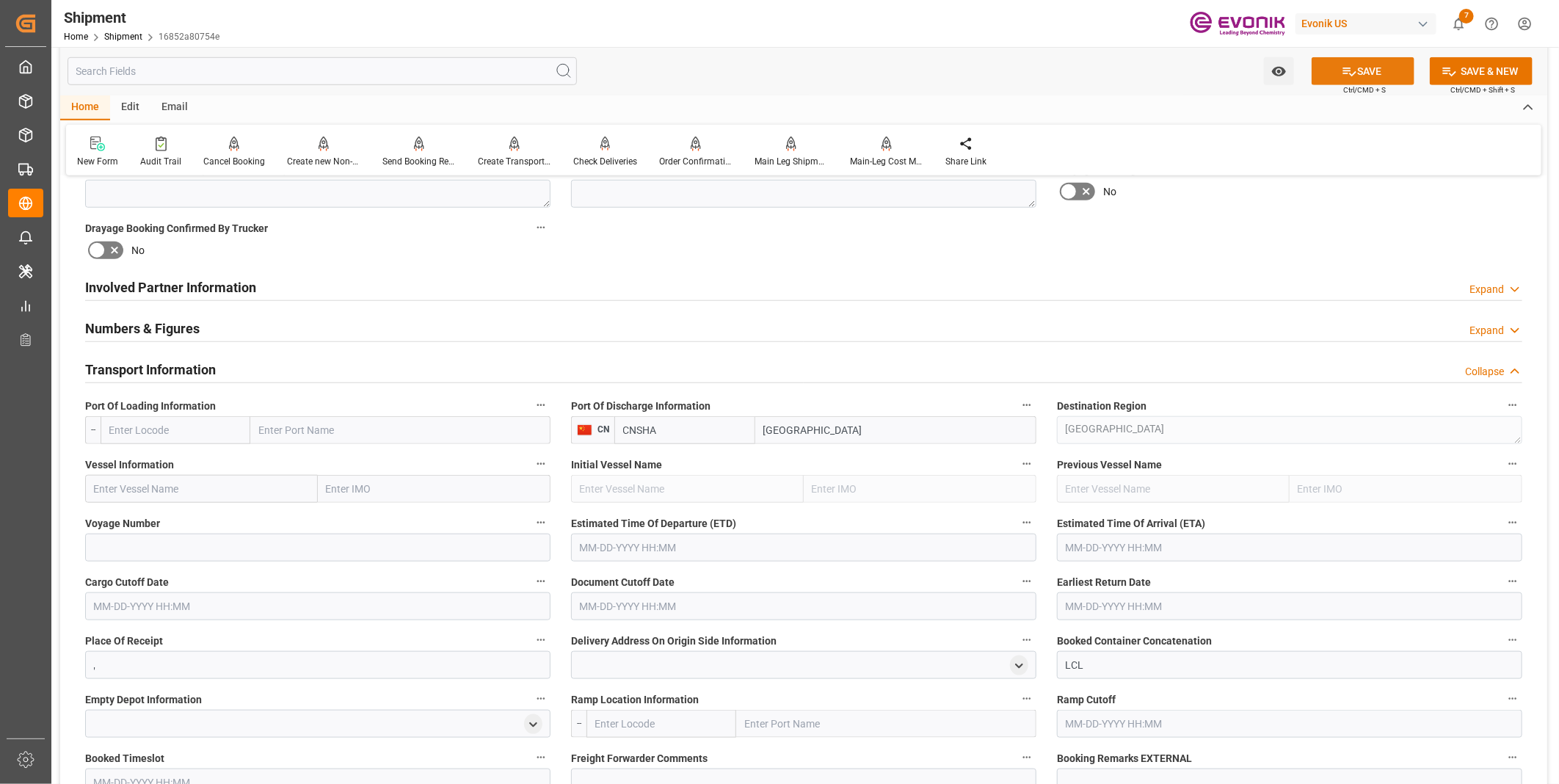
click at [1346, 68] on icon at bounding box center [1350, 72] width 13 height 9
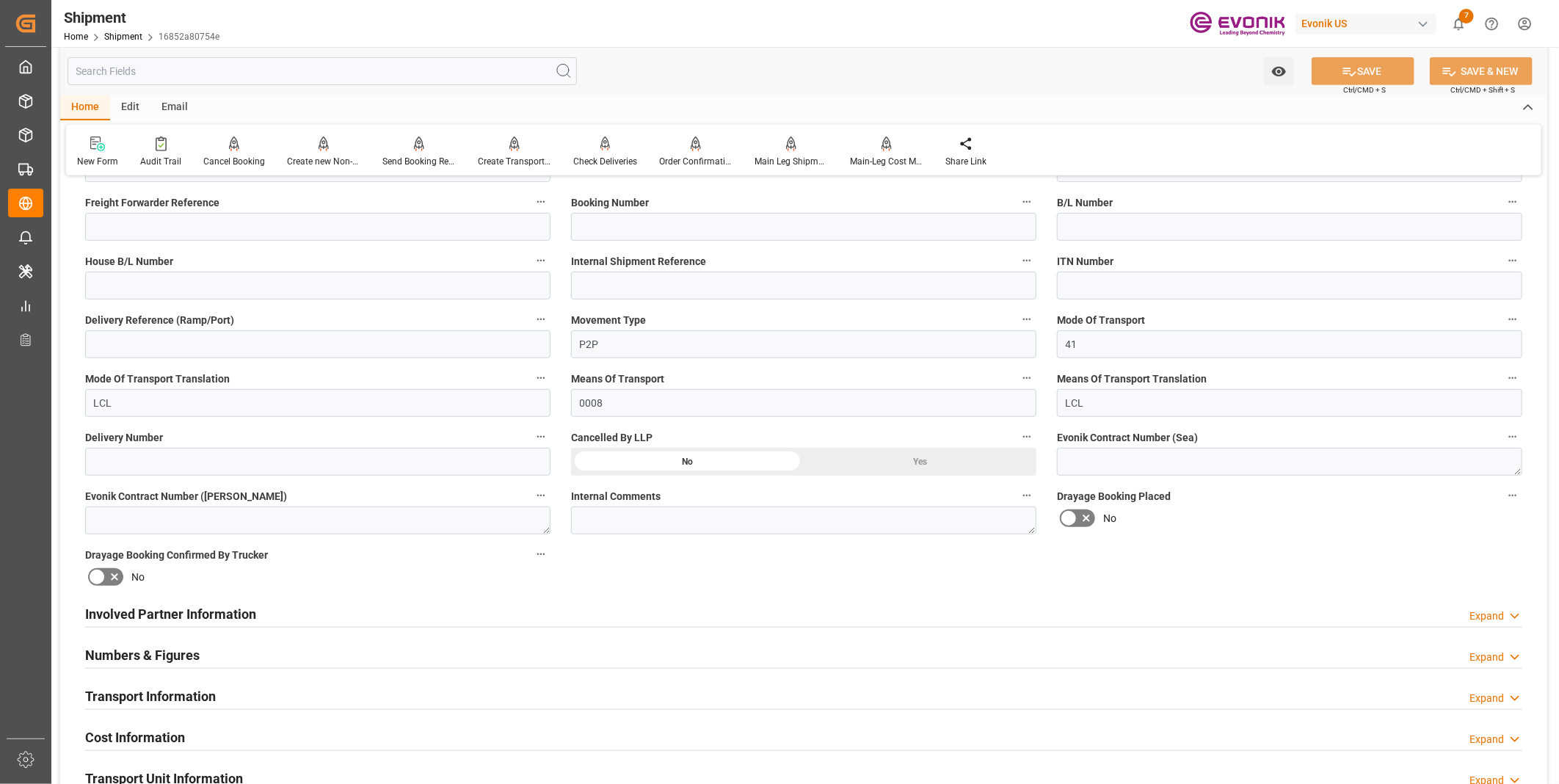
scroll to position [488, 0]
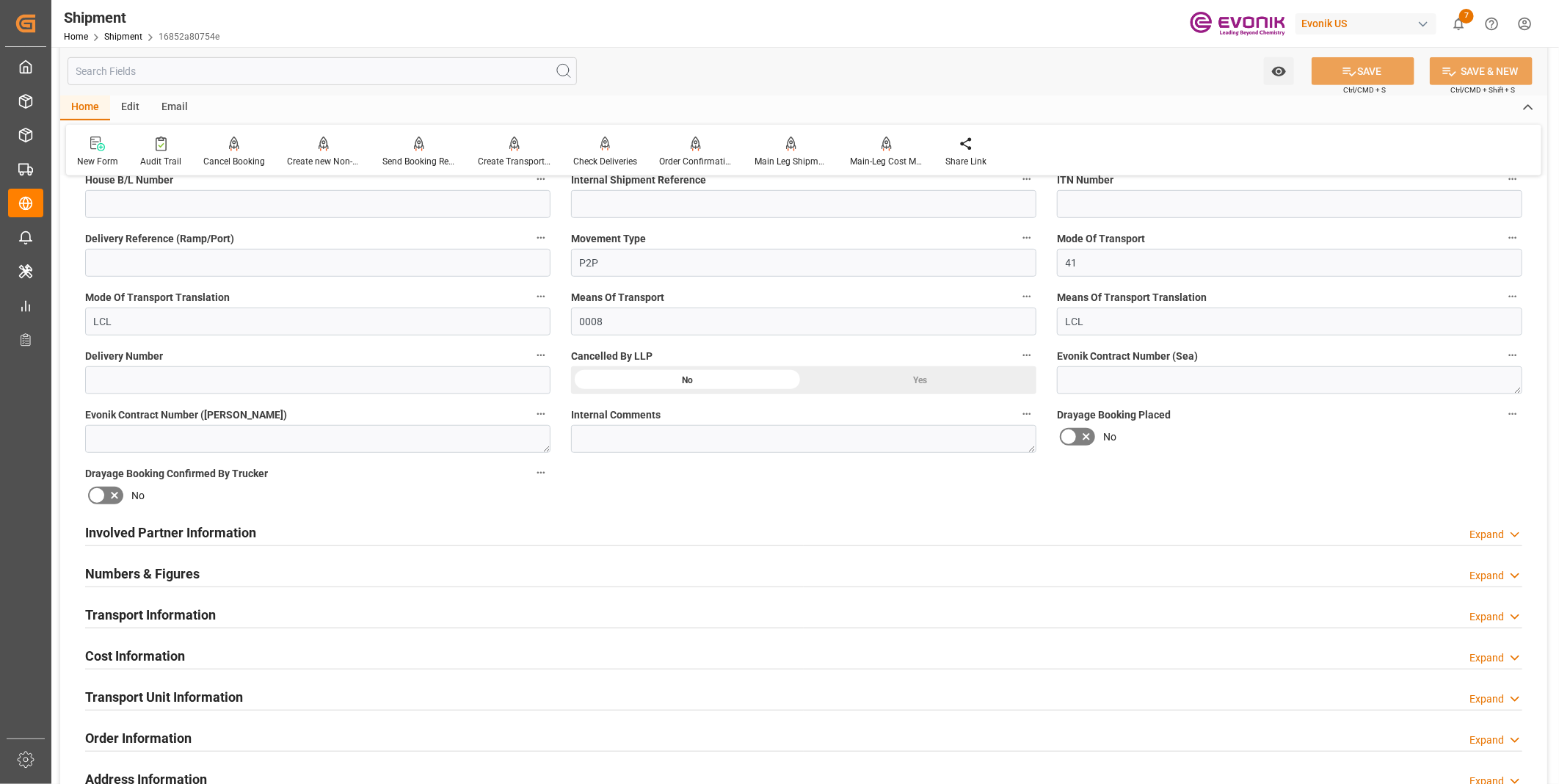
click at [326, 523] on div "Involved Partner Information Expand" at bounding box center [803, 531] width 1437 height 28
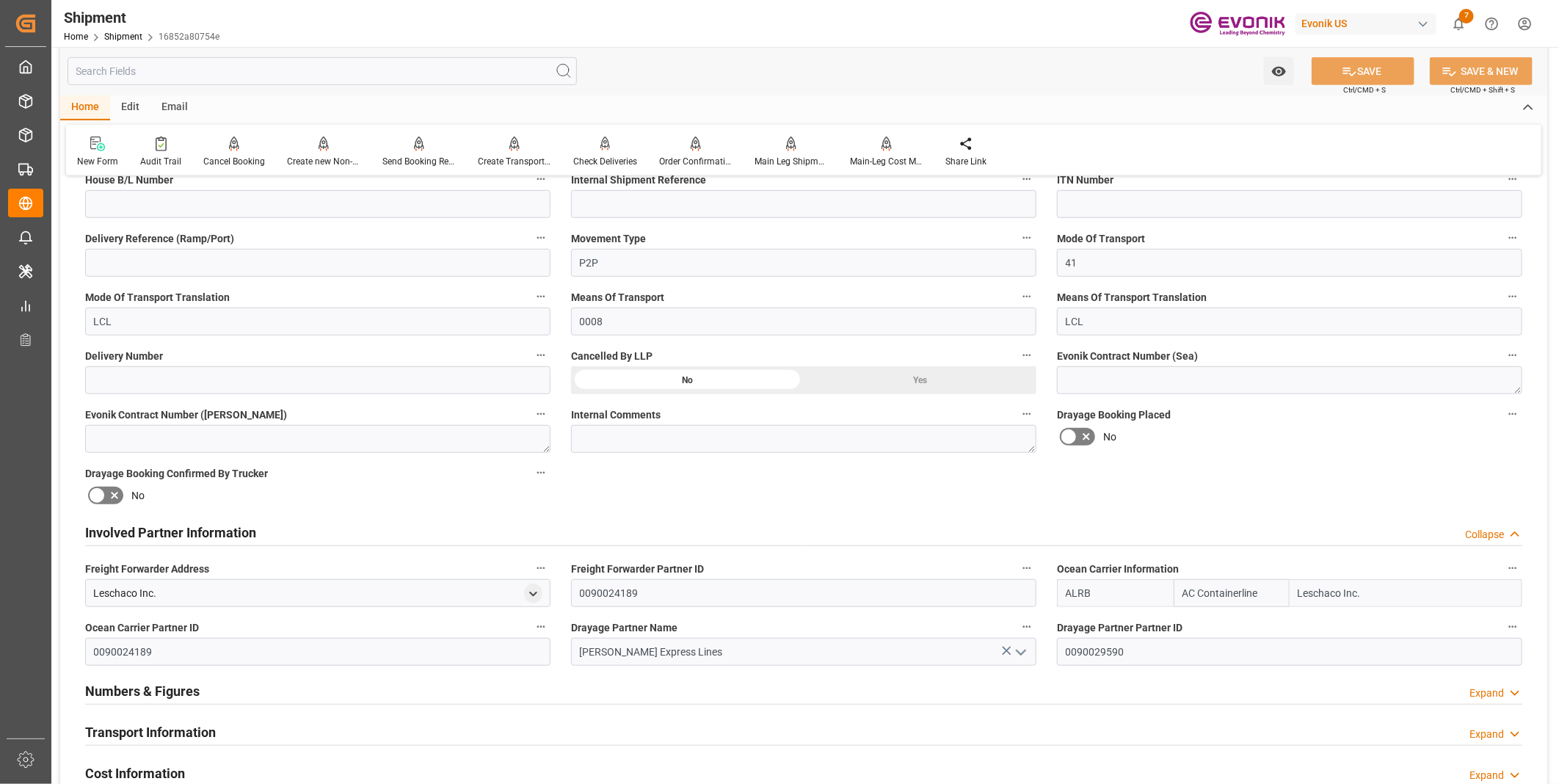
scroll to position [651, 0]
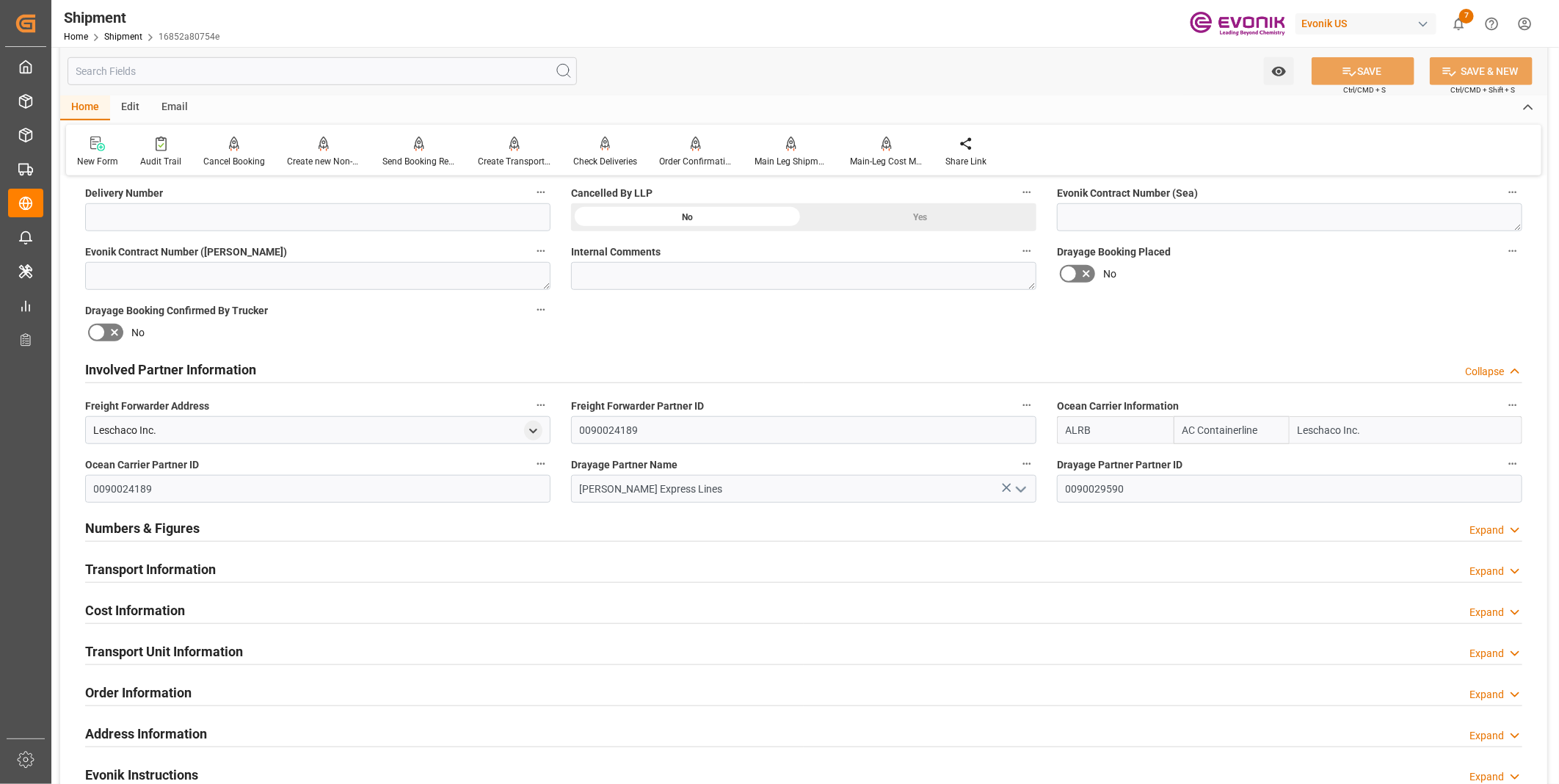
click at [241, 567] on div "Transport Information Expand" at bounding box center [803, 568] width 1437 height 28
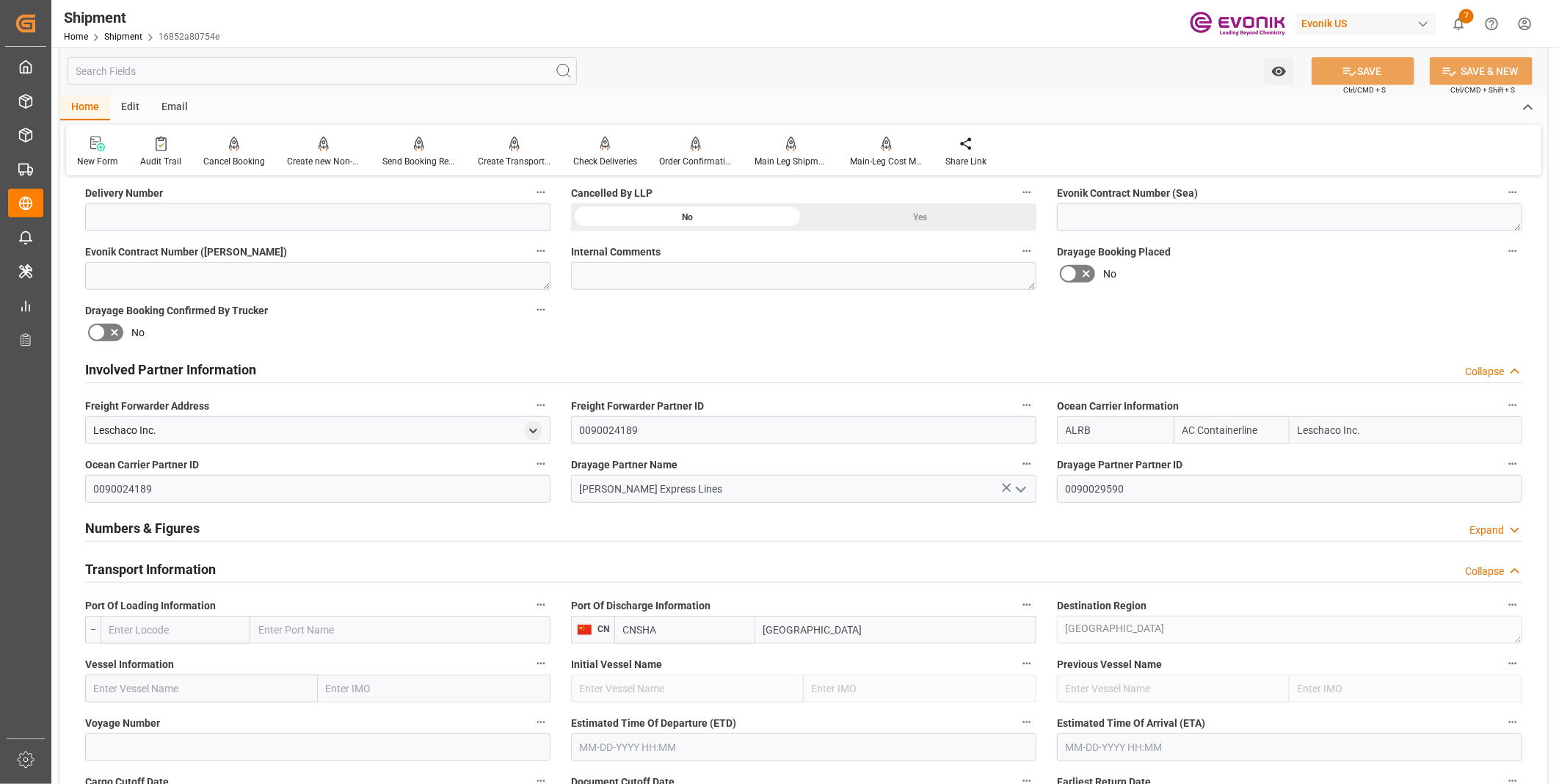
scroll to position [815, 0]
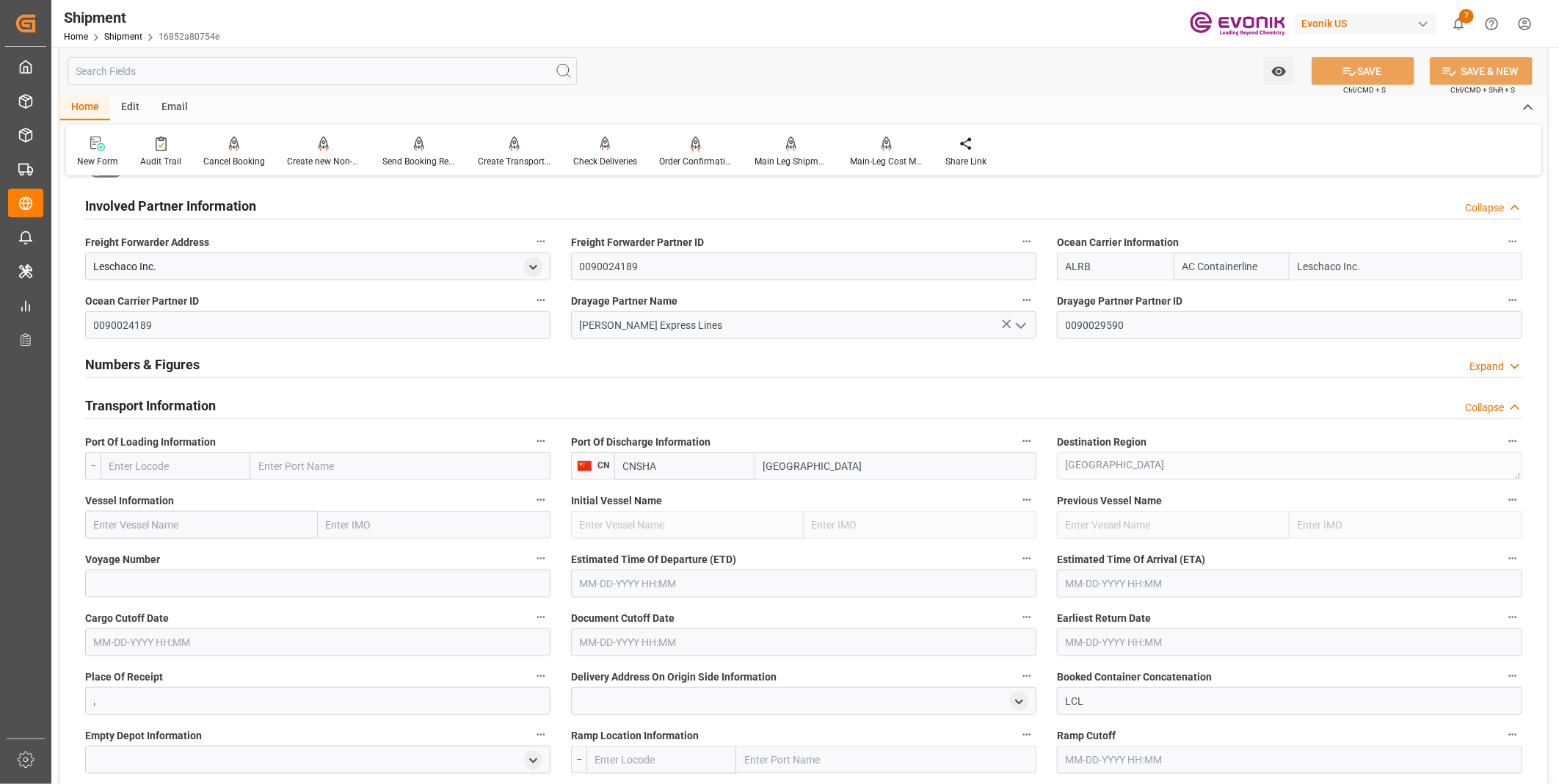
click at [150, 474] on input "text" at bounding box center [175, 466] width 150 height 28
click at [148, 462] on input "text" at bounding box center [175, 466] width 150 height 28
click at [147, 496] on span "USLGB - Long Beach" at bounding box center [160, 506] width 99 height 27
type input "USLGB"
type input "Long Beach"
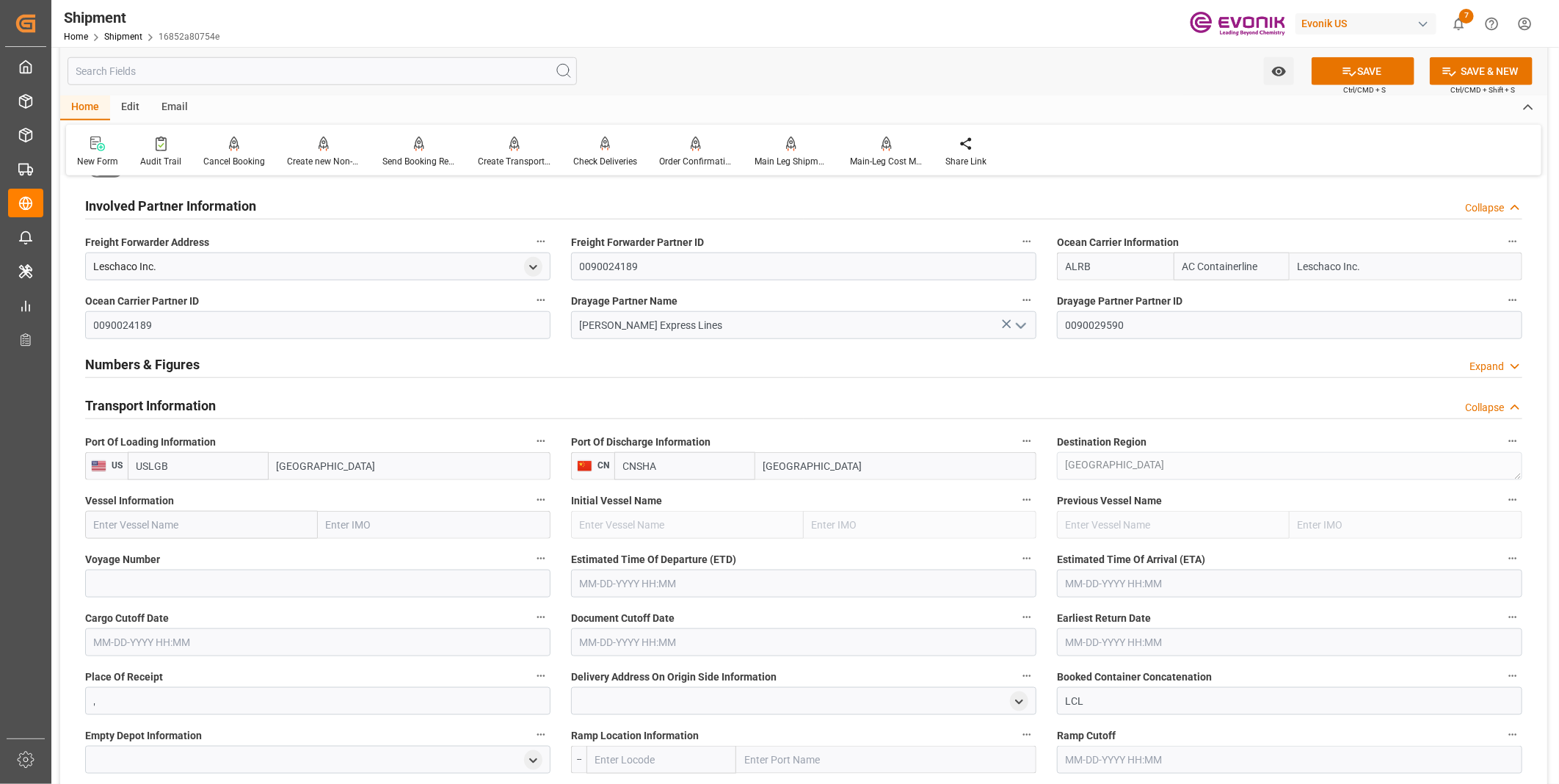
type input "USLGB"
click at [128, 529] on input "text" at bounding box center [202, 525] width 233 height 28
paste input "YM WELLBEING"
click at [143, 552] on b "YM Wellbeing" at bounding box center [127, 556] width 65 height 11
type input "YM Wellbeing"
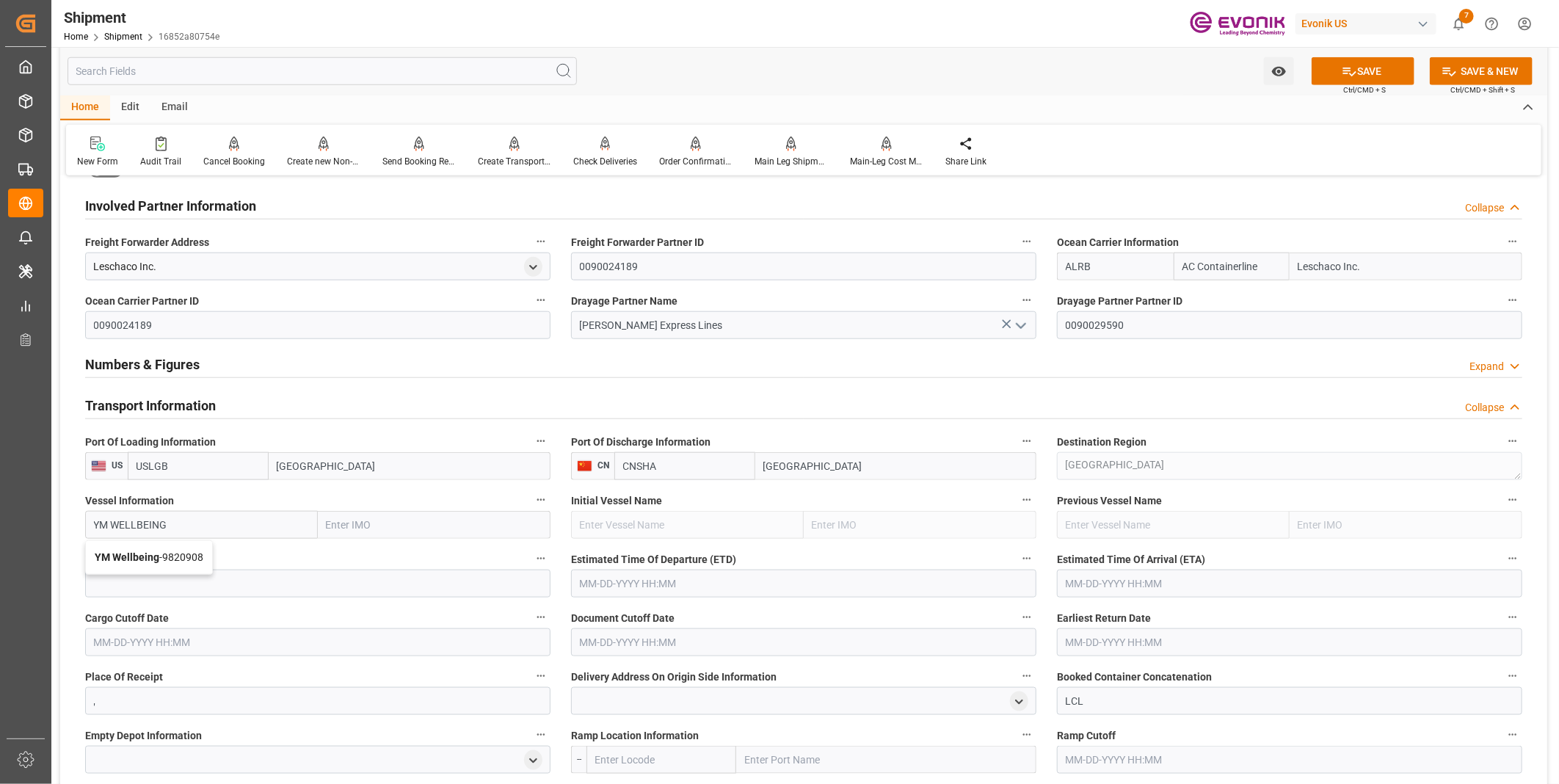
type input "9820908"
type input "YM Wellbeing"
click at [128, 572] on input at bounding box center [318, 583] width 465 height 28
click at [161, 580] on input at bounding box center [318, 583] width 465 height 28
paste input "0033W"
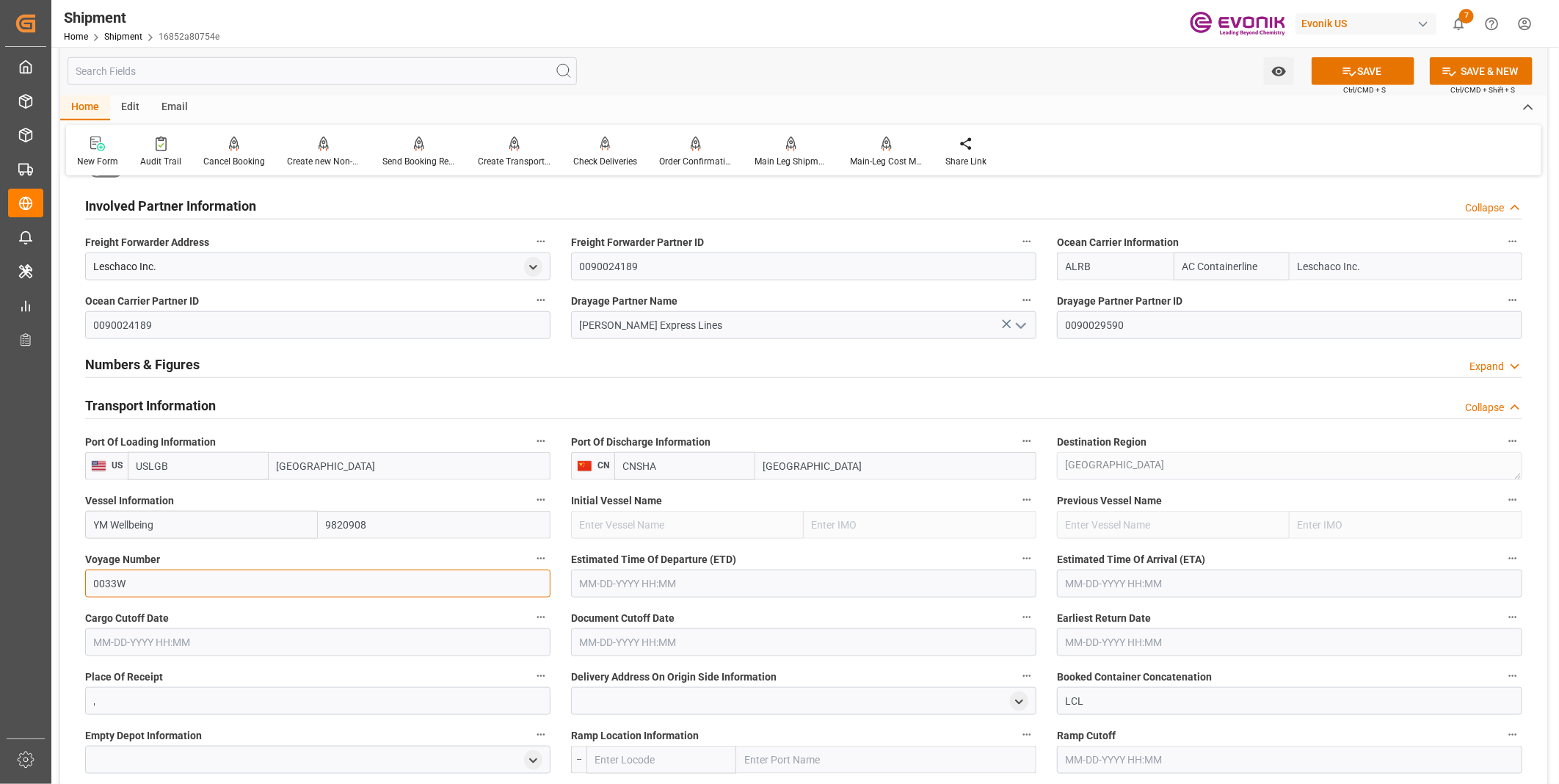
type input "0033W"
click at [598, 590] on input "text" at bounding box center [803, 583] width 465 height 28
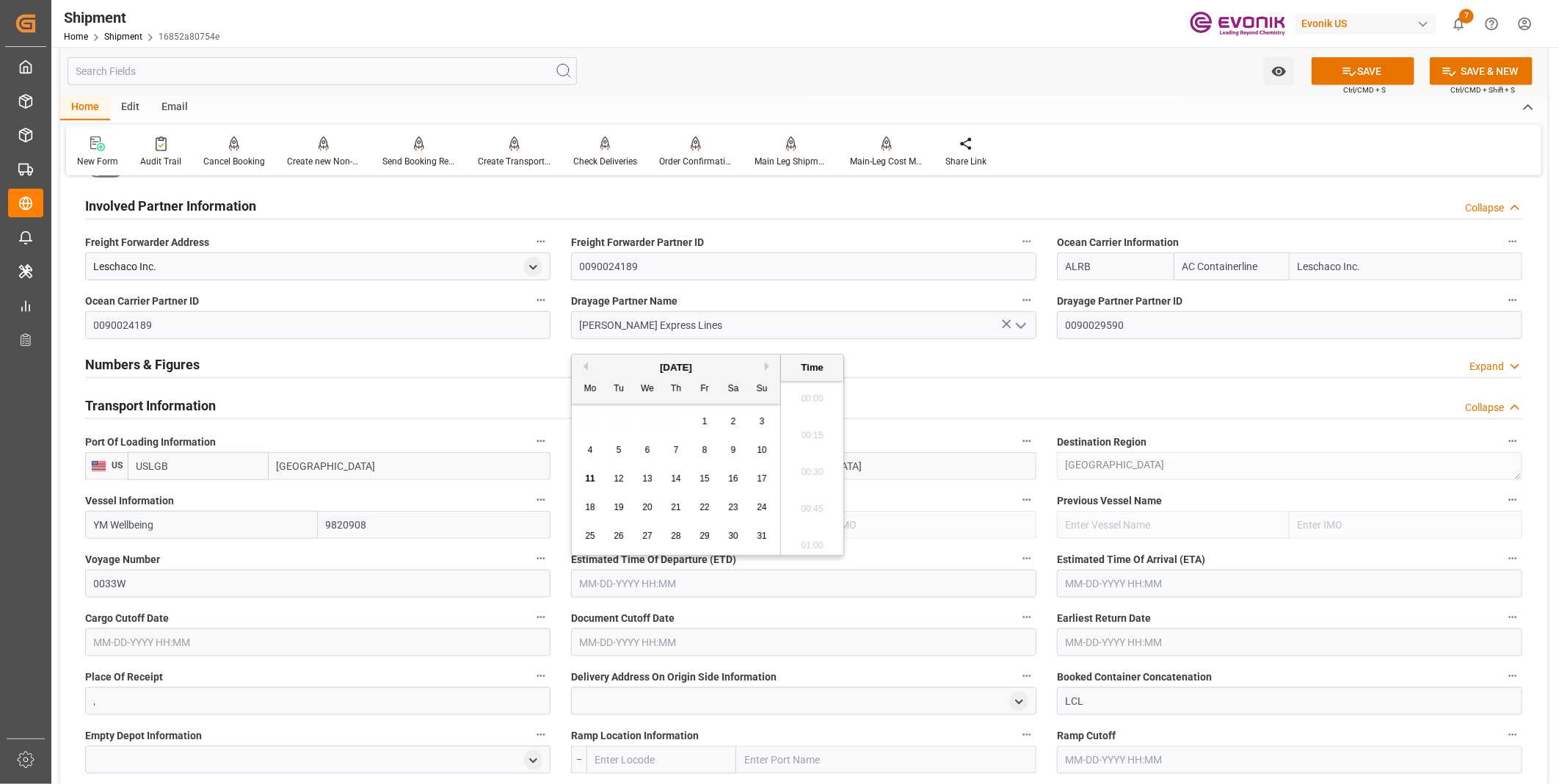
scroll to position [2573, 0]
click at [797, 464] on li "18:00" at bounding box center [812, 468] width 63 height 37
type input "09-21-2025 18:00"
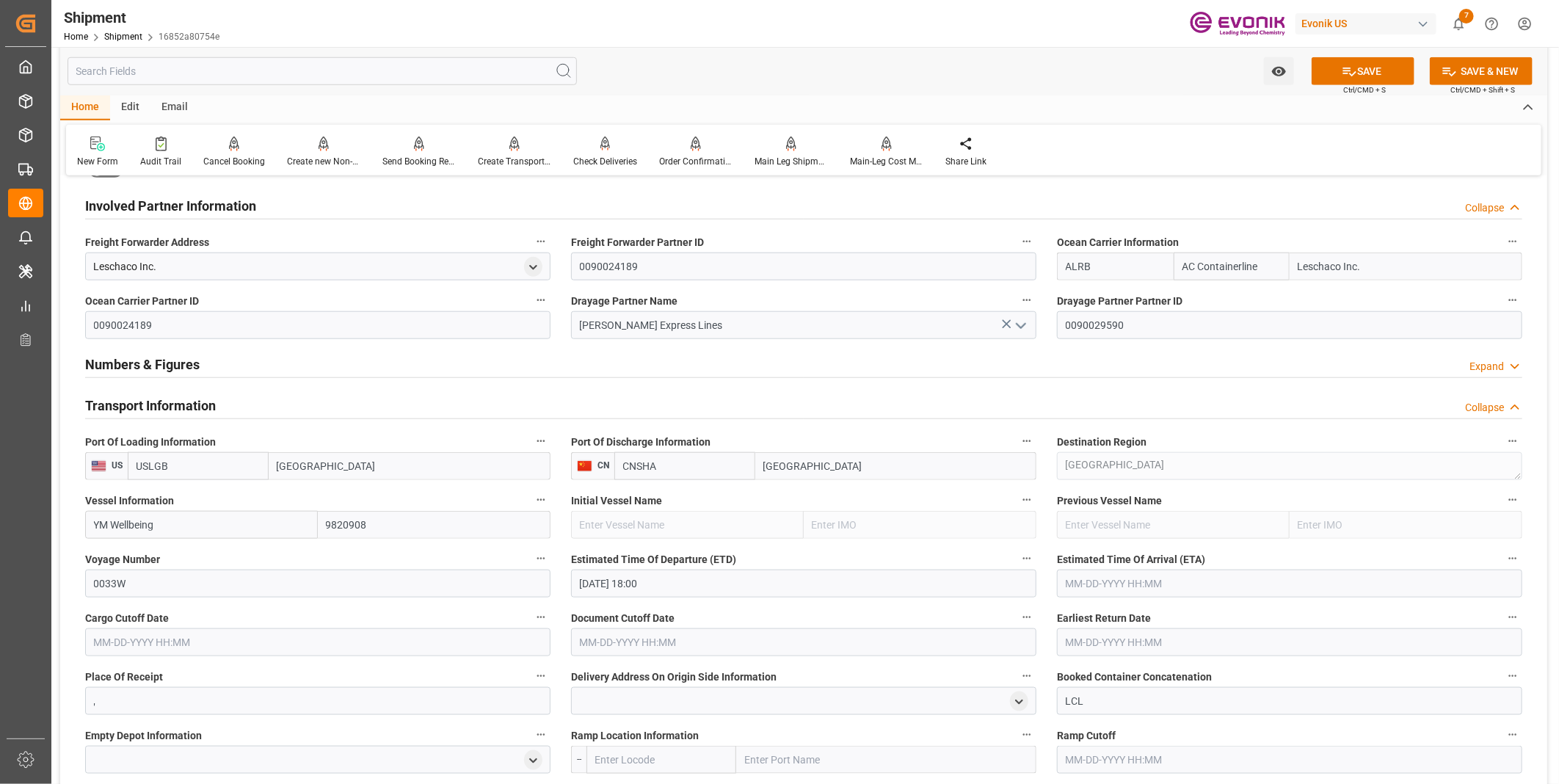
click at [1114, 588] on input "text" at bounding box center [1289, 583] width 465 height 28
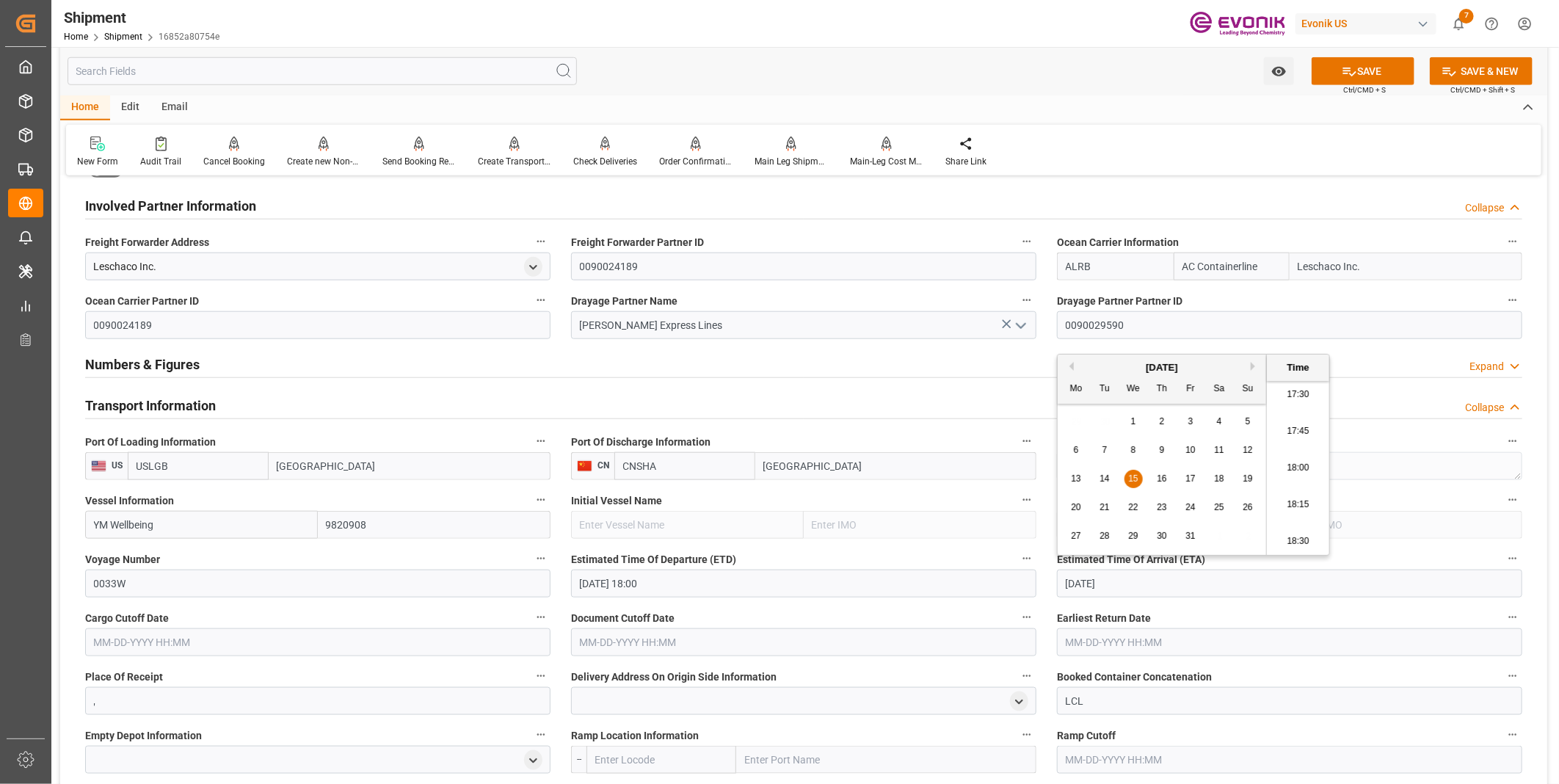
click at [1296, 501] on li "18:15" at bounding box center [1298, 505] width 63 height 37
type input "10-15-2025 18:15"
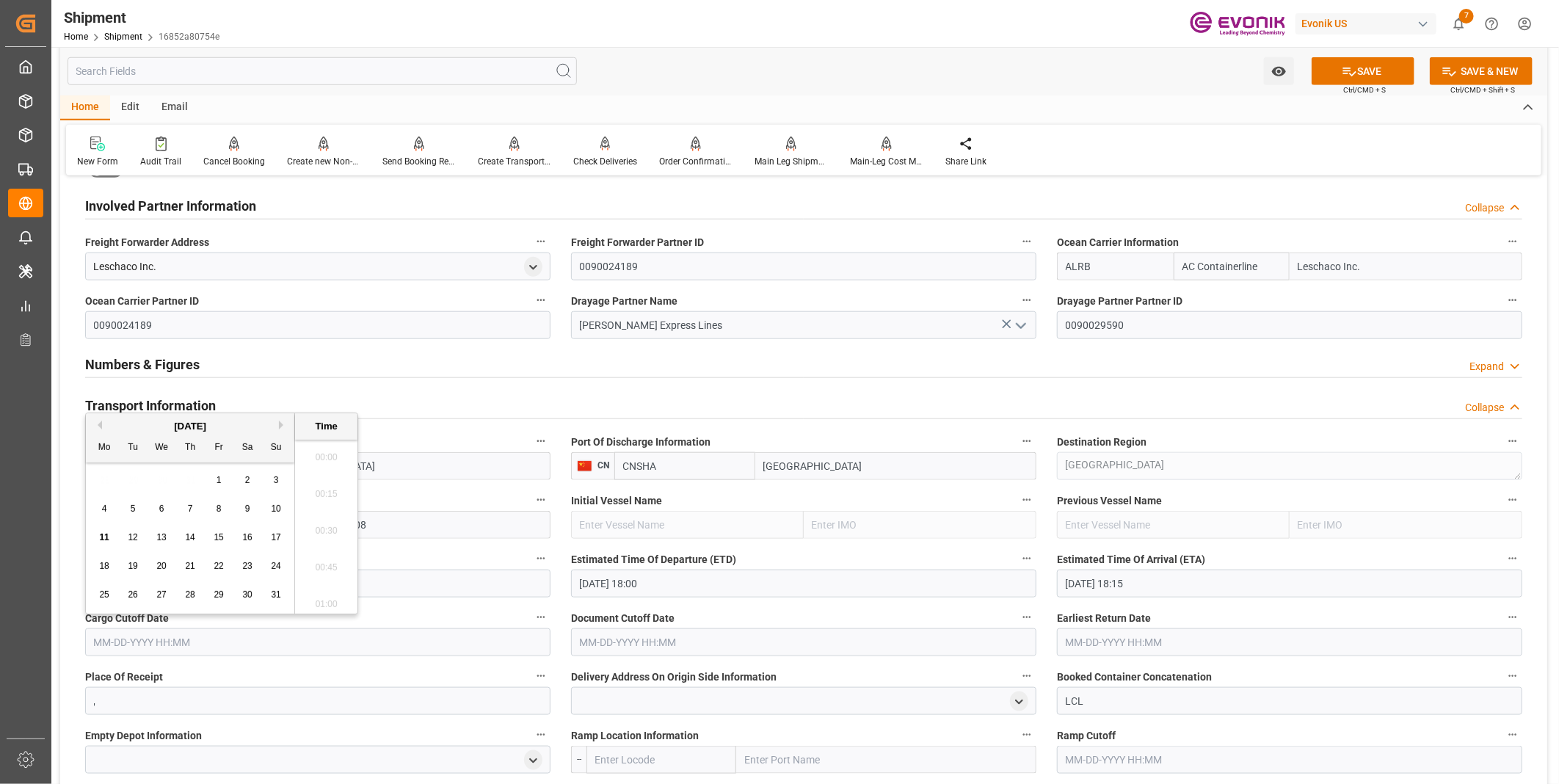
click at [238, 647] on input "text" at bounding box center [318, 642] width 465 height 28
click at [320, 568] on li "18:15" at bounding box center [326, 563] width 63 height 37
type input "[DATE] 18:15"
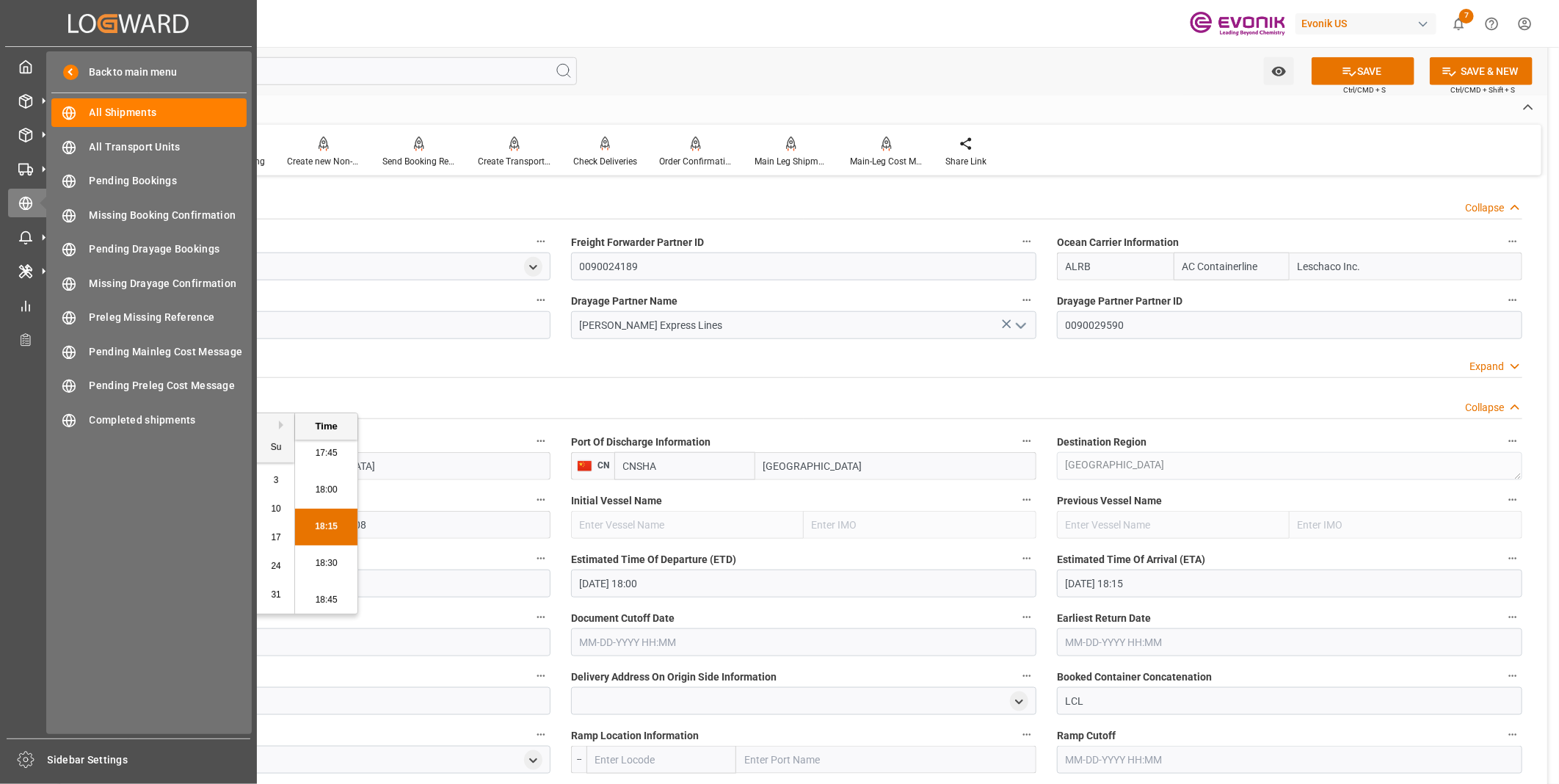
drag, startPoint x: 183, startPoint y: 648, endPoint x: 39, endPoint y: 648, distance: 144.0
click at [39, 648] on div "Created by potrace 1.15, written by Peter Selinger 2001-2017 Created by potrace…" at bounding box center [779, 392] width 1559 height 784
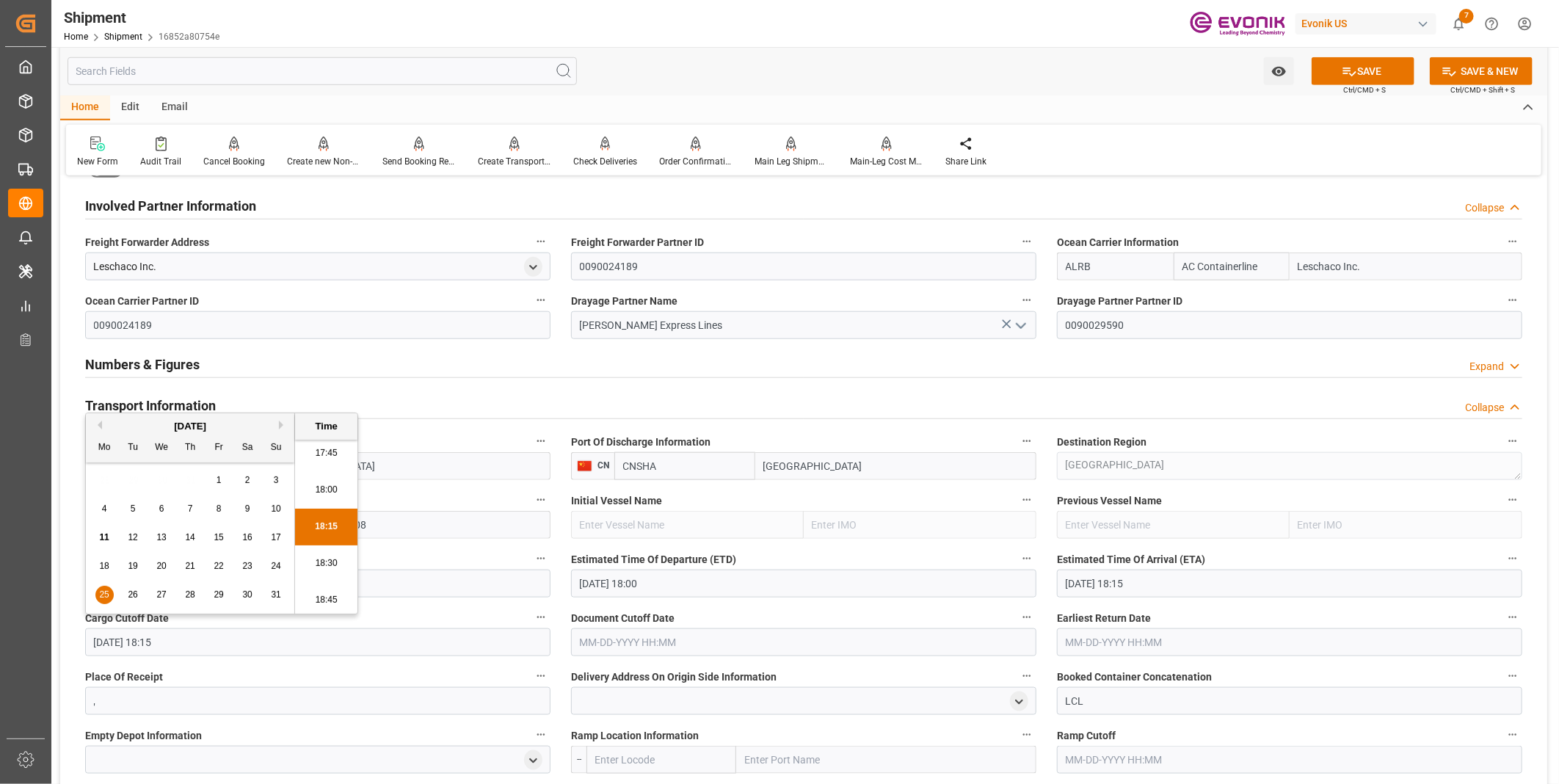
click at [610, 644] on input "text" at bounding box center [803, 642] width 465 height 28
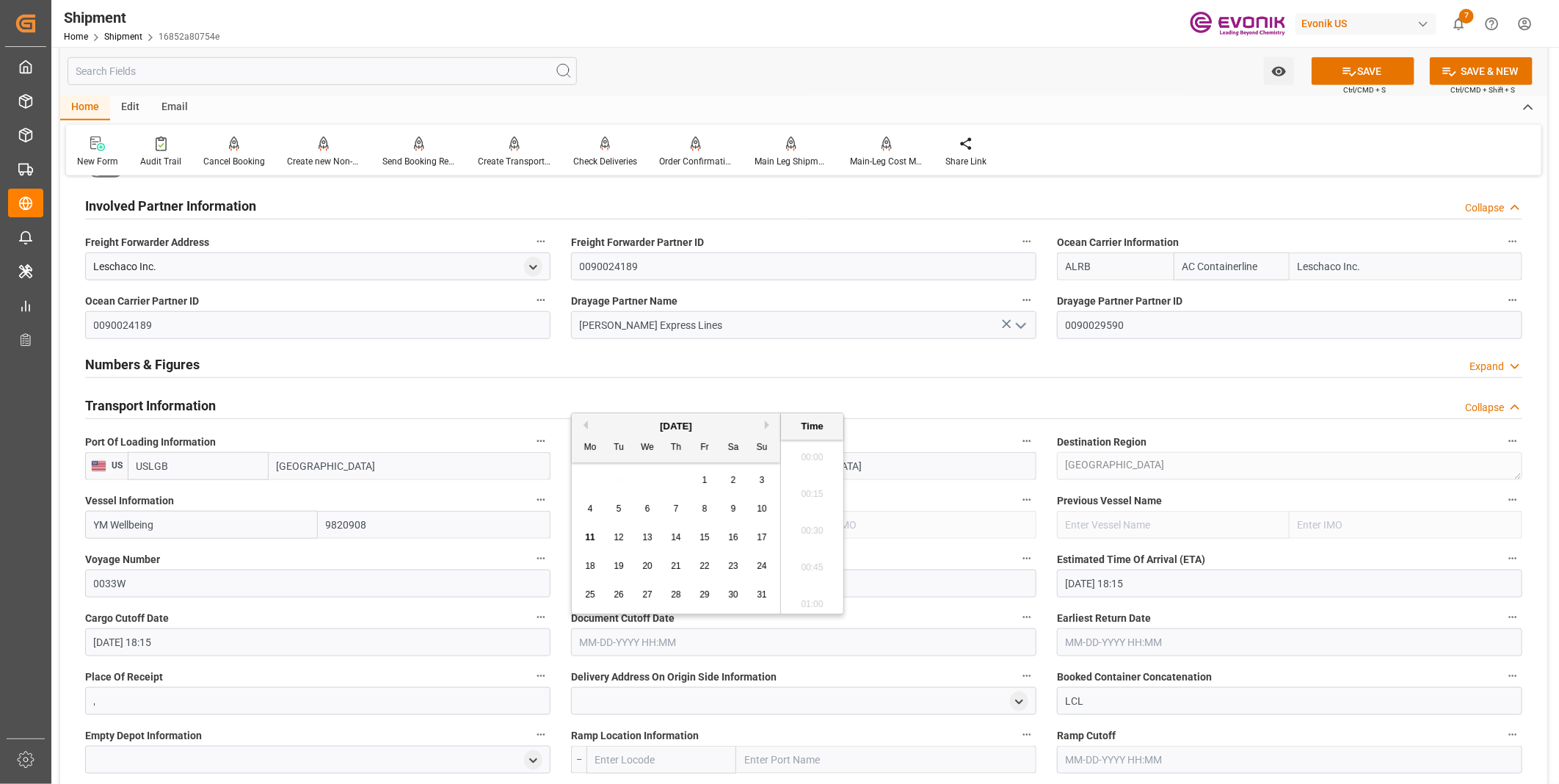
paste input "[DATE] 18:15"
type input "[DATE] 18:15"
click at [1094, 639] on input "text" at bounding box center [1289, 642] width 465 height 28
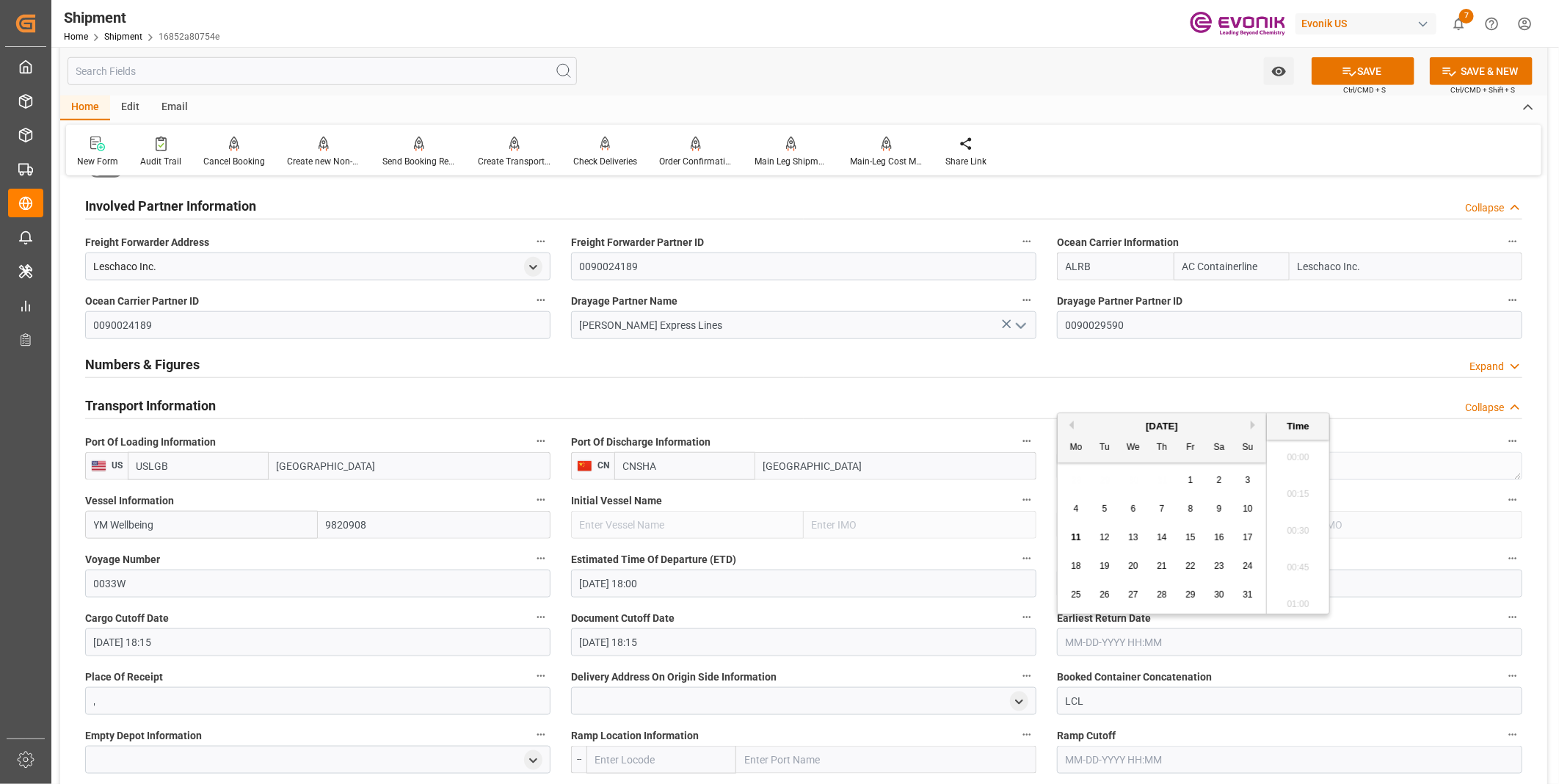
paste input "[DATE] 18:15"
type input "[DATE] 18:15"
click at [1299, 569] on li "18:15" at bounding box center [1298, 563] width 63 height 37
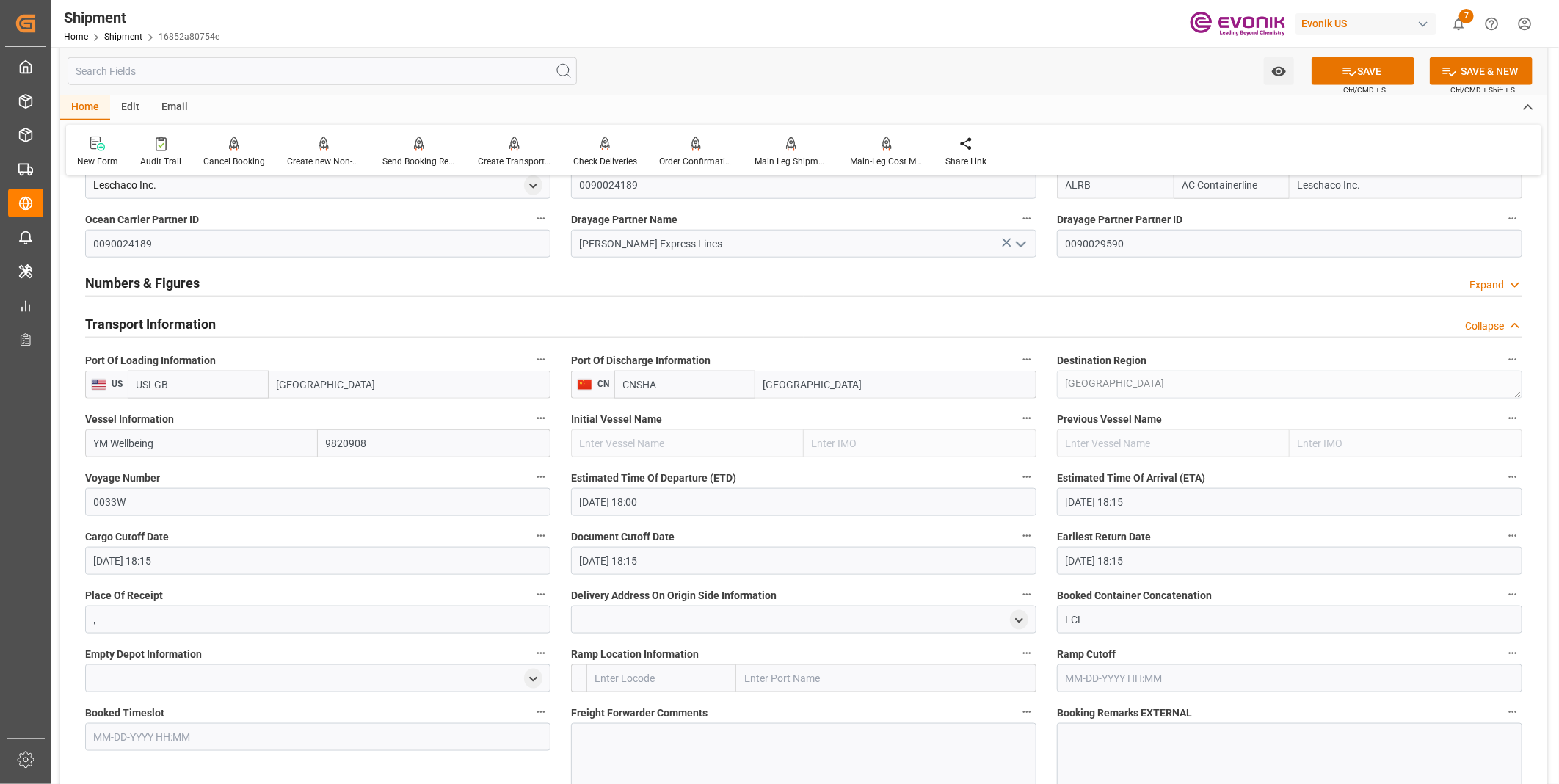
scroll to position [978, 0]
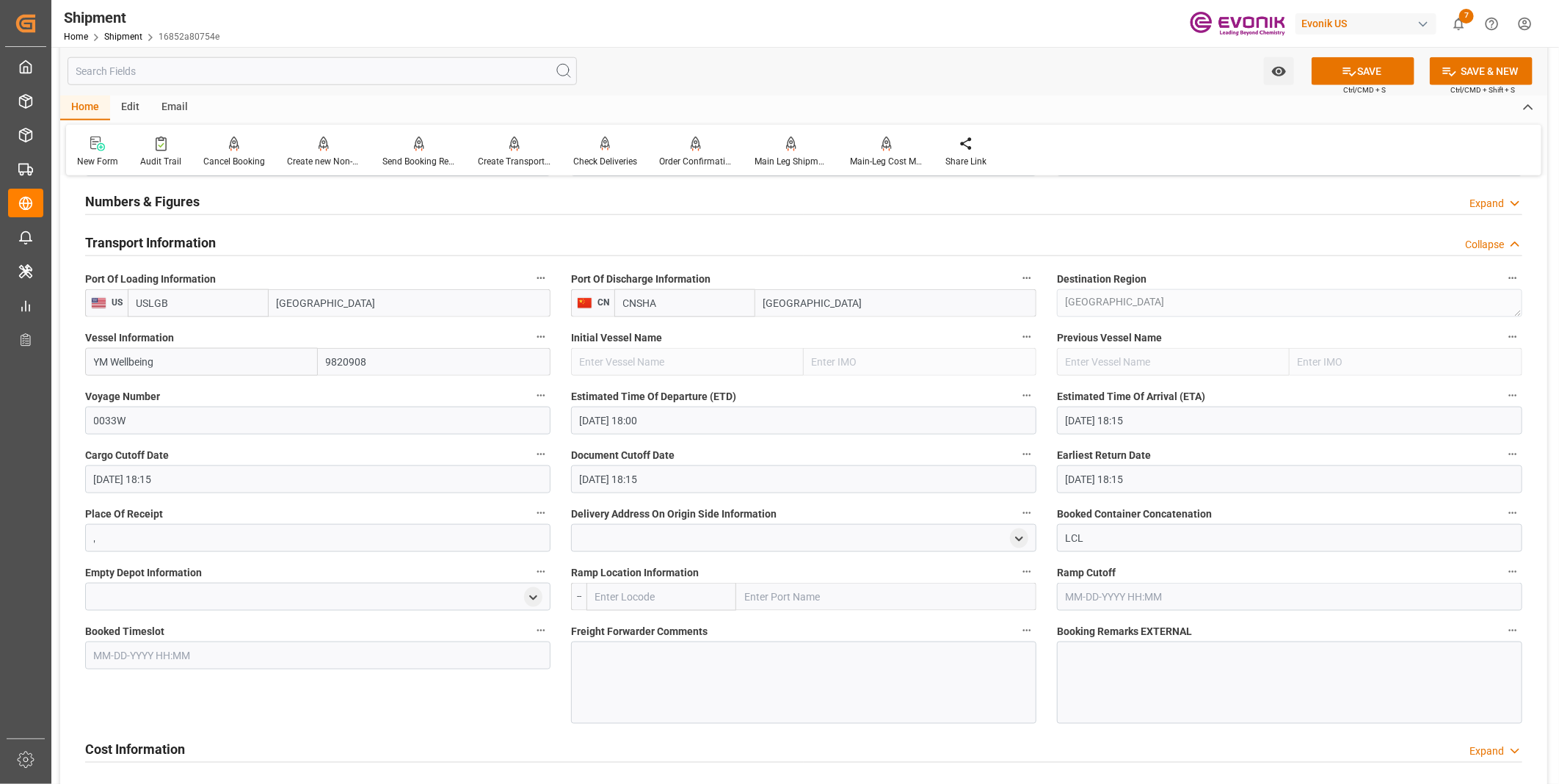
click at [621, 596] on input "text" at bounding box center [661, 597] width 150 height 28
click at [634, 672] on span "USCHI - Chicago" at bounding box center [646, 685] width 99 height 27
type input "USCHI"
type input "Chicago"
type input "USCHI"
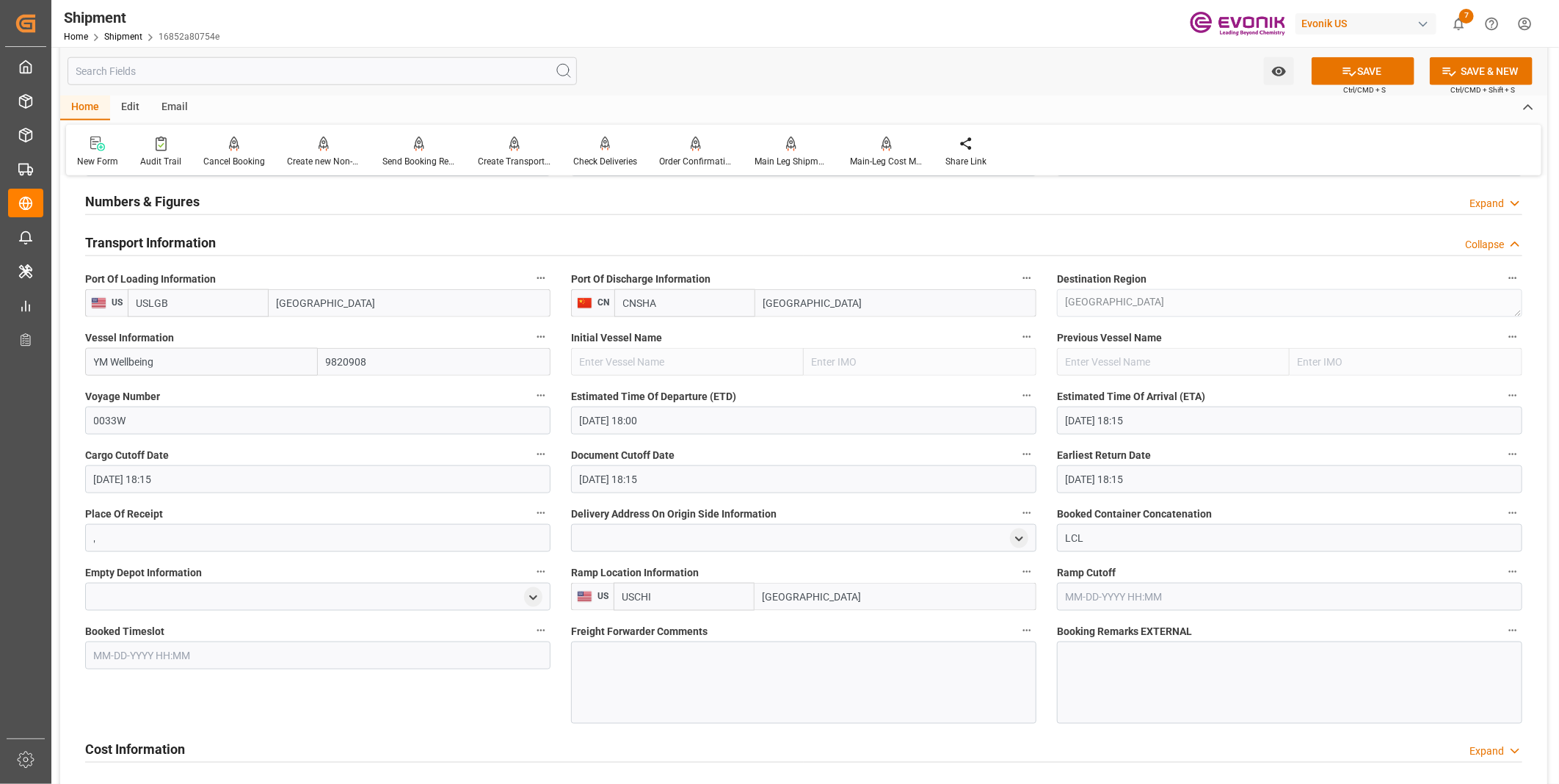
click at [640, 663] on div at bounding box center [803, 682] width 465 height 82
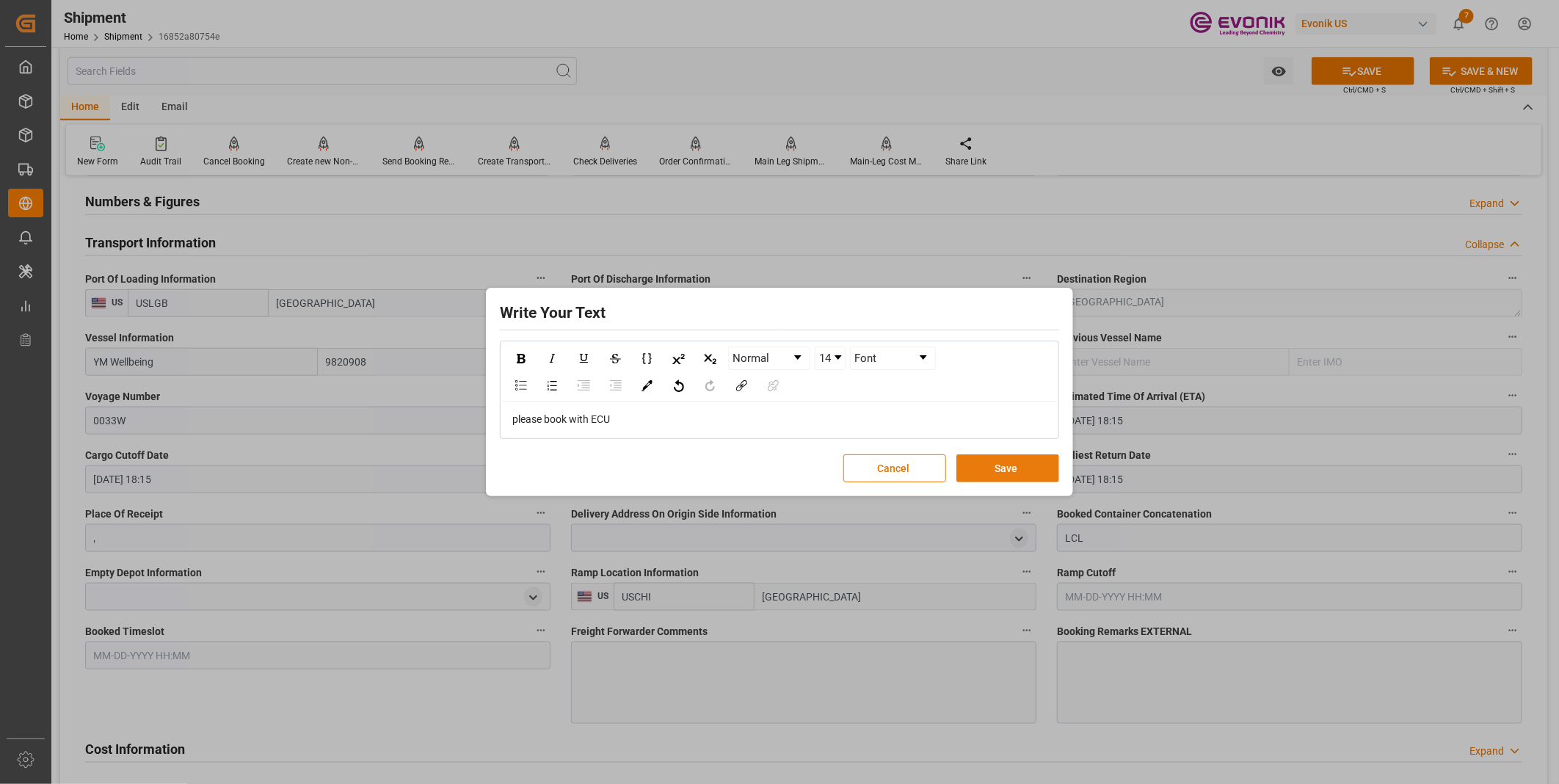
click at [1015, 467] on button "Save" at bounding box center [1008, 468] width 103 height 28
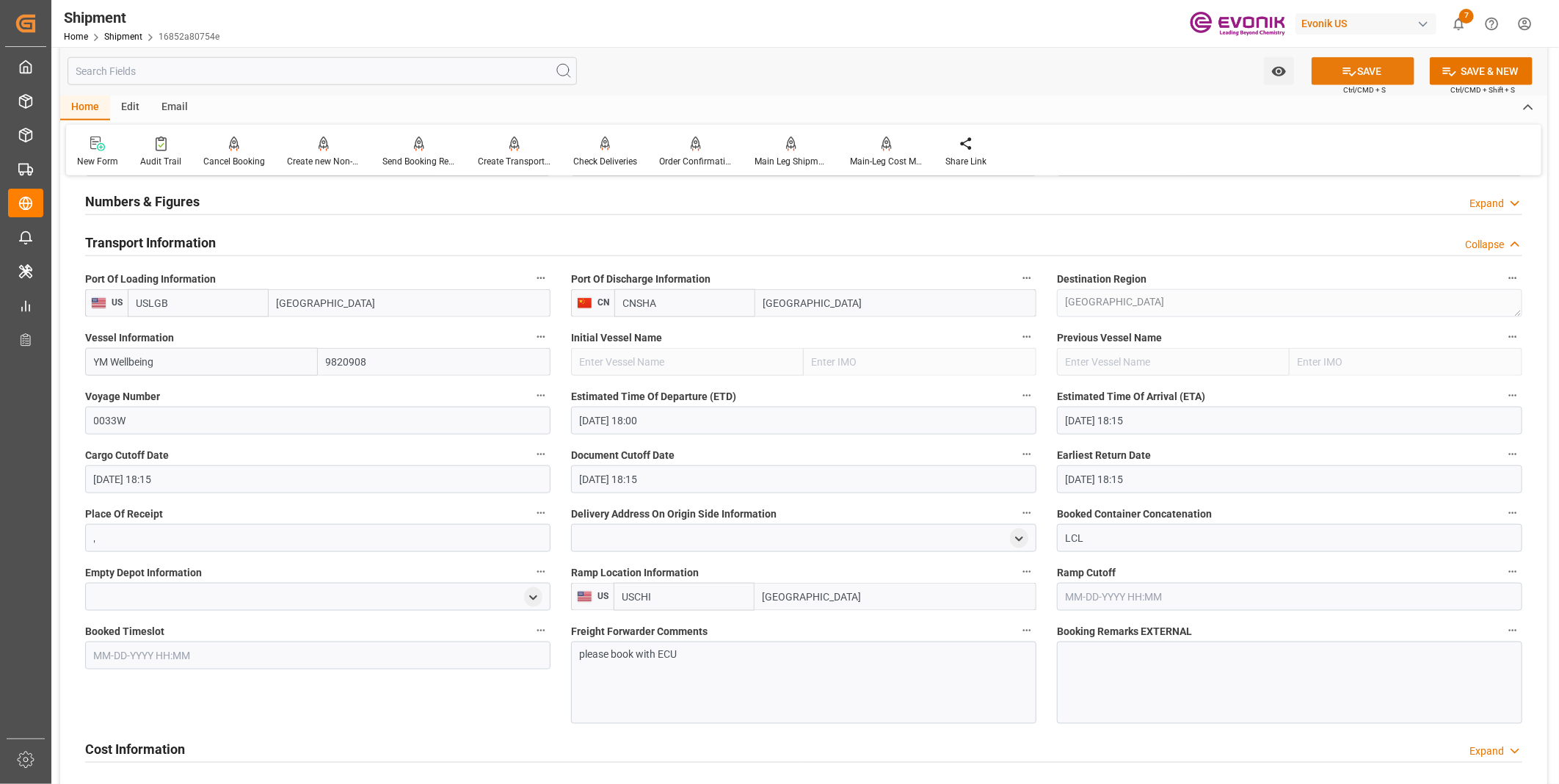
click at [1353, 66] on icon at bounding box center [1350, 72] width 16 height 16
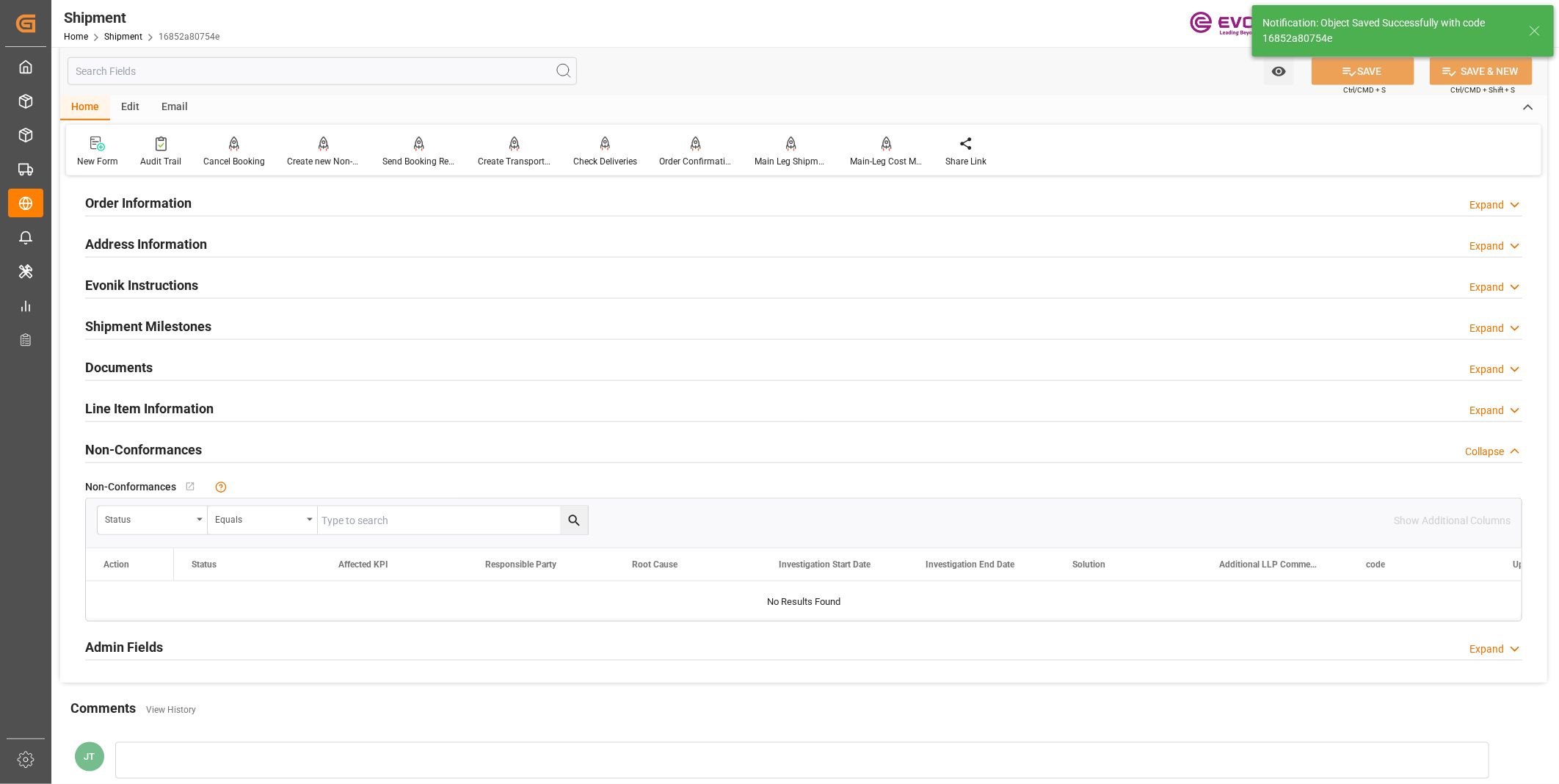
scroll to position [779, 0]
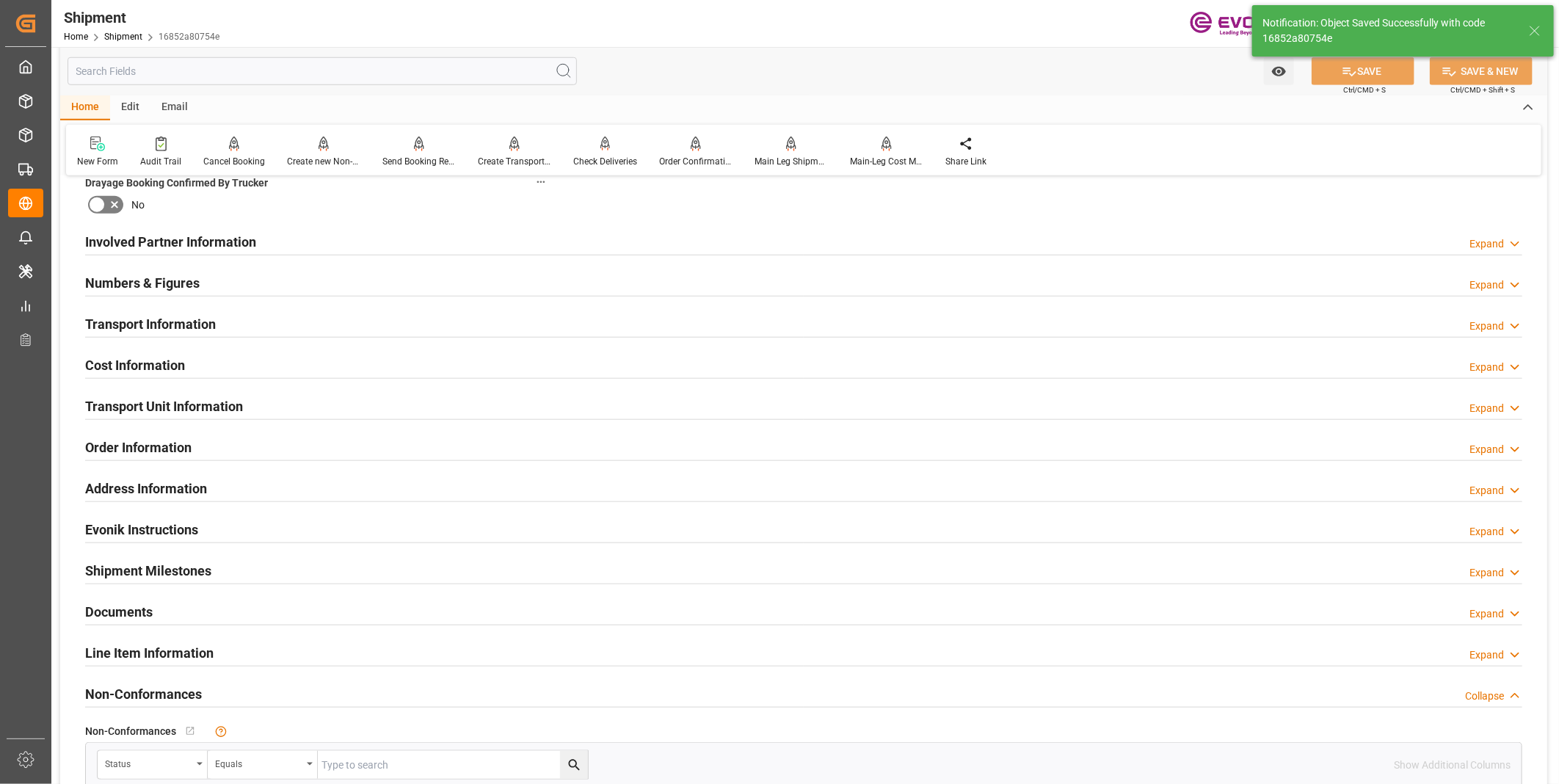
click at [229, 358] on div "Cost Information Expand" at bounding box center [803, 364] width 1437 height 28
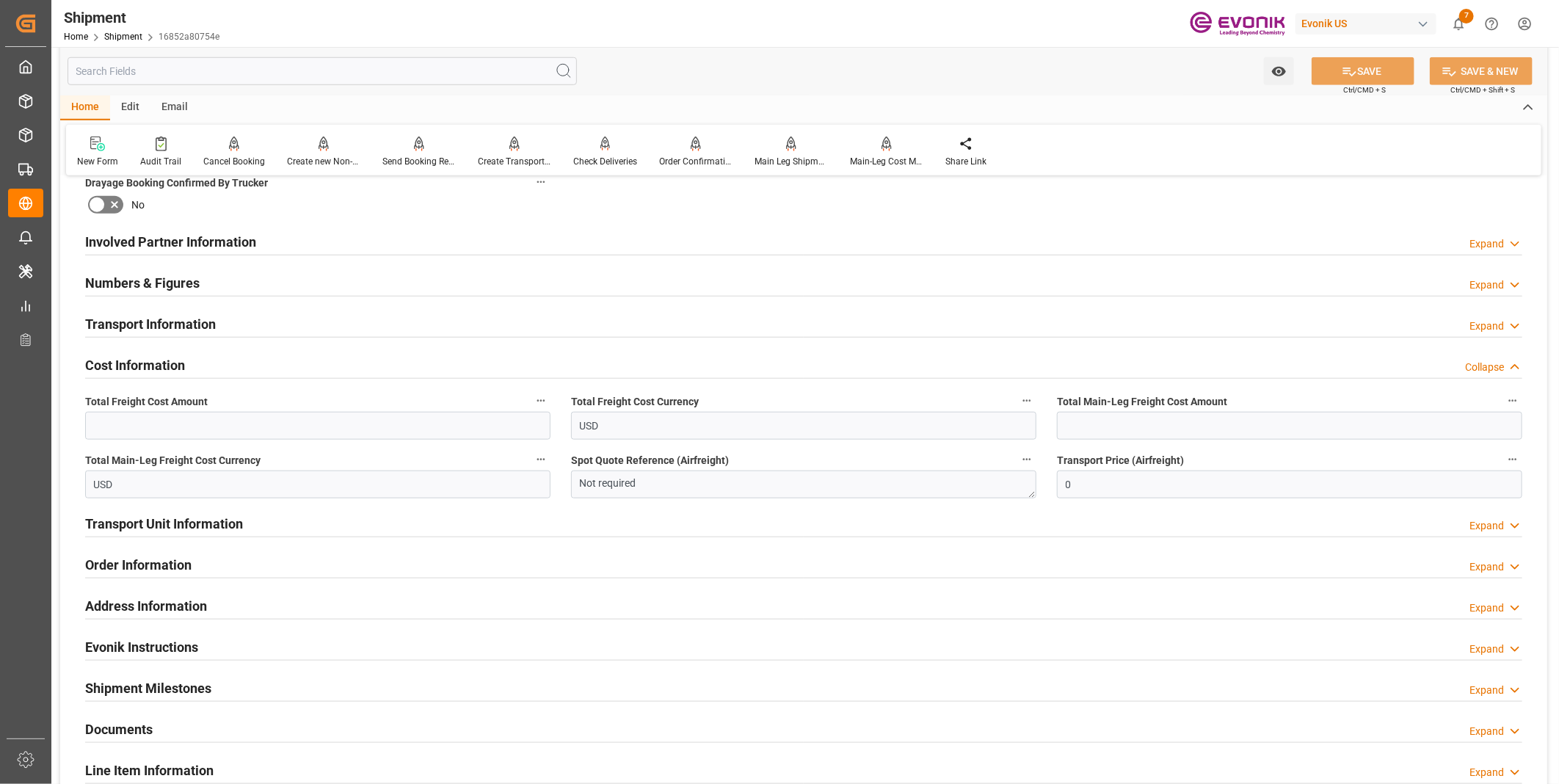
scroll to position [617, 0]
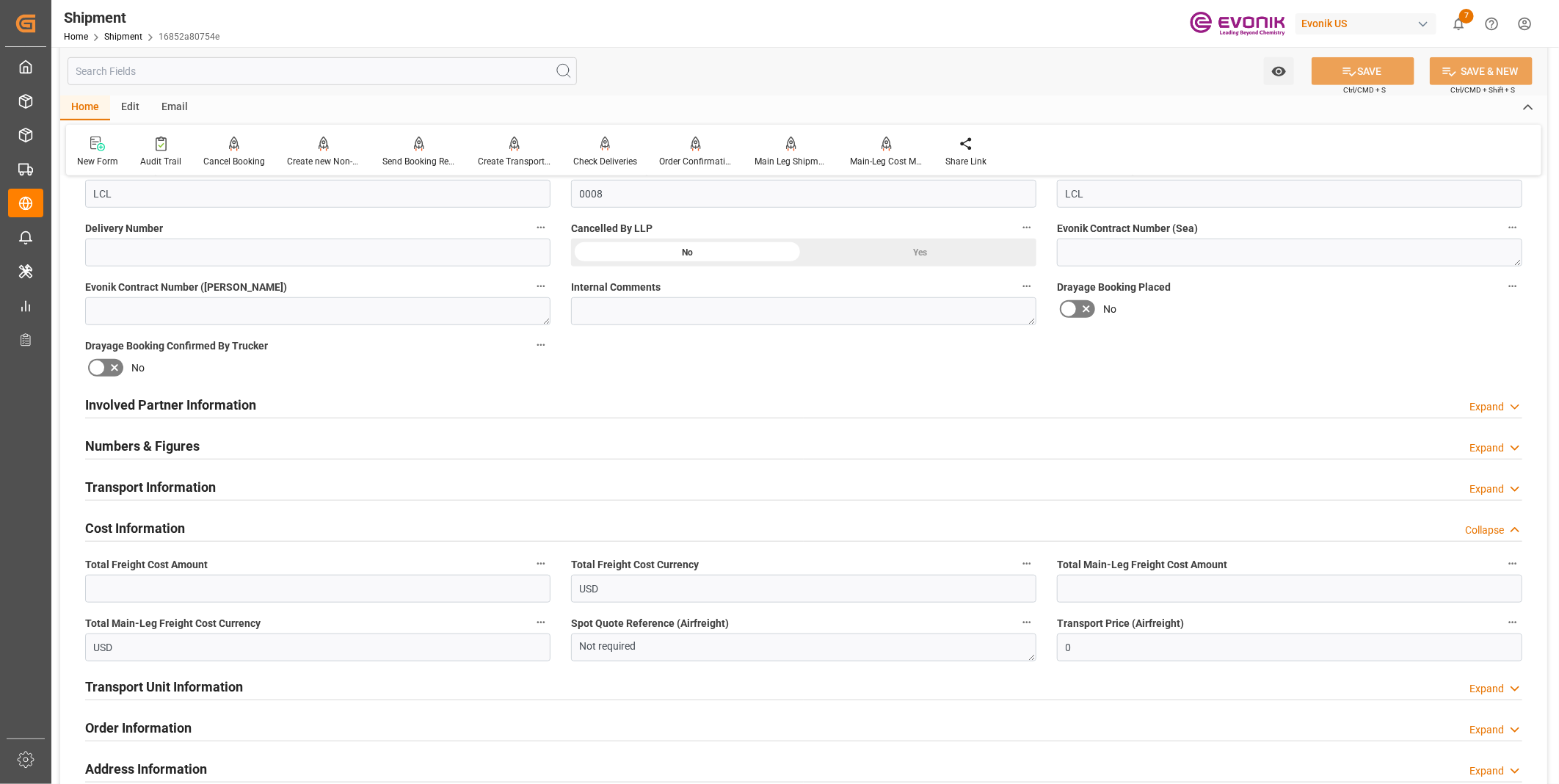
click at [312, 446] on div "Numbers & Figures Expand" at bounding box center [803, 445] width 1437 height 28
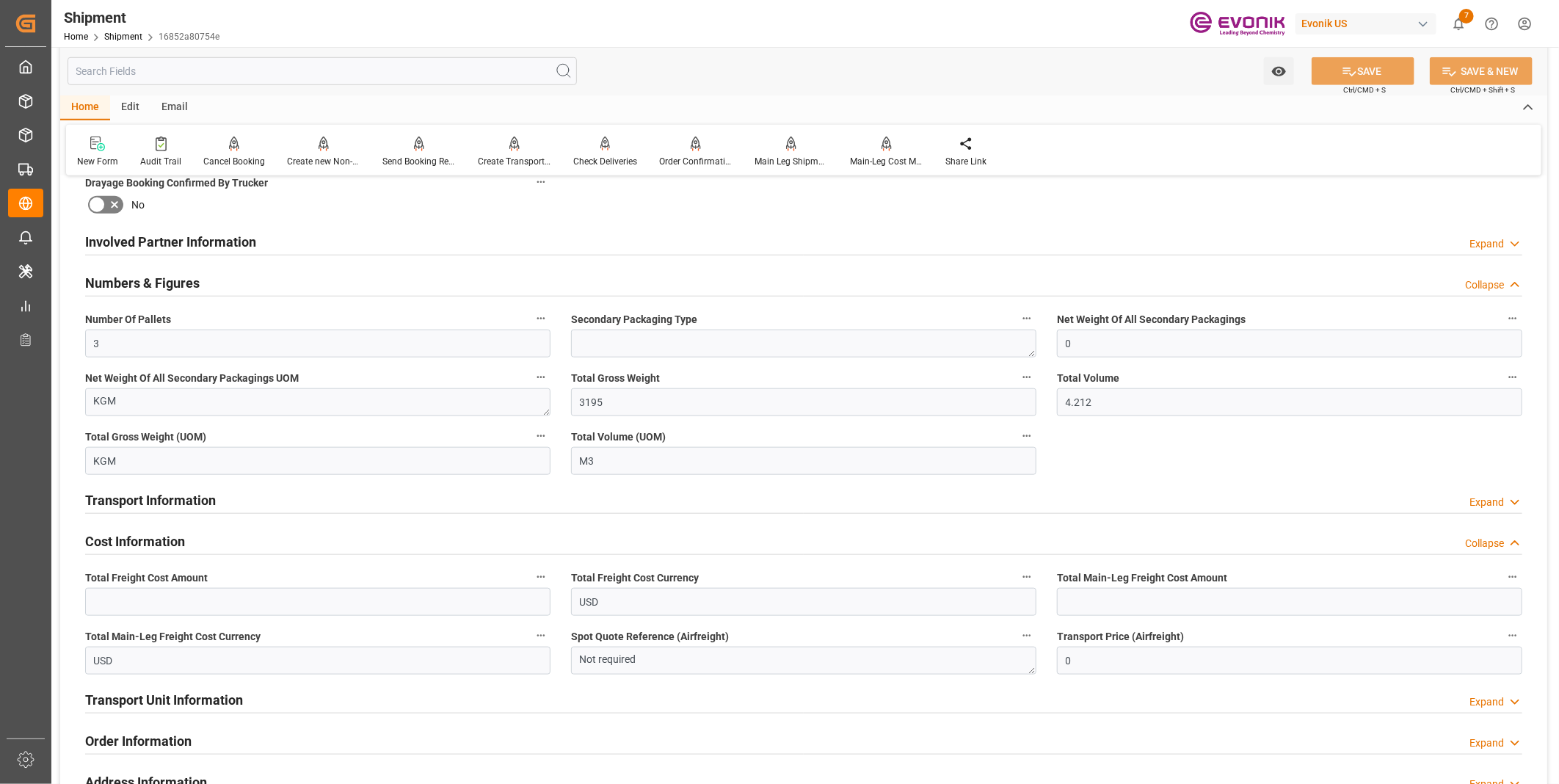
scroll to position [861, 0]
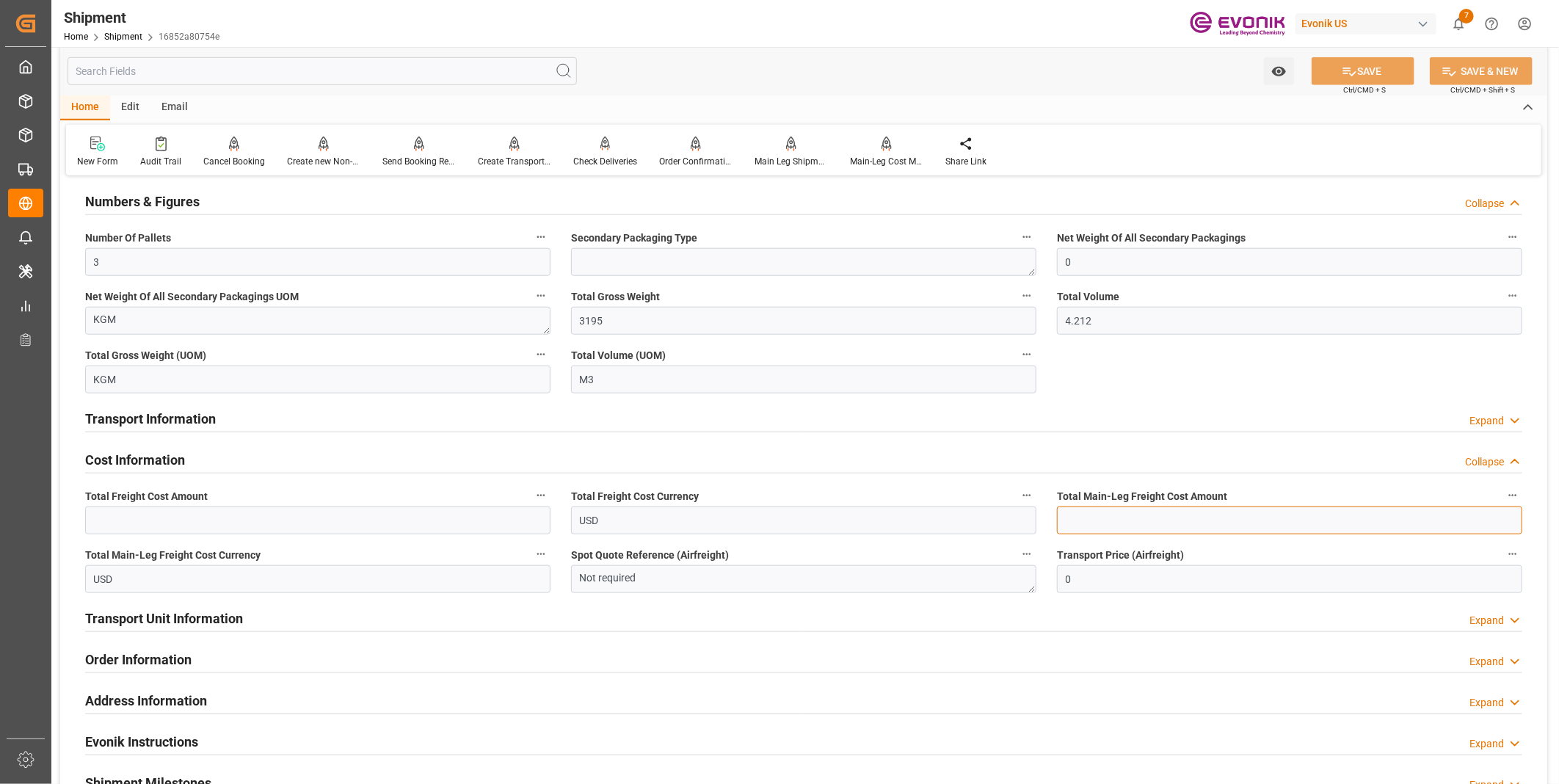
click at [1147, 514] on input "text" at bounding box center [1289, 520] width 465 height 28
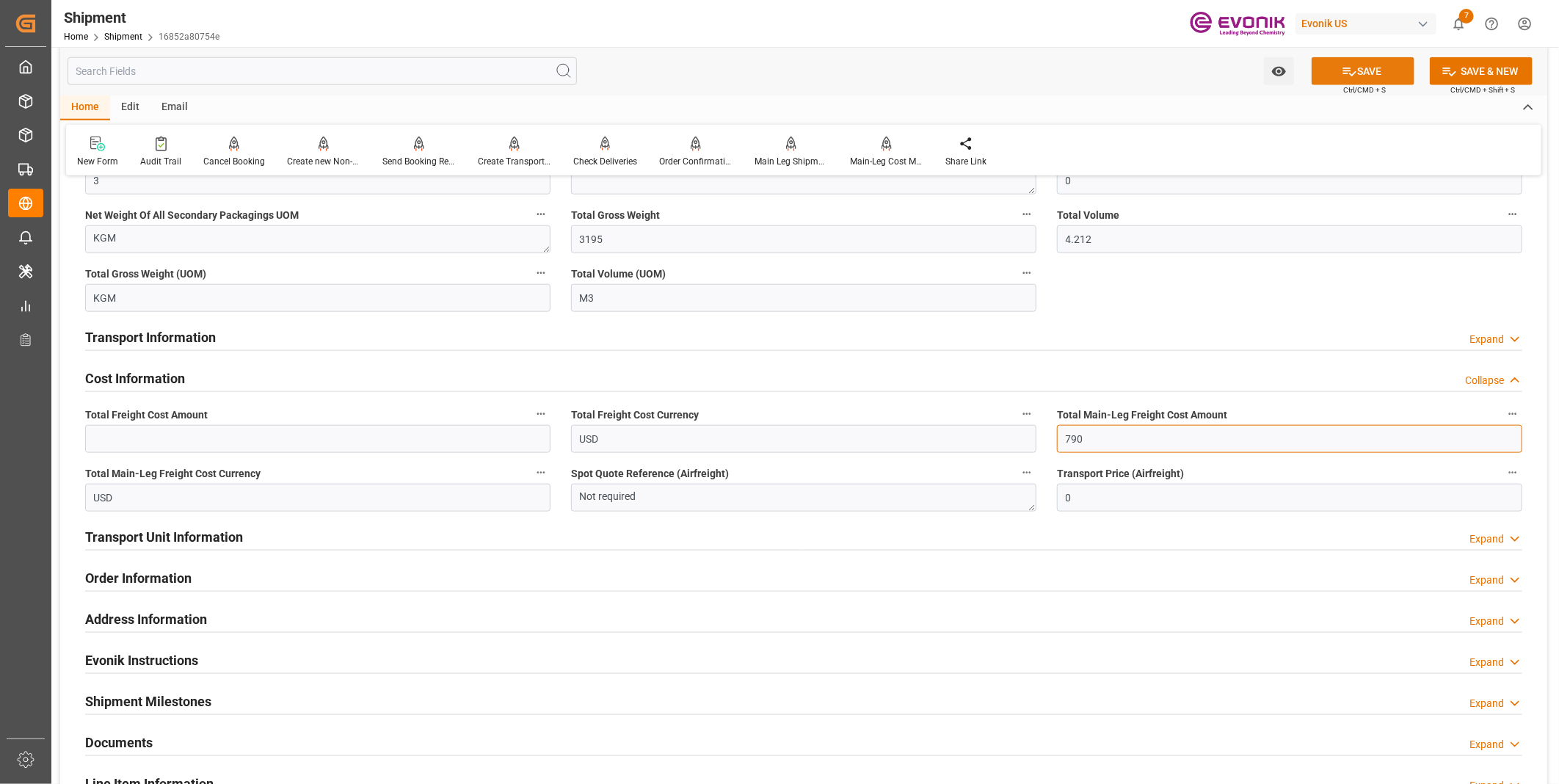
type input "790"
click at [1382, 76] on button "SAVE" at bounding box center [1363, 72] width 103 height 28
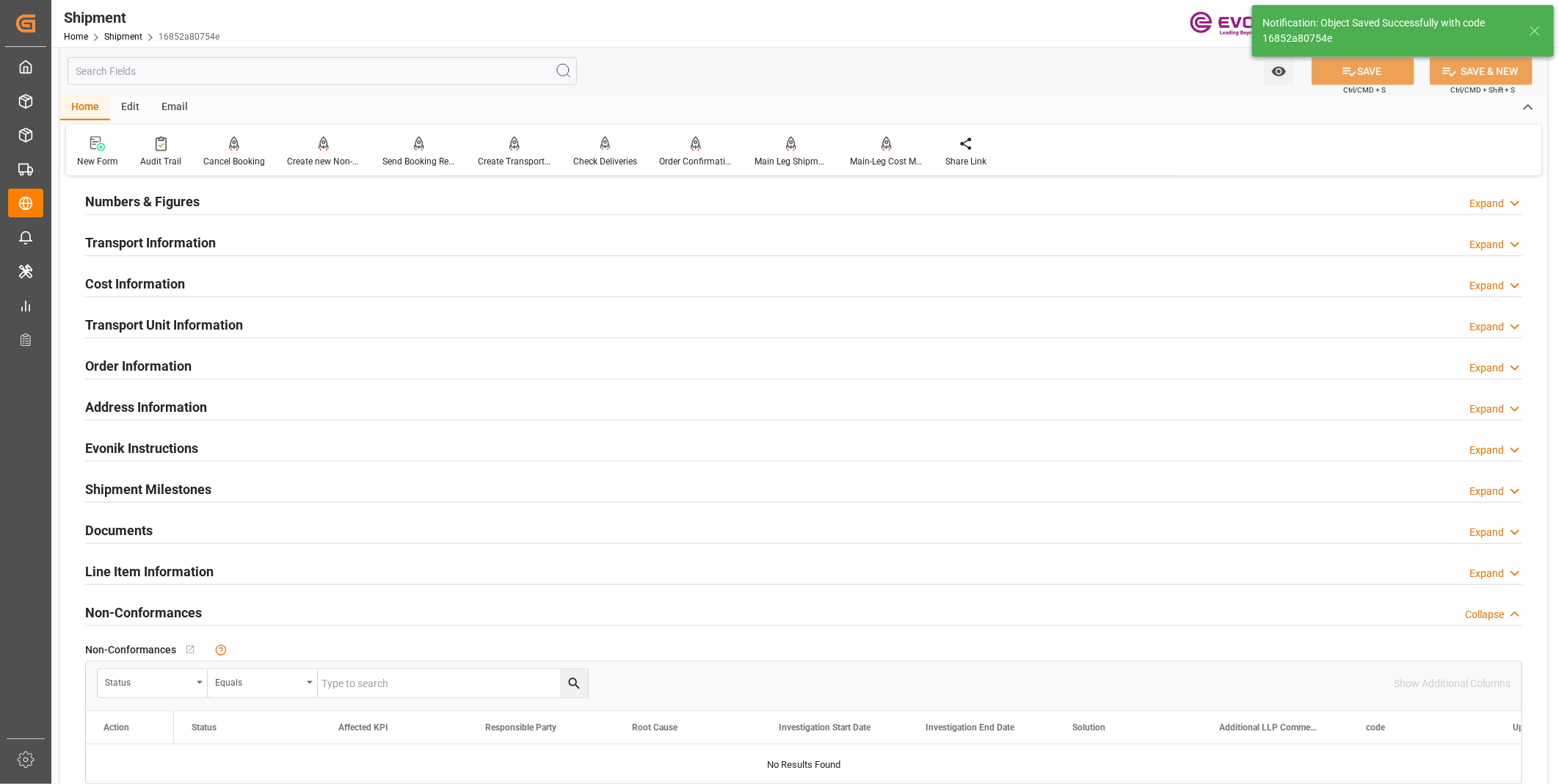
scroll to position [779, 0]
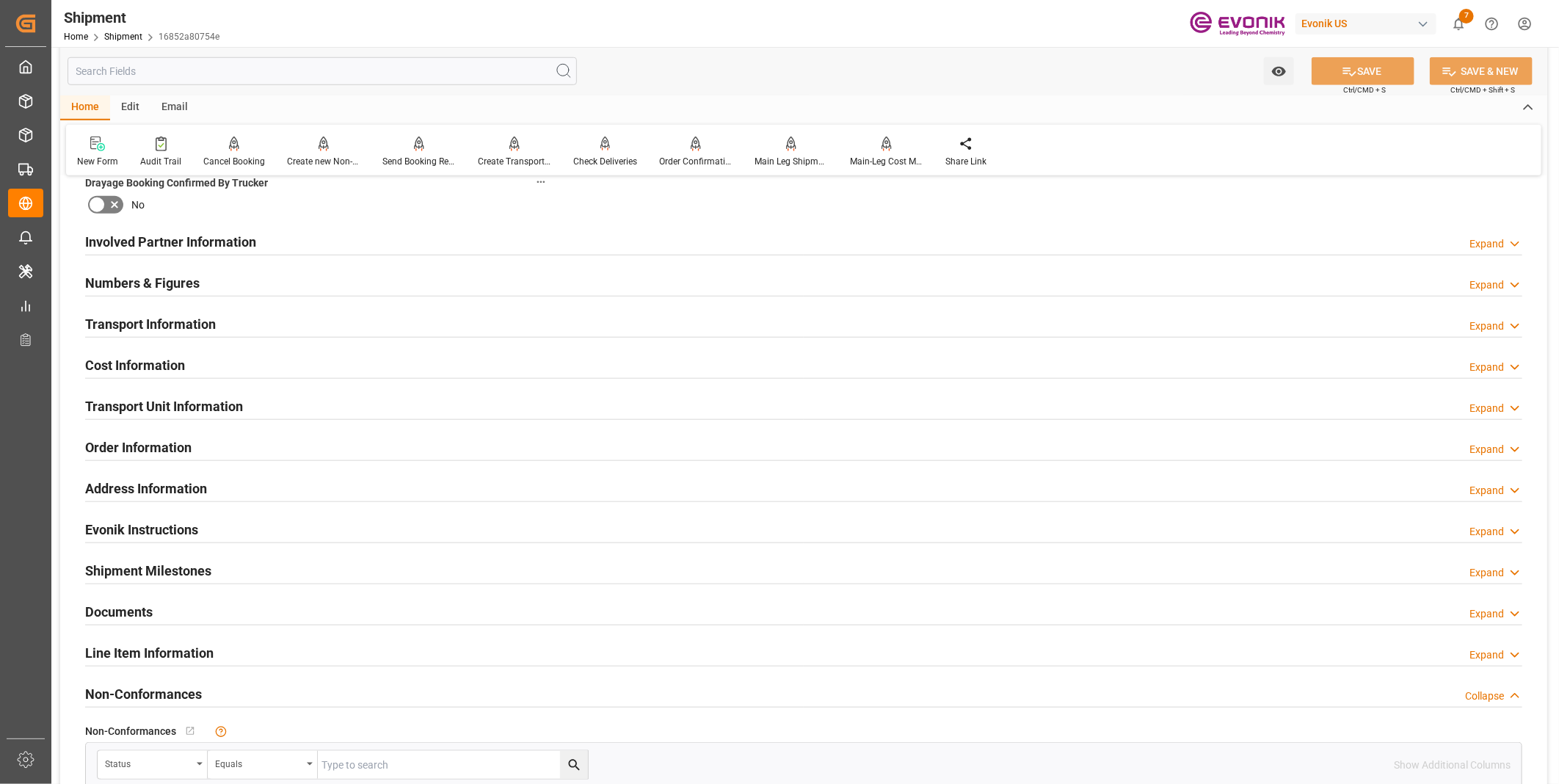
click at [250, 363] on div "Cost Information Expand" at bounding box center [803, 364] width 1437 height 28
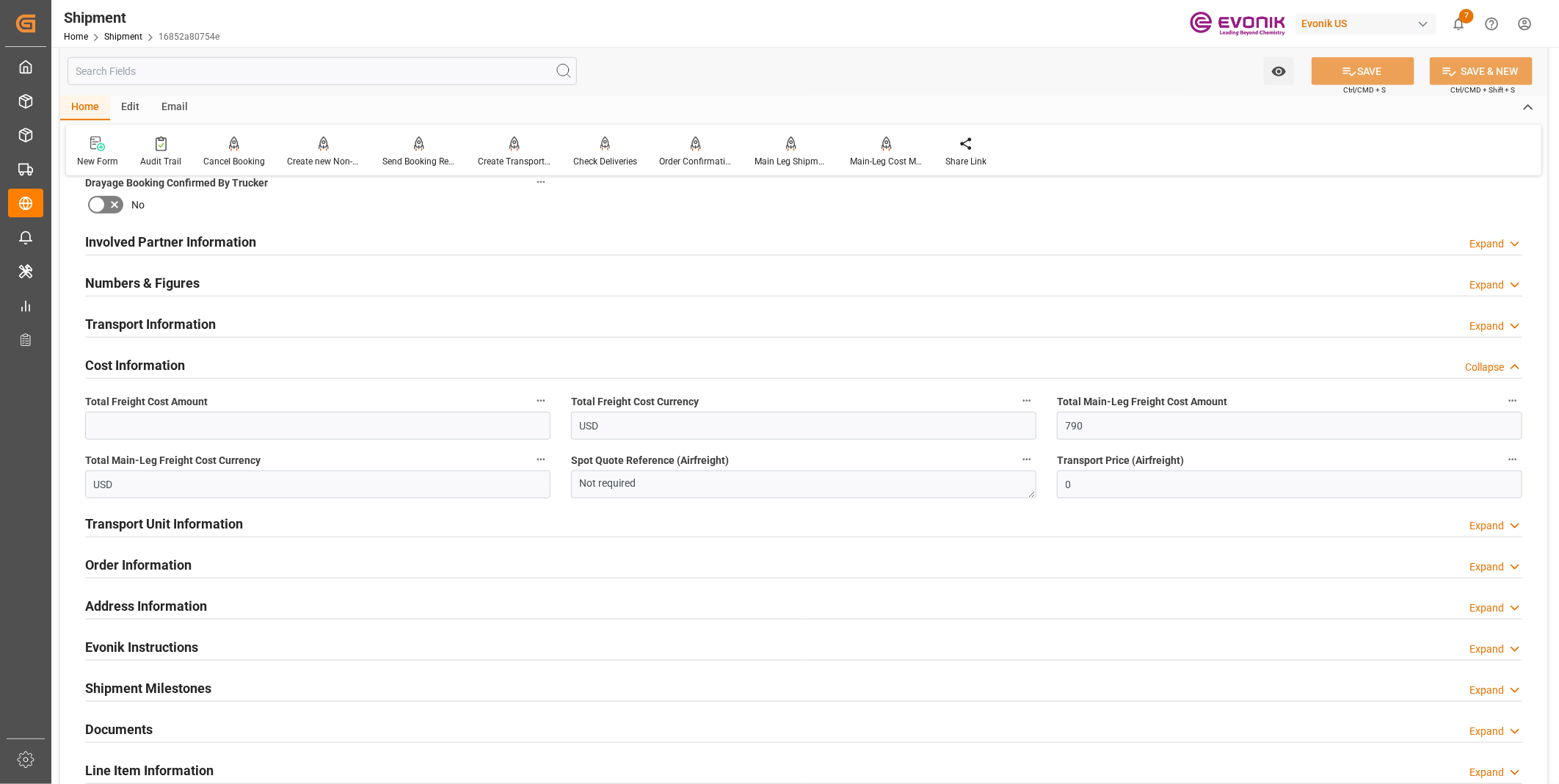
click at [179, 525] on h2 "Transport Unit Information" at bounding box center [164, 523] width 158 height 20
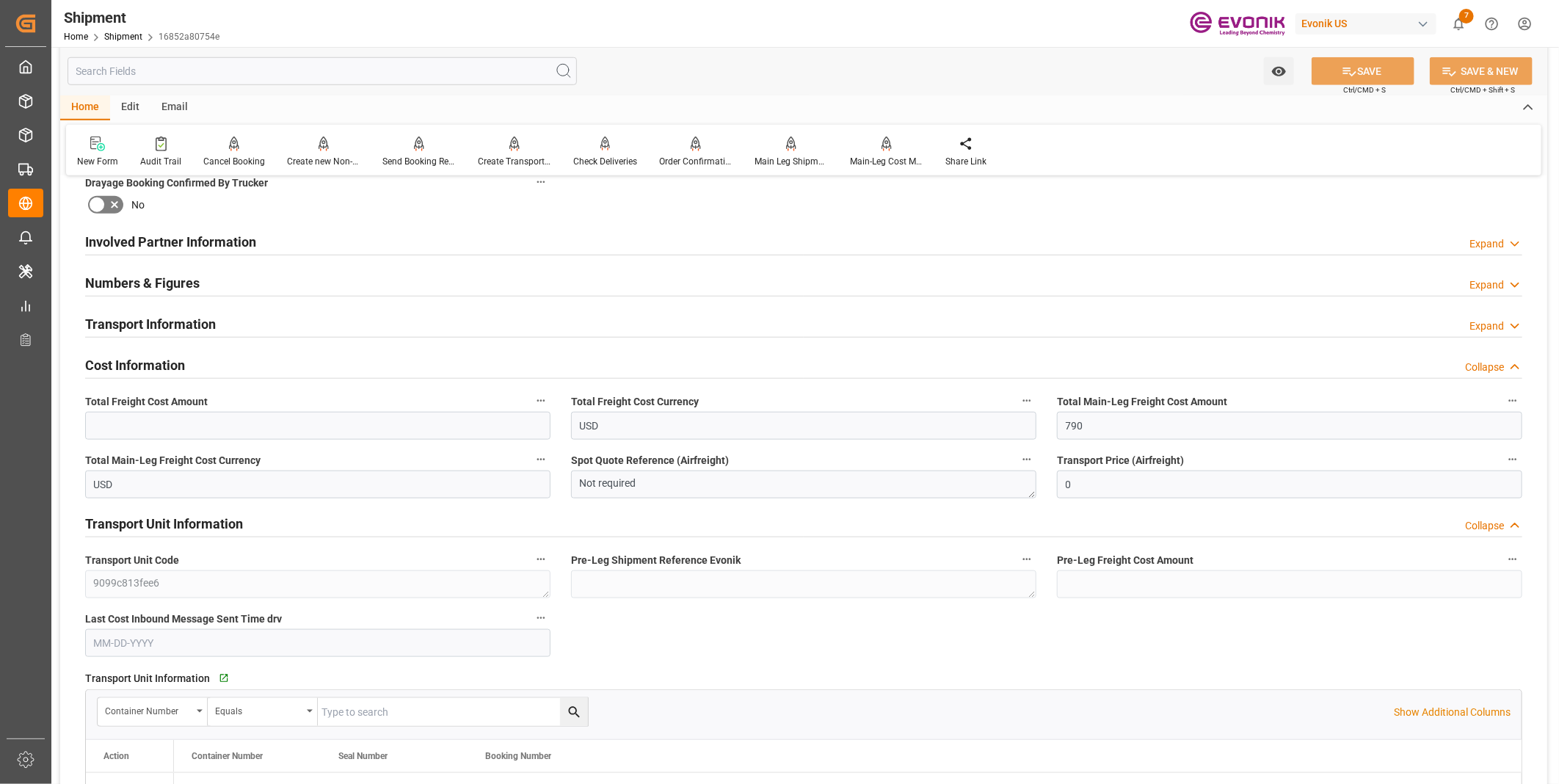
scroll to position [861, 0]
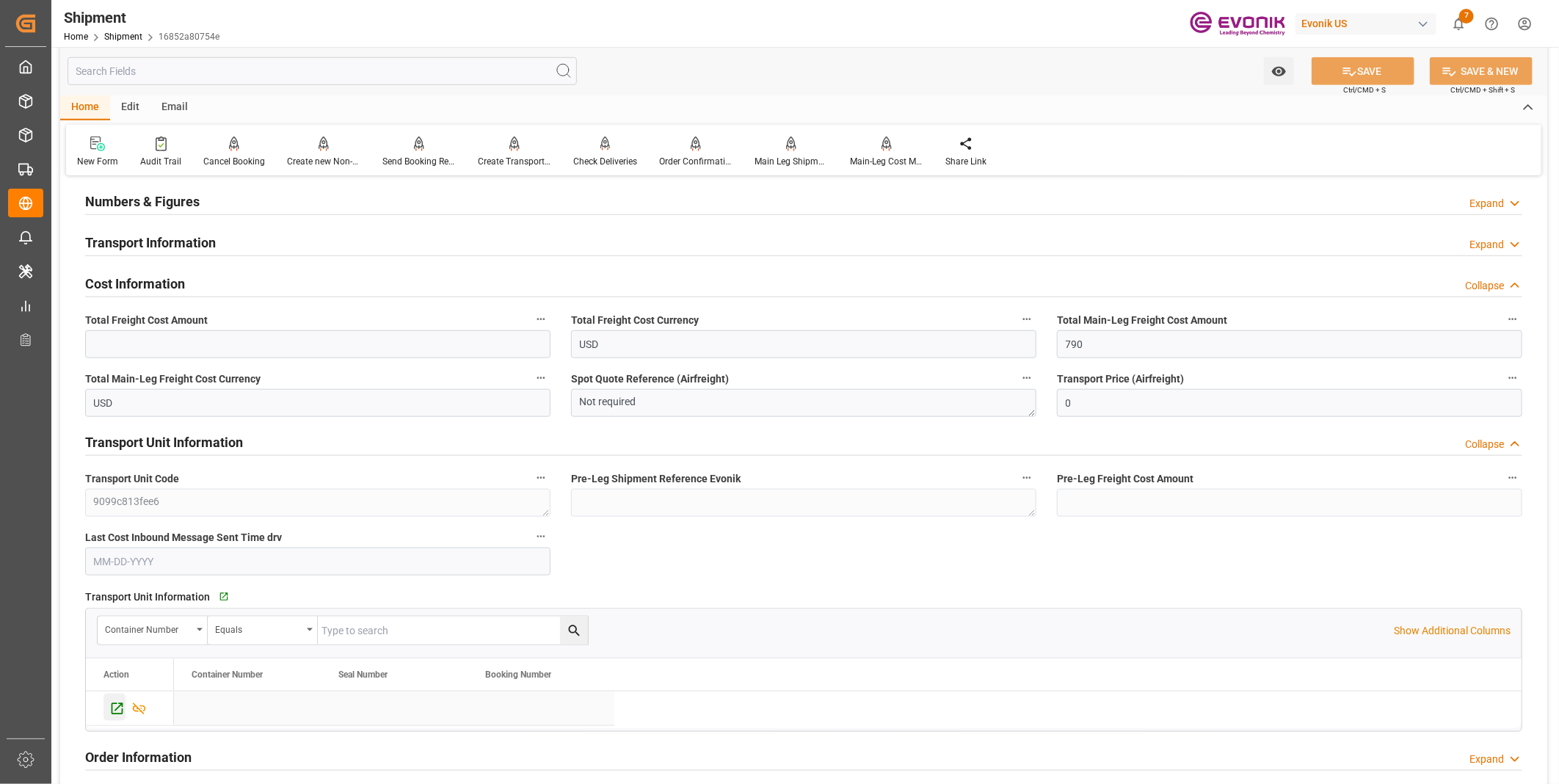
click at [116, 705] on icon "Press SPACE to select this row." at bounding box center [117, 708] width 16 height 16
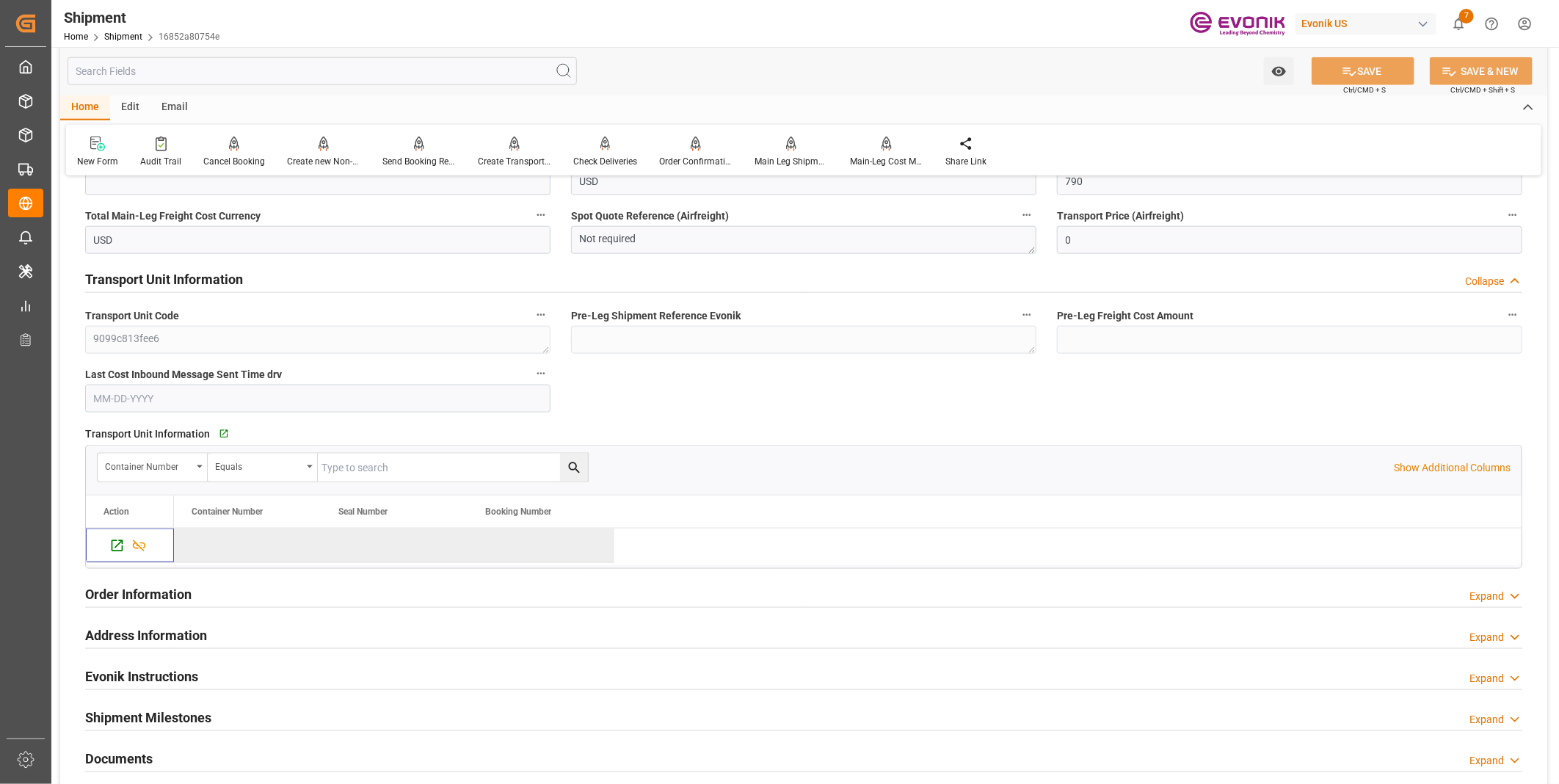
scroll to position [942, 0]
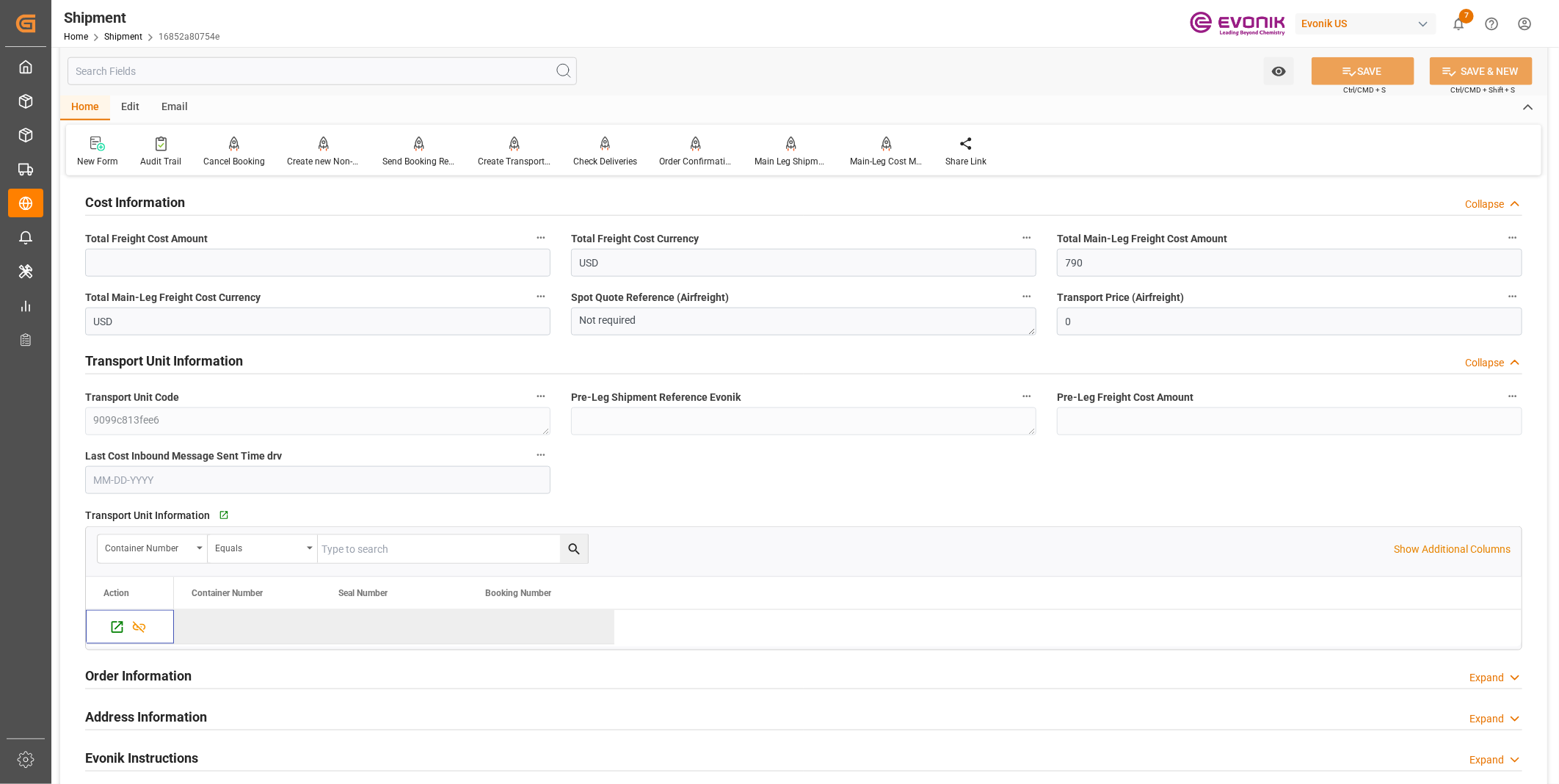
click at [206, 275] on div "Total Freight Cost Amount" at bounding box center [318, 252] width 486 height 58
click at [202, 264] on input "text" at bounding box center [318, 262] width 465 height 28
click at [184, 262] on input "text" at bounding box center [318, 262] width 465 height 28
type input "987"
click at [1356, 74] on button "SAVE" at bounding box center [1363, 72] width 103 height 28
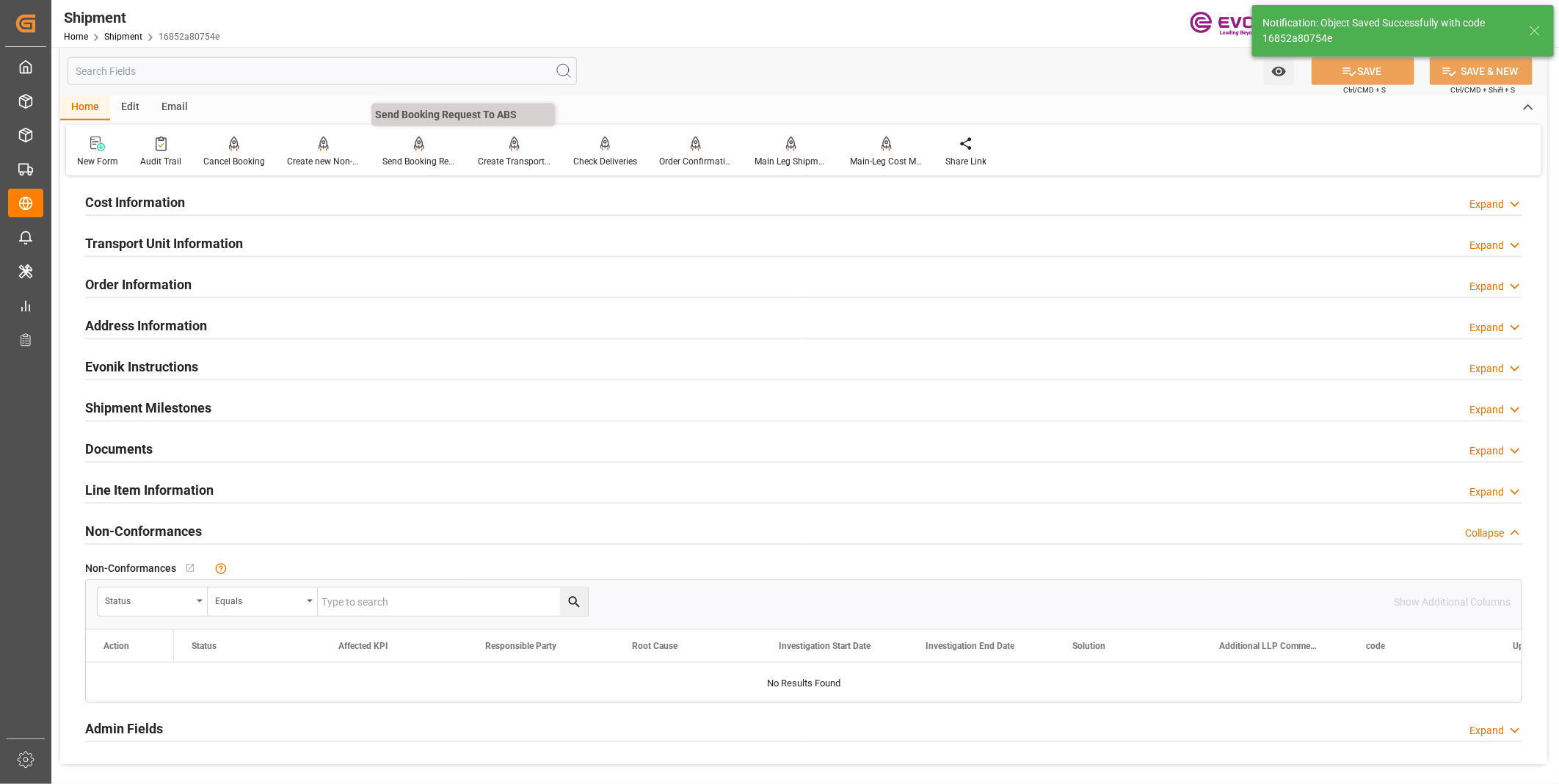
click at [411, 161] on div "Send Booking Request To ABS" at bounding box center [419, 161] width 73 height 13
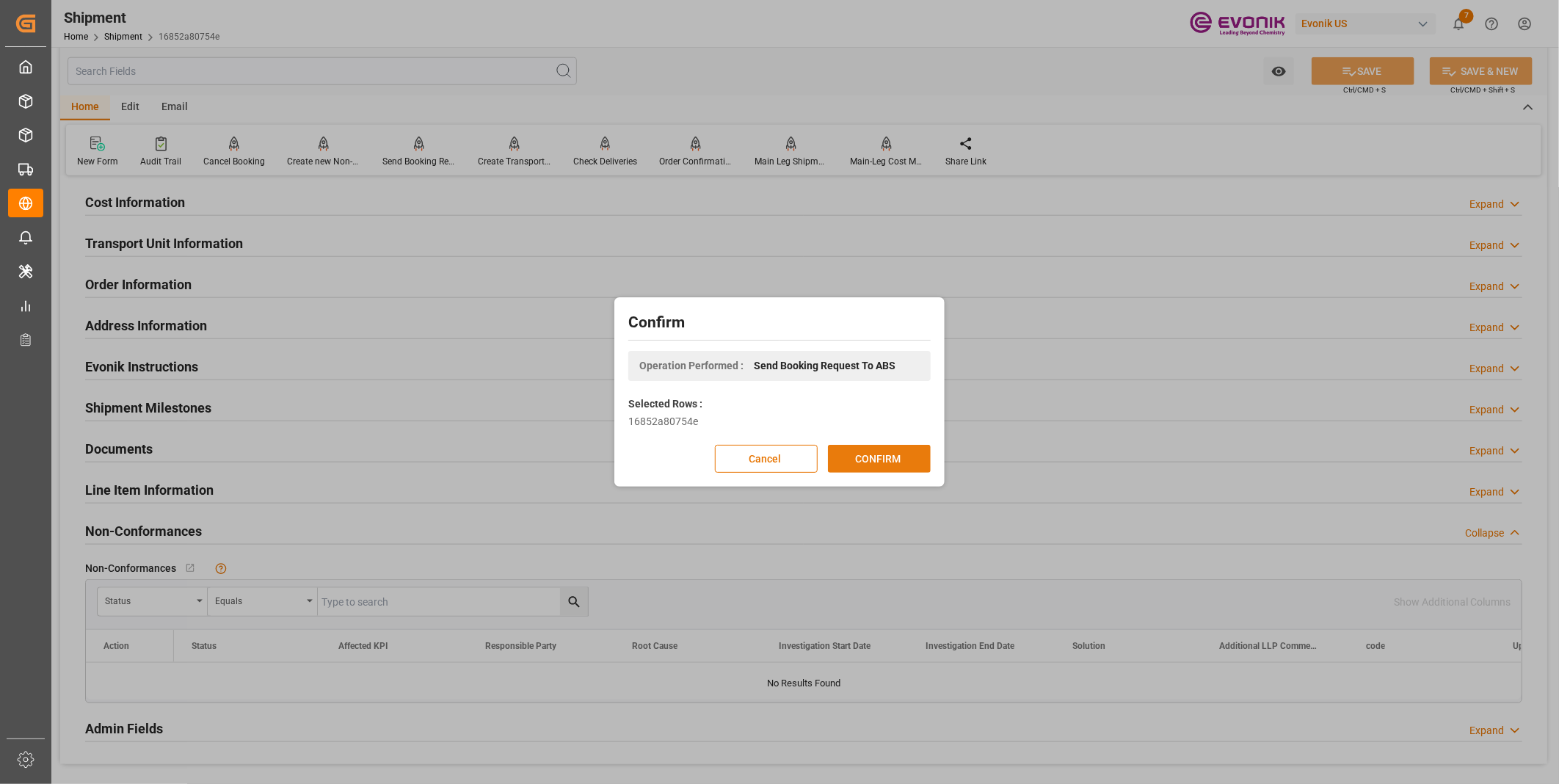
click at [855, 460] on button "CONFIRM" at bounding box center [879, 459] width 103 height 28
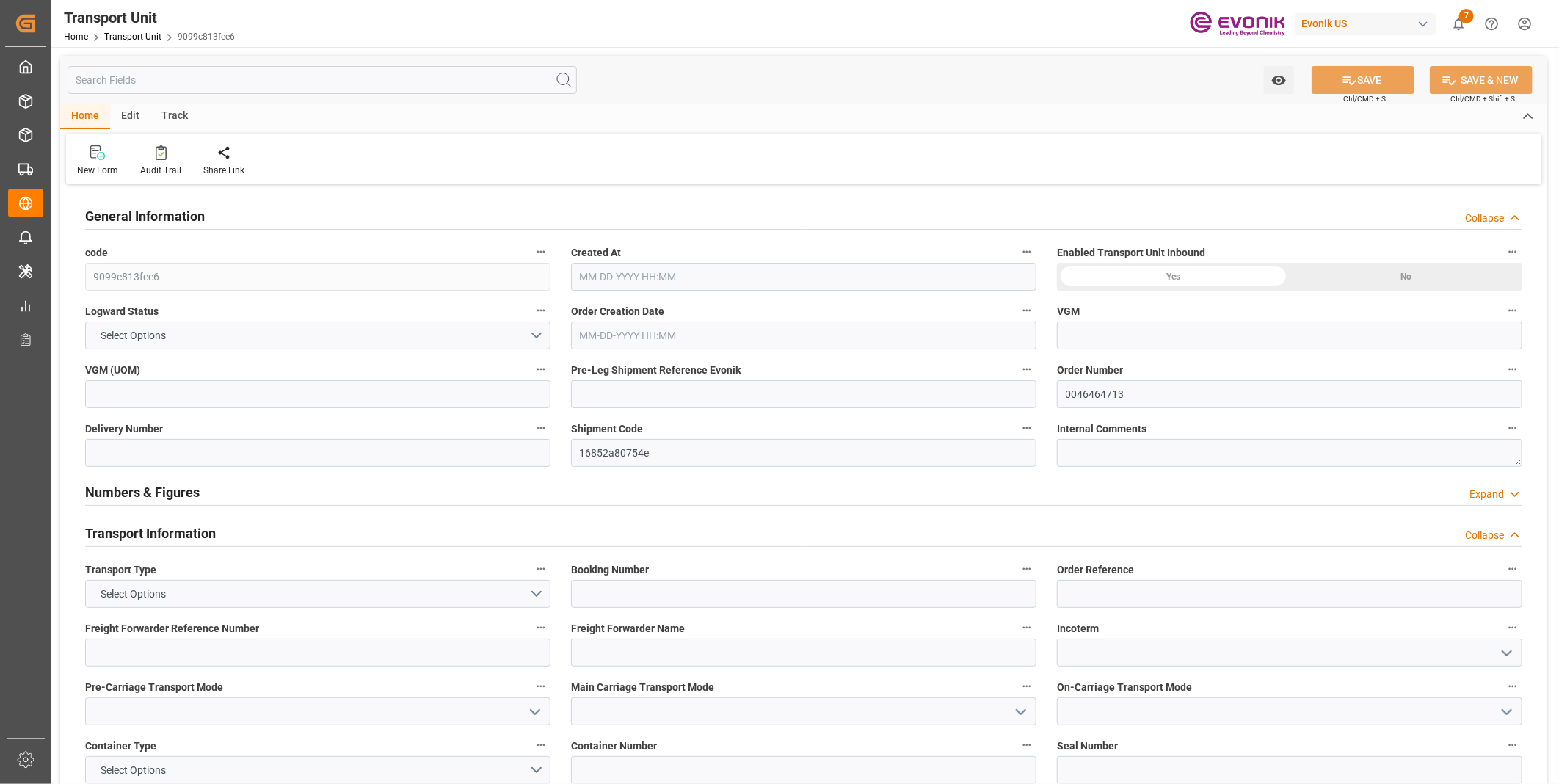
type input "AC Containerline"
type input "Leschaco Inc."
type input "USLGB"
type input "CNSHA"
type input "3195"
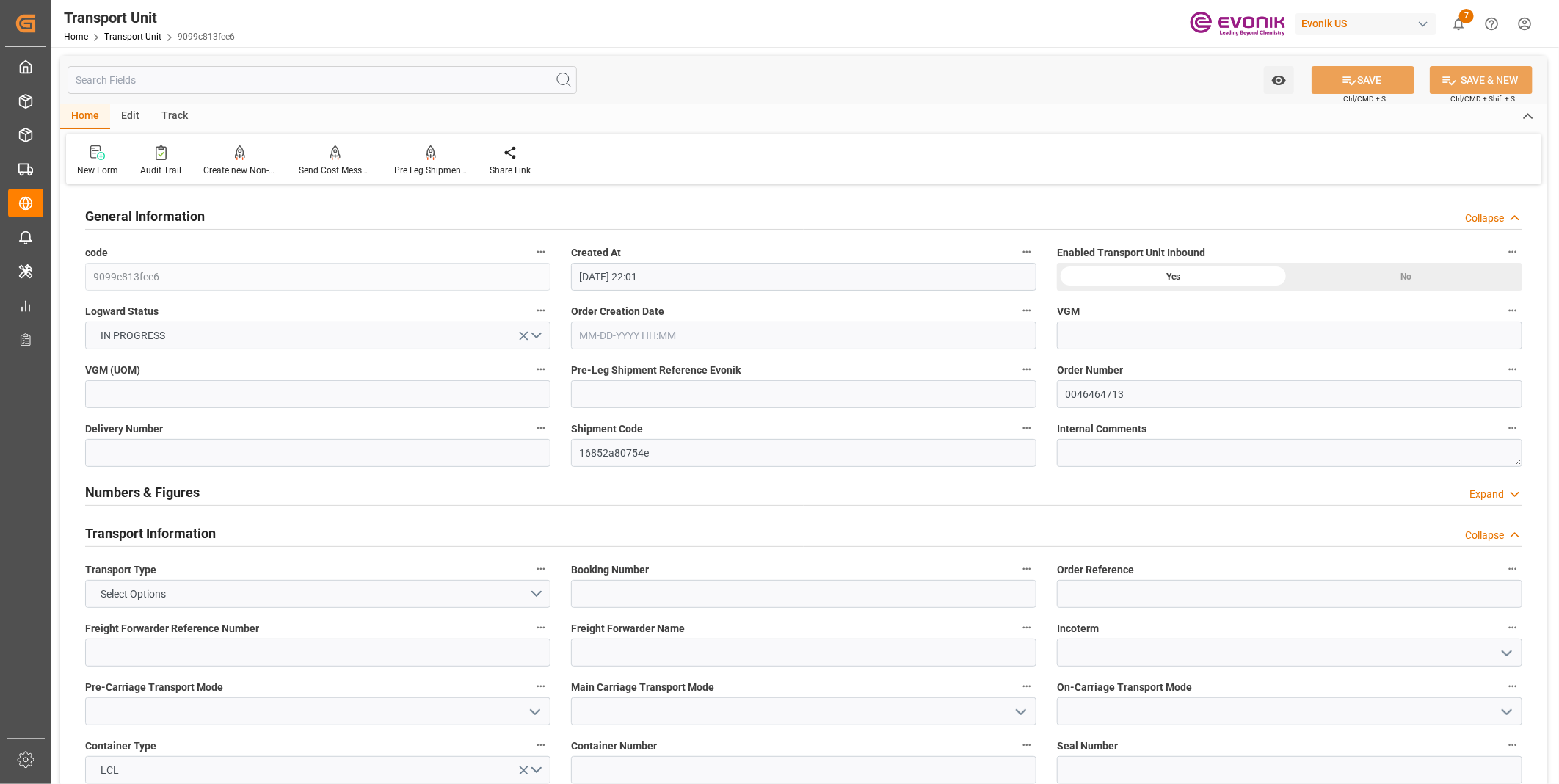
type input "[DATE] 22:01"
type input "[DATE]"
type input "09-21-2025 18:00"
type input "10-15-2025 18:15"
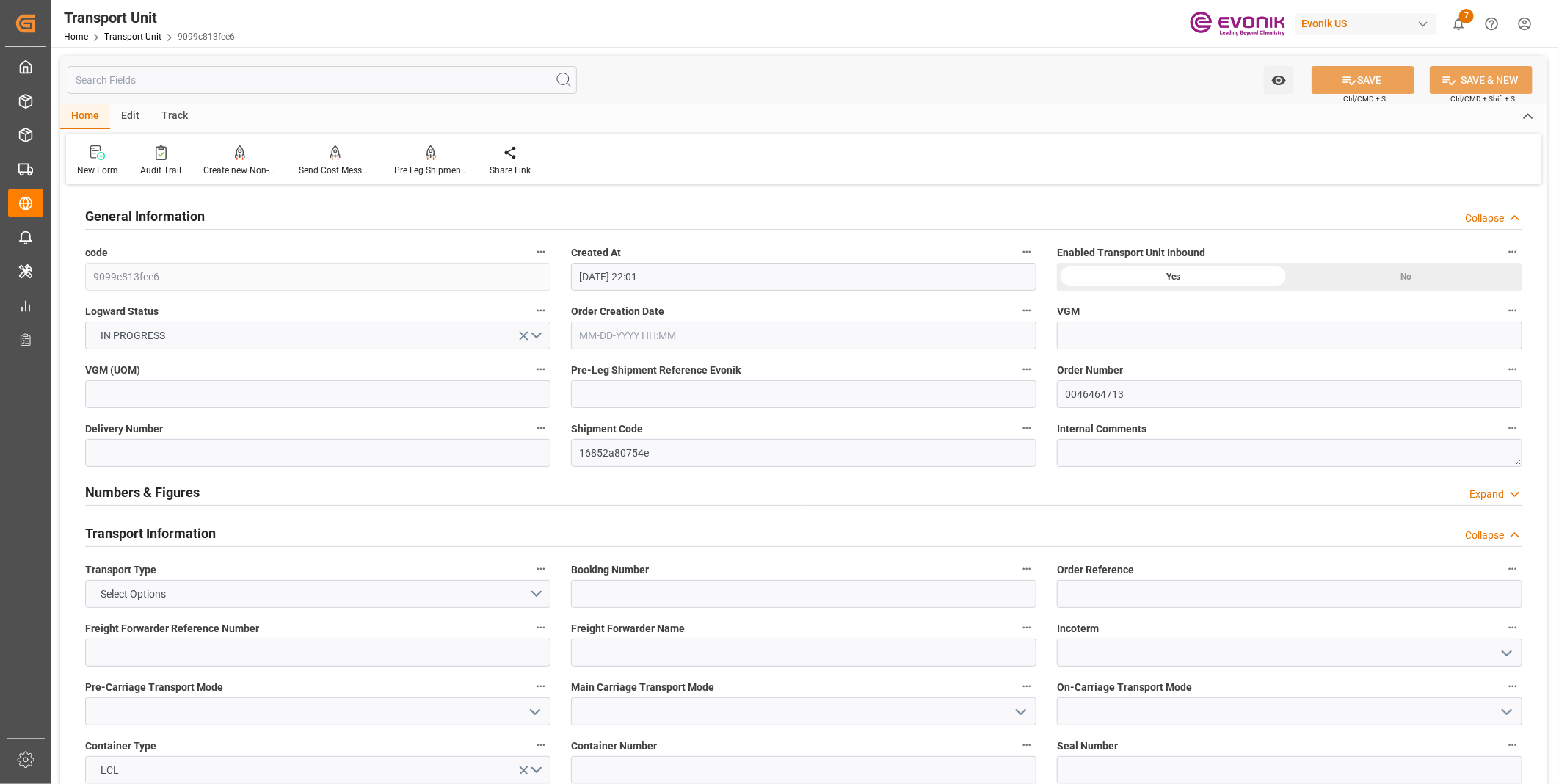
type input "10-15-2025 18:15"
type input "08-25-2025 18:15"
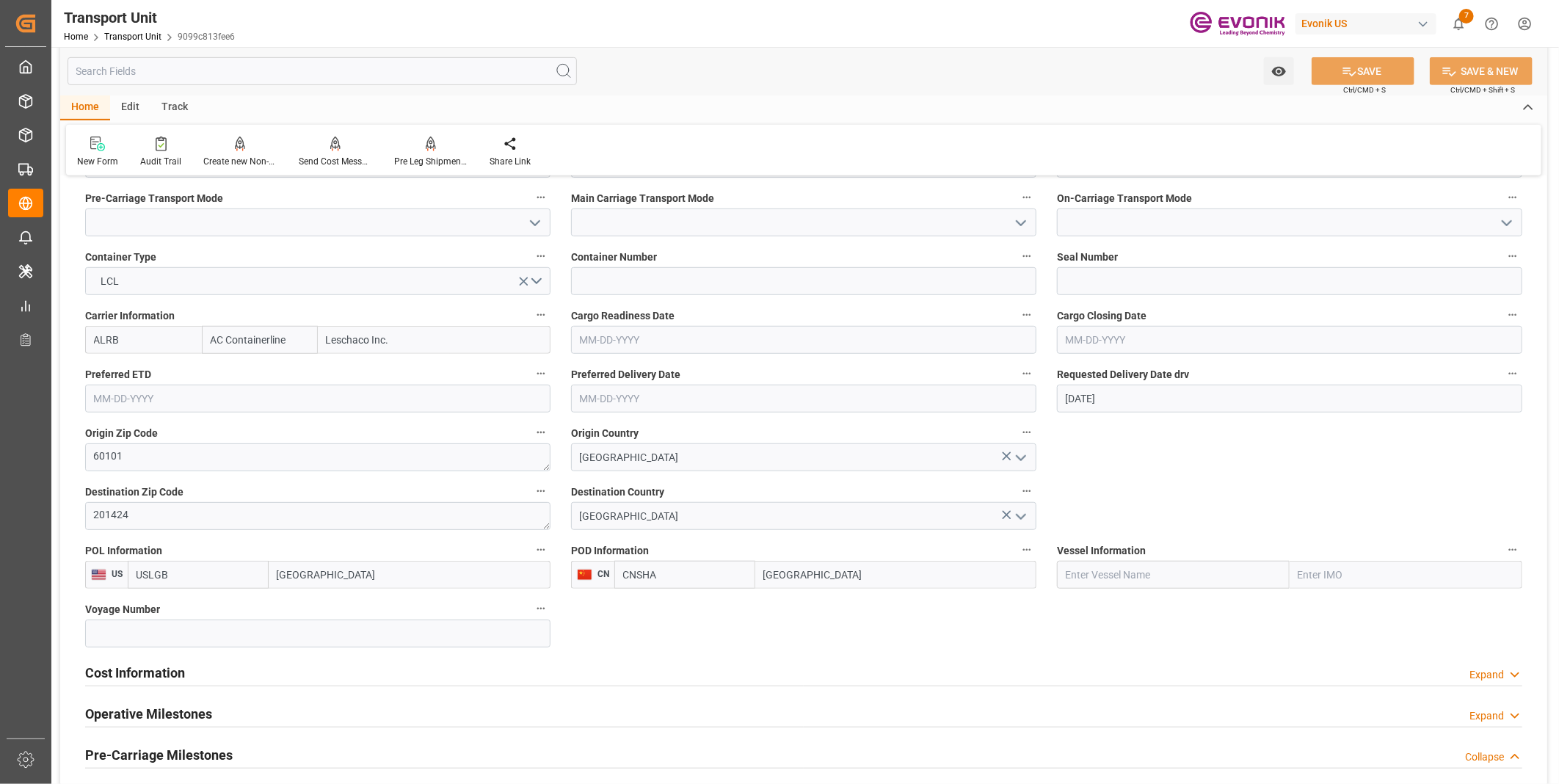
scroll to position [570, 0]
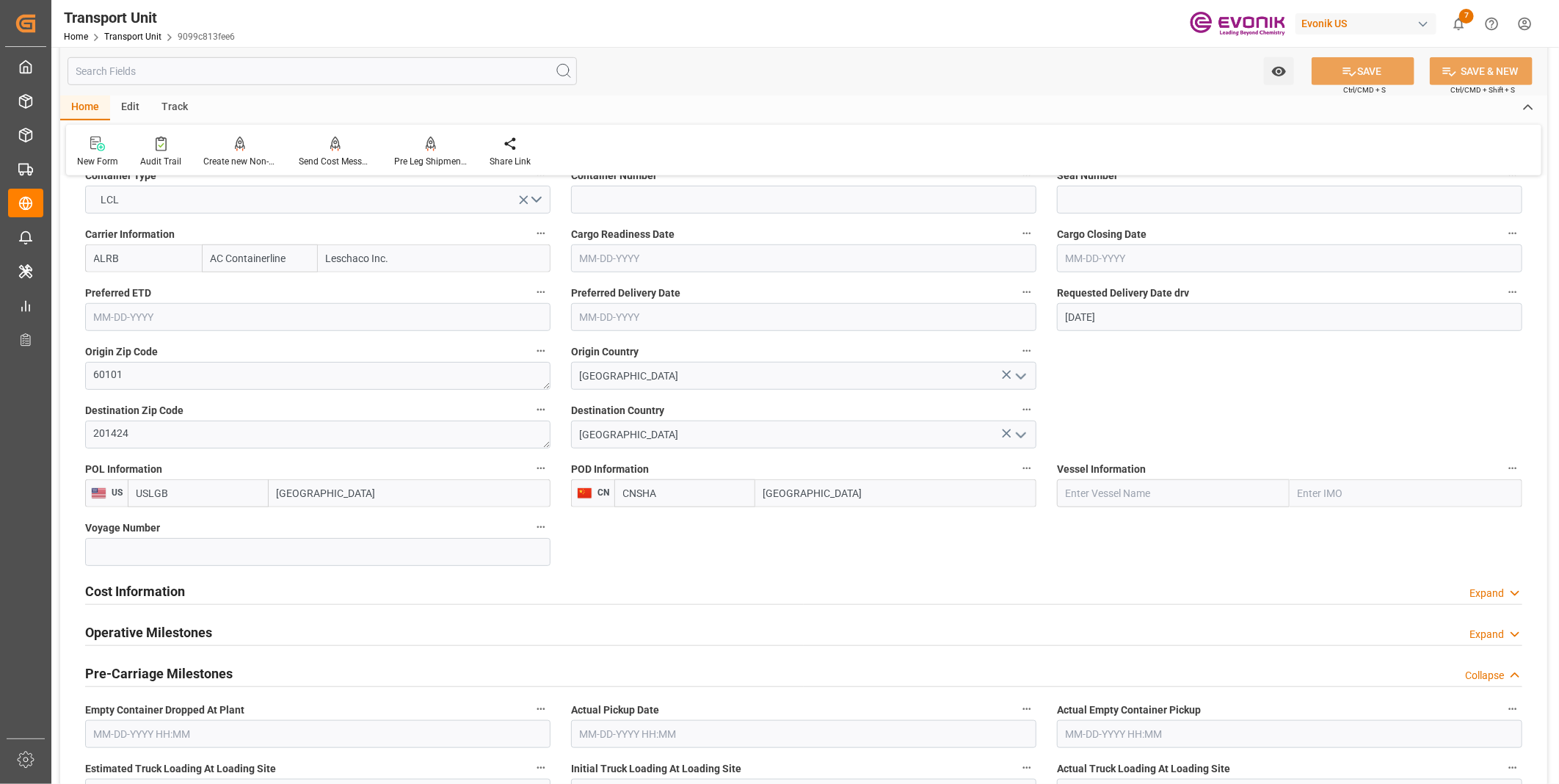
click at [113, 592] on h2 "Cost Information" at bounding box center [135, 590] width 99 height 20
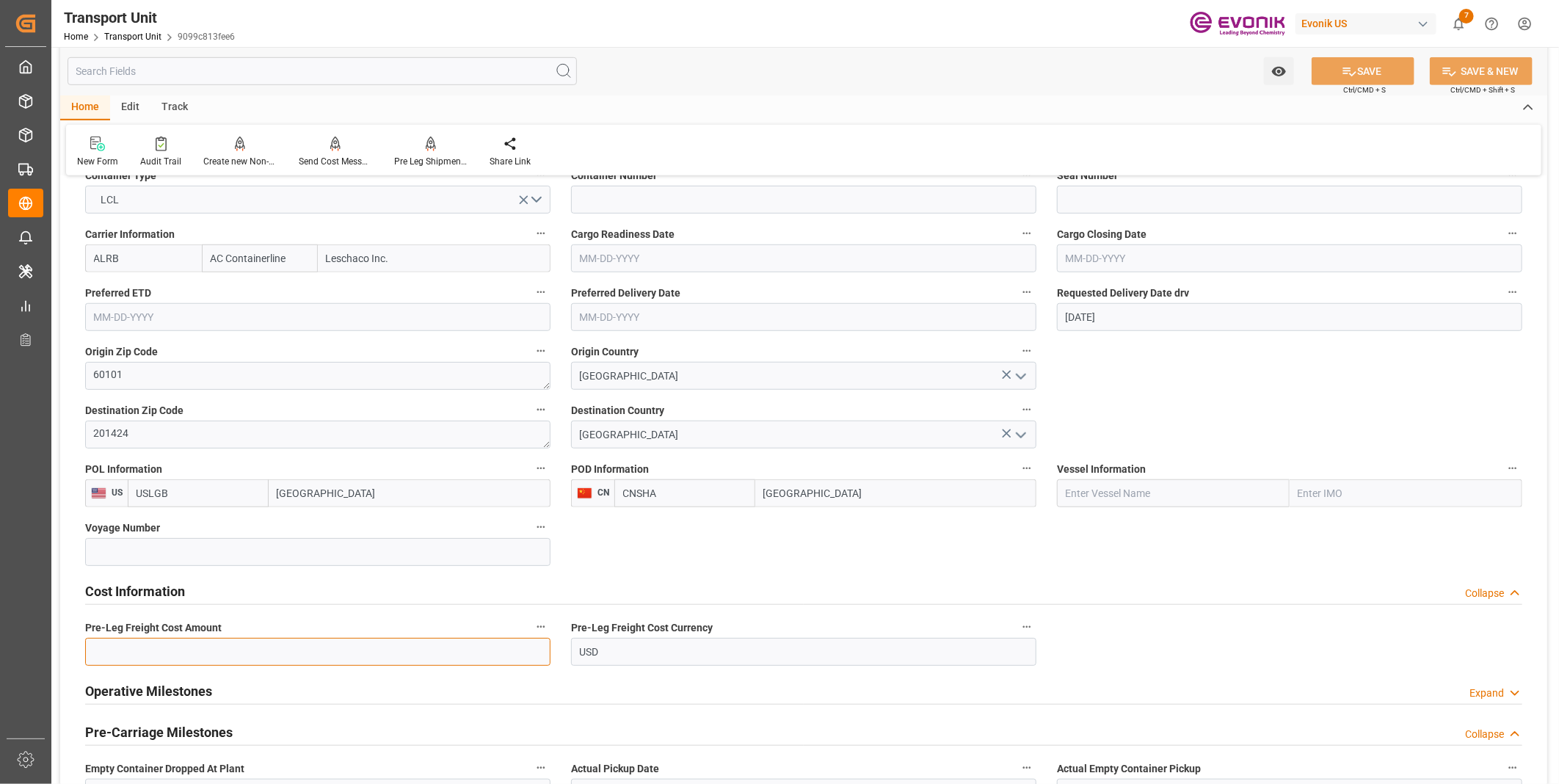
click at [174, 651] on input "text" at bounding box center [318, 651] width 465 height 28
type input "197"
click at [1324, 67] on button "SAVE" at bounding box center [1363, 72] width 103 height 28
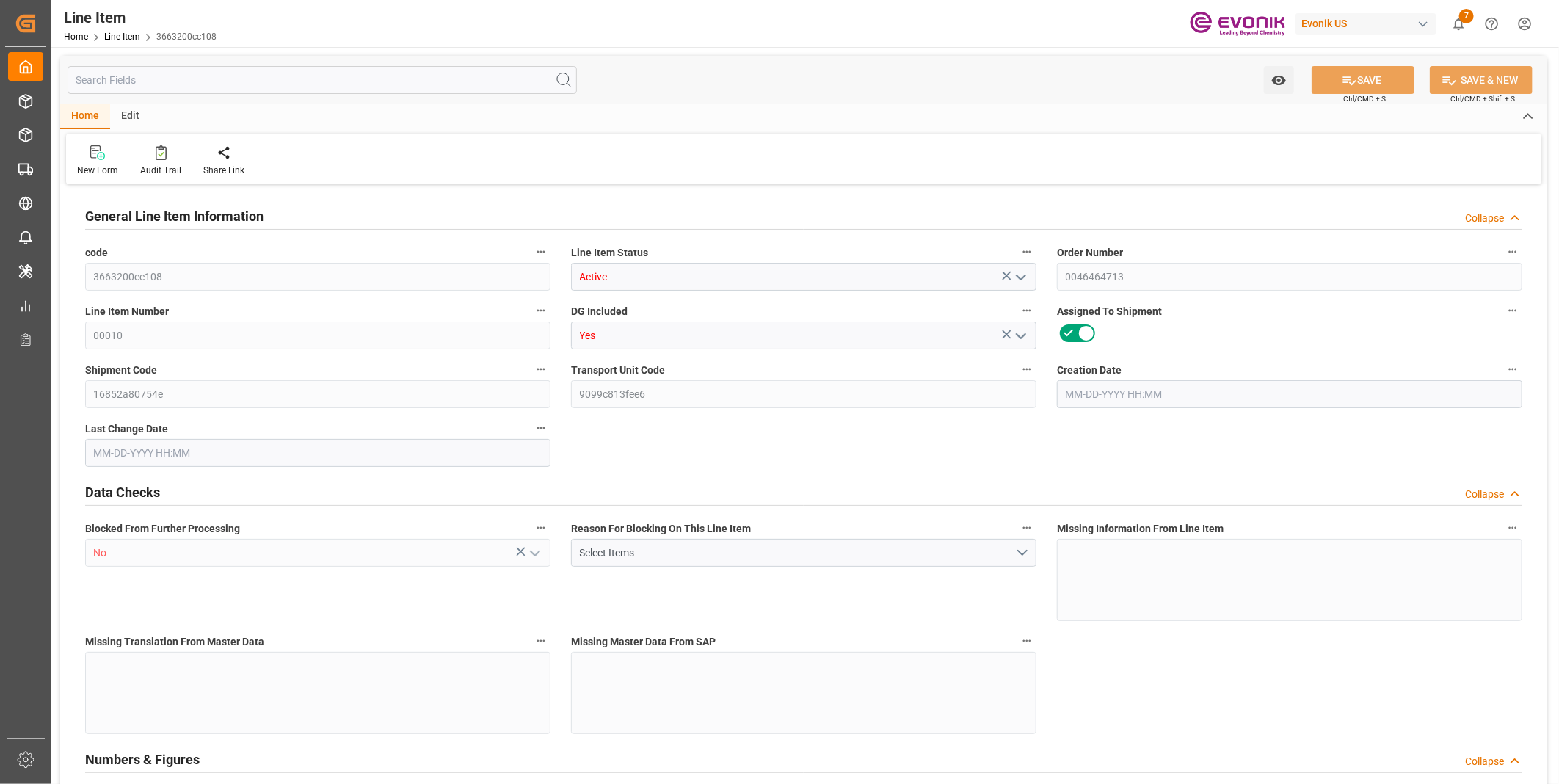
type input "3"
type input "3195"
type input "3000"
type input "4.212"
type input "3"
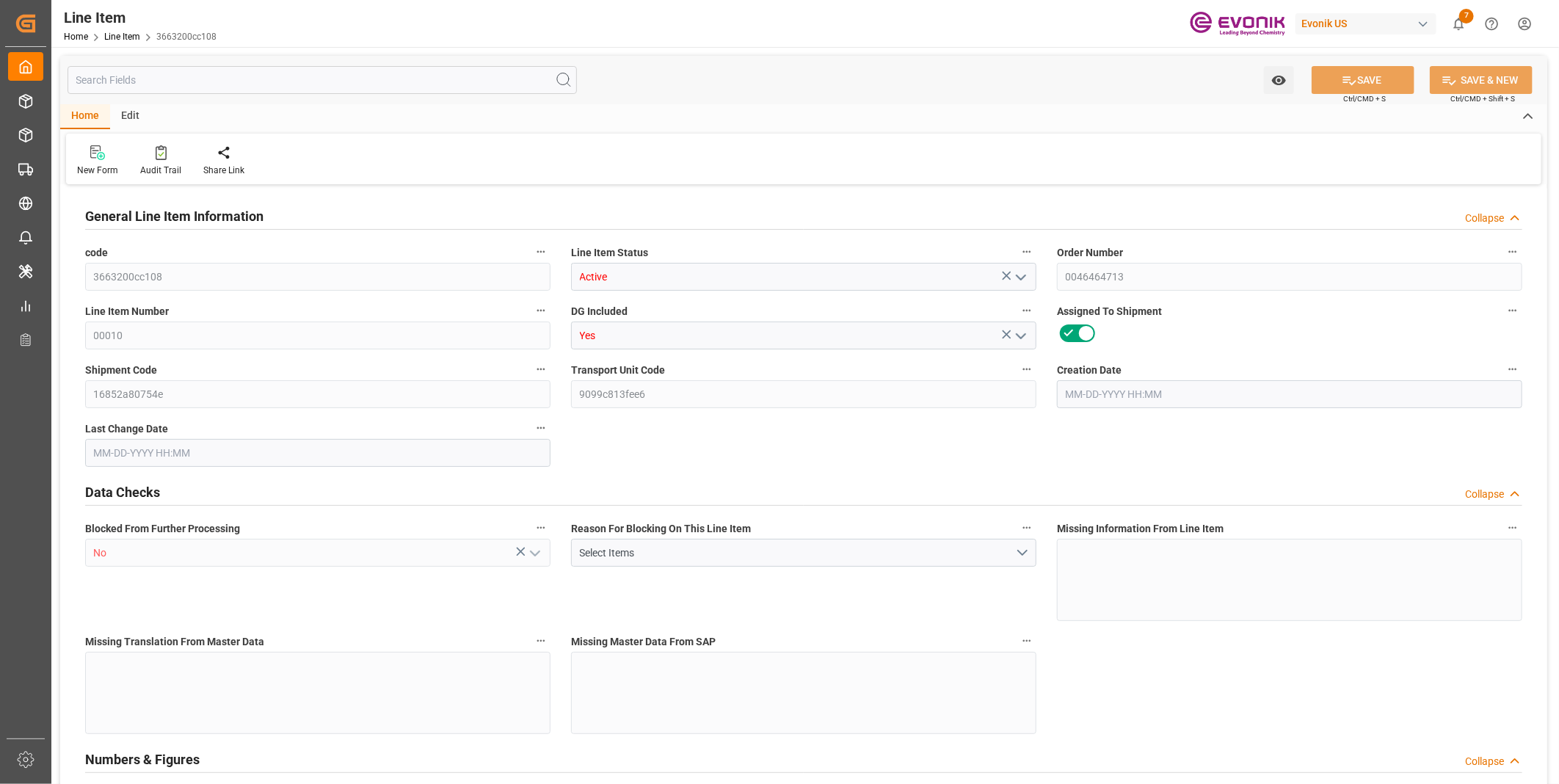
type input "24570"
type input "3"
type input "3000"
type input "3195"
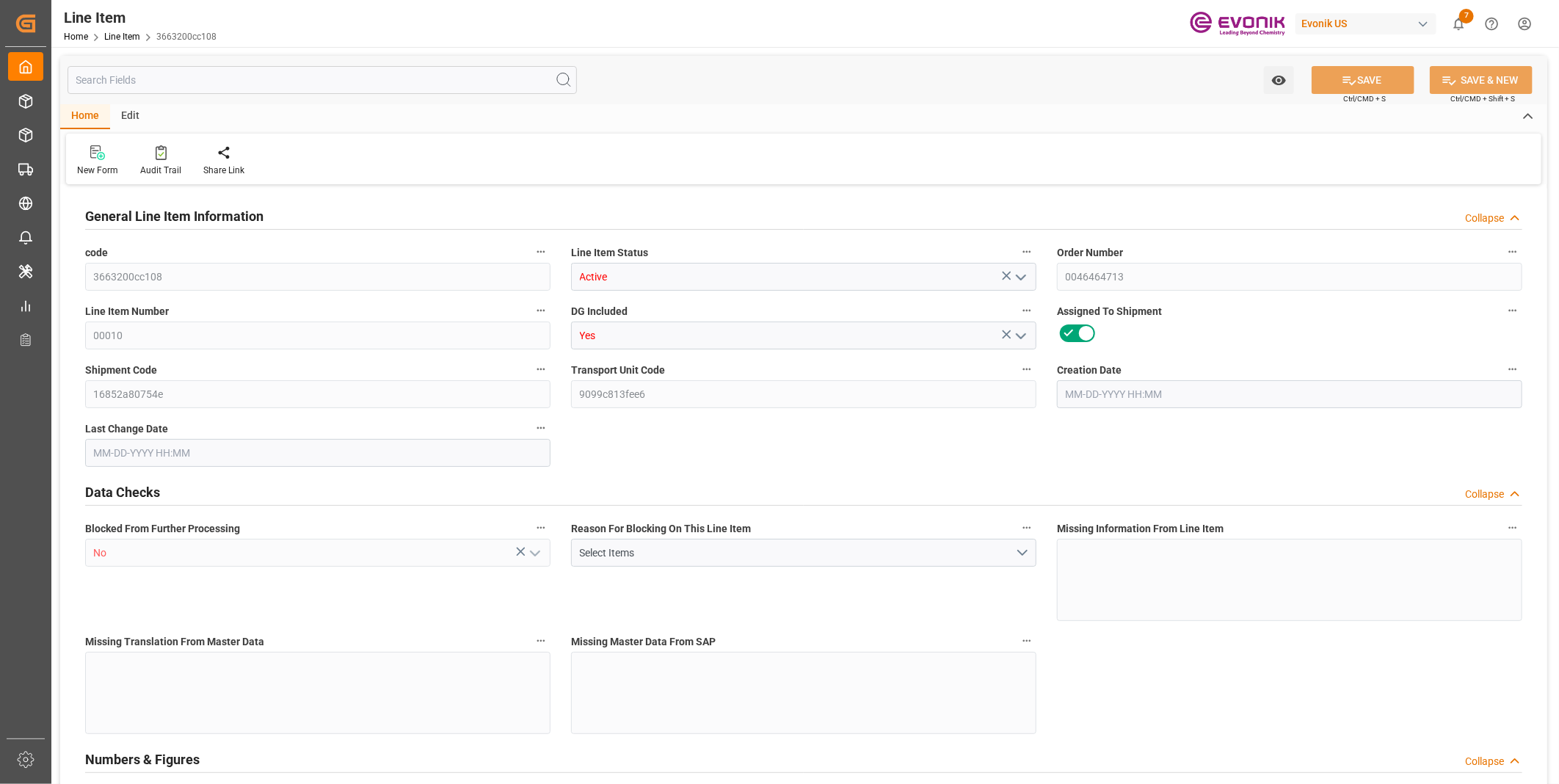
type input "3195"
type input "3000"
type input "4.212"
type input "4212"
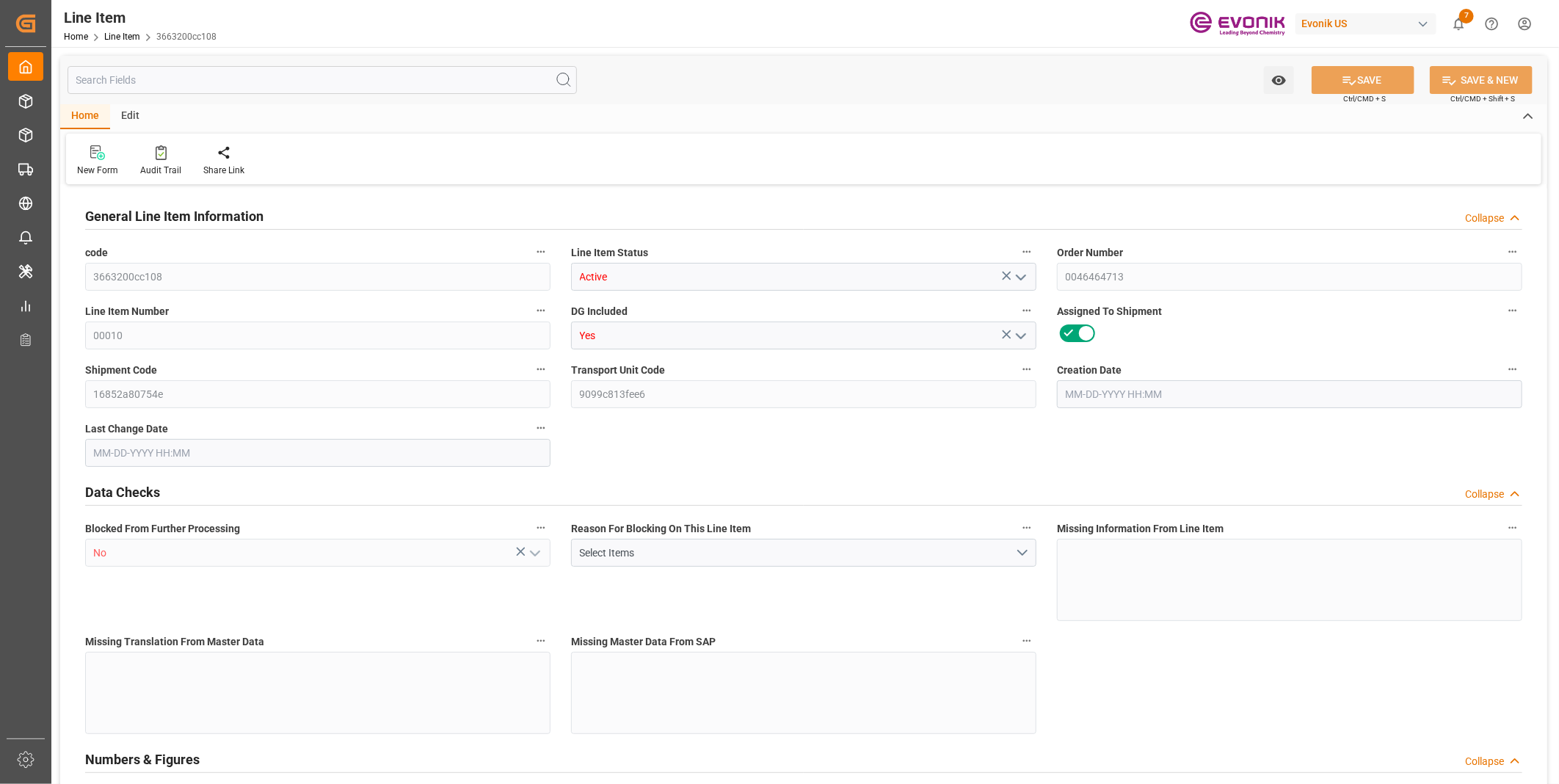
type input "0"
type input "[DATE] 19:36"
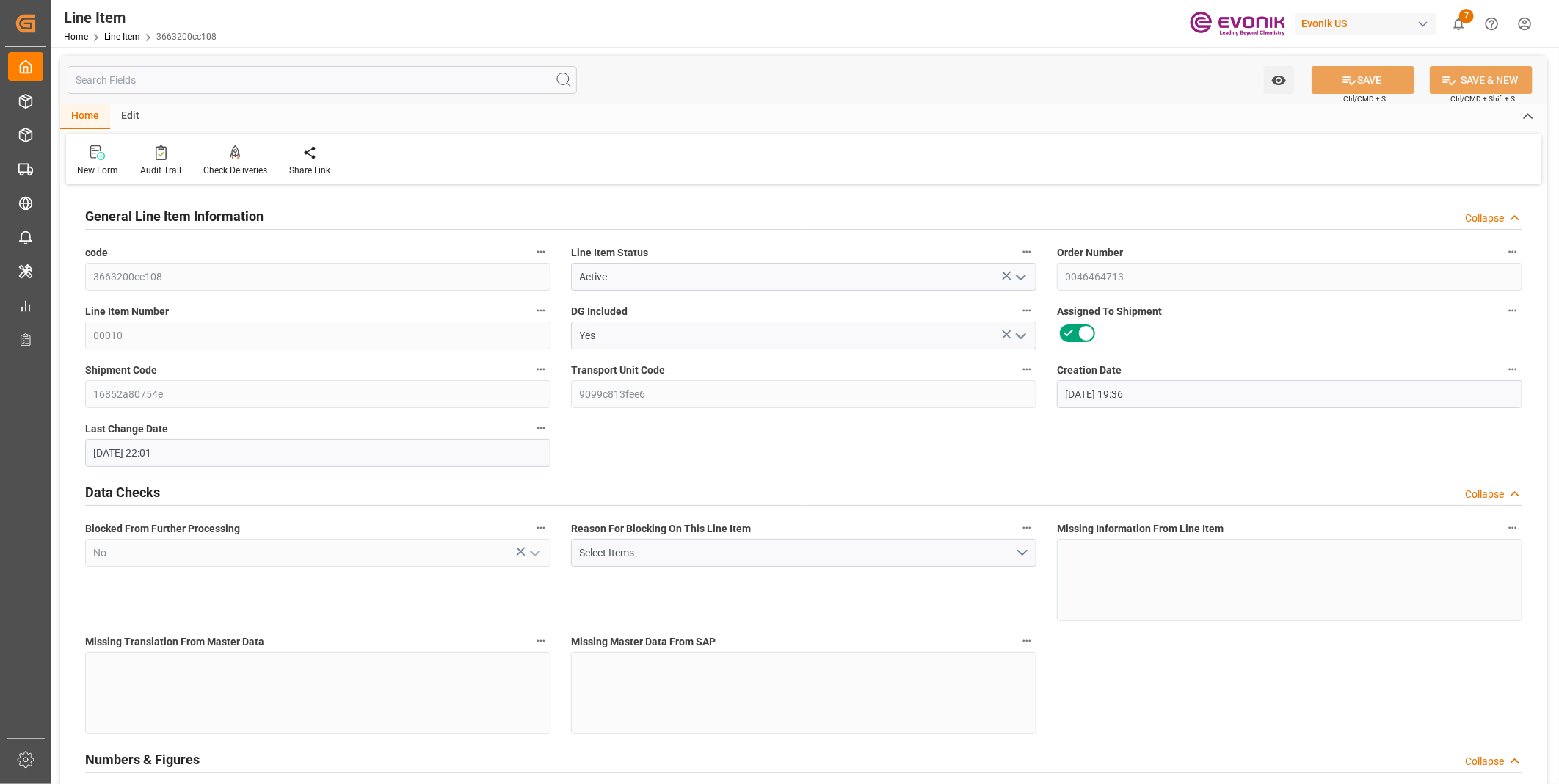
type input "[DATE] 22:01"
type input "[DATE]"
click at [181, 79] on input "text" at bounding box center [322, 80] width 509 height 28
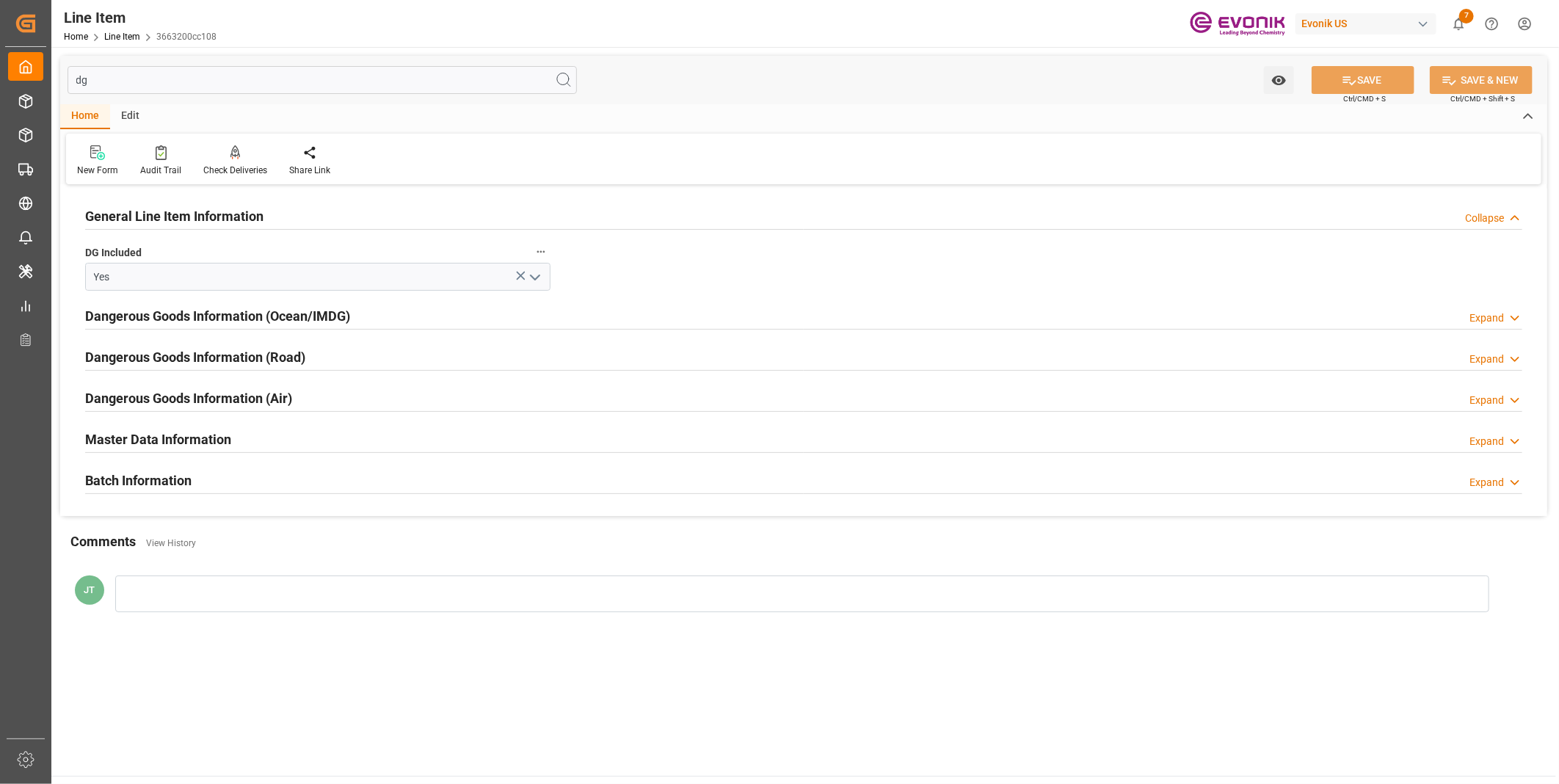
type input "dg"
click at [397, 321] on div "Dangerous Goods Information (Ocean/IMDG) Expand" at bounding box center [803, 315] width 1437 height 28
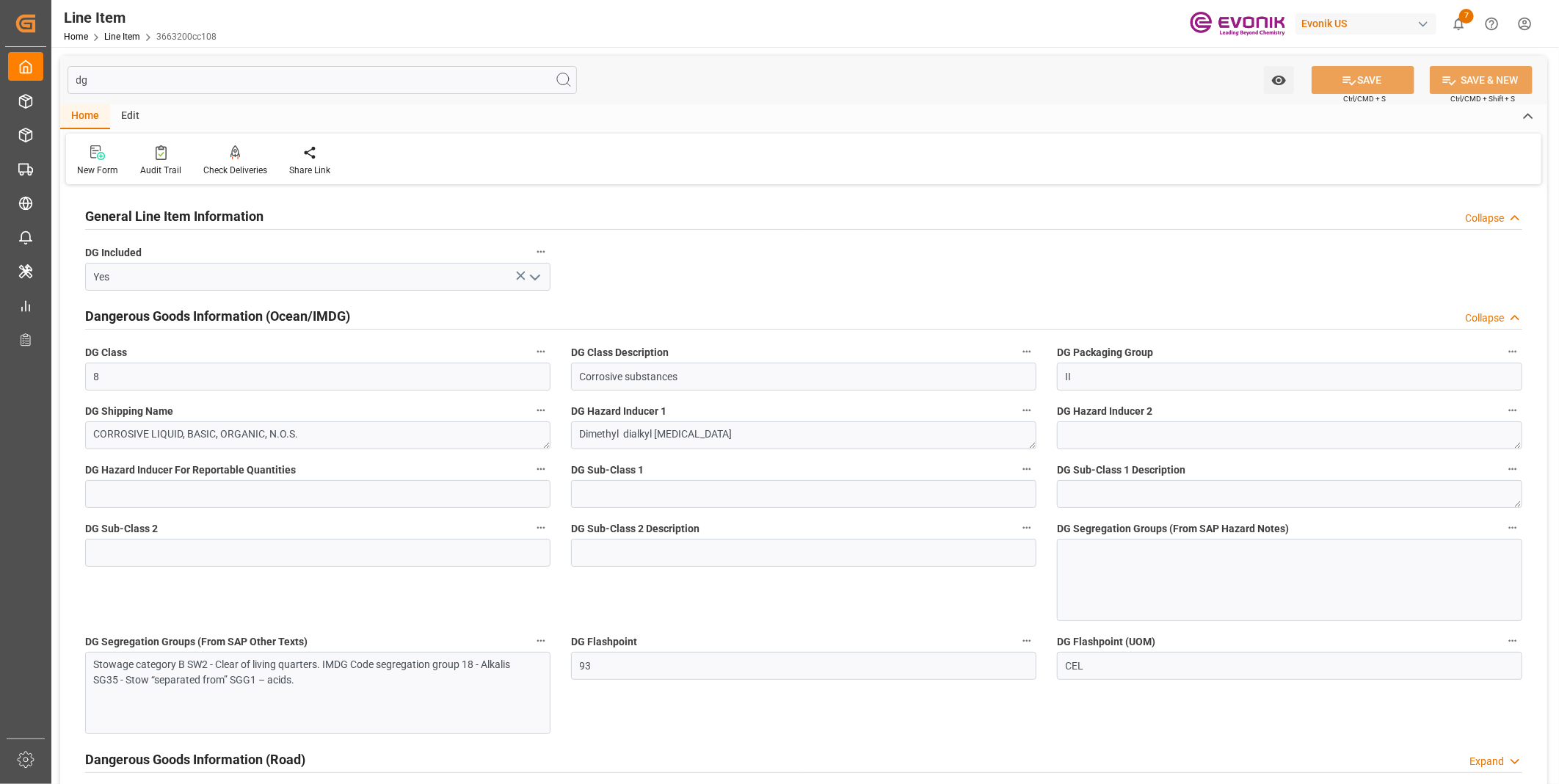
click at [1194, 577] on div at bounding box center [1289, 580] width 465 height 82
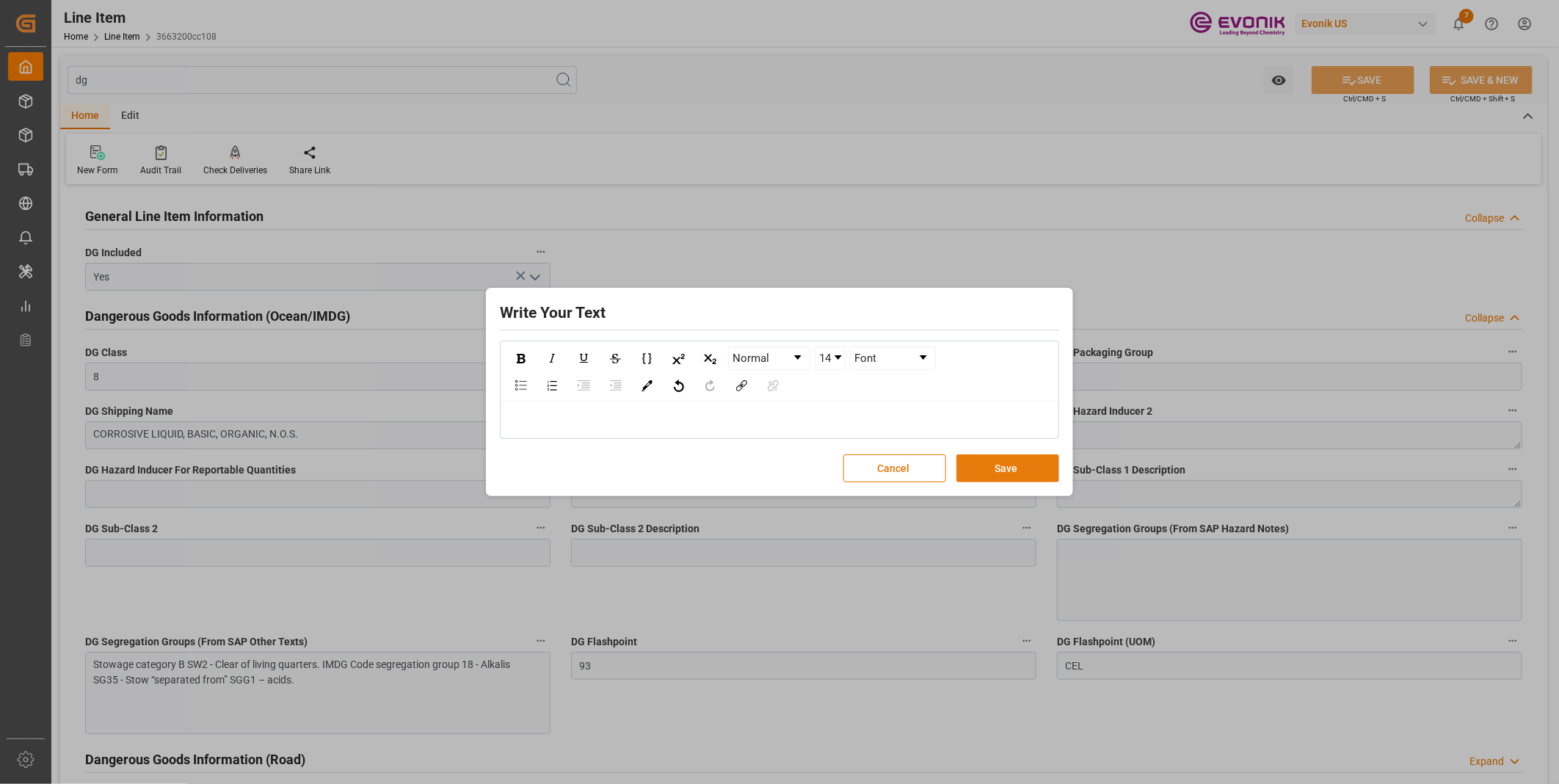
click at [996, 473] on button "Save" at bounding box center [1008, 468] width 103 height 28
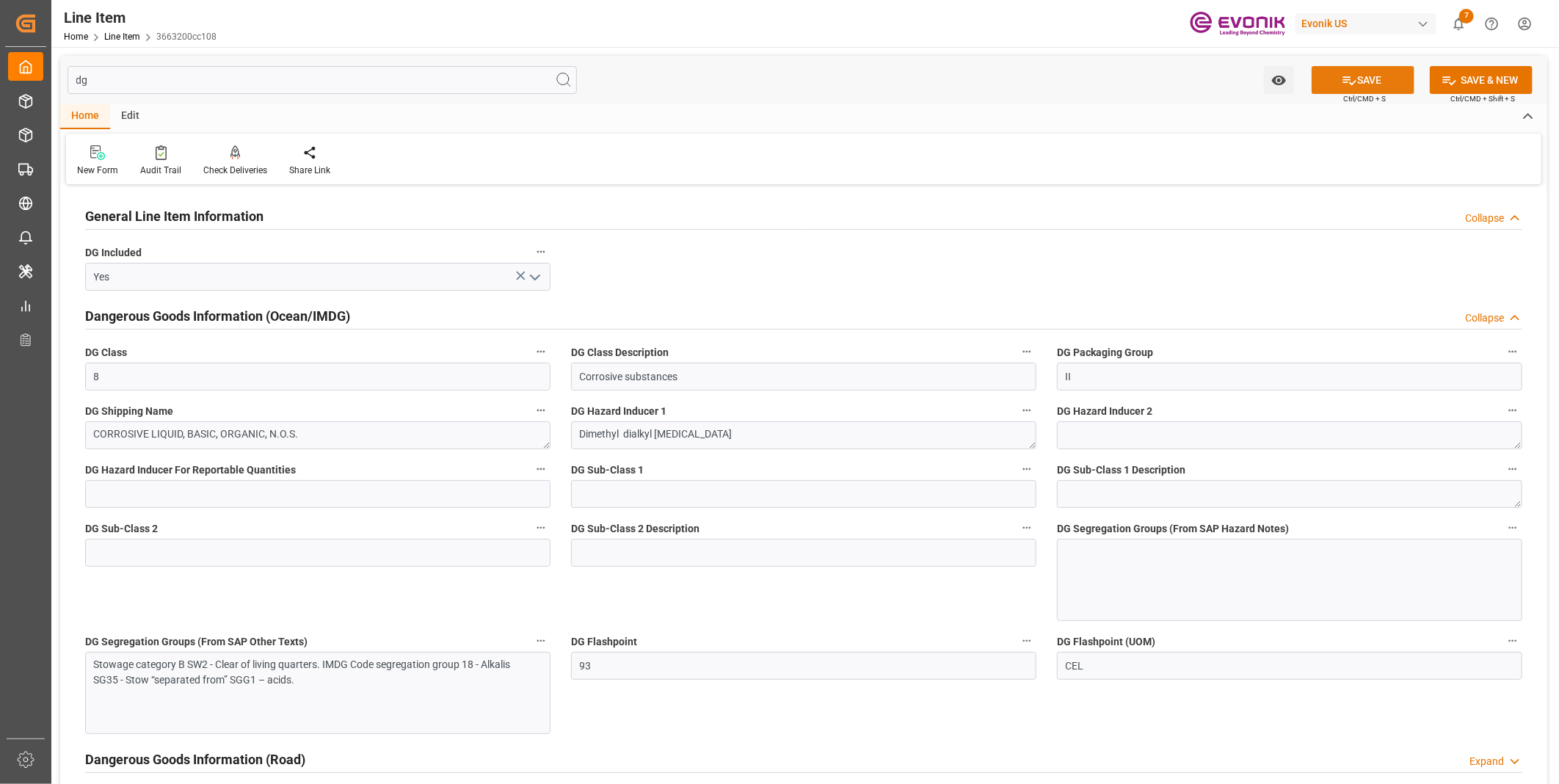
click at [1361, 72] on button "SAVE" at bounding box center [1363, 80] width 103 height 28
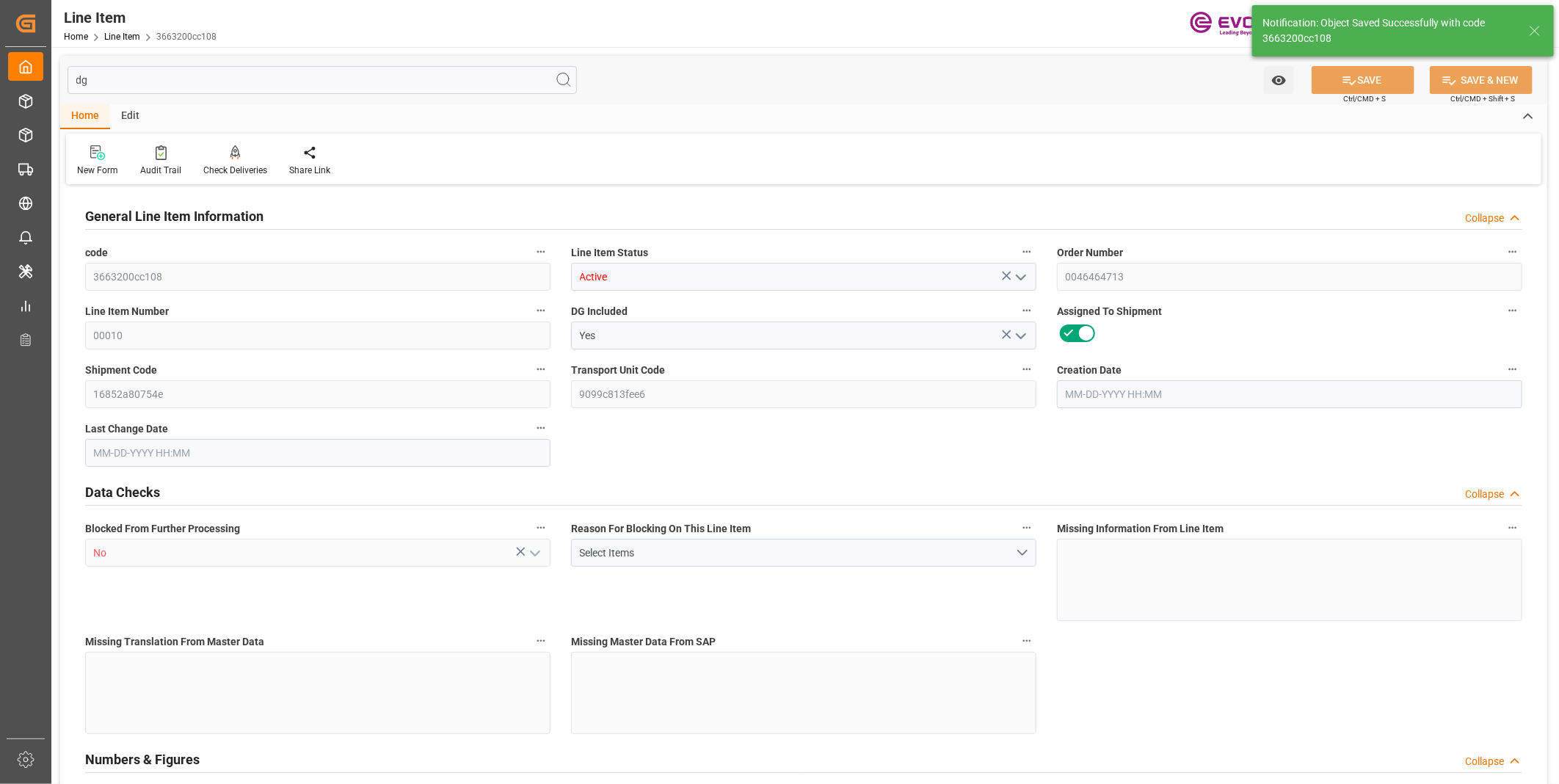
type input "3"
type input "3195"
type input "3000"
type input "4.212"
type input "3"
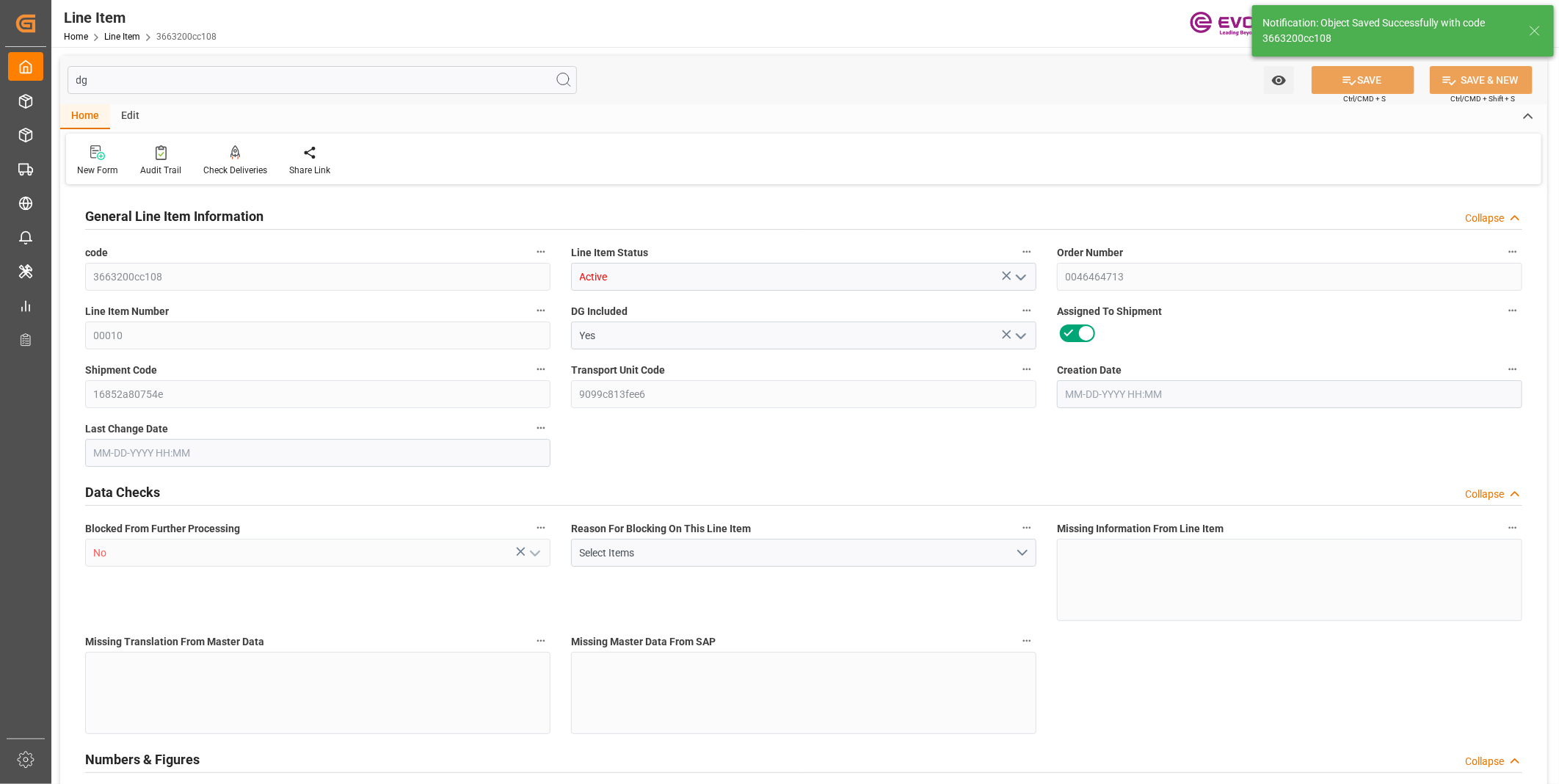
type input "24570"
type input "3"
type input "3000"
type input "3195"
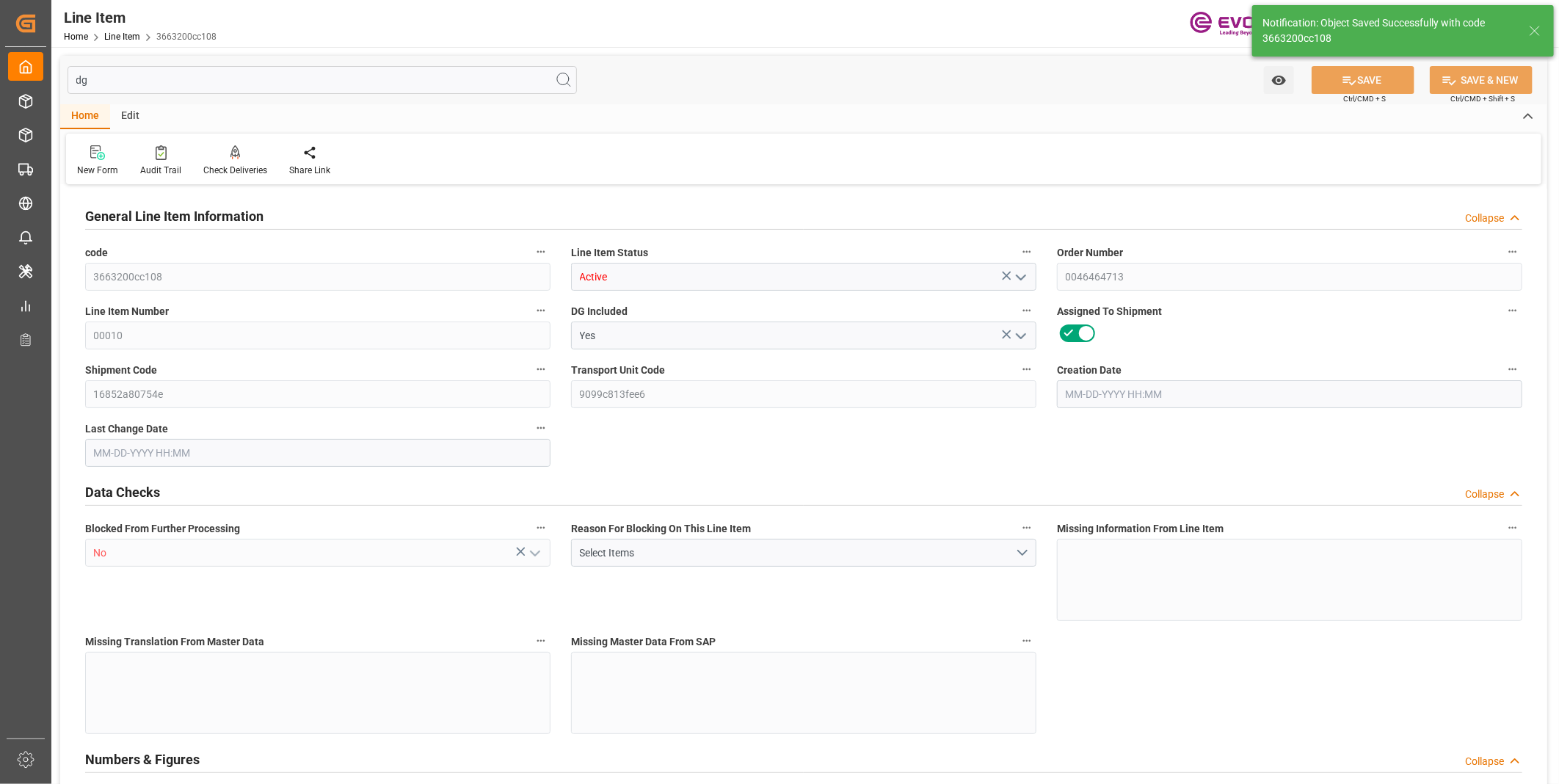
type input "3195"
type input "3000"
type input "4.212"
type input "4212"
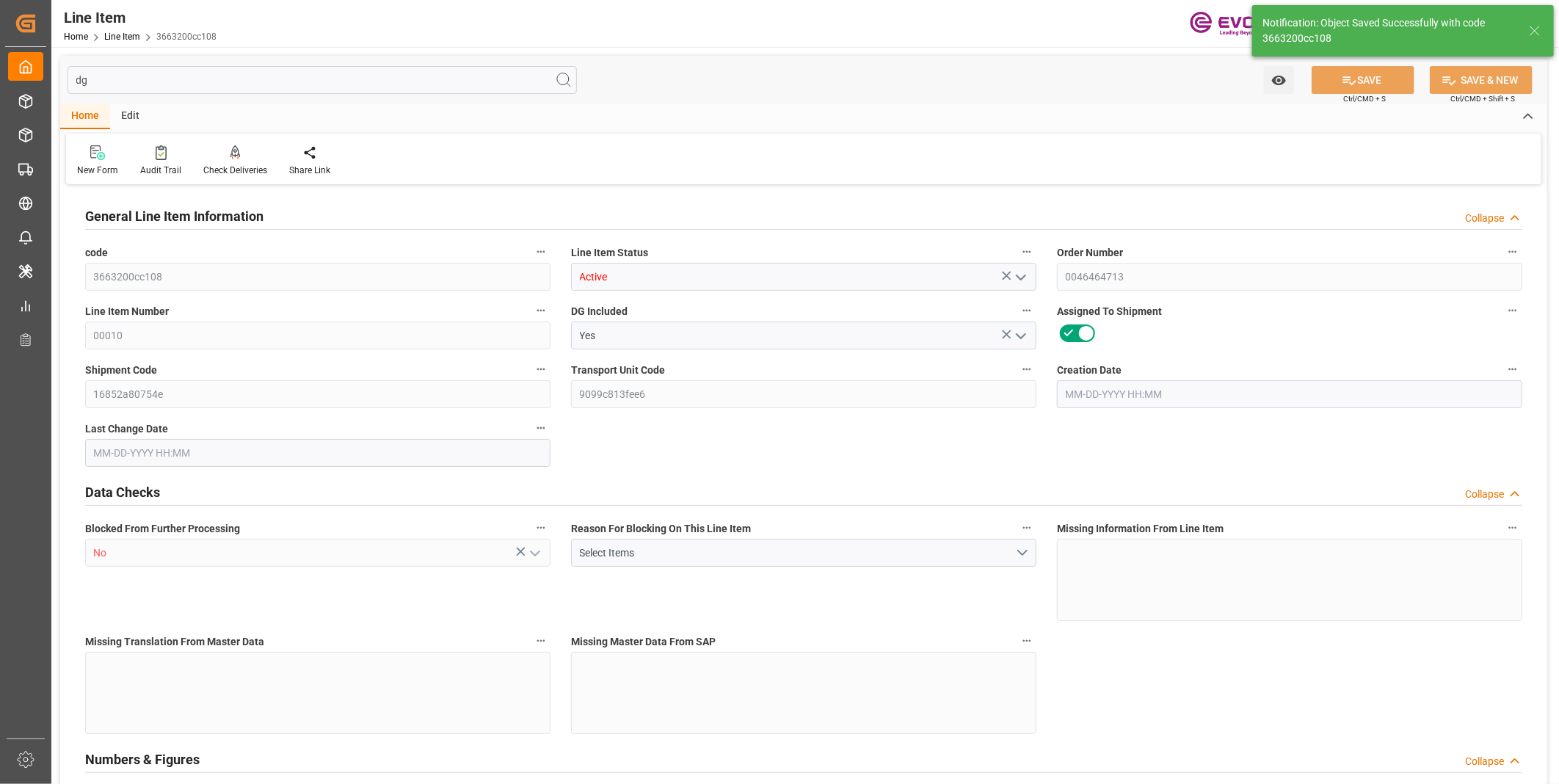
type input "0"
type input "08-07-2025 19:36"
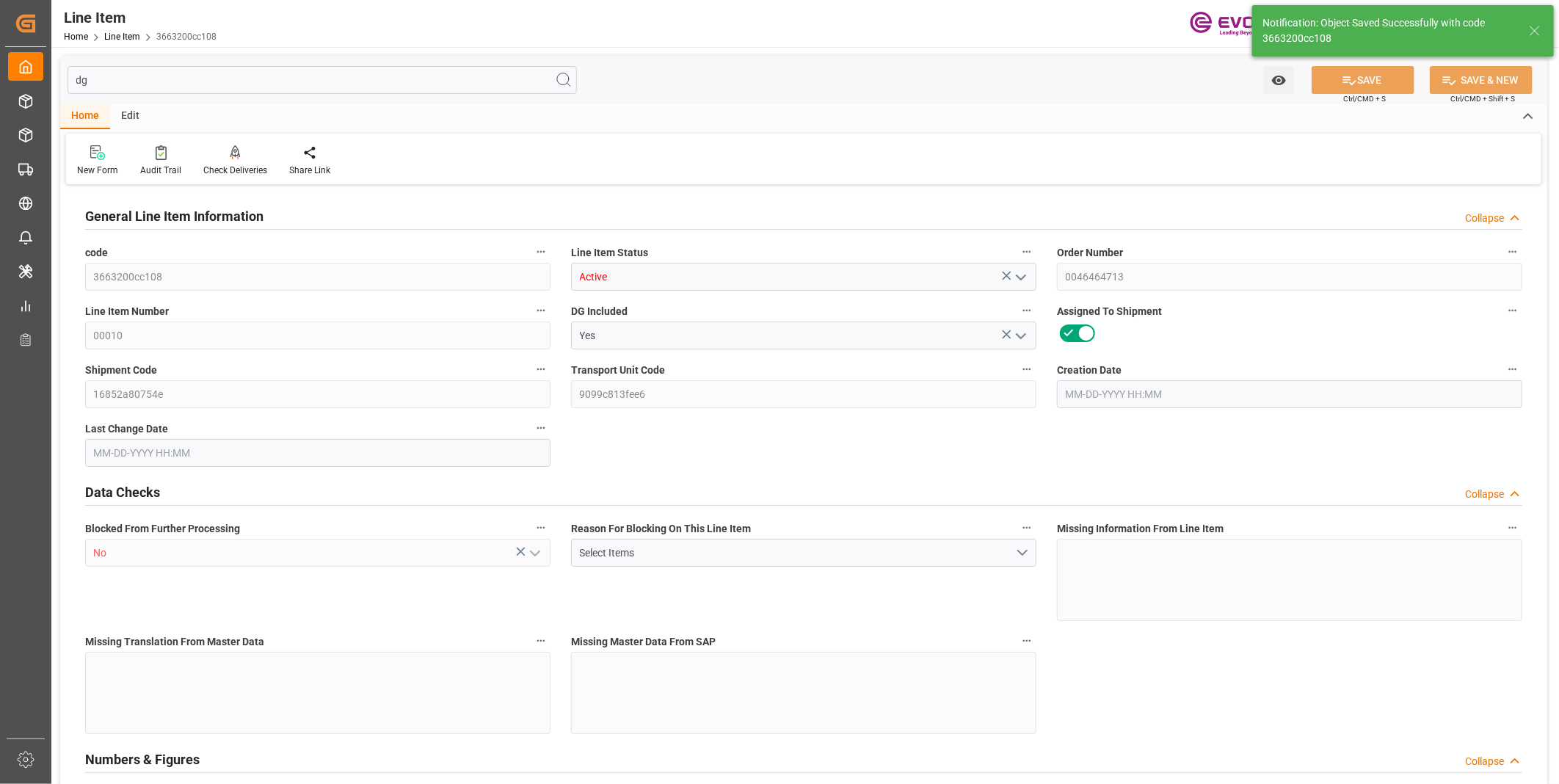
type input "[DATE] 22:07"
type input "[DATE]"
type input "08-15-2025"
type input "08-08-2025"
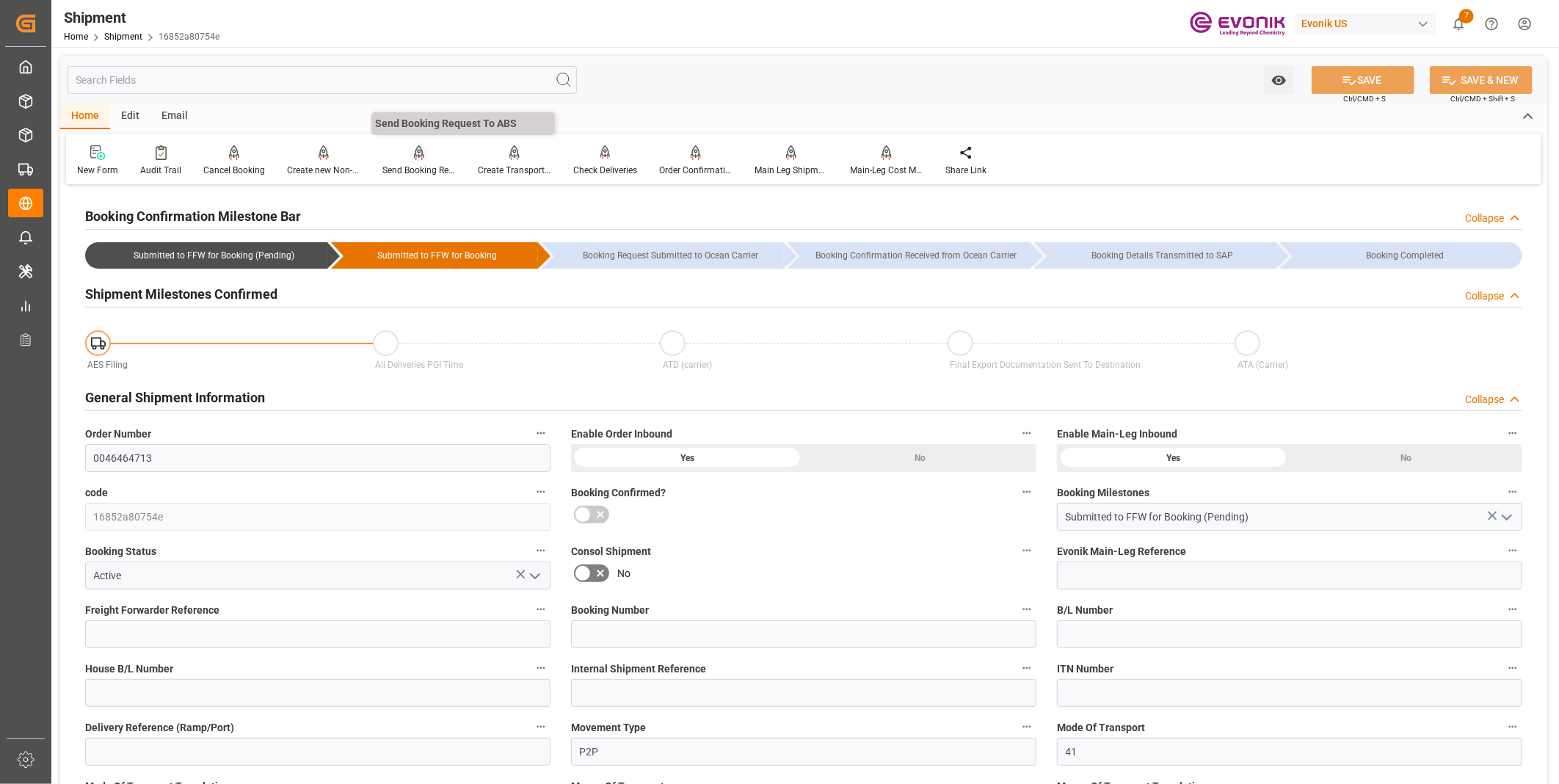
click at [423, 167] on div "Send Booking Request To ABS" at bounding box center [419, 170] width 73 height 13
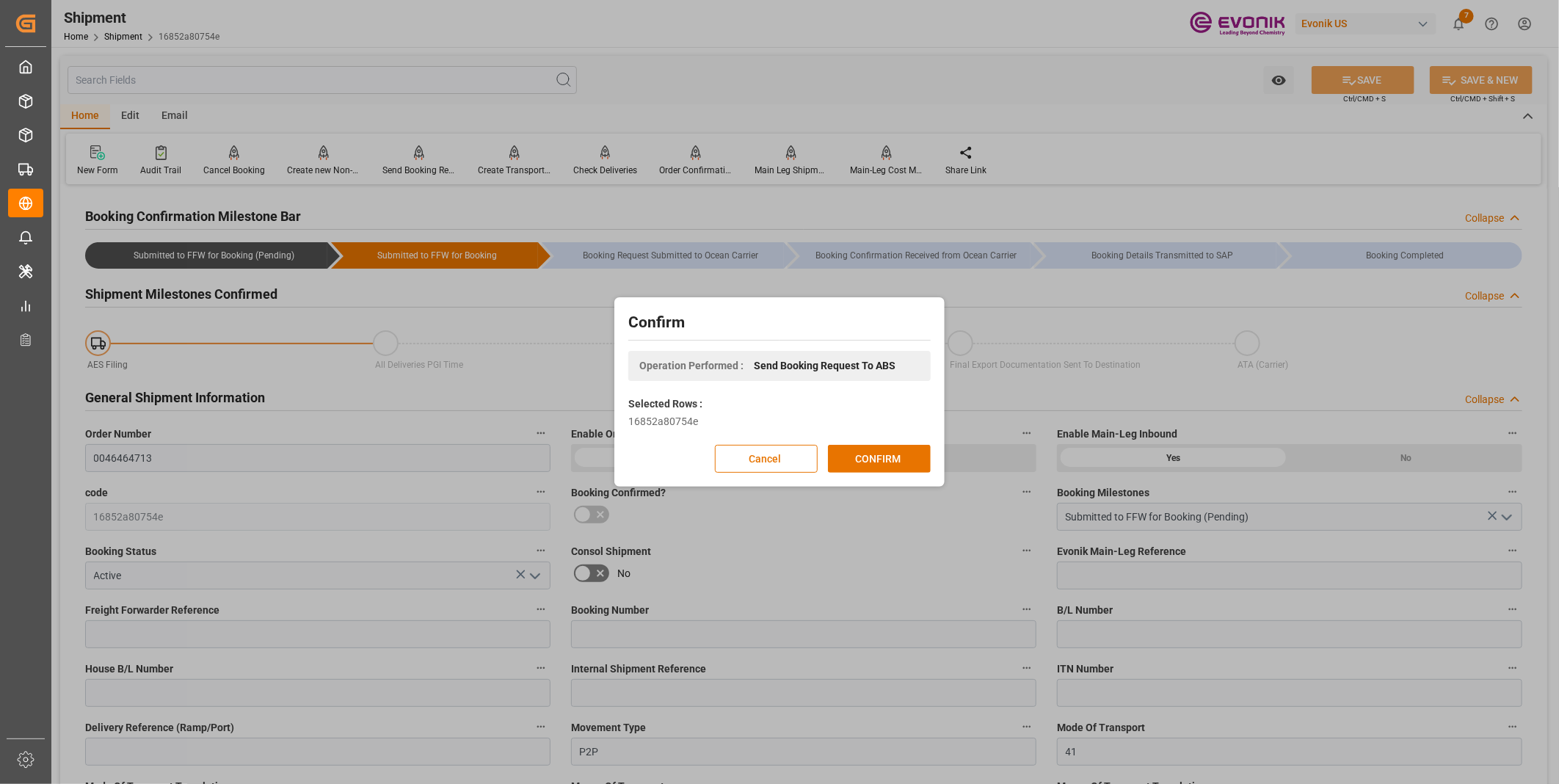
drag, startPoint x: 718, startPoint y: 86, endPoint x: 709, endPoint y: 82, distance: 9.8
click at [719, 88] on div "Confirm Operation Performed : Send Booking Request To ABS Selected Rows : 16852…" at bounding box center [779, 392] width 1559 height 784
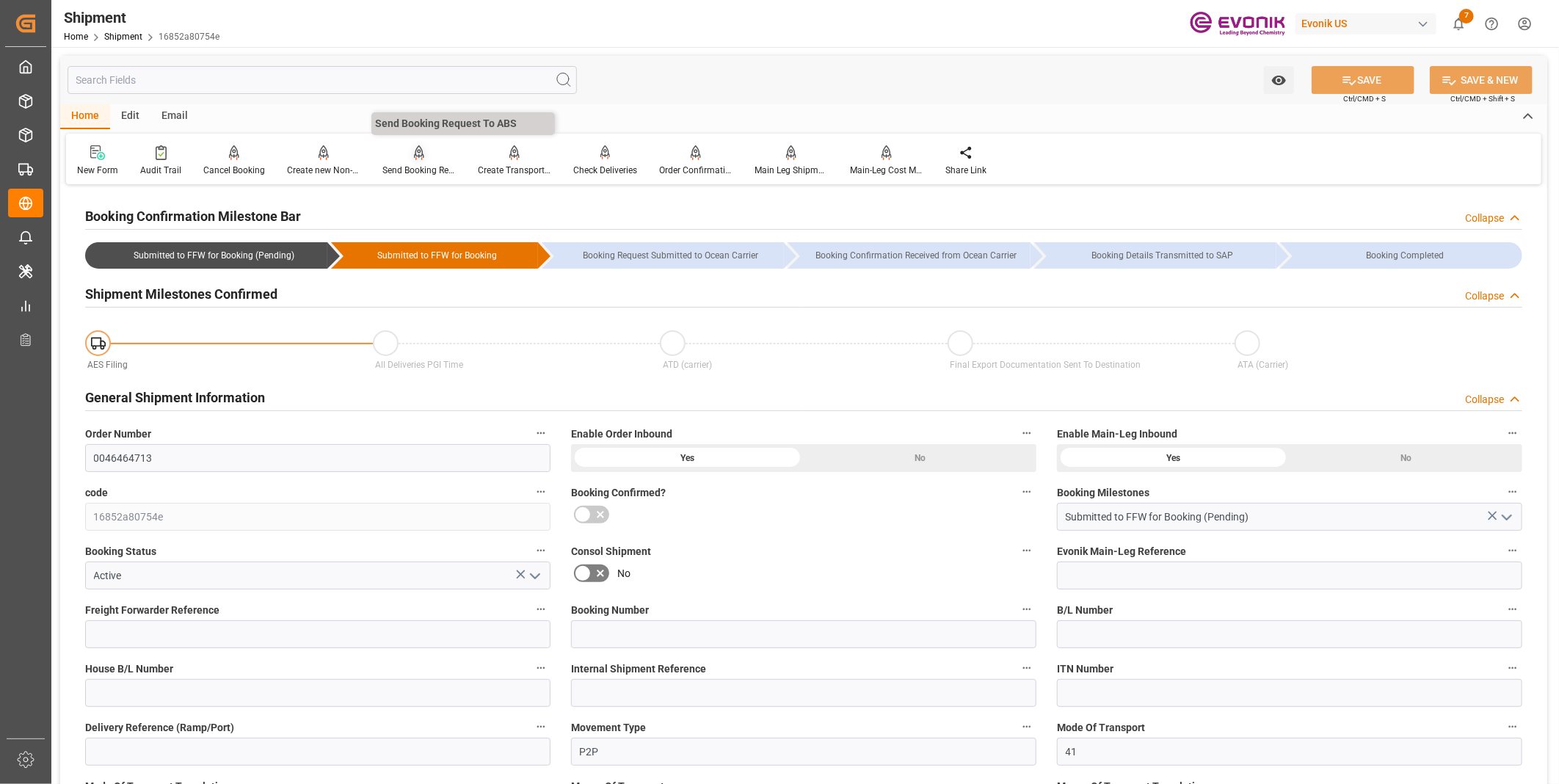
click at [427, 160] on div at bounding box center [419, 153] width 73 height 16
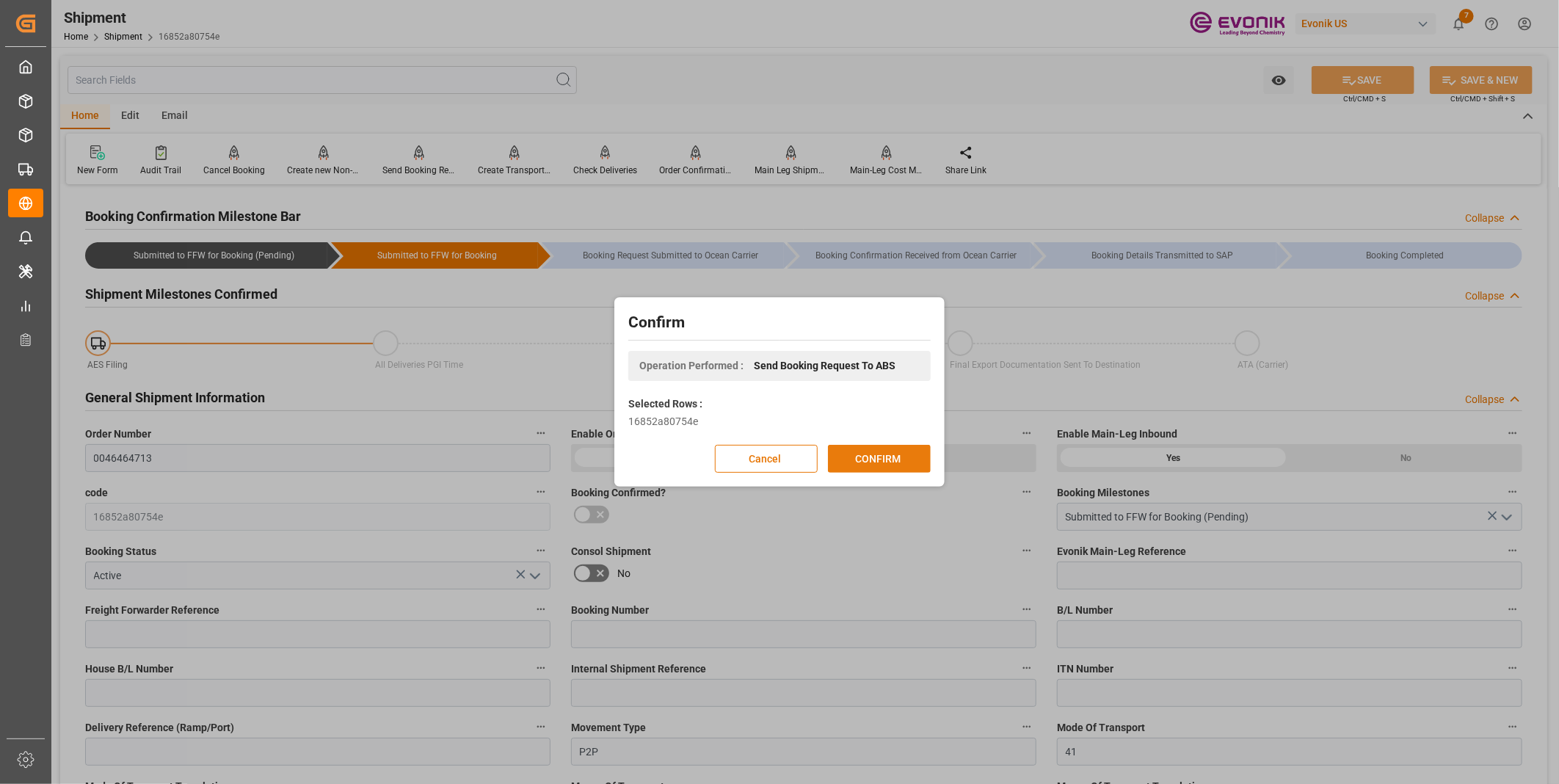
click at [885, 452] on button "CONFIRM" at bounding box center [879, 459] width 103 height 28
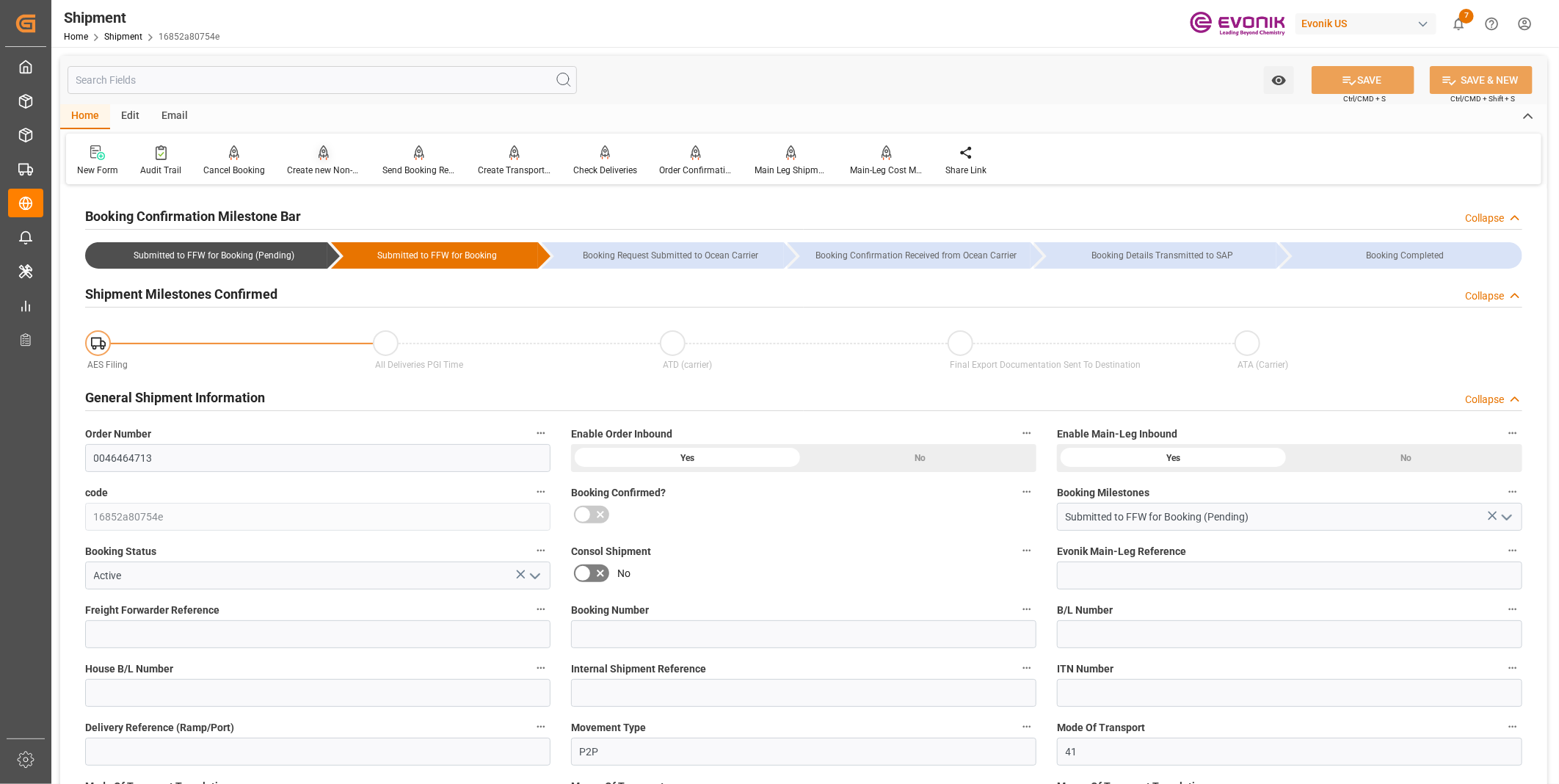
drag, startPoint x: 400, startPoint y: 155, endPoint x: 342, endPoint y: 155, distance: 58.0
drag, startPoint x: 342, startPoint y: 155, endPoint x: 697, endPoint y: 90, distance: 360.9
click at [697, 90] on div "Watch Option SAVE Ctrl/CMD + S SAVE & NEW Ctrl/CMD + Shift + S" at bounding box center [803, 80] width 1487 height 49
click at [168, 159] on div at bounding box center [161, 153] width 41 height 16
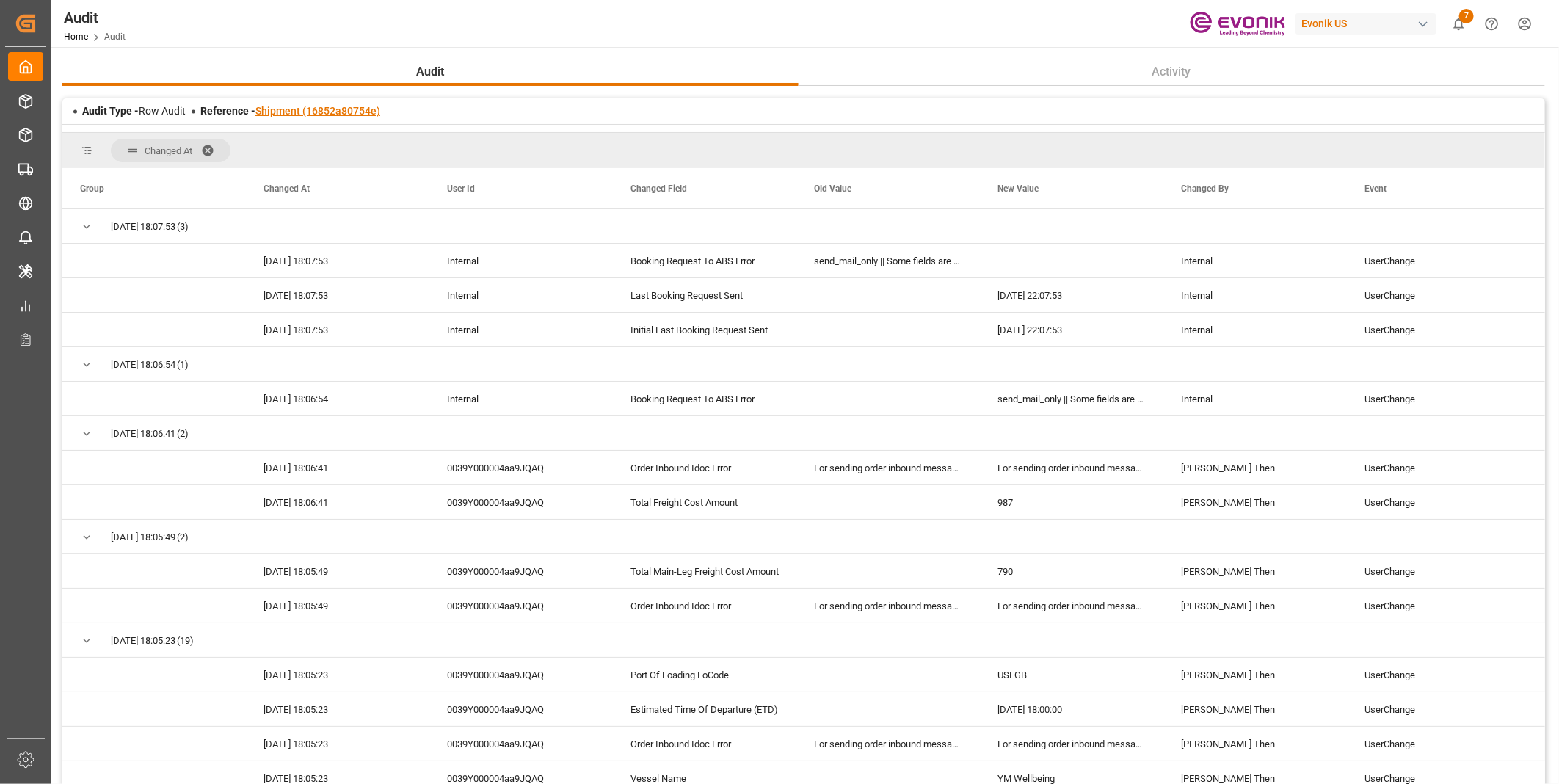
click at [314, 109] on link "Shipment (16852a80754e)" at bounding box center [318, 110] width 125 height 11
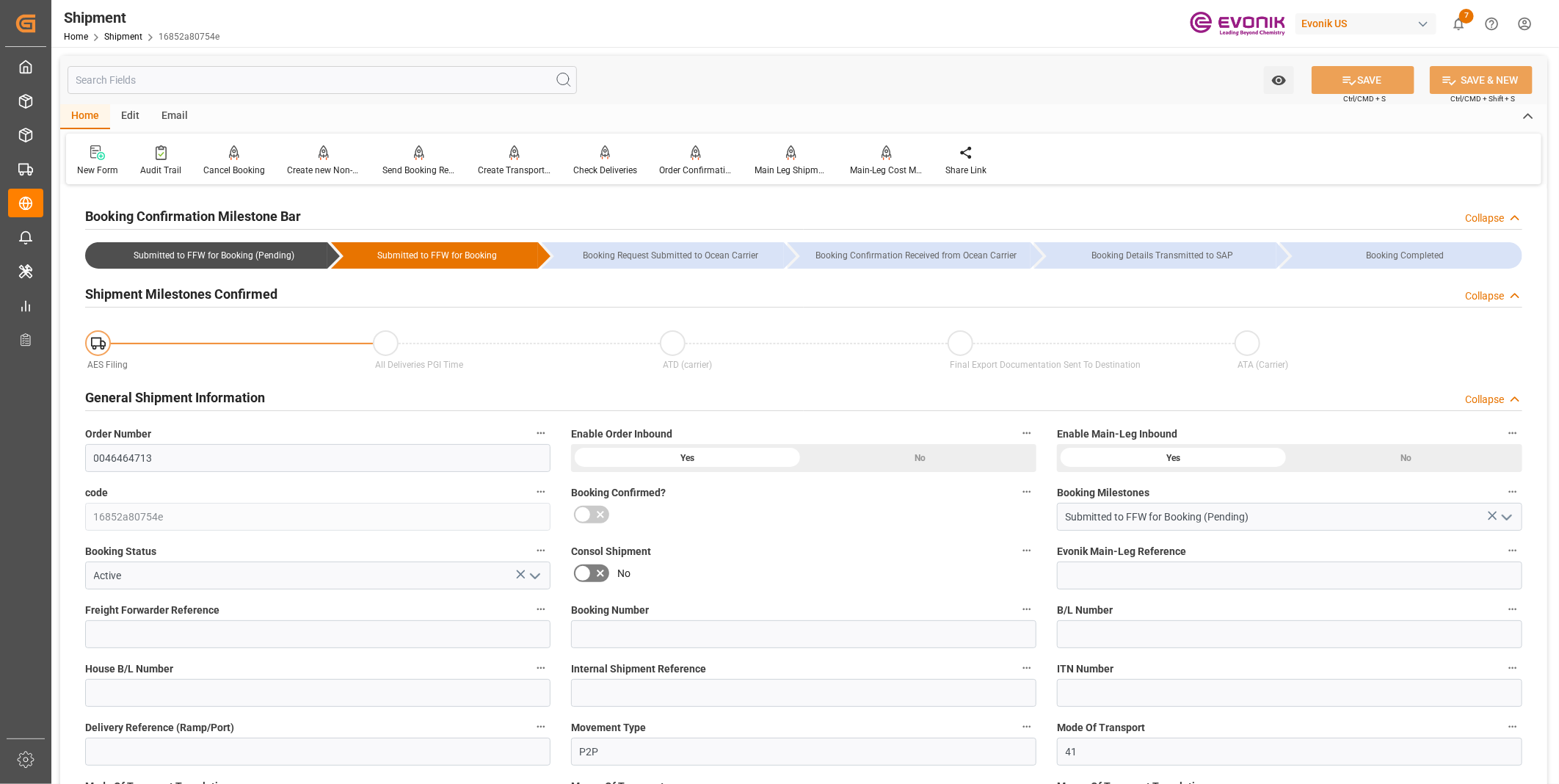
click at [320, 81] on input "text" at bounding box center [322, 80] width 509 height 28
click at [400, 165] on div "Send Booking Request To ABS" at bounding box center [419, 170] width 73 height 13
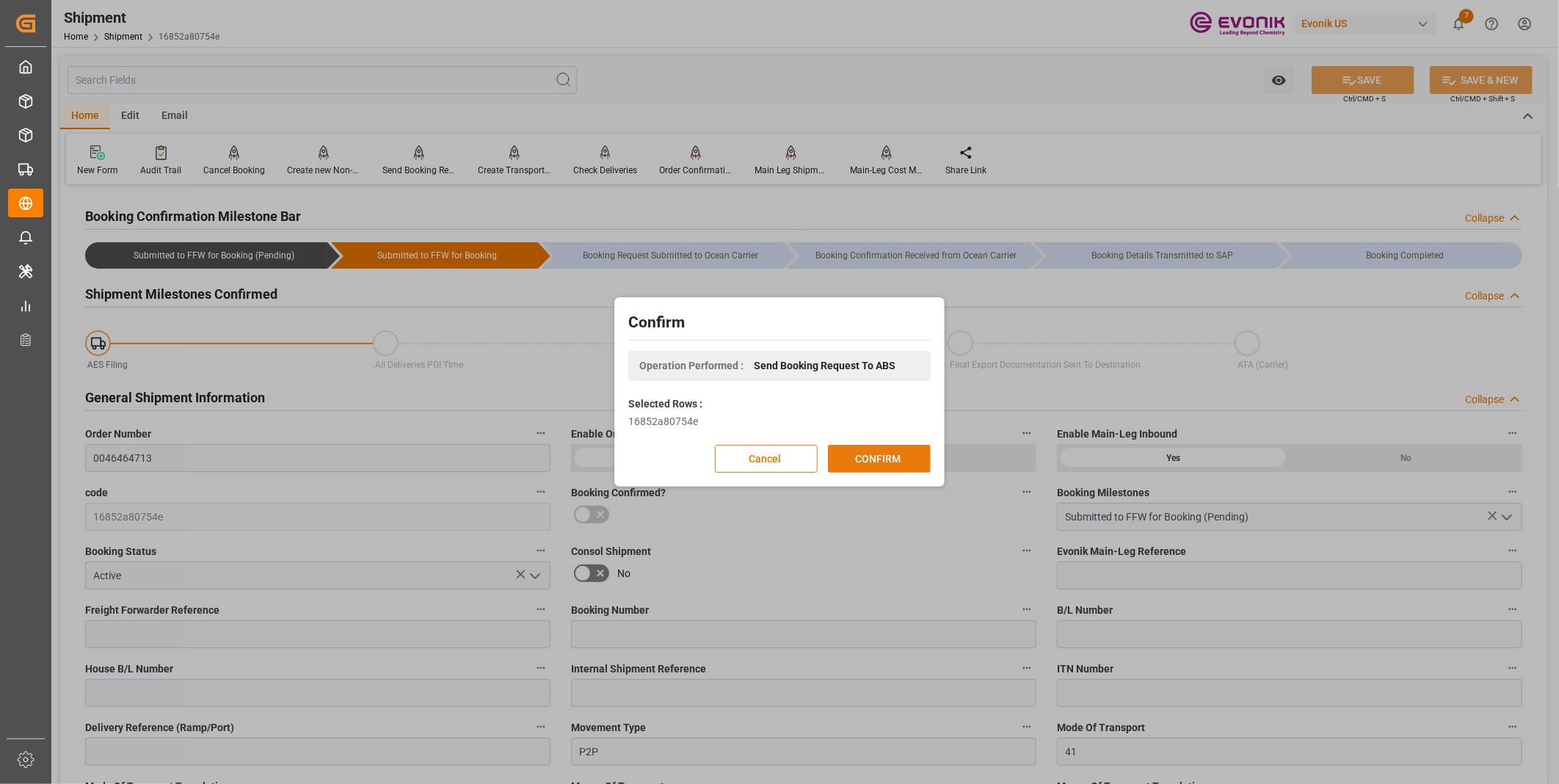
click at [883, 456] on button "CONFIRM" at bounding box center [879, 459] width 103 height 28
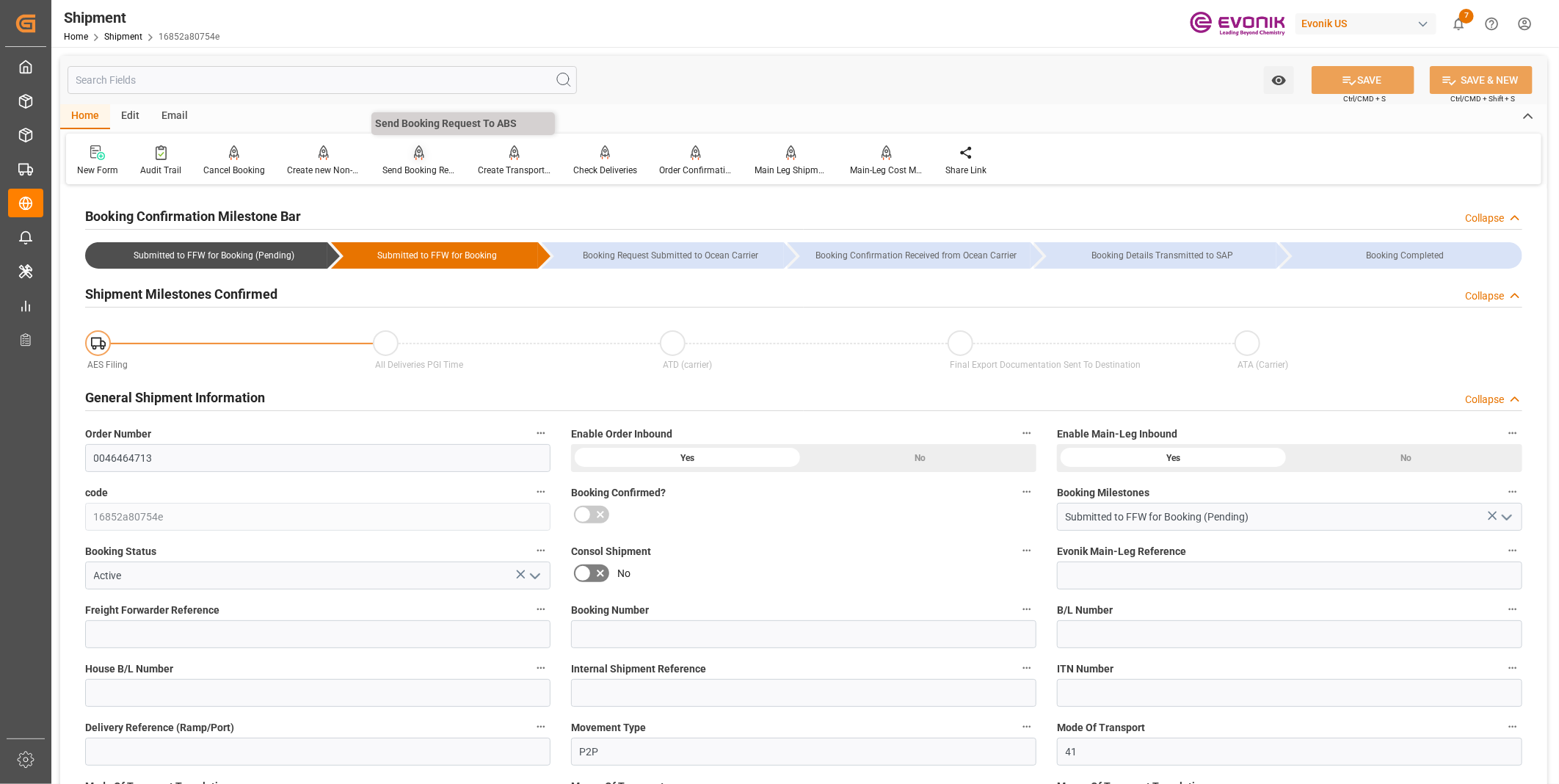
click at [416, 168] on div "Send Booking Request To ABS" at bounding box center [419, 170] width 73 height 13
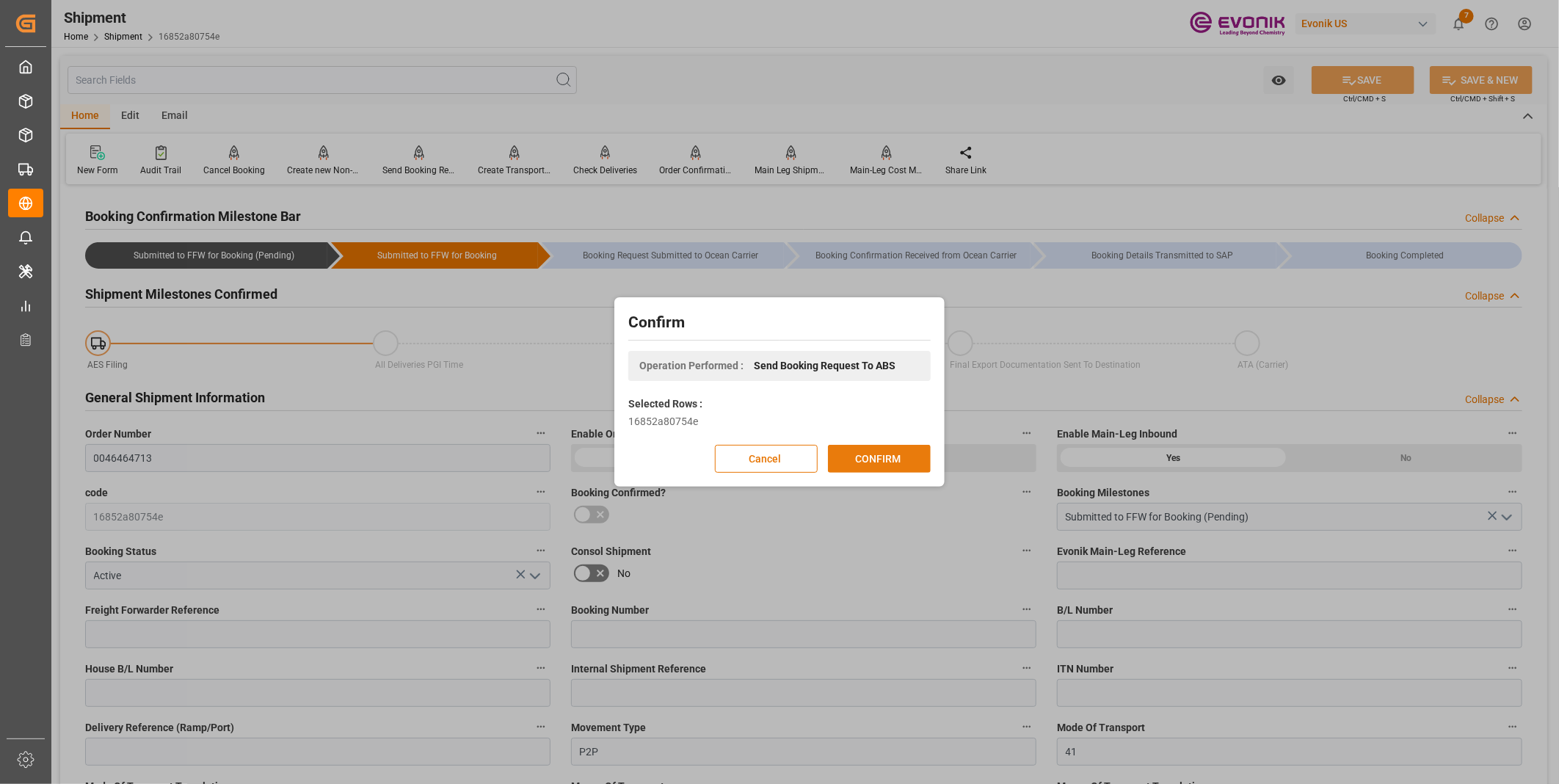
click at [886, 455] on button "CONFIRM" at bounding box center [879, 459] width 103 height 28
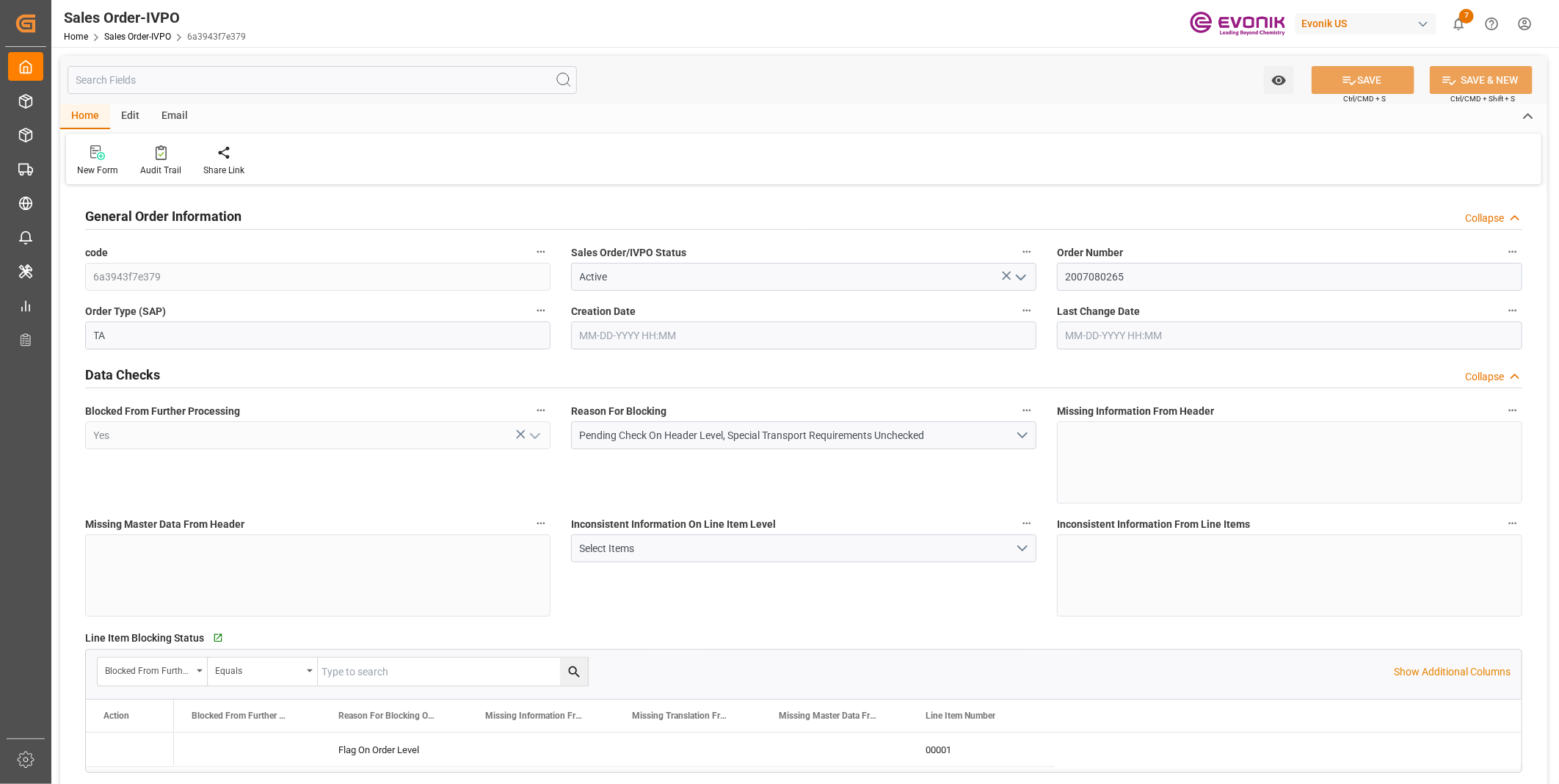
type input "BRRIO"
type input "0"
type input "1"
type input "2"
type input "20000"
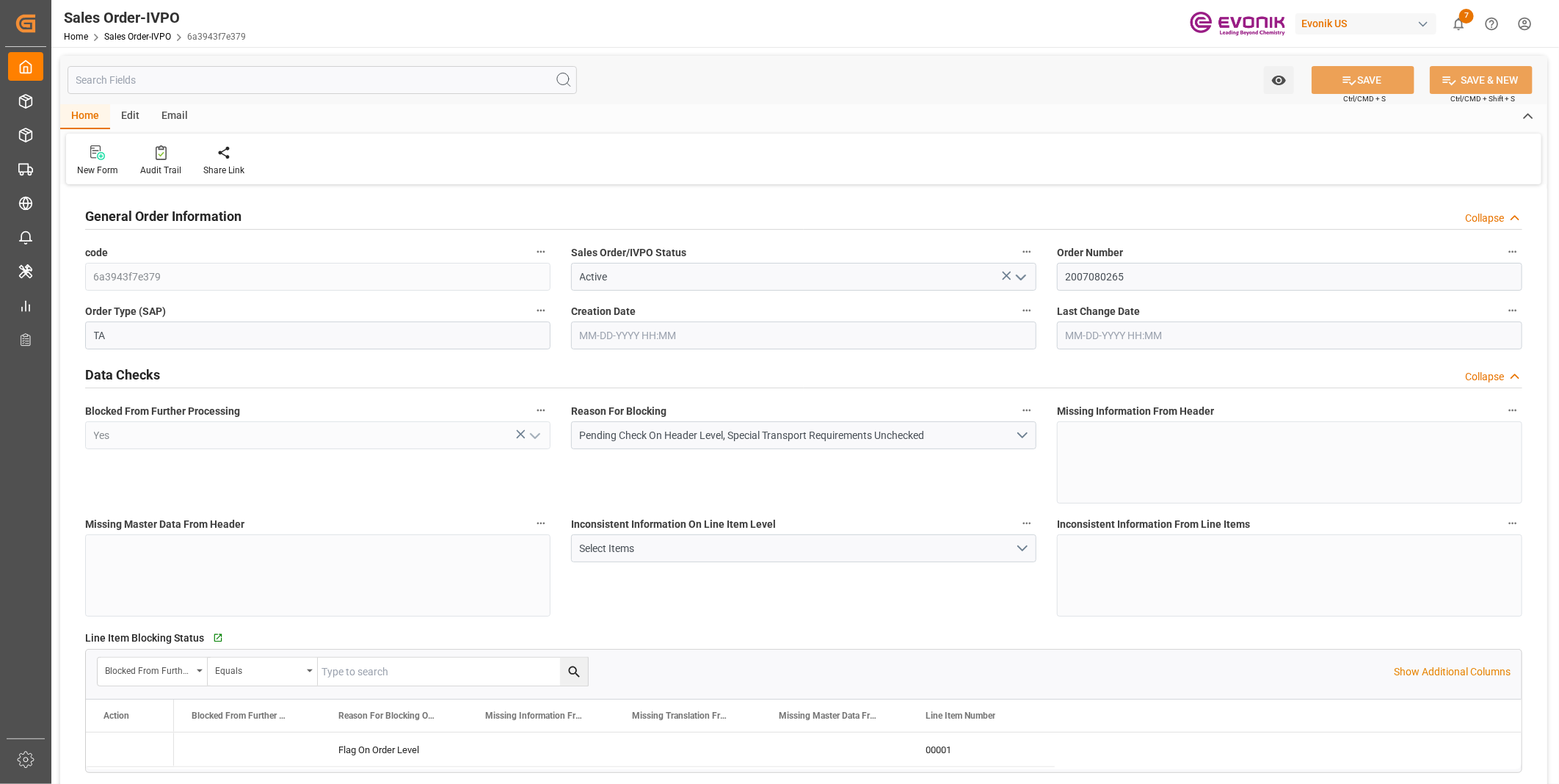
type input "0"
type input "17000"
type input "30"
type input "[DATE] 19:50"
type input "[DATE] 08:00"
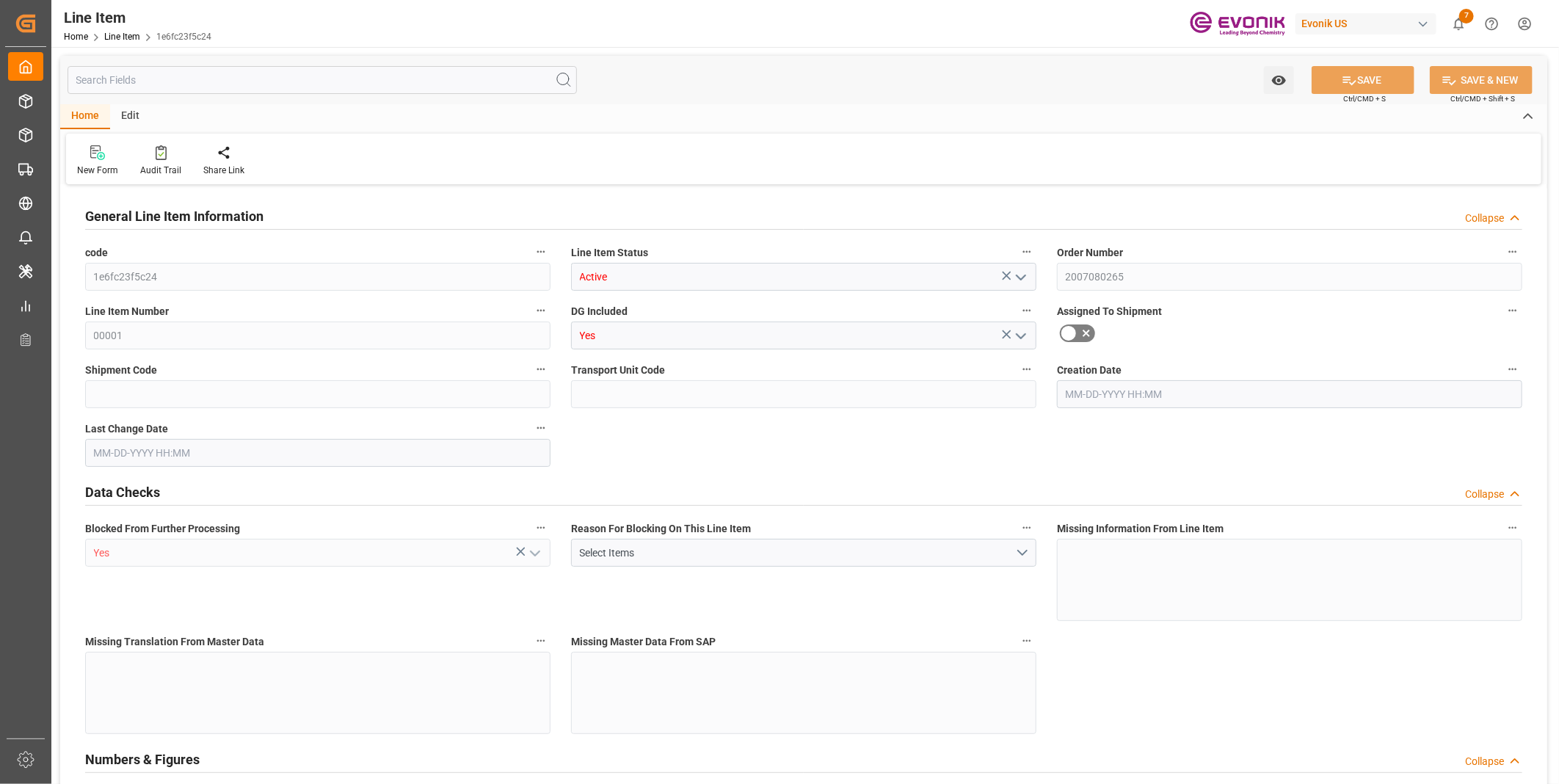
type input "0"
type input "20000"
type input "0"
type input "20000"
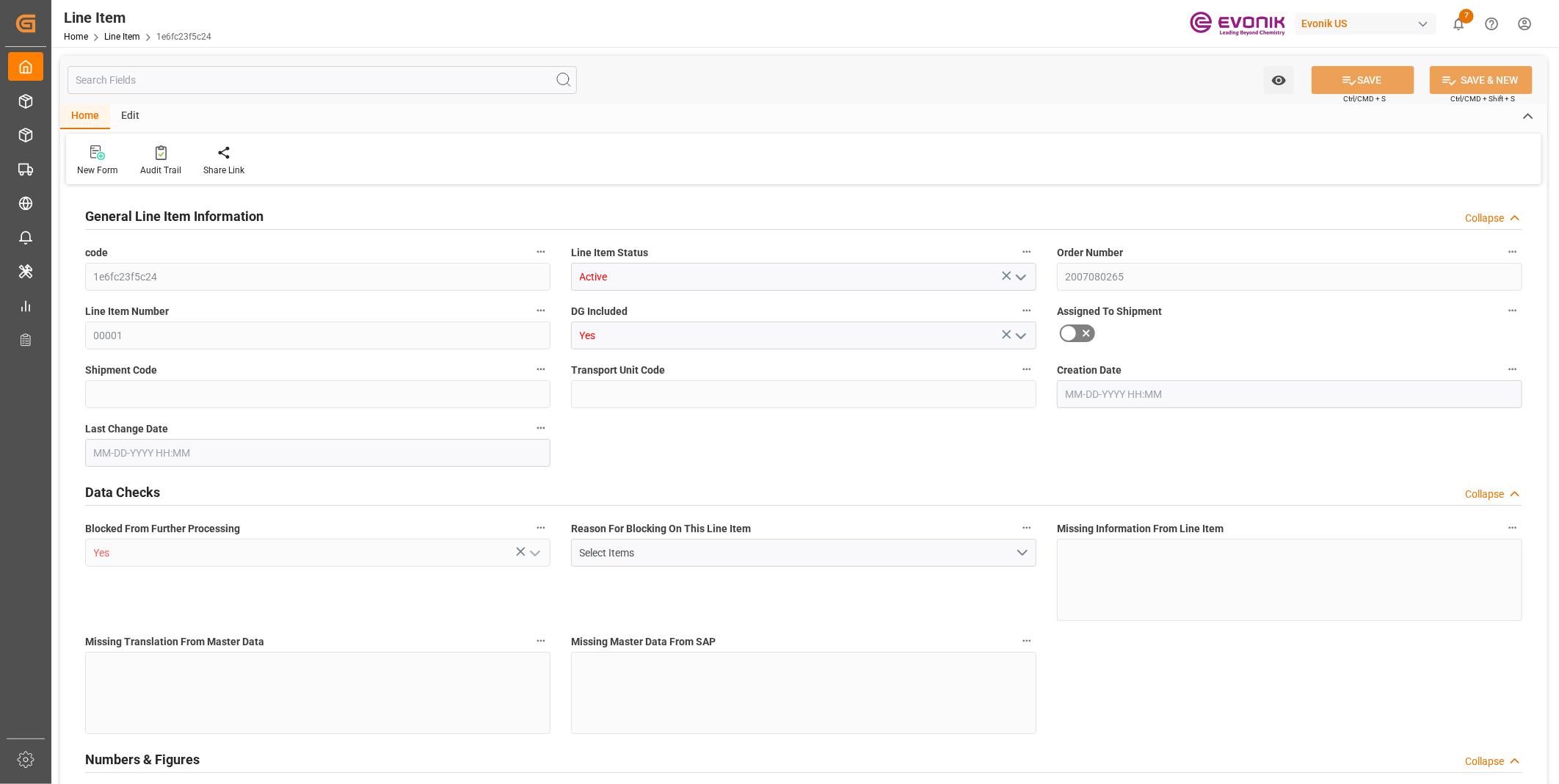
type input "84200"
type input "20000"
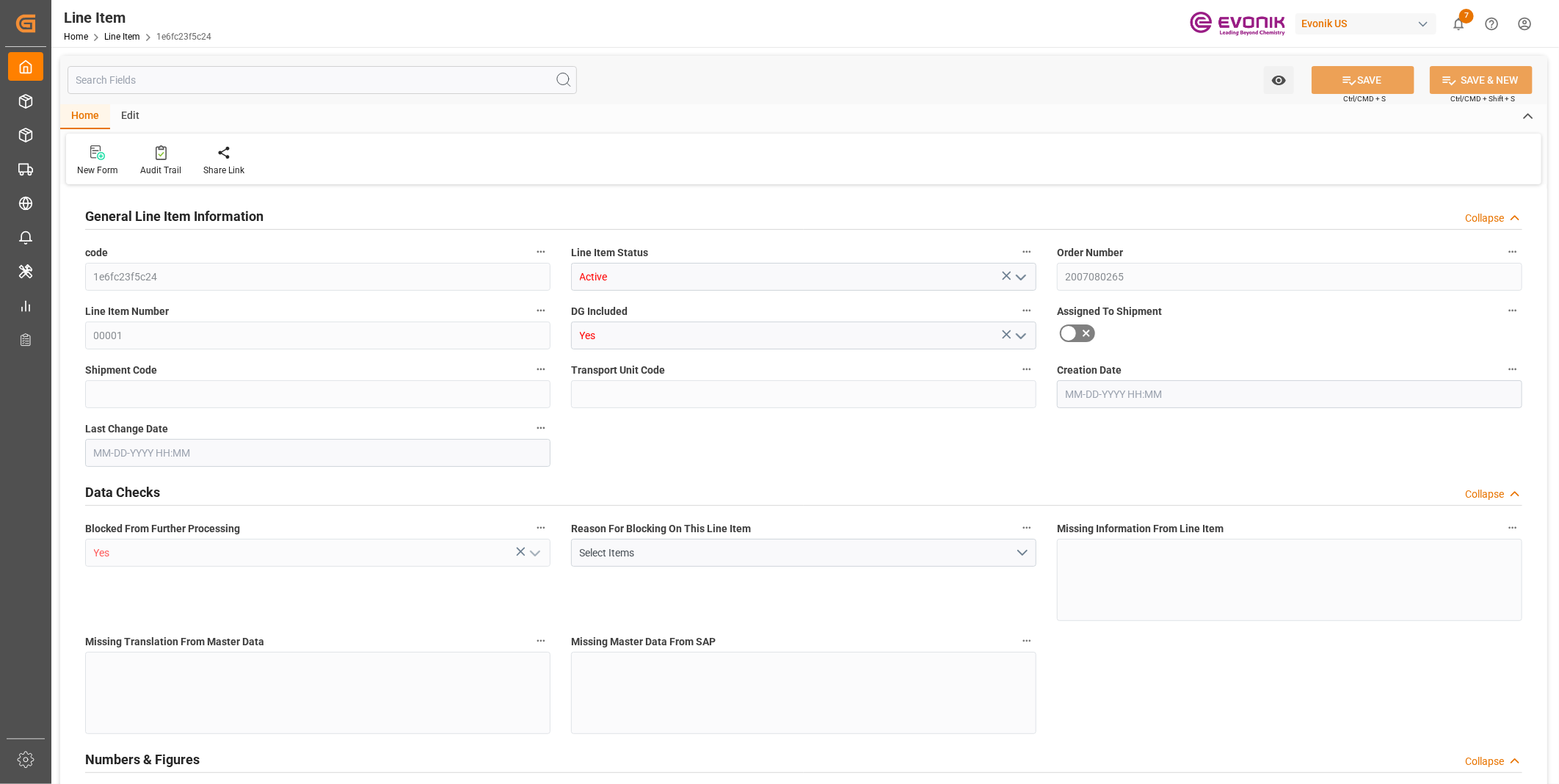
type input "20000"
type input "0"
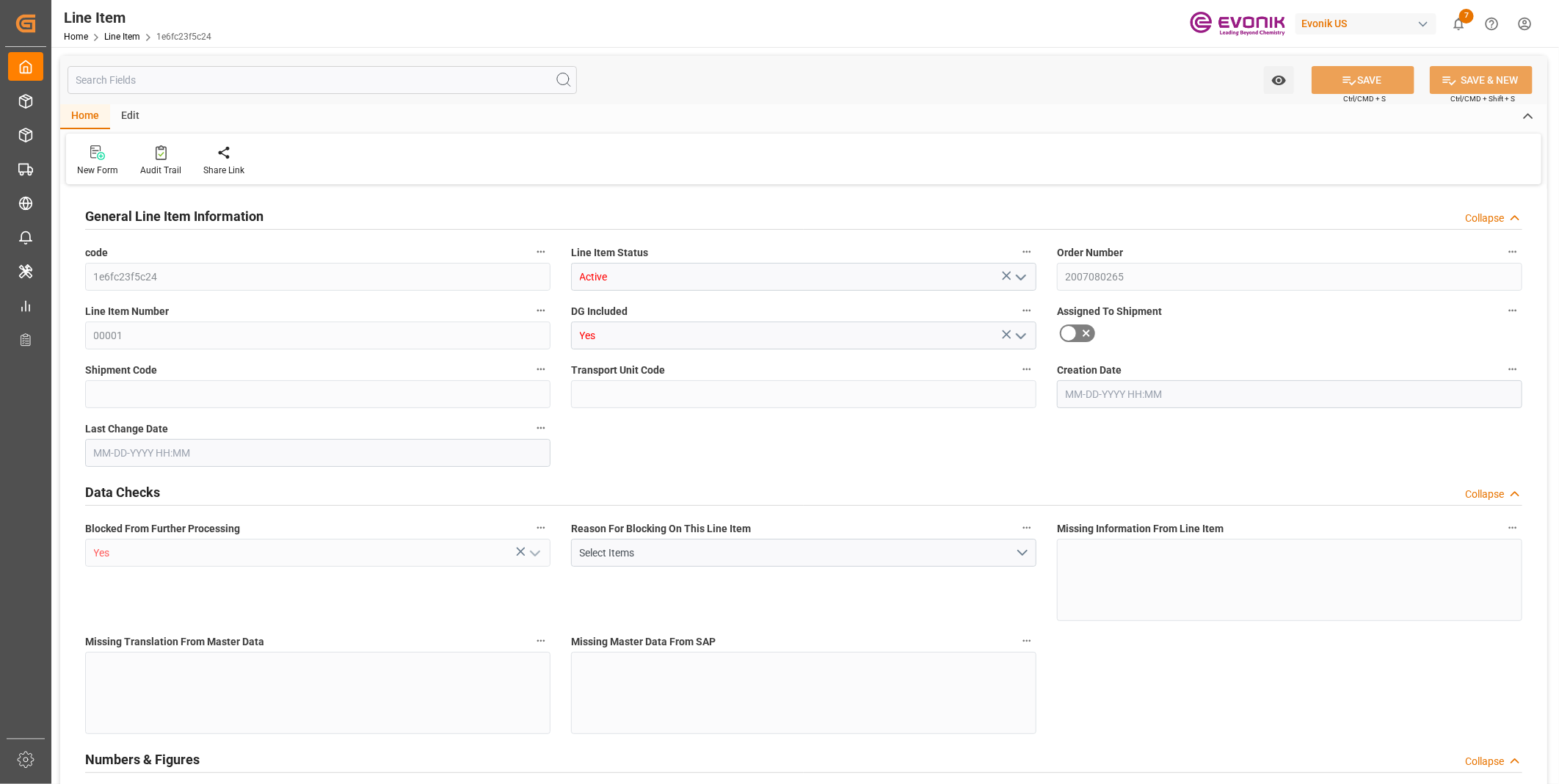
type input "0"
type input "[DATE] 19:50"
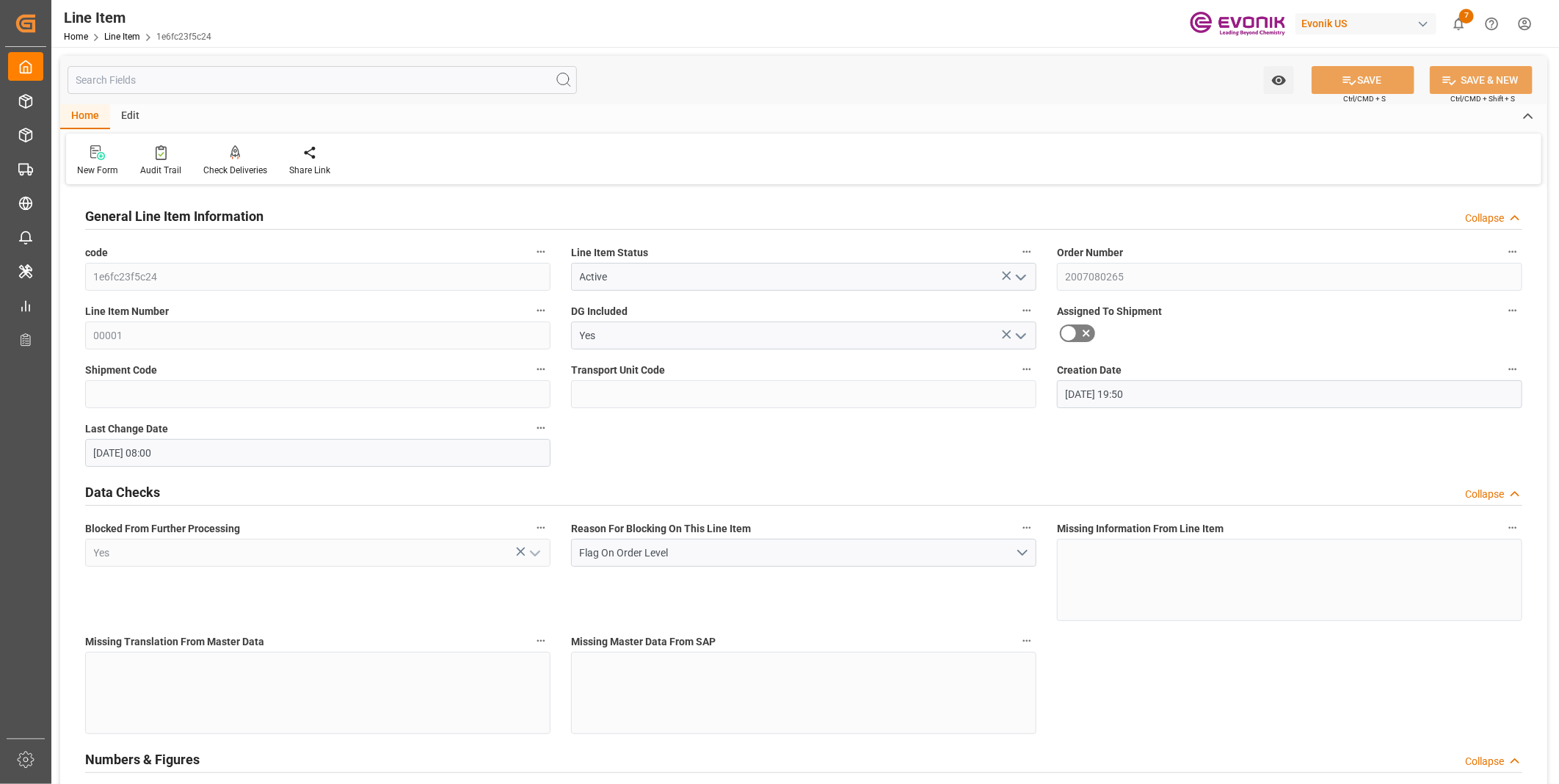
type input "[DATE] 08:00"
type input "10-20-2025"
type input "09-15-2025"
type input "09-10-2025"
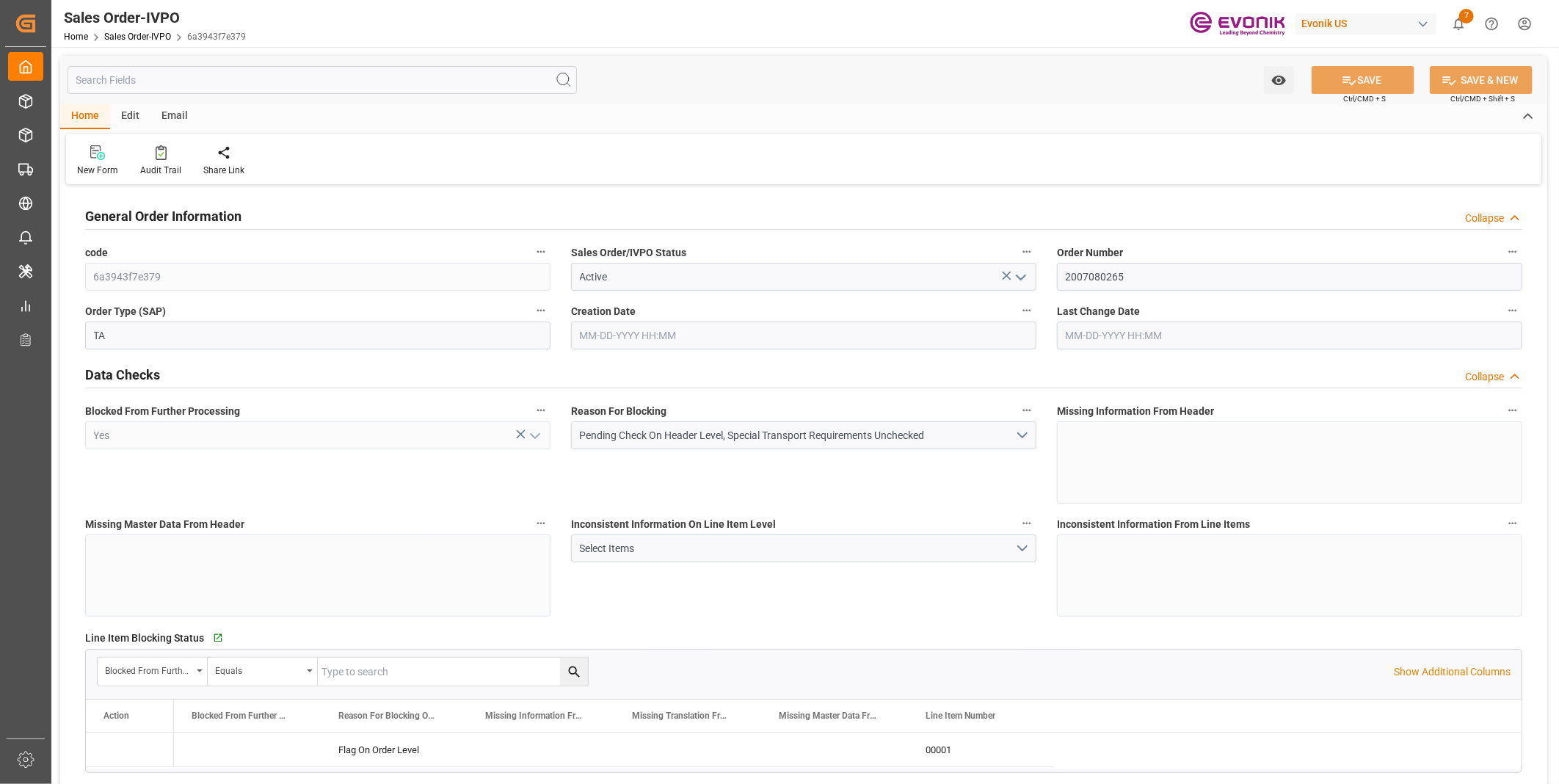
type input "BRRIO"
type input "0"
type input "1"
type input "2"
type input "20000"
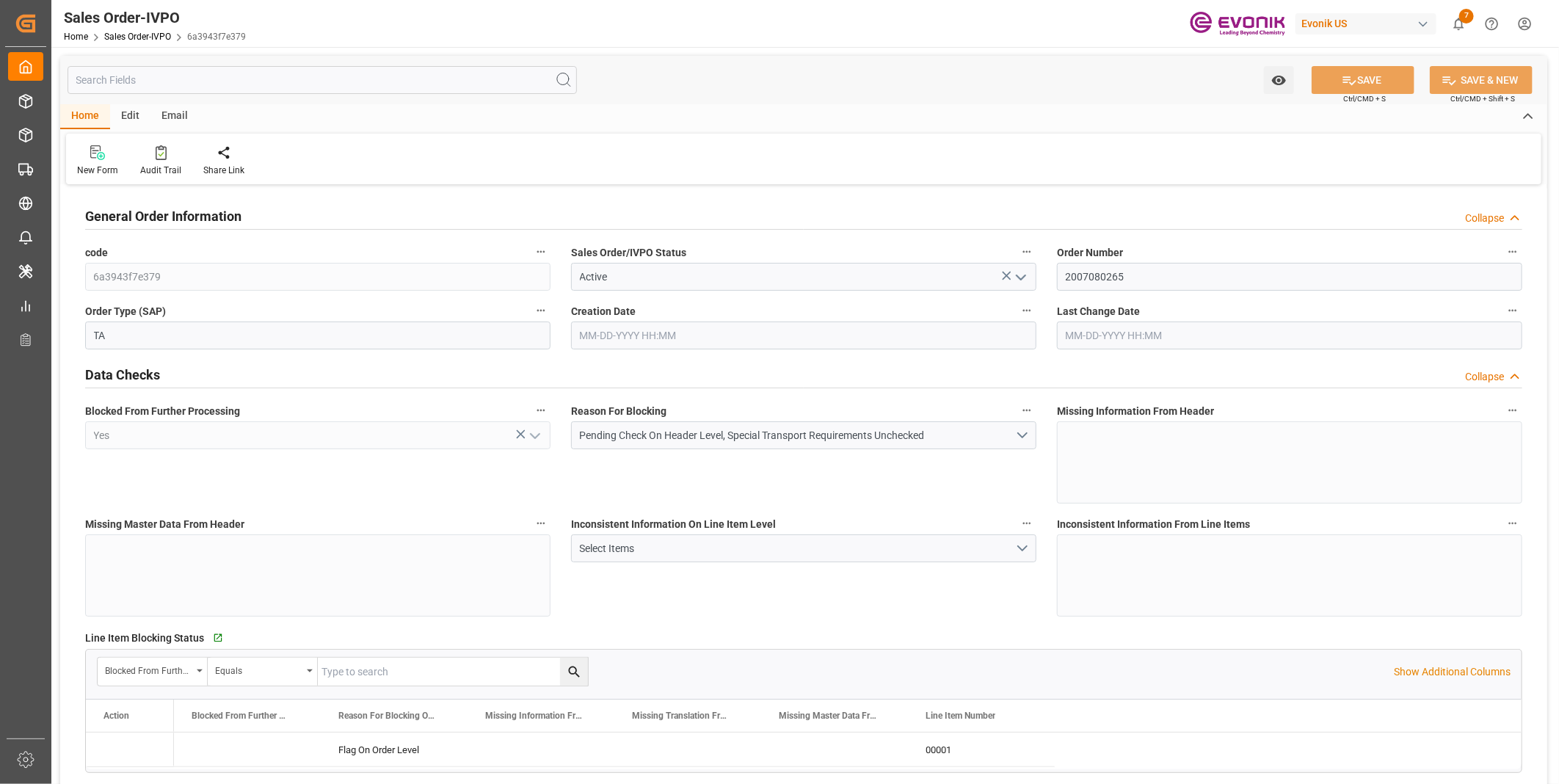
type input "0"
type input "17000"
type input "30"
type input "[DATE] 19:50"
type input "[DATE] 08:00"
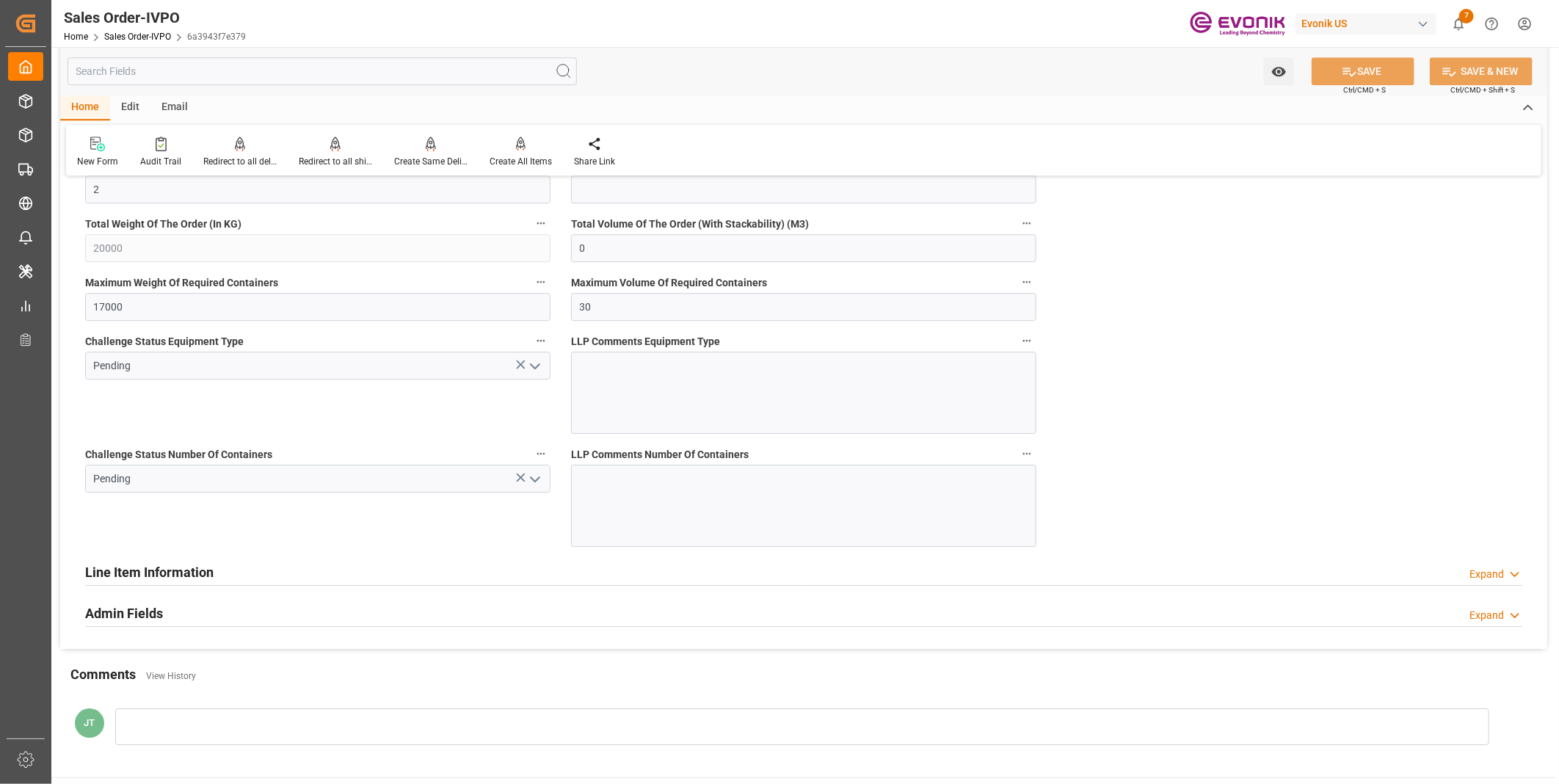
scroll to position [2853, 0]
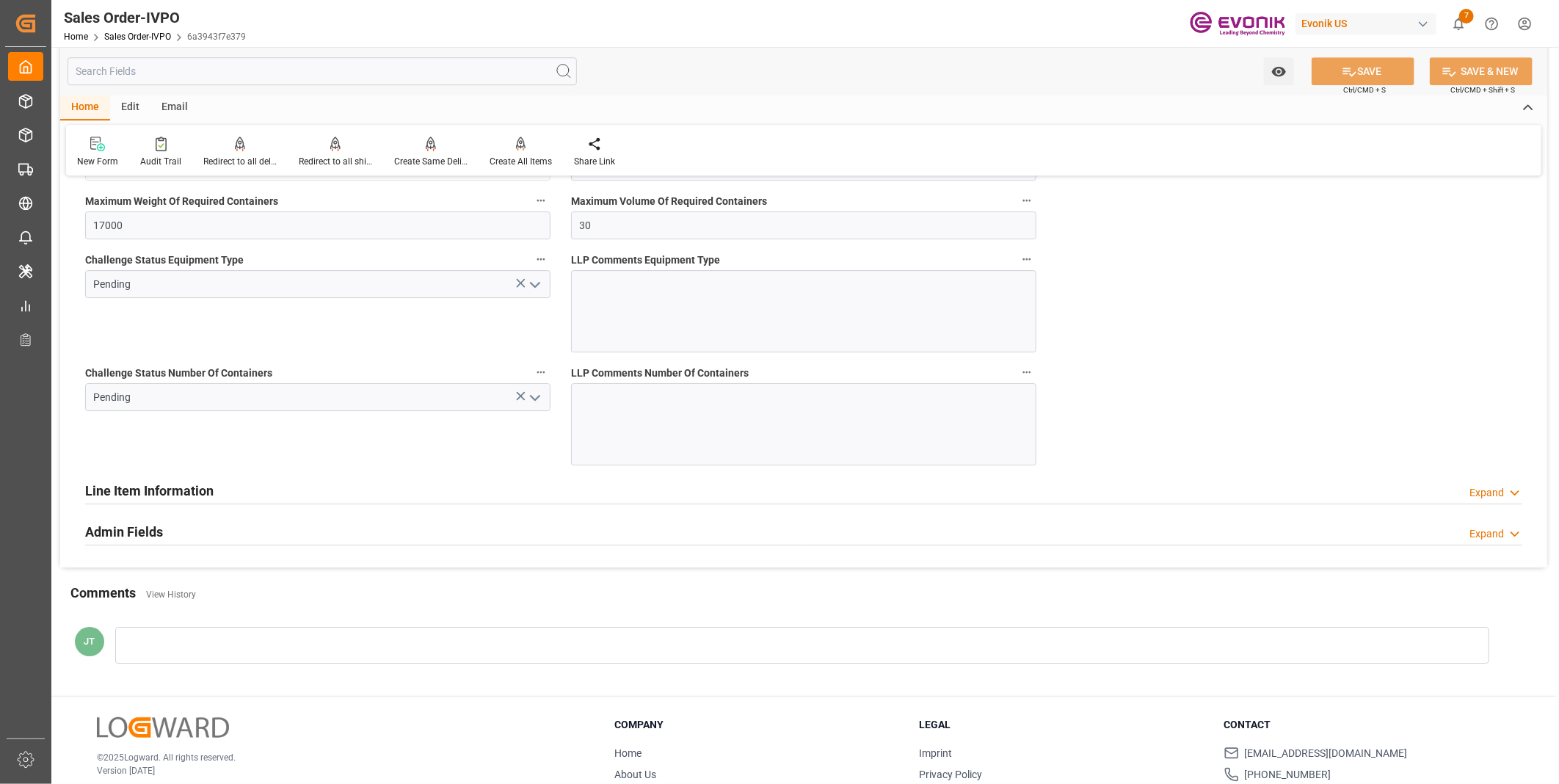
click at [532, 393] on icon "open menu" at bounding box center [535, 398] width 17 height 17
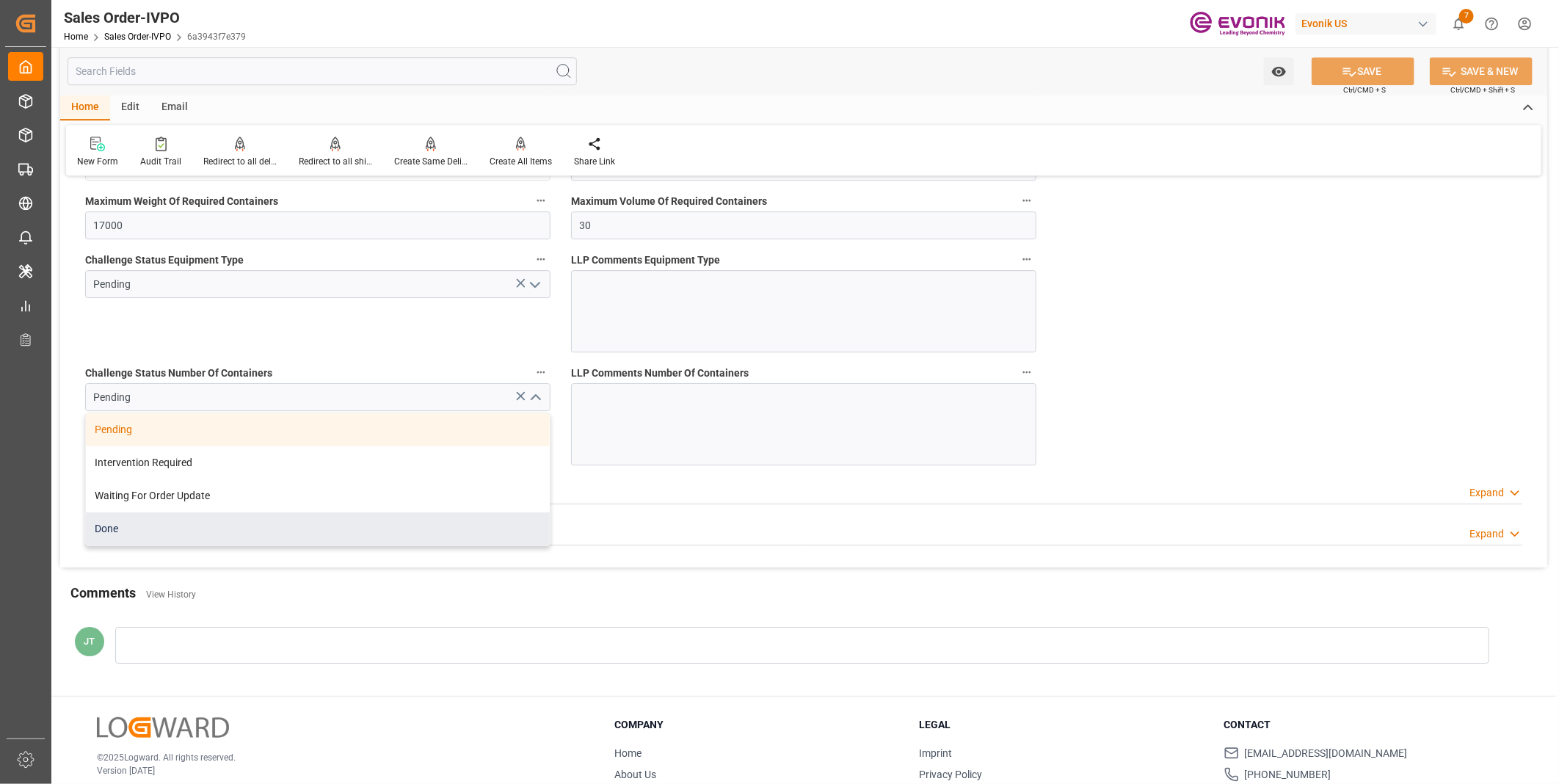
click at [209, 525] on div "Done" at bounding box center [318, 528] width 464 height 33
type input "Done"
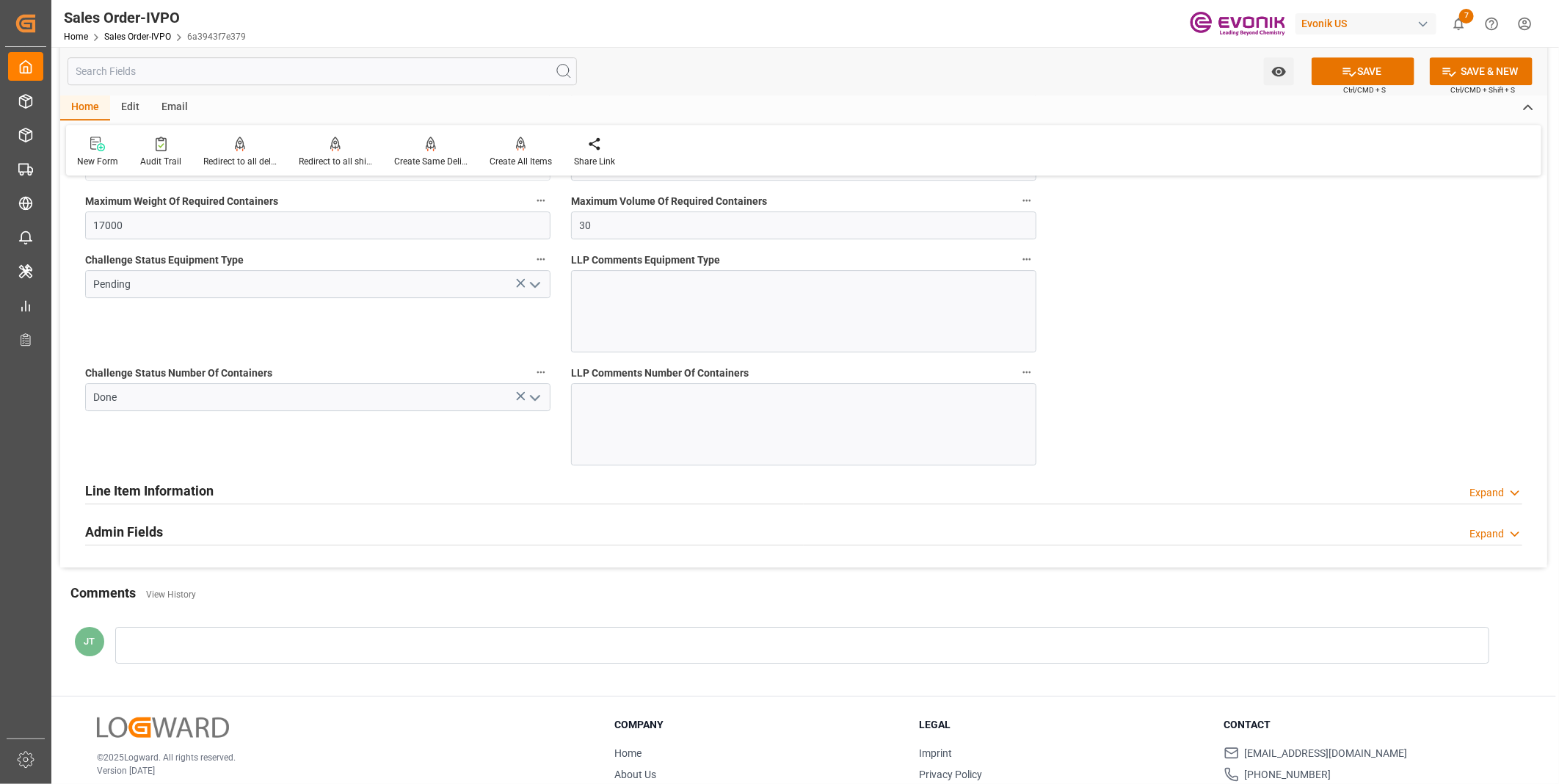
click at [534, 284] on icon "open menu" at bounding box center [535, 284] width 17 height 17
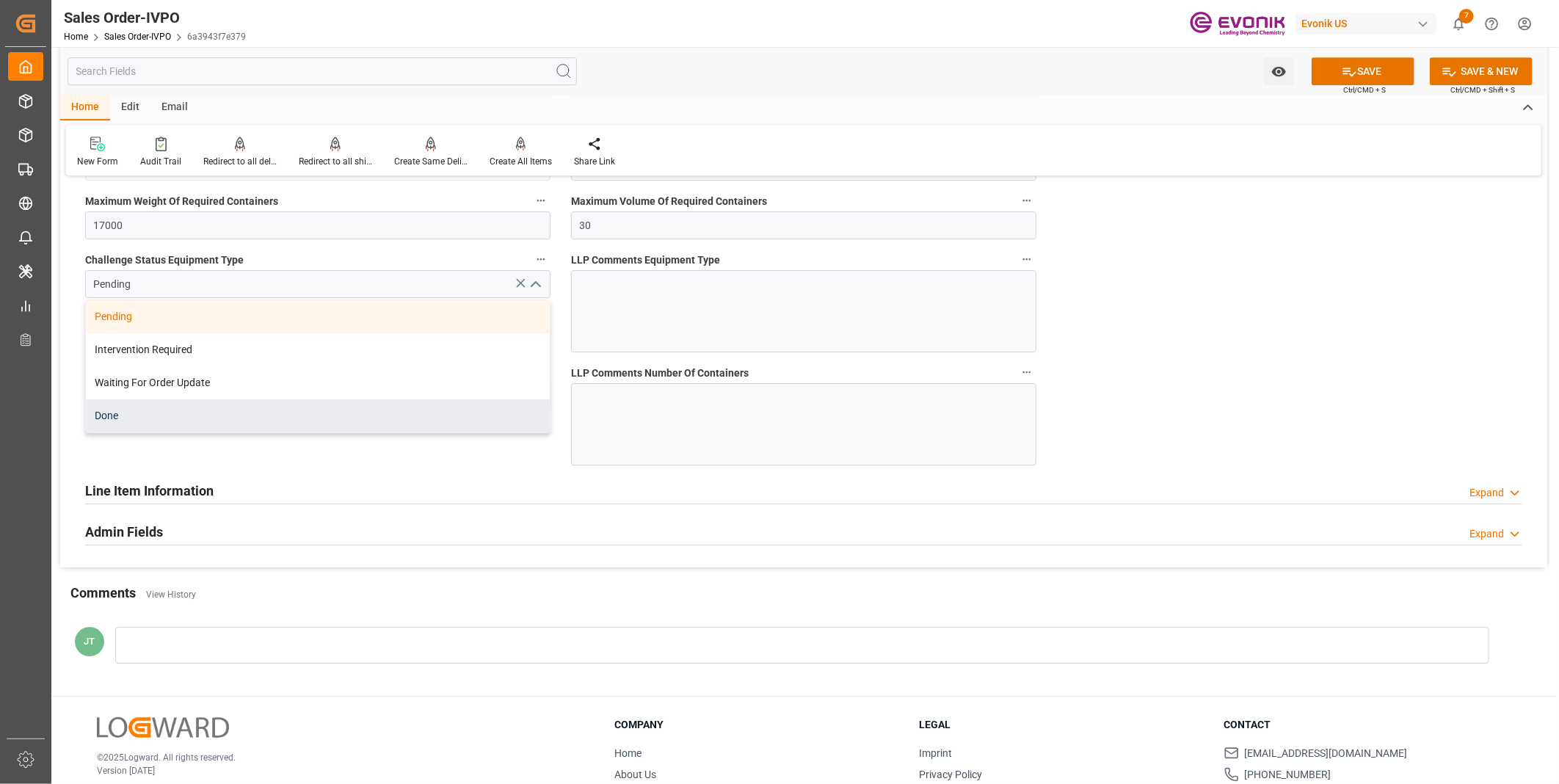
click at [192, 426] on div "Done" at bounding box center [318, 416] width 464 height 33
type input "Done"
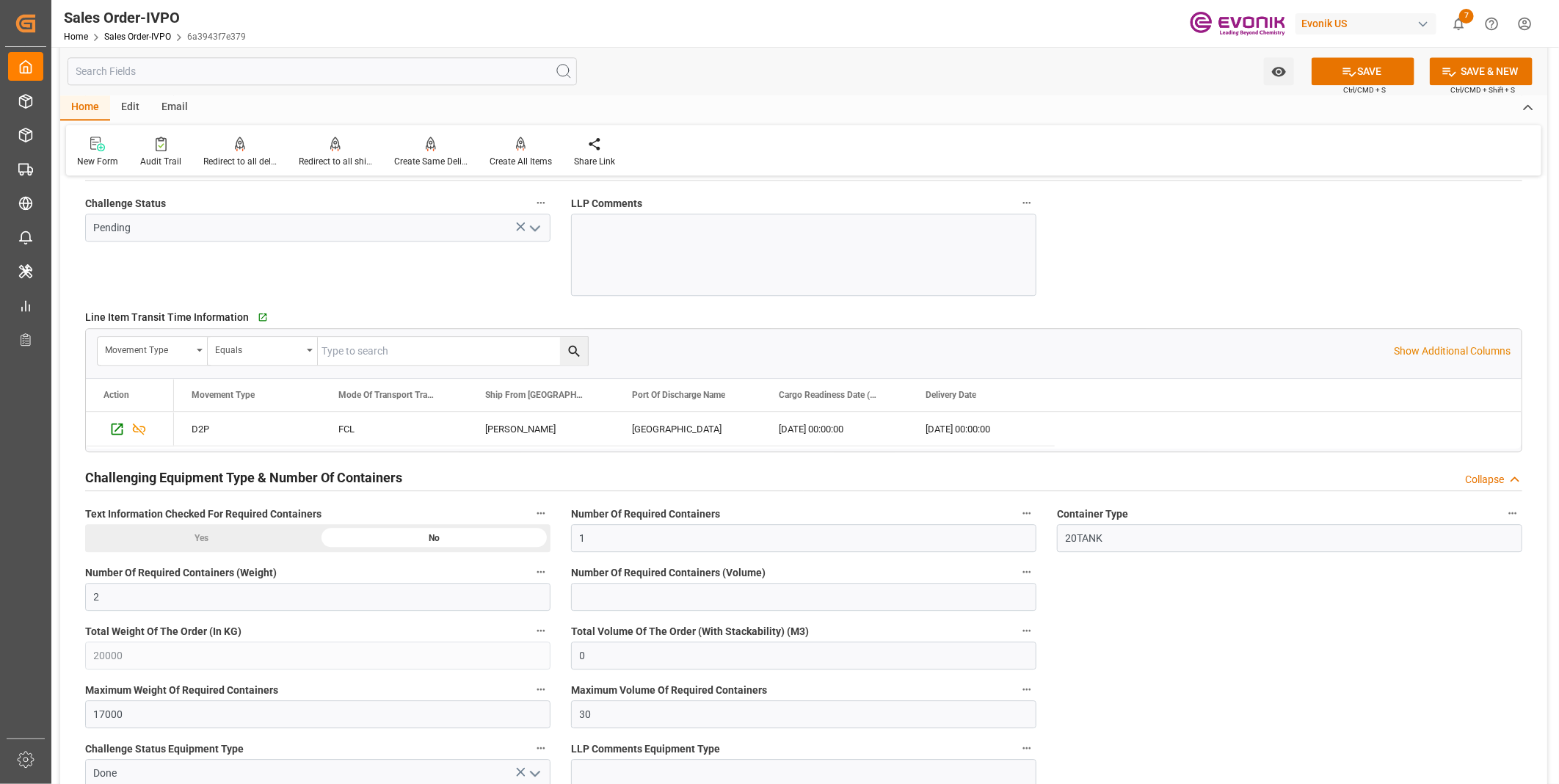
scroll to position [2201, 0]
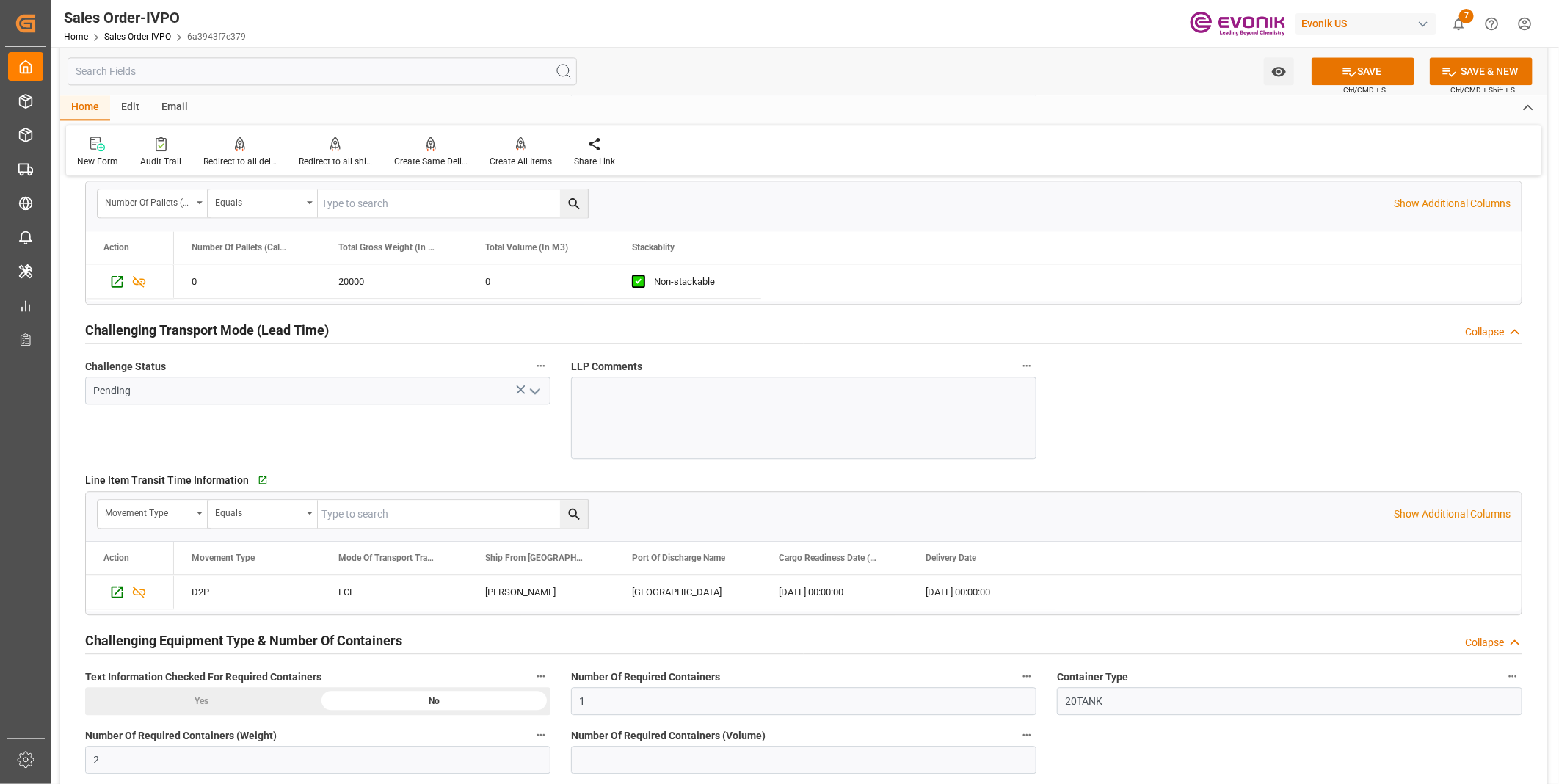
click at [537, 390] on icon "open menu" at bounding box center [535, 391] width 17 height 17
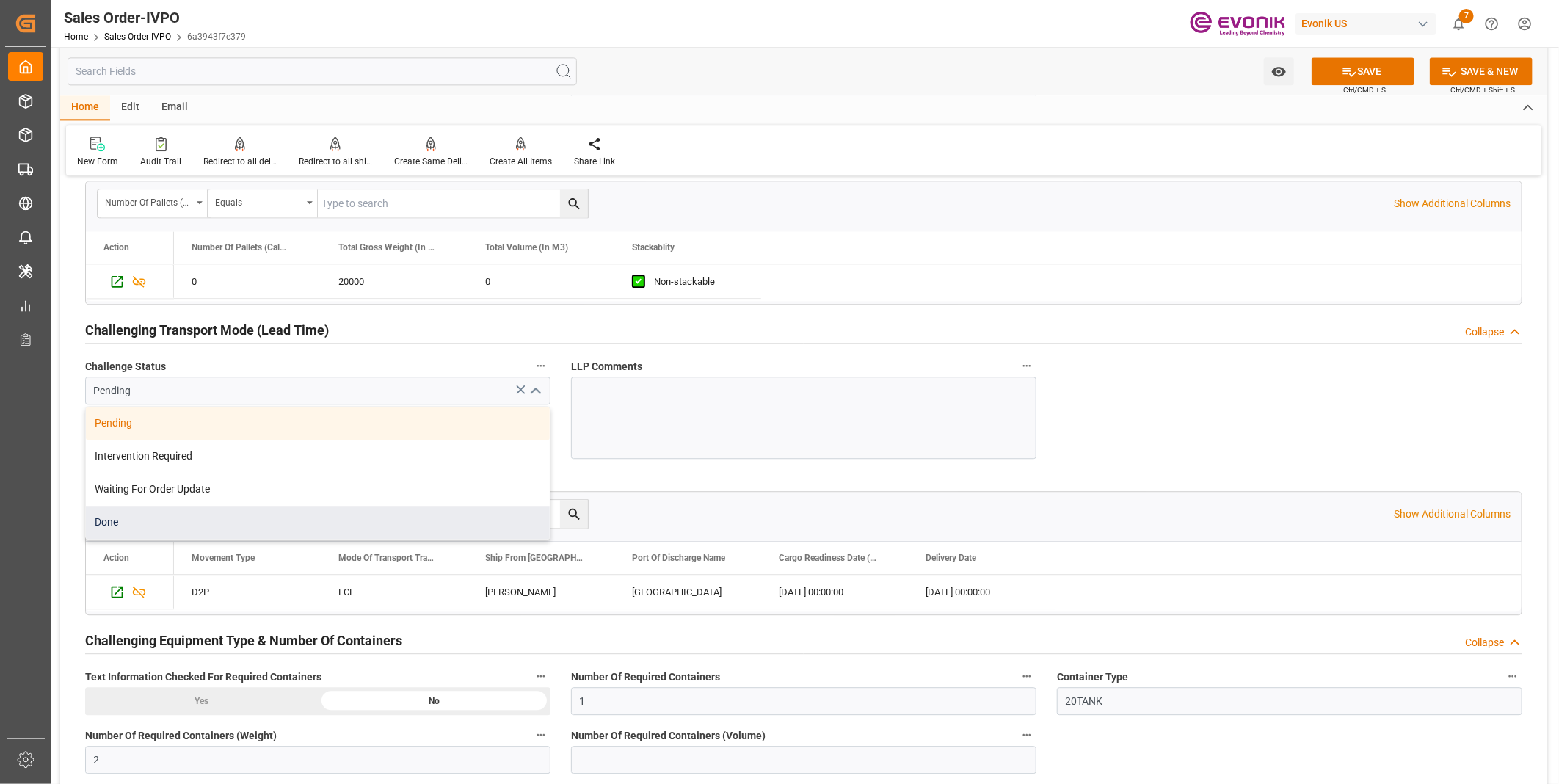
click at [171, 526] on div "Done" at bounding box center [318, 522] width 464 height 33
type input "Done"
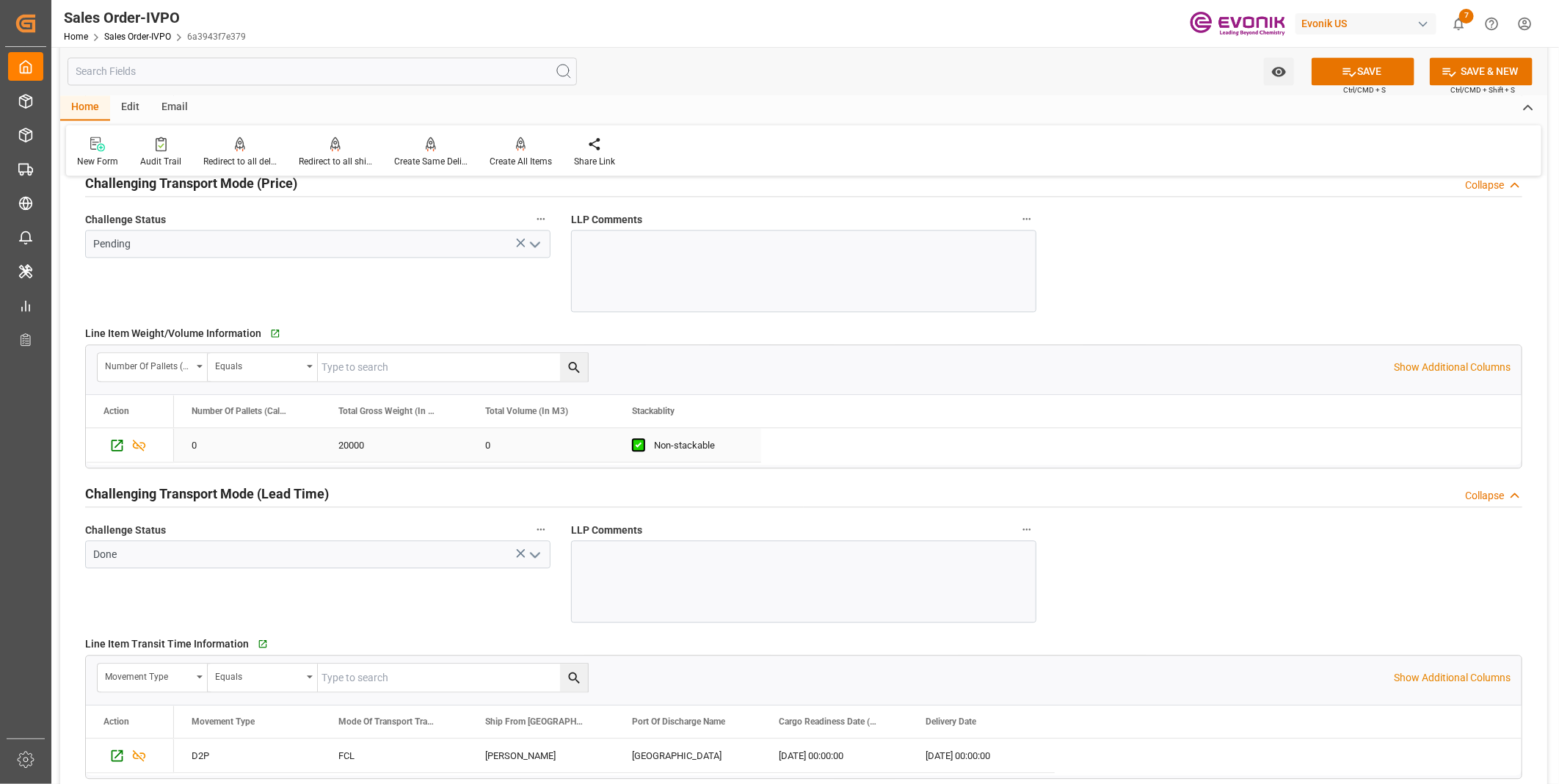
scroll to position [1956, 0]
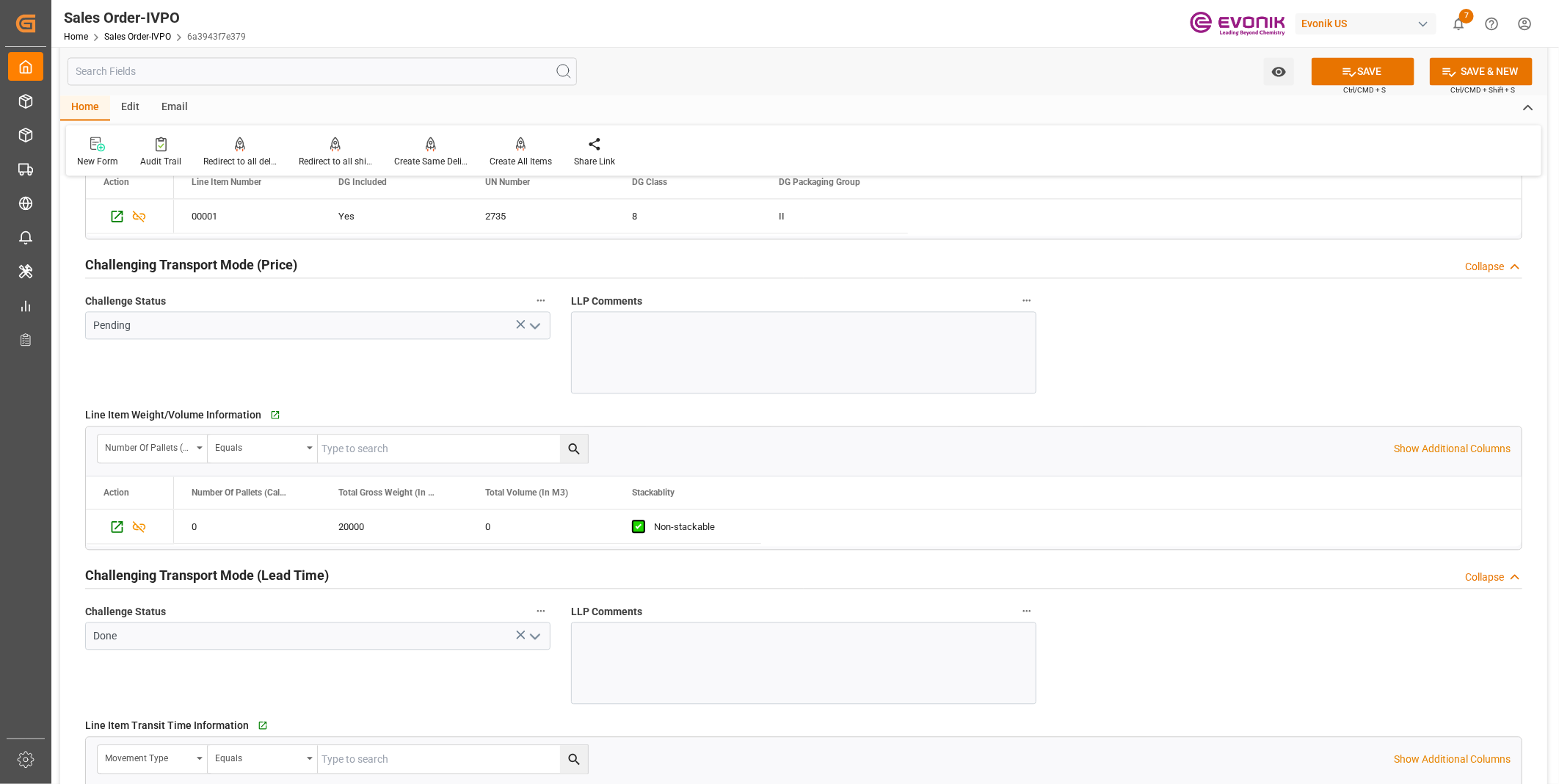
click at [532, 324] on polyline "open menu" at bounding box center [535, 325] width 9 height 4
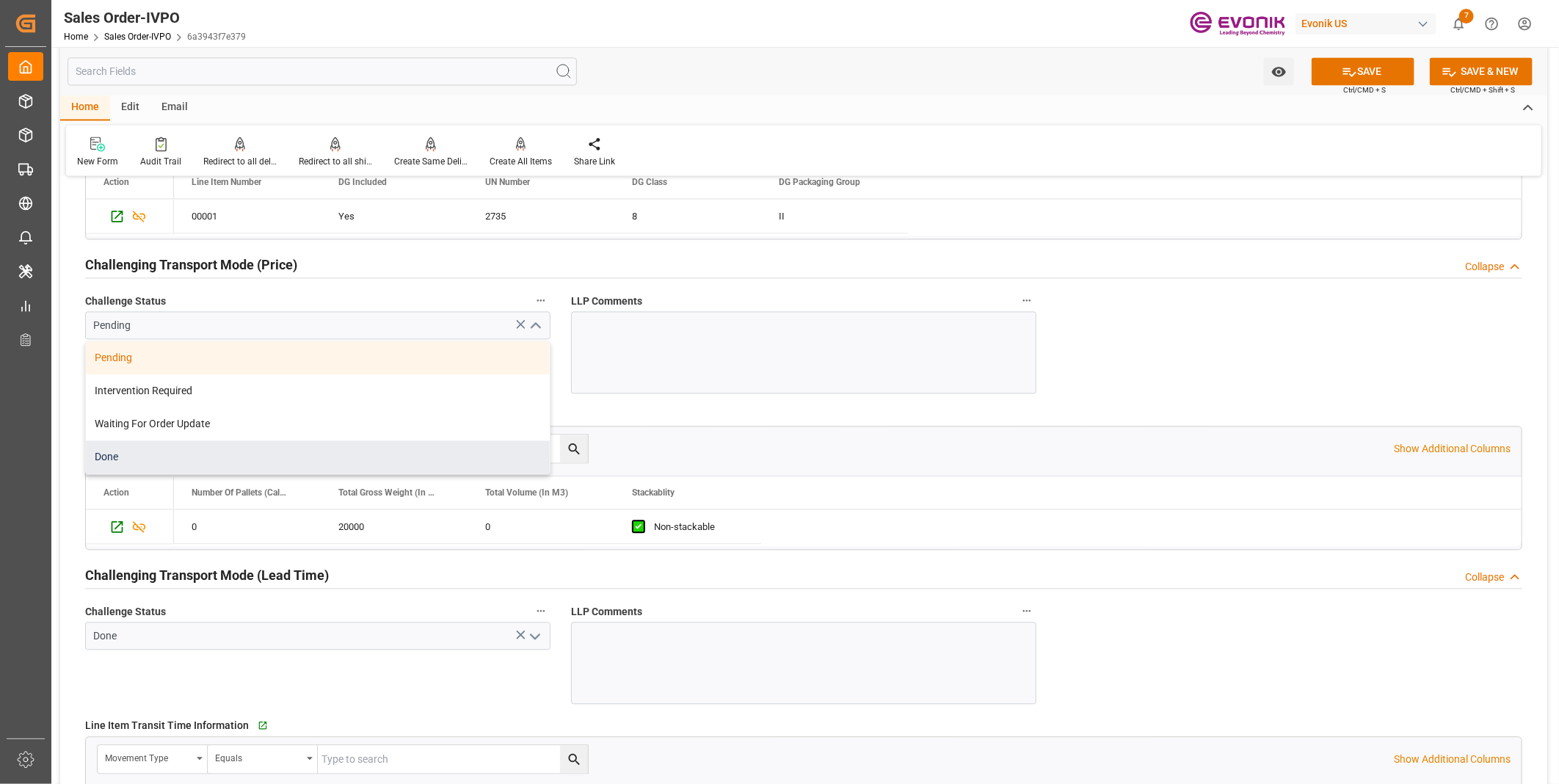
click at [149, 467] on div "Done" at bounding box center [318, 457] width 464 height 33
type input "Done"
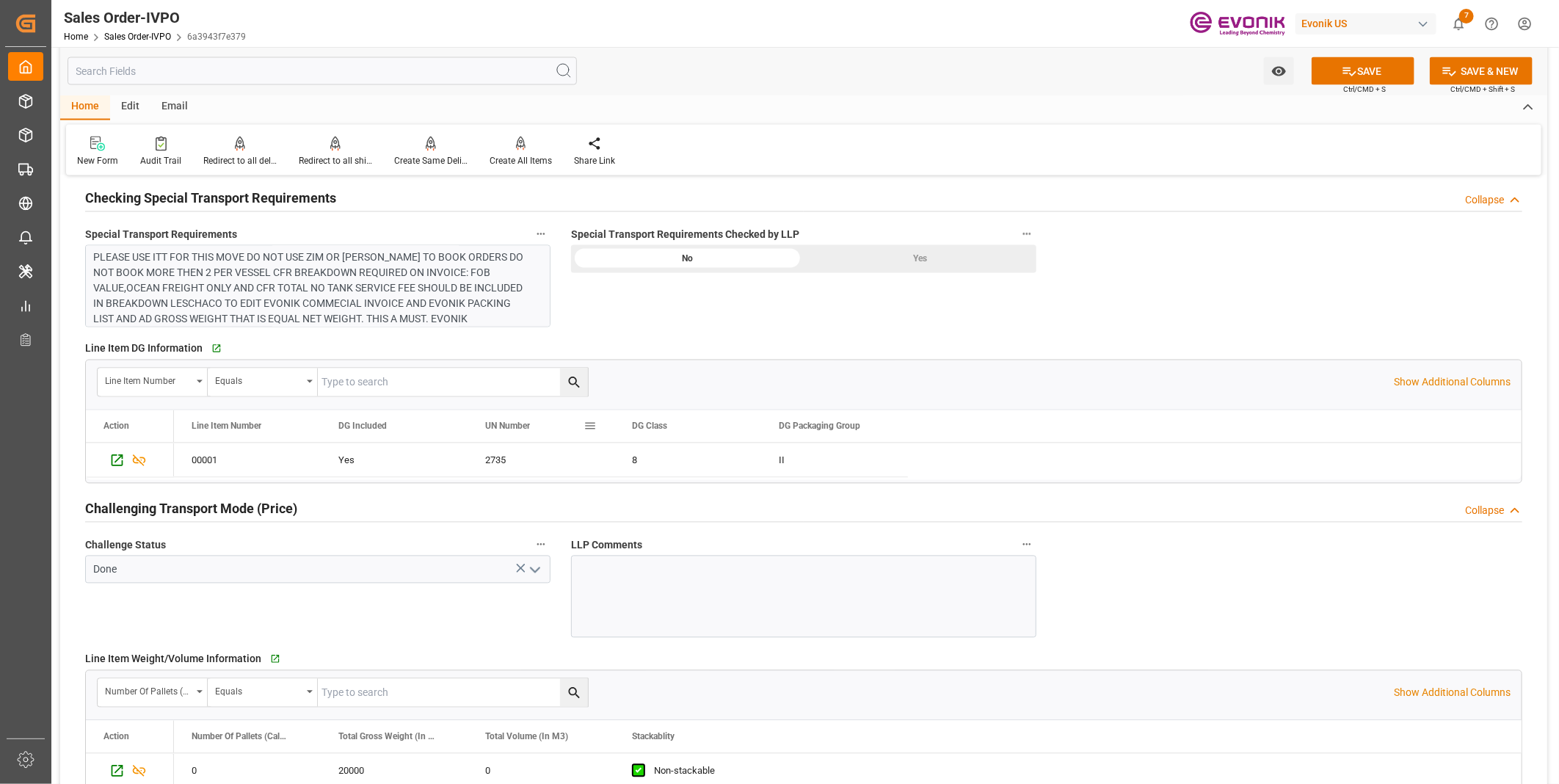
scroll to position [1630, 0]
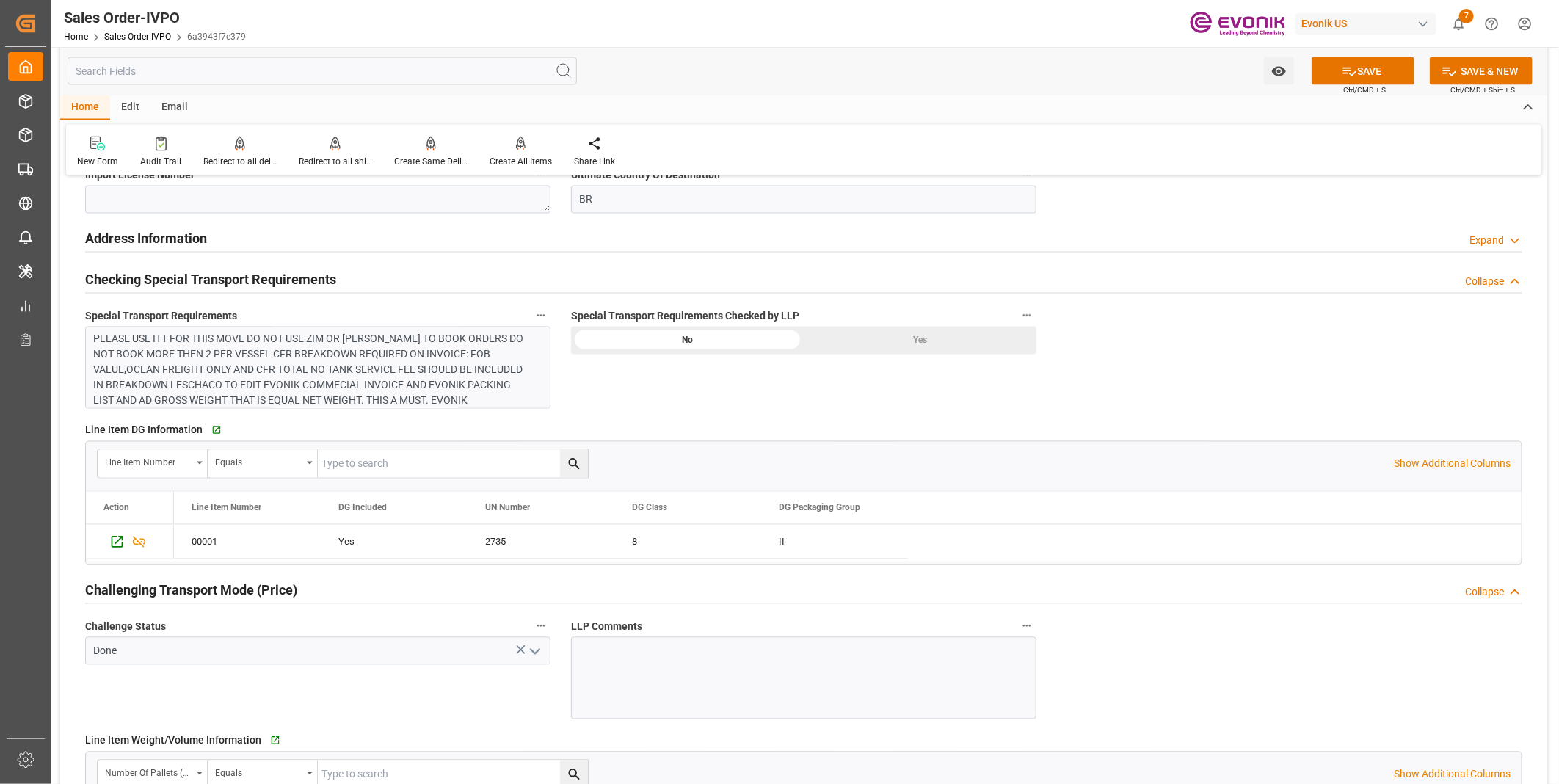
click at [918, 332] on div "Yes" at bounding box center [920, 340] width 233 height 28
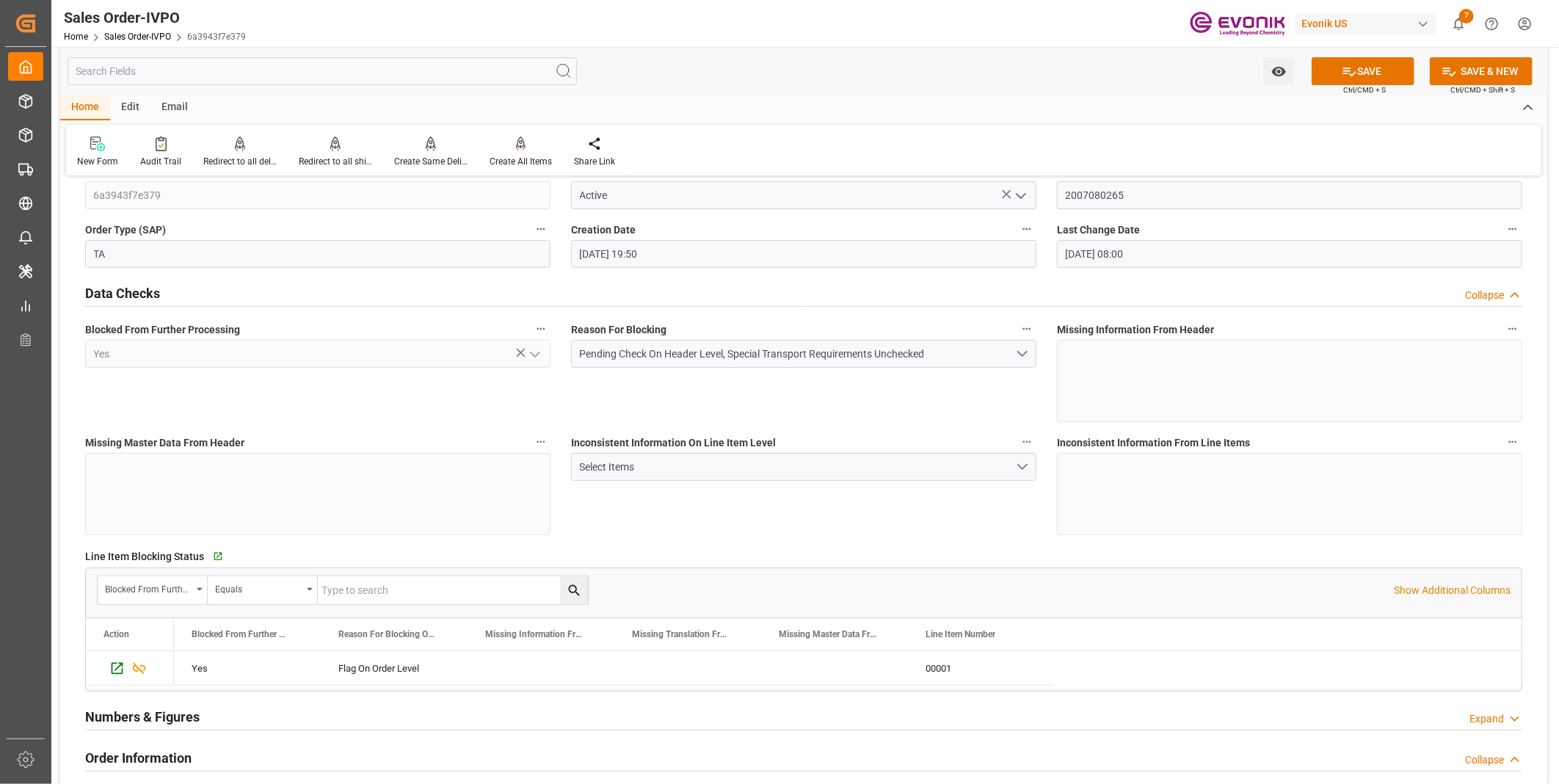
scroll to position [0, 0]
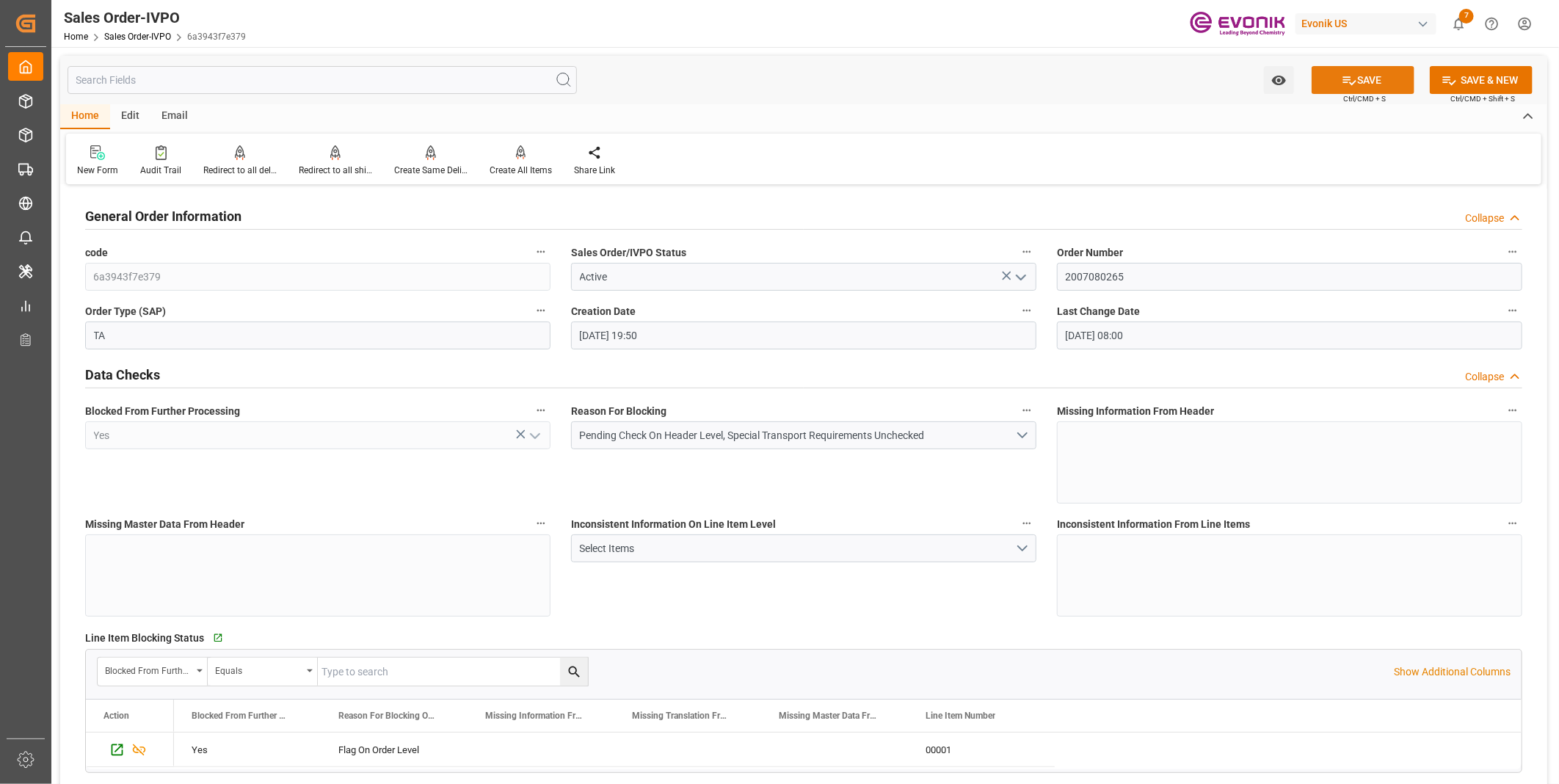
click at [1380, 74] on button "SAVE" at bounding box center [1363, 80] width 103 height 28
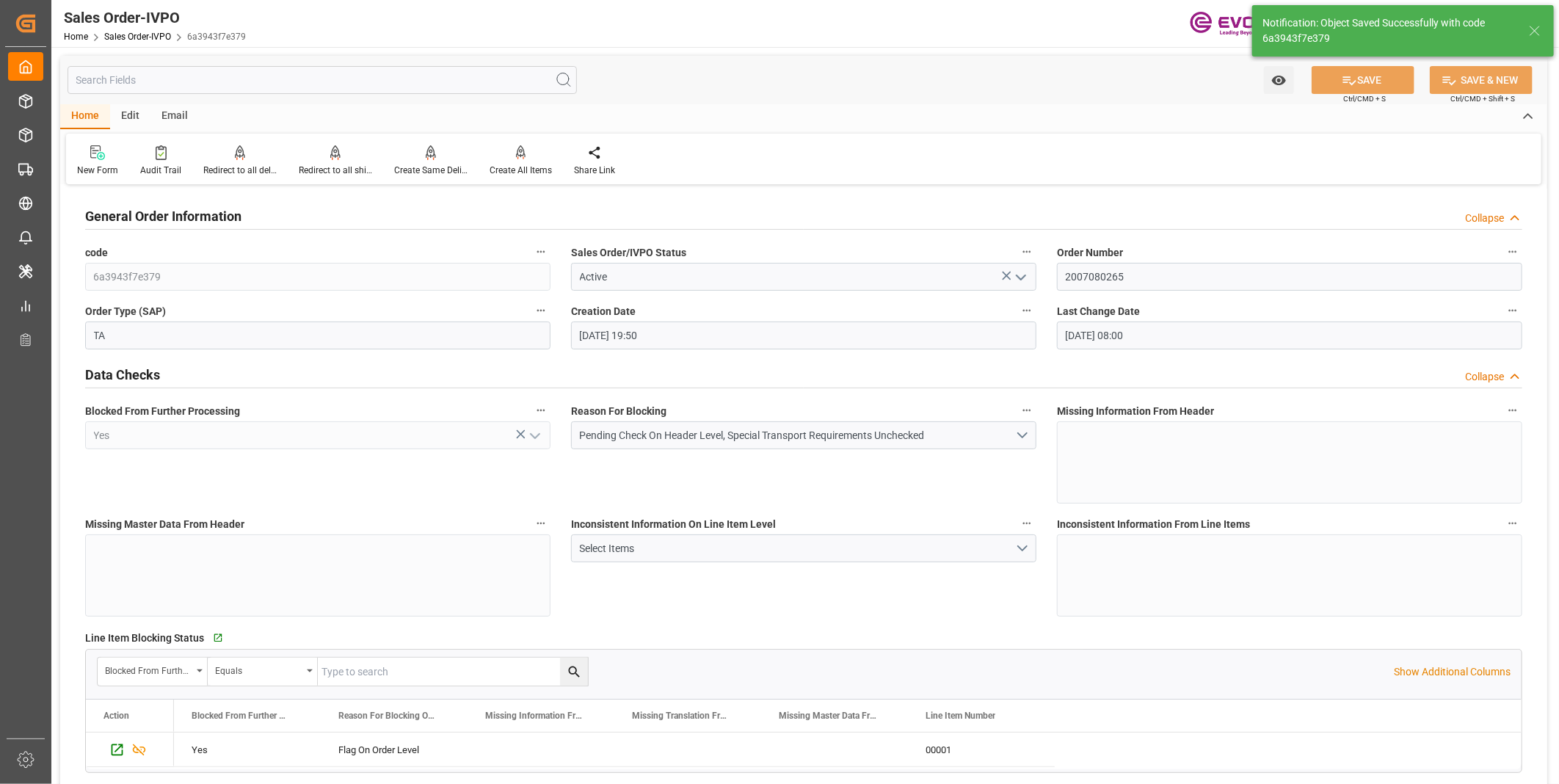
type input "08-11-2025 22:17"
type input "No"
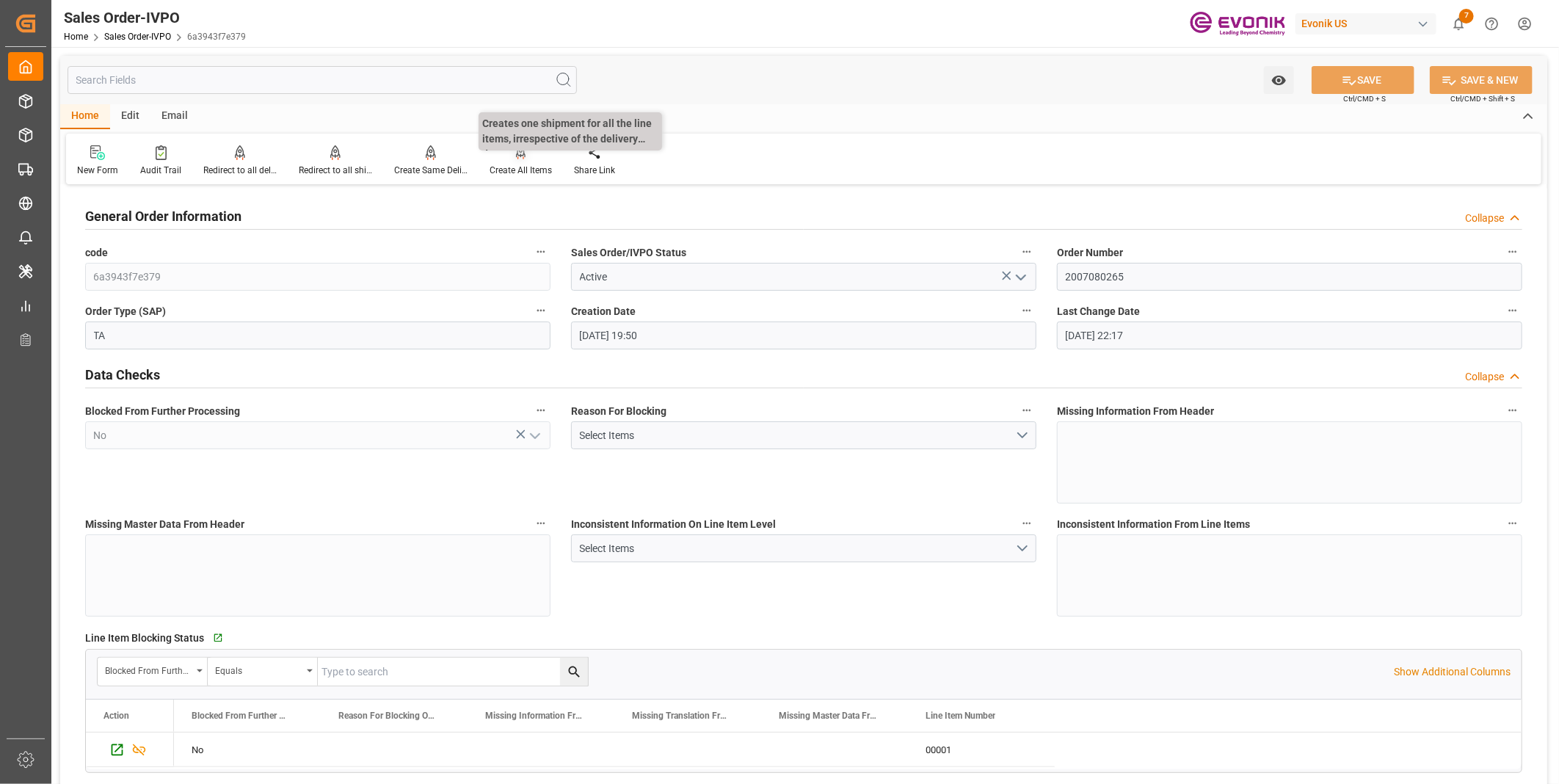
click at [505, 155] on div at bounding box center [521, 153] width 63 height 16
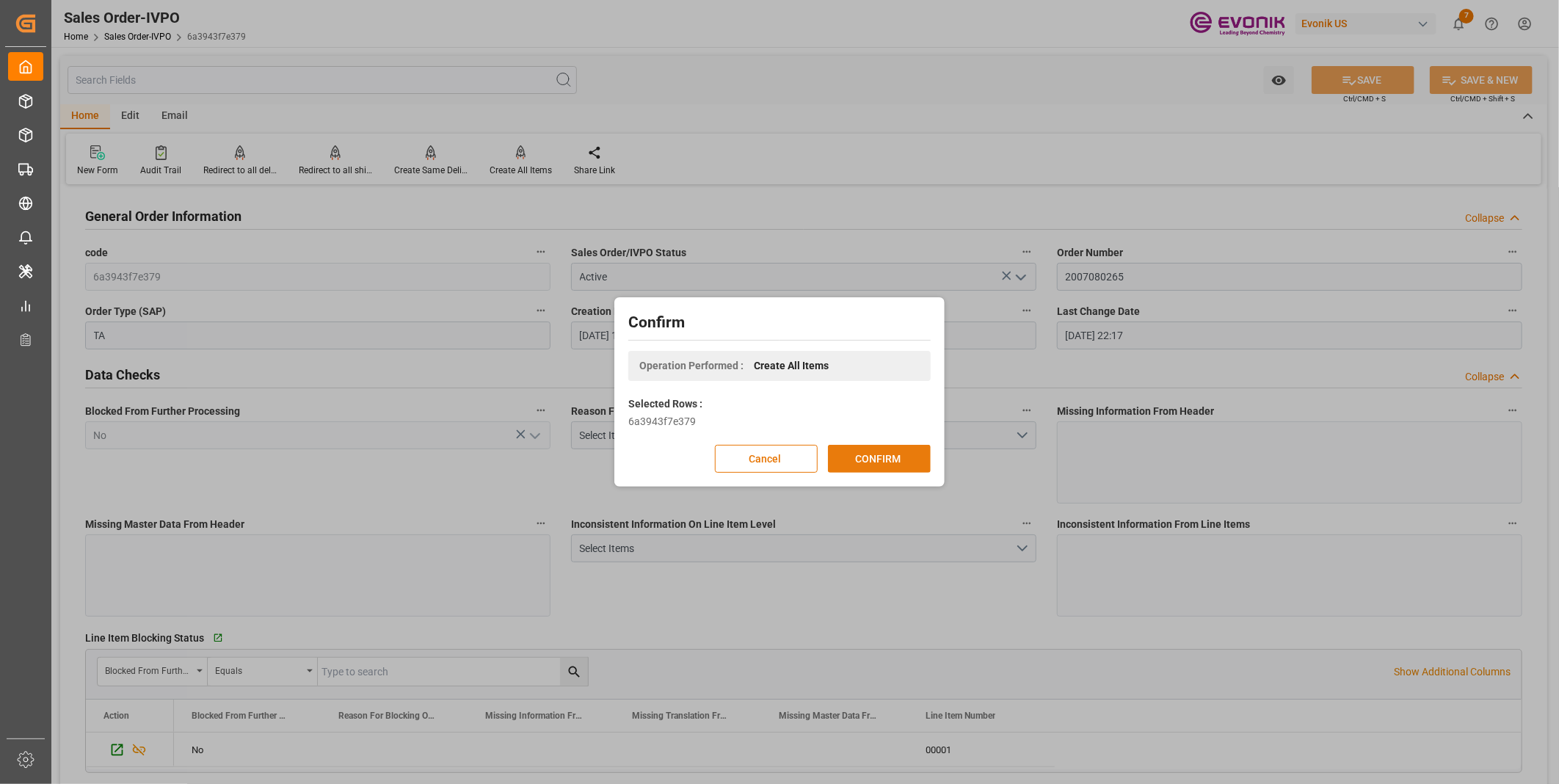
click at [867, 460] on button "CONFIRM" at bounding box center [879, 459] width 103 height 28
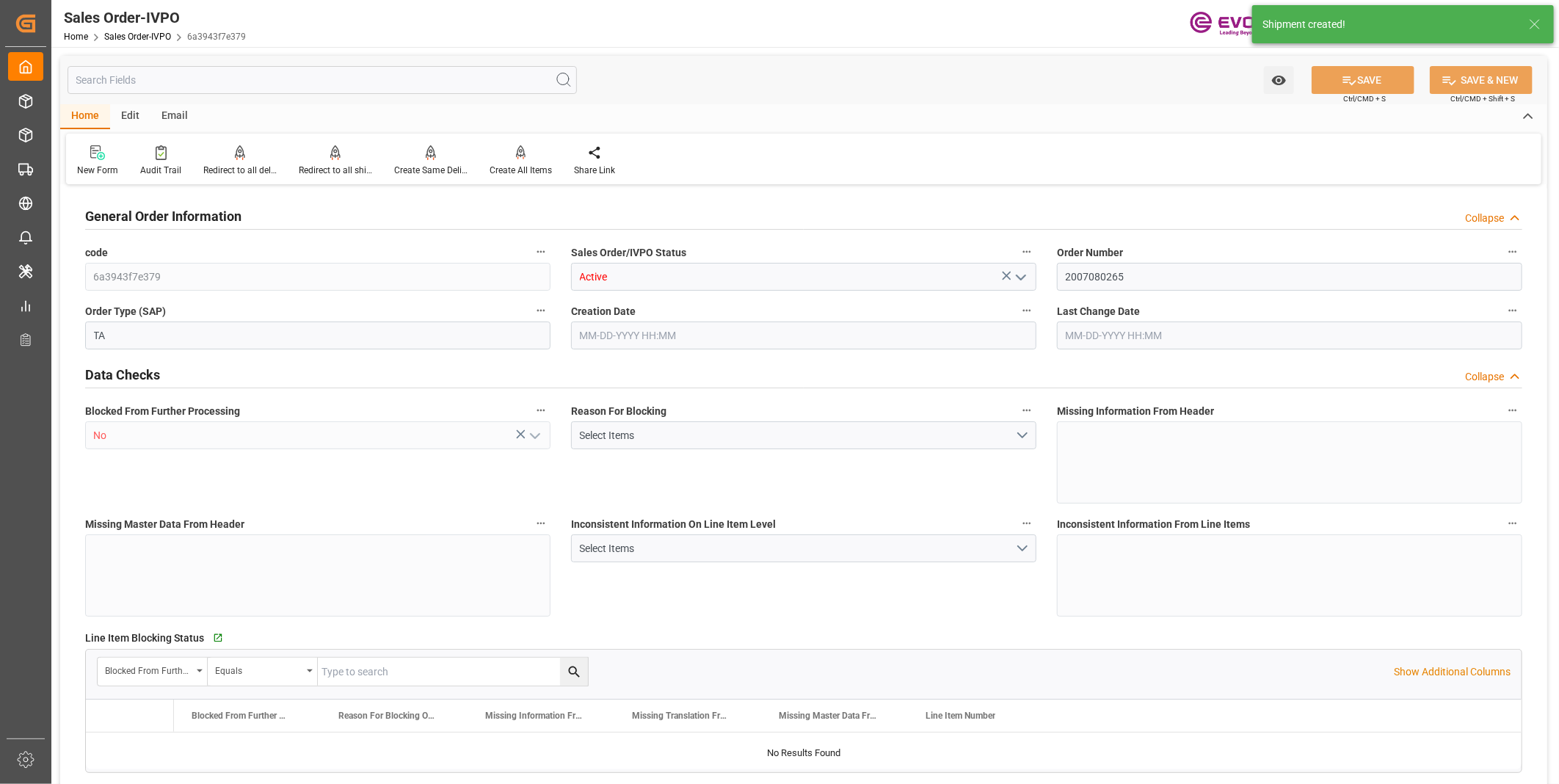
type input "BRRIO"
type input "0"
type input "1"
type input "2"
type input "20000"
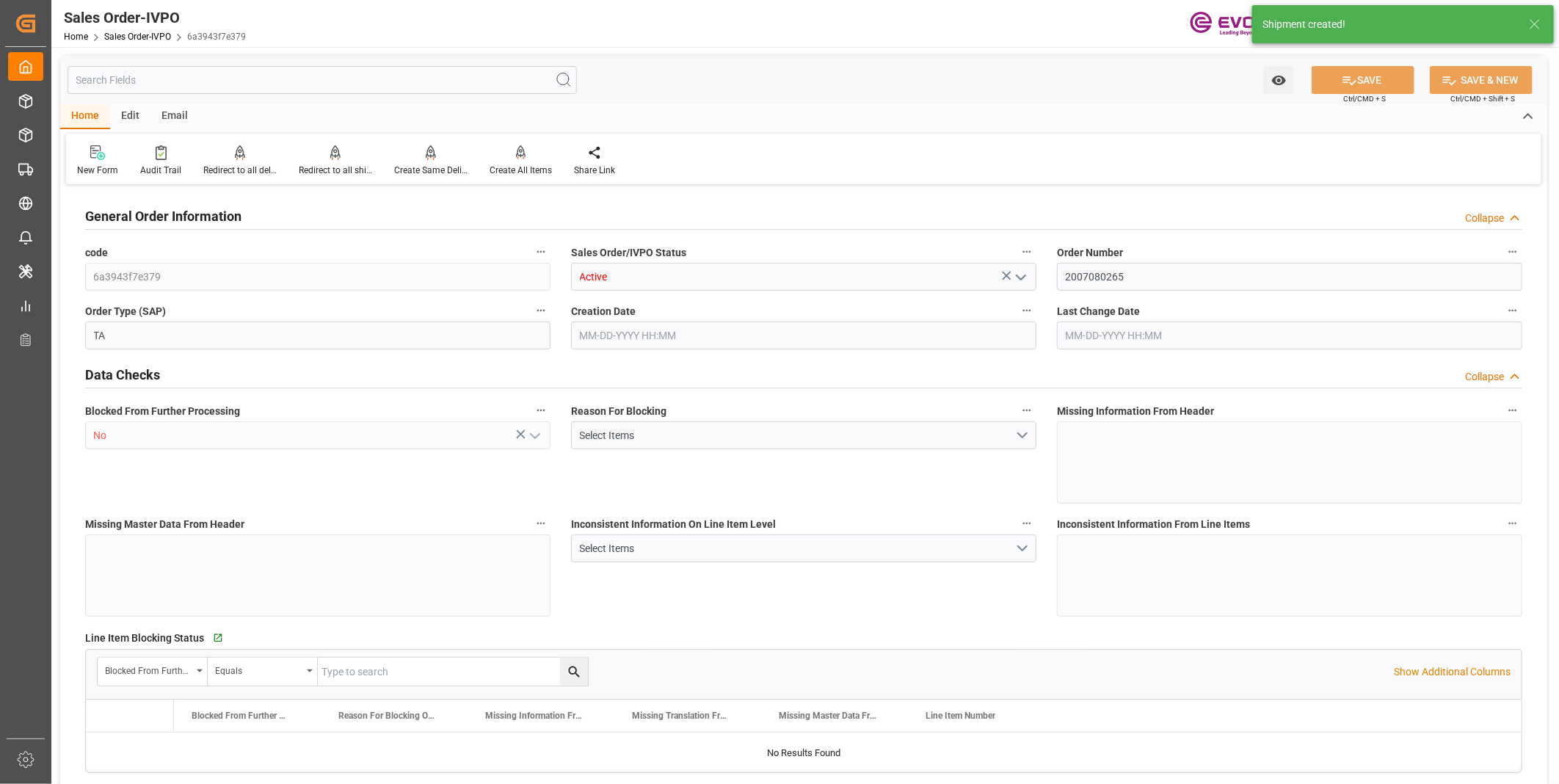
type input "0"
type input "17000"
type input "30"
type input "07-15-2025 19:50"
type input "[DATE] 22:18"
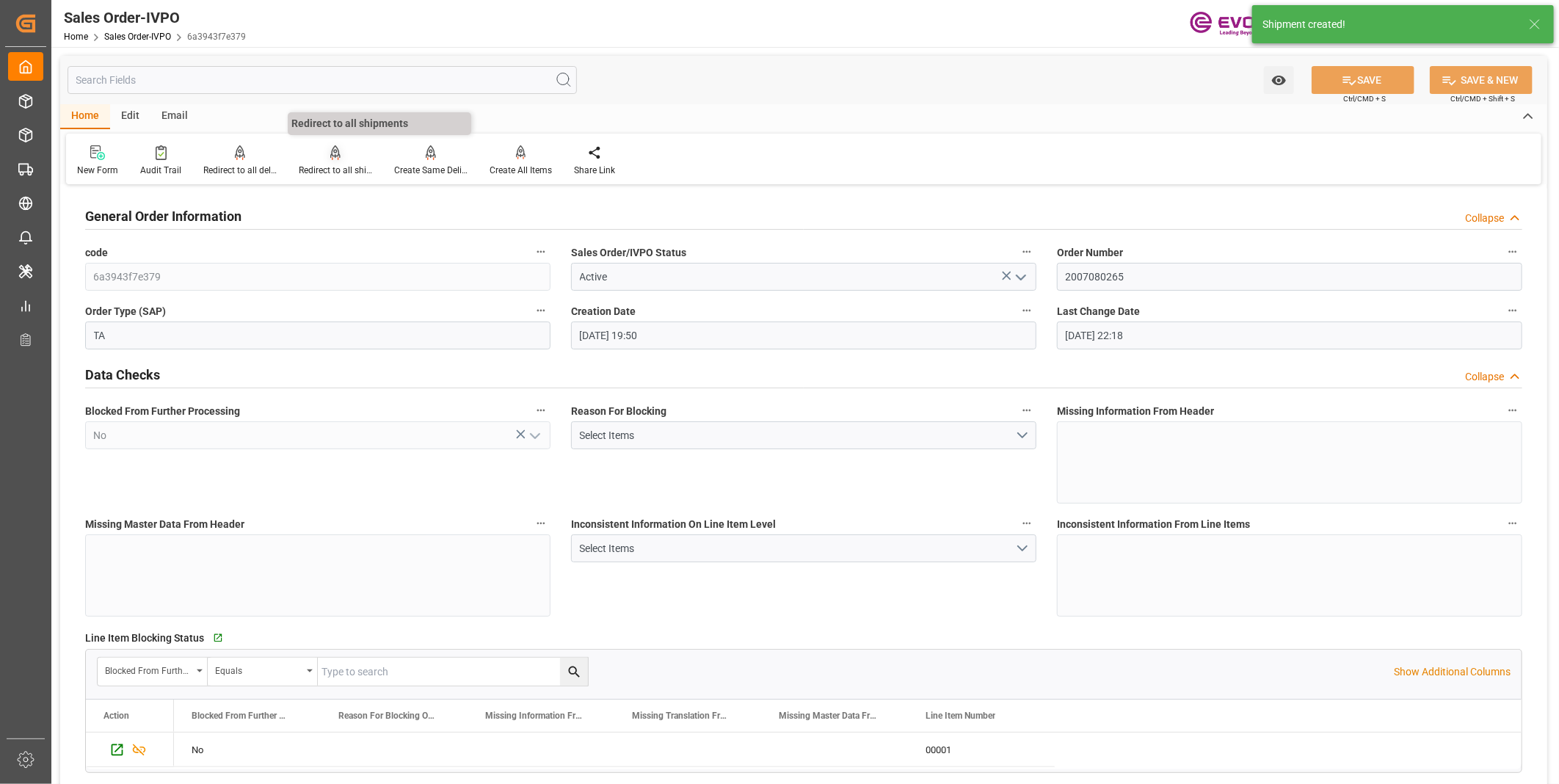
click at [331, 162] on div "Redirect to all shipments" at bounding box center [335, 160] width 95 height 32
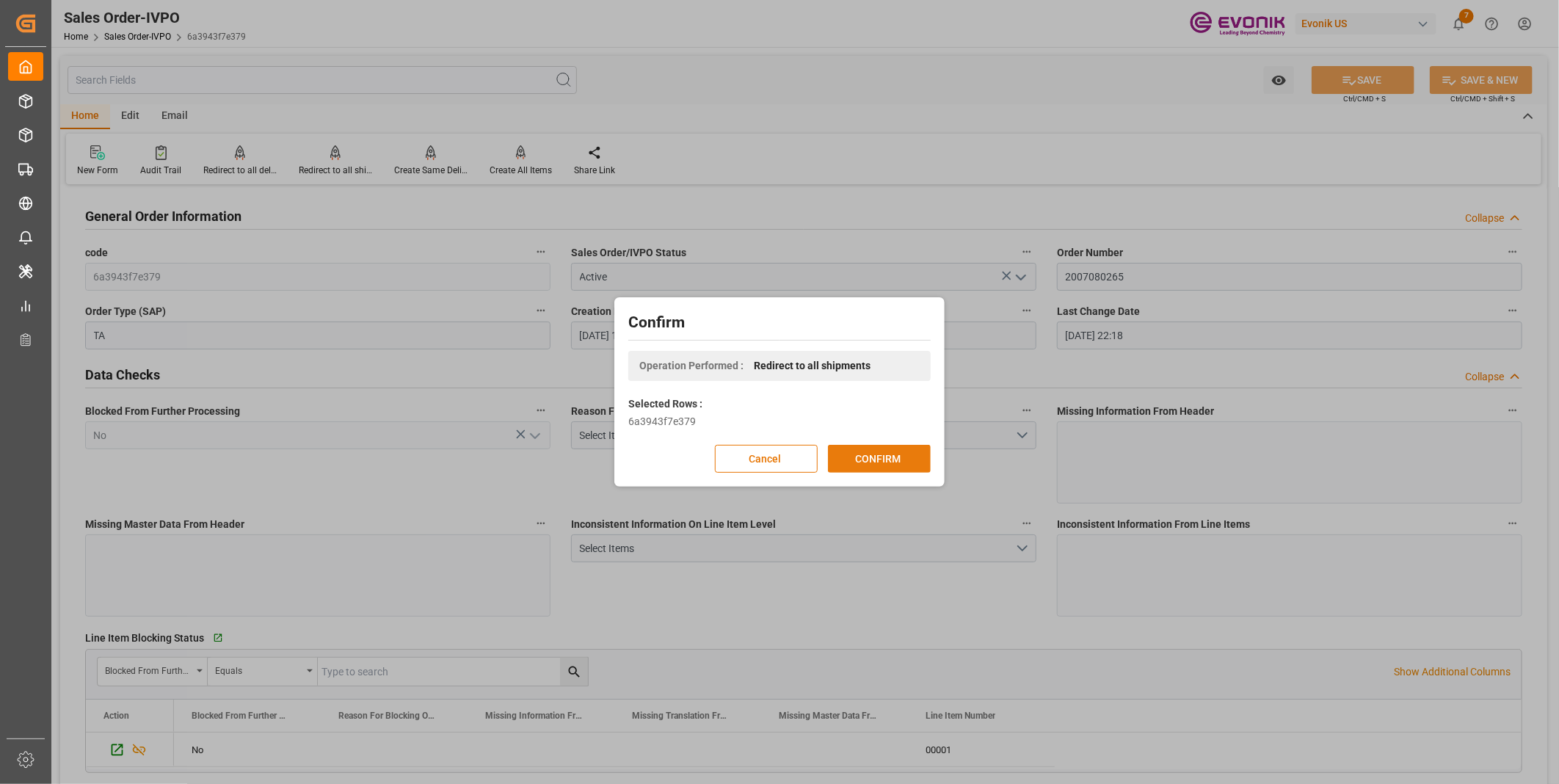
click at [881, 456] on button "CONFIRM" at bounding box center [879, 459] width 103 height 28
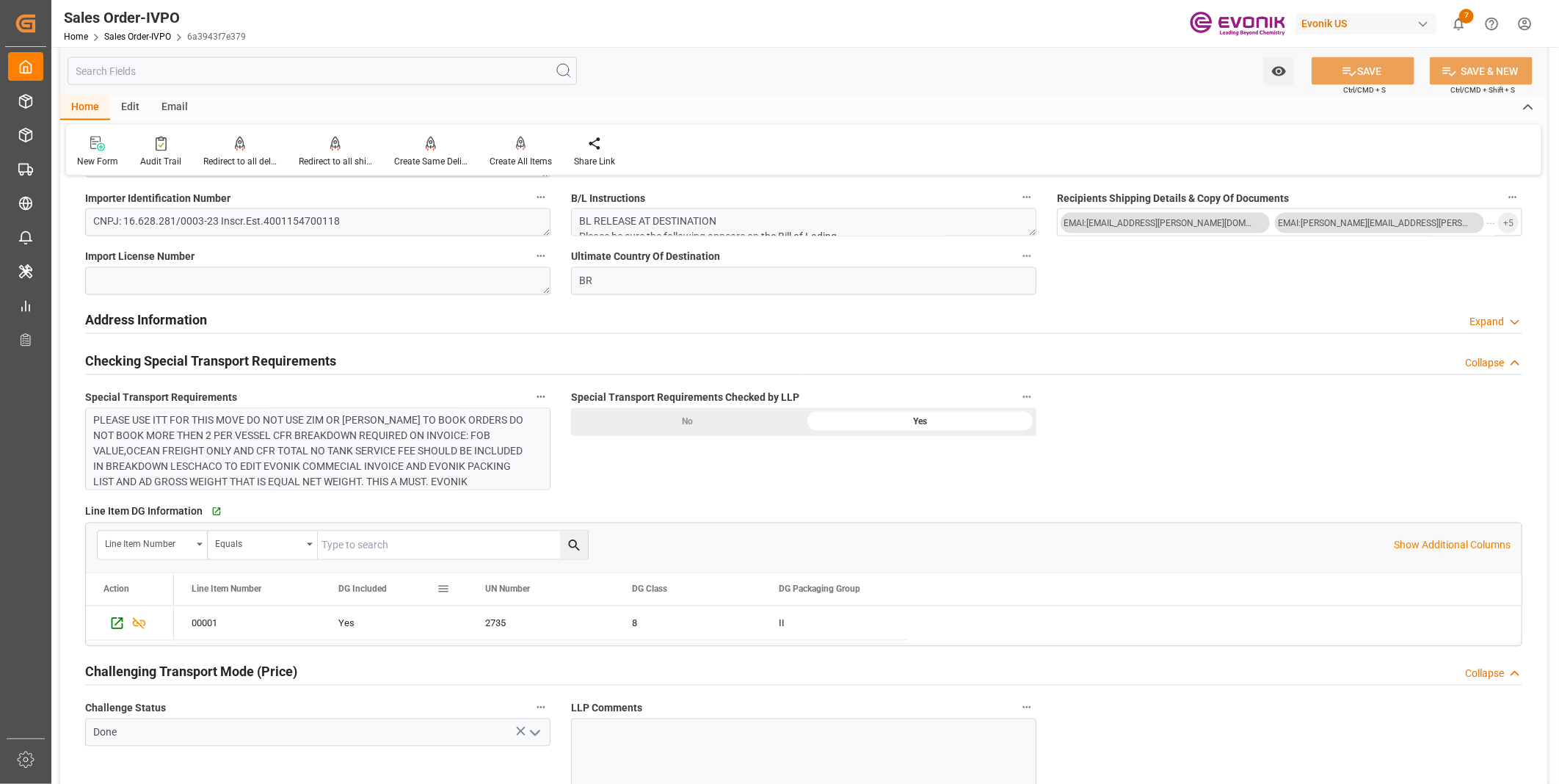
scroll to position [1630, 0]
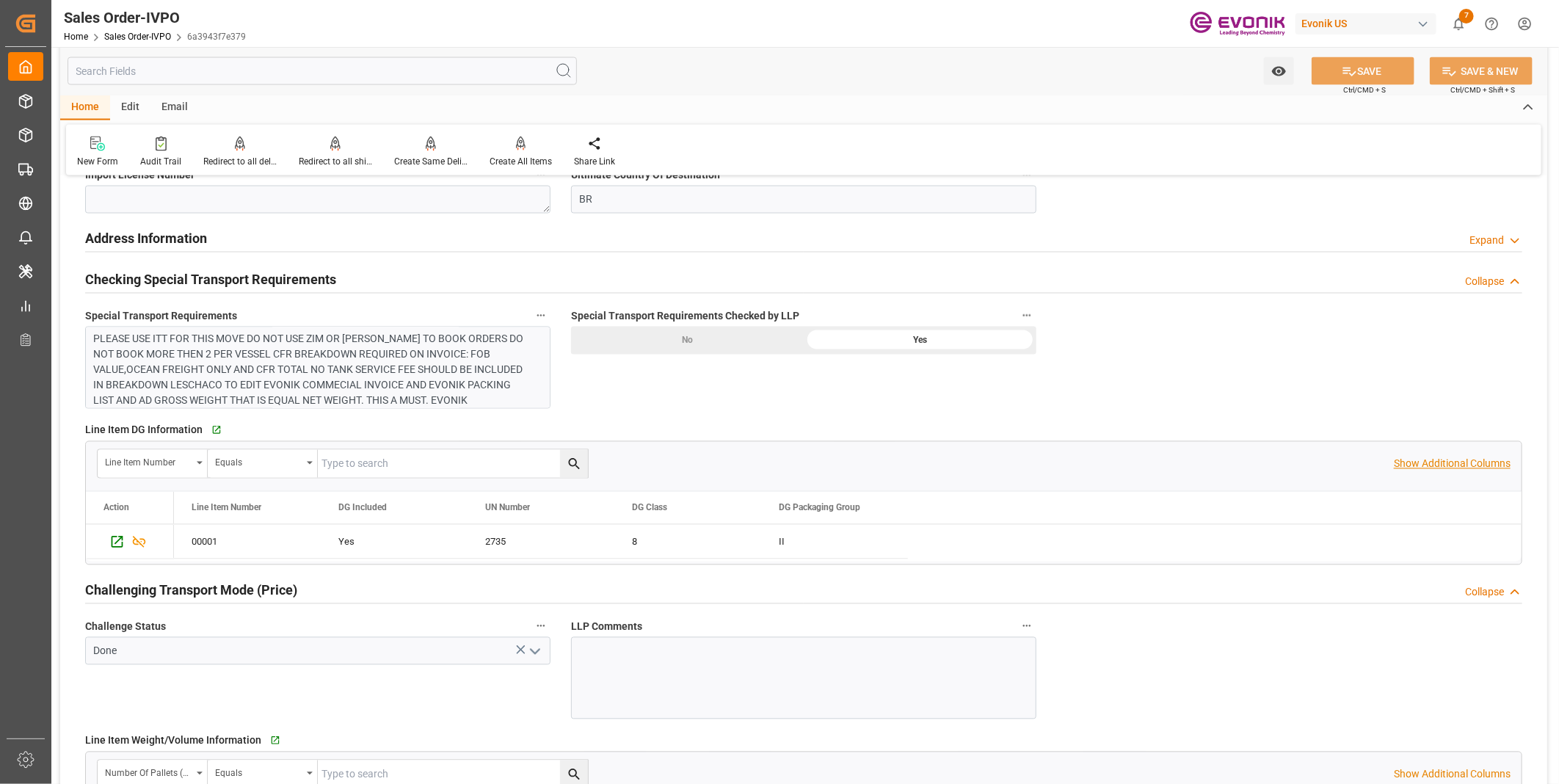
click at [1408, 460] on p "Show Additional Columns" at bounding box center [1453, 464] width 117 height 16
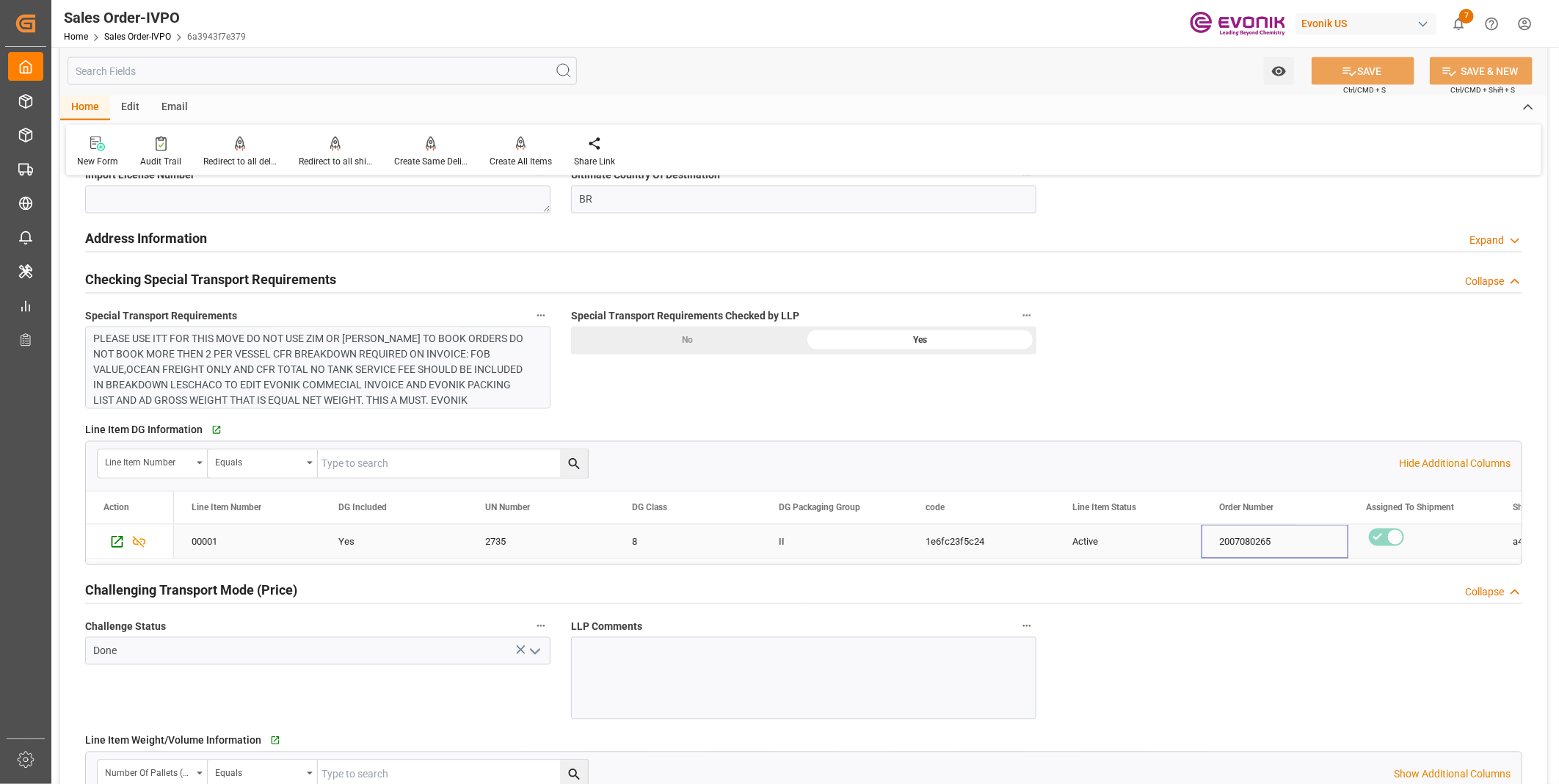
click at [1247, 534] on div "2007080265" at bounding box center [1275, 542] width 147 height 34
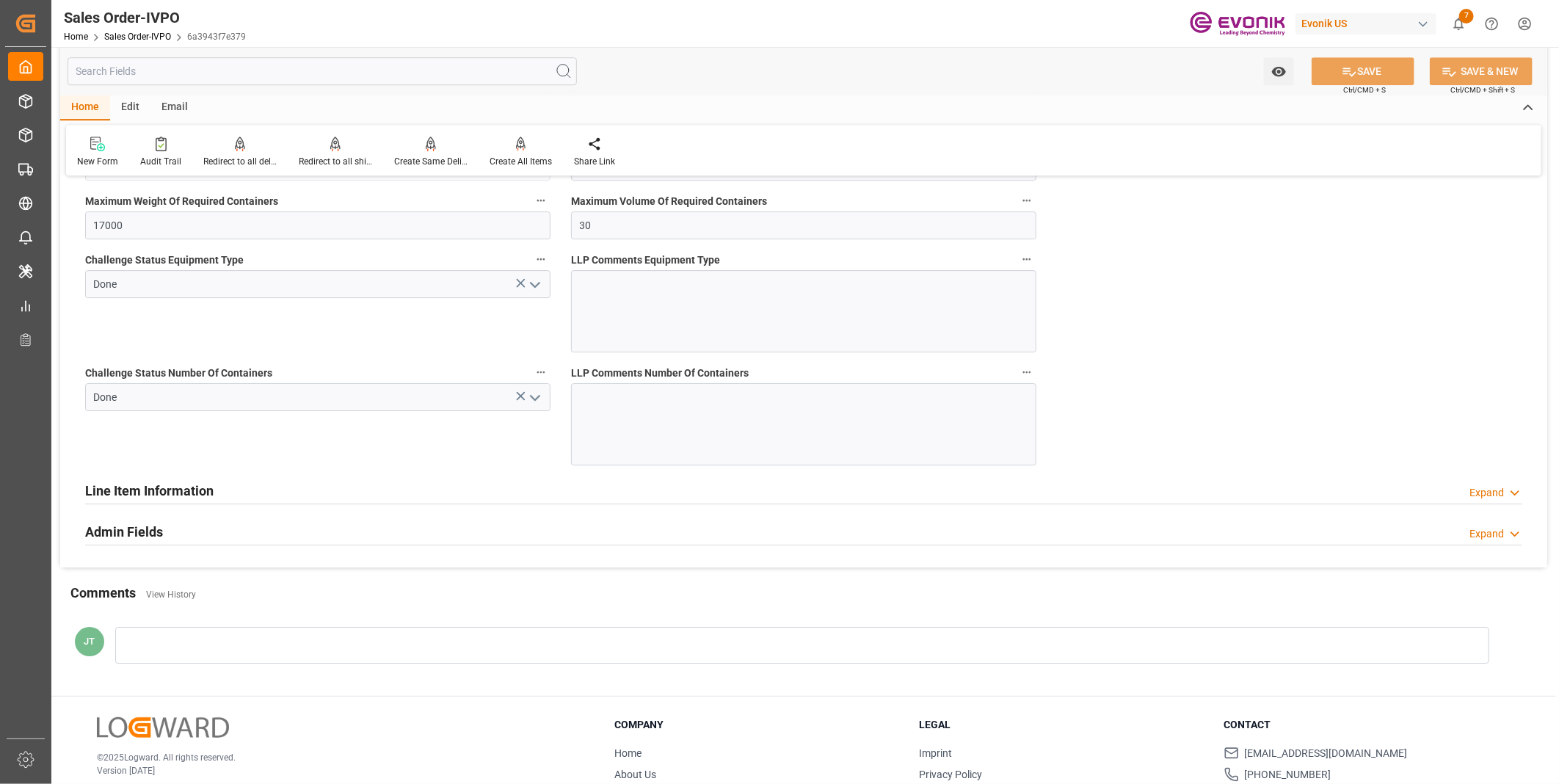
scroll to position [2931, 0]
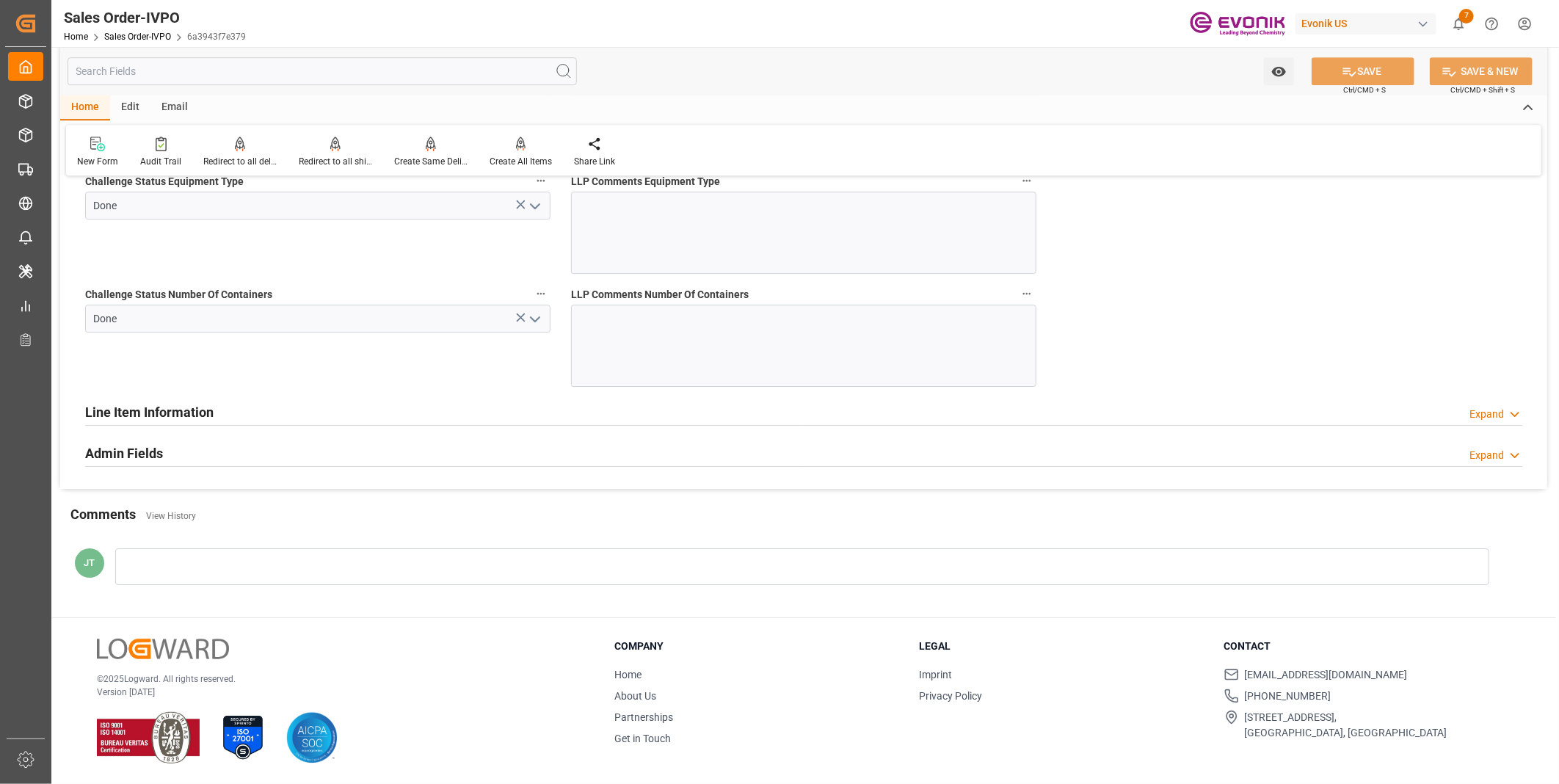
click at [192, 400] on div "Line Item Information" at bounding box center [149, 411] width 128 height 28
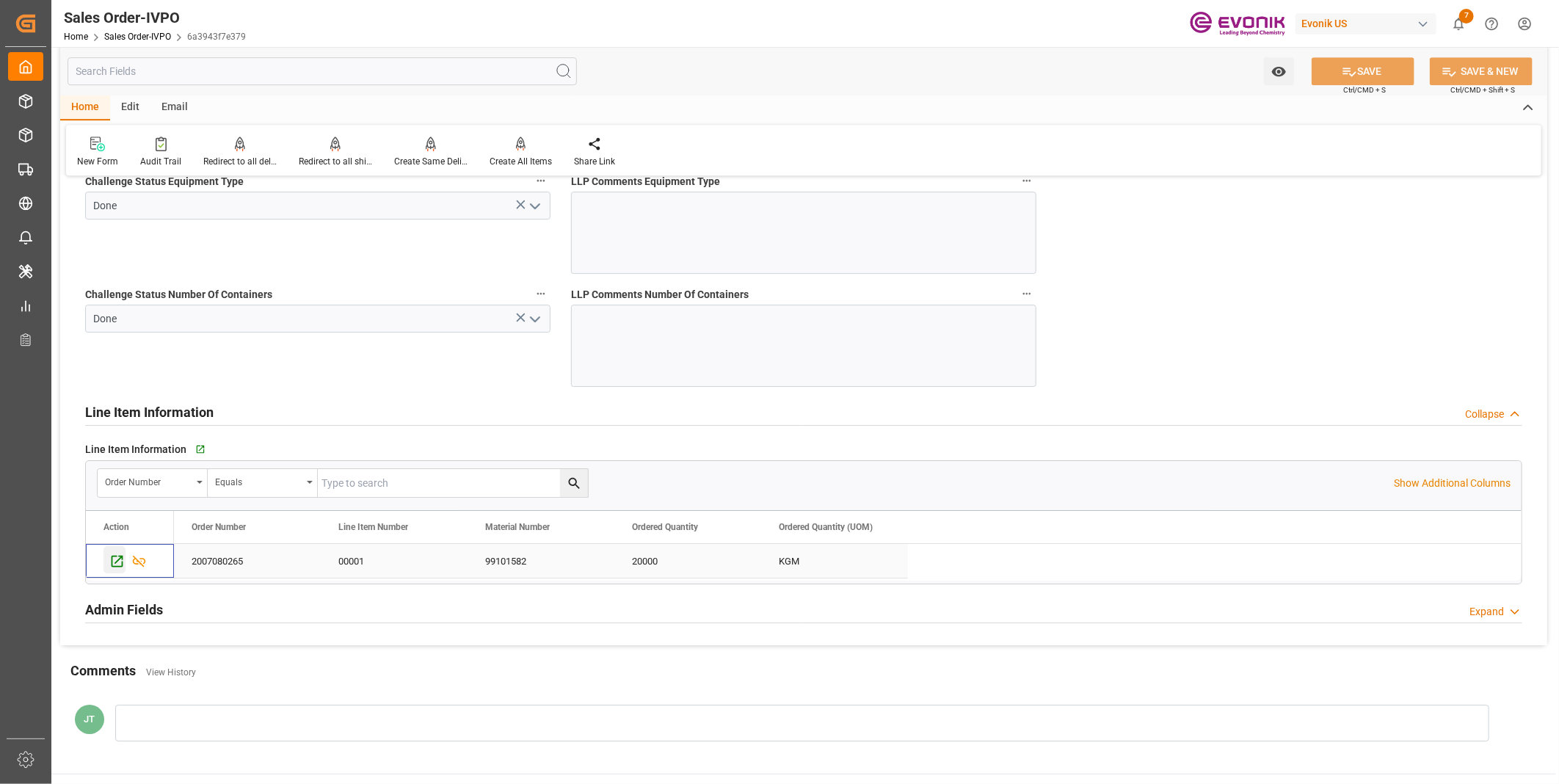
click at [113, 562] on icon "Press SPACE to select this row." at bounding box center [117, 561] width 11 height 11
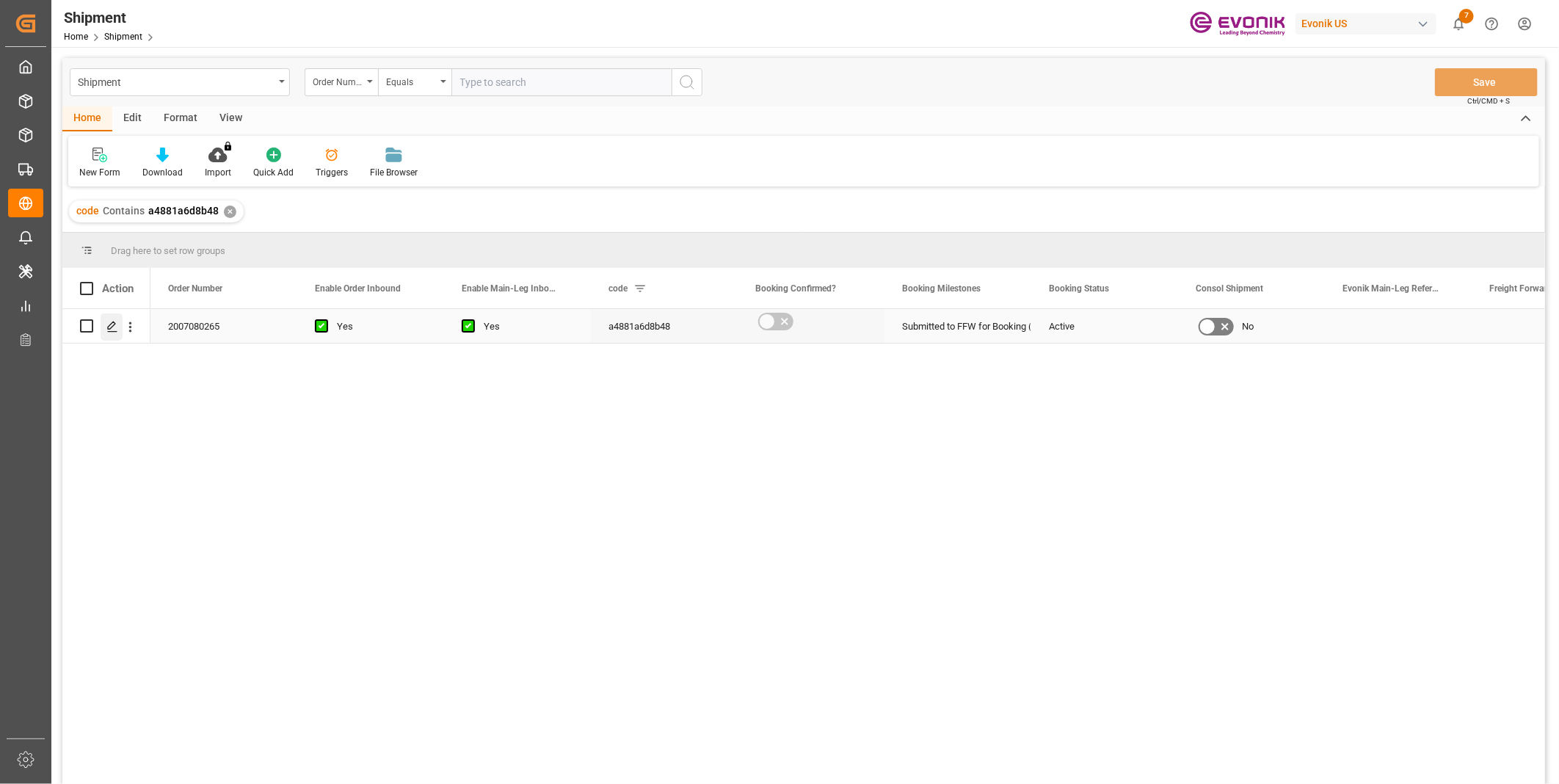
click at [112, 327] on icon "Press SPACE to select this row." at bounding box center [112, 326] width 11 height 11
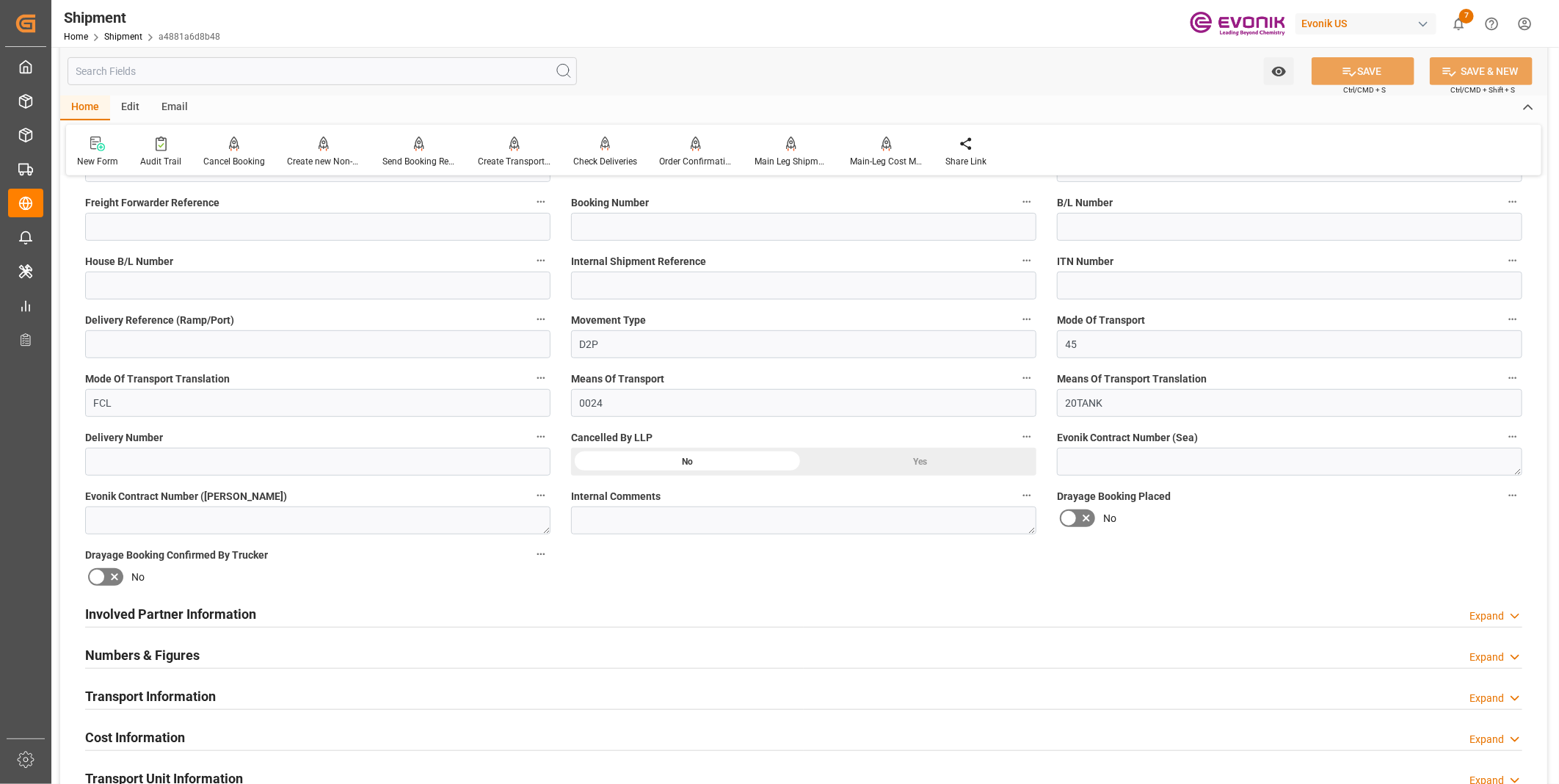
scroll to position [570, 0]
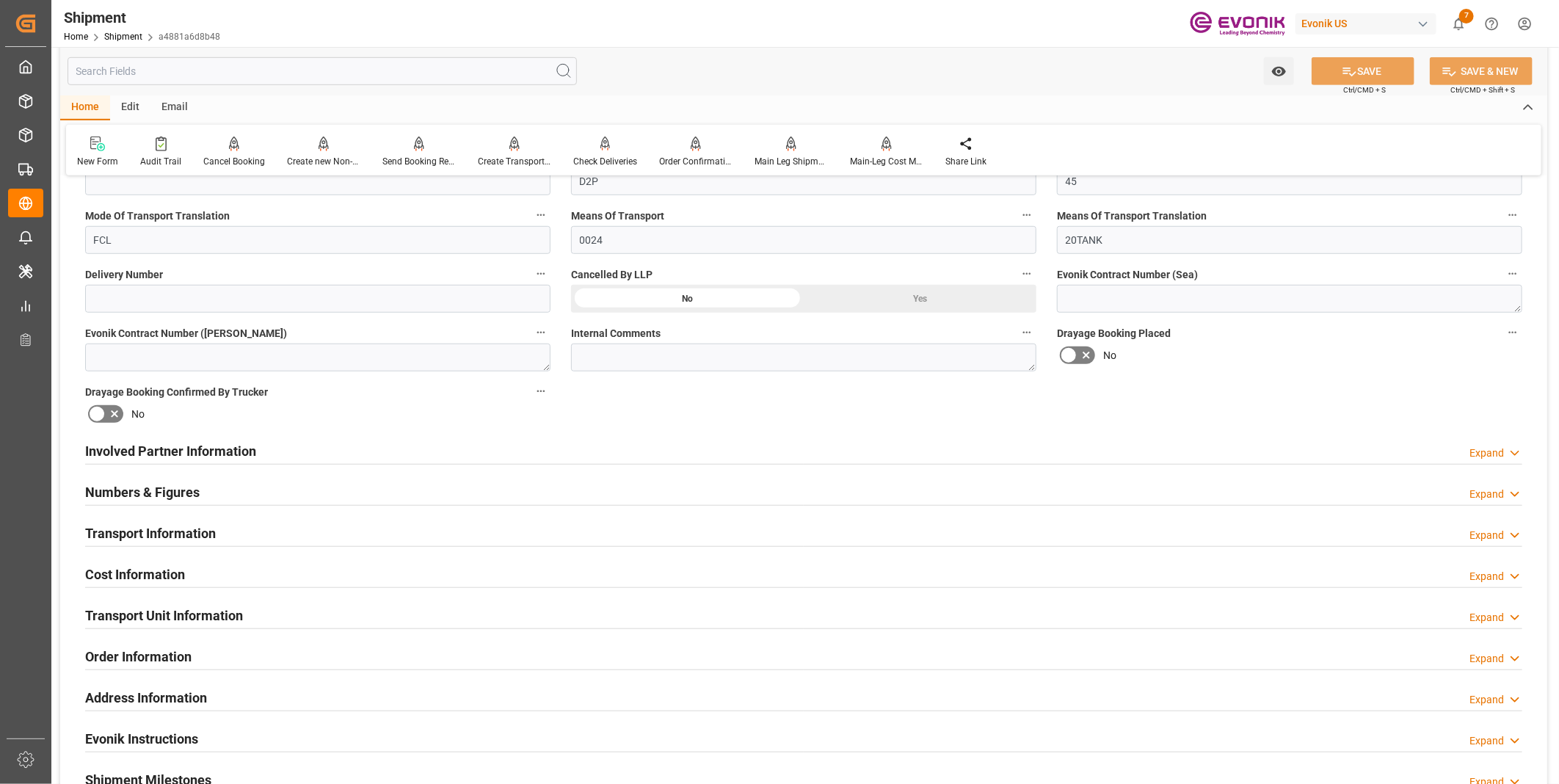
click at [303, 455] on div "Involved Partner Information Expand" at bounding box center [803, 450] width 1437 height 28
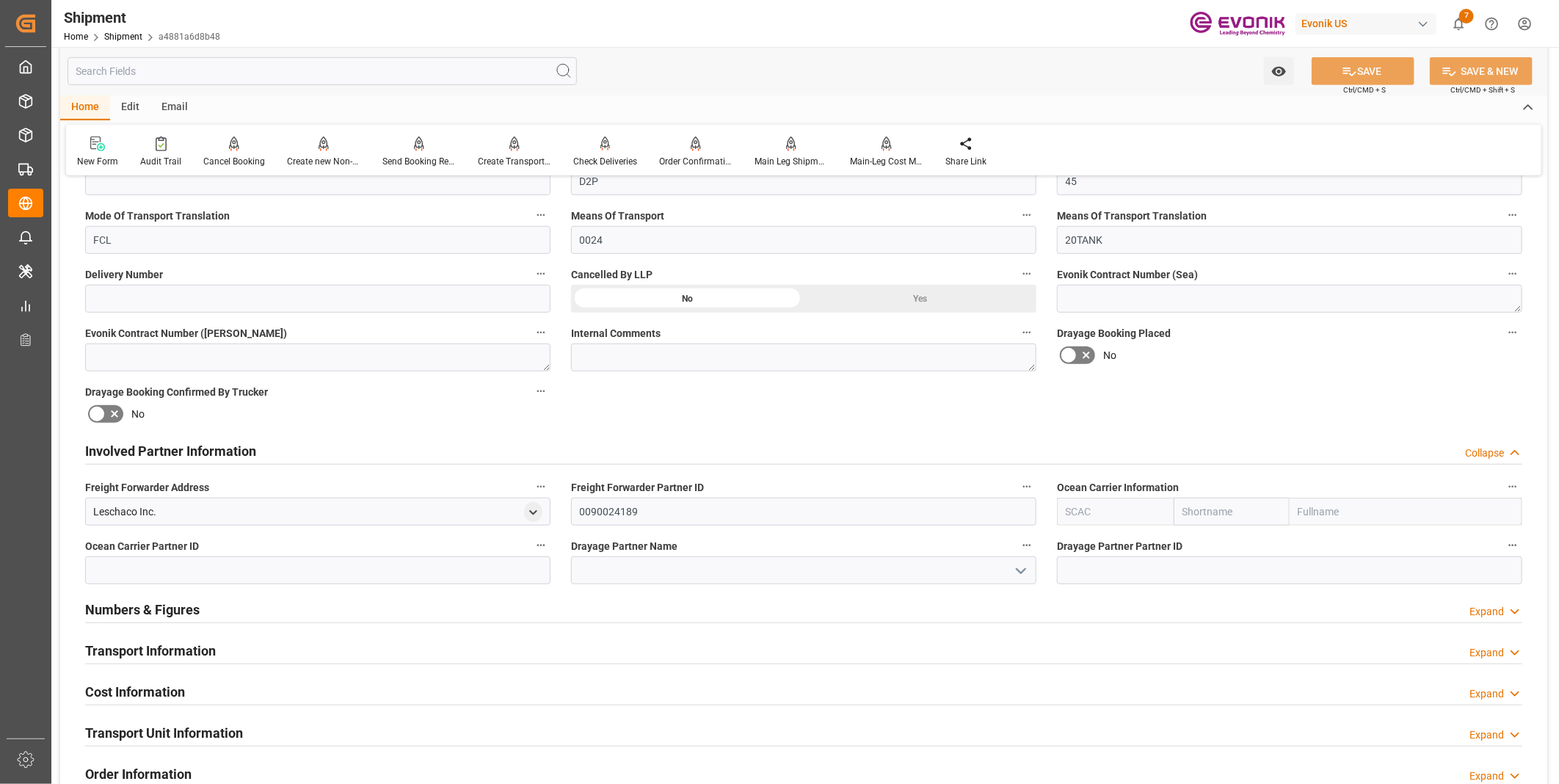
click at [1066, 507] on input "text" at bounding box center [1115, 511] width 117 height 28
click at [1080, 539] on b "ALRB" at bounding box center [1078, 543] width 25 height 11
type input "ALRB"
type input "AC Containerline"
type input "AC Containerline GmbH"
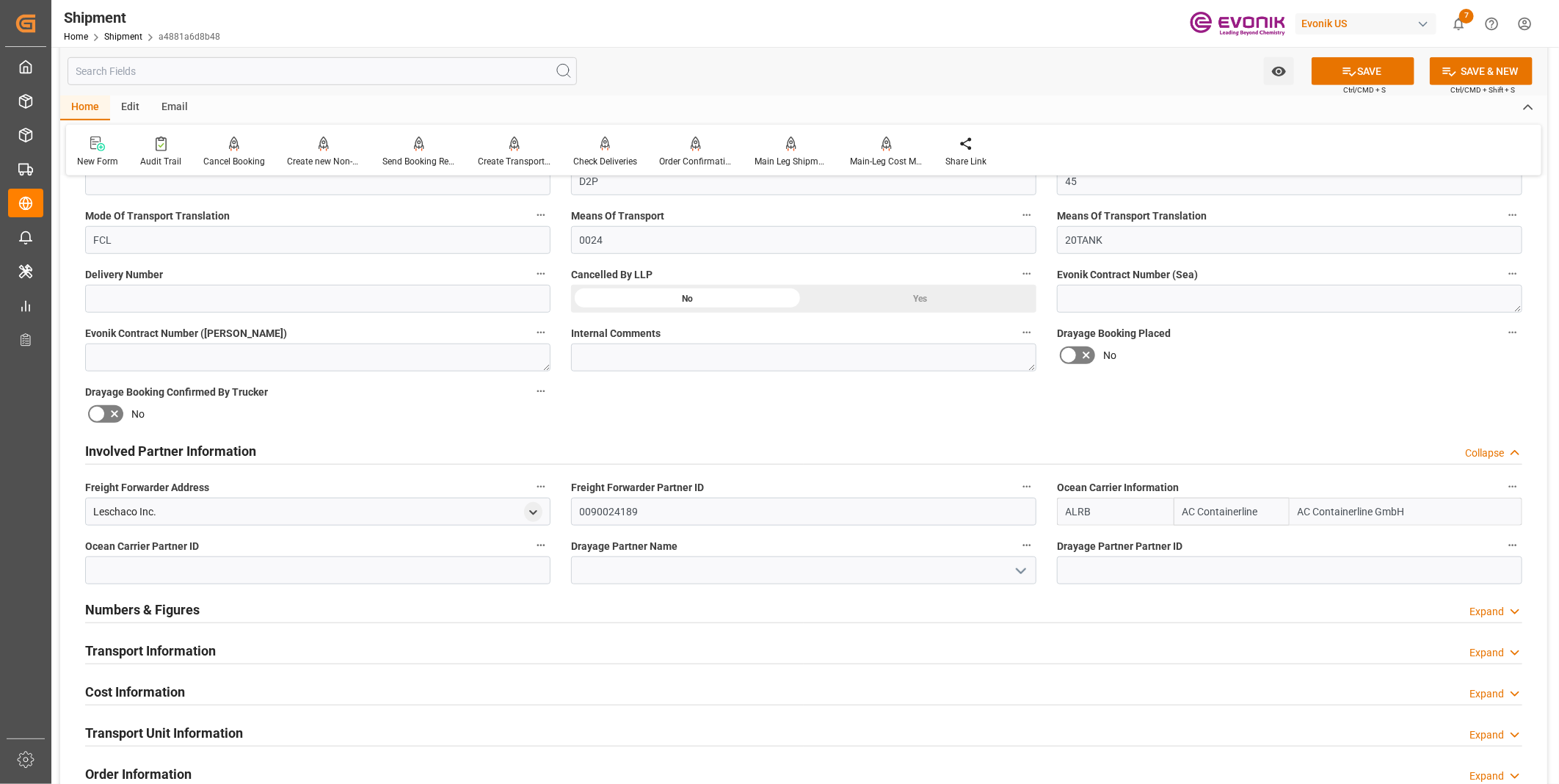
type input "ALRB"
click at [681, 576] on input at bounding box center [803, 570] width 465 height 28
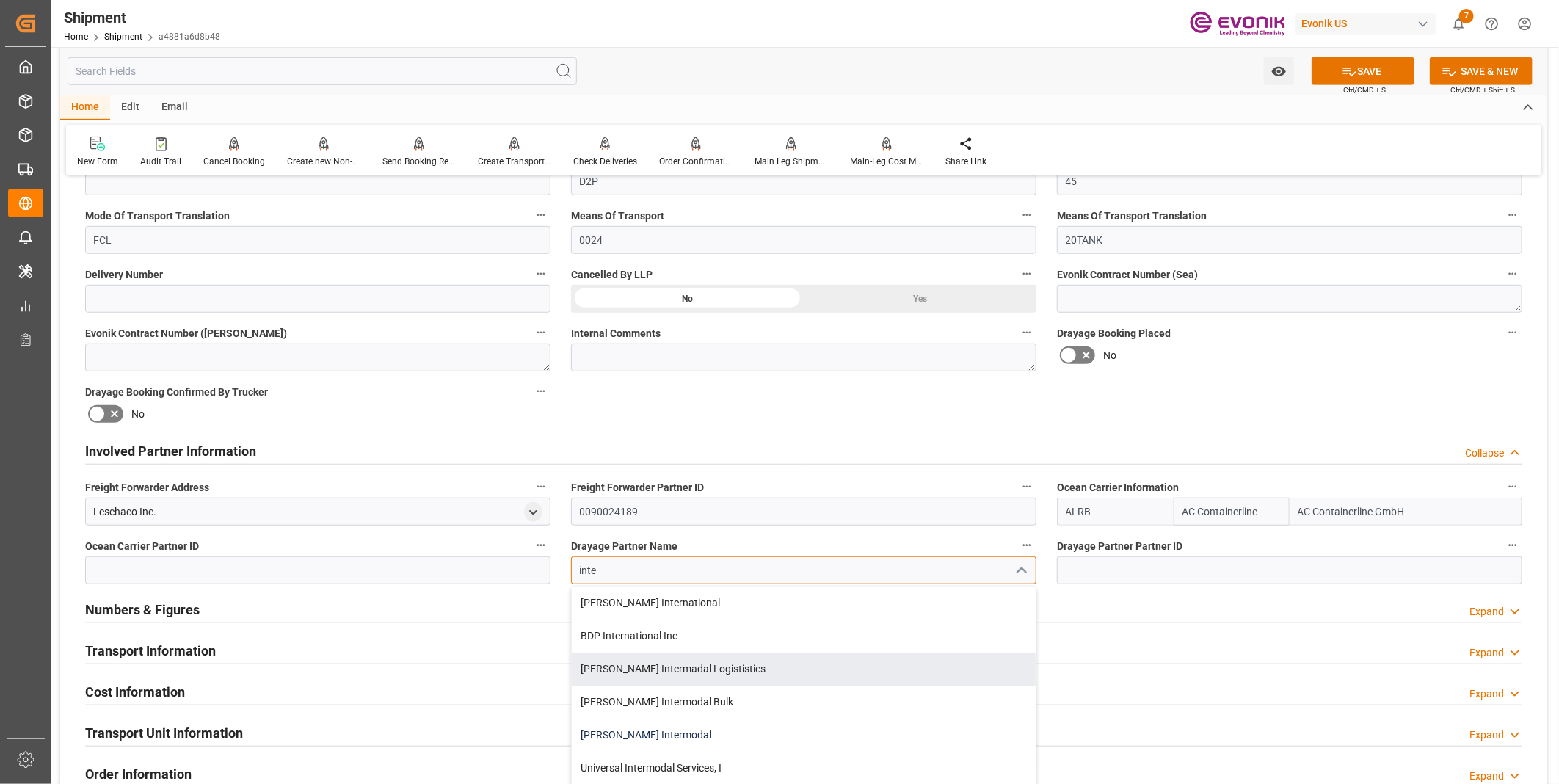
scroll to position [81, 0]
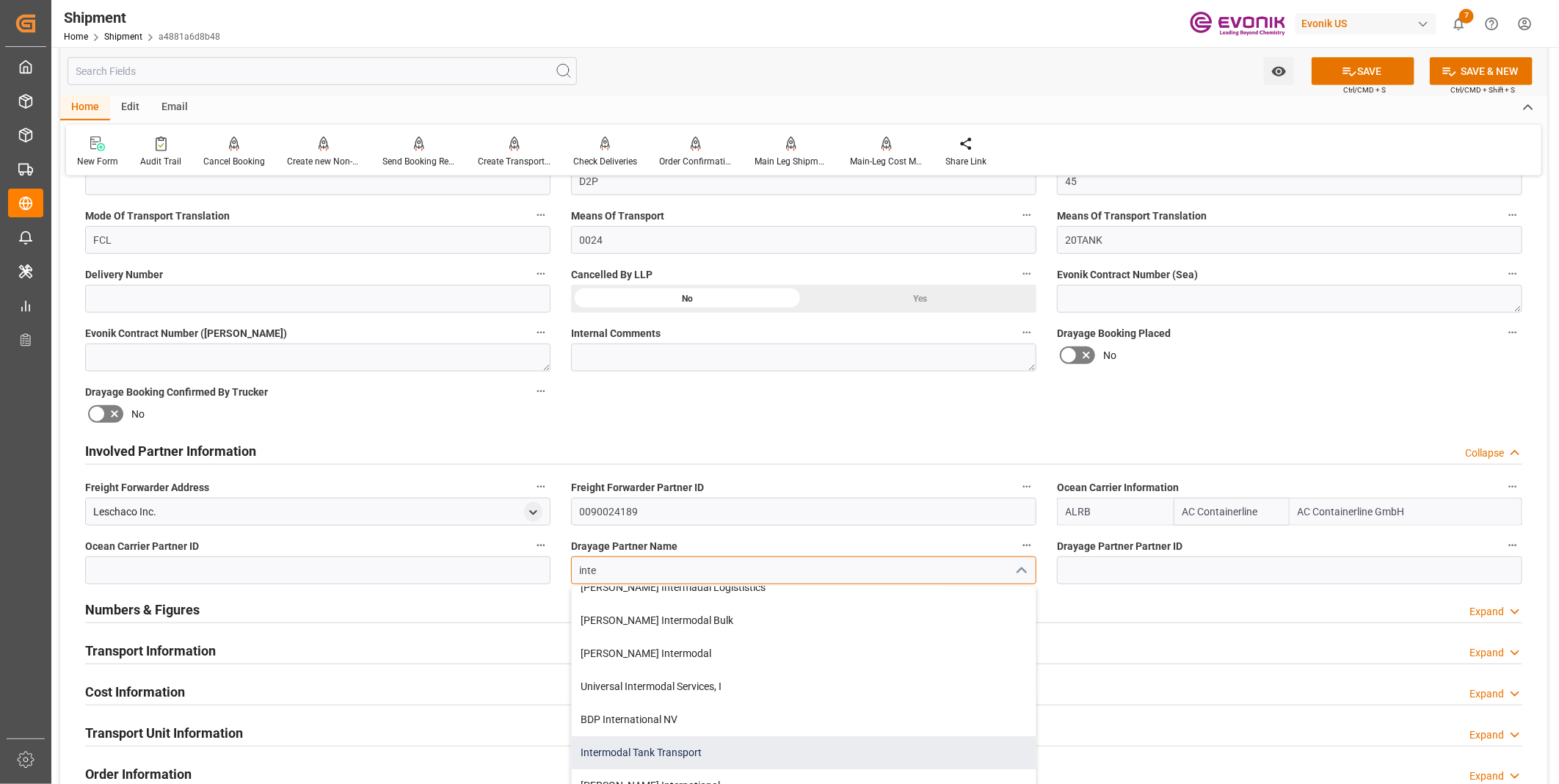
click at [673, 753] on div "Intermodal Tank Transport" at bounding box center [803, 753] width 464 height 33
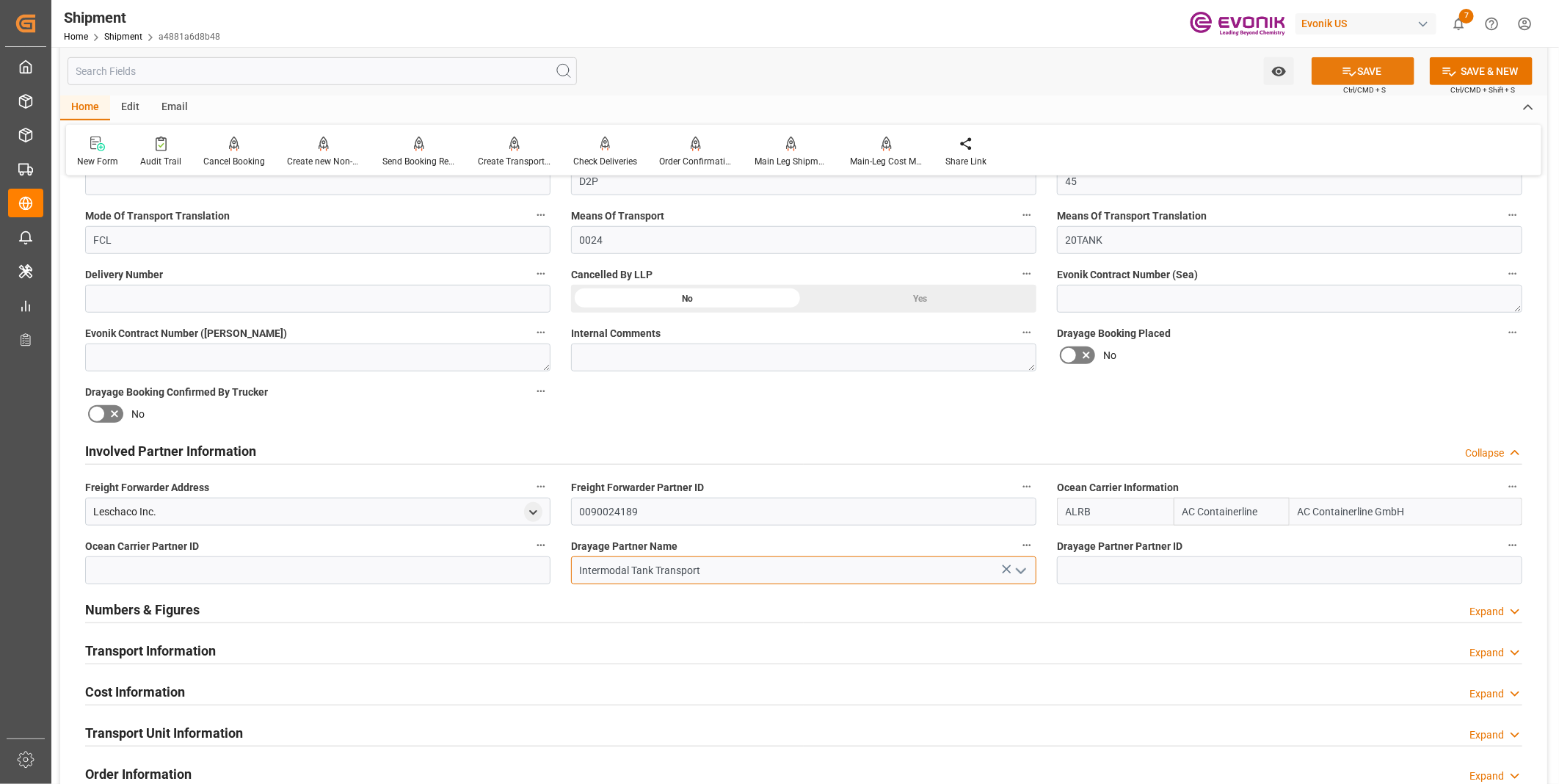
type input "Intermodal Tank Transport"
click at [1378, 78] on button "SAVE" at bounding box center [1363, 72] width 103 height 28
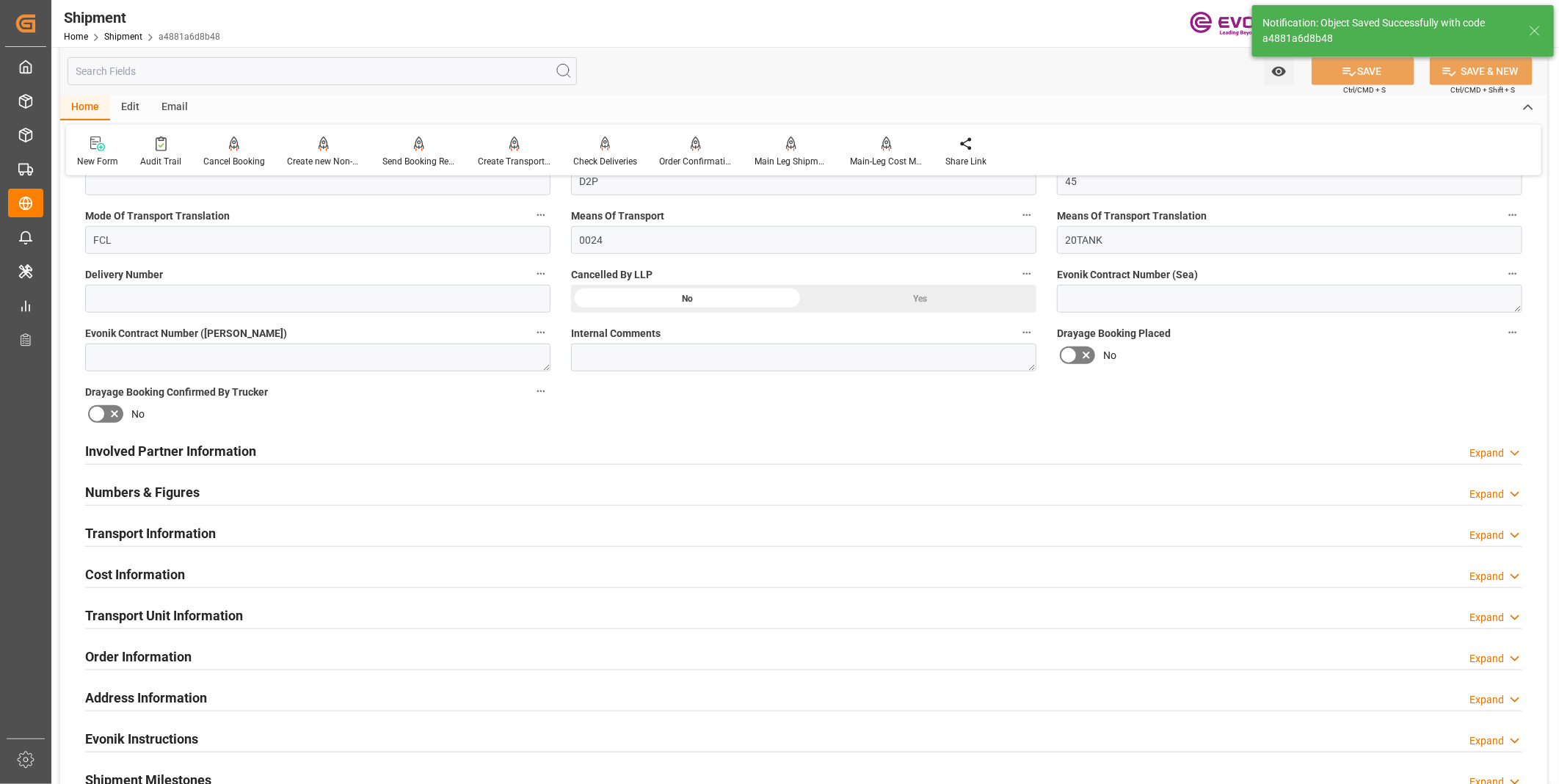
type textarea "South America East Coast"
click at [332, 529] on div "Transport Information Expand" at bounding box center [803, 532] width 1437 height 28
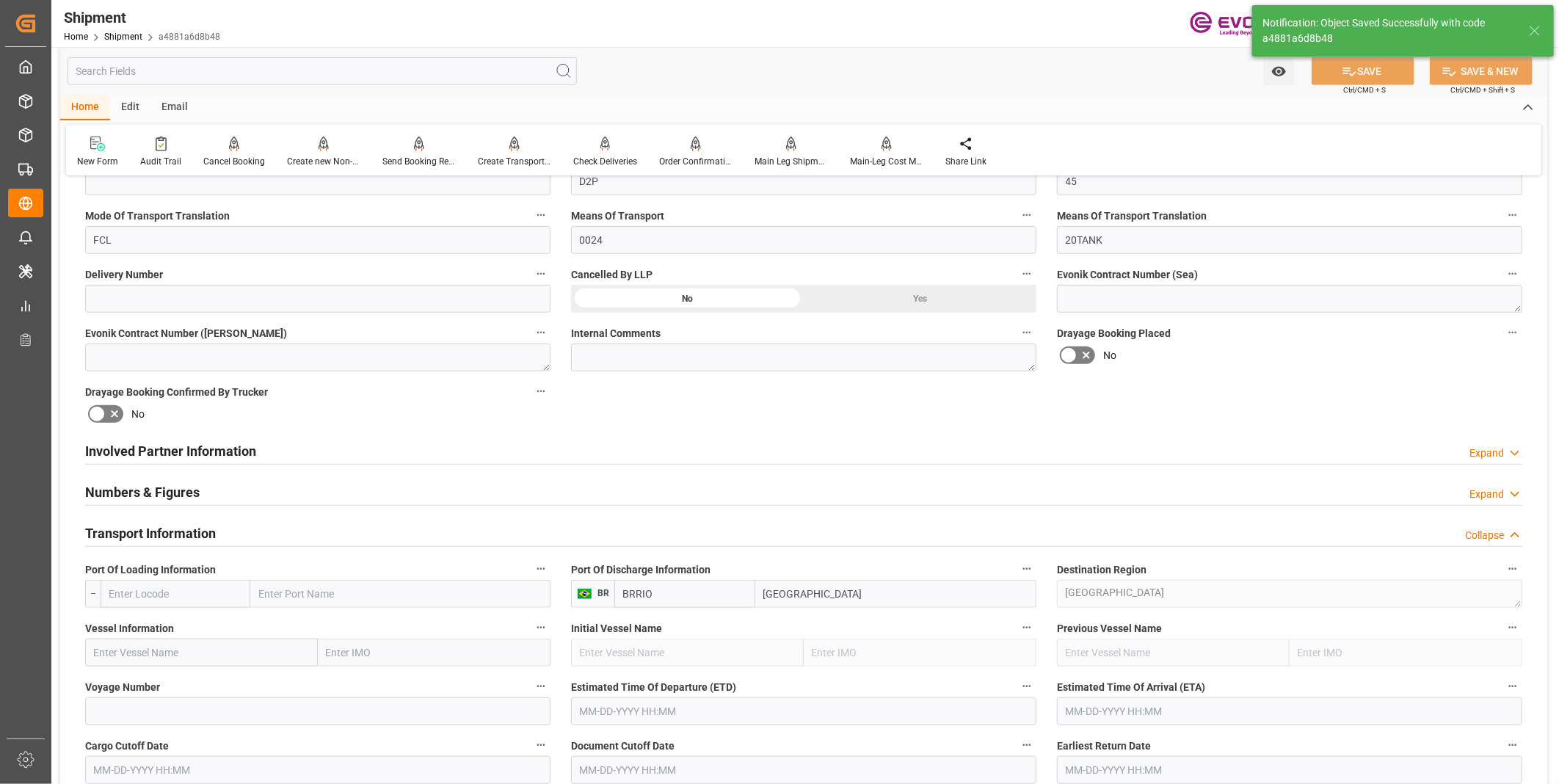
click at [180, 590] on input "text" at bounding box center [175, 594] width 150 height 28
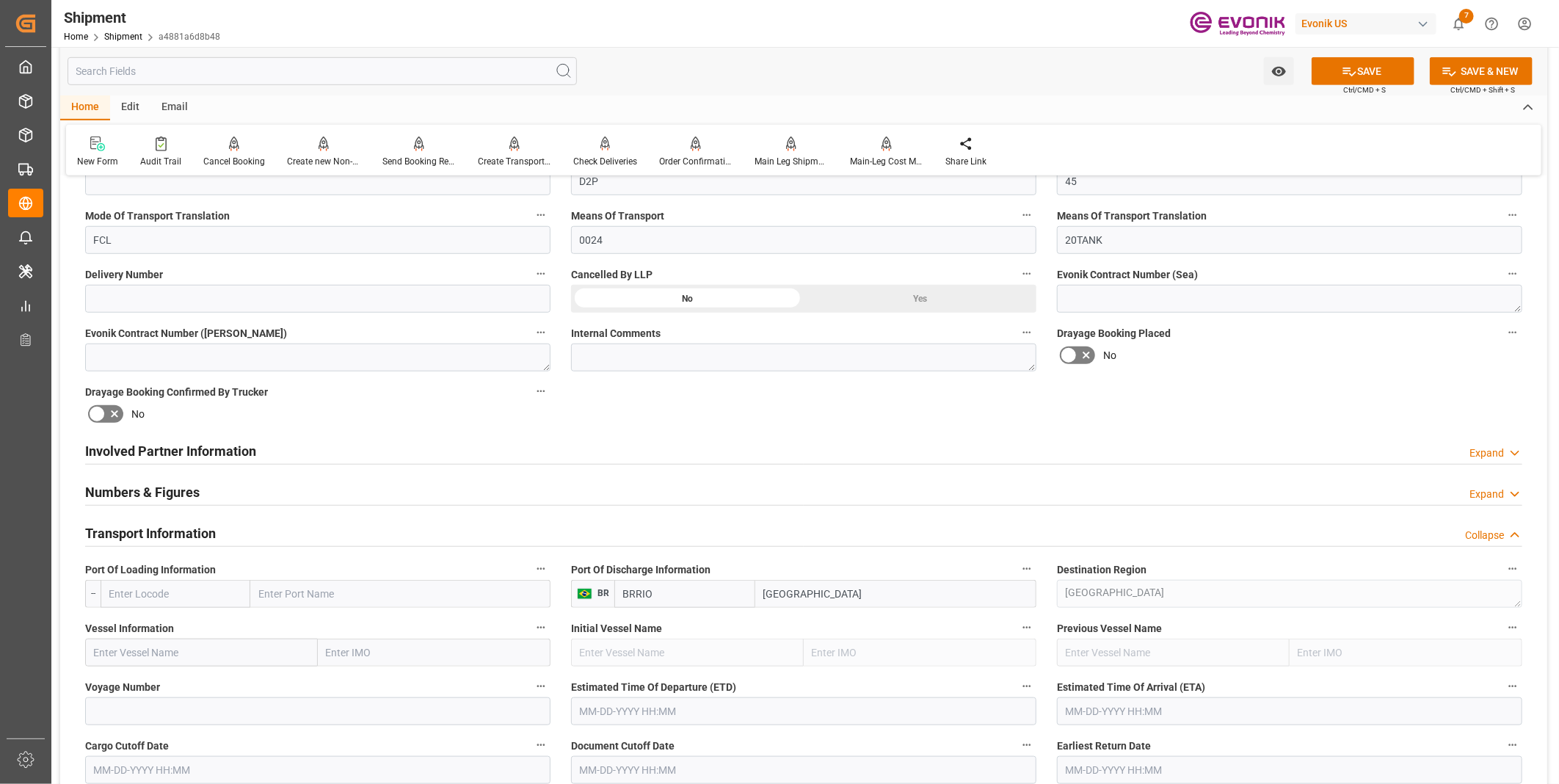
click at [174, 594] on input "text" at bounding box center [175, 594] width 150 height 28
click at [150, 628] on span "USNYC - New York" at bounding box center [154, 625] width 88 height 11
type input "USNYC"
type input "New York"
type input "USNYC"
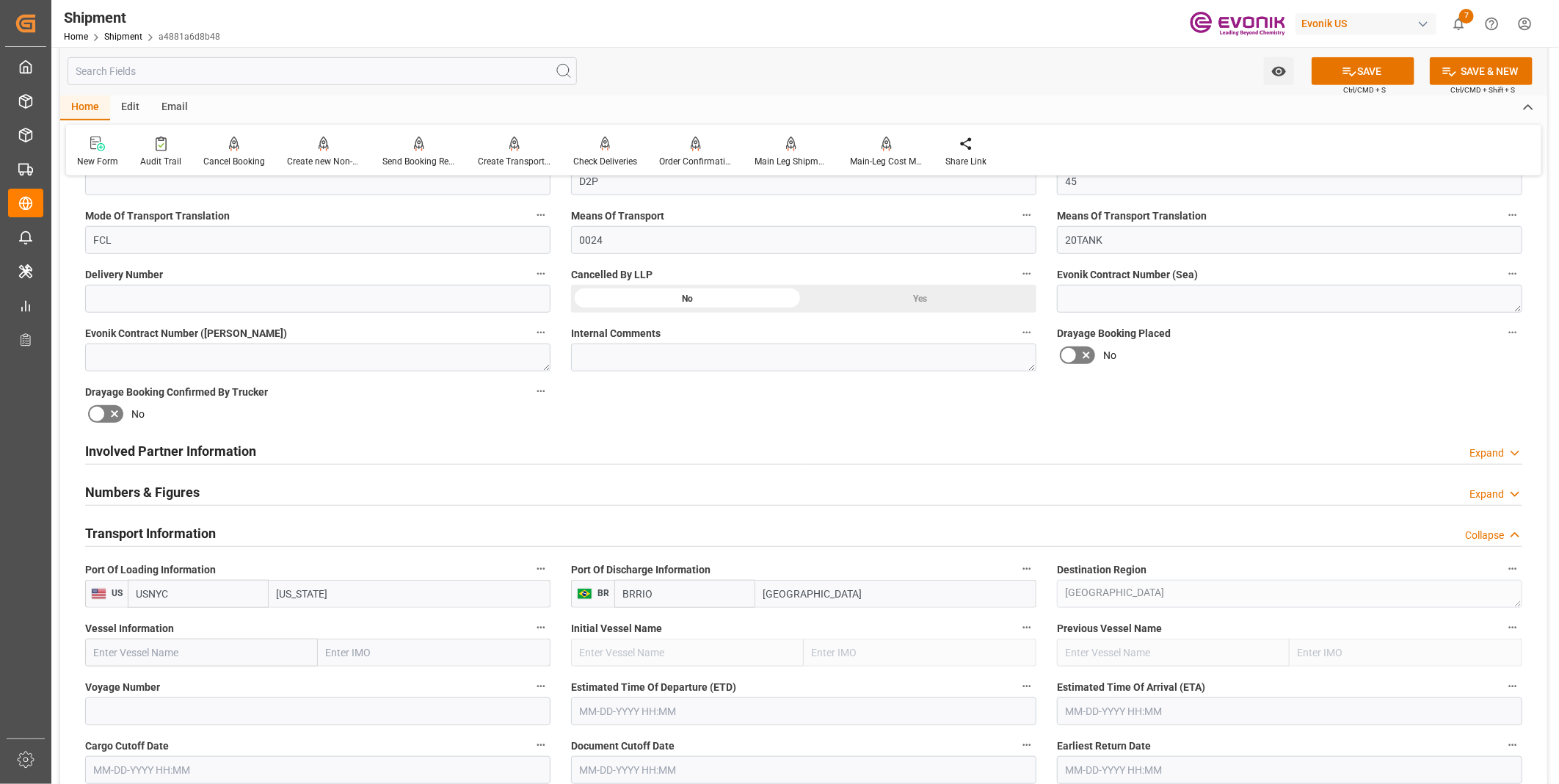
click at [125, 647] on input "text" at bounding box center [202, 652] width 233 height 28
click at [152, 684] on span "TBN - 7777777" at bounding box center [127, 684] width 65 height 11
type input "TBN"
type input "7777777"
type input "TBN"
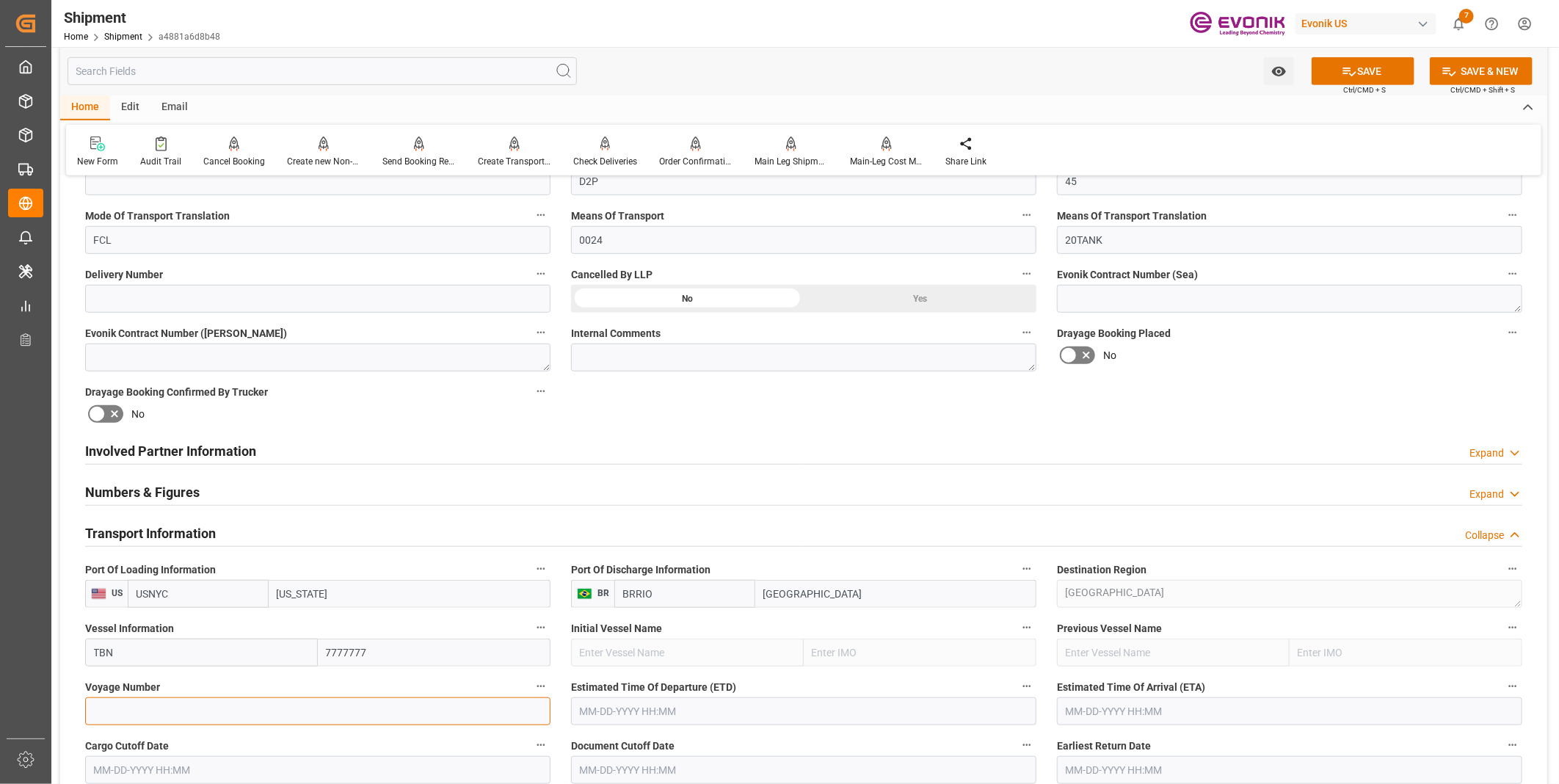
click at [264, 710] on input at bounding box center [318, 711] width 465 height 28
type input "00000"
click at [1391, 65] on button "SAVE" at bounding box center [1363, 72] width 103 height 28
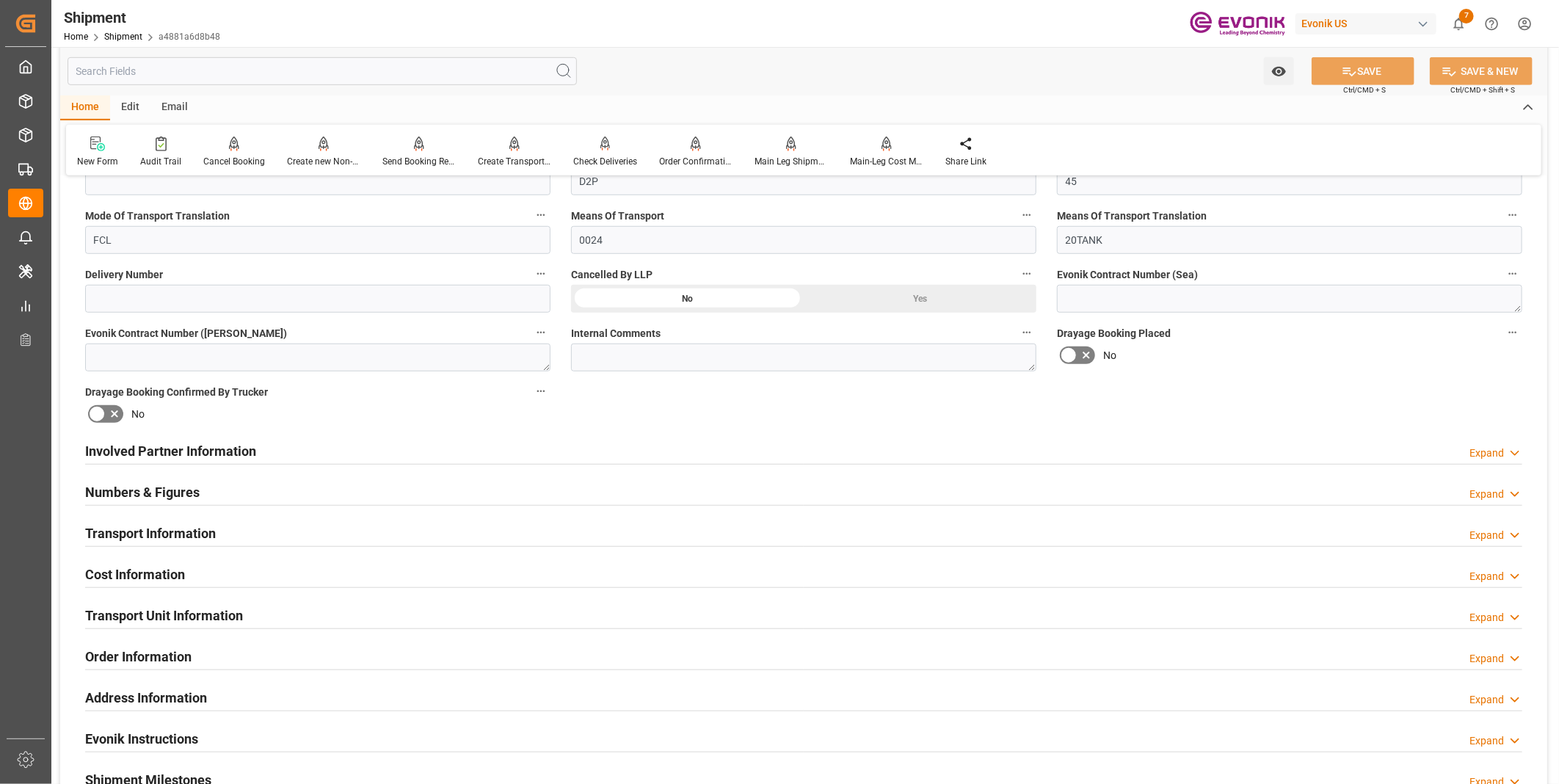
click at [414, 520] on div "Transport Information Expand" at bounding box center [803, 532] width 1437 height 28
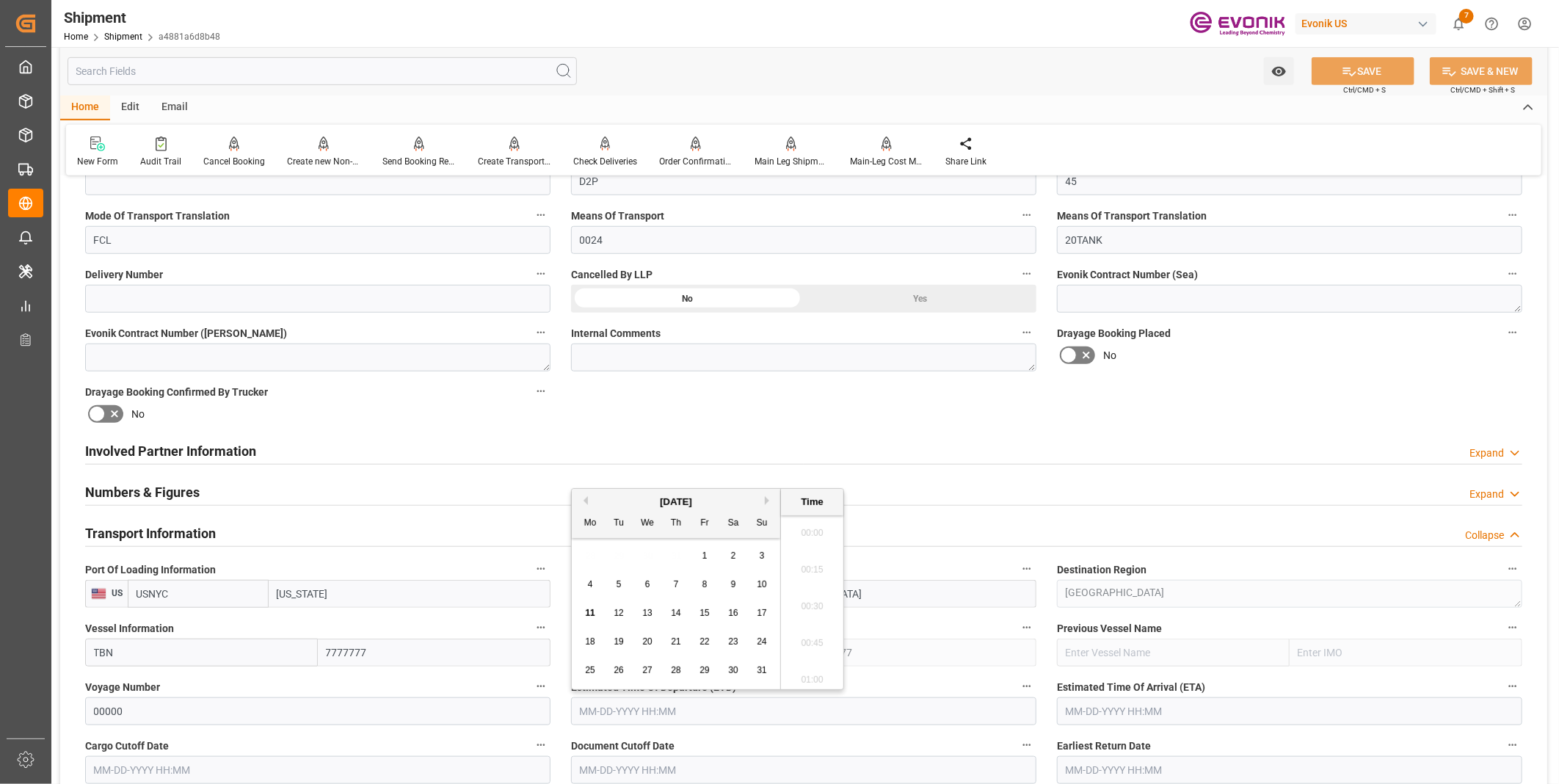
click at [636, 706] on input "text" at bounding box center [803, 711] width 465 height 28
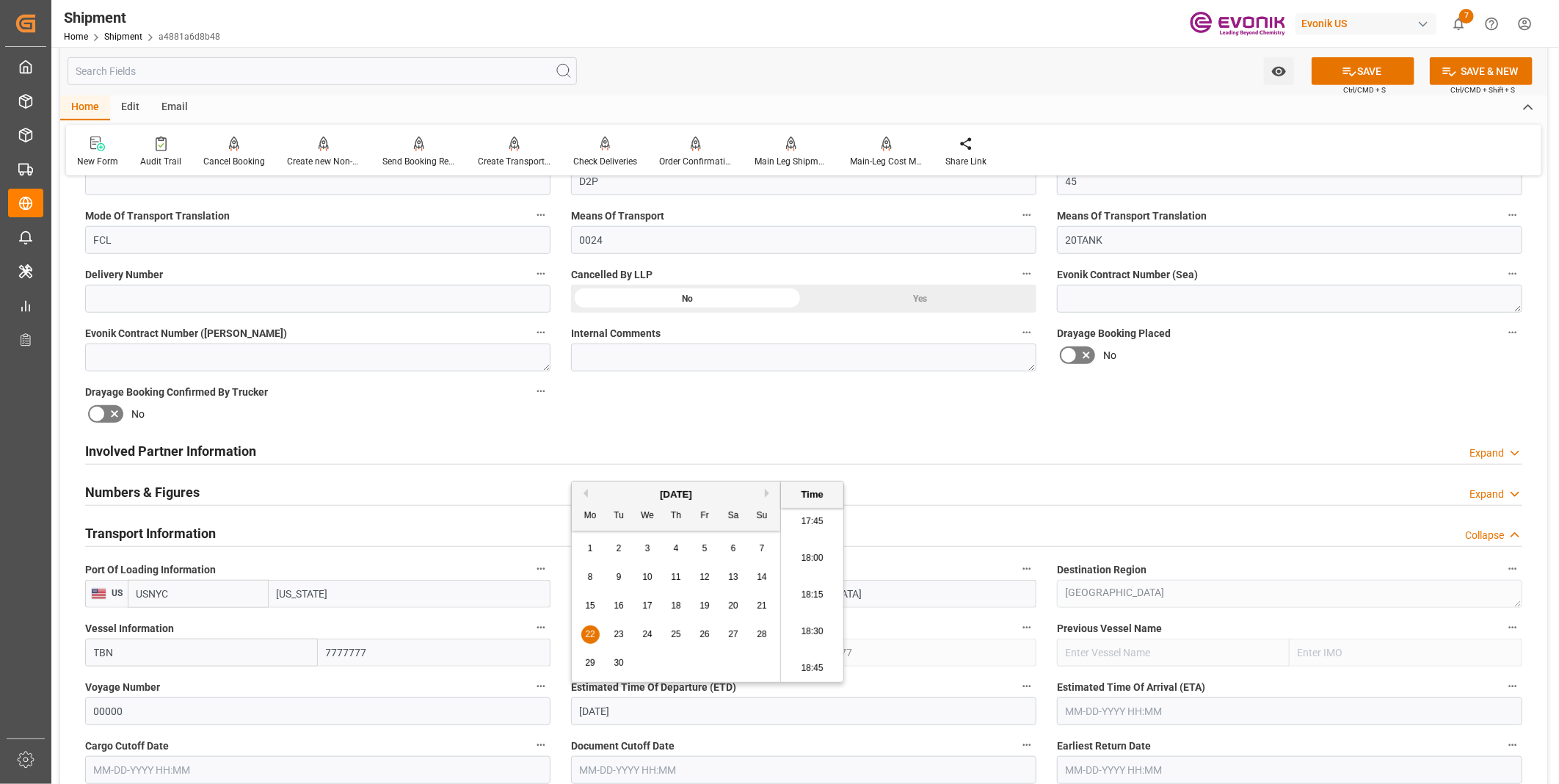
click at [796, 620] on li "18:30" at bounding box center [812, 631] width 63 height 37
type input "09-22-2025 18:30"
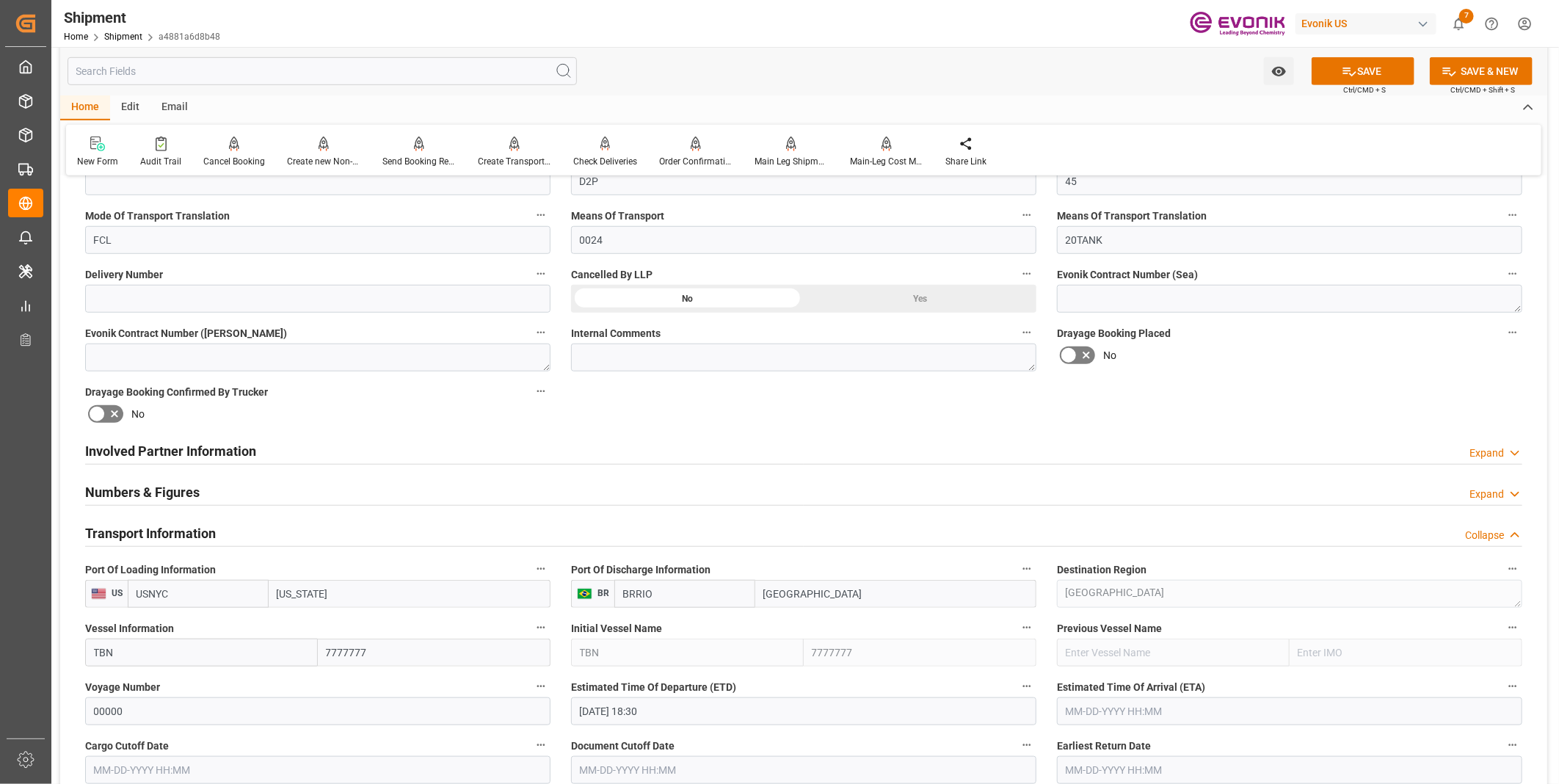
click at [1104, 706] on input "text" at bounding box center [1289, 711] width 465 height 28
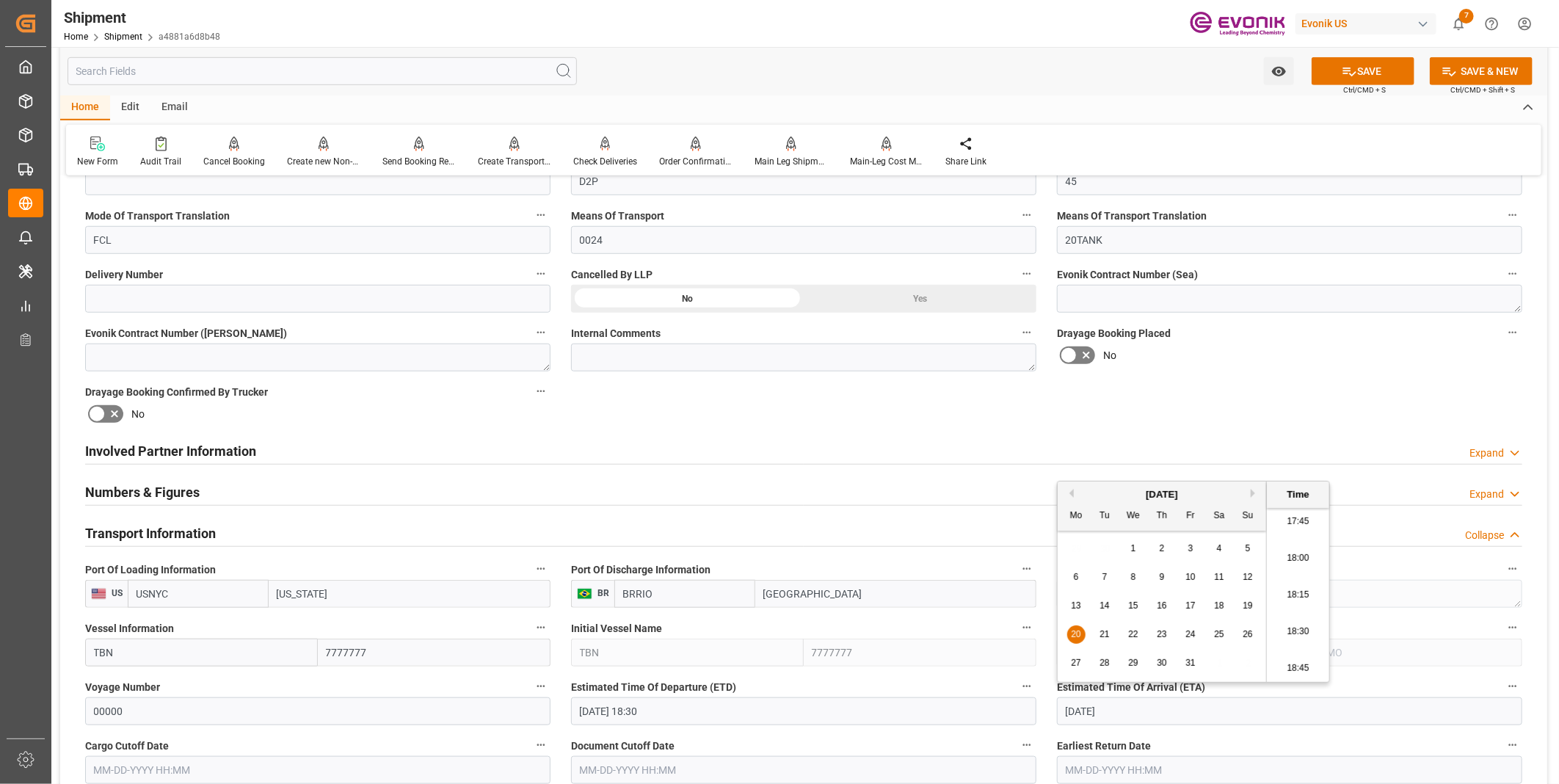
click at [1302, 622] on li "18:30" at bounding box center [1298, 631] width 63 height 37
type input "10-20-2025 18:30"
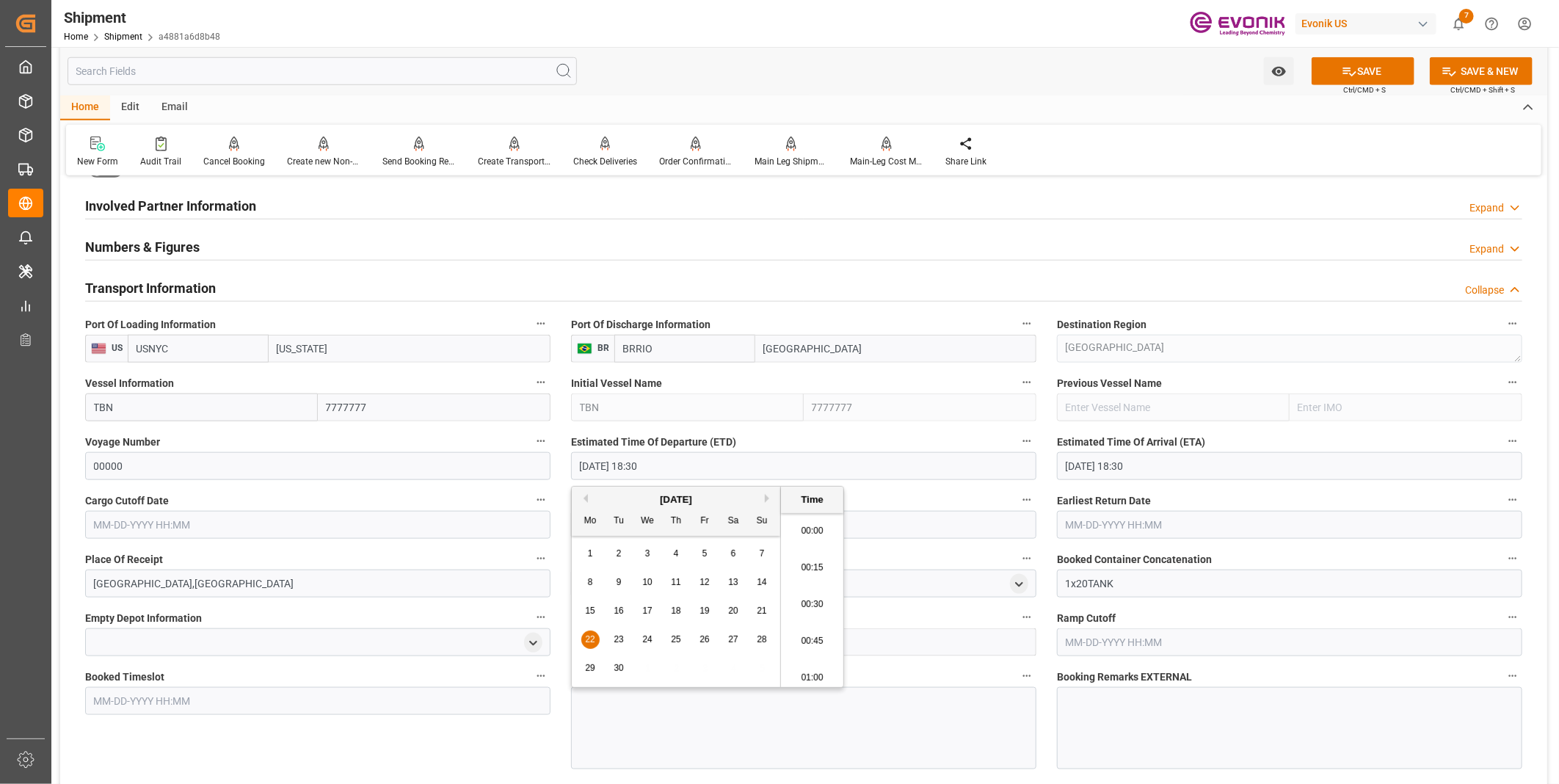
scroll to position [2646, 0]
drag, startPoint x: 680, startPoint y: 467, endPoint x: 531, endPoint y: 467, distance: 149.0
click at [531, 467] on div "Booking Confirmation Milestone Bar Collapse Submitted to FFW for Booking (Pendi…" at bounding box center [803, 365] width 1487 height 1982
click at [298, 529] on input "text" at bounding box center [318, 525] width 465 height 28
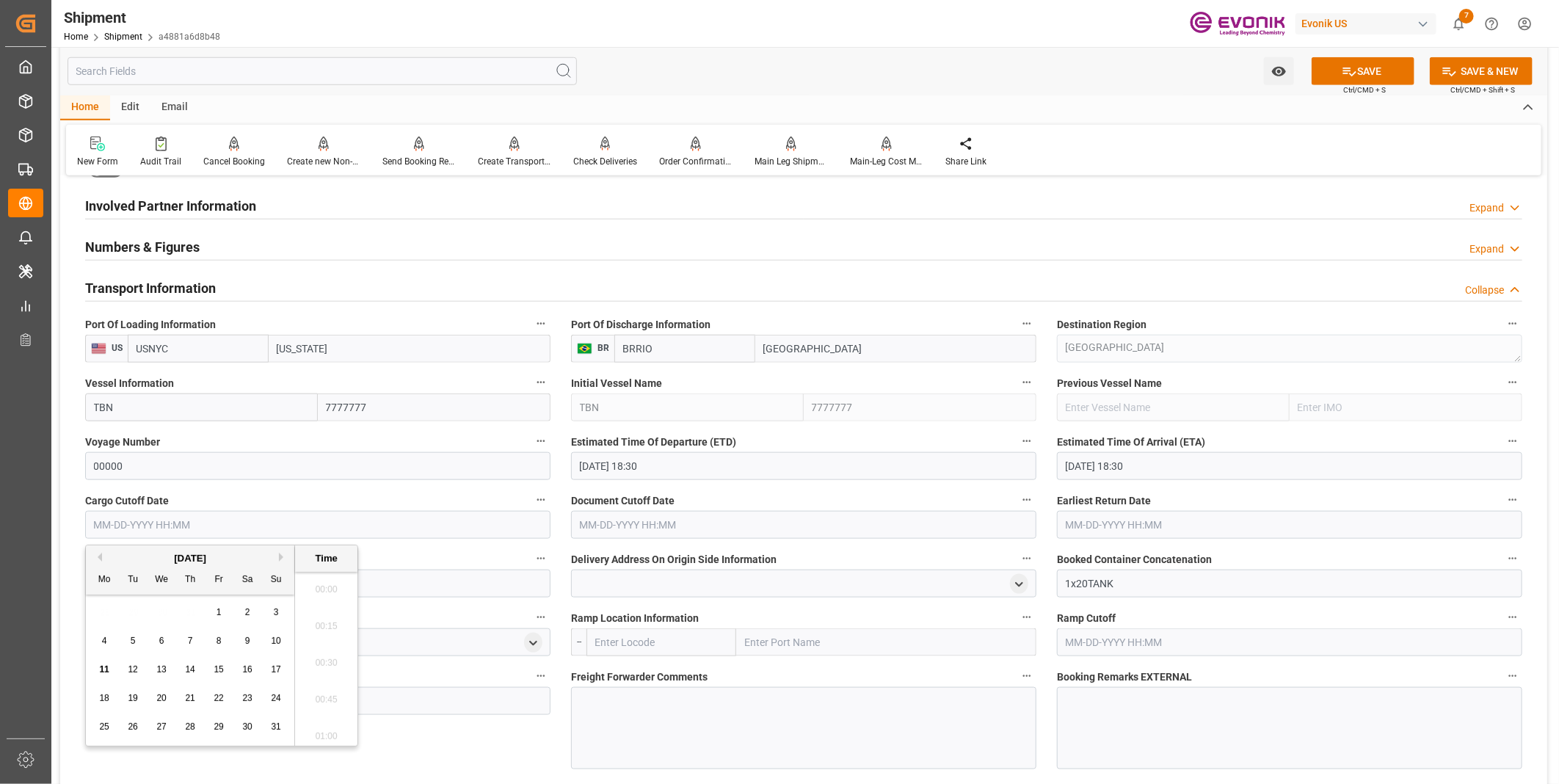
scroll to position [2609, 0]
click at [291, 524] on input "text" at bounding box center [318, 525] width 465 height 28
click at [310, 658] on li "18:15" at bounding box center [326, 658] width 63 height 37
type input "09-15-2025 18:15"
drag, startPoint x: 177, startPoint y: 521, endPoint x: 76, endPoint y: 521, distance: 101.0
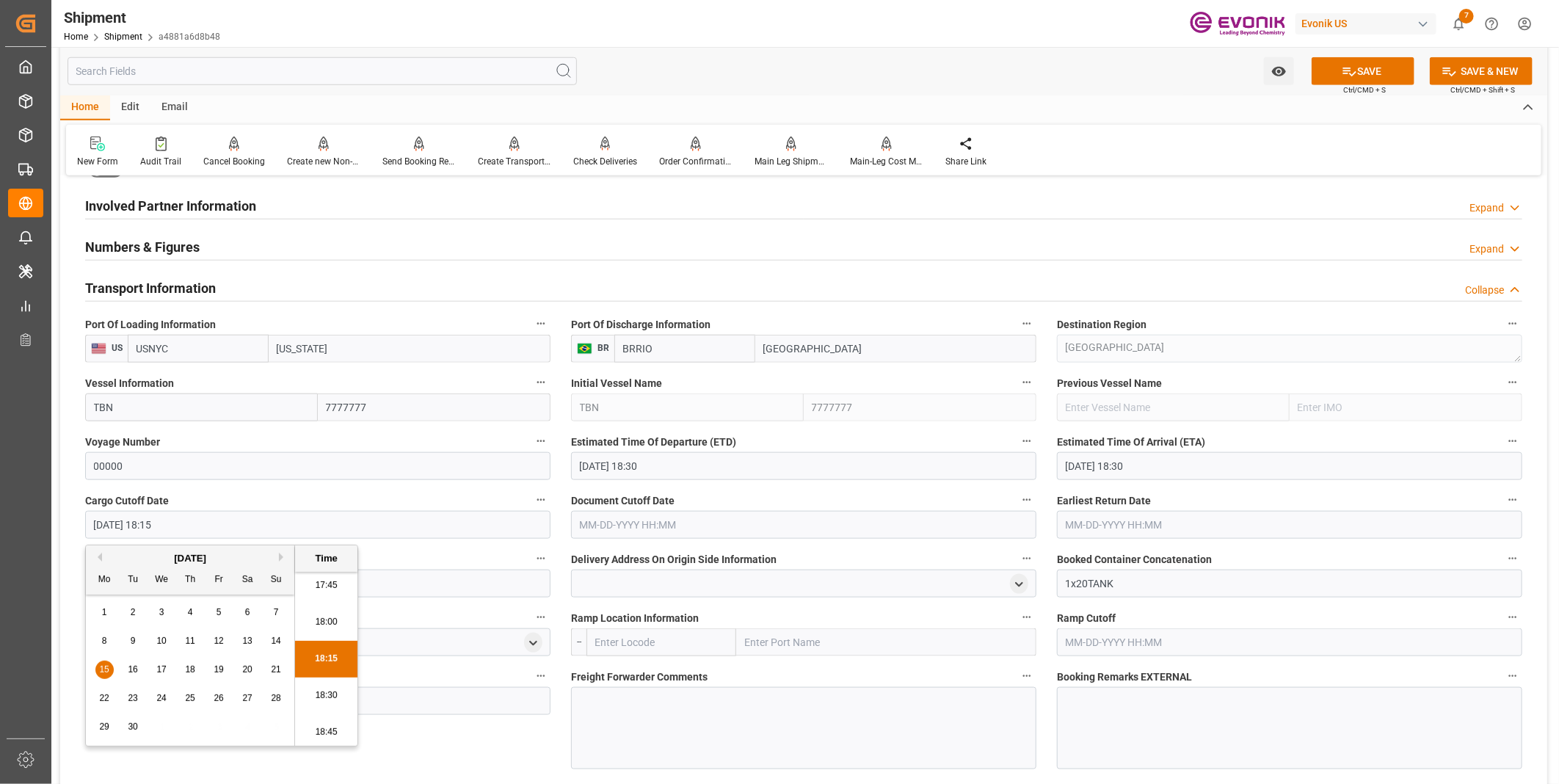
click at [76, 521] on div "Cargo Cutoff Date 09-15-2025 18:15" at bounding box center [318, 514] width 486 height 58
click at [609, 520] on input "text" at bounding box center [803, 525] width 465 height 28
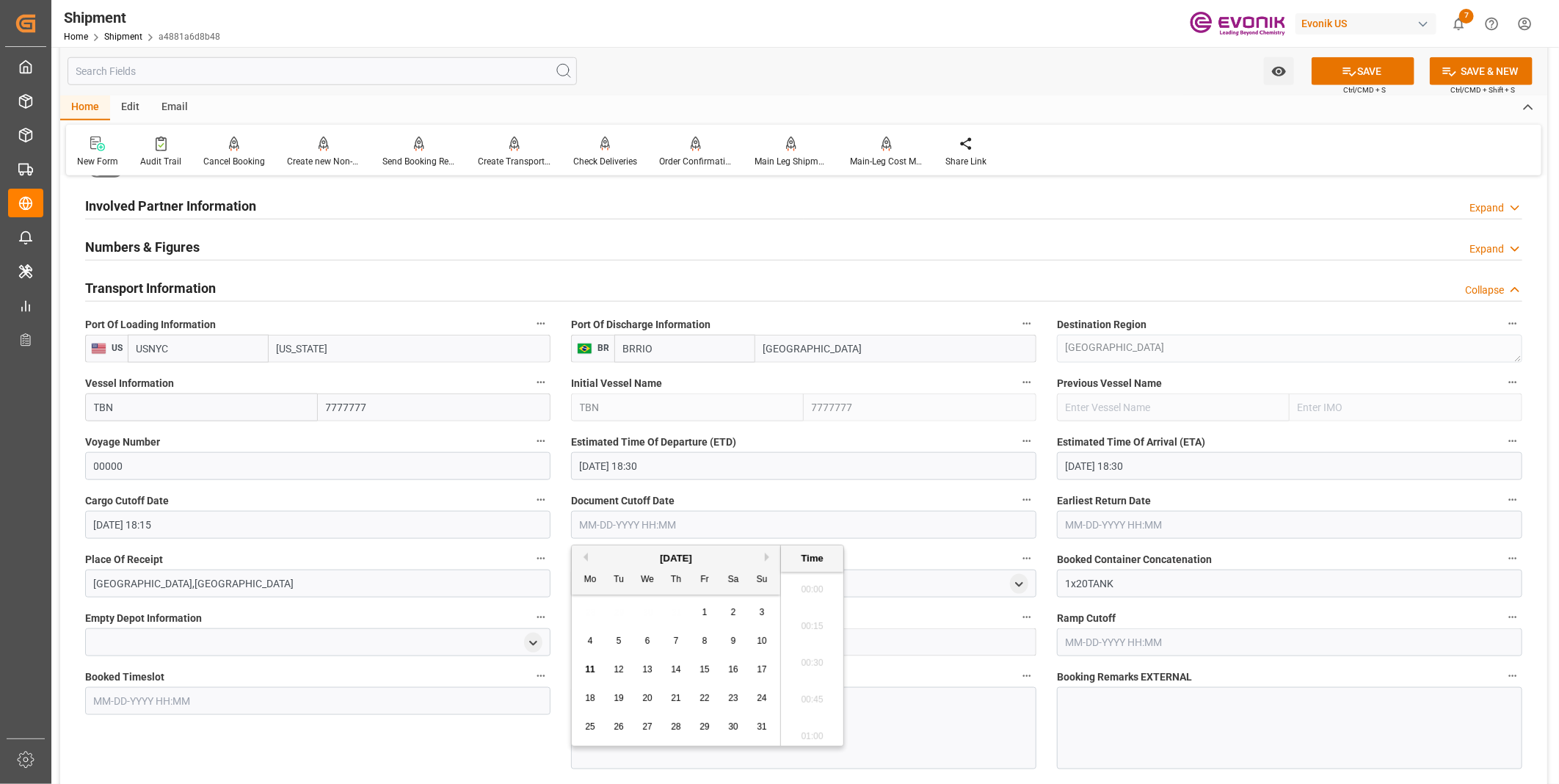
paste input "09-15-2025 18:15"
type input "09-15-2025 18:15"
click at [1089, 523] on input "text" at bounding box center [1289, 525] width 465 height 28
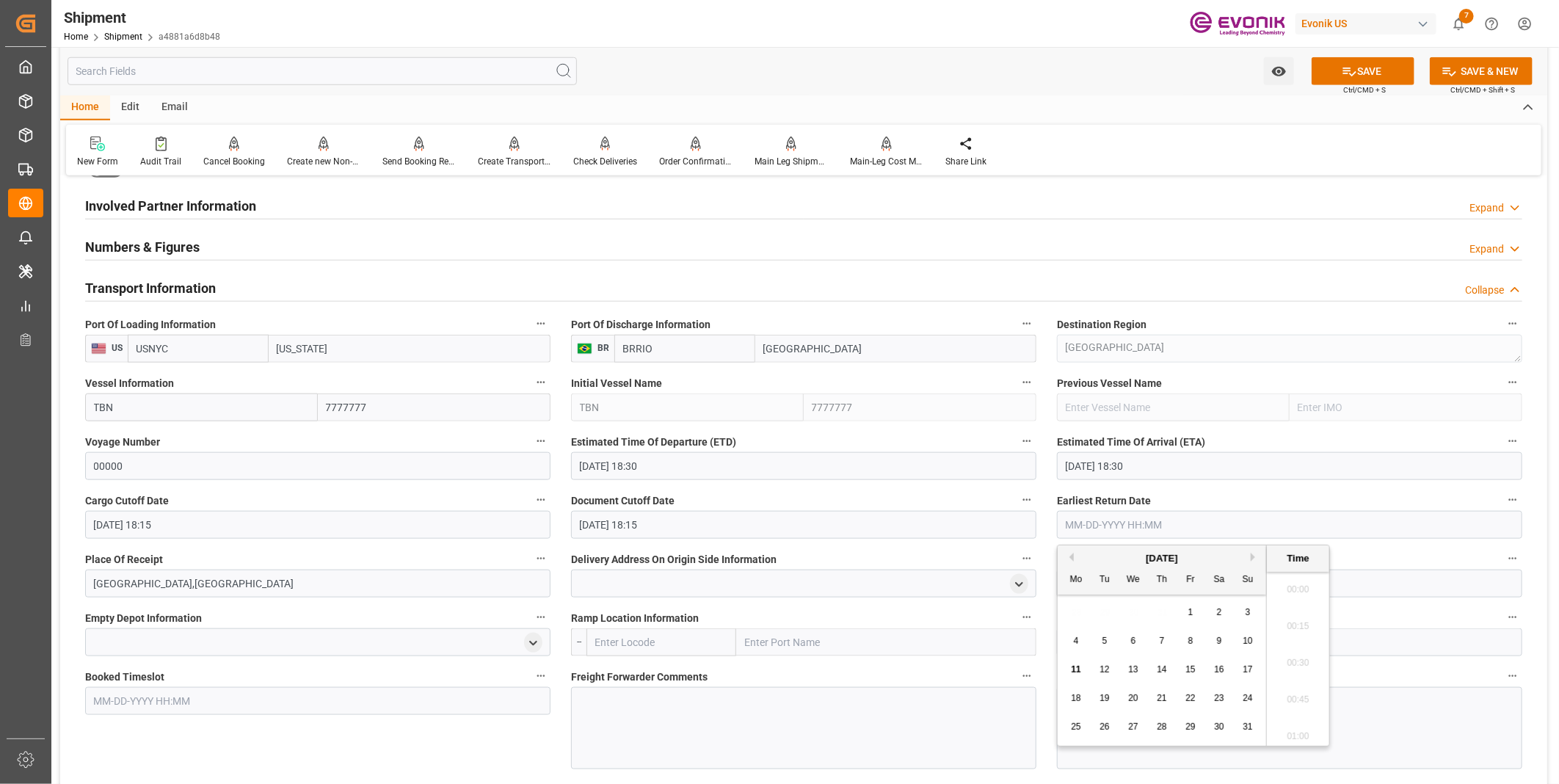
paste input "09-15-2025 18:15"
type input "09-15-2025 18:15"
click at [614, 705] on div at bounding box center [803, 727] width 465 height 82
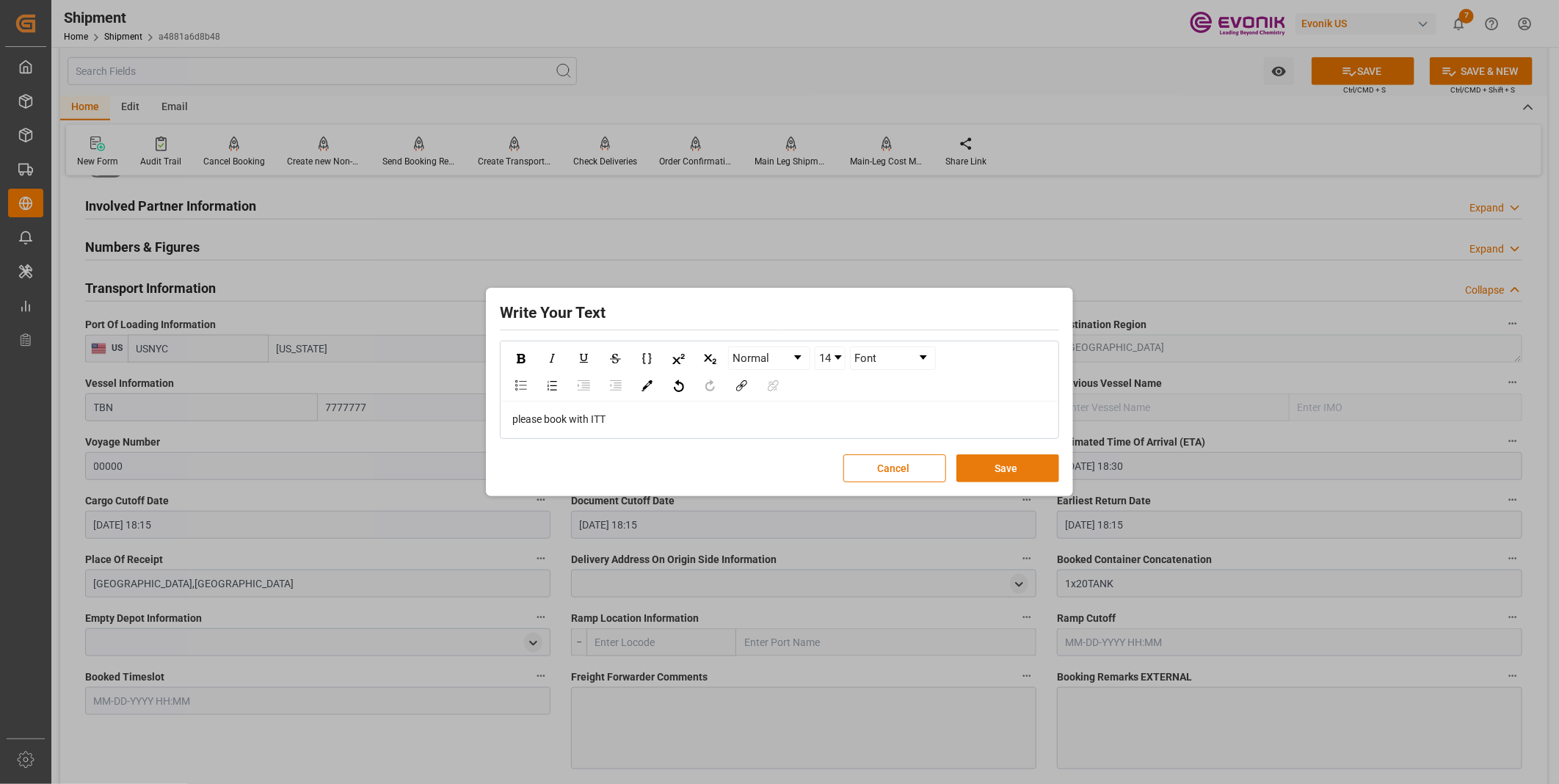
click at [1022, 467] on button "Save" at bounding box center [1008, 468] width 103 height 28
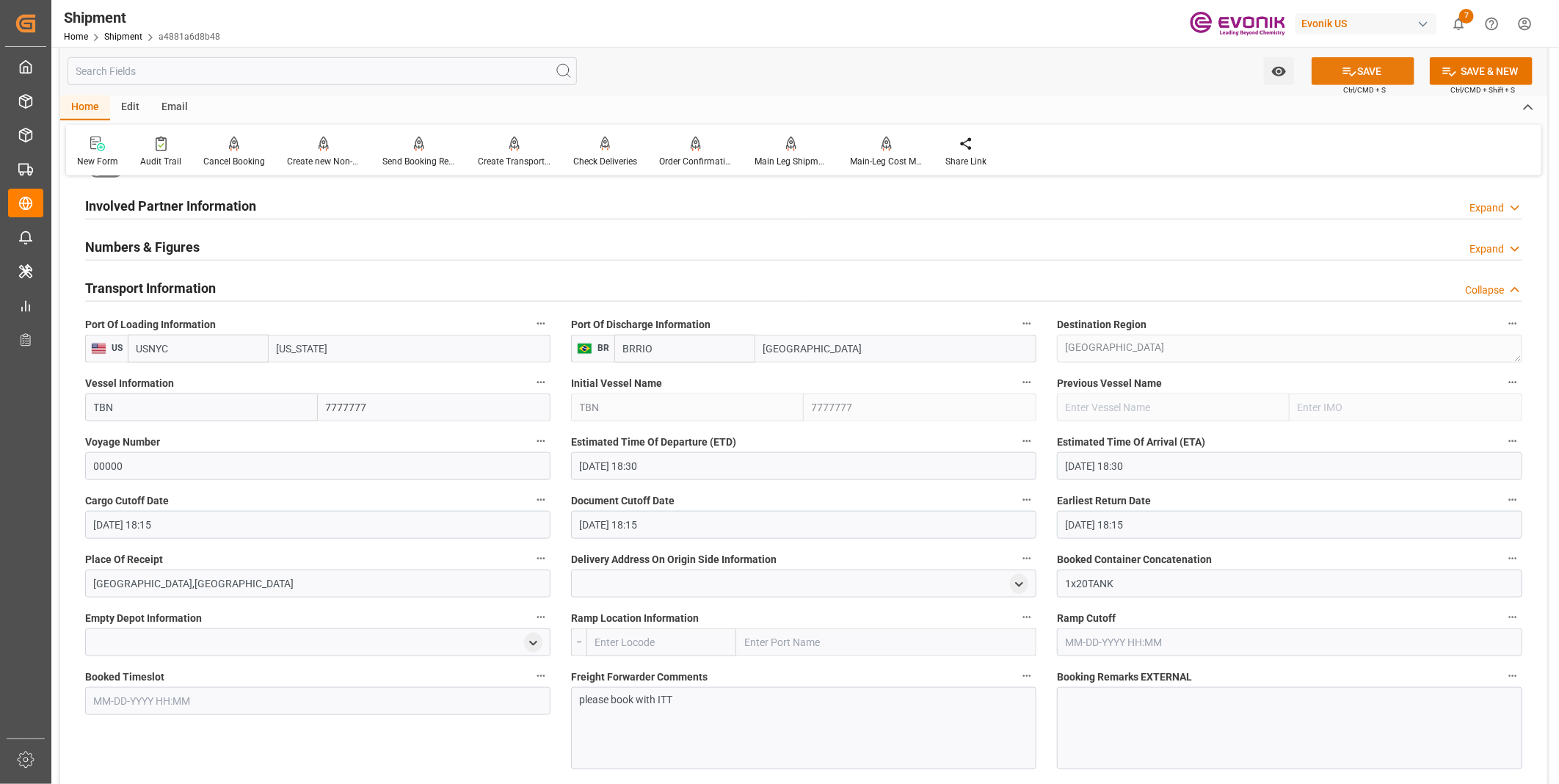
click at [1361, 68] on button "SAVE" at bounding box center [1363, 72] width 103 height 28
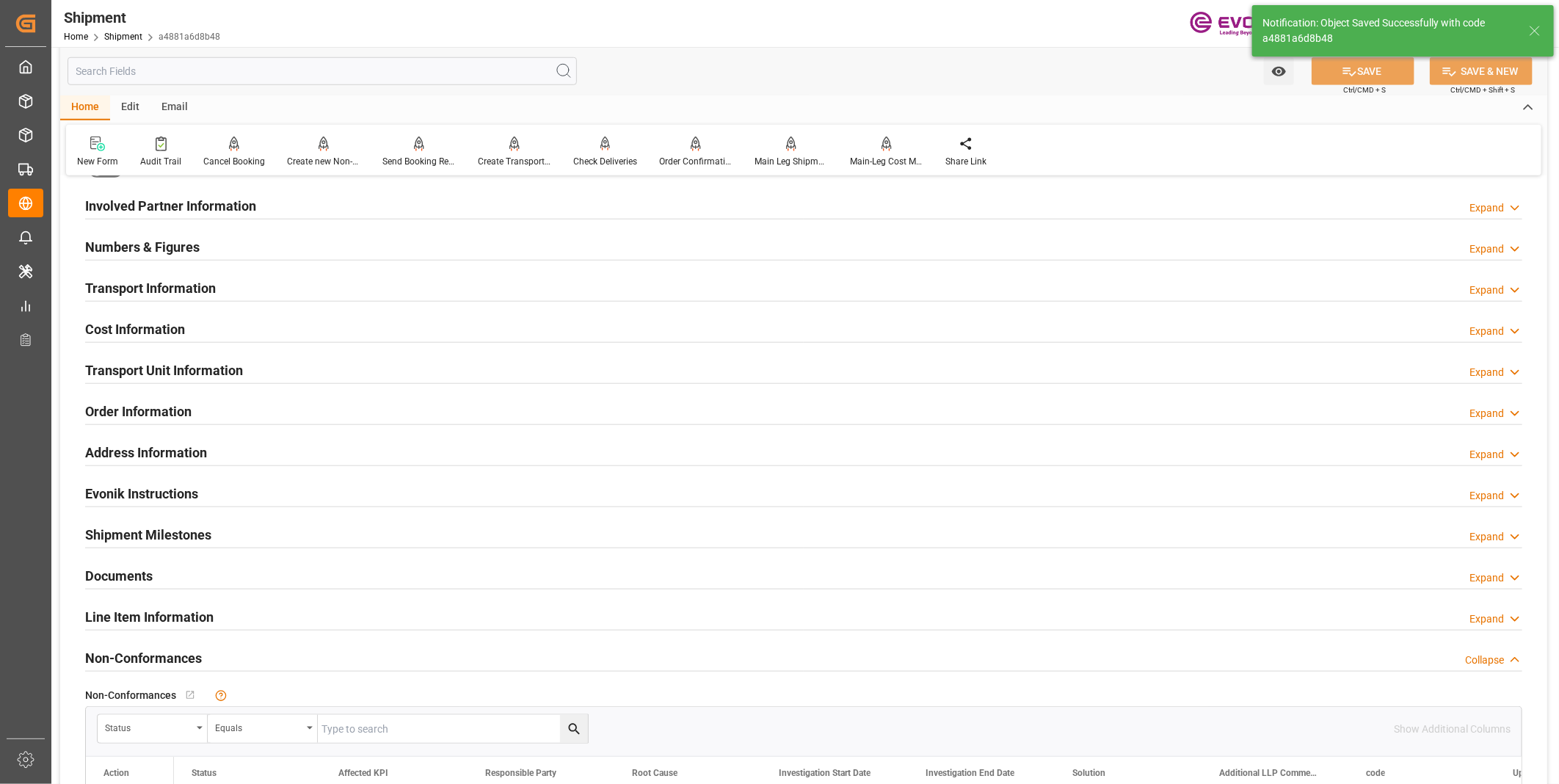
click at [414, 280] on div "Transport Information Expand" at bounding box center [803, 287] width 1437 height 28
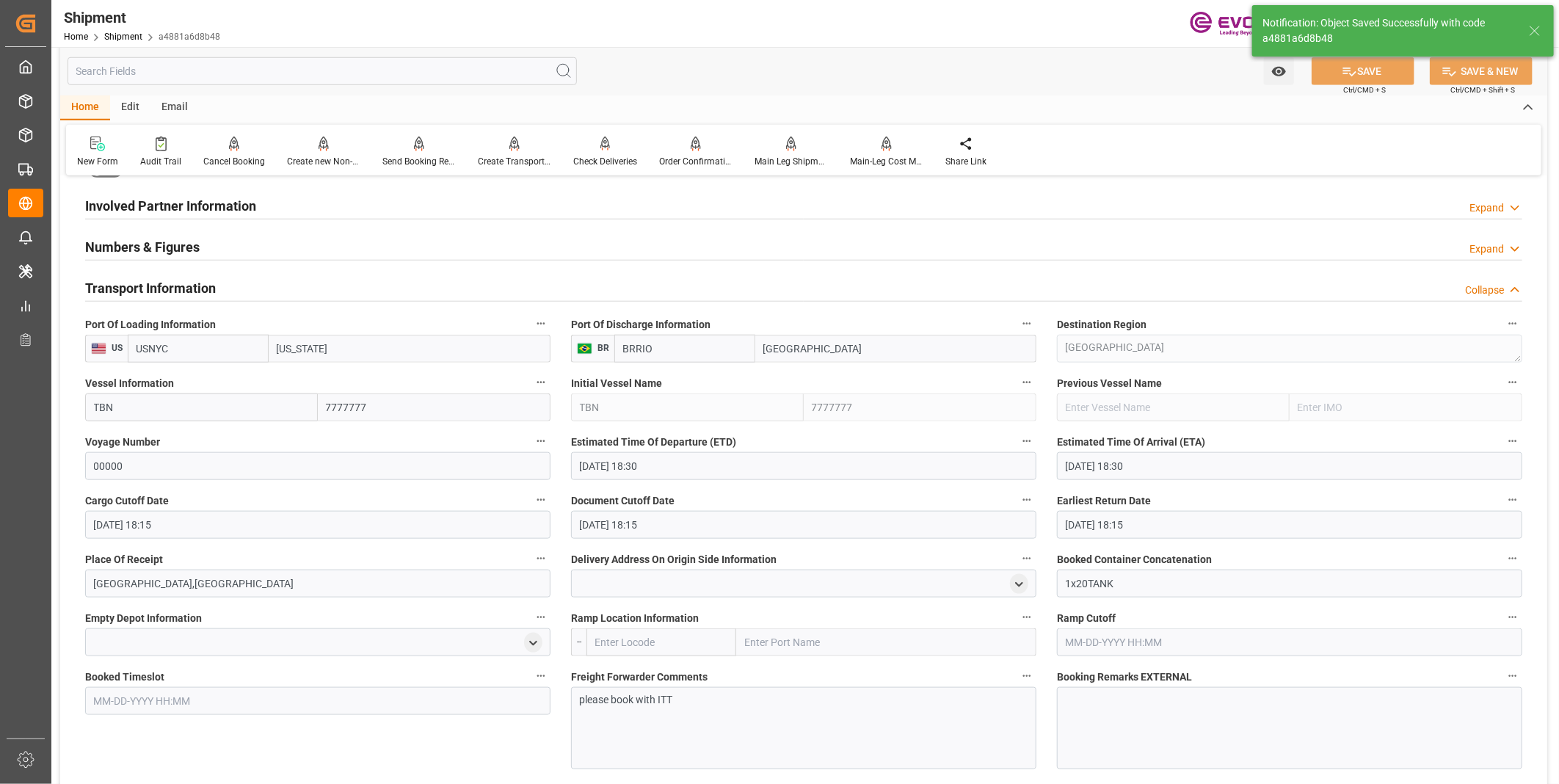
scroll to position [1060, 0]
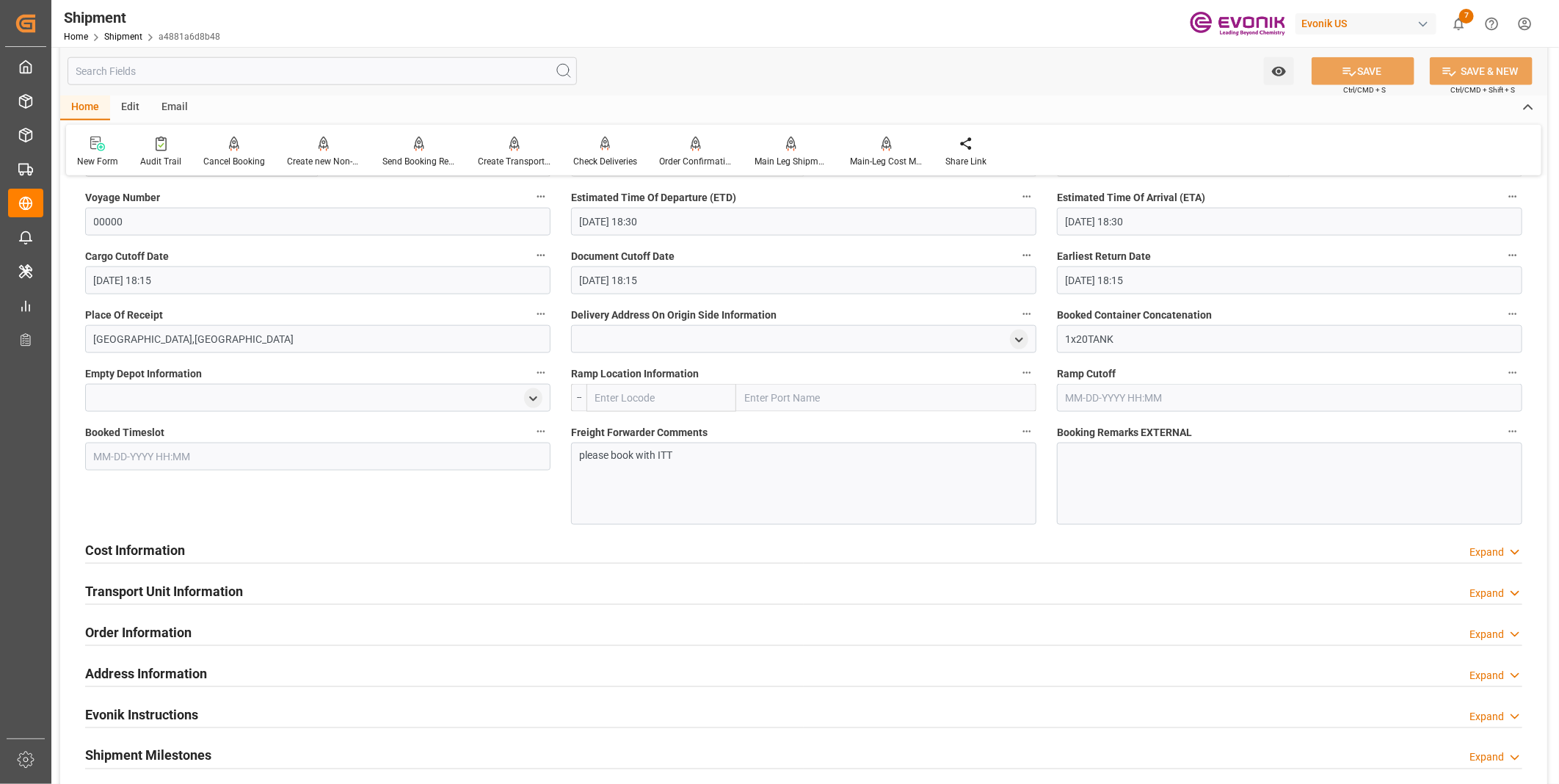
click at [542, 548] on div "Cost Information Expand" at bounding box center [803, 549] width 1437 height 28
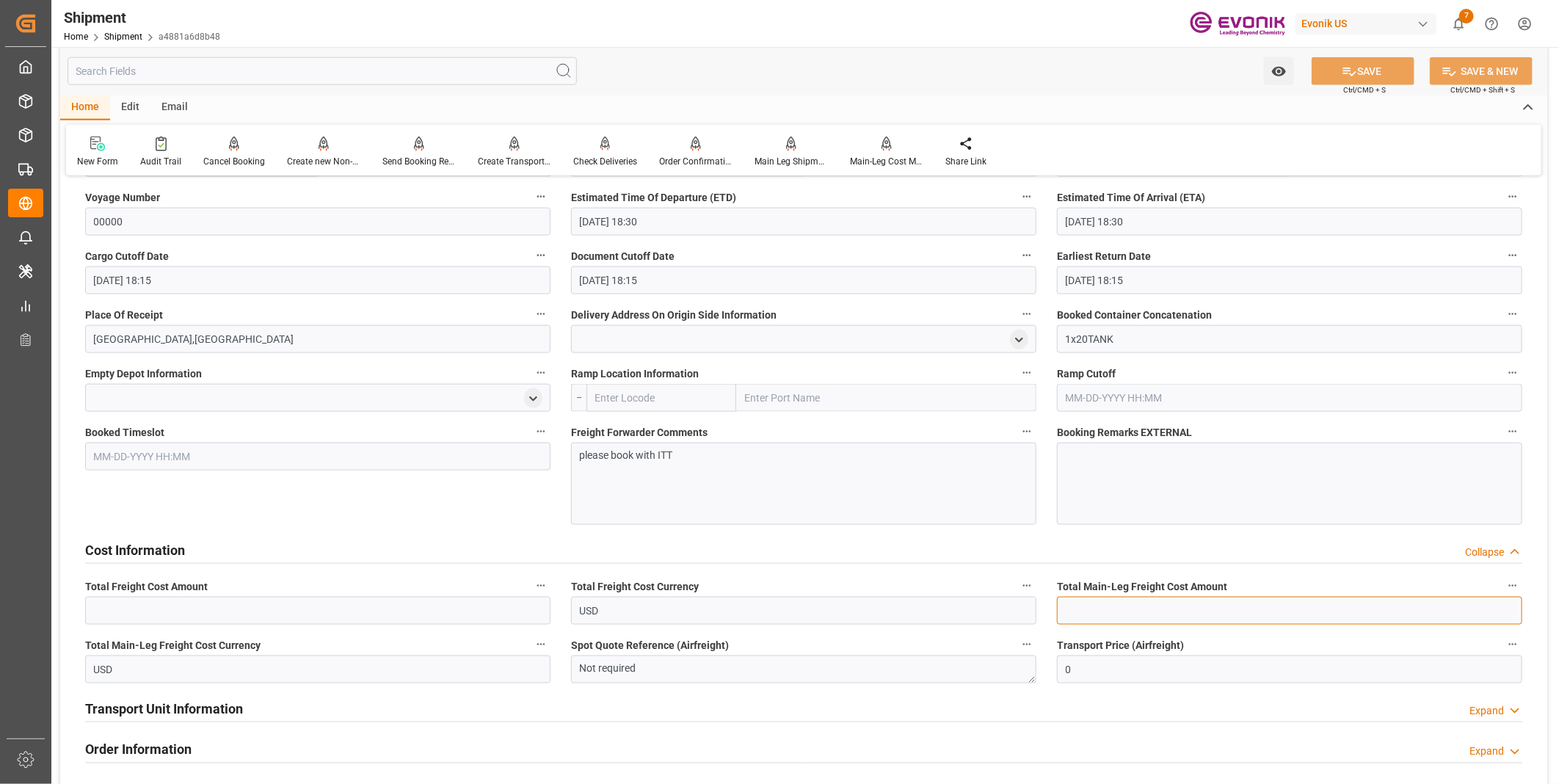
click at [1117, 598] on input "text" at bounding box center [1289, 610] width 465 height 28
drag, startPoint x: 1125, startPoint y: 607, endPoint x: 1028, endPoint y: 610, distance: 97.0
click at [1028, 610] on div "Booking Confirmation Milestone Bar Collapse Submitted to FFW for Booking (Pendi…" at bounding box center [803, 179] width 1487 height 2100
type input "4627"
click at [302, 610] on input "text" at bounding box center [318, 610] width 465 height 28
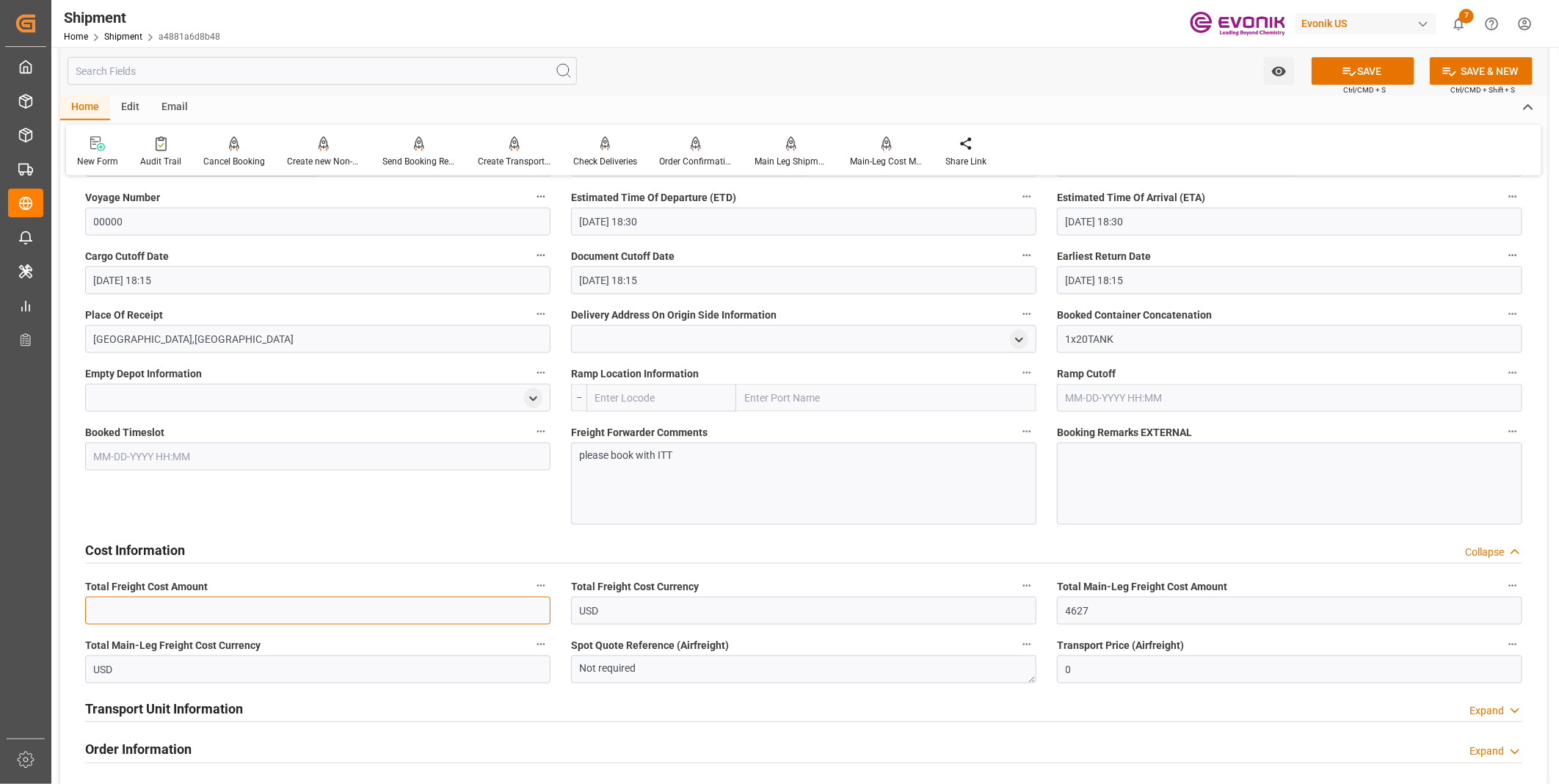
paste input "4627"
type input "4627"
click at [1367, 67] on button "SAVE" at bounding box center [1363, 72] width 103 height 28
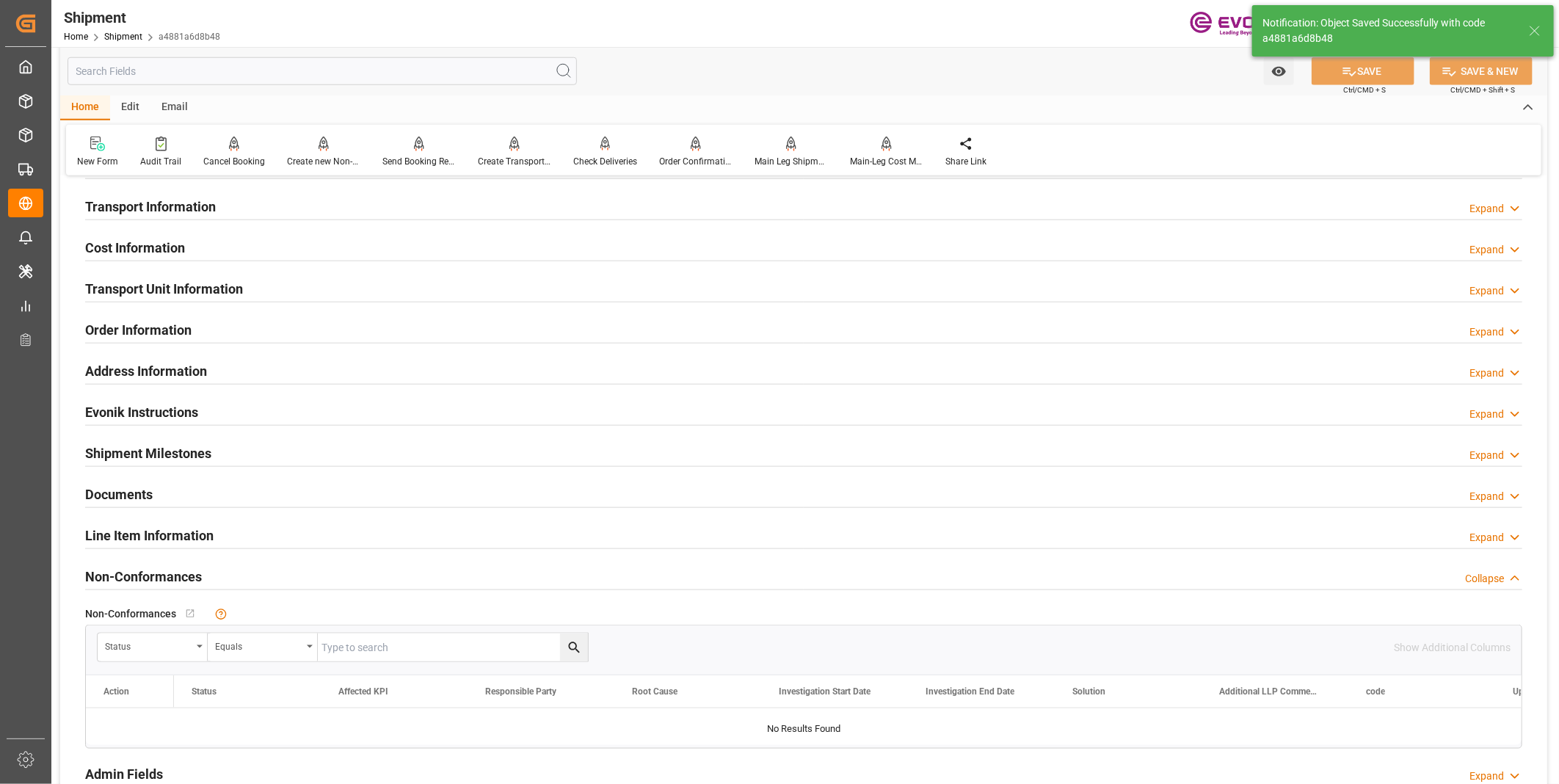
scroll to position [651, 0]
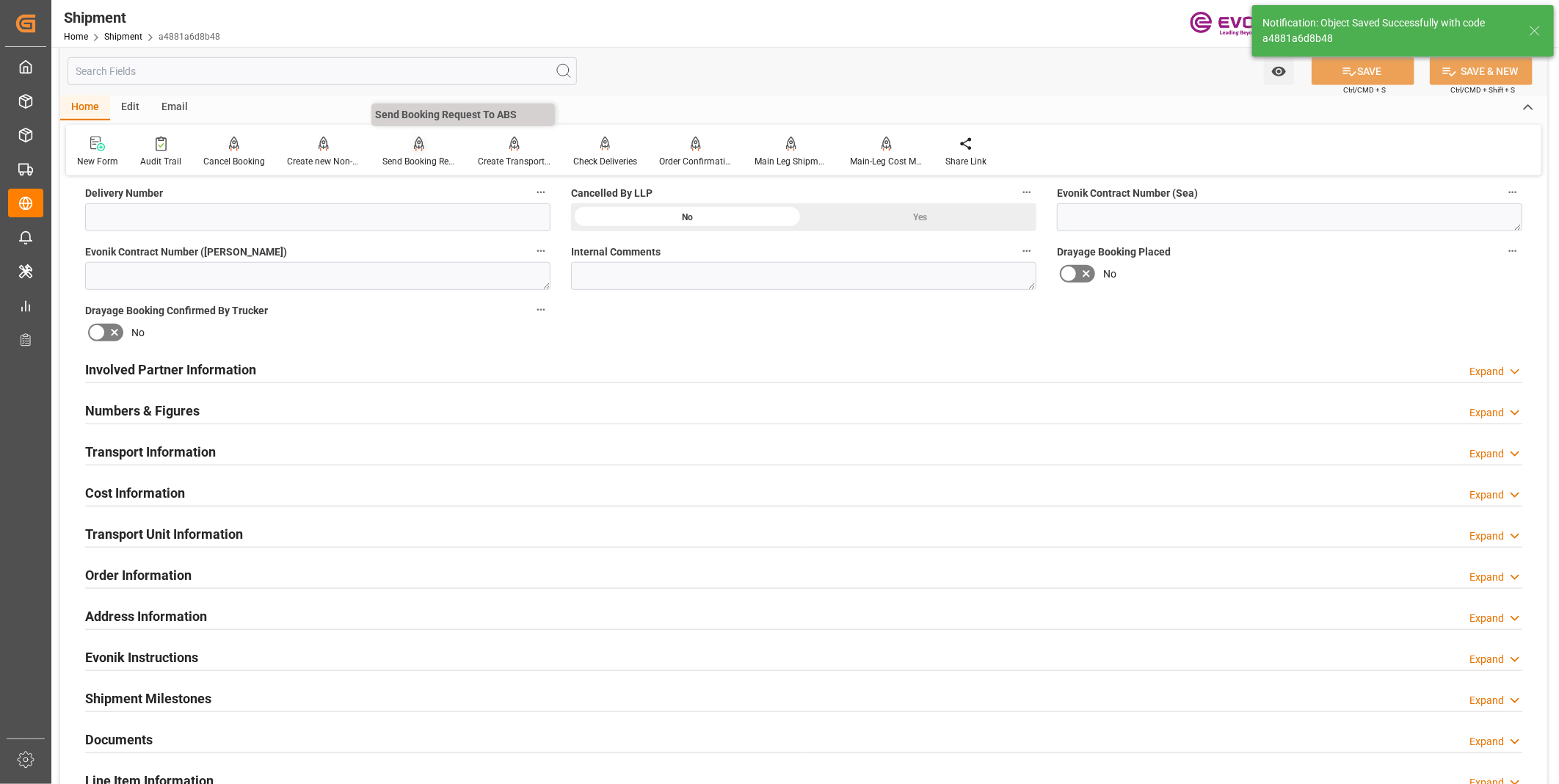
click at [395, 157] on div "Send Booking Request To ABS" at bounding box center [419, 161] width 73 height 13
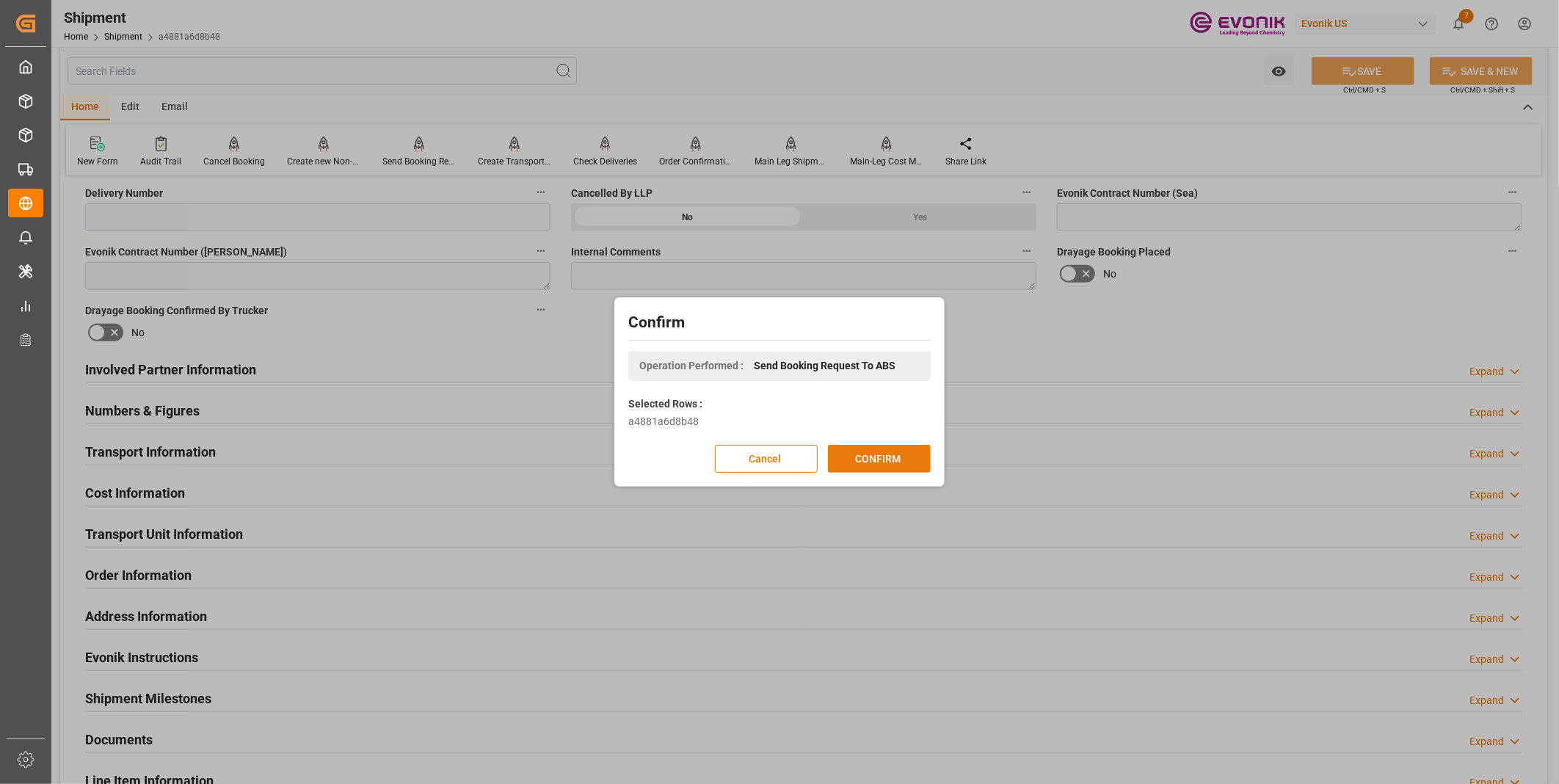
click at [841, 446] on button "CONFIRM" at bounding box center [879, 459] width 103 height 28
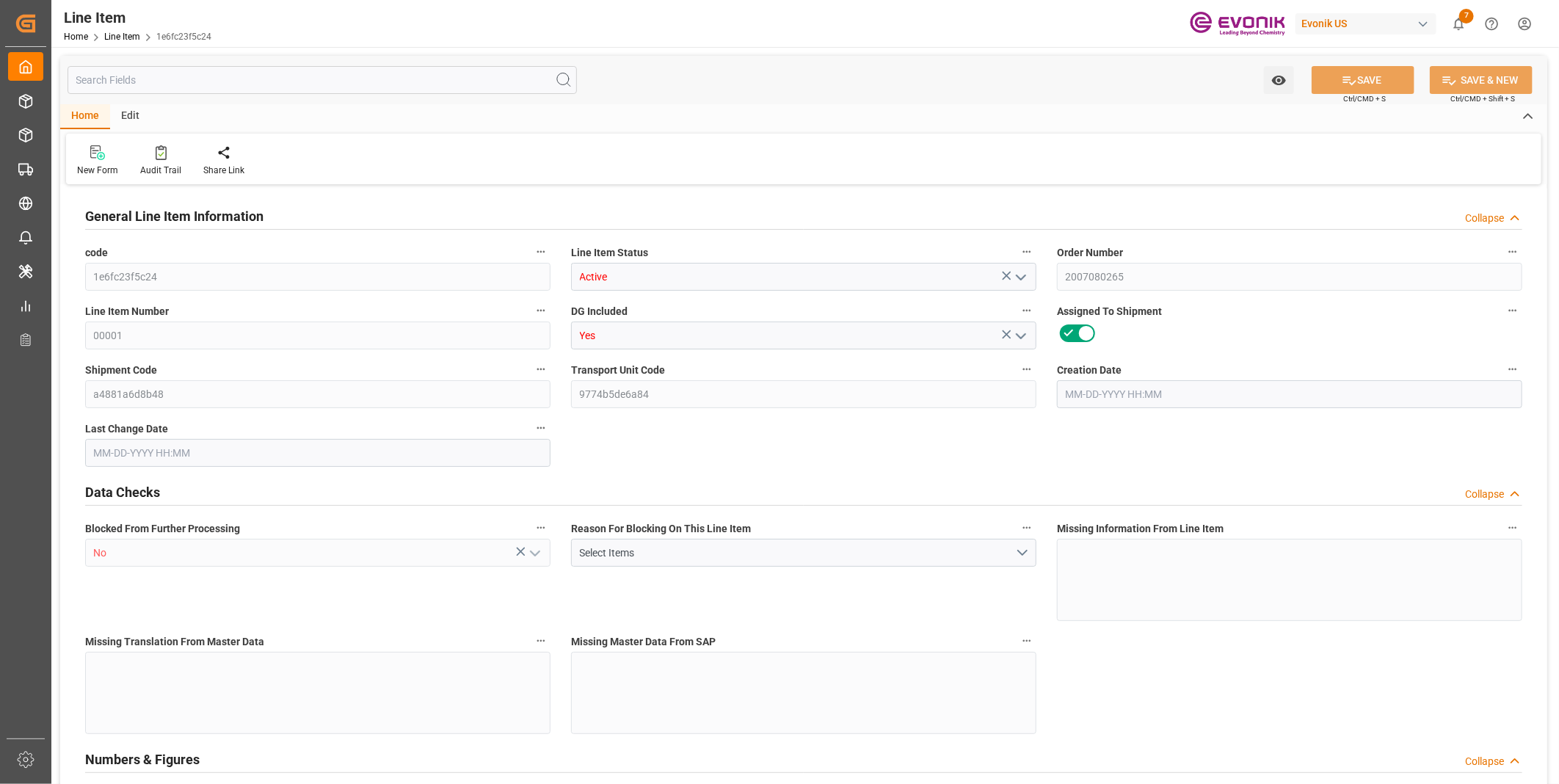
type input "0"
type input "20000"
type input "0"
type input "20000"
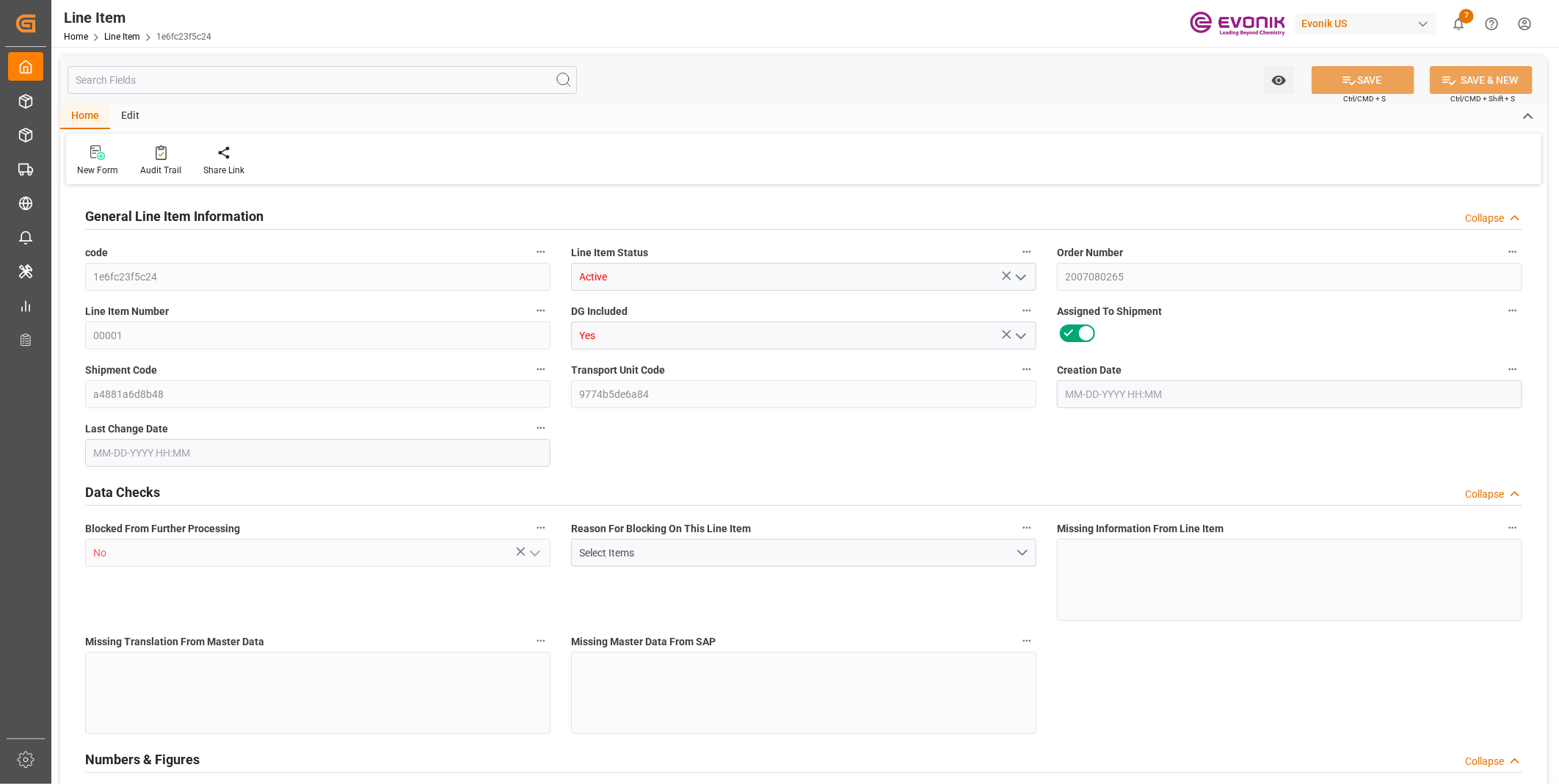
type input "84200"
type input "20000"
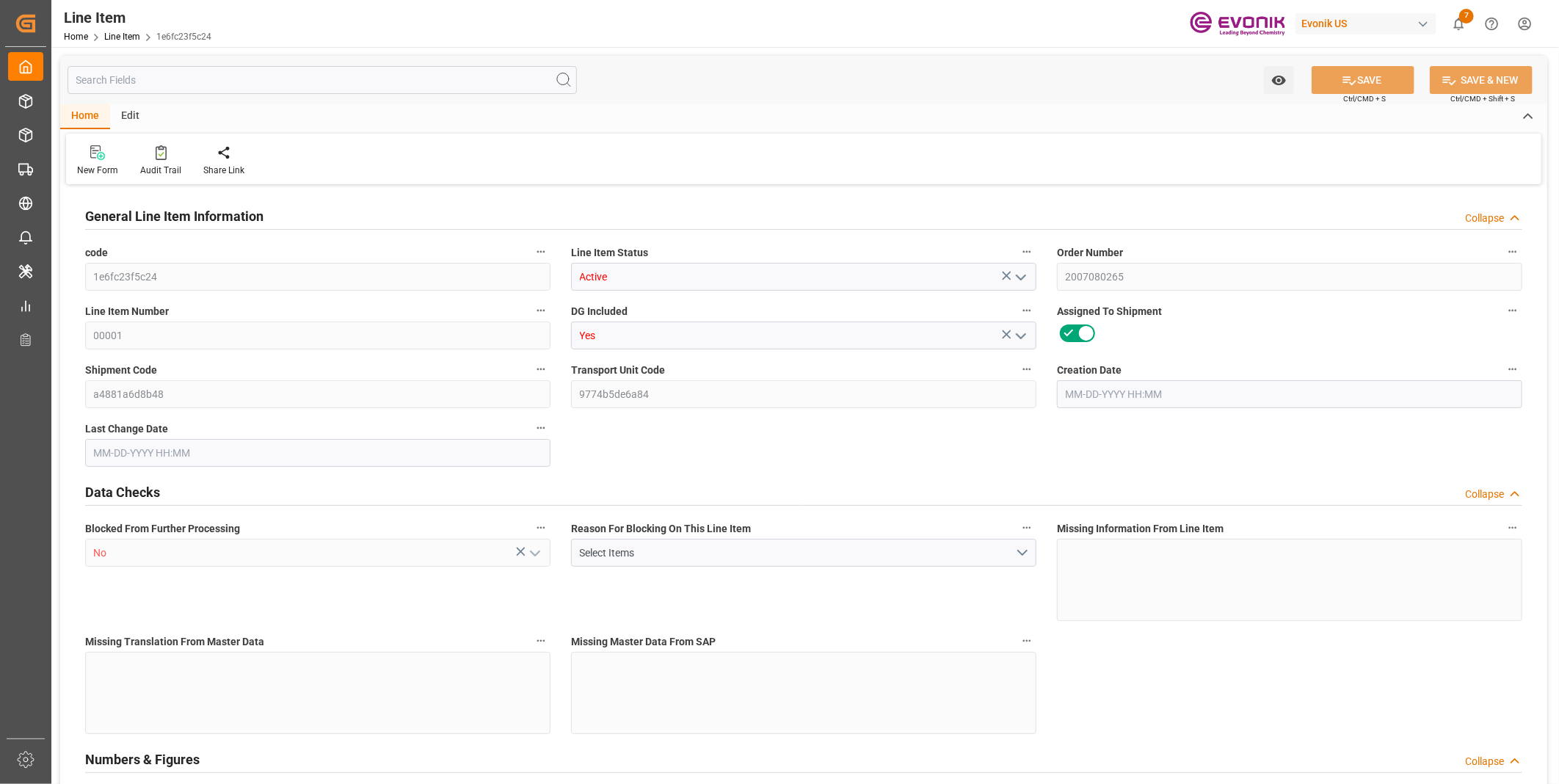
type input "20000"
type input "0"
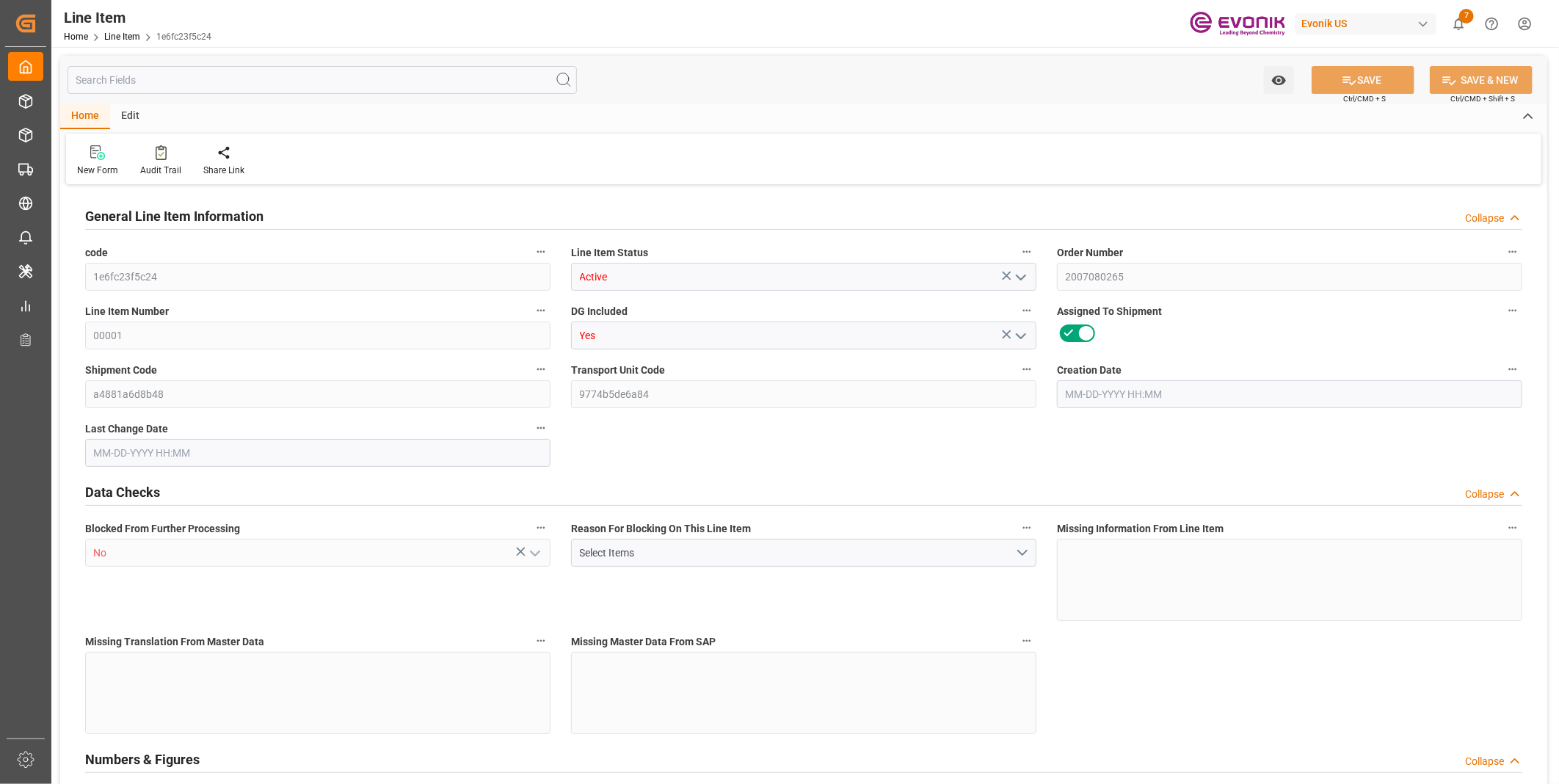
type input "0"
type input "07-15-2025 19:50"
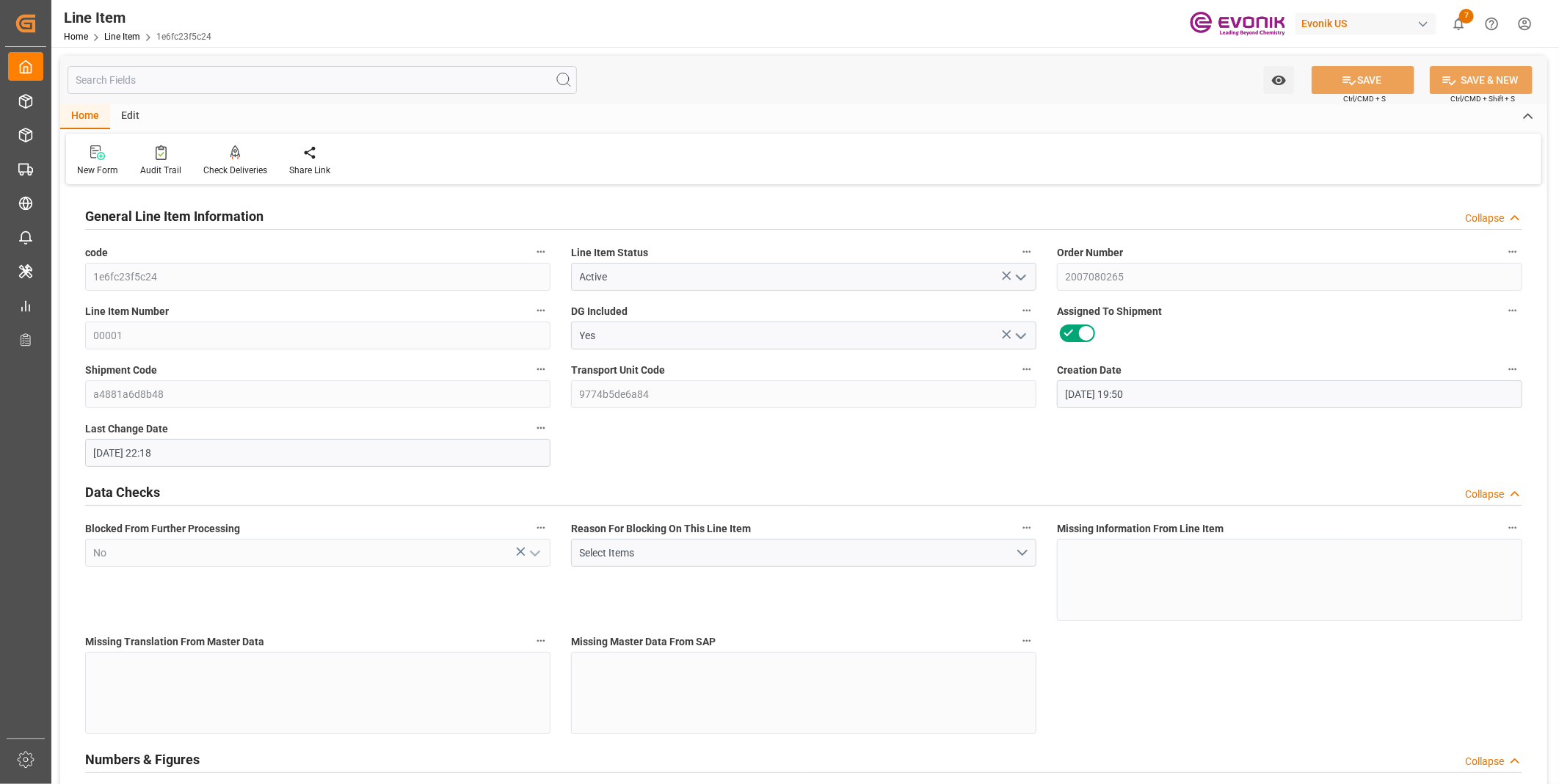
type input "08-11-2025 22:18"
type input "10-20-2025"
type input "09-15-2025"
type input "09-10-2025"
click at [211, 77] on input "text" at bounding box center [322, 80] width 509 height 28
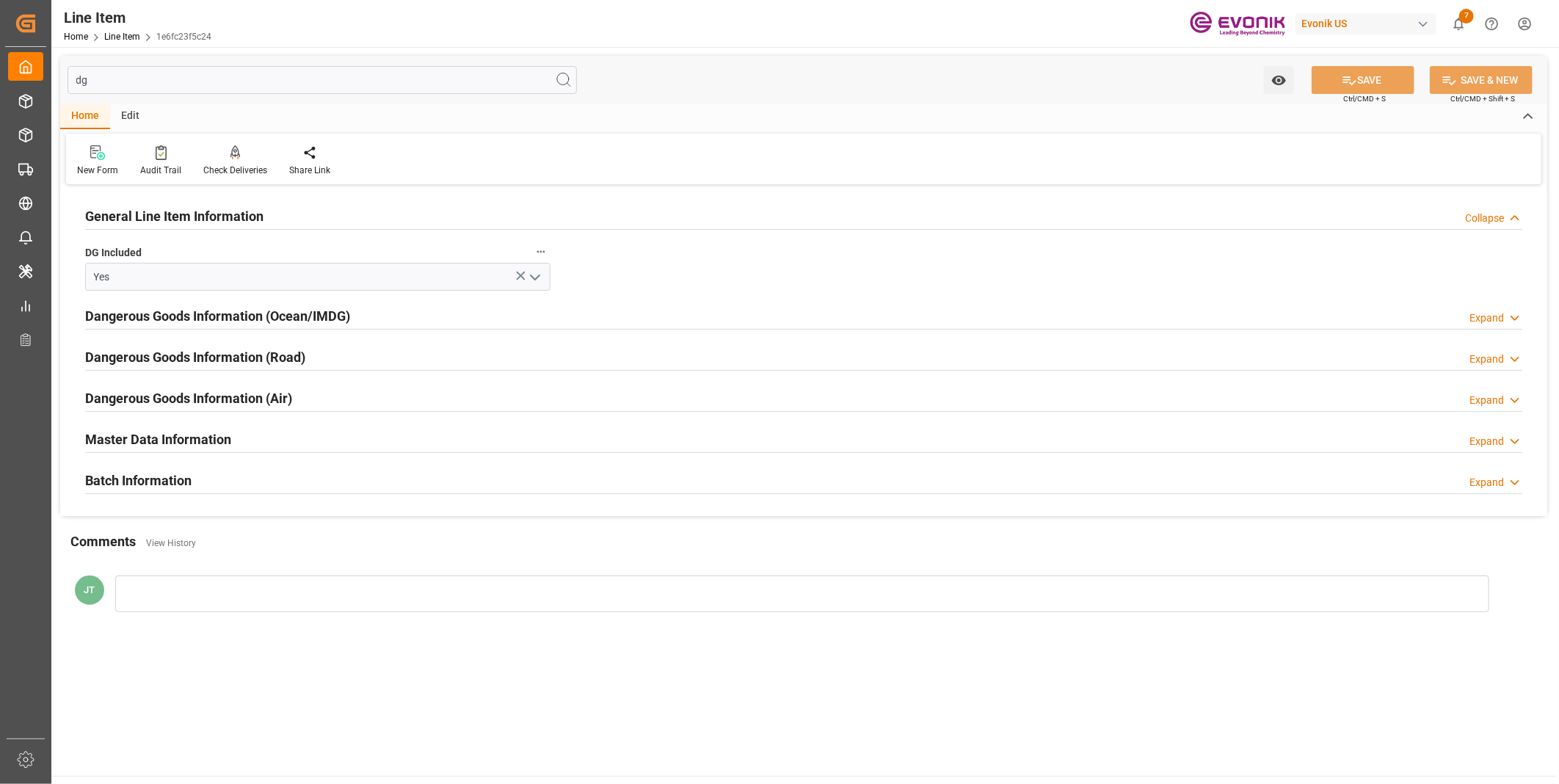
type input "dg"
click at [234, 320] on h2 "Dangerous Goods Information (Ocean/IMDG)" at bounding box center [218, 316] width 265 height 20
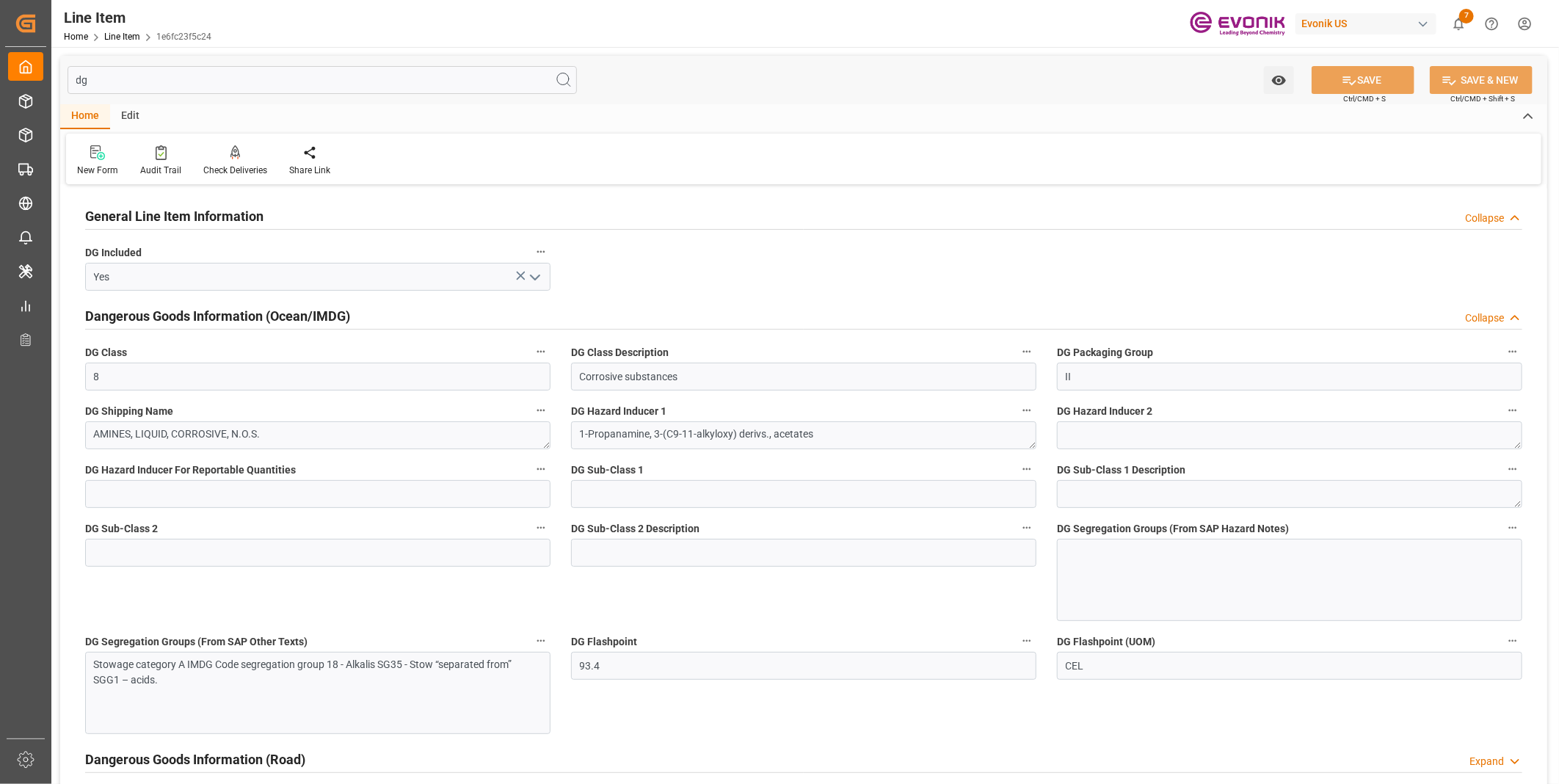
click at [1066, 570] on div at bounding box center [1289, 580] width 465 height 82
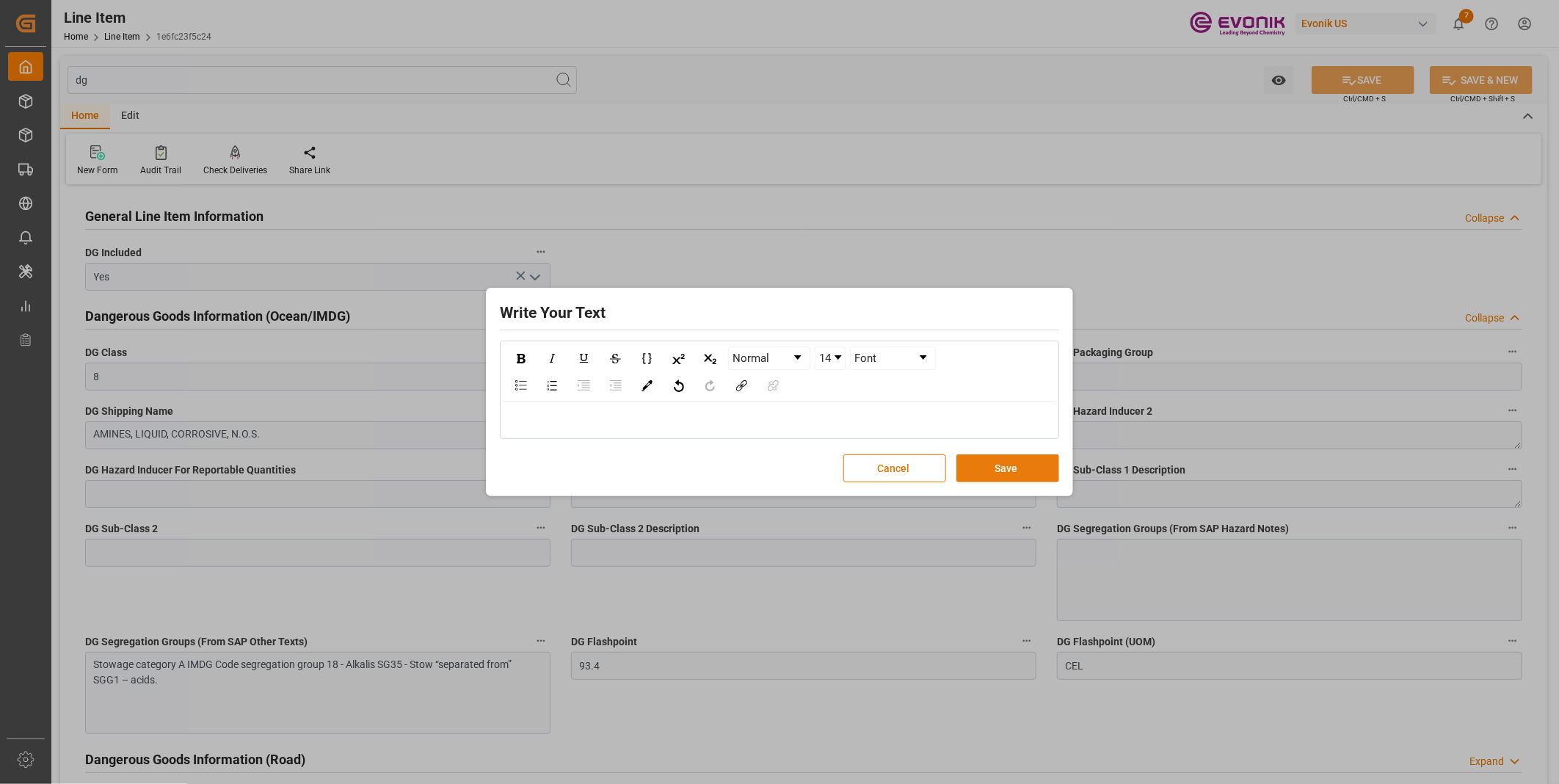
click at [981, 464] on button "Save" at bounding box center [1008, 468] width 103 height 28
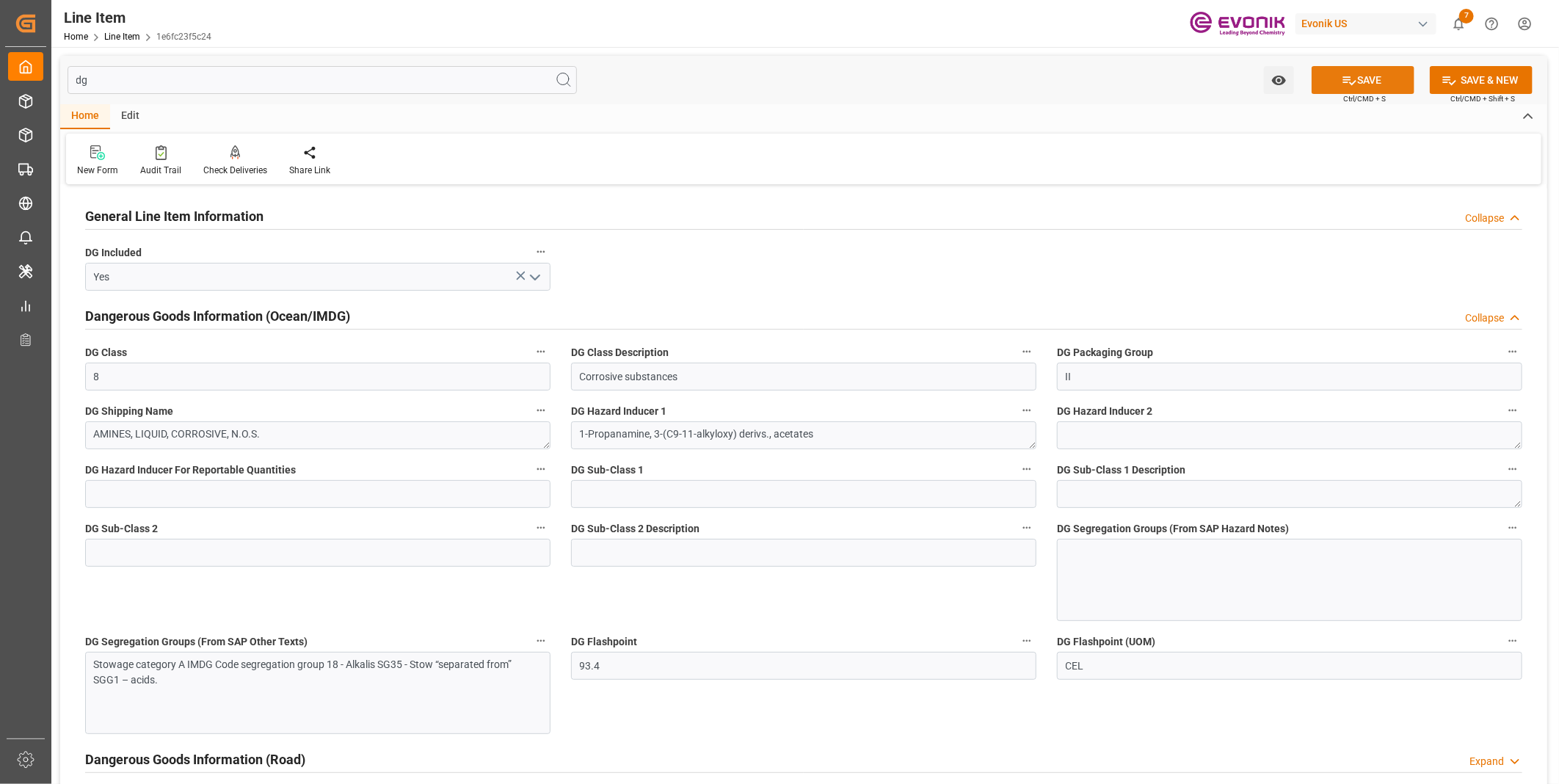
click at [1358, 81] on button "SAVE" at bounding box center [1363, 80] width 103 height 28
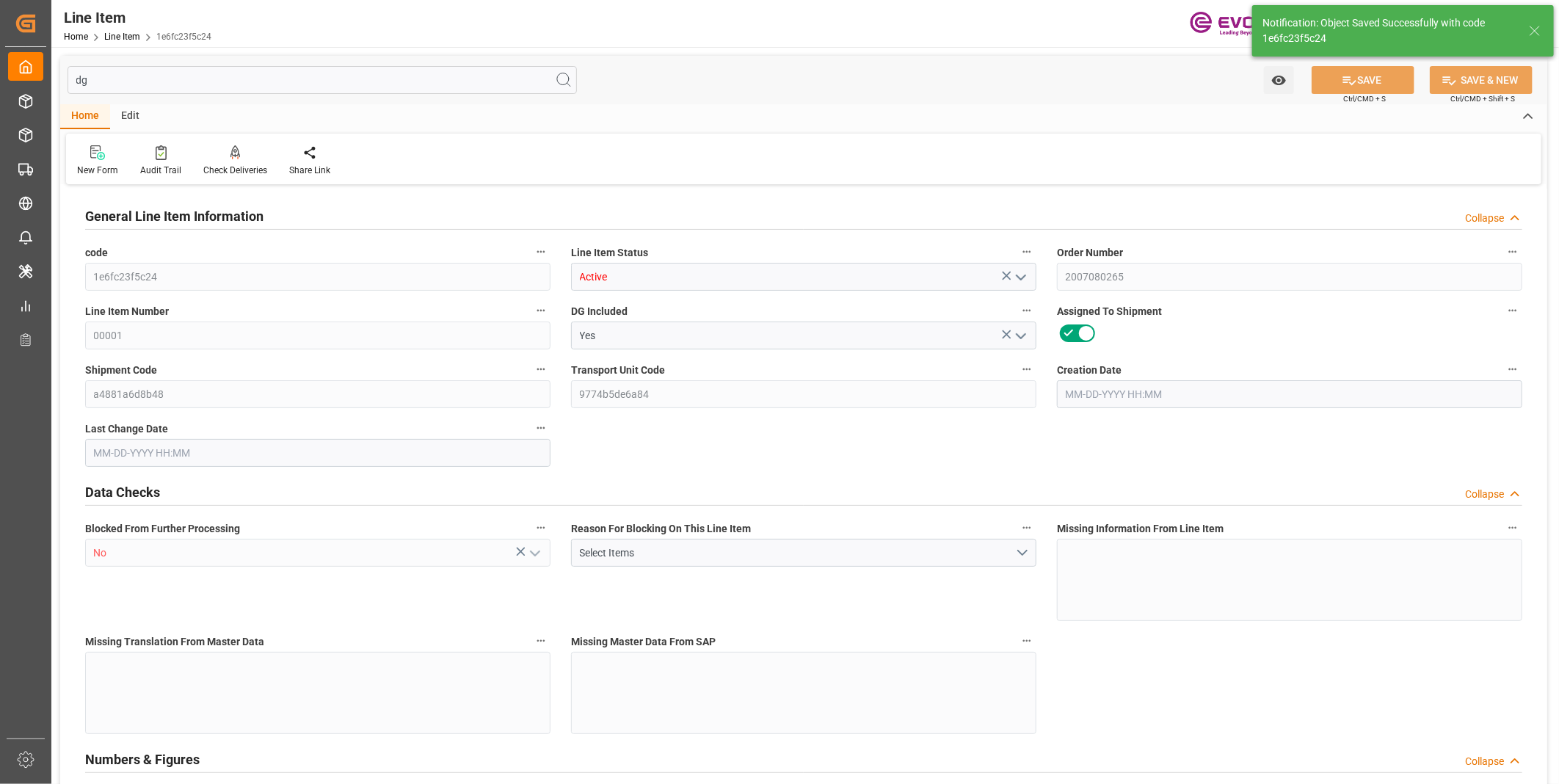
type input "0"
type input "20000"
type input "0"
type input "20000"
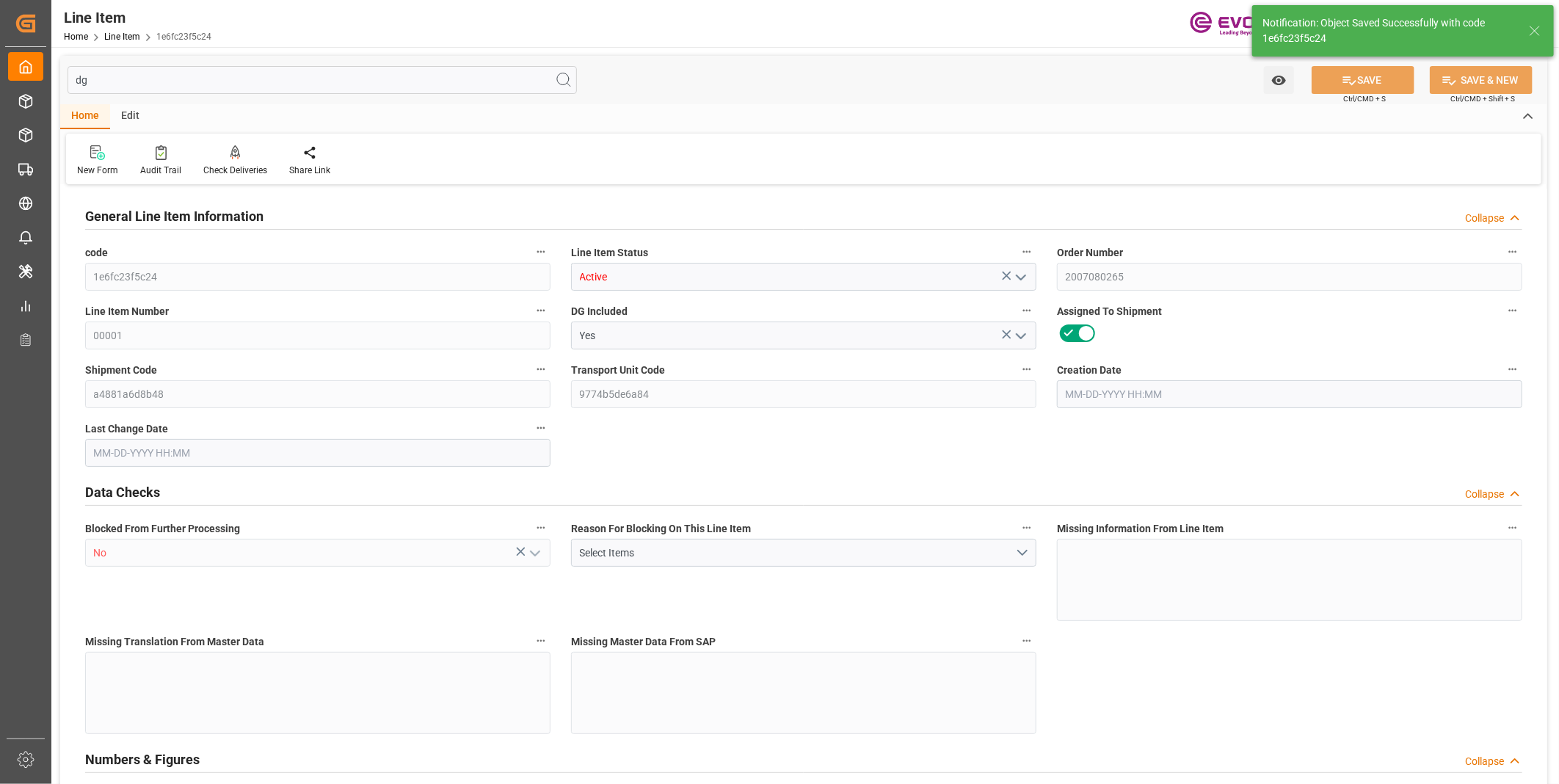
type input "84200"
type input "20000"
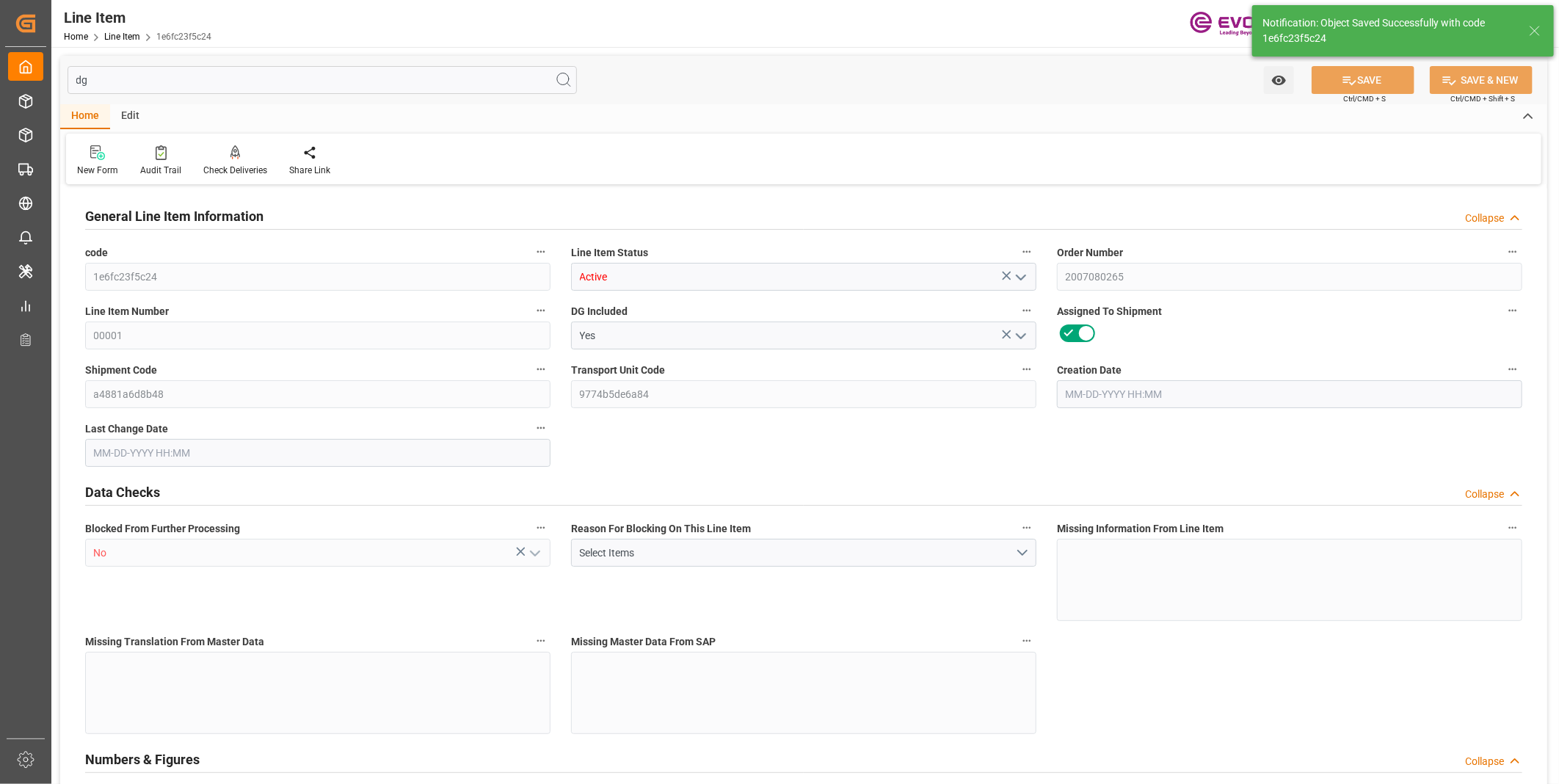
type input "20000"
type input "0"
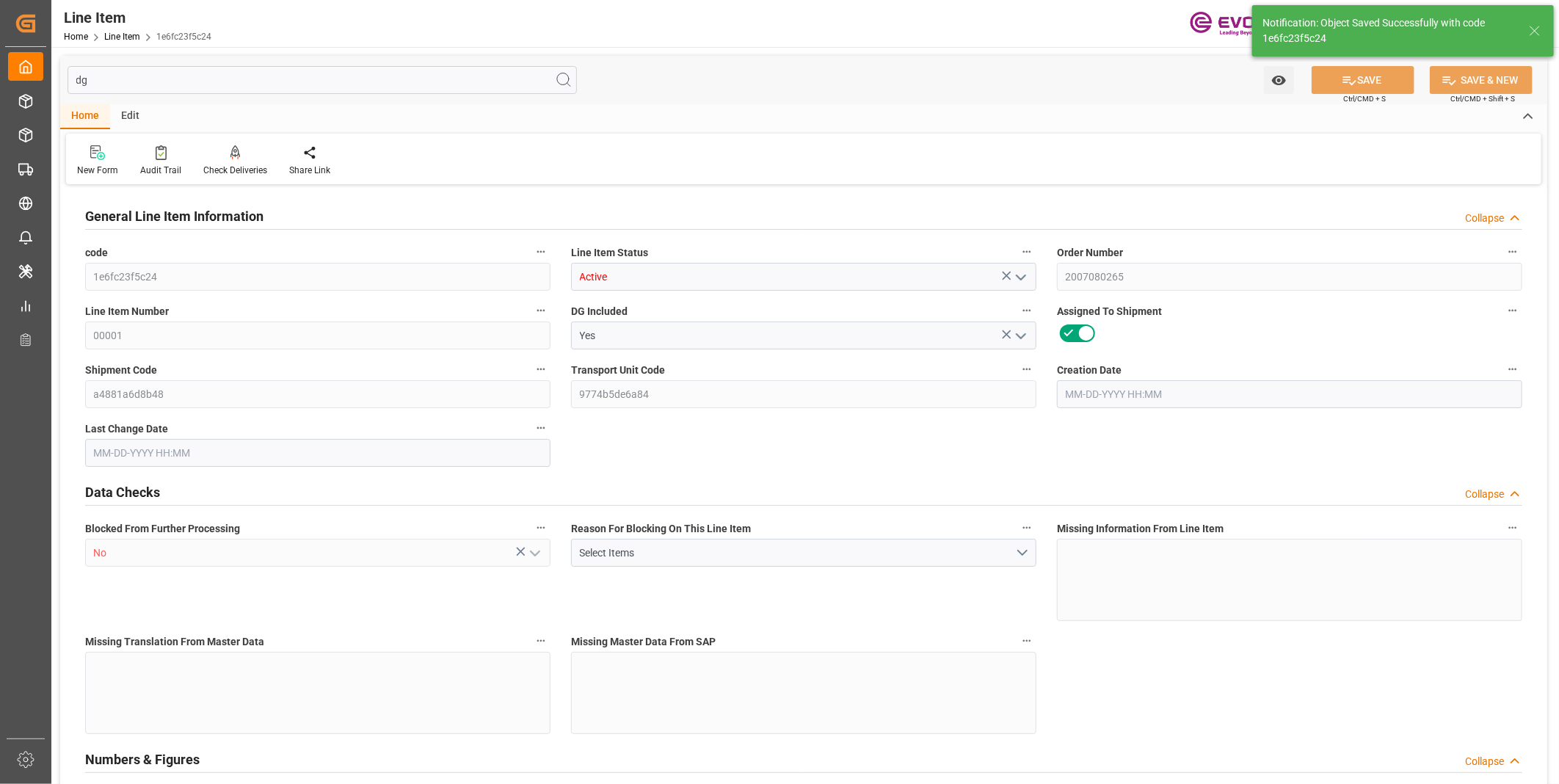
type input "0"
type input "07-15-2025 19:50"
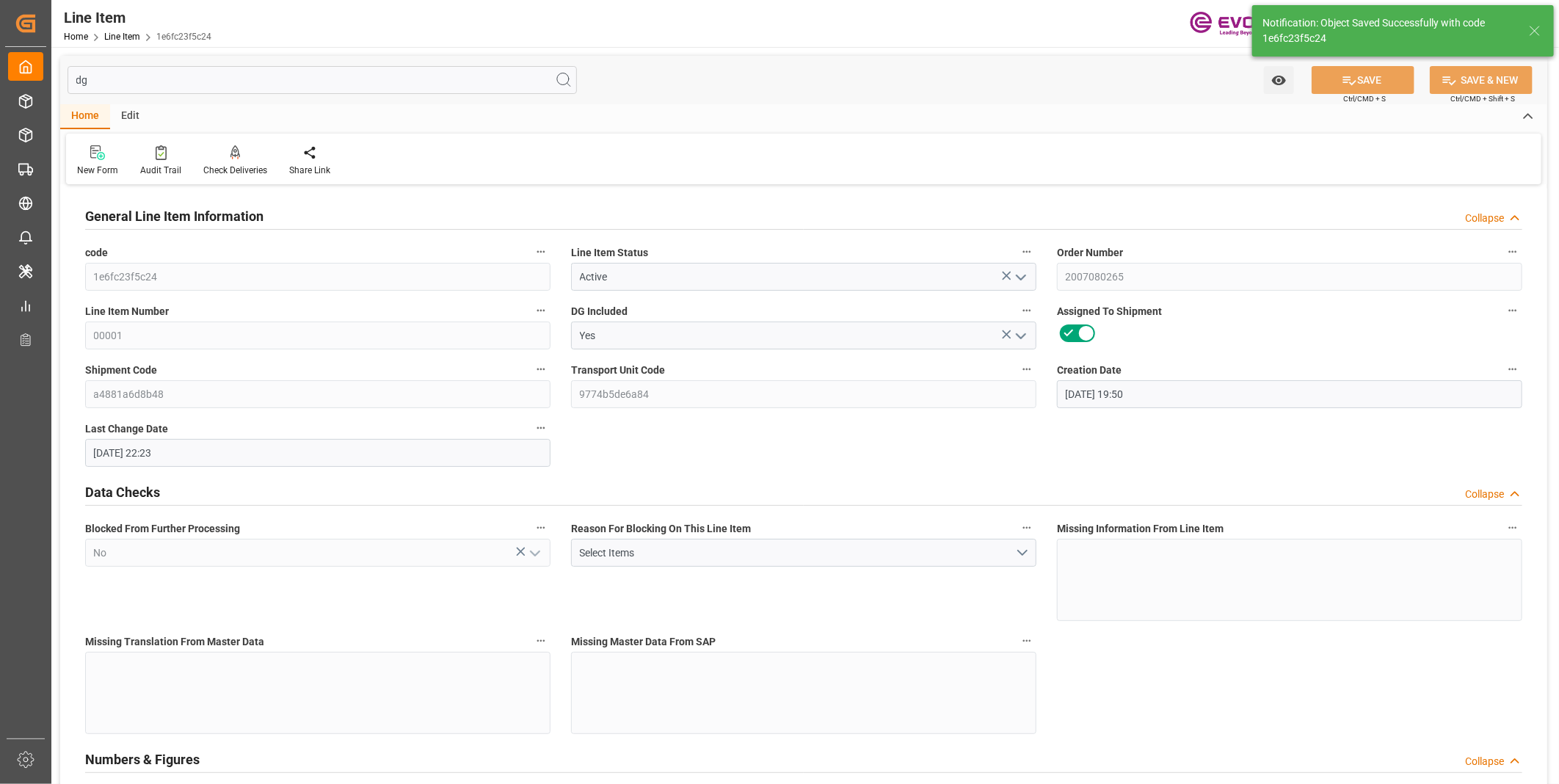
type input "08-11-2025 22:23"
type input "10-20-2025"
type input "09-15-2025"
type input "09-10-2025"
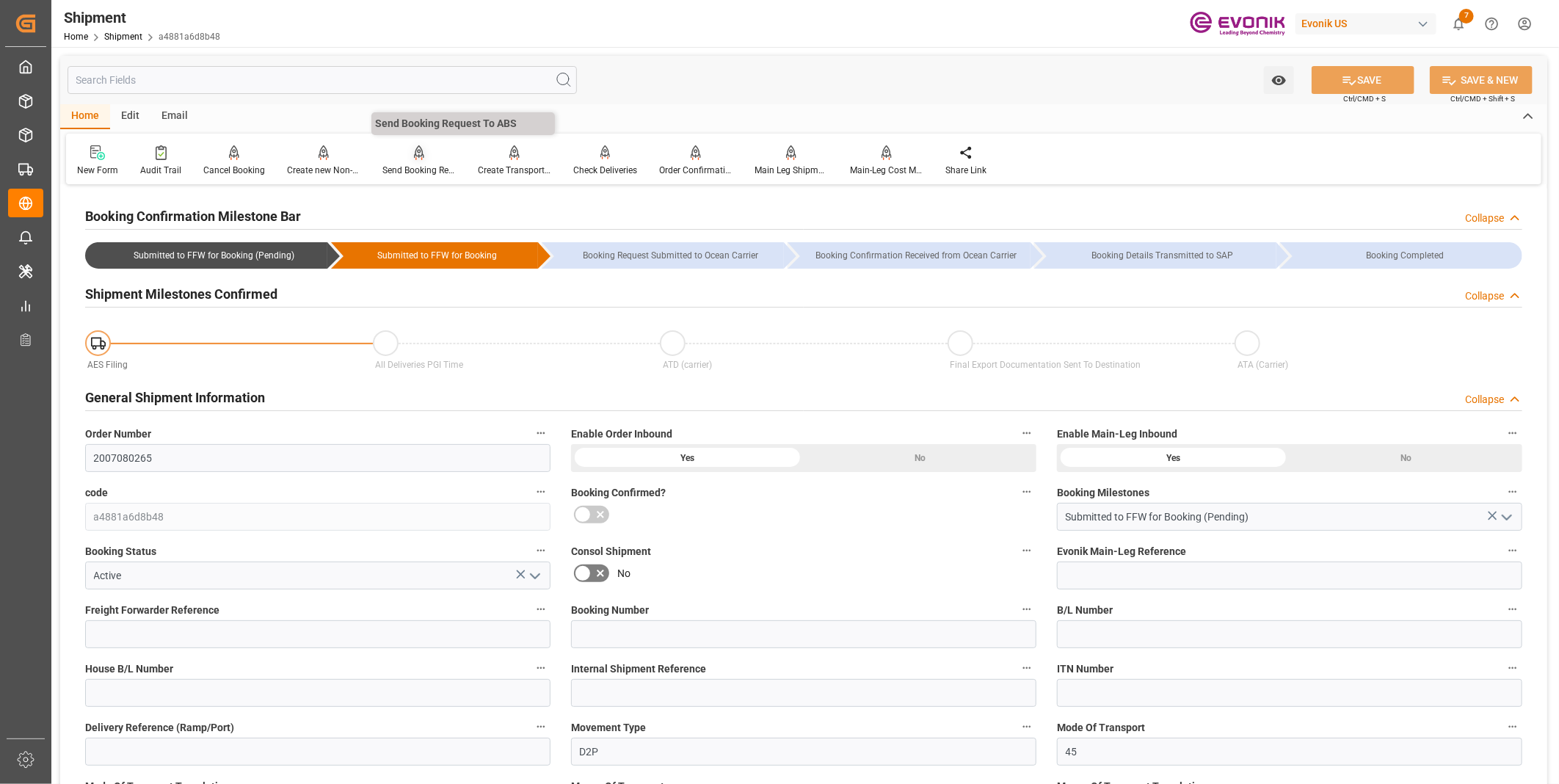
click at [400, 165] on div "Send Booking Request To ABS" at bounding box center [419, 170] width 73 height 13
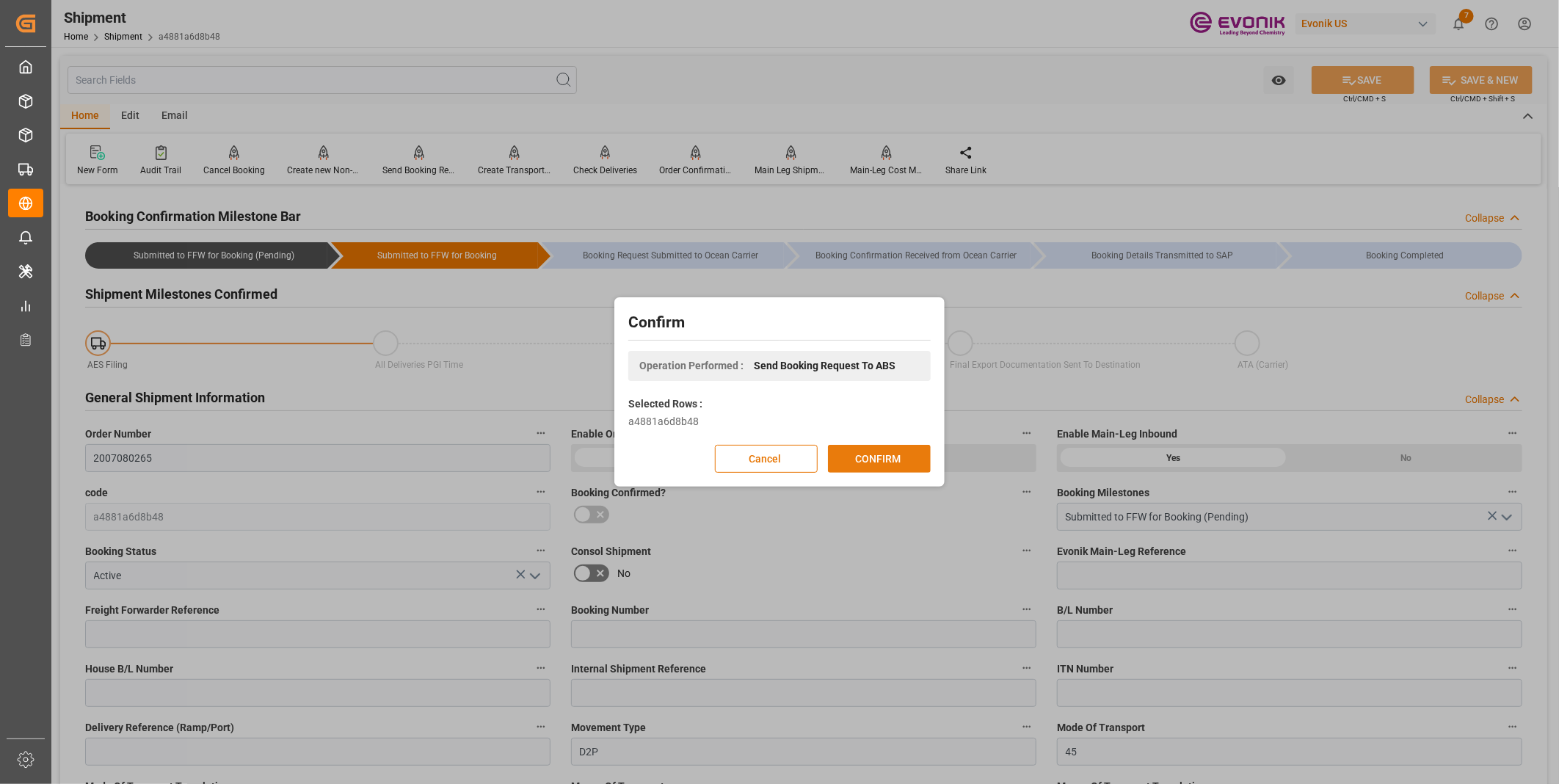
click at [883, 457] on button "CONFIRM" at bounding box center [879, 459] width 103 height 28
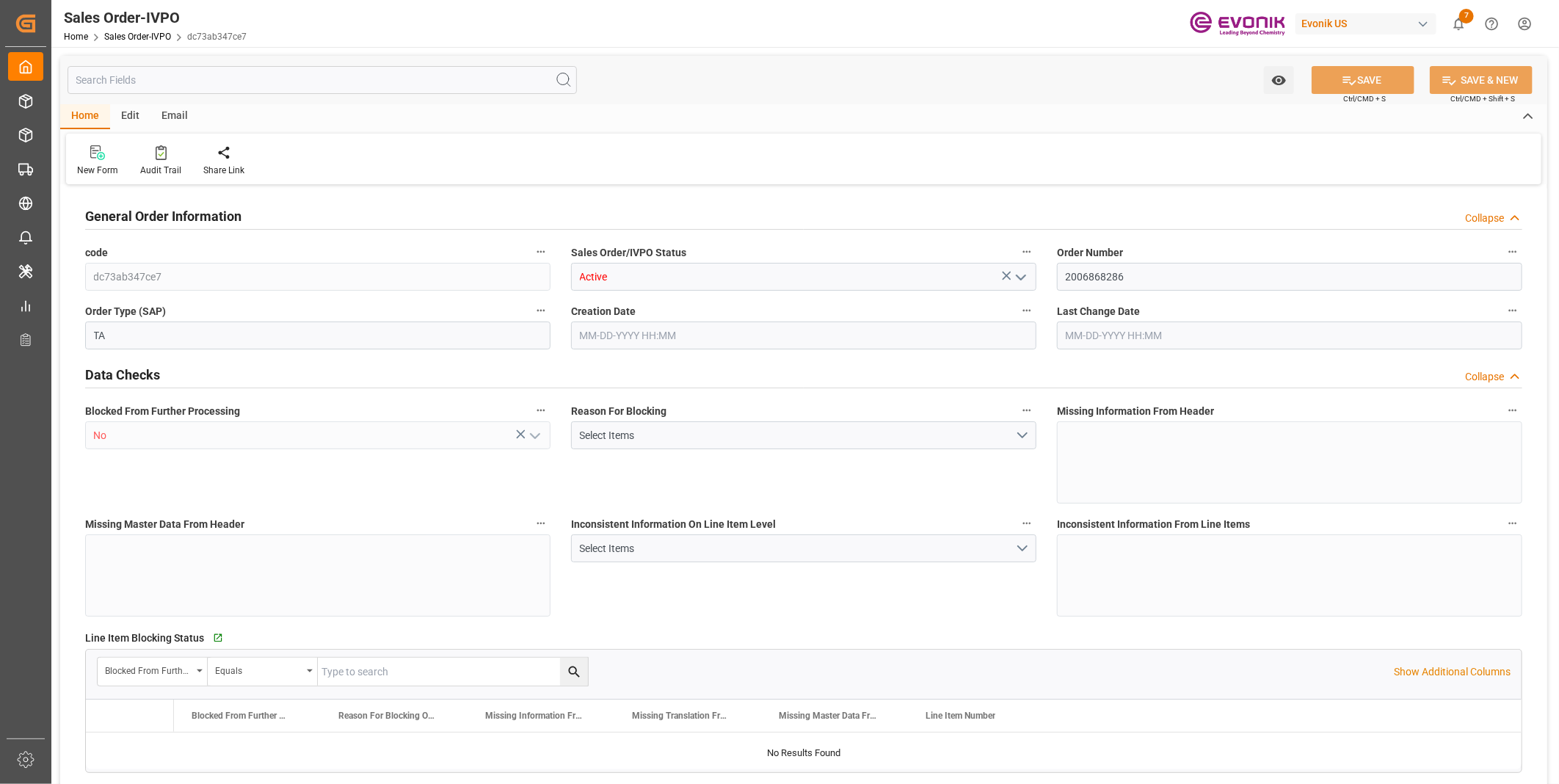
type input "BRSSZ"
type input "0"
type input "1"
type input "2"
type input "20000"
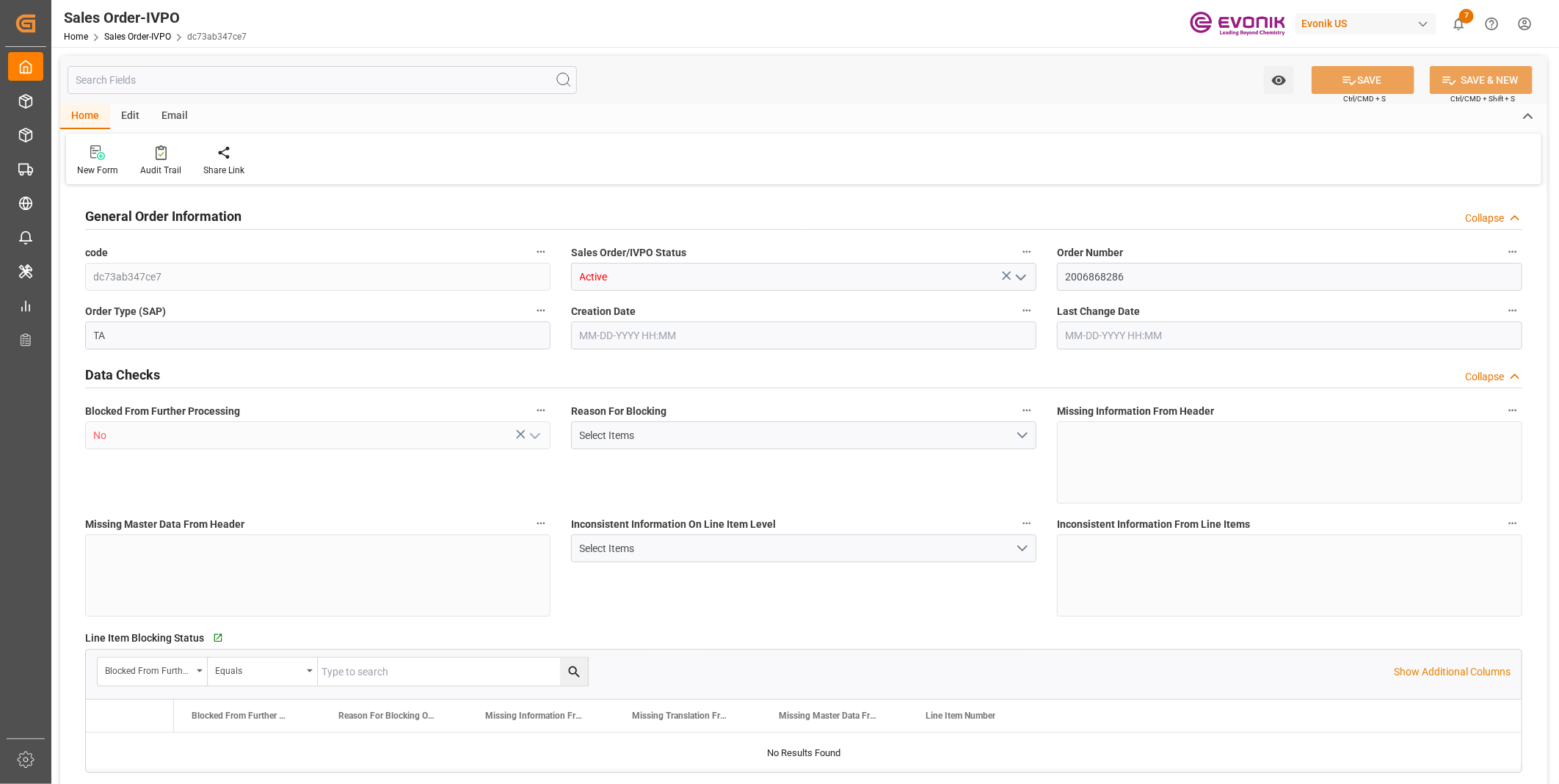
type input "0"
type input "17000"
type input "30"
type input "[DATE] 18:47"
type input "[DATE] 08:00"
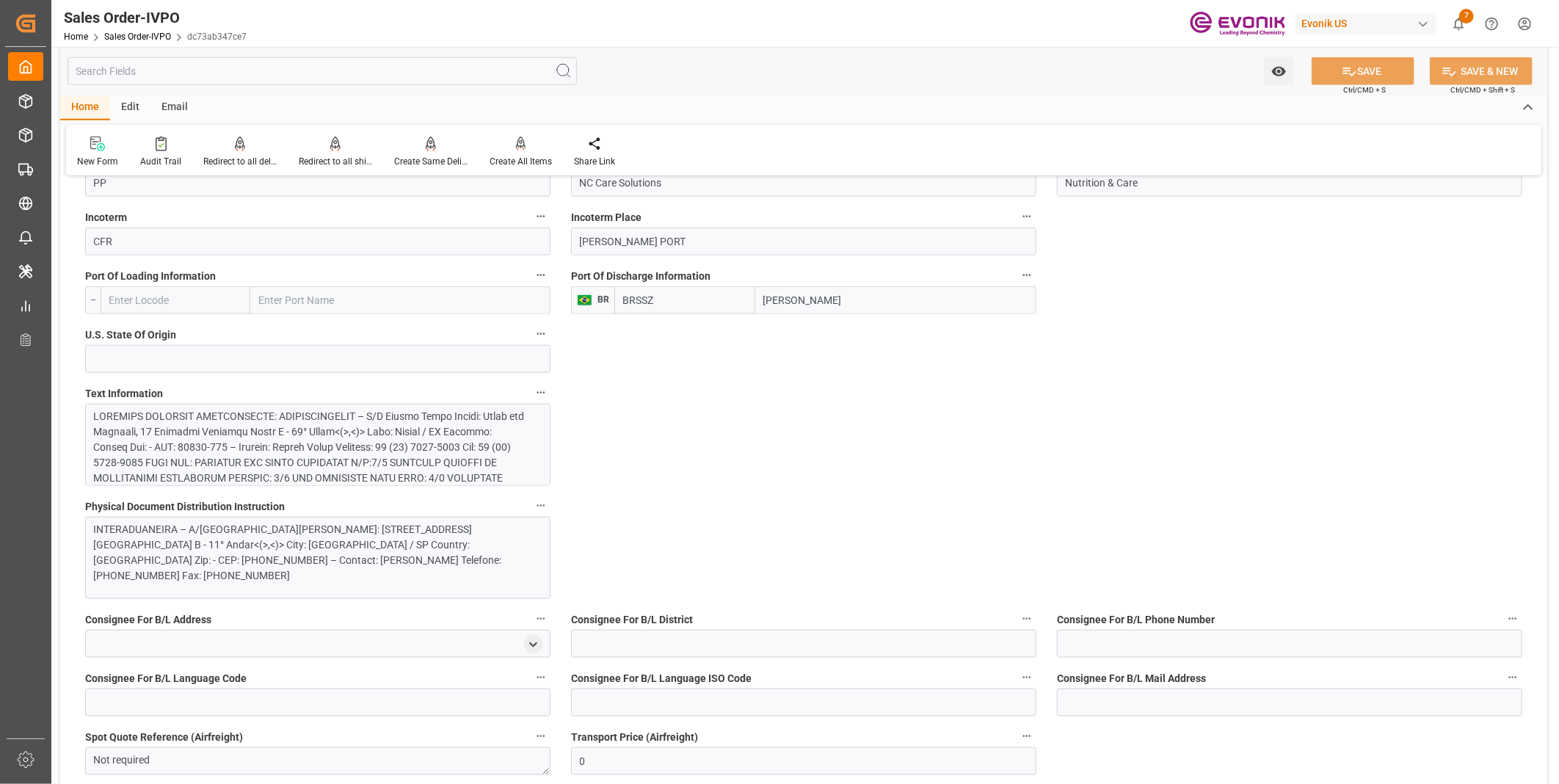
scroll to position [241, 0]
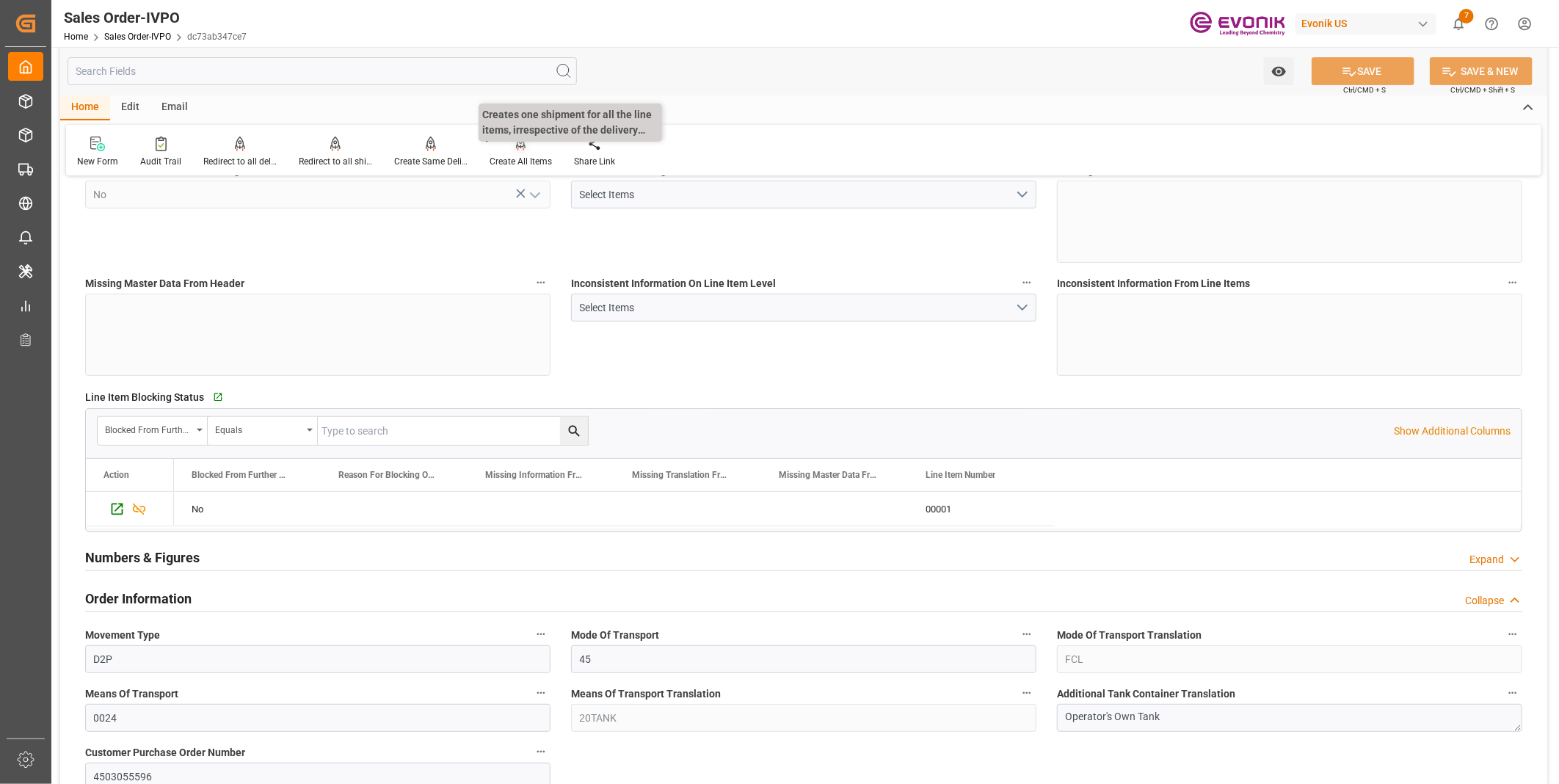
click at [519, 163] on div "Create All Items" at bounding box center [521, 161] width 63 height 13
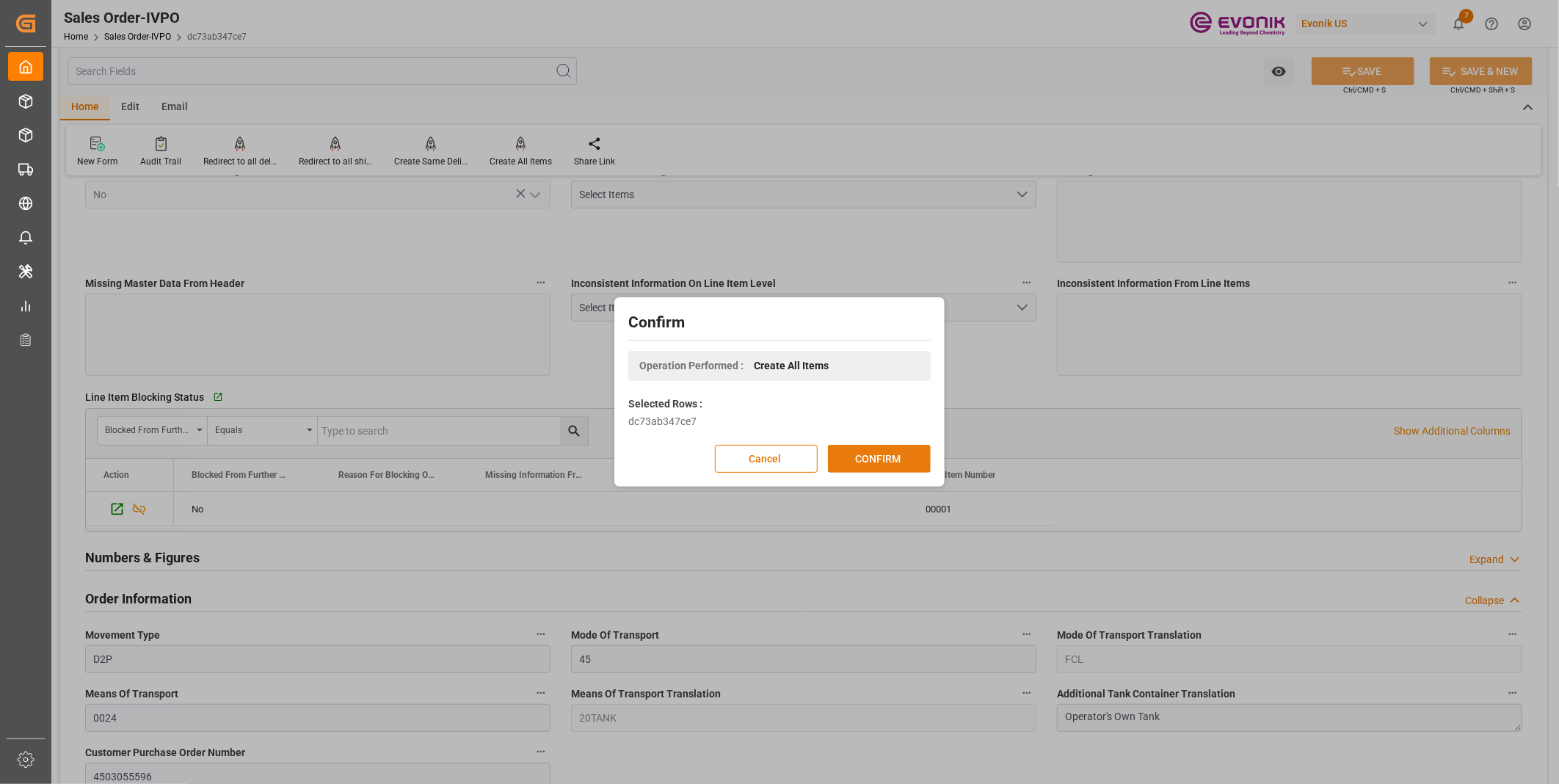
click at [863, 452] on button "CONFIRM" at bounding box center [879, 459] width 103 height 28
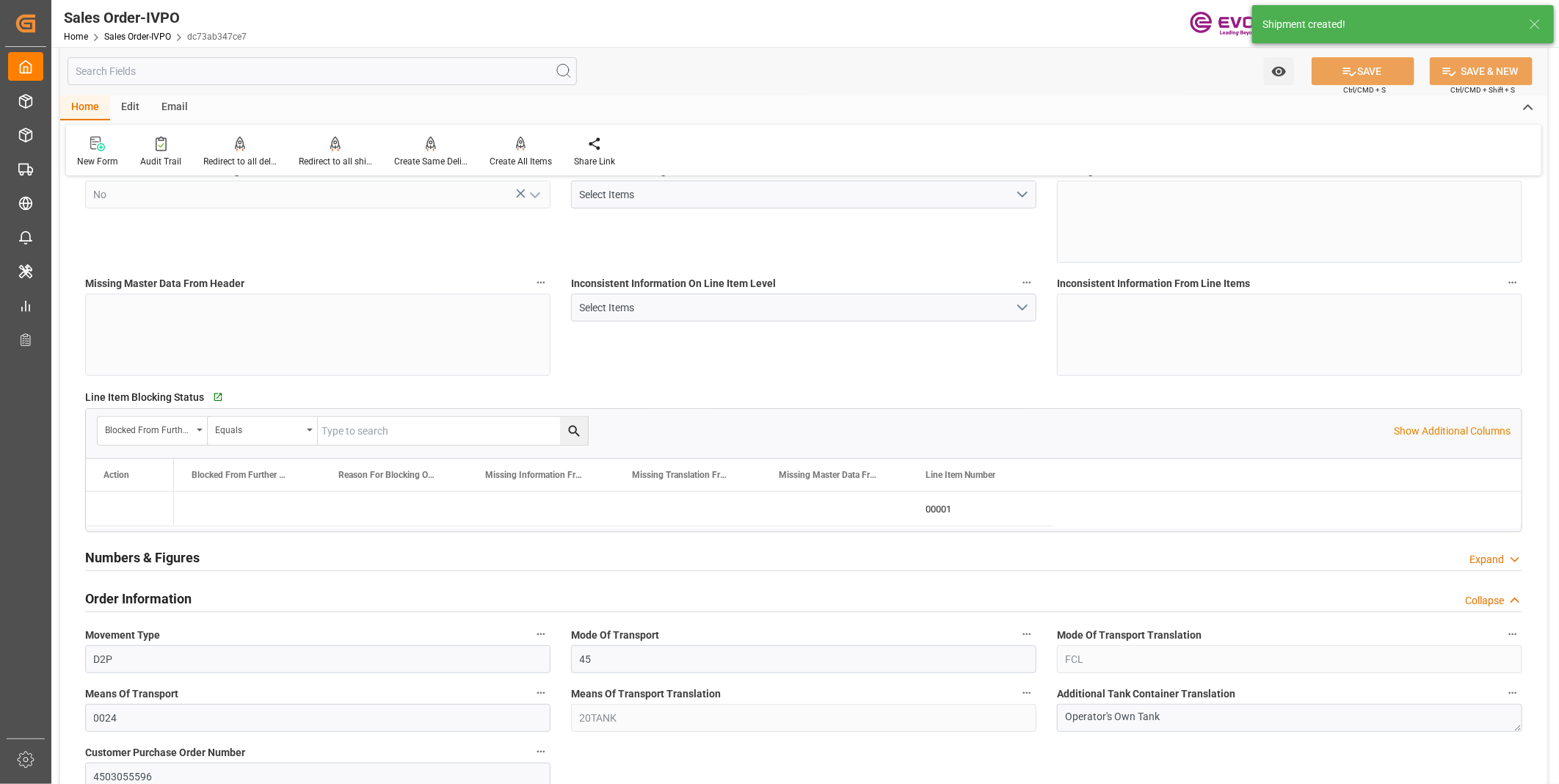
type input "03-24-2025 18:47"
type input "[DATE] 22:24"
click at [314, 160] on div "Redirect to all shipments" at bounding box center [335, 161] width 73 height 13
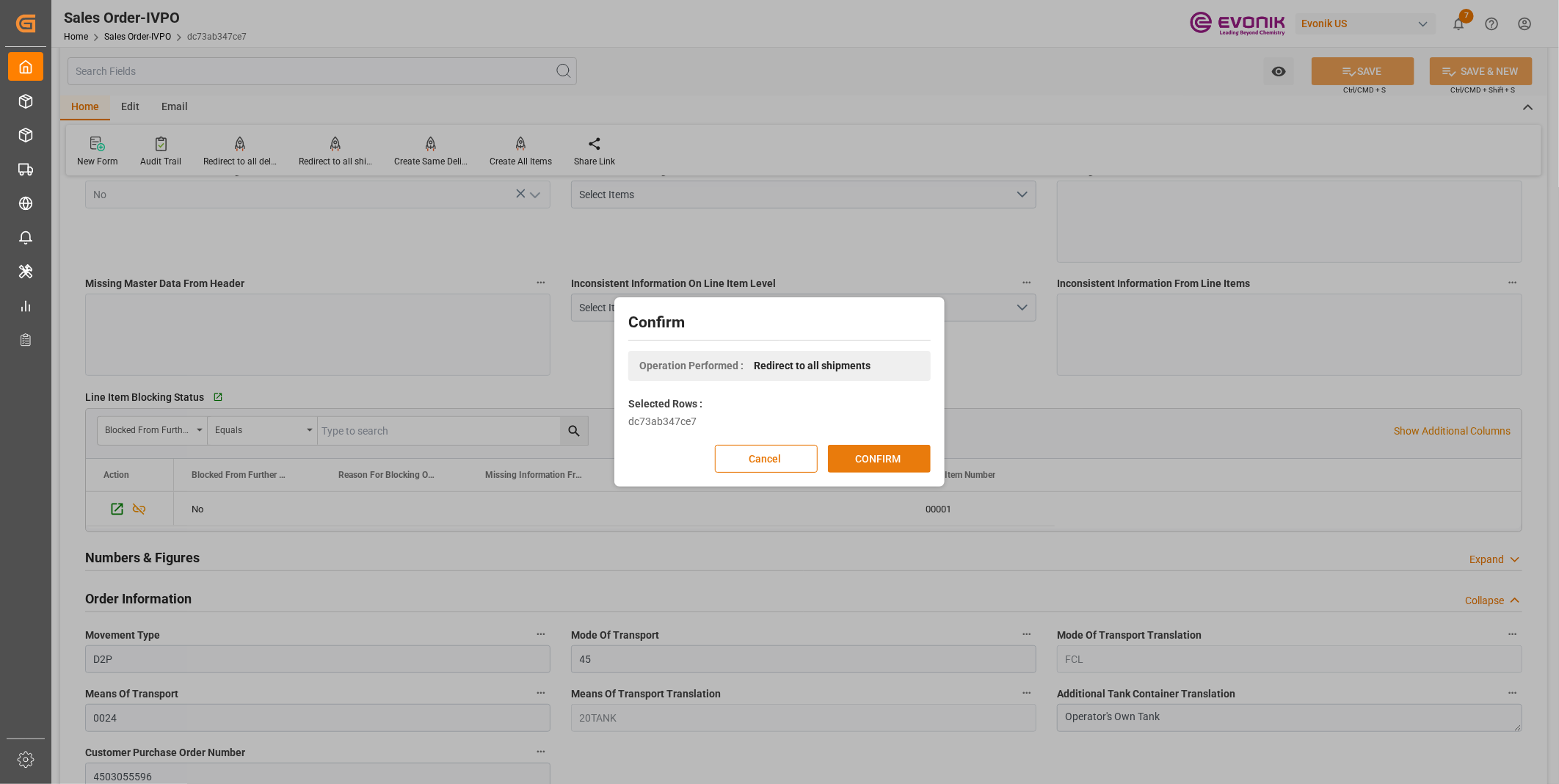
click at [879, 450] on button "CONFIRM" at bounding box center [879, 459] width 103 height 28
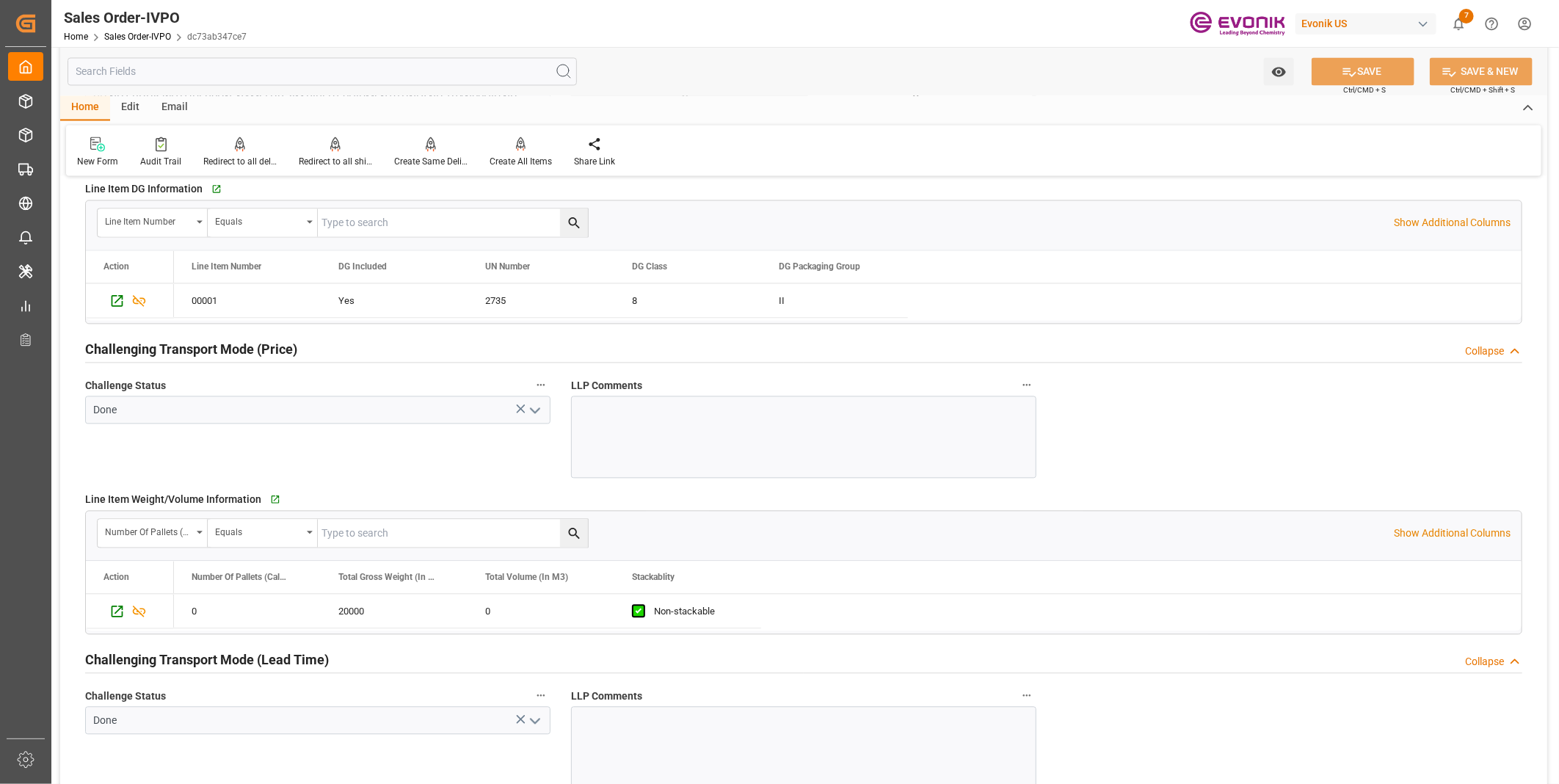
scroll to position [1790, 0]
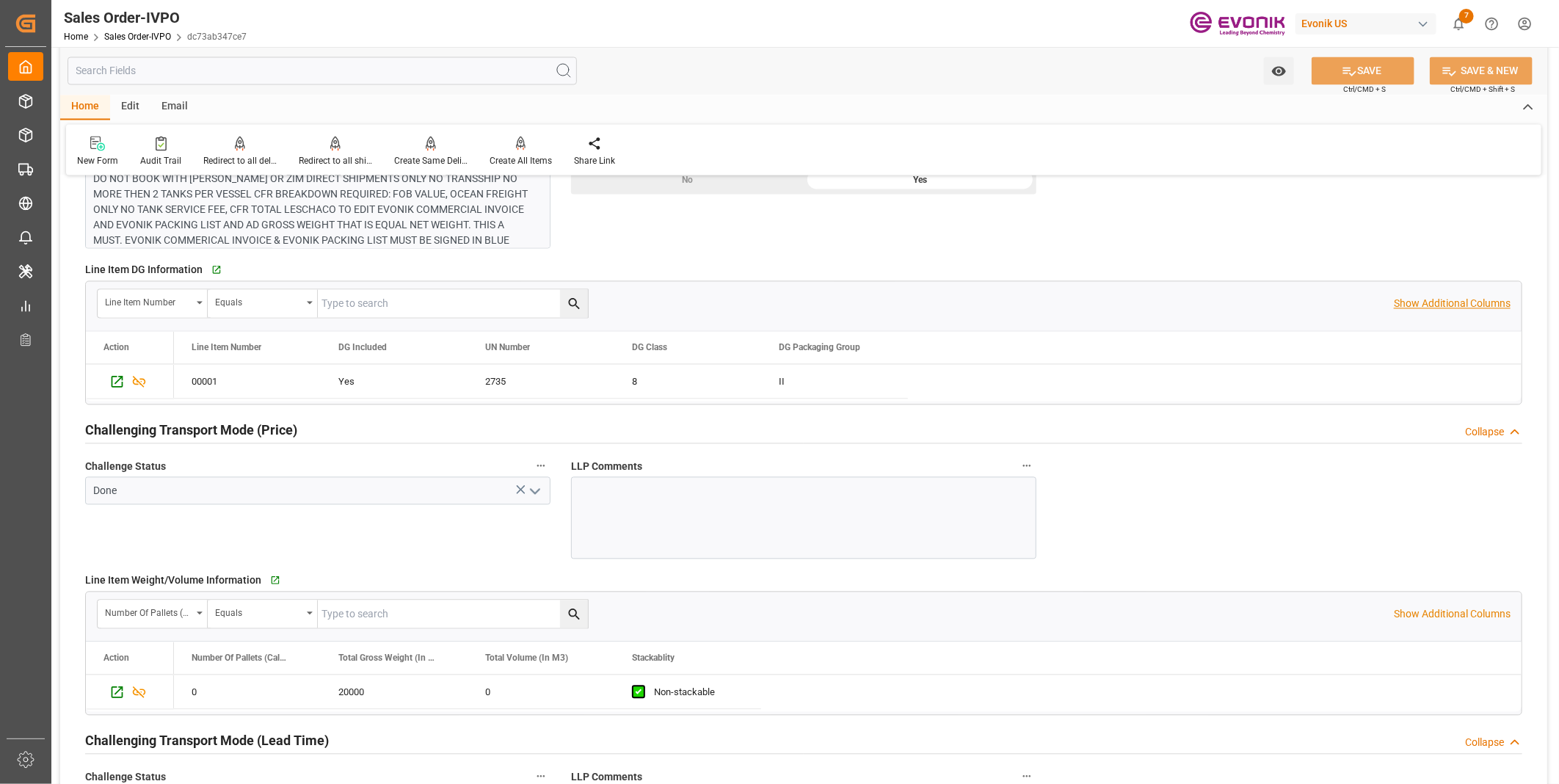
click at [1418, 298] on p "Show Additional Columns" at bounding box center [1453, 304] width 117 height 16
click at [1242, 386] on div "2006868286" at bounding box center [1275, 381] width 147 height 34
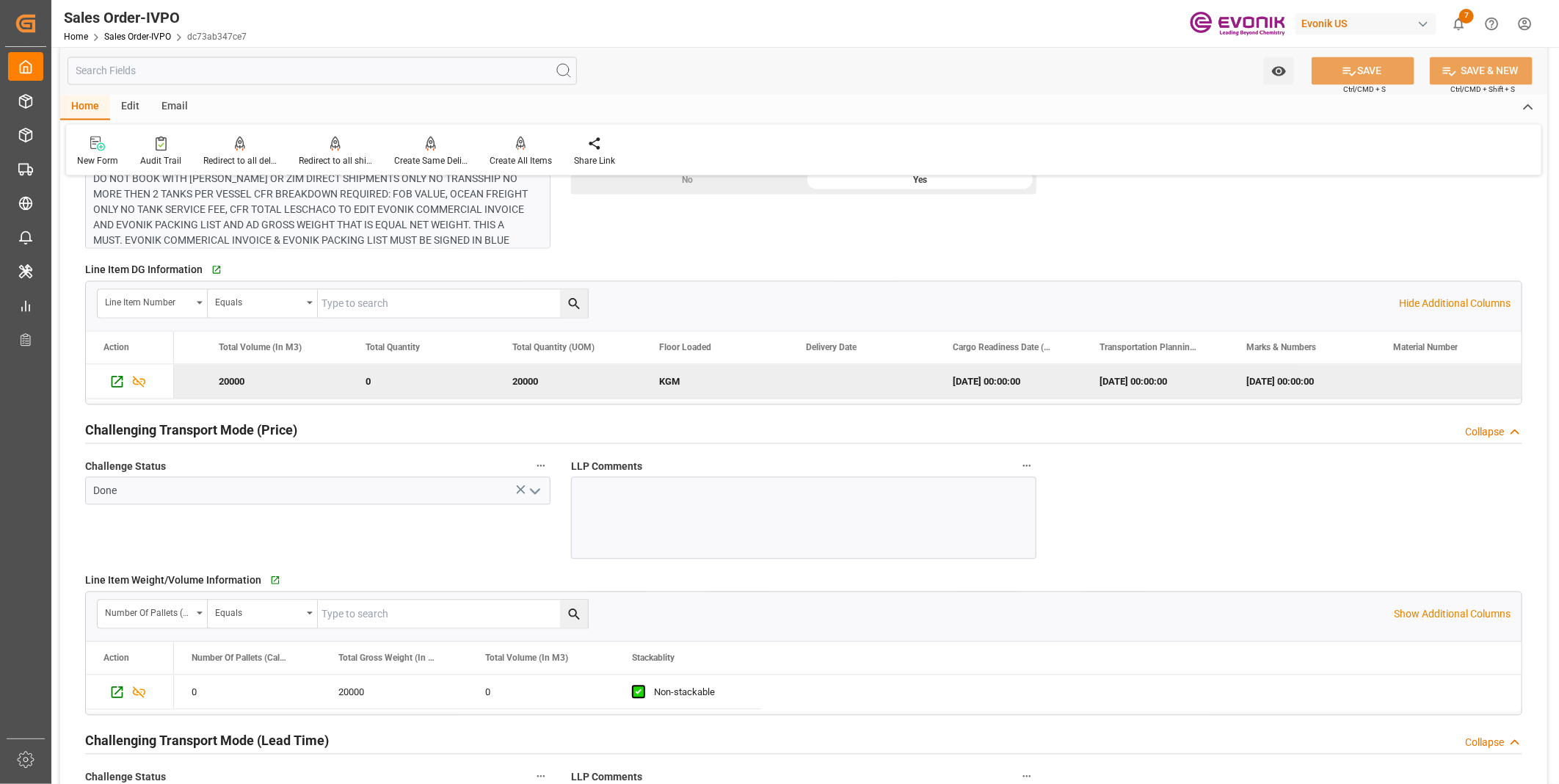
scroll to position [0, 3055]
click at [1422, 380] on div "99131195" at bounding box center [1449, 381] width 147 height 34
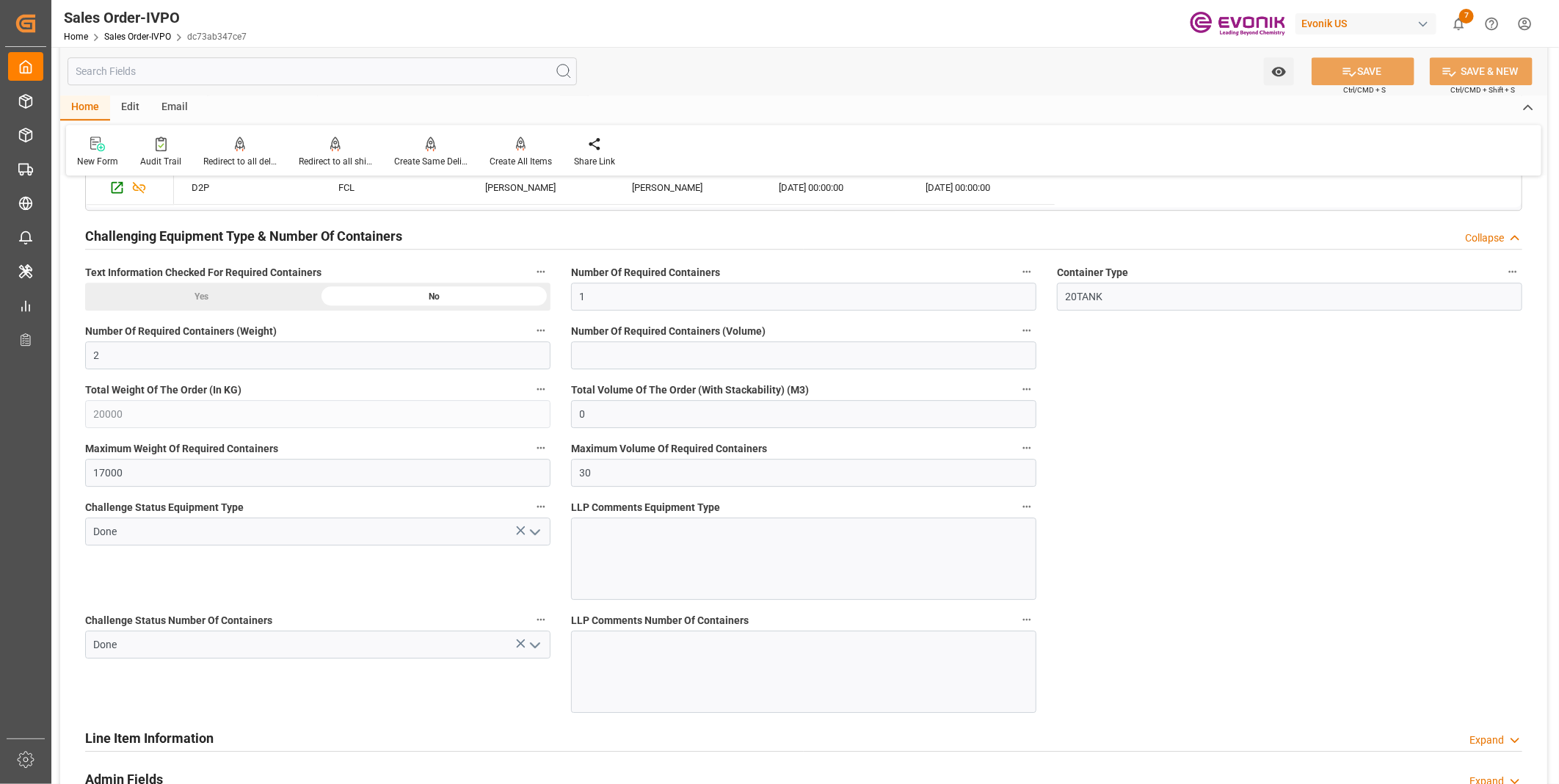
scroll to position [2687, 0]
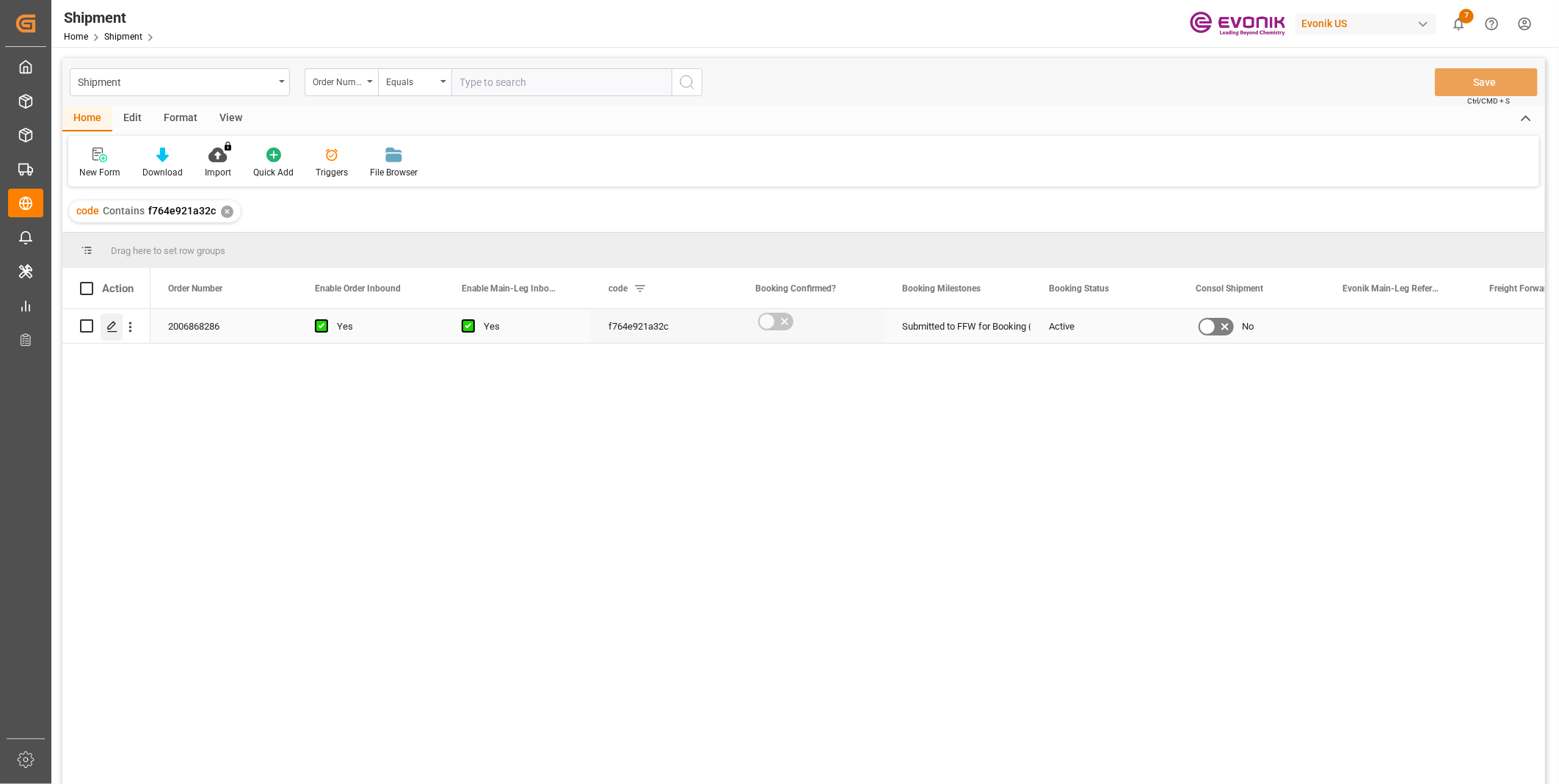
click at [105, 321] on div "Press SPACE to select this row." at bounding box center [111, 326] width 22 height 27
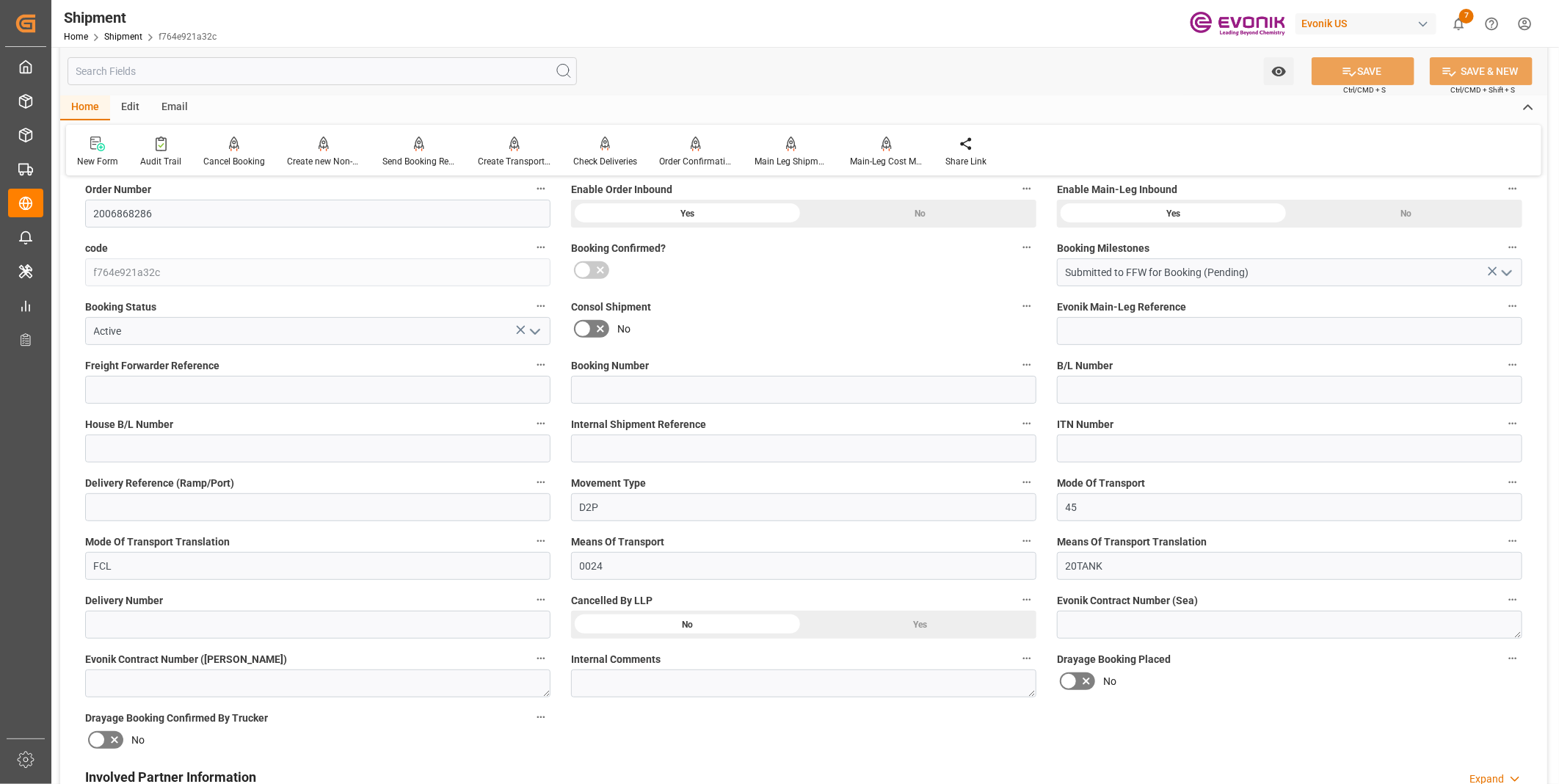
scroll to position [488, 0]
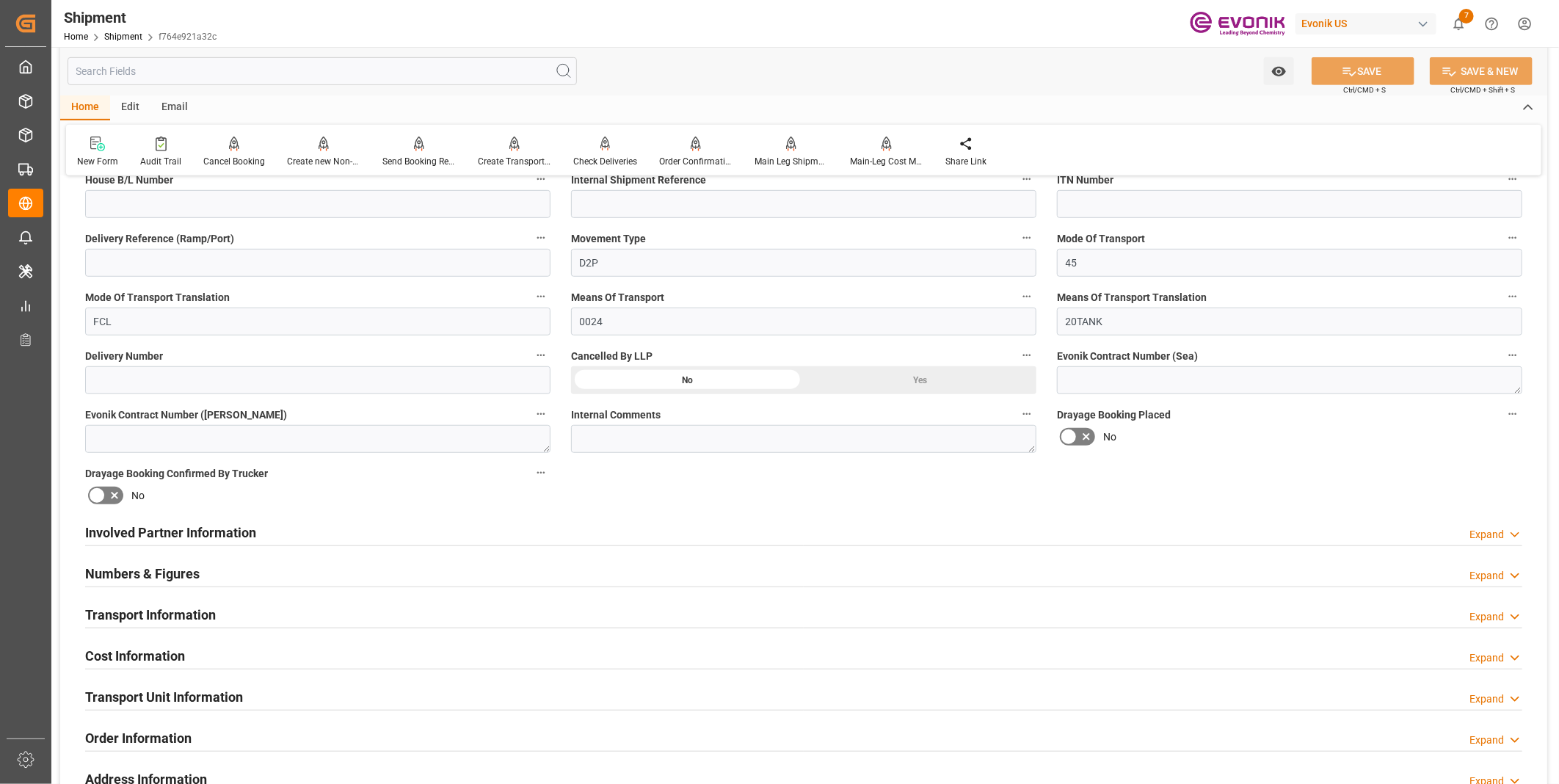
click at [442, 523] on div "Involved Partner Information Expand" at bounding box center [803, 531] width 1437 height 28
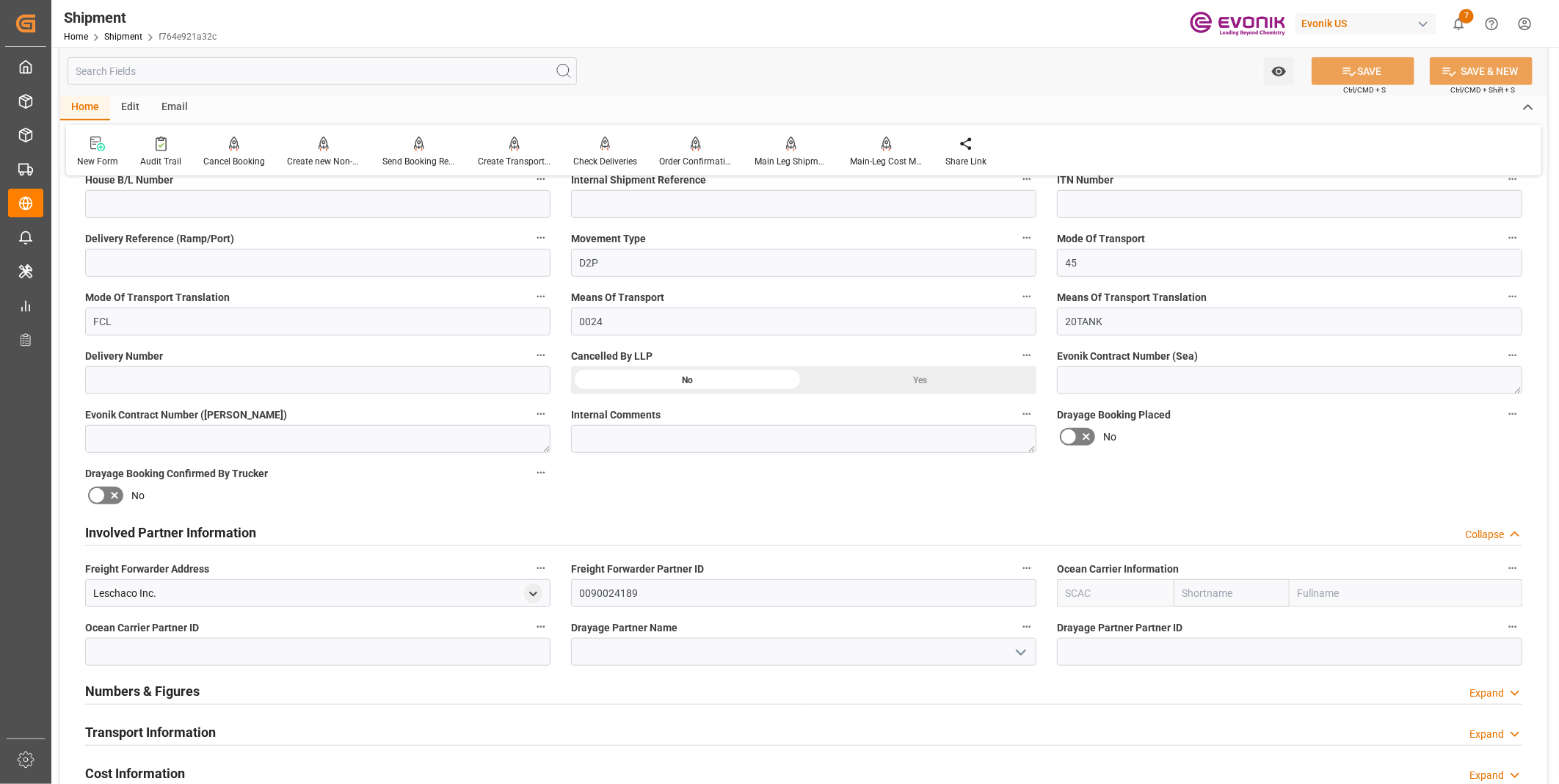
click at [1059, 589] on input "text" at bounding box center [1115, 593] width 117 height 28
drag, startPoint x: 1074, startPoint y: 621, endPoint x: 1075, endPoint y: 628, distance: 7.1
click at [1075, 622] on b "ALRB" at bounding box center [1078, 624] width 25 height 11
type input "ALRB"
type input "AC Containerline"
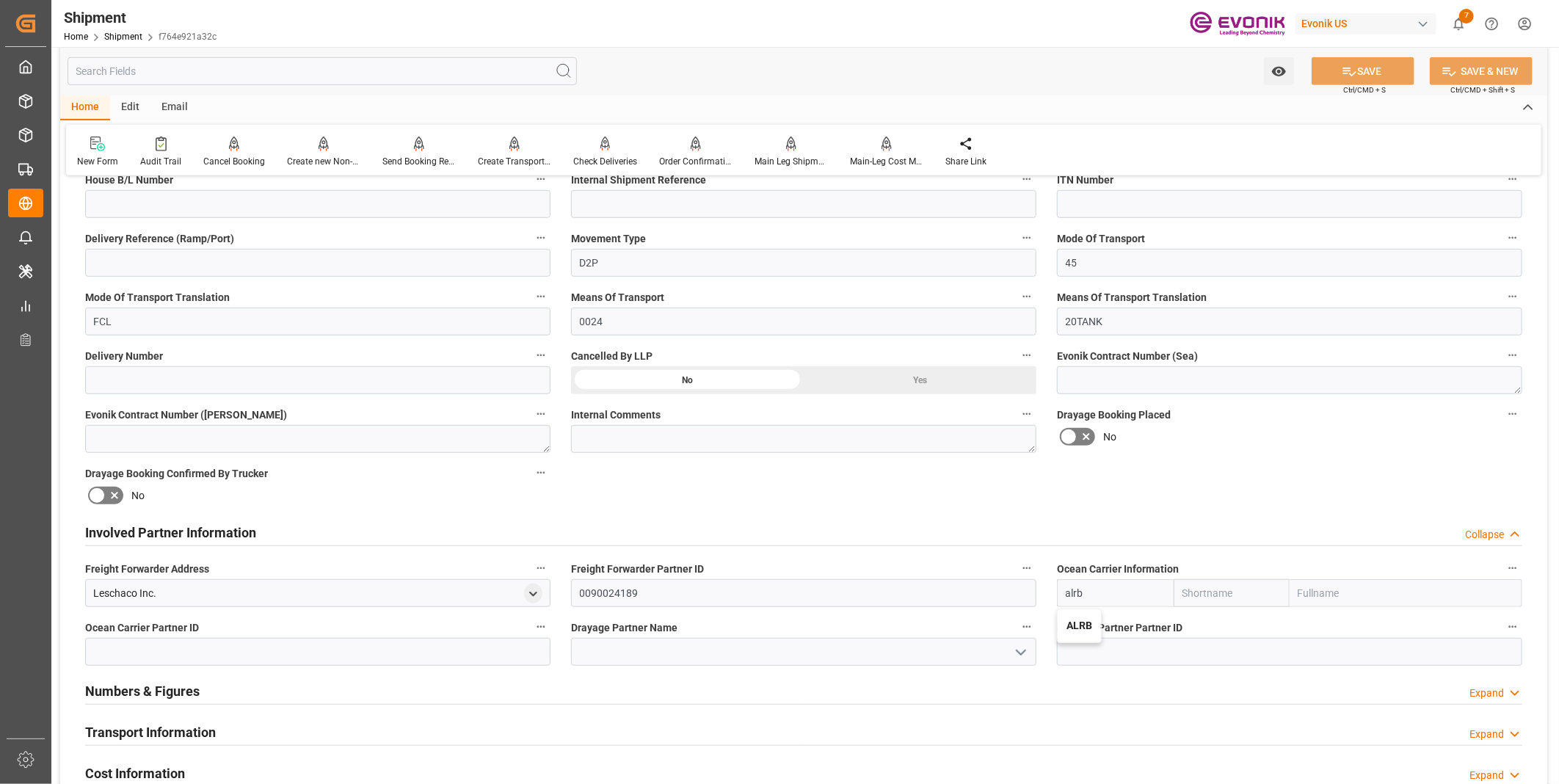
type input "AC Containerline GmbH"
type input "ALRB"
click at [773, 644] on input at bounding box center [803, 651] width 465 height 28
click at [1362, 61] on button "SAVE" at bounding box center [1363, 72] width 103 height 28
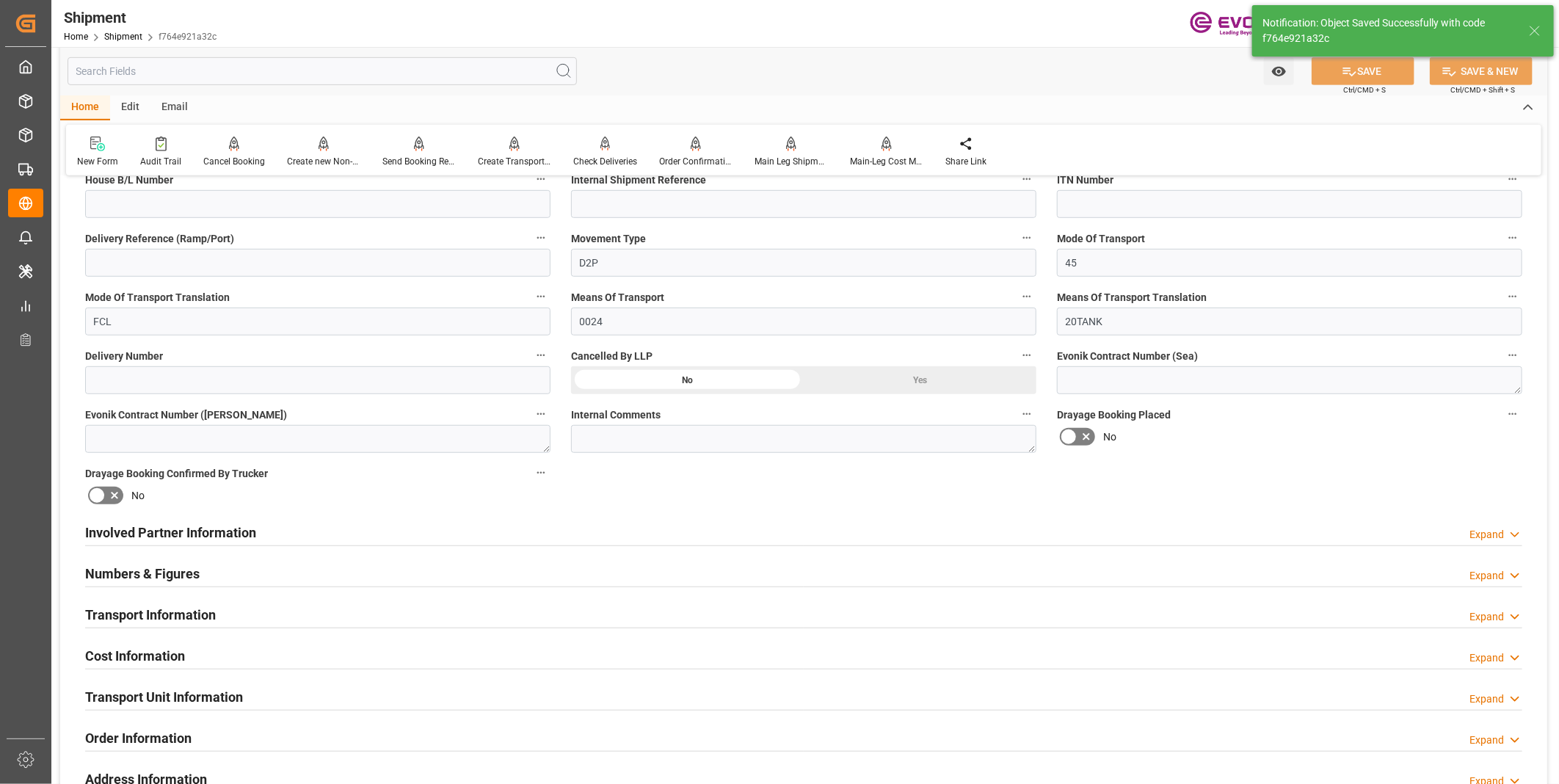
click at [386, 527] on div "Involved Partner Information Expand" at bounding box center [803, 531] width 1437 height 28
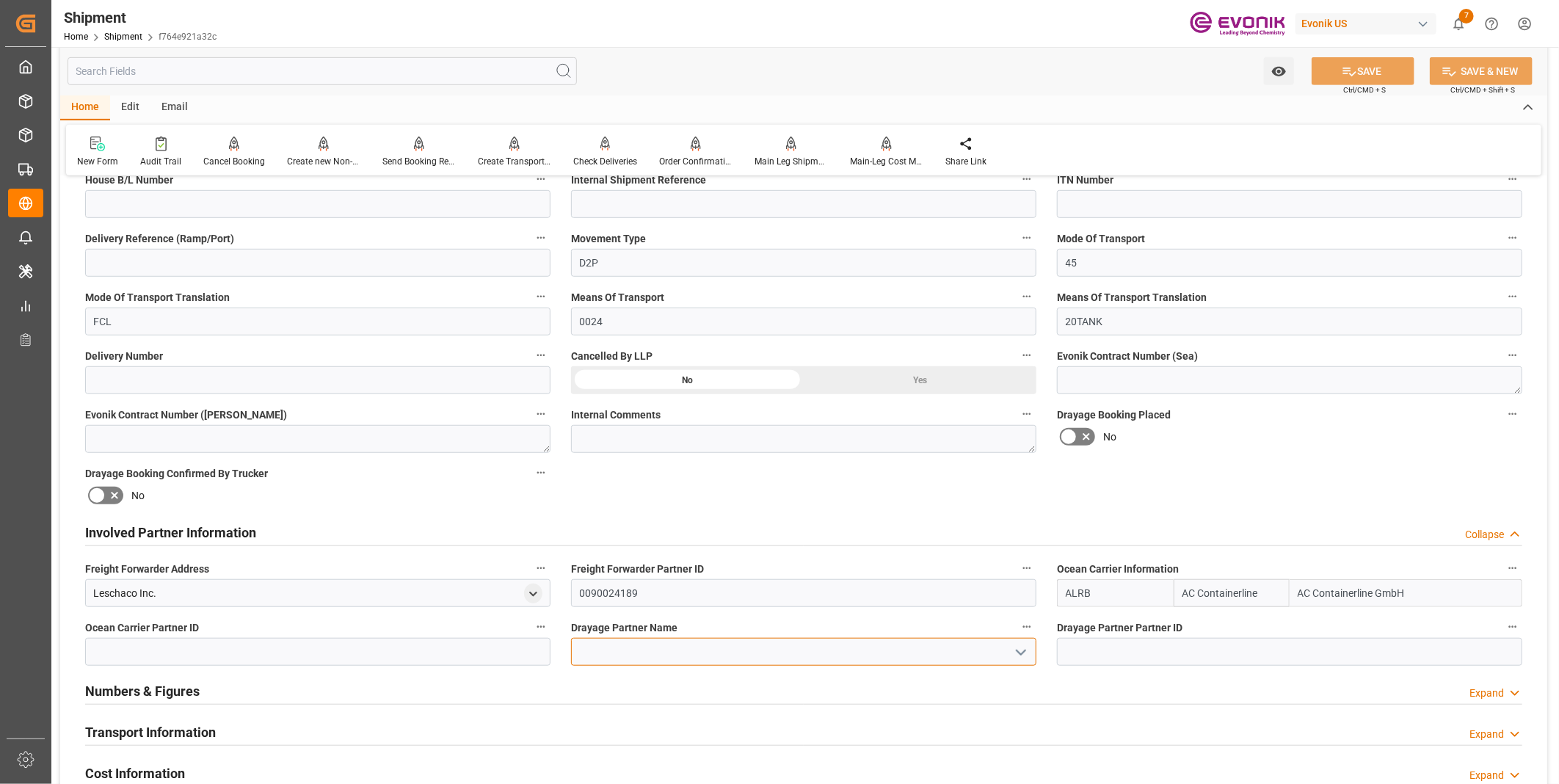
click at [646, 647] on input at bounding box center [803, 651] width 465 height 28
click at [756, 648] on input at bounding box center [803, 651] width 465 height 28
click at [735, 692] on div "Leschaco Inc." at bounding box center [803, 685] width 464 height 33
type input "Leschaco Inc."
click at [1367, 59] on button "SAVE" at bounding box center [1363, 72] width 103 height 28
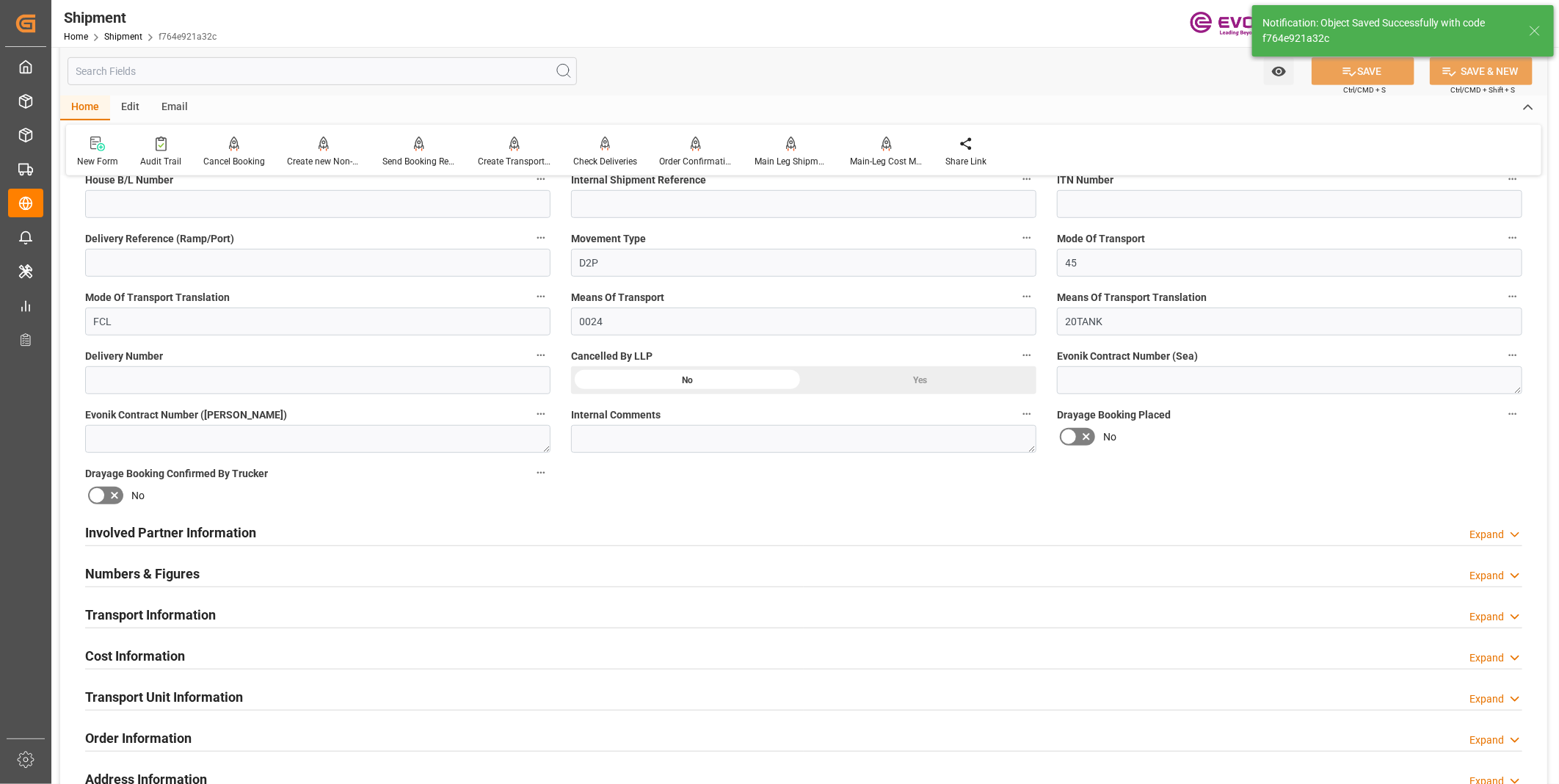
click at [545, 576] on div "Numbers & Figures Expand" at bounding box center [803, 572] width 1437 height 28
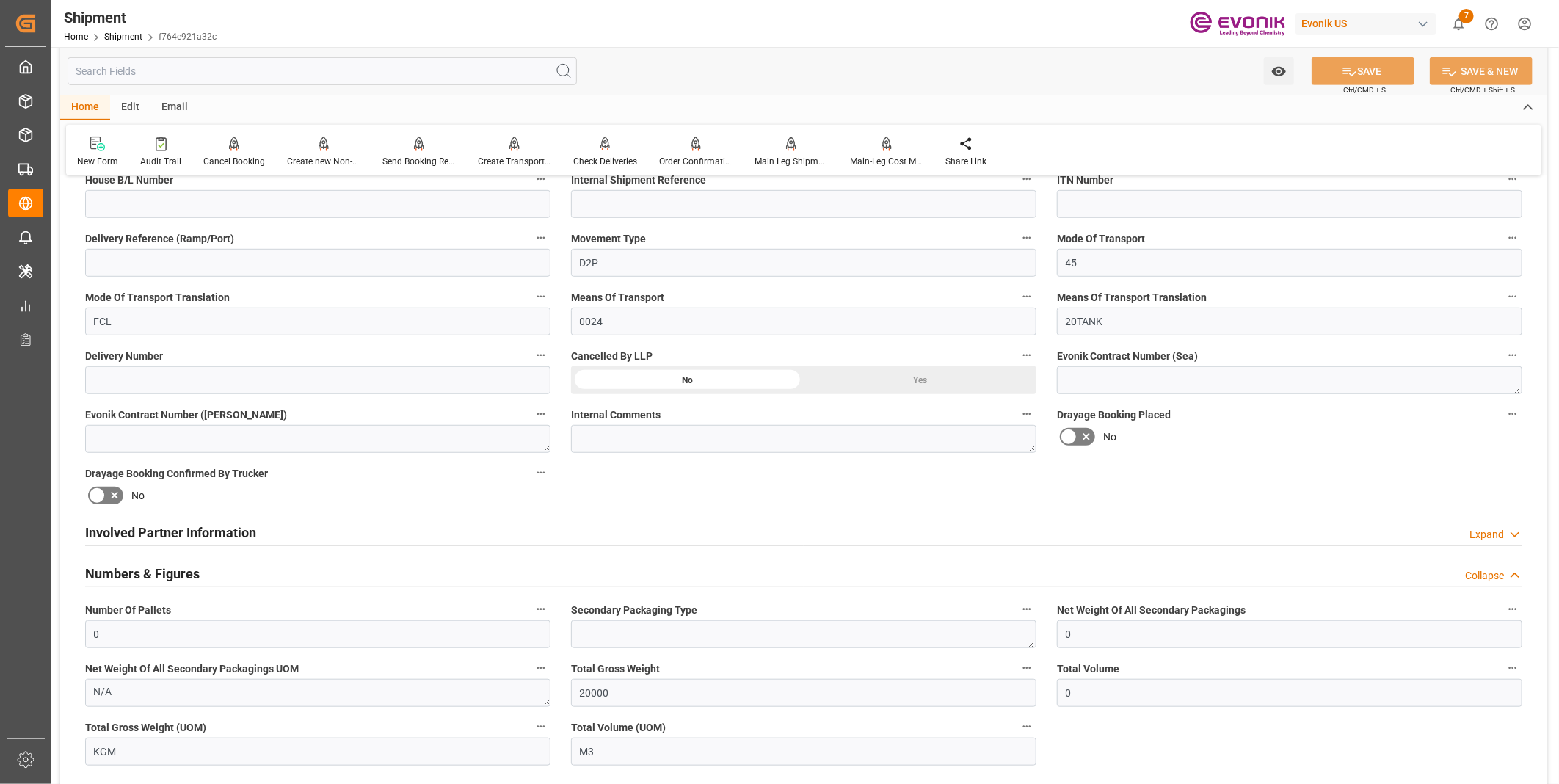
click at [544, 576] on div "Numbers & Figures Collapse" at bounding box center [803, 572] width 1437 height 28
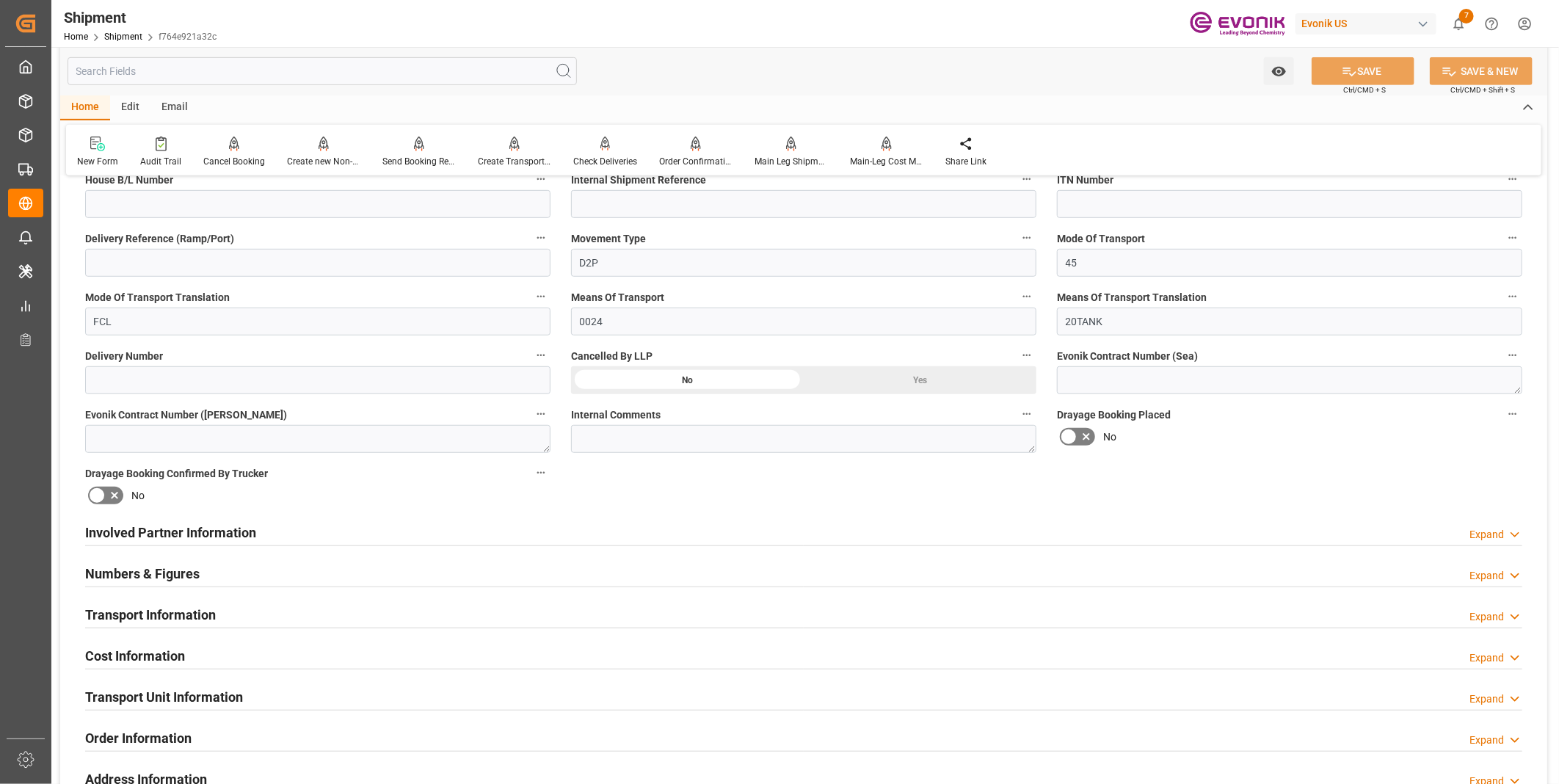
click at [562, 612] on div "Transport Information Expand" at bounding box center [803, 613] width 1437 height 28
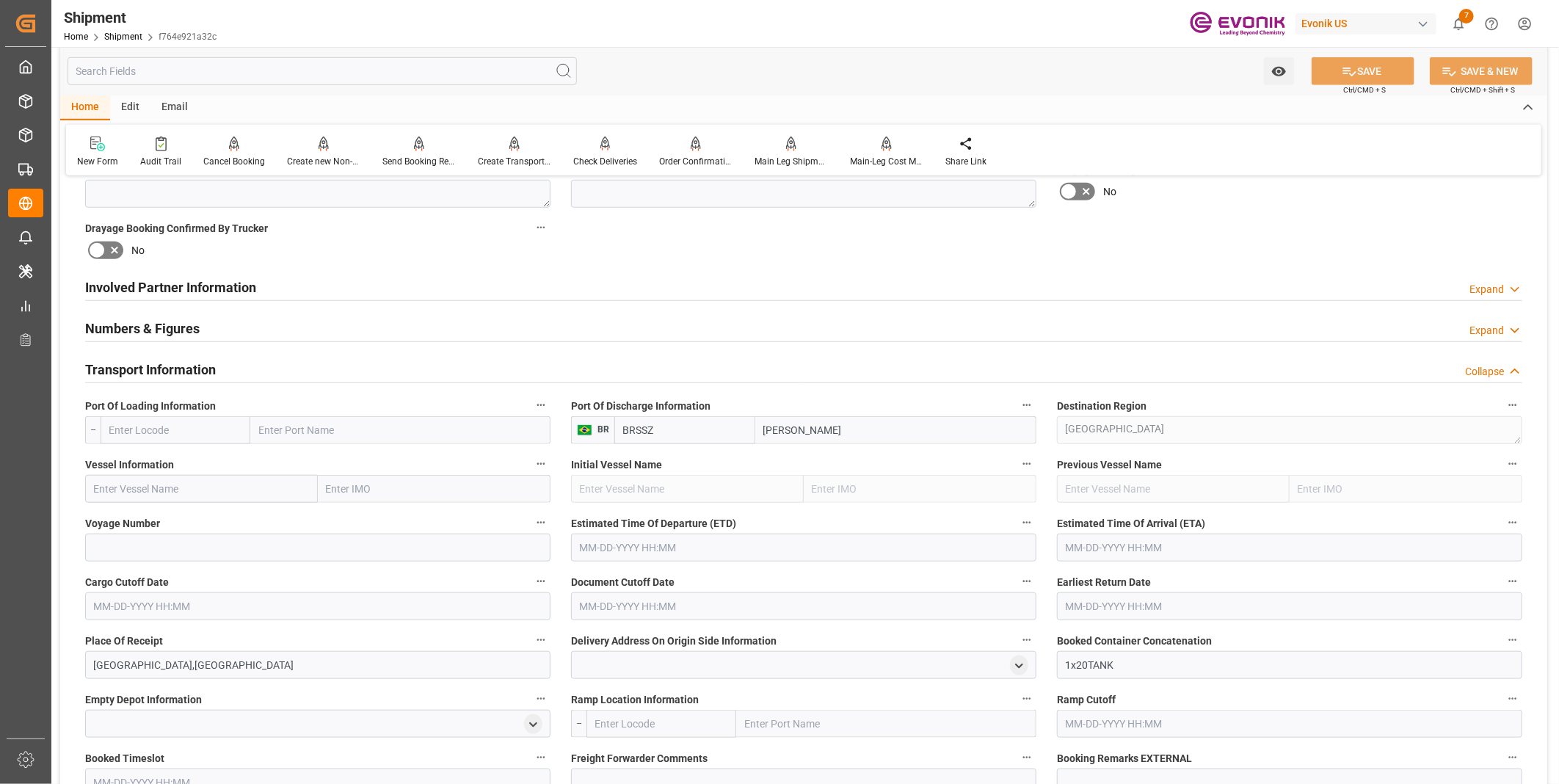
scroll to position [815, 0]
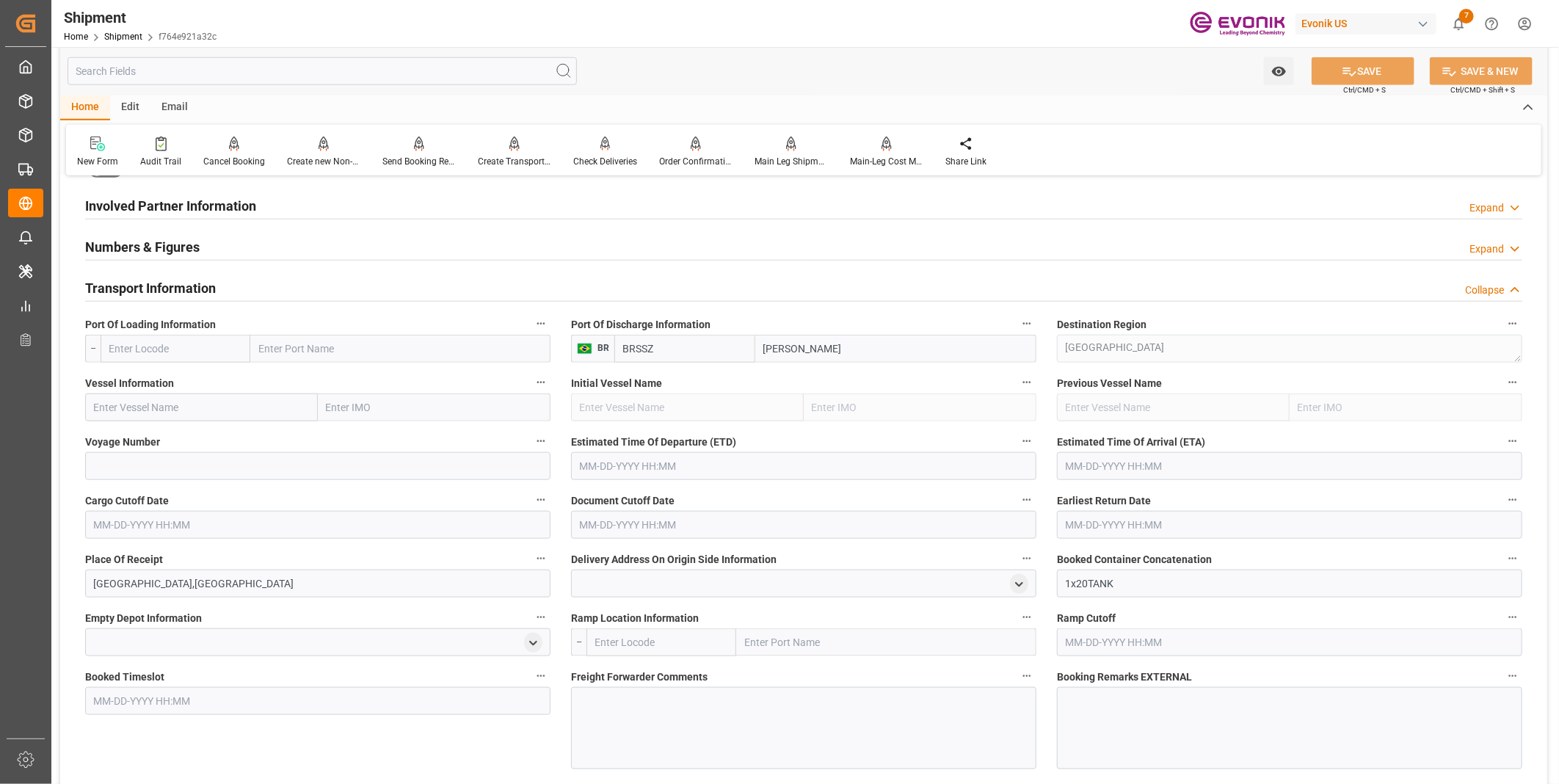
click at [133, 346] on input "text" at bounding box center [175, 349] width 150 height 28
click at [134, 376] on b "USORF" at bounding box center [126, 380] width 33 height 11
type input "USORF"
type input "[GEOGRAPHIC_DATA]"
type input "USORF"
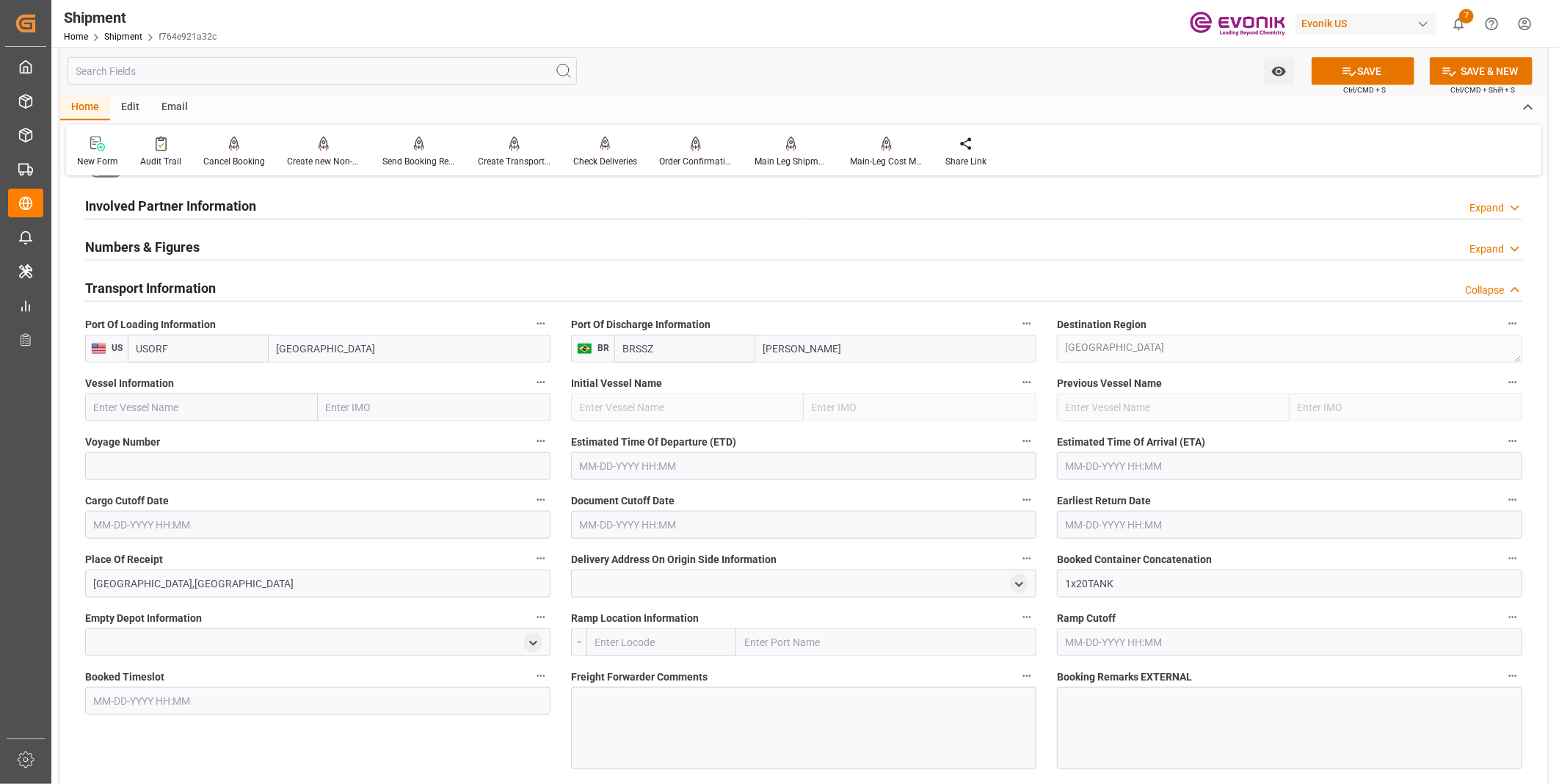
click at [217, 397] on input "text" at bounding box center [202, 407] width 233 height 28
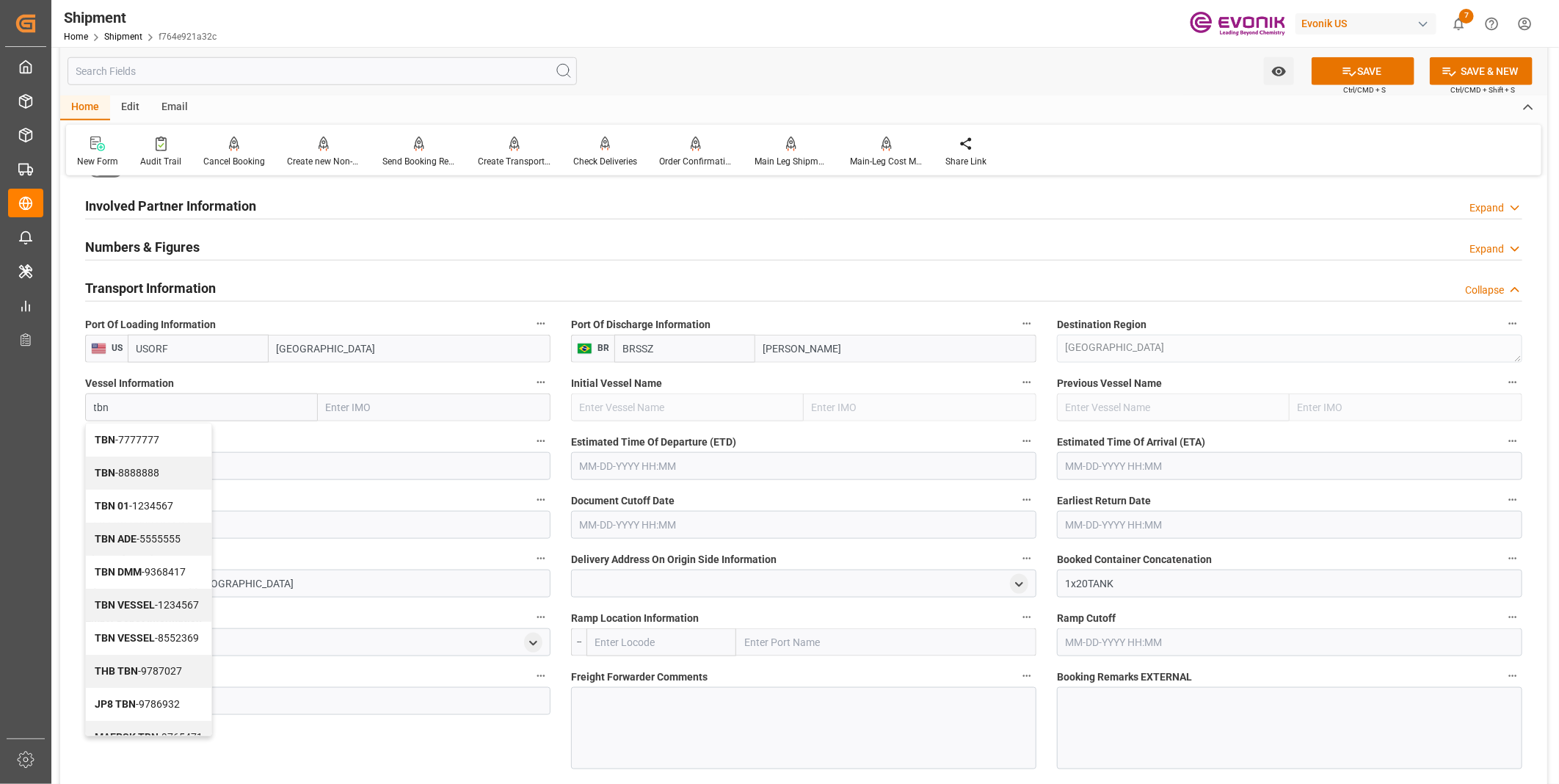
click at [144, 437] on span "TBN - 7777777" at bounding box center [127, 439] width 65 height 11
type input "TBN"
type input "7777777"
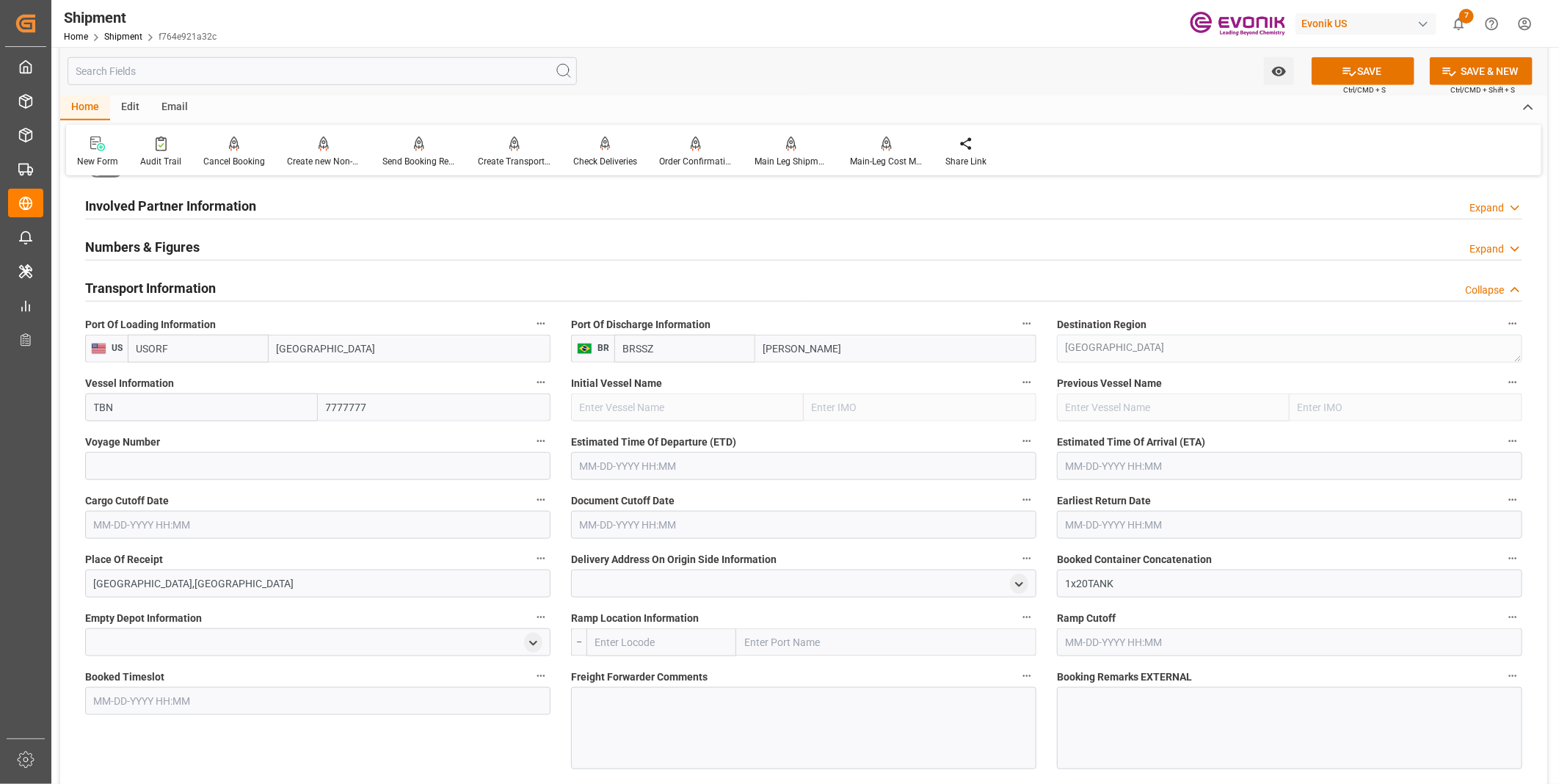
type input "TBN"
click at [127, 460] on input at bounding box center [318, 466] width 465 height 28
type input "0000"
click at [1353, 76] on icon at bounding box center [1350, 72] width 16 height 16
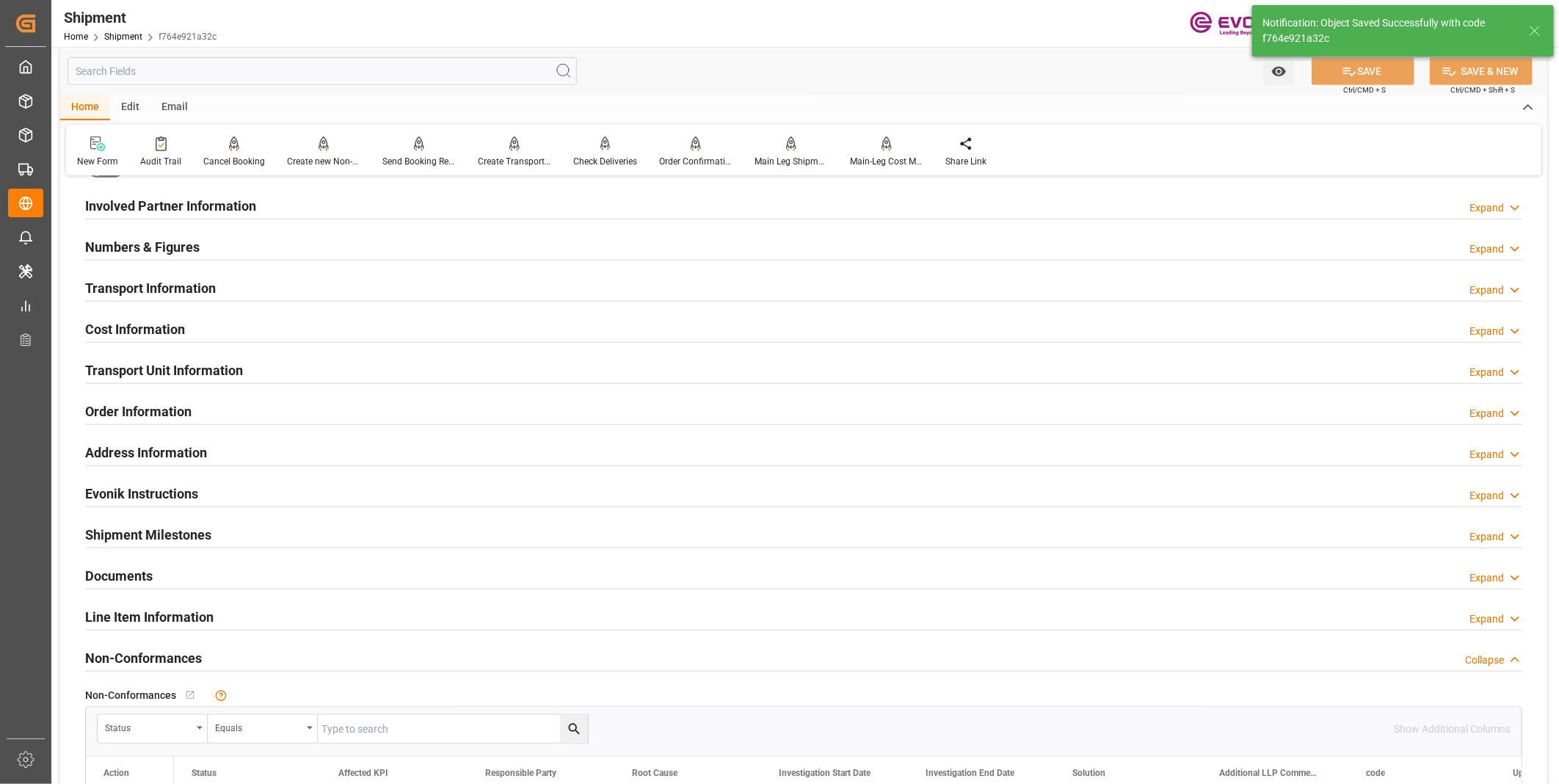
click at [345, 289] on div "Transport Information Expand" at bounding box center [803, 287] width 1437 height 28
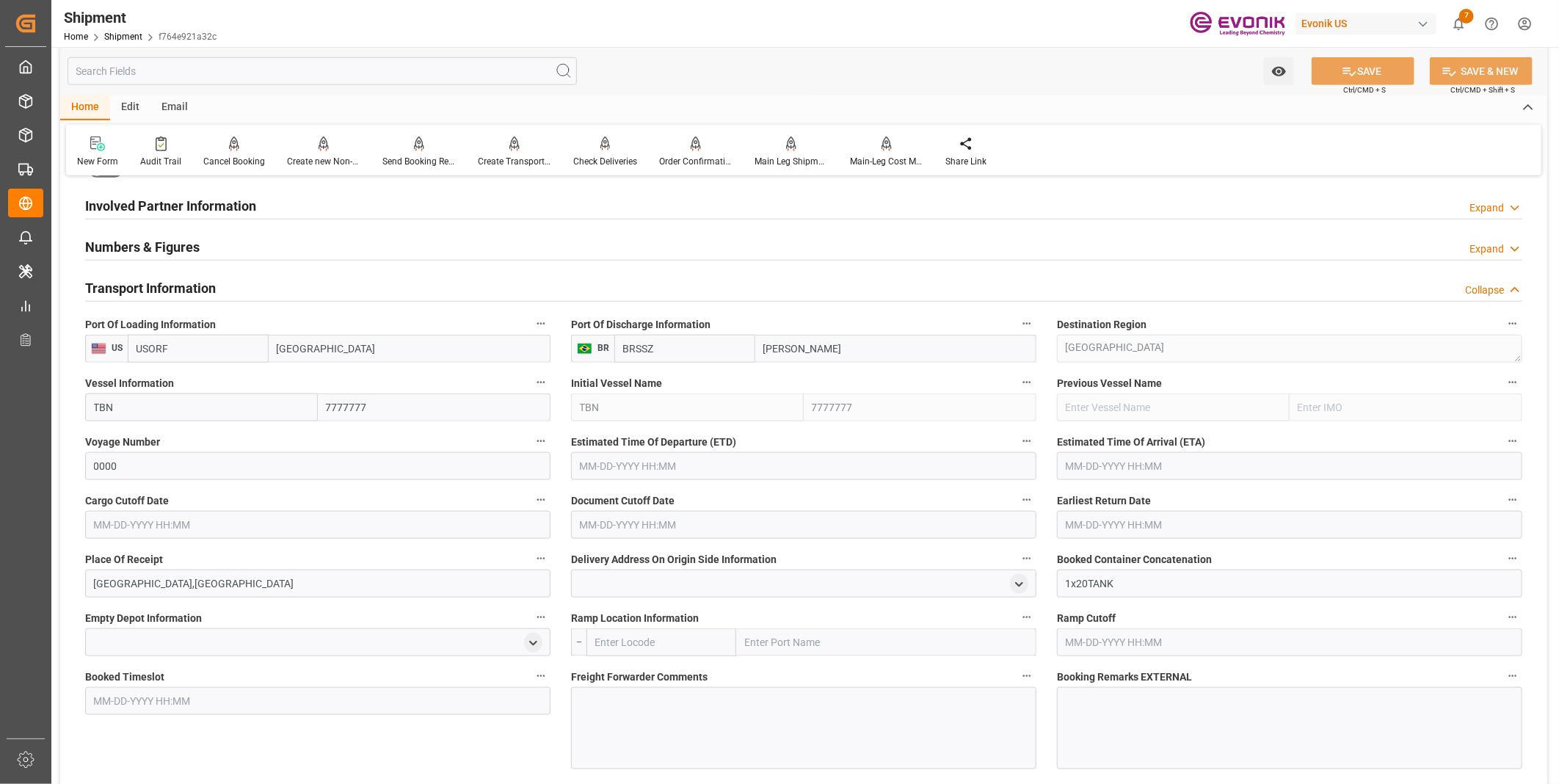
click at [629, 460] on input "text" at bounding box center [803, 466] width 465 height 28
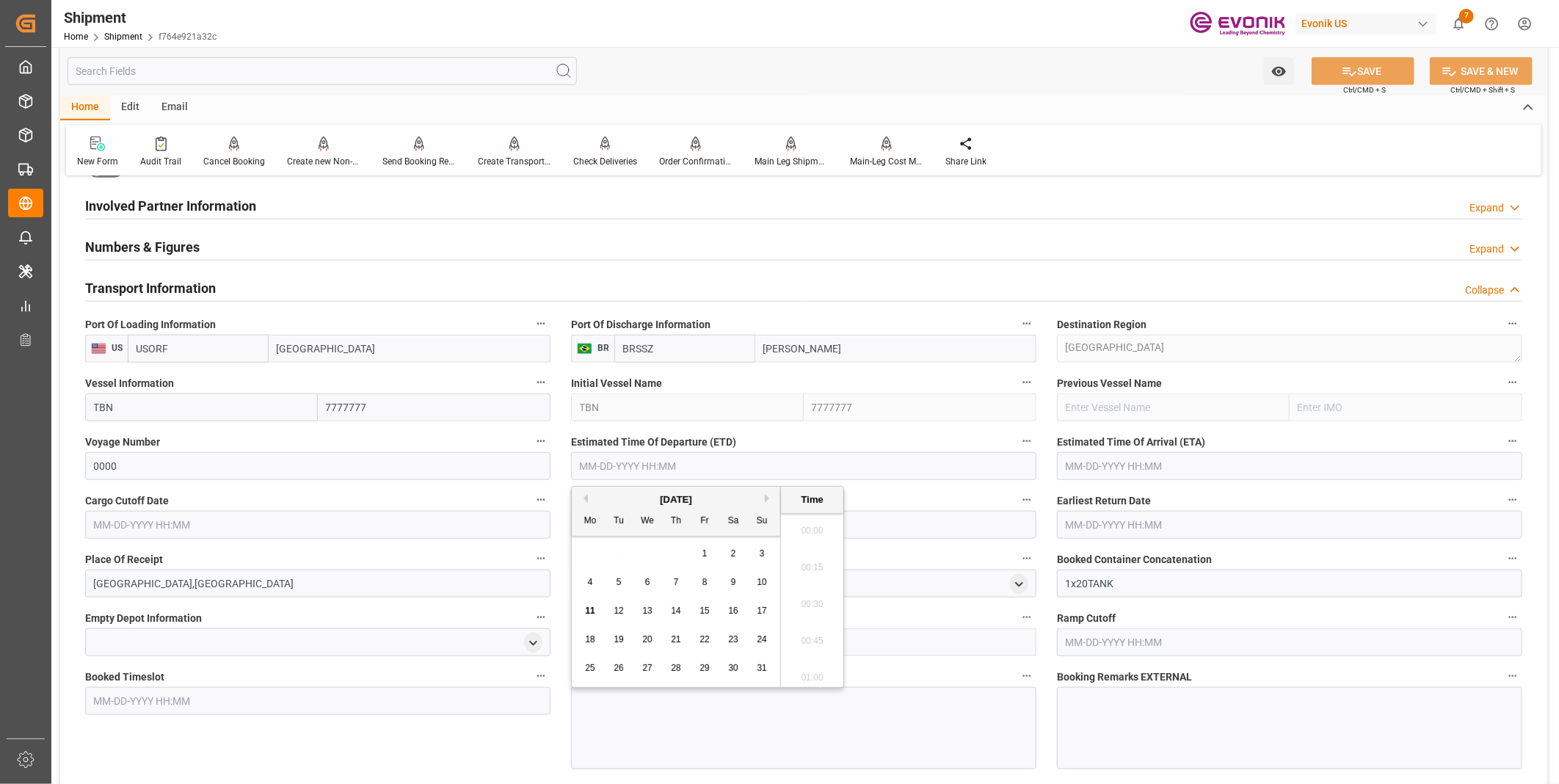
scroll to position [2609, 0]
click at [668, 456] on input "text" at bounding box center [803, 466] width 465 height 28
click at [815, 570] on li "18:00" at bounding box center [812, 563] width 63 height 37
type input "[DATE] 18:00"
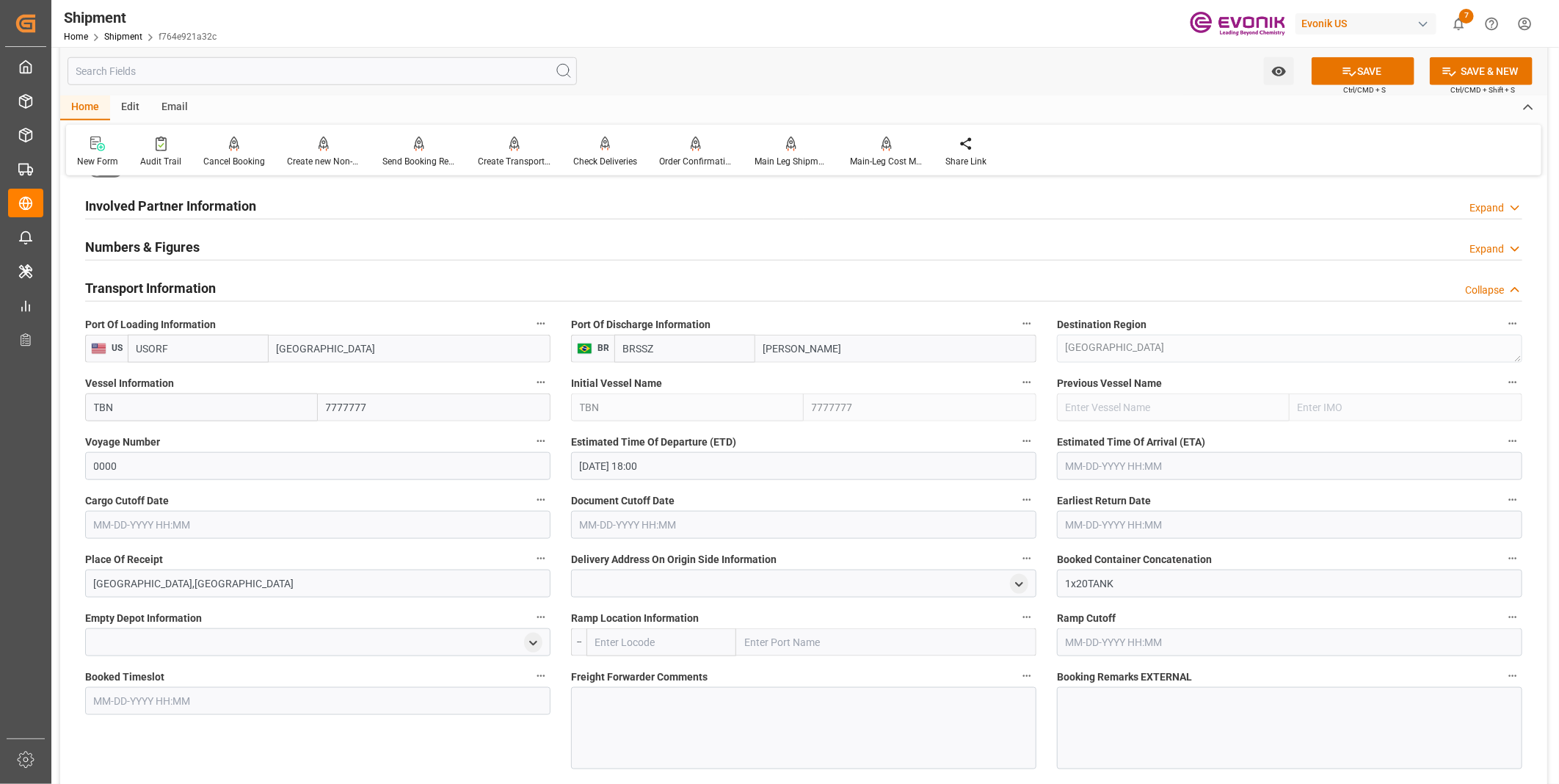
click at [1117, 467] on input "text" at bounding box center [1289, 466] width 465 height 28
click at [1103, 457] on input "text" at bounding box center [1289, 466] width 465 height 28
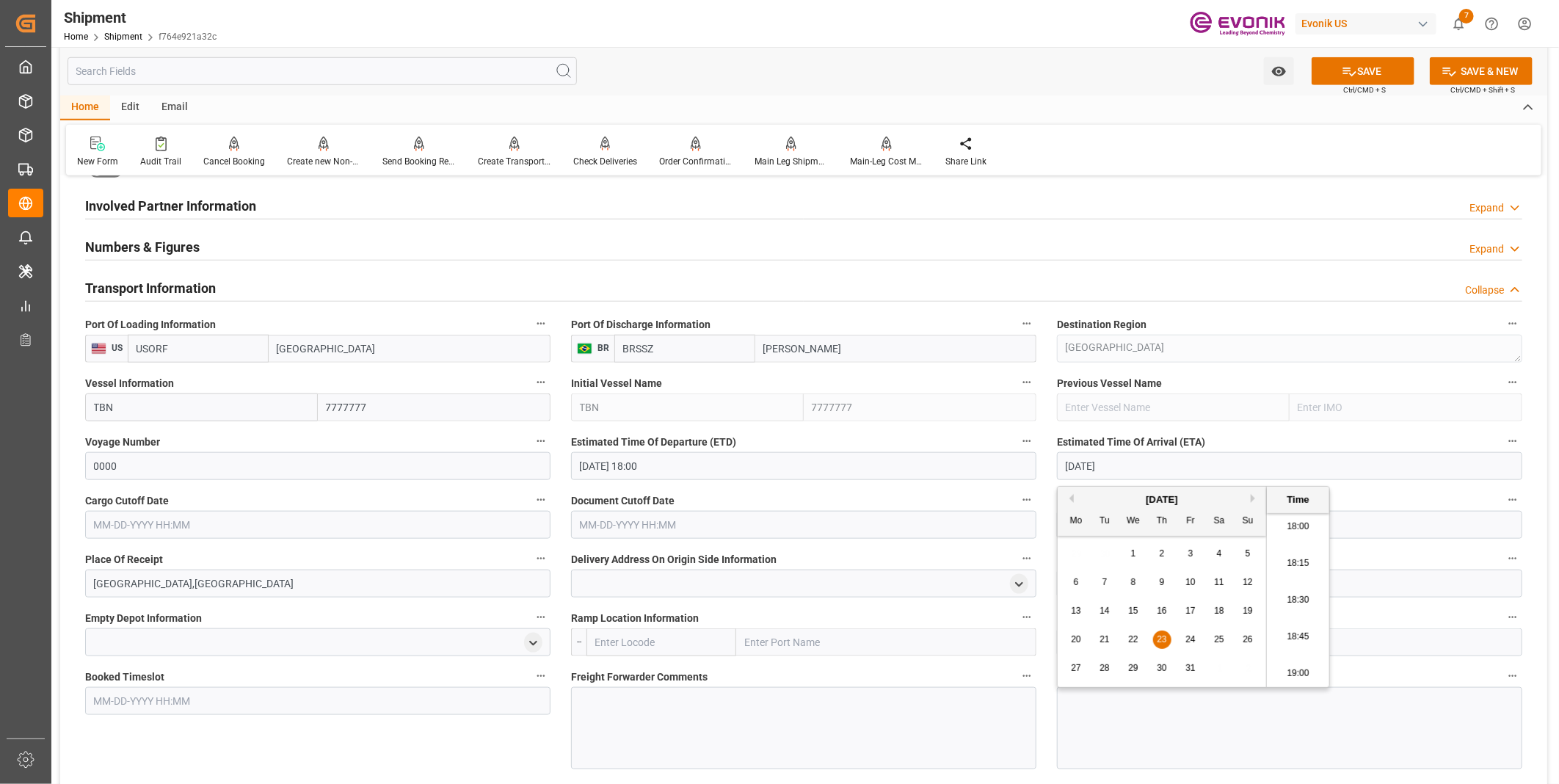
click at [1297, 597] on li "18:30" at bounding box center [1298, 600] width 63 height 37
type input "[DATE] 18:30"
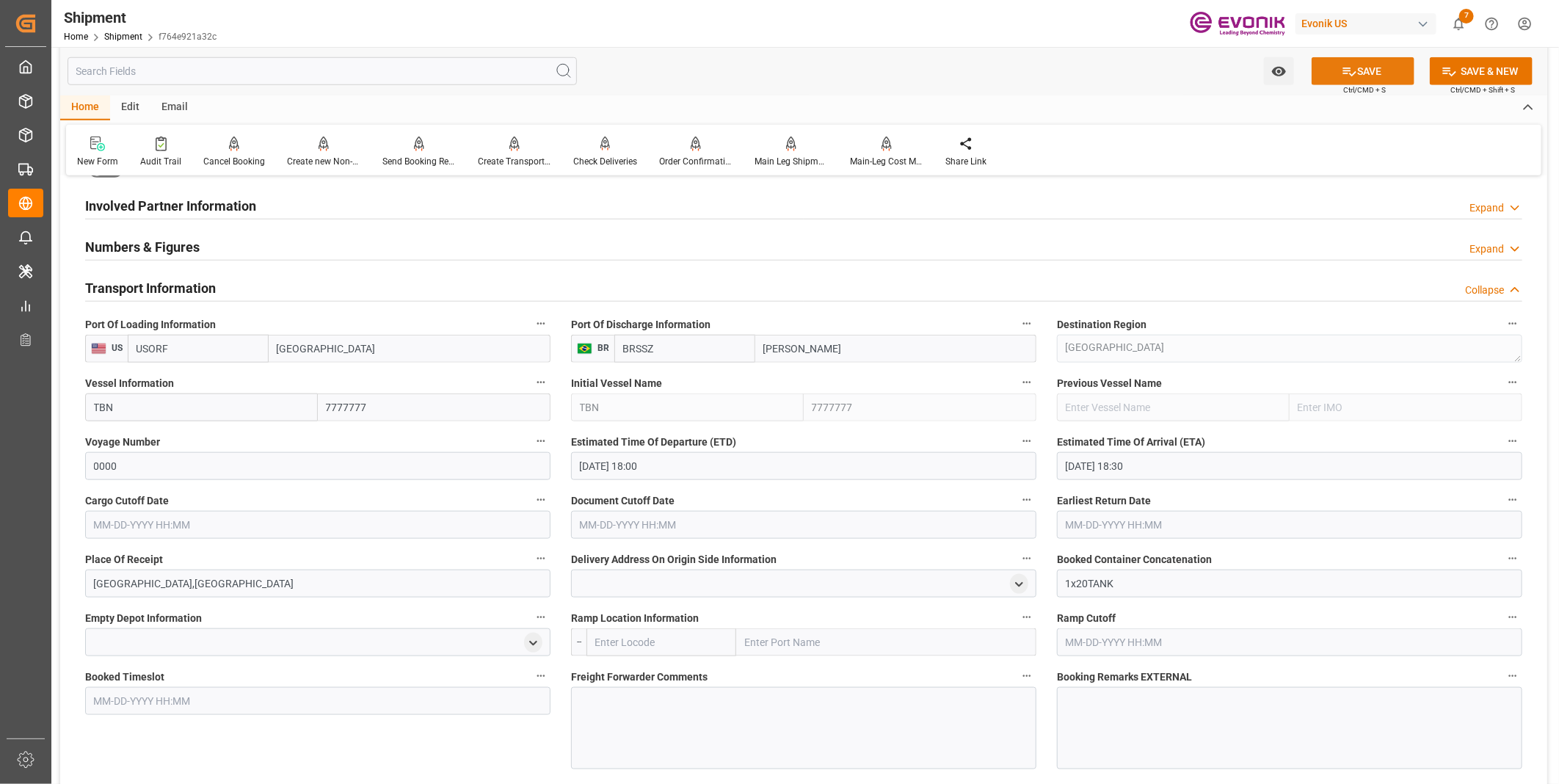
click at [1380, 67] on button "SAVE" at bounding box center [1363, 72] width 103 height 28
click at [345, 521] on input "text" at bounding box center [318, 525] width 465 height 28
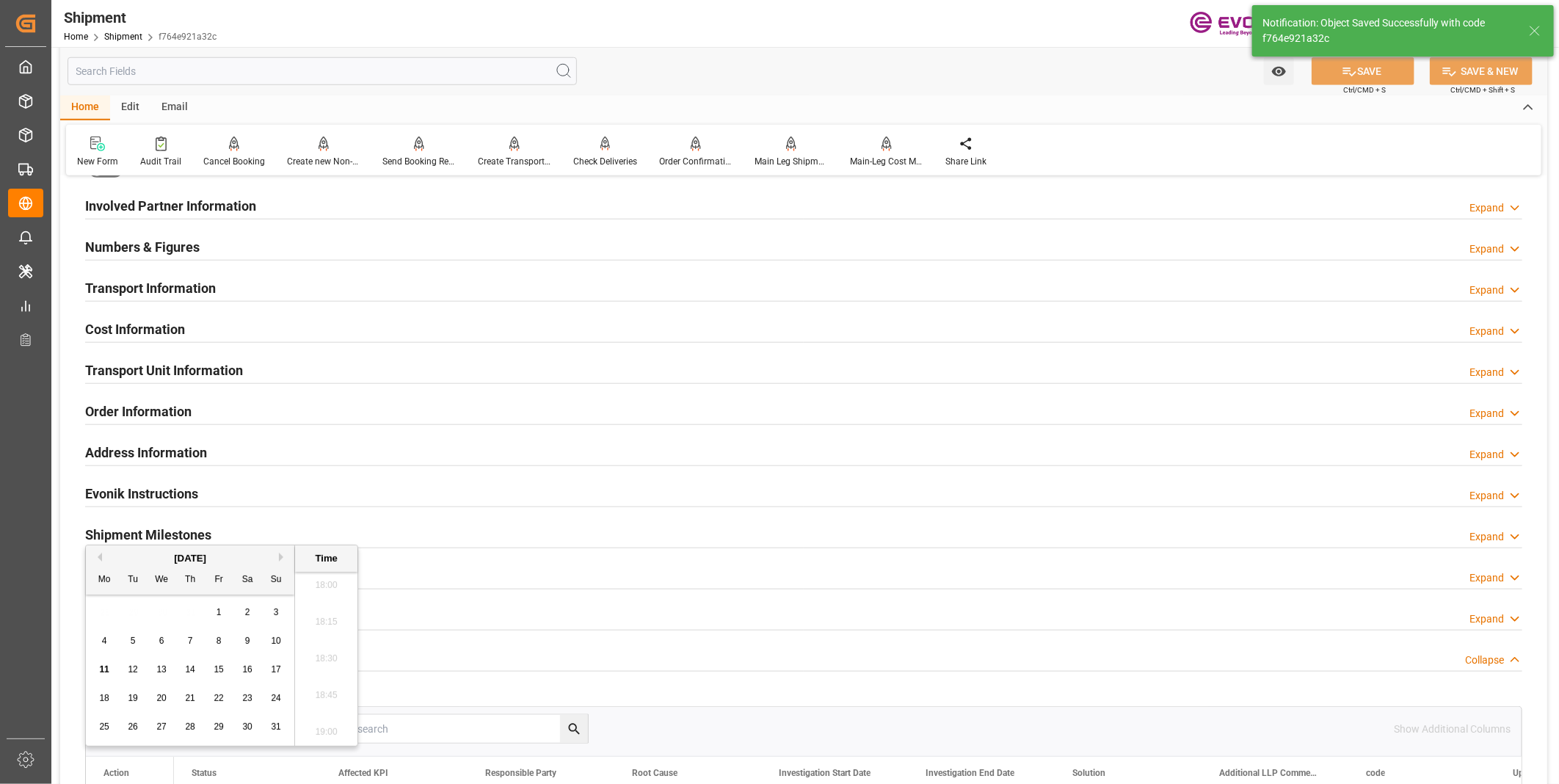
click at [323, 283] on div "Transport Information Expand" at bounding box center [803, 287] width 1437 height 28
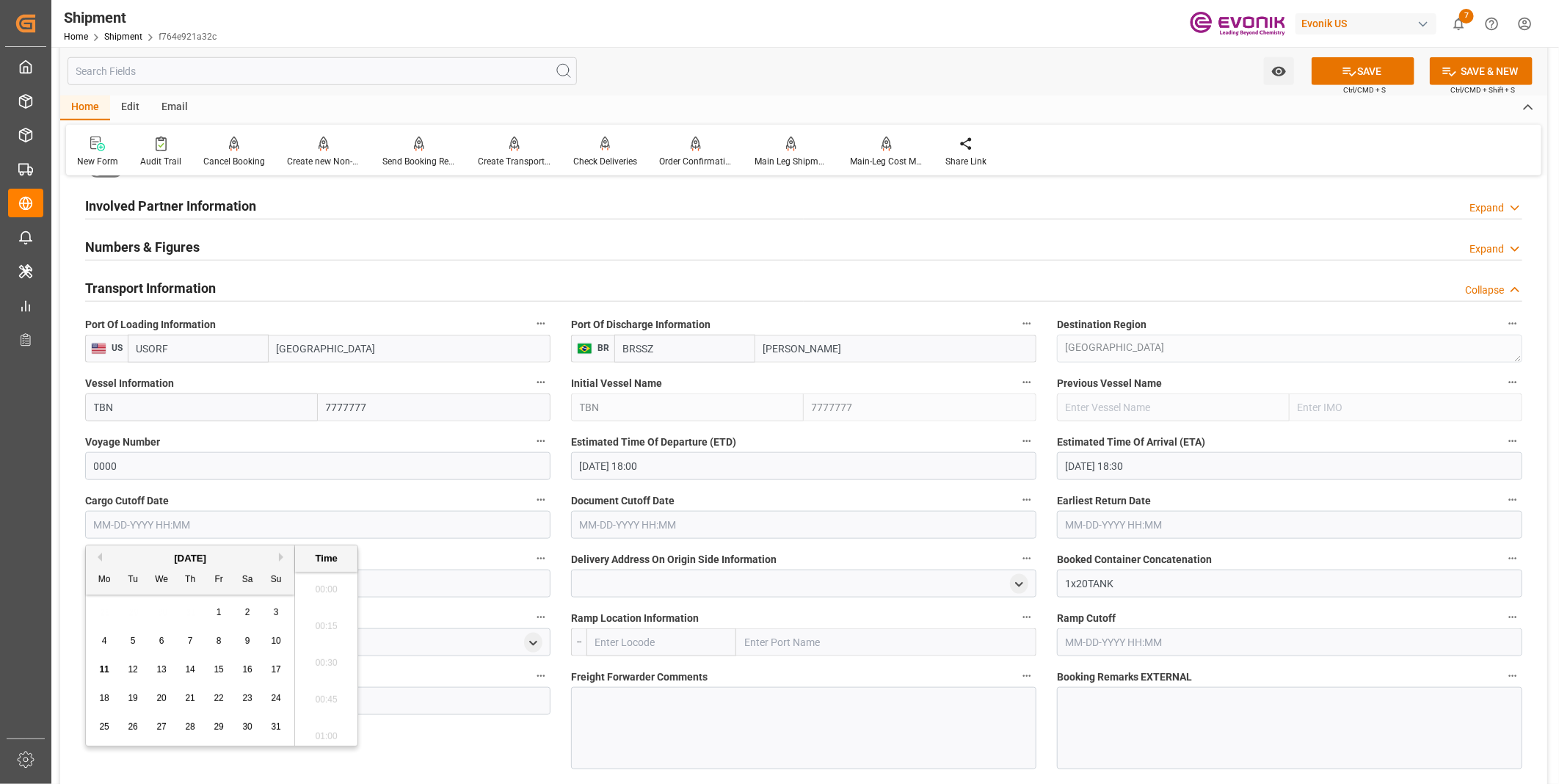
click at [164, 525] on input "text" at bounding box center [318, 525] width 465 height 28
click at [319, 661] on li "18:30" at bounding box center [326, 658] width 63 height 37
type input "[DATE] 18:30"
drag, startPoint x: 200, startPoint y: 530, endPoint x: 75, endPoint y: 534, distance: 125.1
click at [75, 534] on div "Cargo Cutoff Date [DATE] 18:30" at bounding box center [318, 514] width 486 height 58
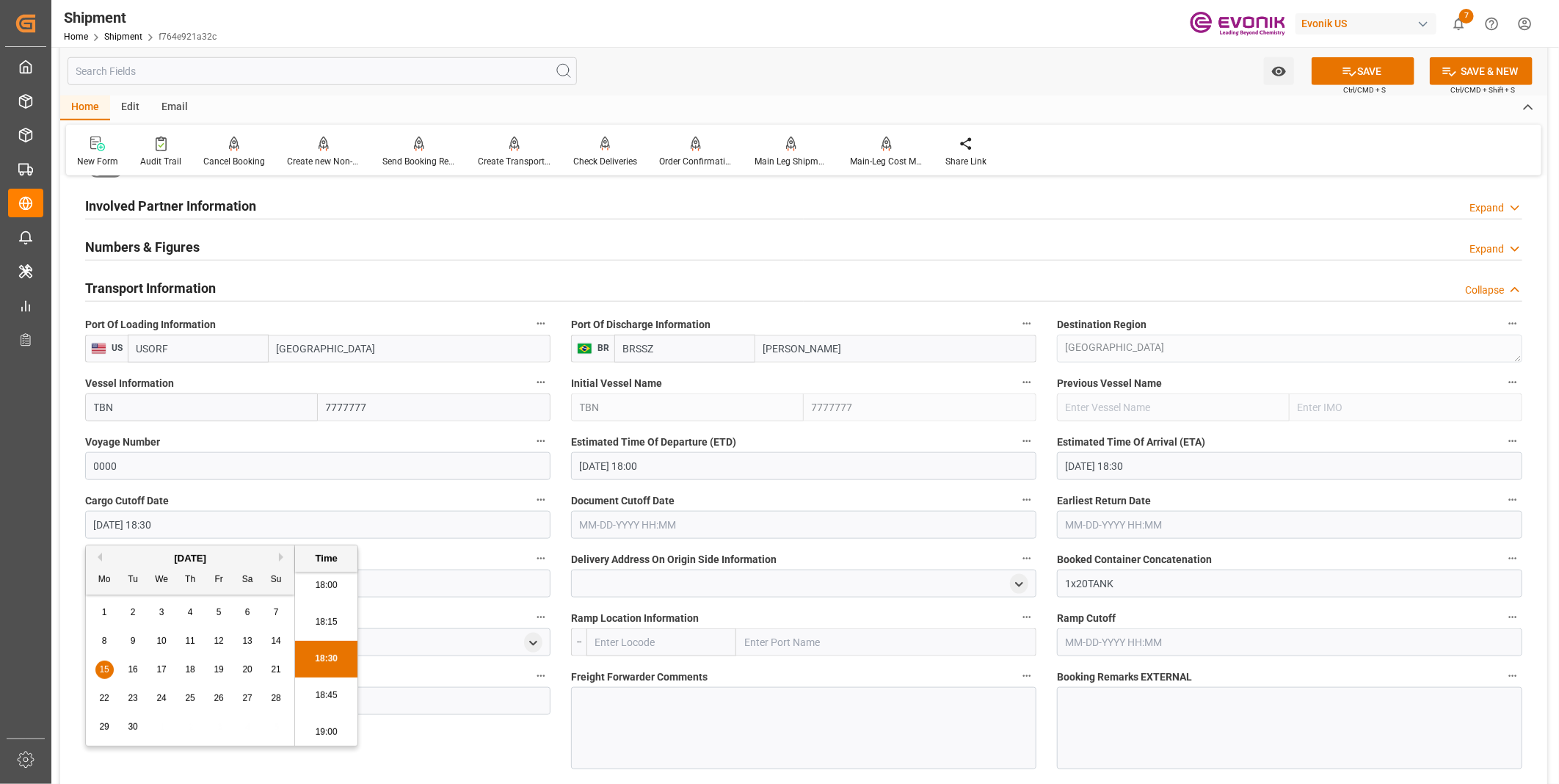
click at [626, 523] on input "text" at bounding box center [803, 525] width 465 height 28
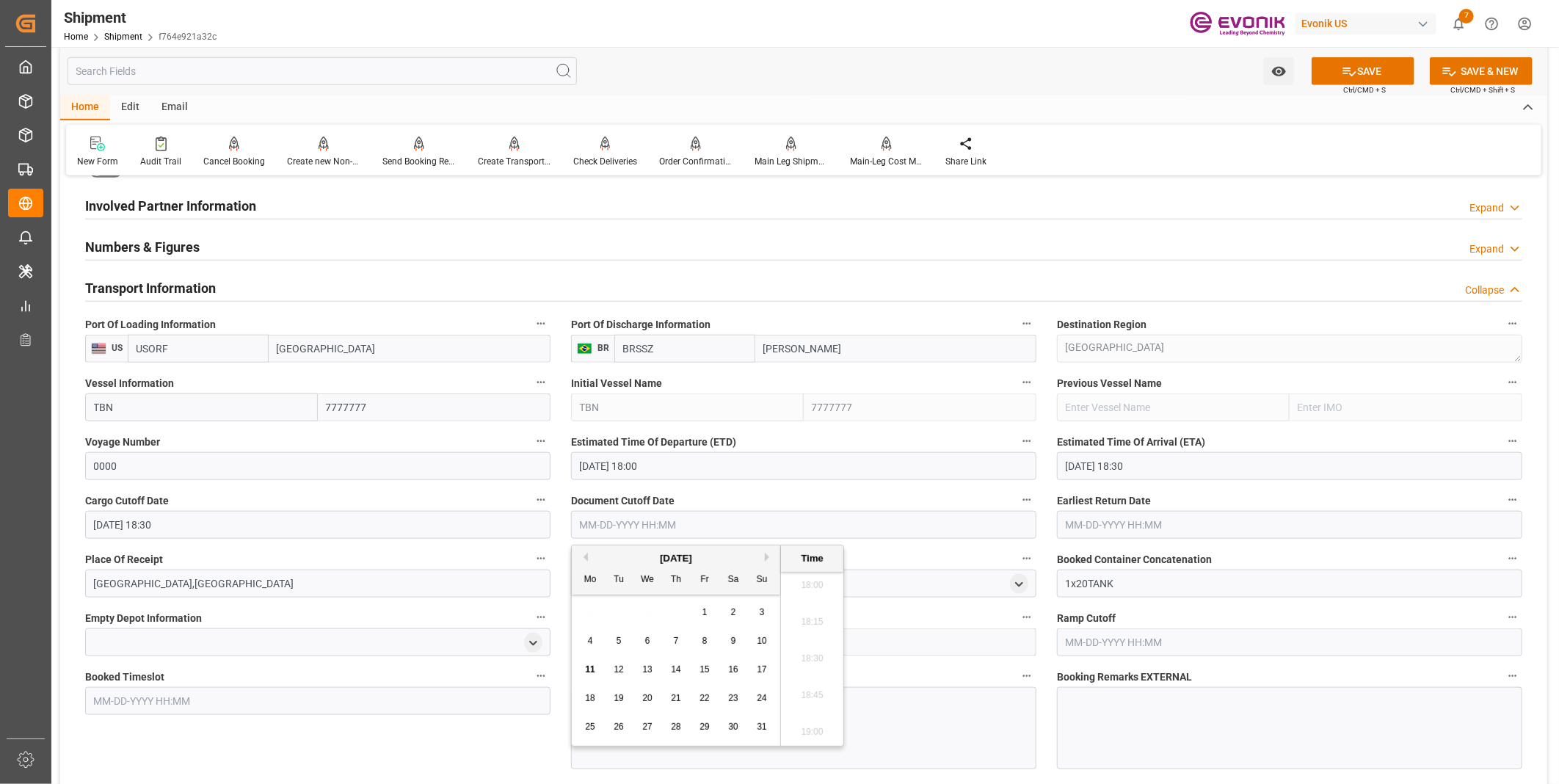
paste input "[DATE] 18:30"
type input "[DATE] 18:30"
click at [1105, 528] on input "text" at bounding box center [1289, 525] width 465 height 28
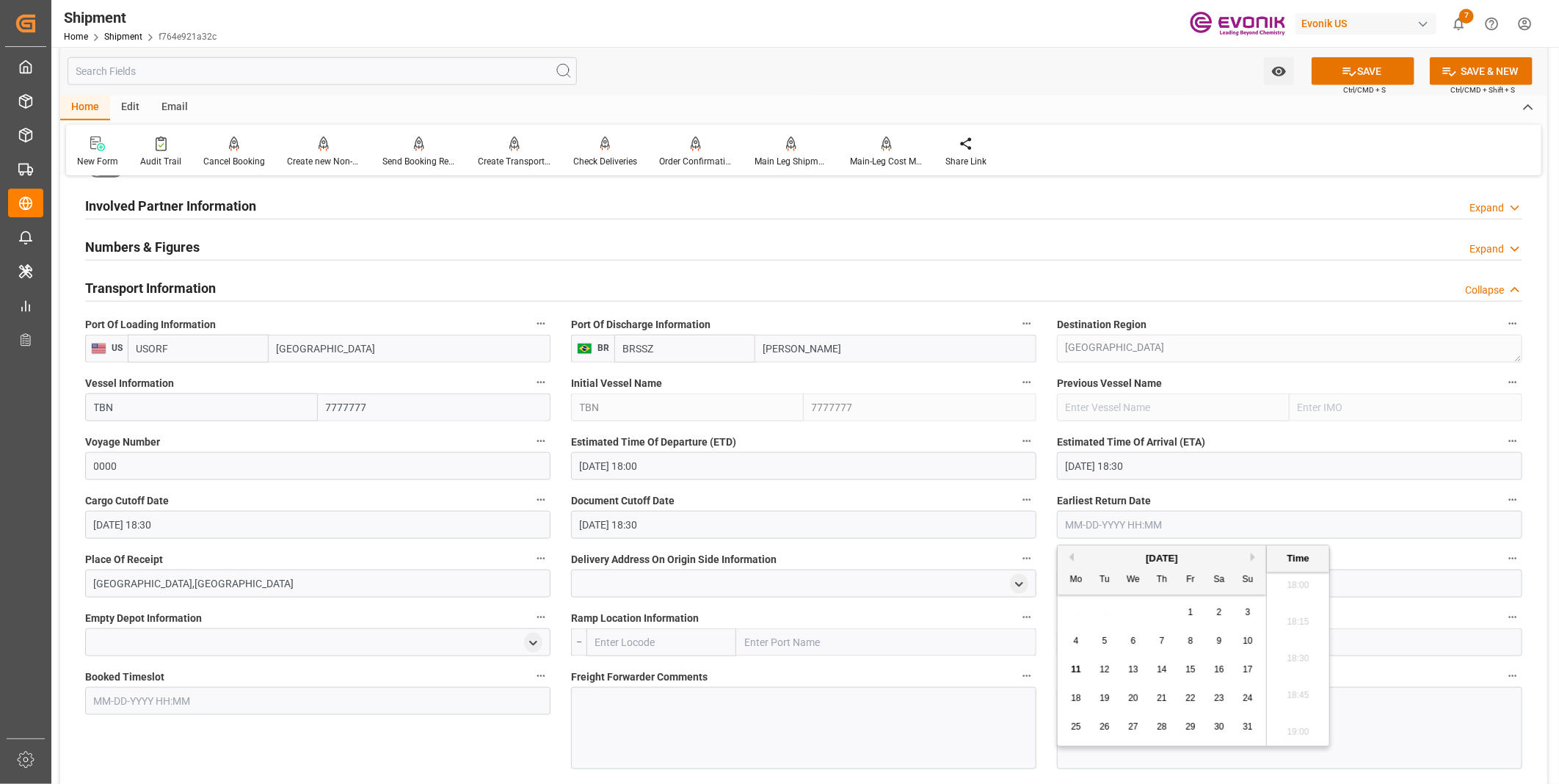
paste input "[DATE] 18:30"
type input "[DATE] 18:30"
click at [1296, 657] on li "18:30" at bounding box center [1298, 658] width 63 height 37
click at [1348, 78] on icon at bounding box center [1350, 72] width 16 height 16
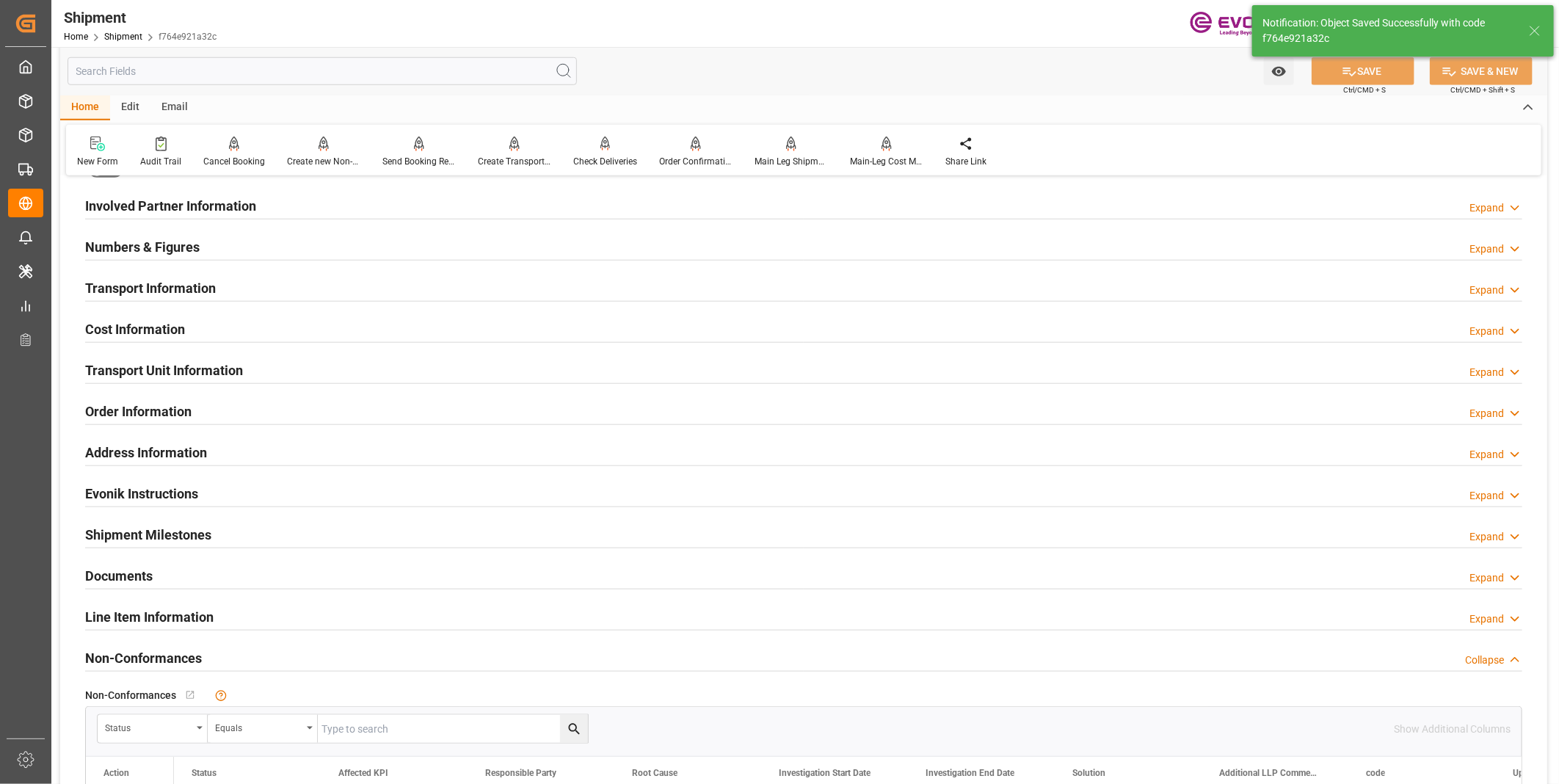
click at [468, 289] on div "Transport Information Expand" at bounding box center [803, 287] width 1437 height 28
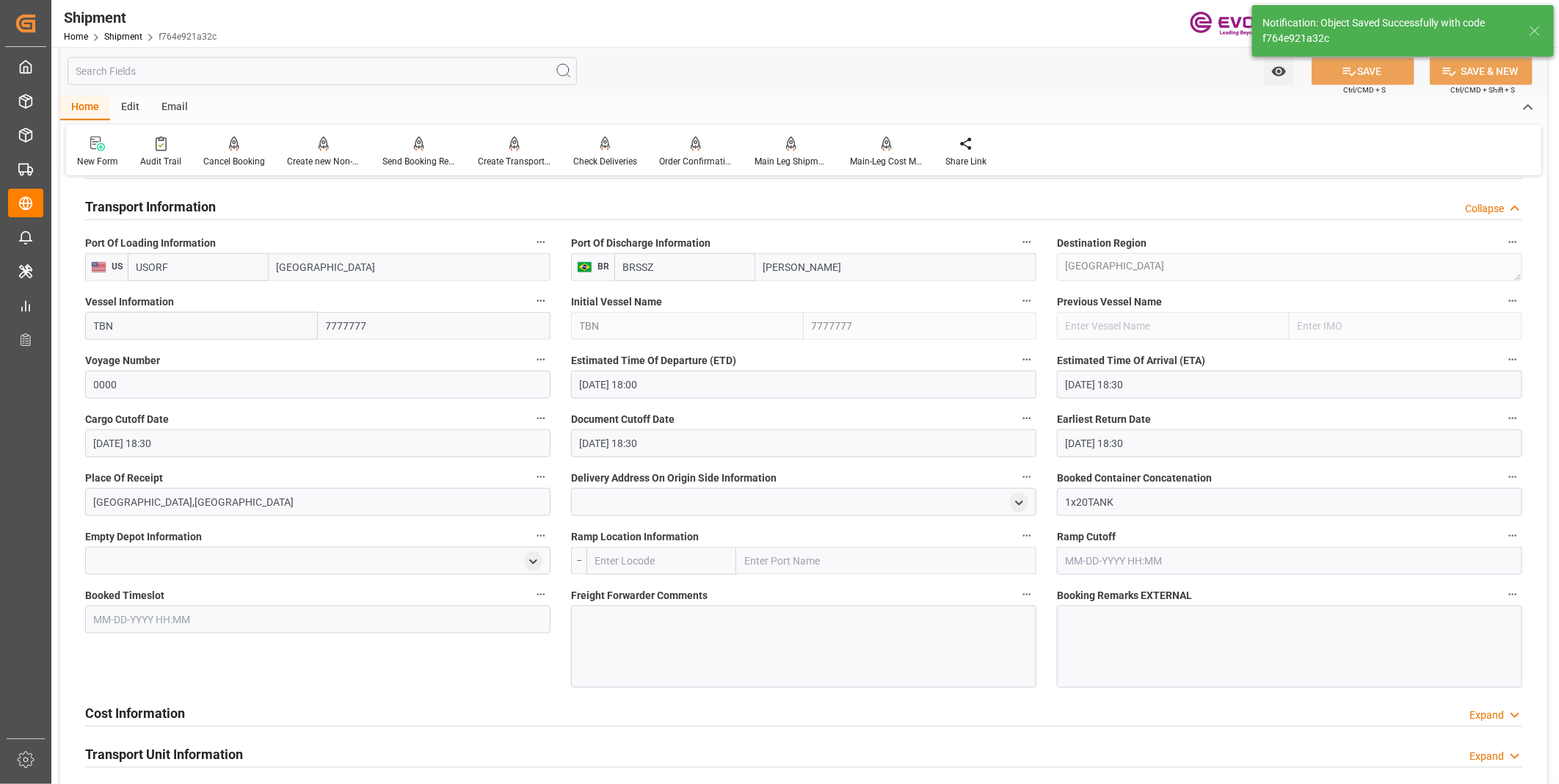
scroll to position [978, 0]
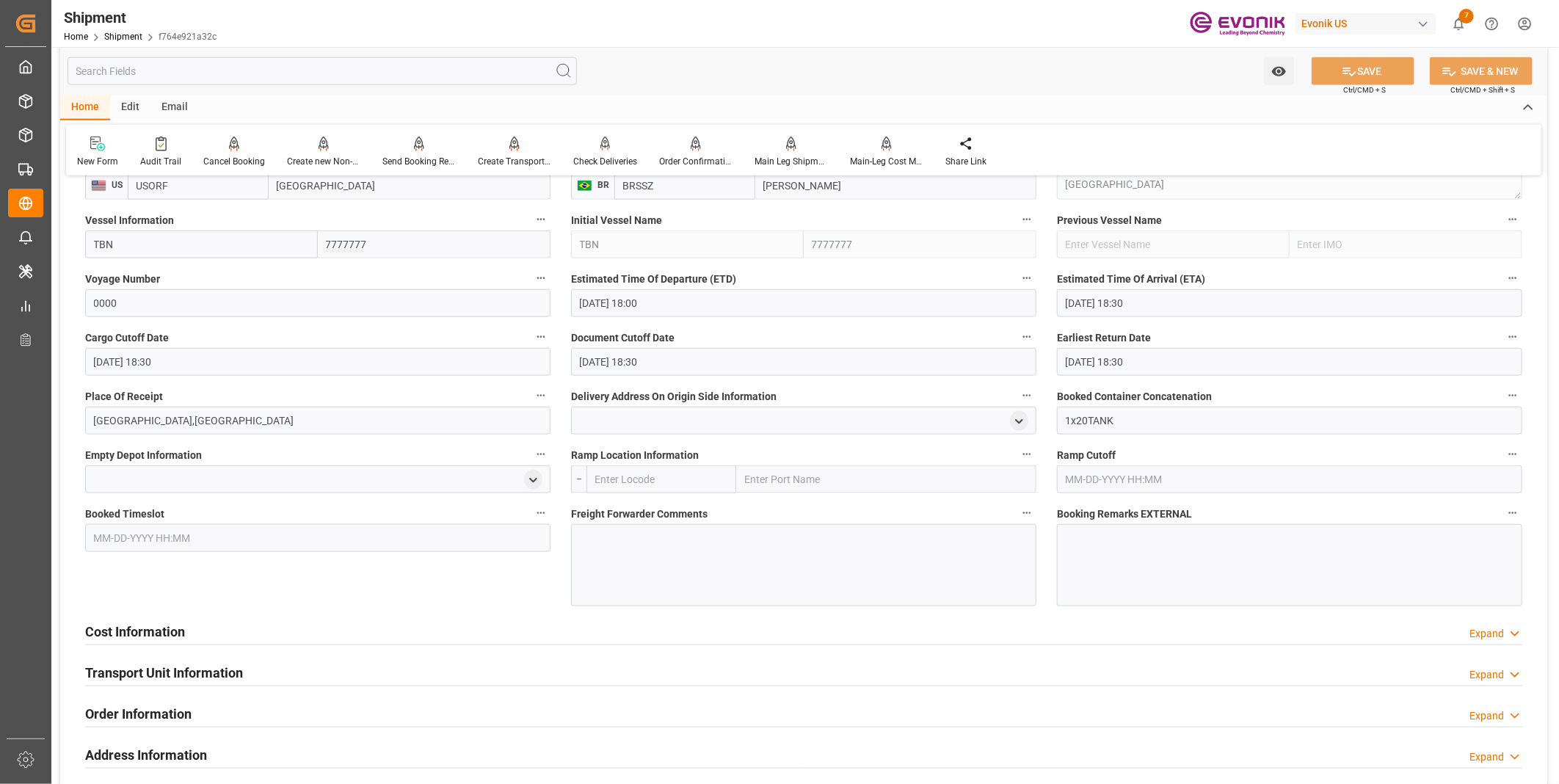
click at [651, 543] on div at bounding box center [803, 565] width 465 height 82
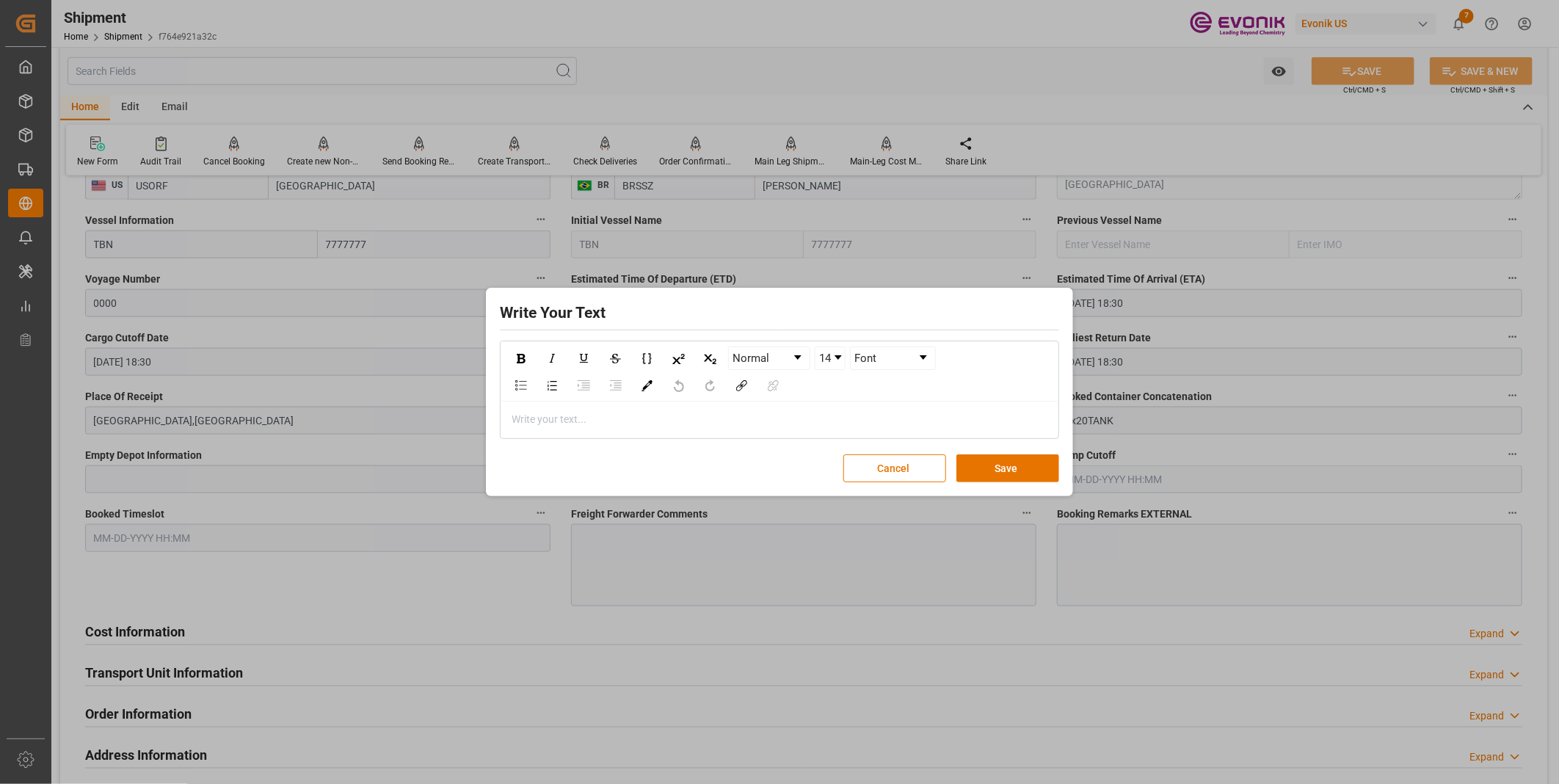
click at [641, 414] on div "rdw-editor" at bounding box center [779, 419] width 535 height 16
click at [1002, 475] on button "Save" at bounding box center [1008, 468] width 103 height 28
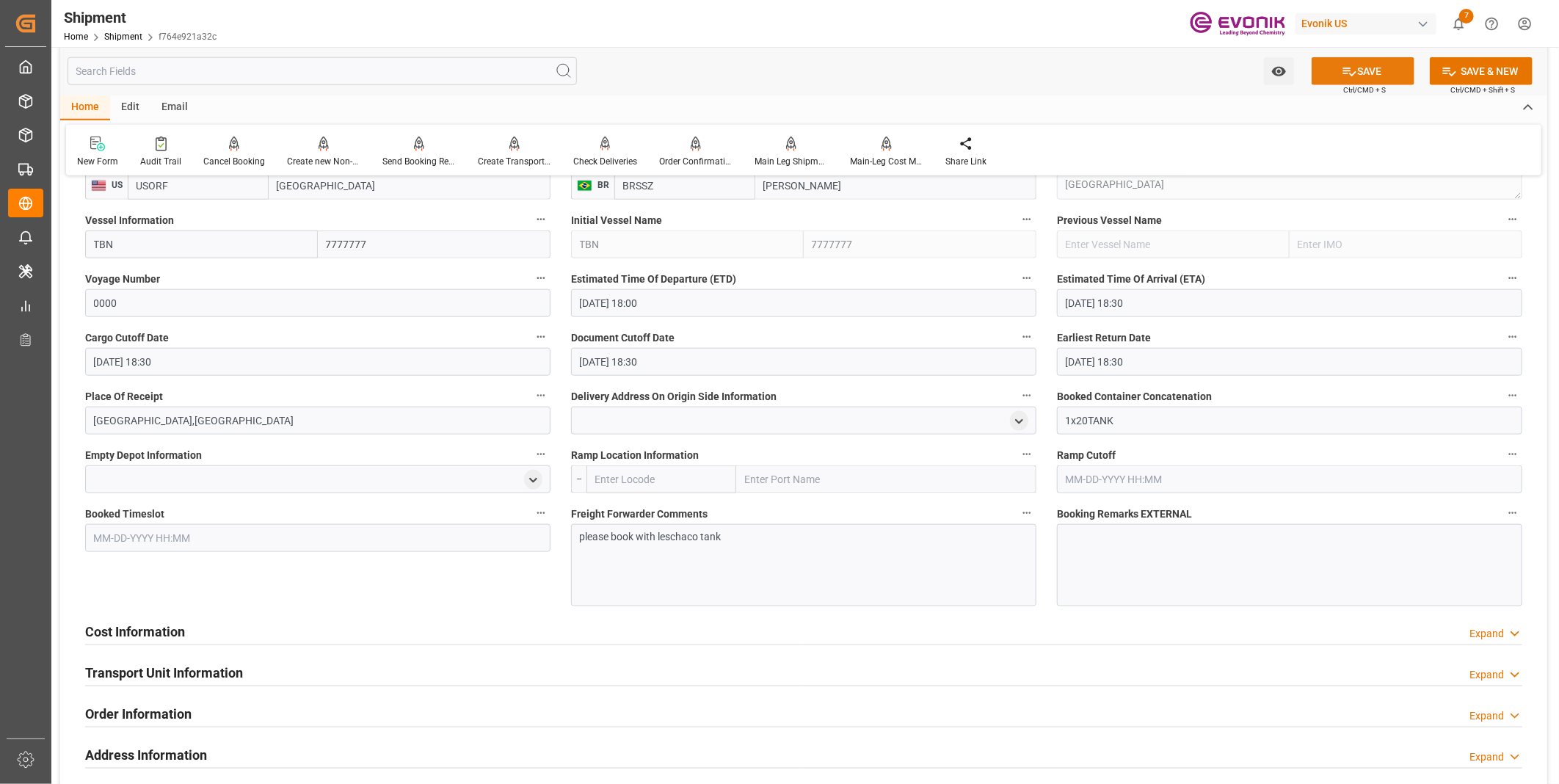
click at [1389, 65] on button "SAVE" at bounding box center [1363, 72] width 103 height 28
click at [557, 633] on div "Cost Information Expand" at bounding box center [803, 631] width 1437 height 28
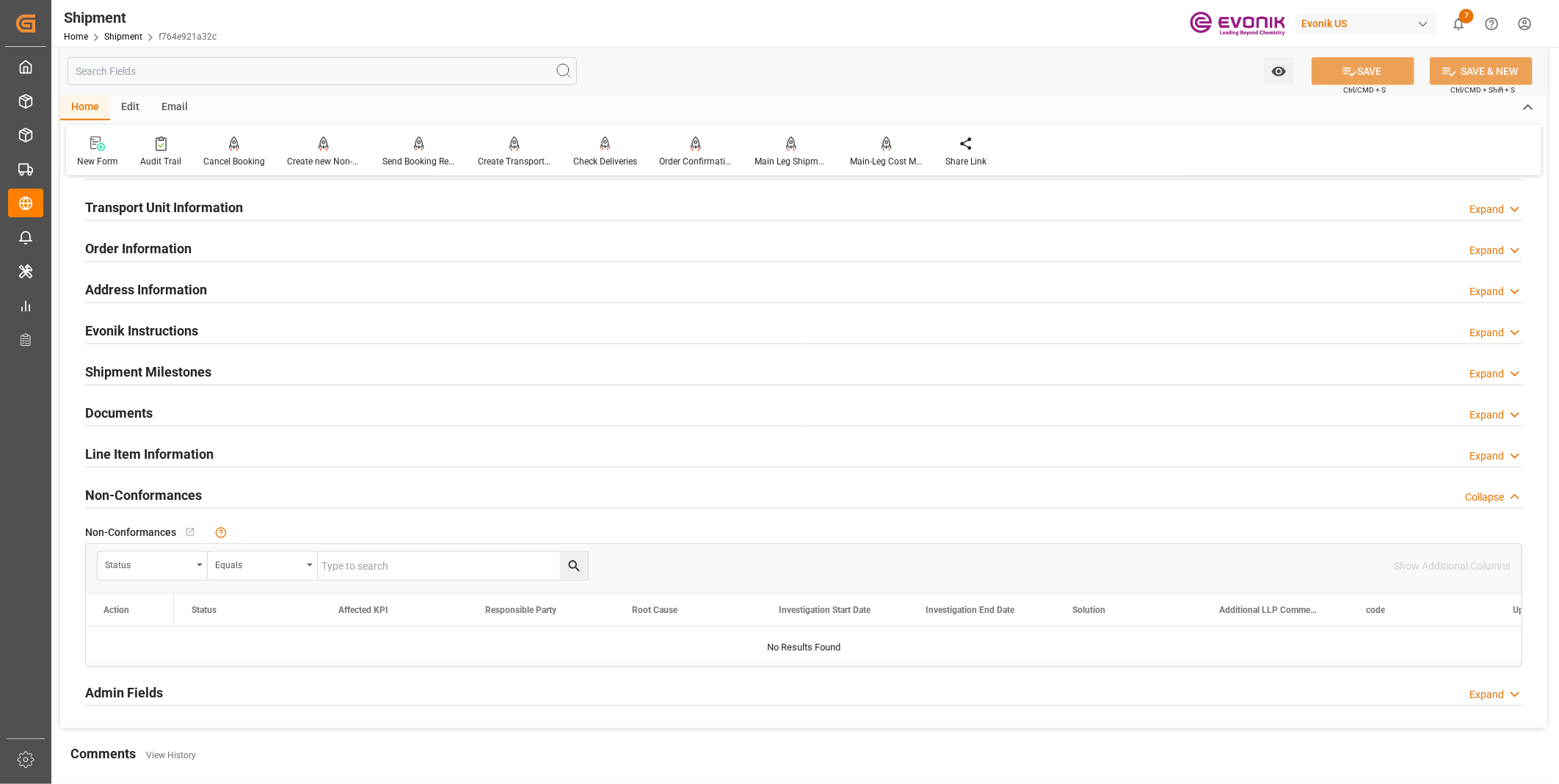
click at [317, 206] on div "Transport Unit Information Expand" at bounding box center [803, 206] width 1437 height 28
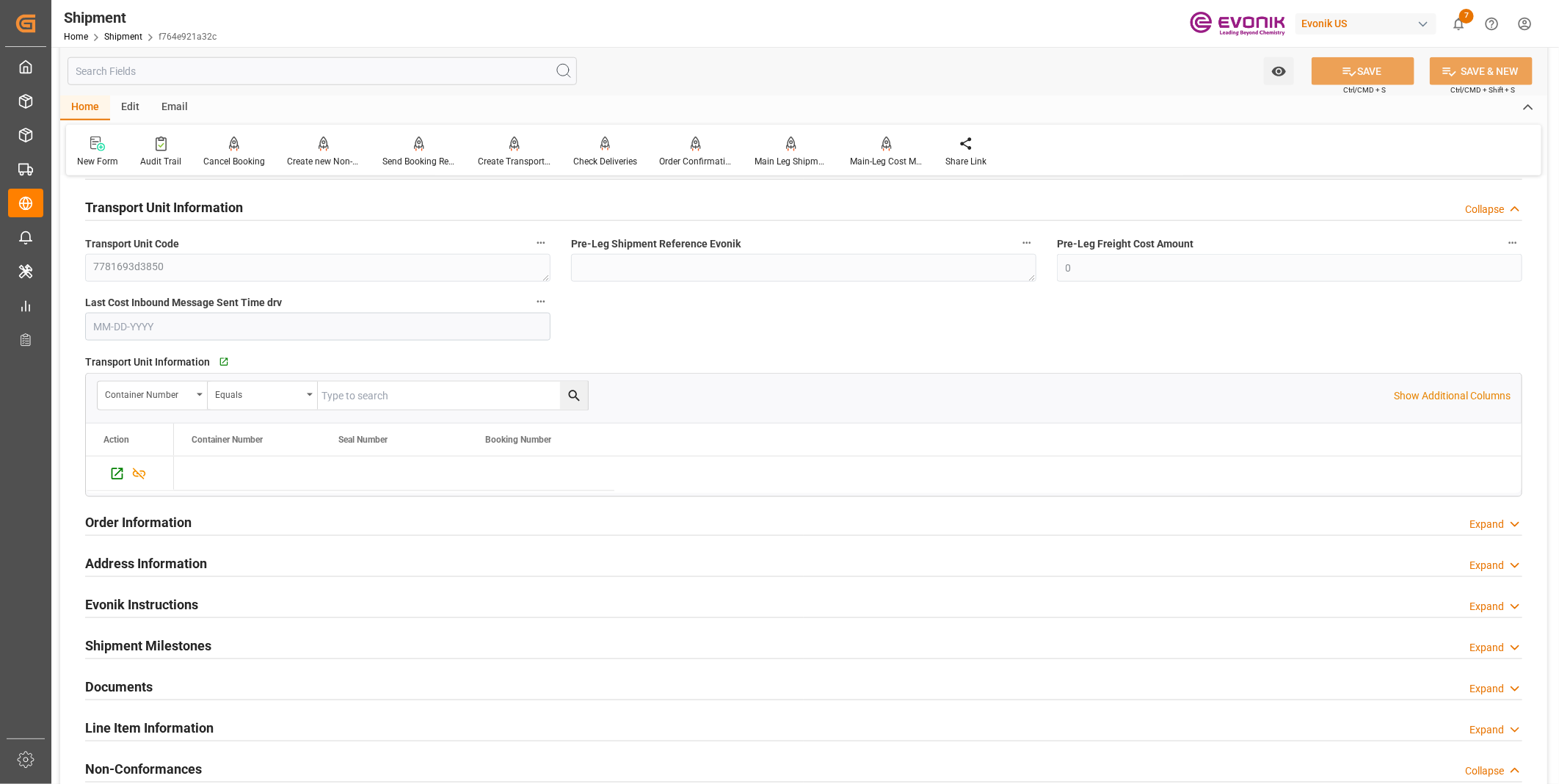
click at [317, 208] on div "Transport Unit Information Collapse" at bounding box center [803, 206] width 1437 height 28
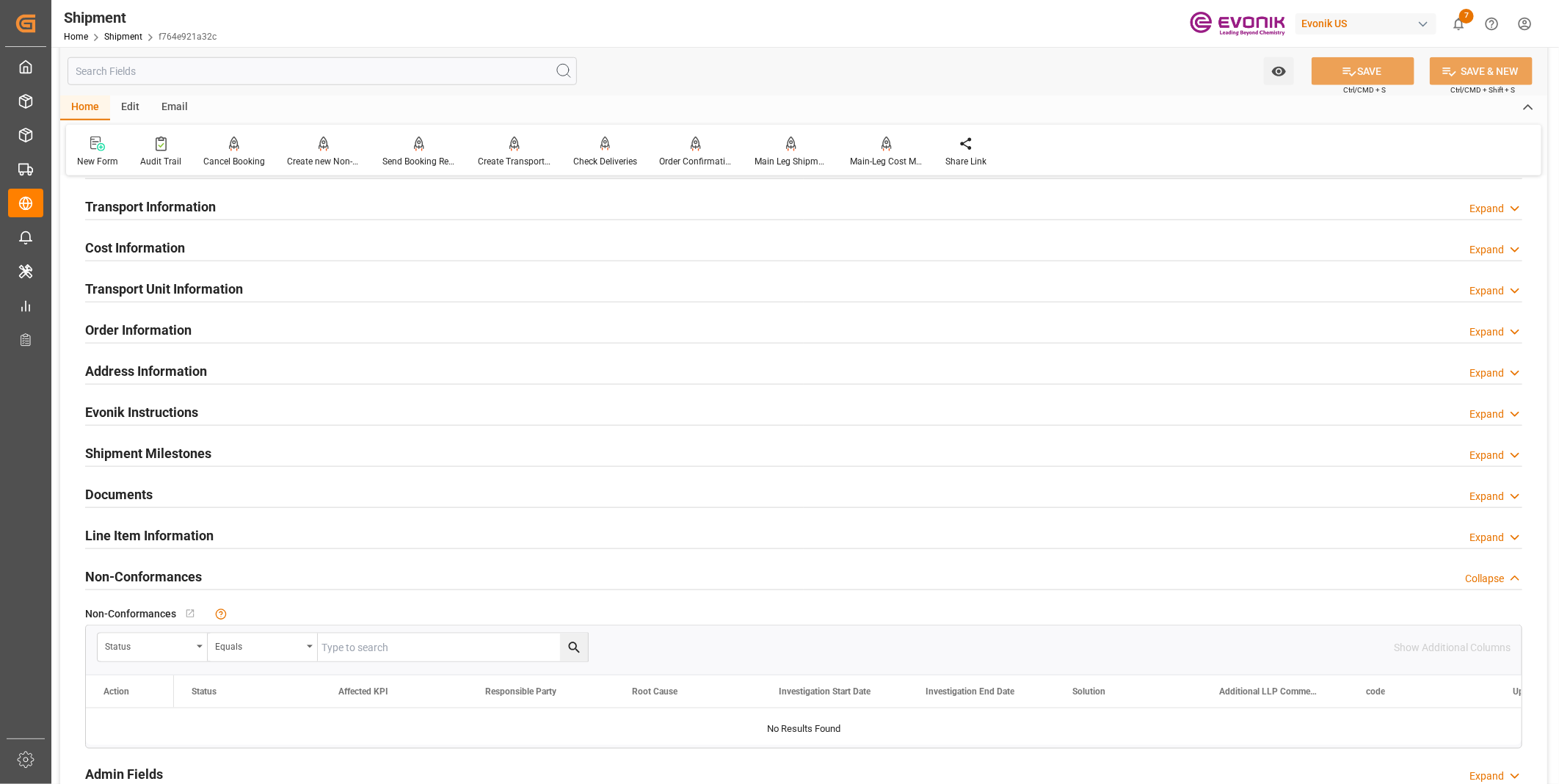
scroll to position [815, 0]
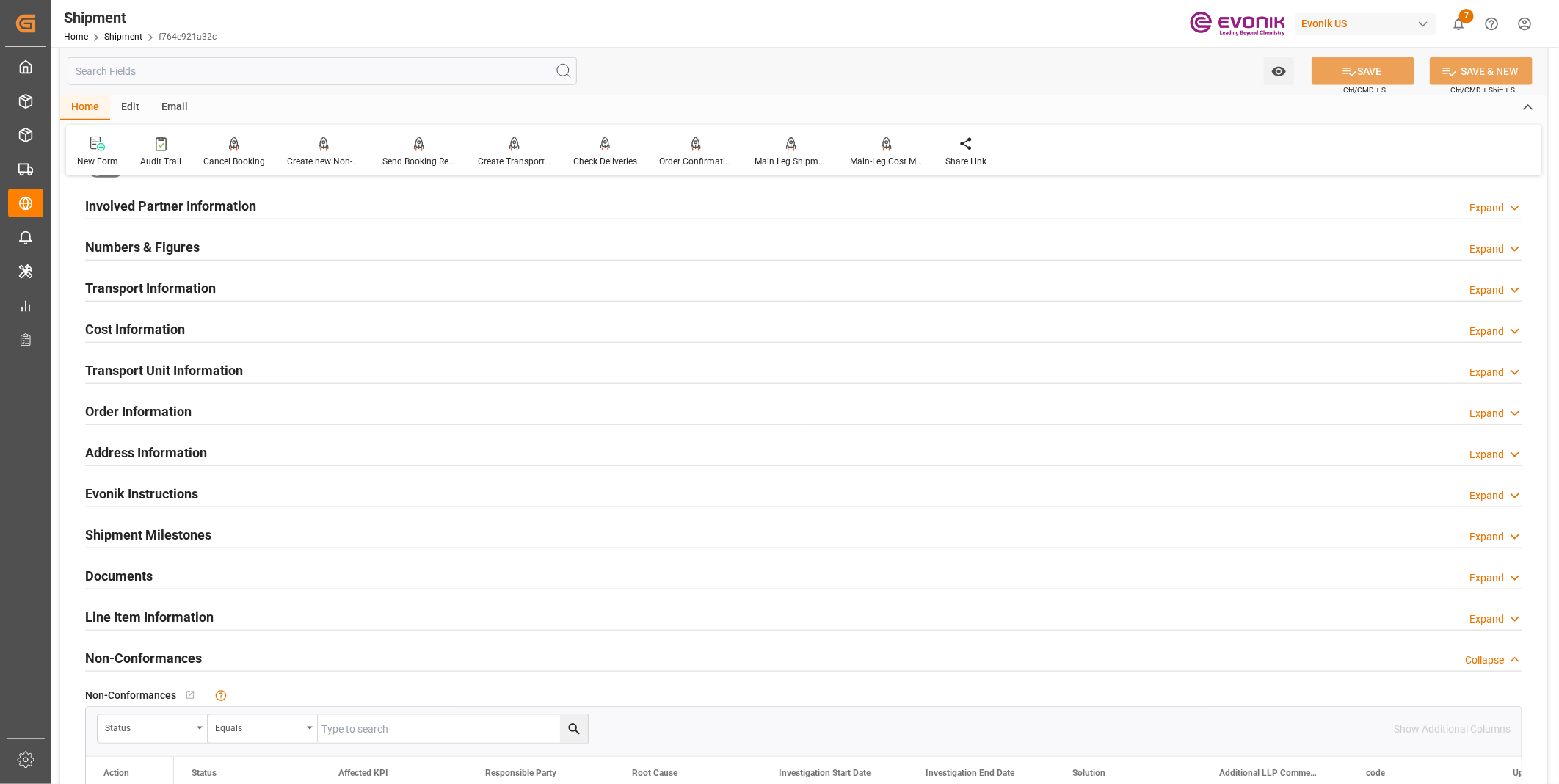
click at [262, 326] on div "Cost Information Expand" at bounding box center [803, 328] width 1437 height 28
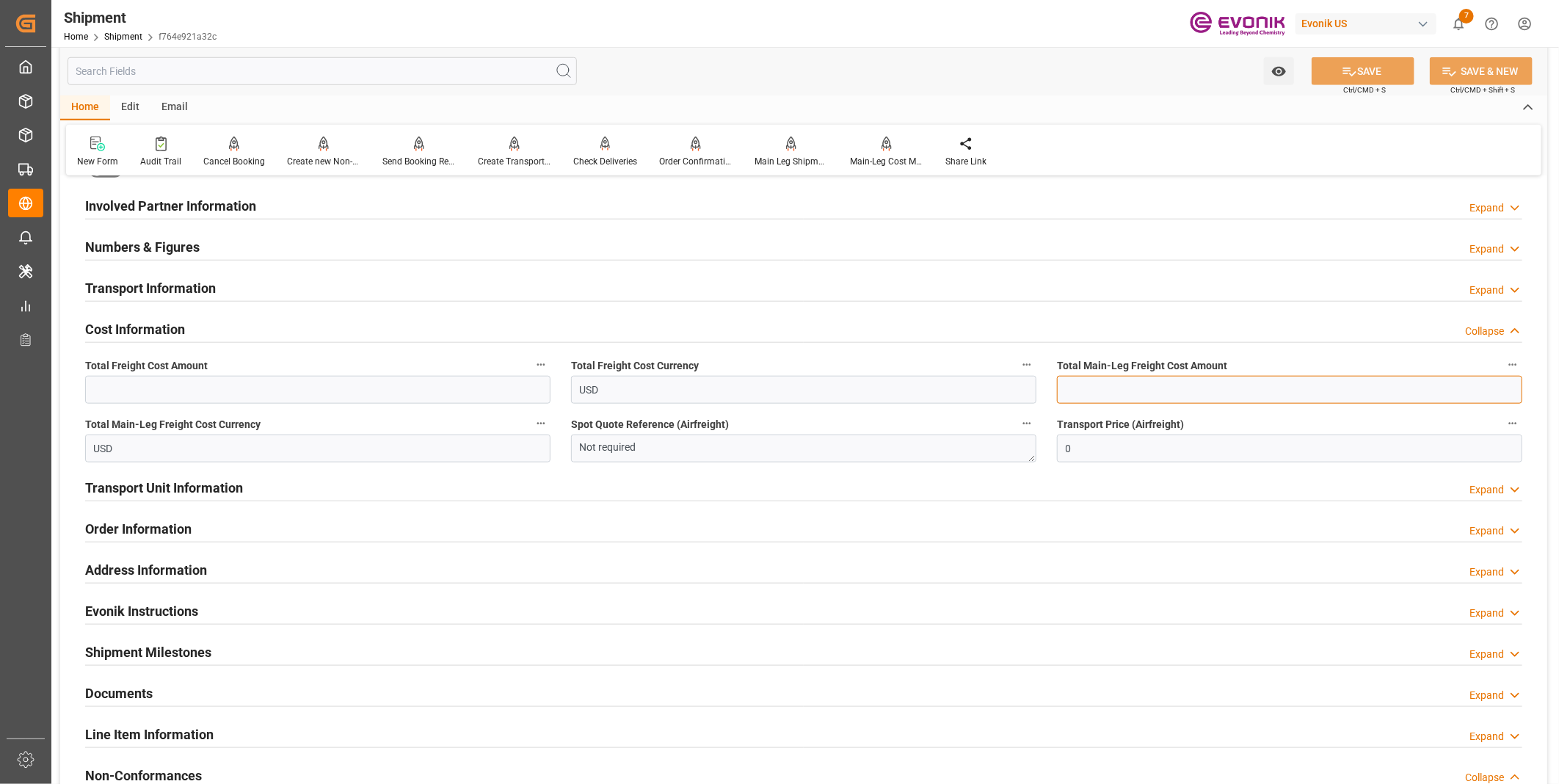
click at [1089, 383] on input "text" at bounding box center [1289, 390] width 465 height 28
type input "4139"
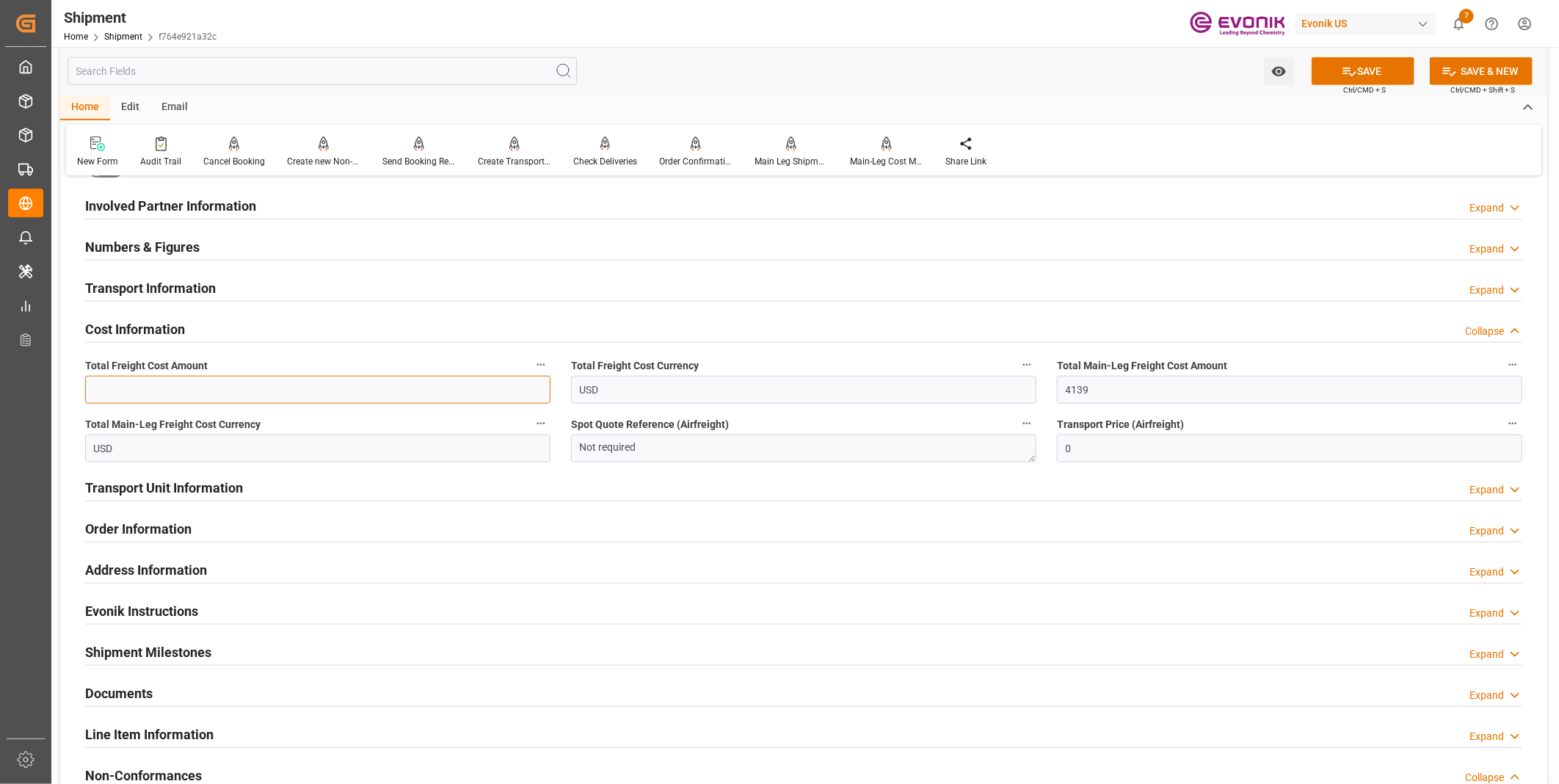
click at [431, 387] on input "text" at bounding box center [318, 390] width 465 height 28
type input "4139"
click at [1365, 67] on button "SAVE" at bounding box center [1363, 72] width 103 height 28
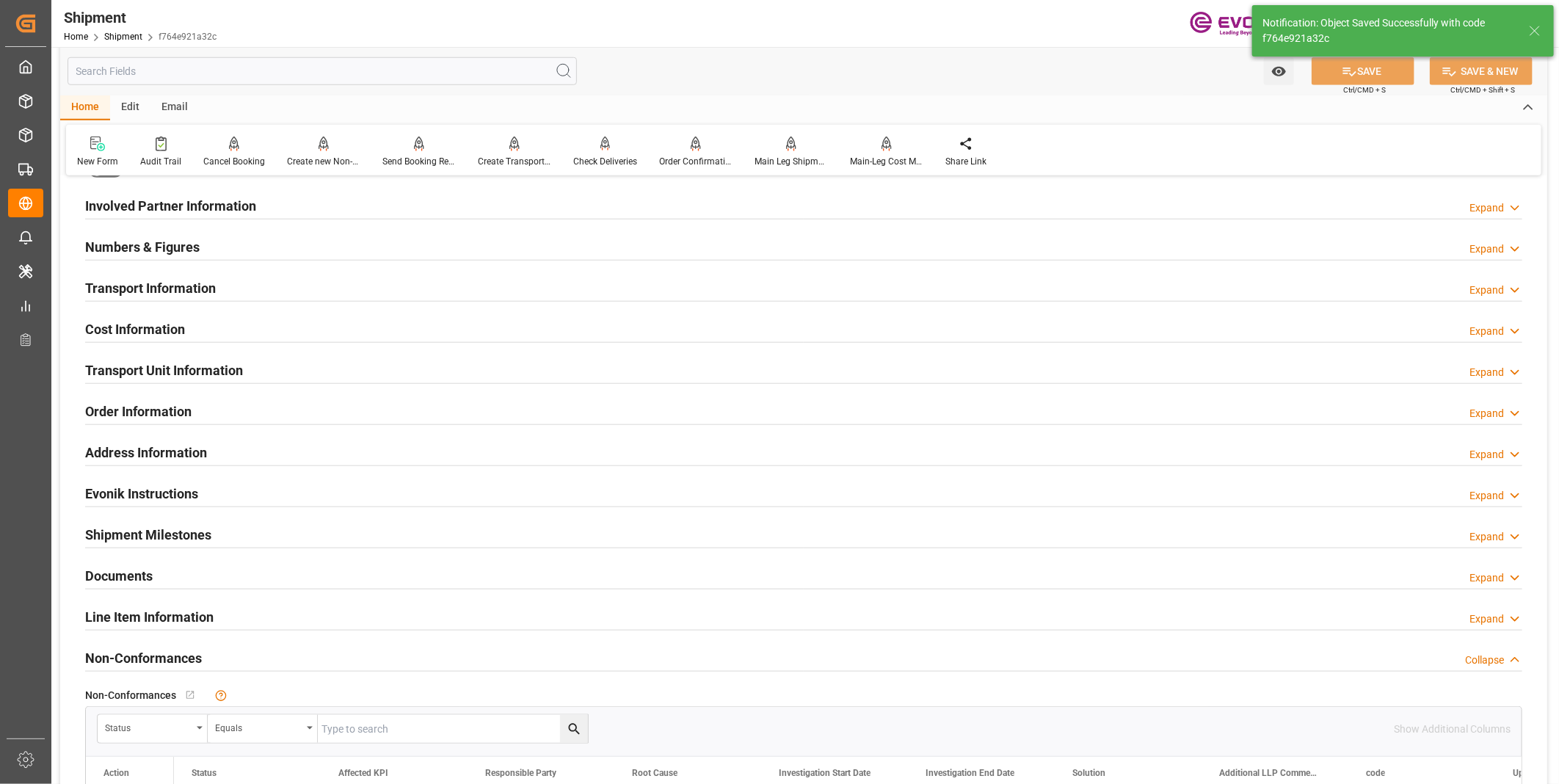
click at [702, 85] on div "Watch Option SAVE Ctrl/CMD + S SAVE & NEW Ctrl/CMD + Shift + S" at bounding box center [803, 72] width 1487 height 49
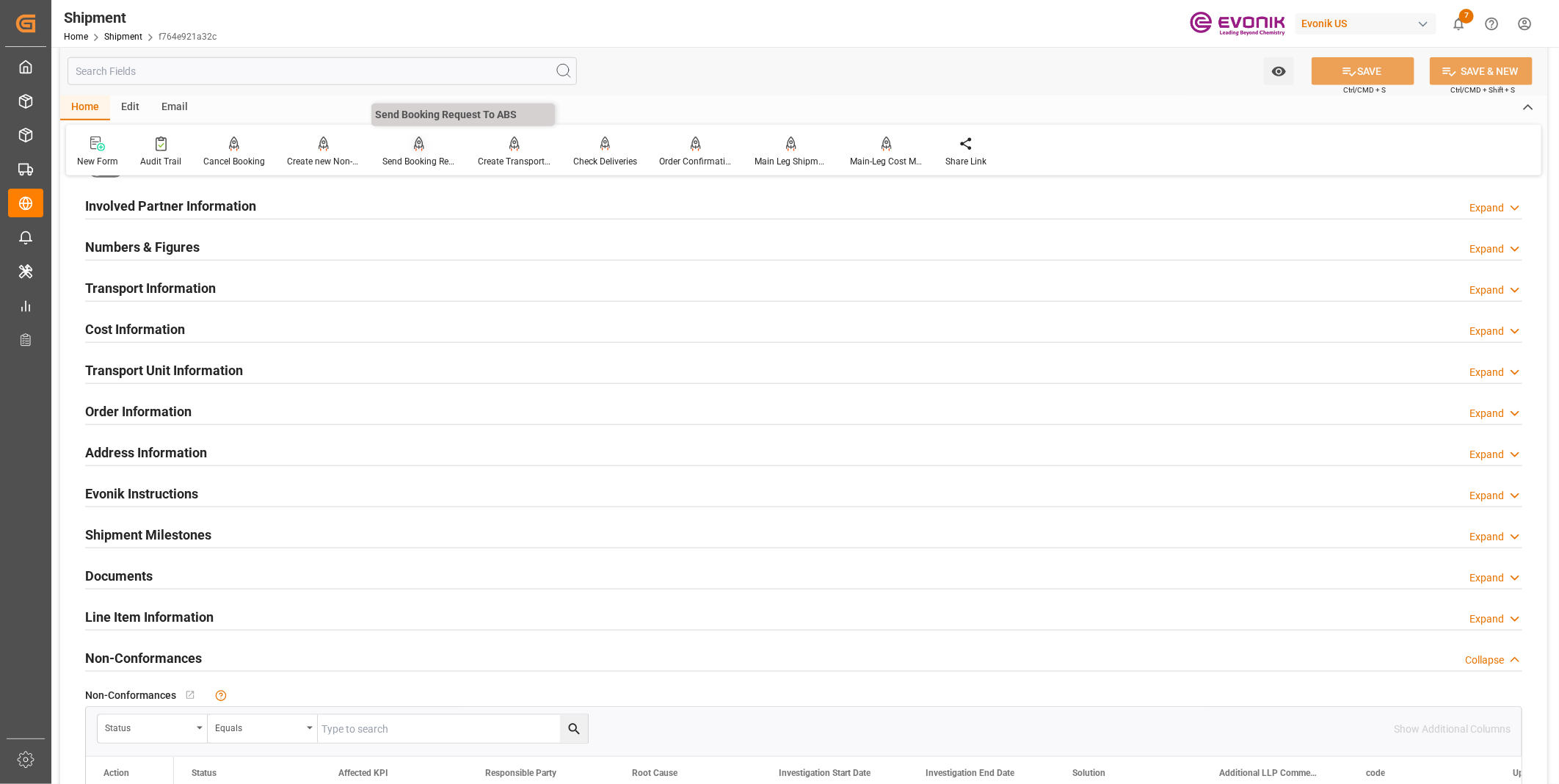
click at [421, 152] on div "Send Booking Request To ABS" at bounding box center [419, 152] width 95 height 32
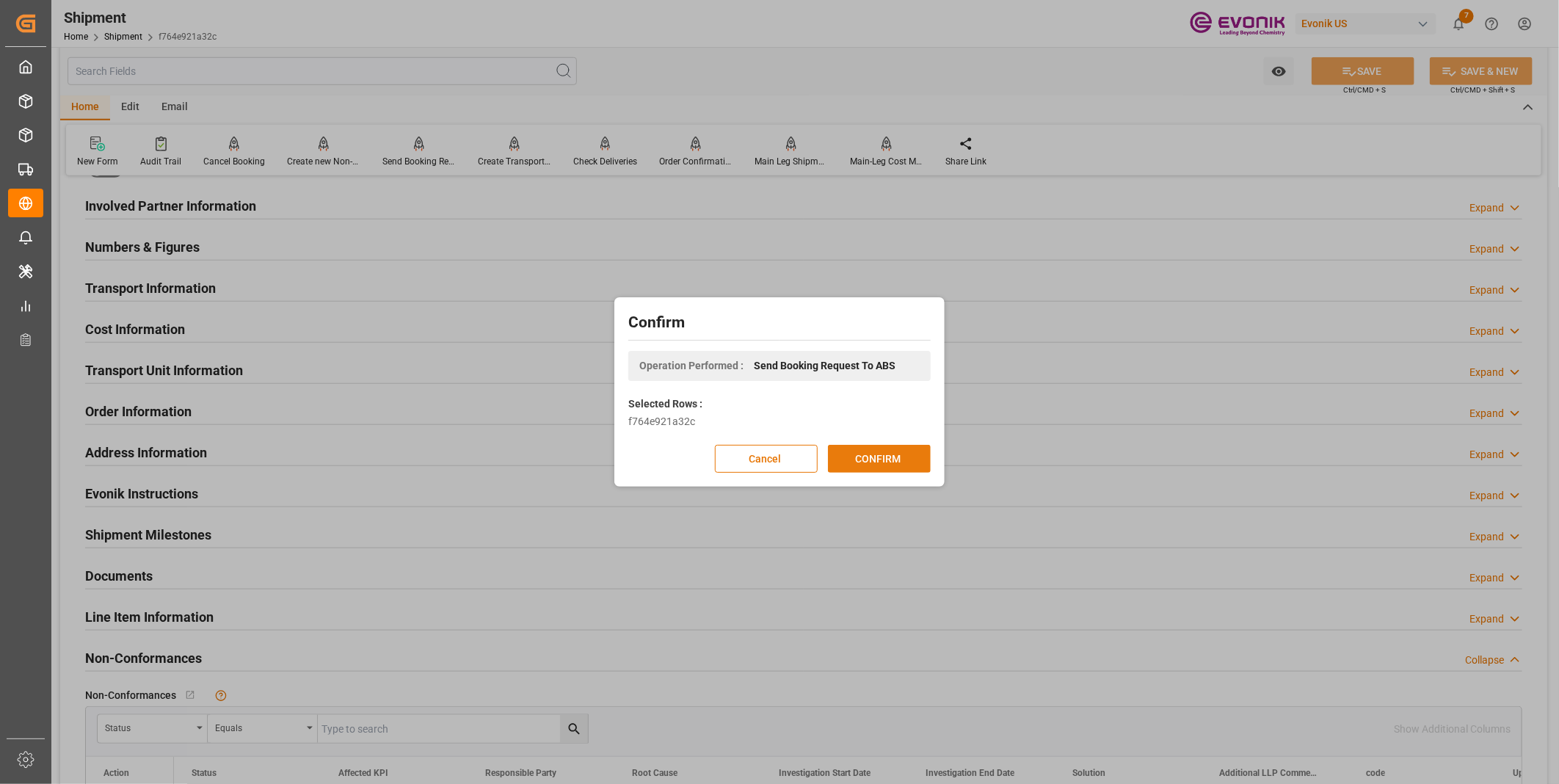
click at [855, 455] on button "CONFIRM" at bounding box center [879, 459] width 103 height 28
